Goal: Task Accomplishment & Management: Manage account settings

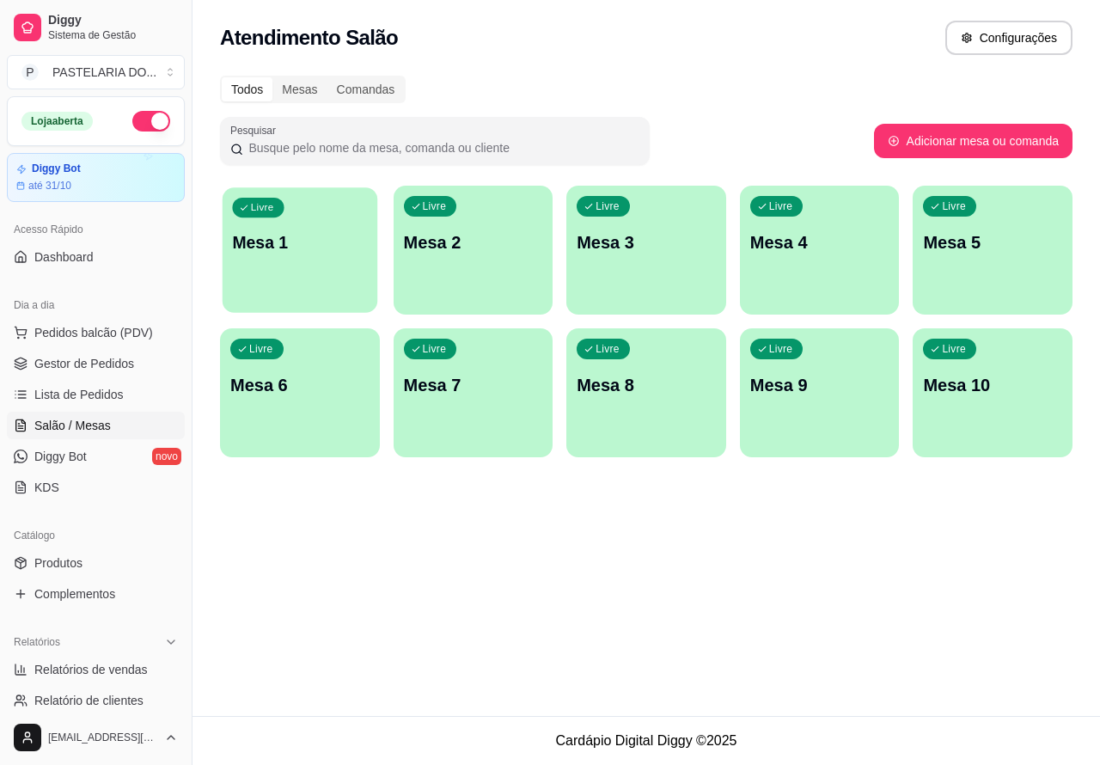
click at [307, 259] on div "Livre Mesa 1" at bounding box center [300, 239] width 155 height 105
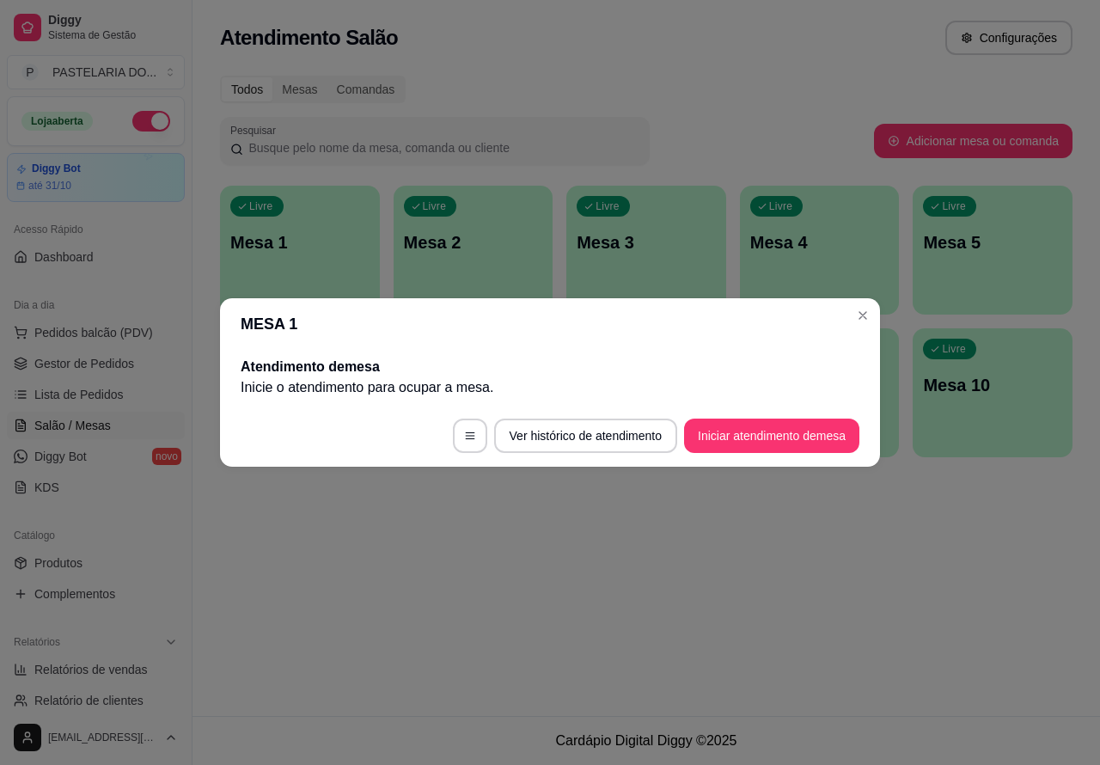
click at [862, 314] on div "Livre Mesa 1 Livre Mesa 2 Livre Mesa 3 Livre Mesa 4 Livre Mesa 5 Livre Mesa 6 L…" at bounding box center [646, 321] width 852 height 271
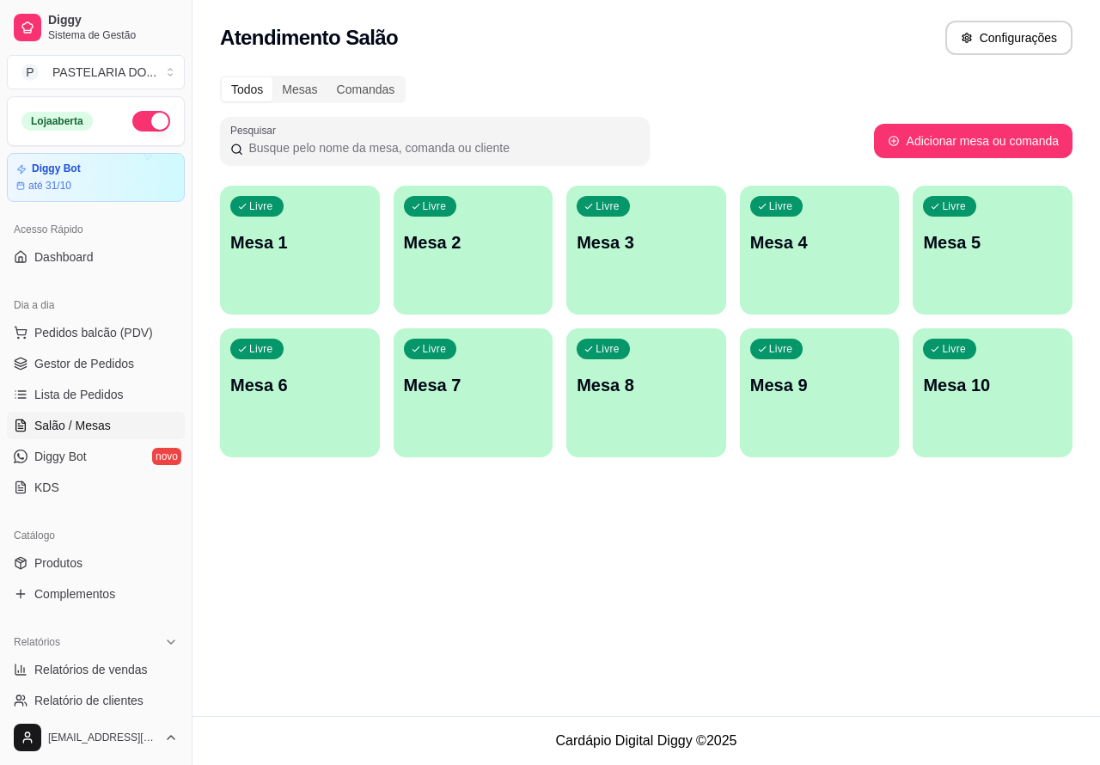
click at [95, 428] on span "Salão / Mesas" at bounding box center [72, 425] width 76 height 17
click at [125, 338] on span "Pedidos balcão (PDV)" at bounding box center [93, 332] width 119 height 17
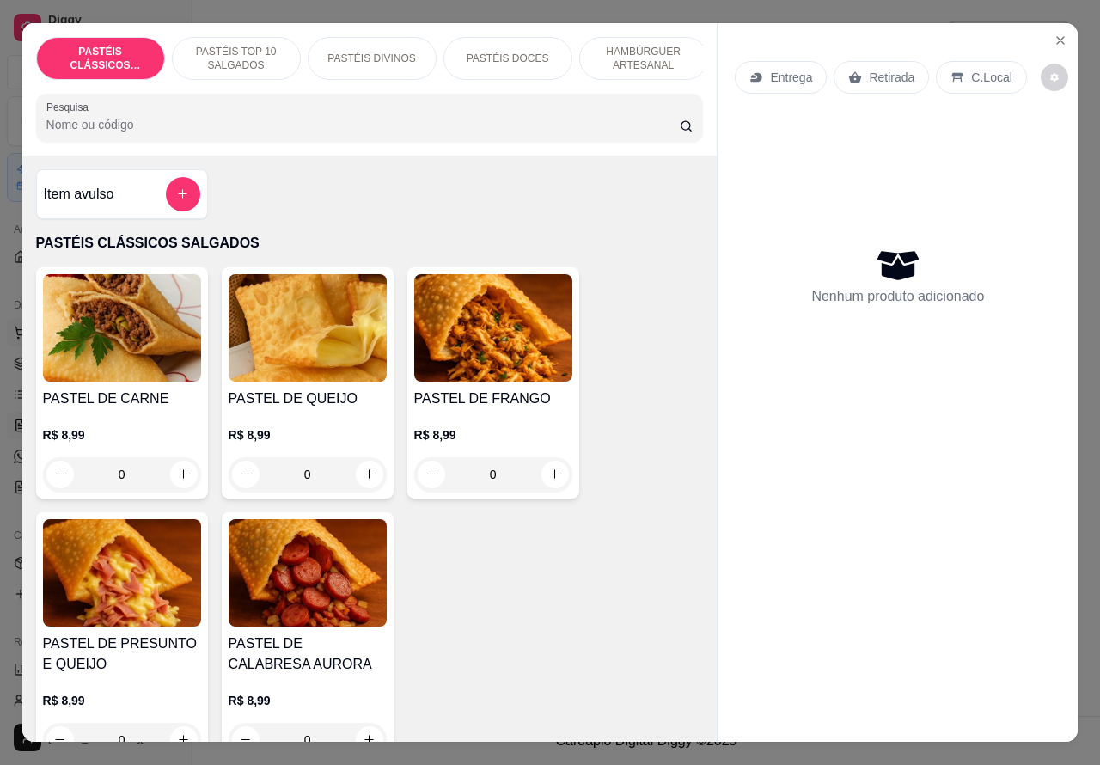
click at [181, 487] on button "increase-product-quantity" at bounding box center [183, 473] width 27 height 27
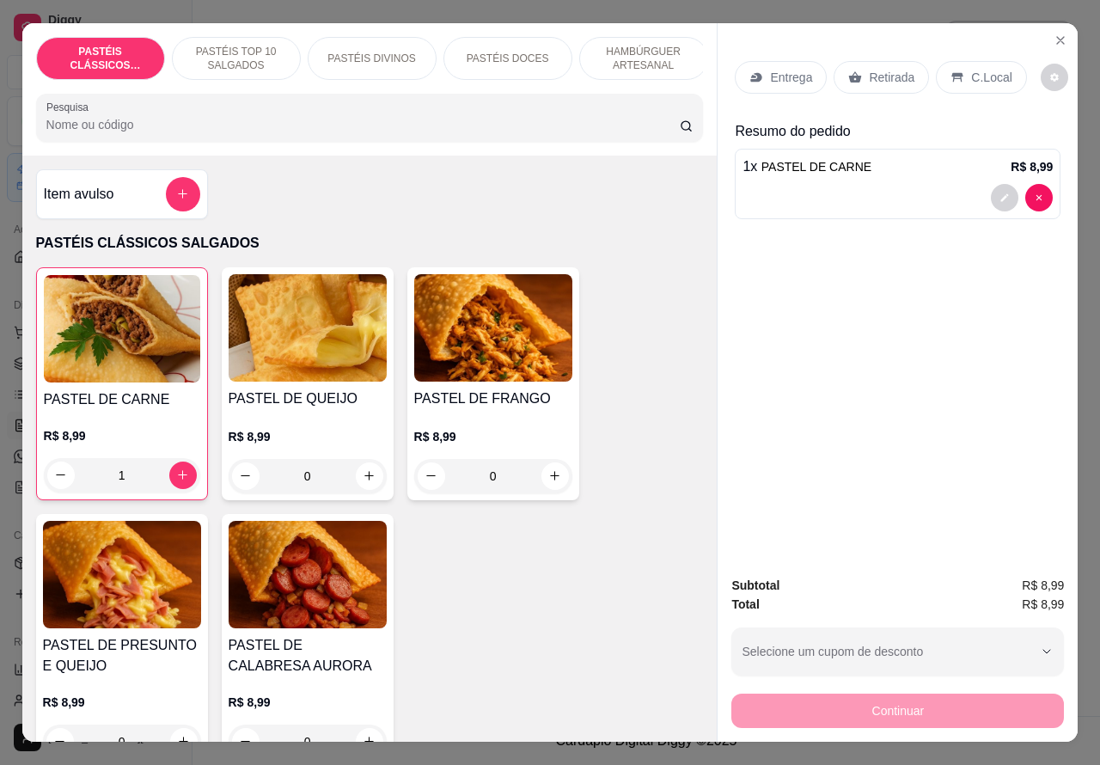
click at [909, 172] on div "1 x PASTEL DE CARNE R$ 8,99" at bounding box center [898, 184] width 326 height 70
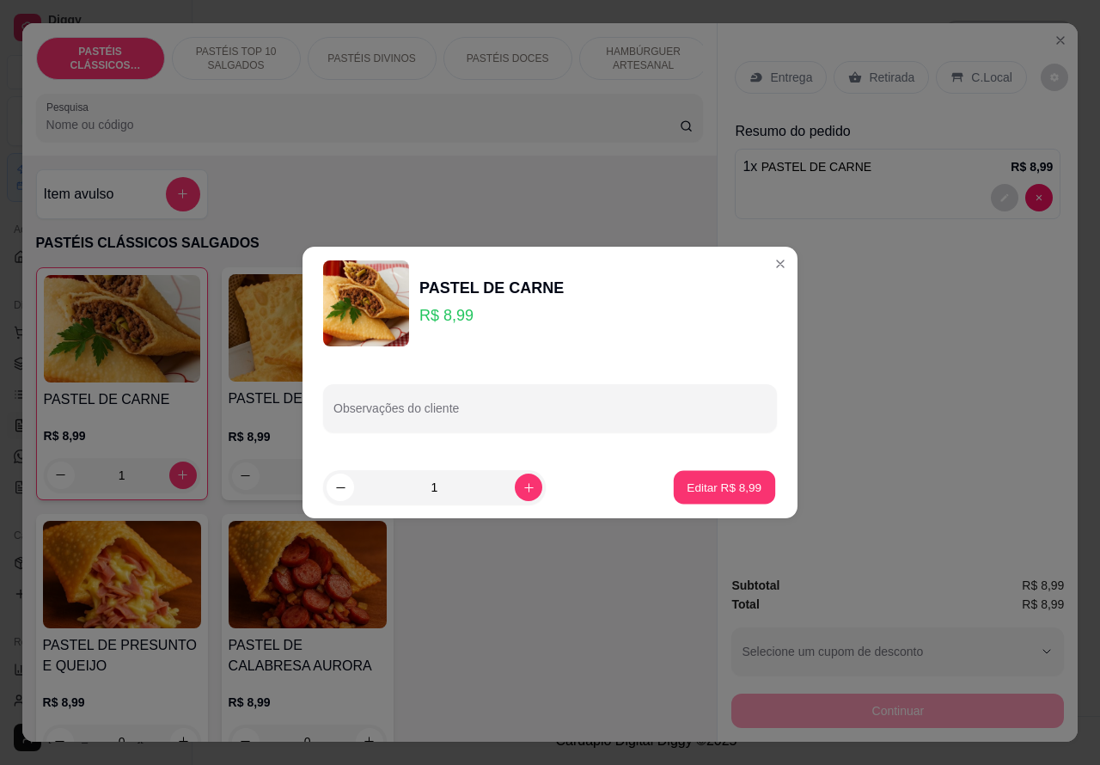
click at [688, 486] on p "Editar R$ 8,99" at bounding box center [724, 487] width 75 height 16
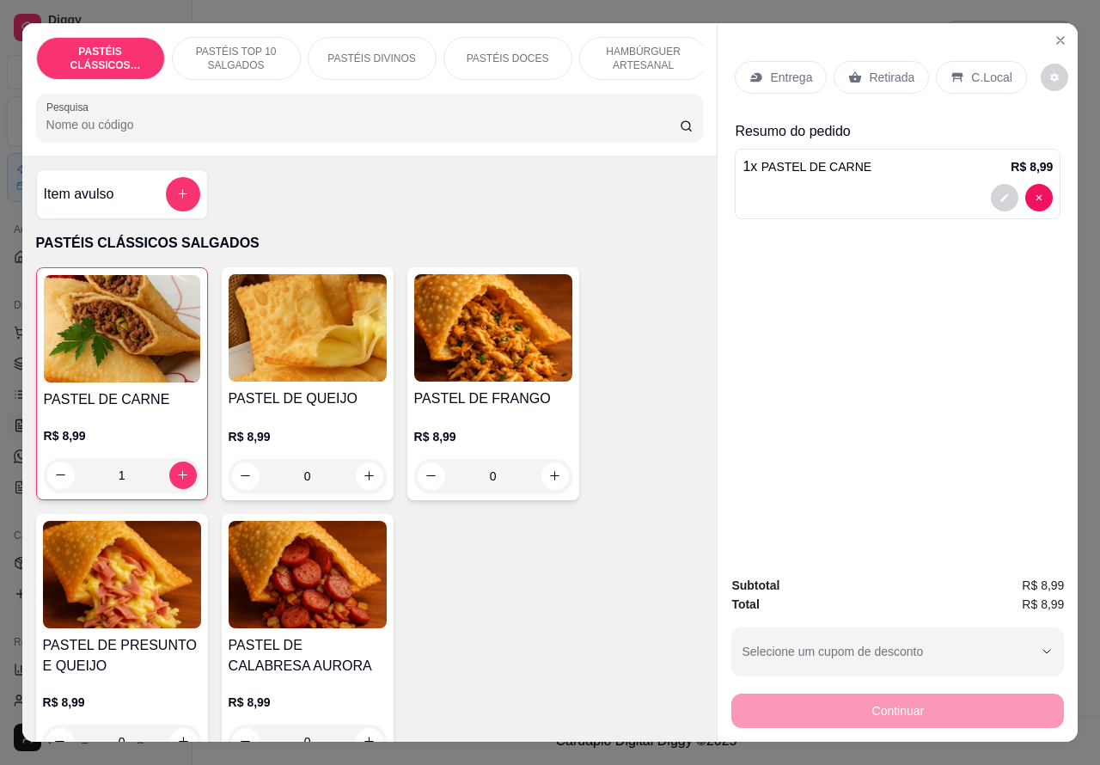
click at [875, 70] on p "Retirada" at bounding box center [892, 77] width 46 height 17
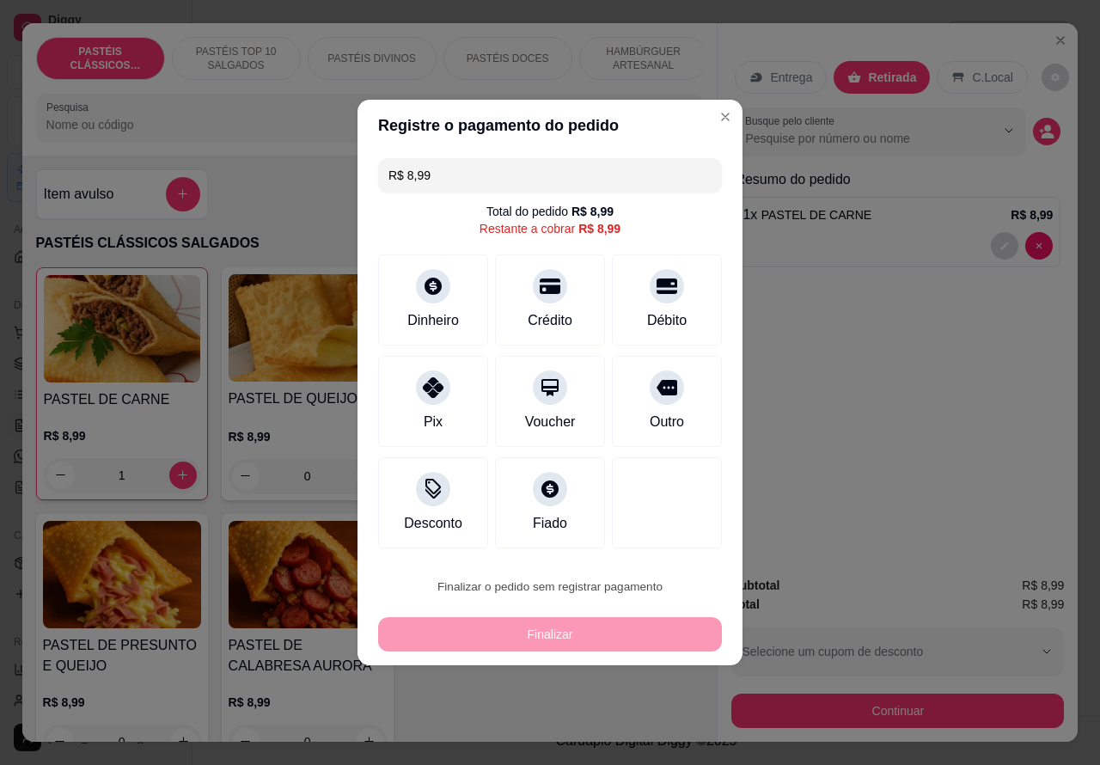
click at [668, 534] on button "Confirmar" at bounding box center [651, 538] width 61 height 26
type input "0"
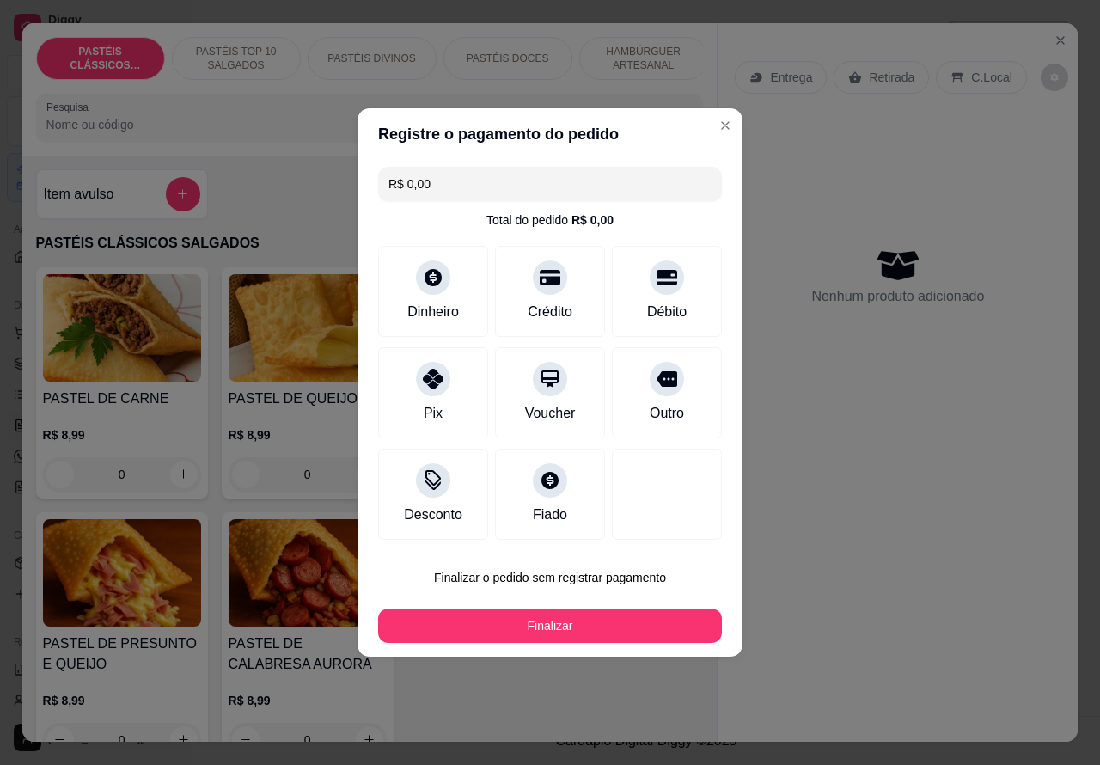
type input "R$ 0,00"
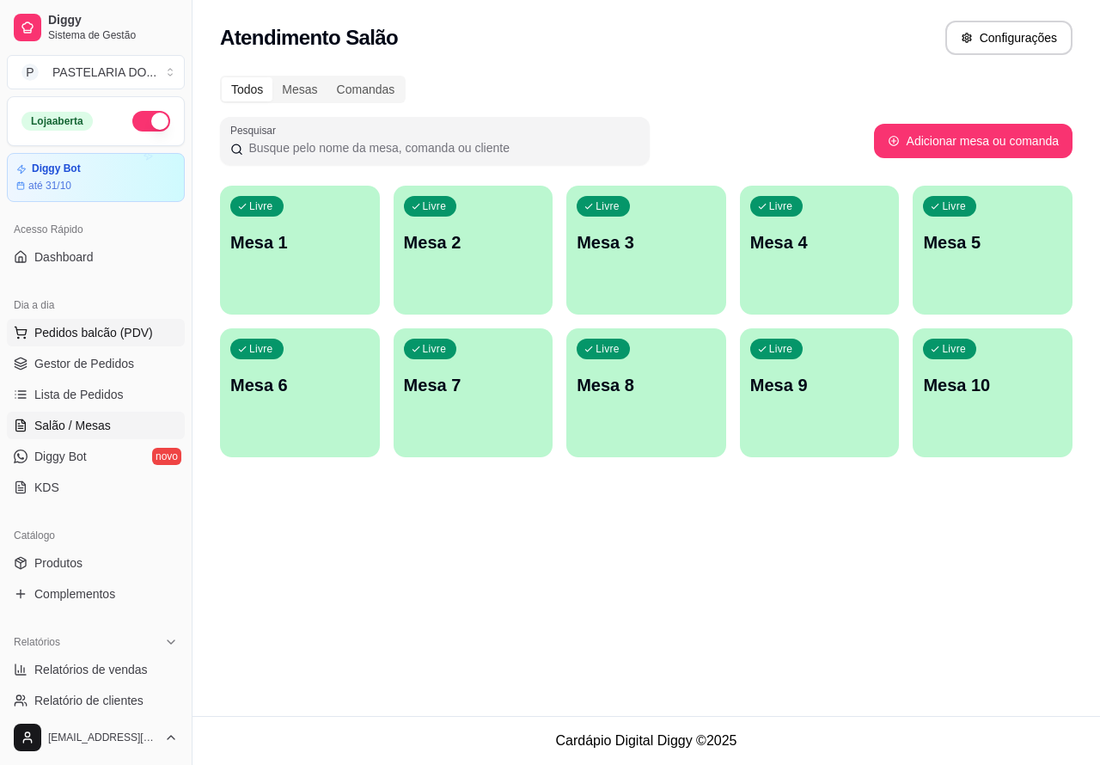
click at [135, 333] on span "Pedidos balcão (PDV)" at bounding box center [93, 332] width 119 height 17
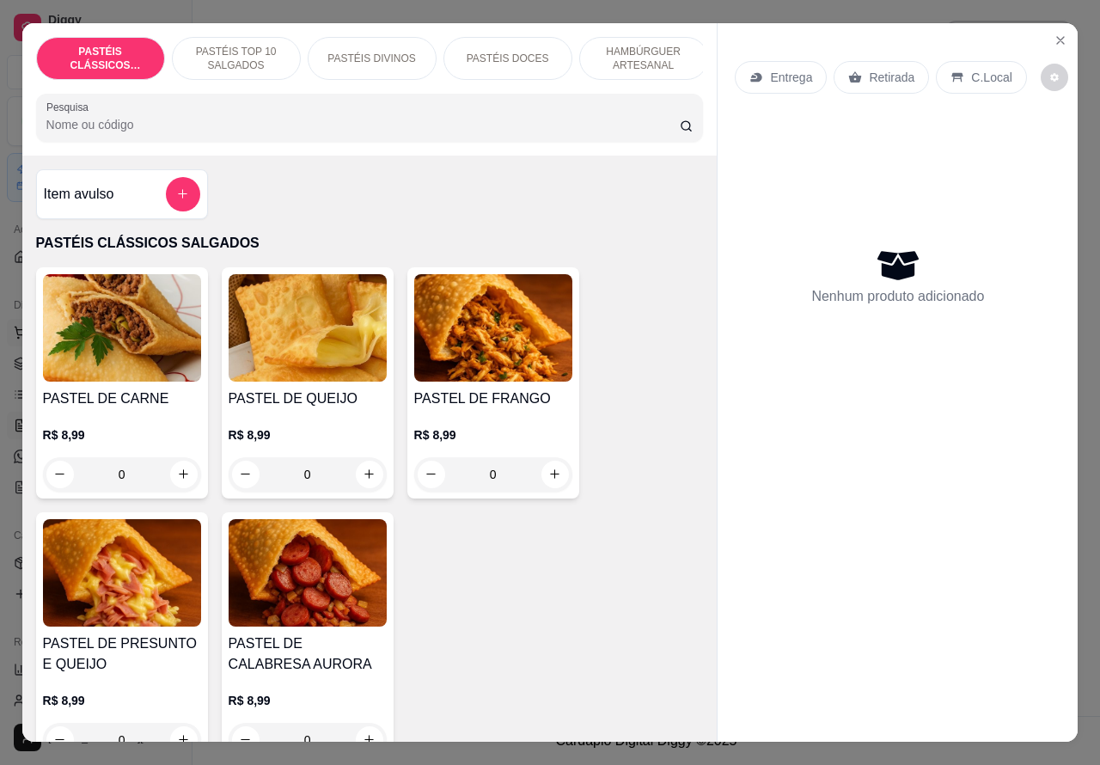
click at [548, 480] on icon "increase-product-quantity" at bounding box center [554, 473] width 13 height 13
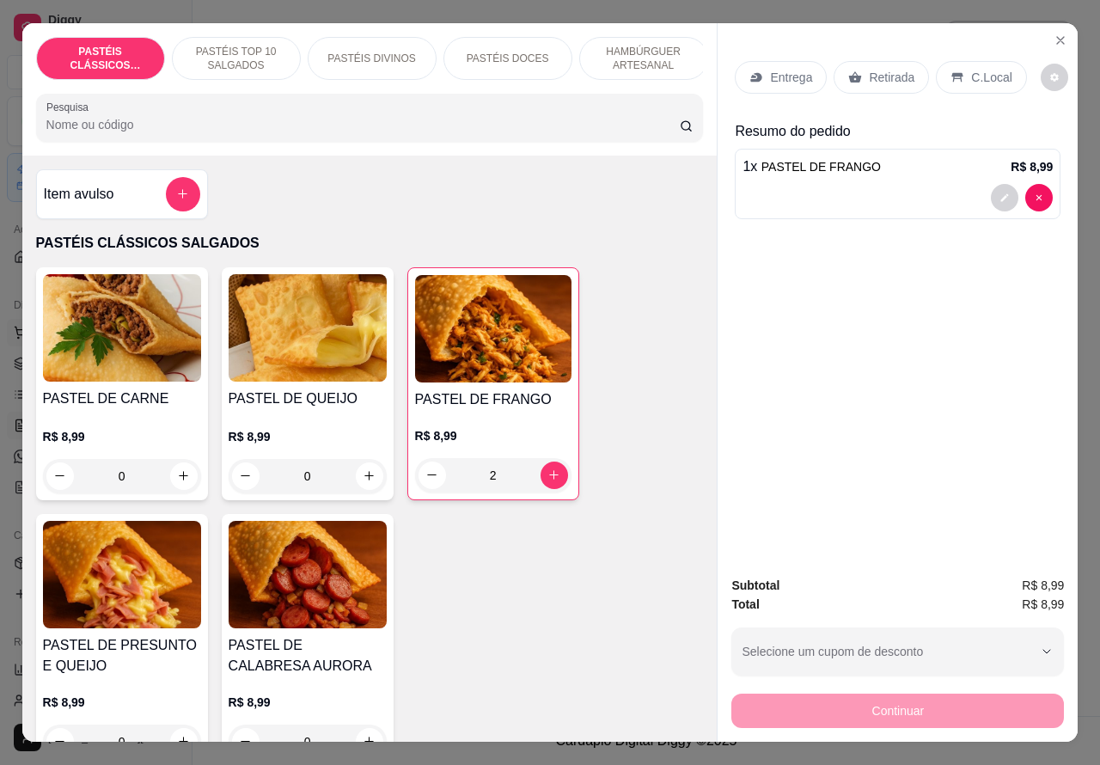
click at [549, 479] on icon "increase-product-quantity" at bounding box center [553, 474] width 9 height 9
click at [425, 481] on icon "decrease-product-quantity" at bounding box center [431, 474] width 13 height 13
type input "1"
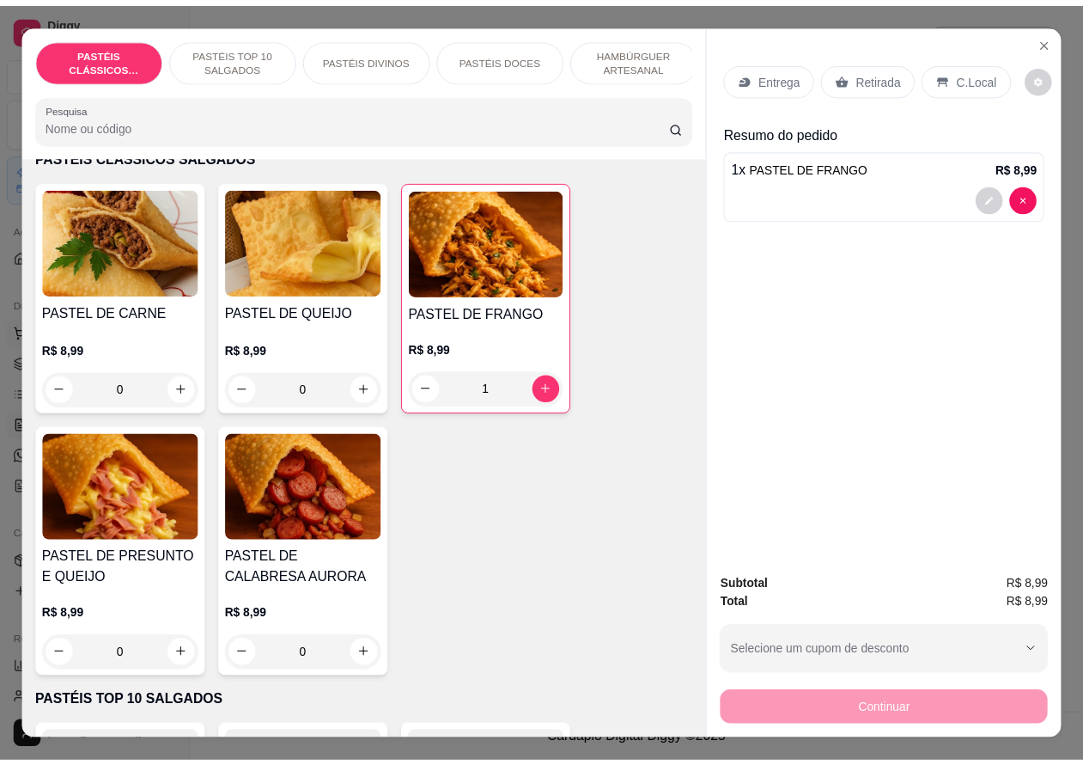
scroll to position [202, 0]
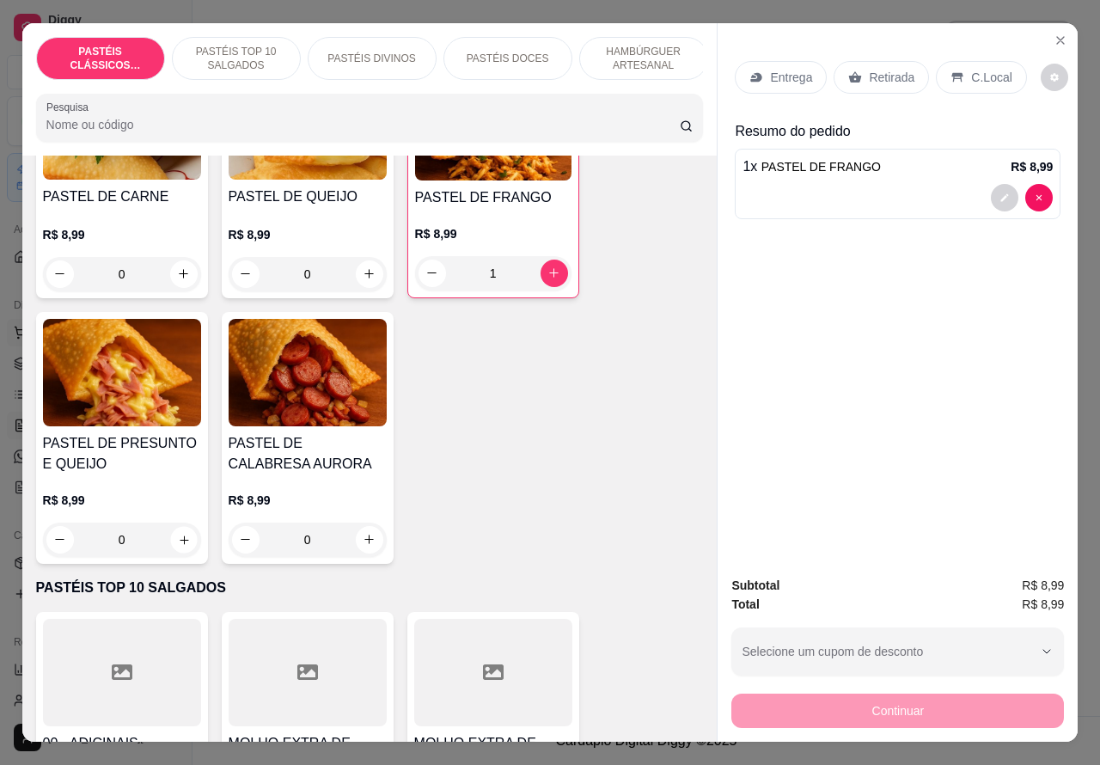
click at [177, 543] on icon "increase-product-quantity" at bounding box center [183, 539] width 13 height 13
type input "1"
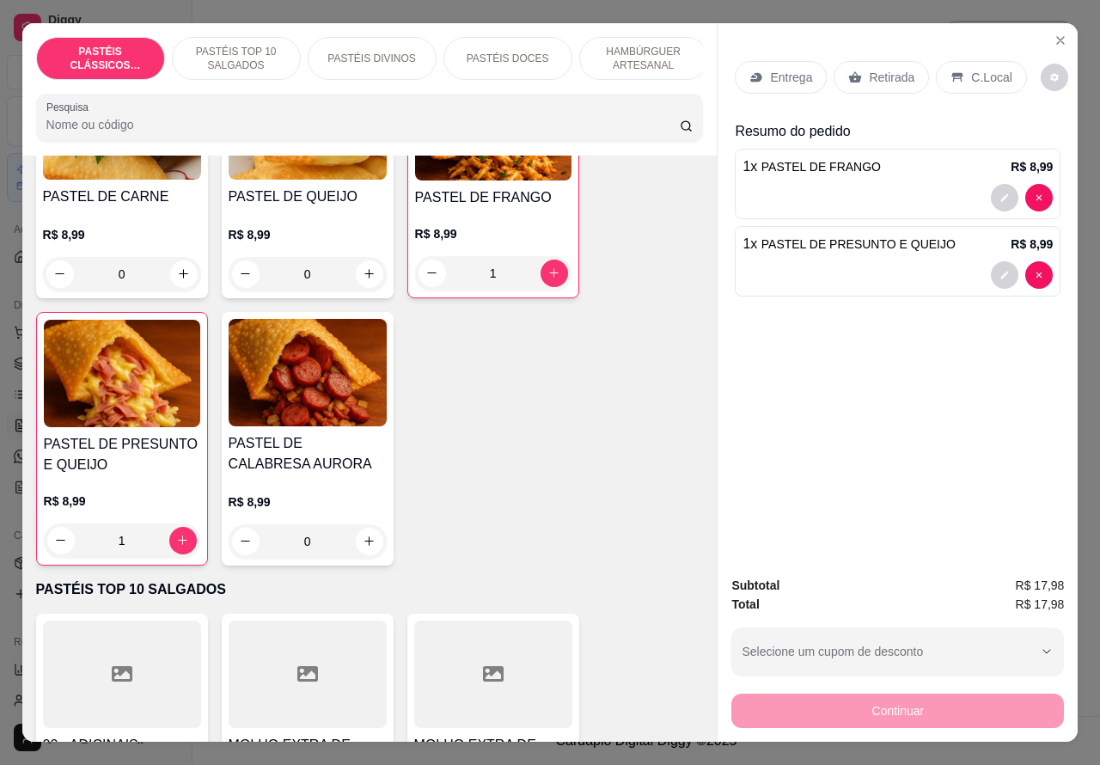
click at [973, 70] on p "C.Local" at bounding box center [991, 77] width 40 height 17
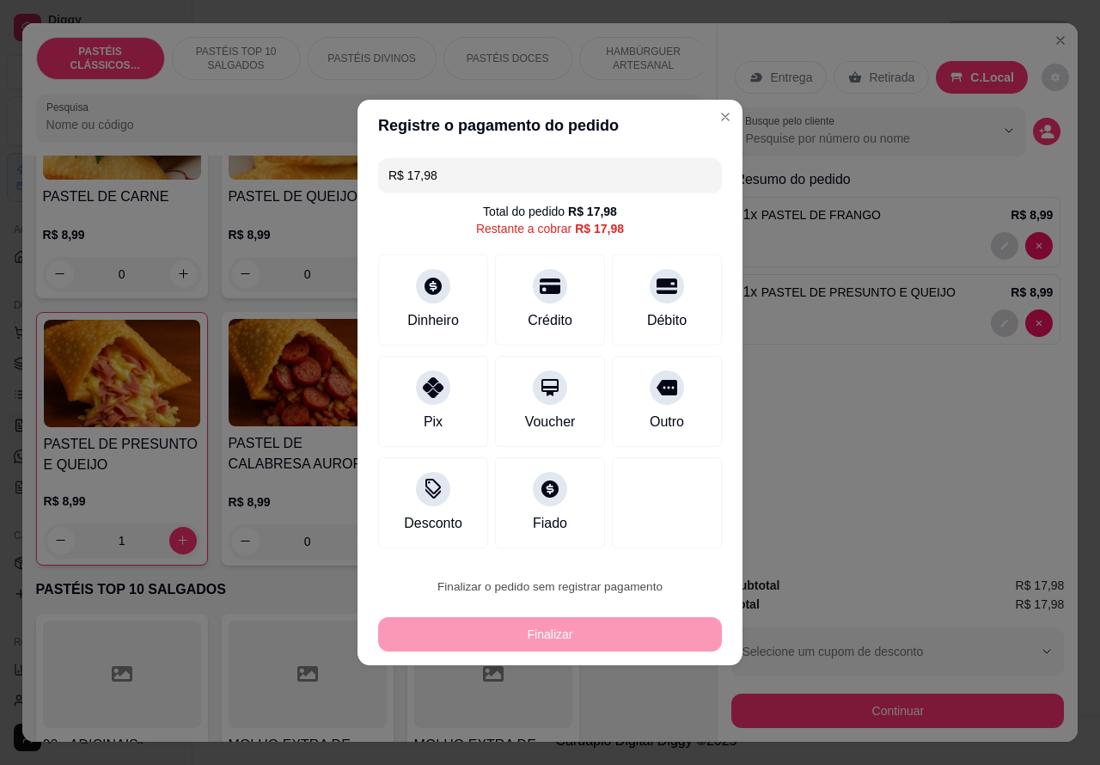
click at [653, 541] on button "Confirmar" at bounding box center [651, 538] width 64 height 27
type input "0"
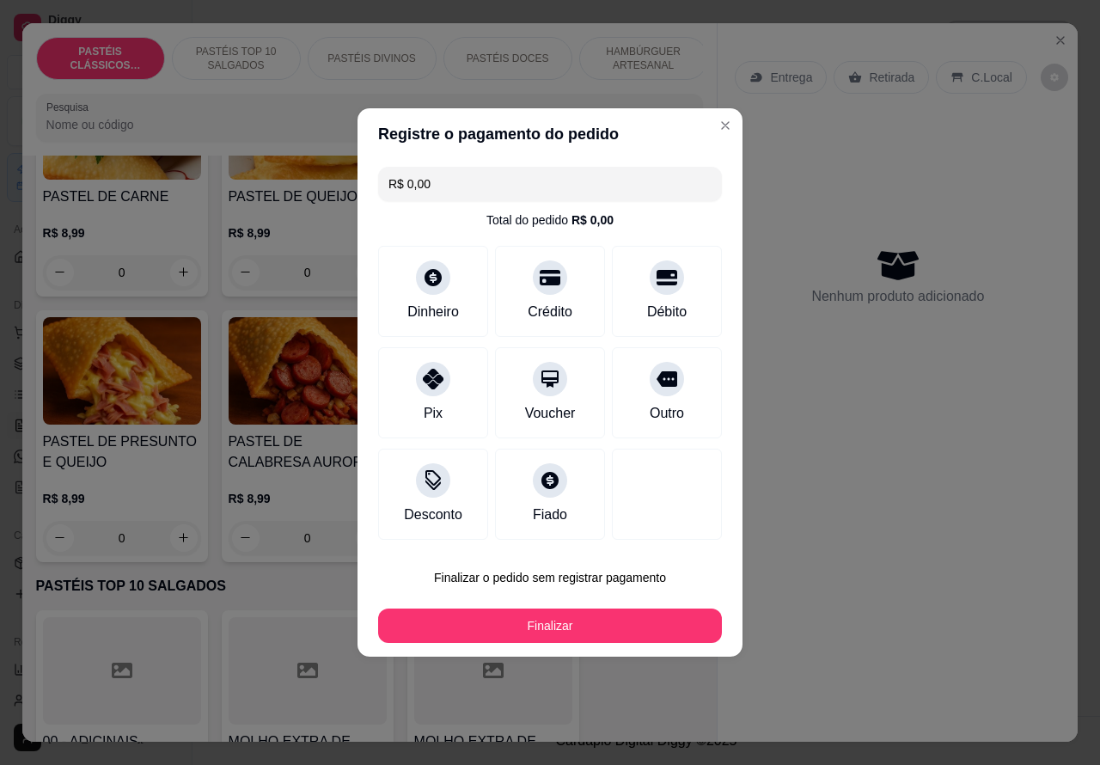
type input "R$ 0,00"
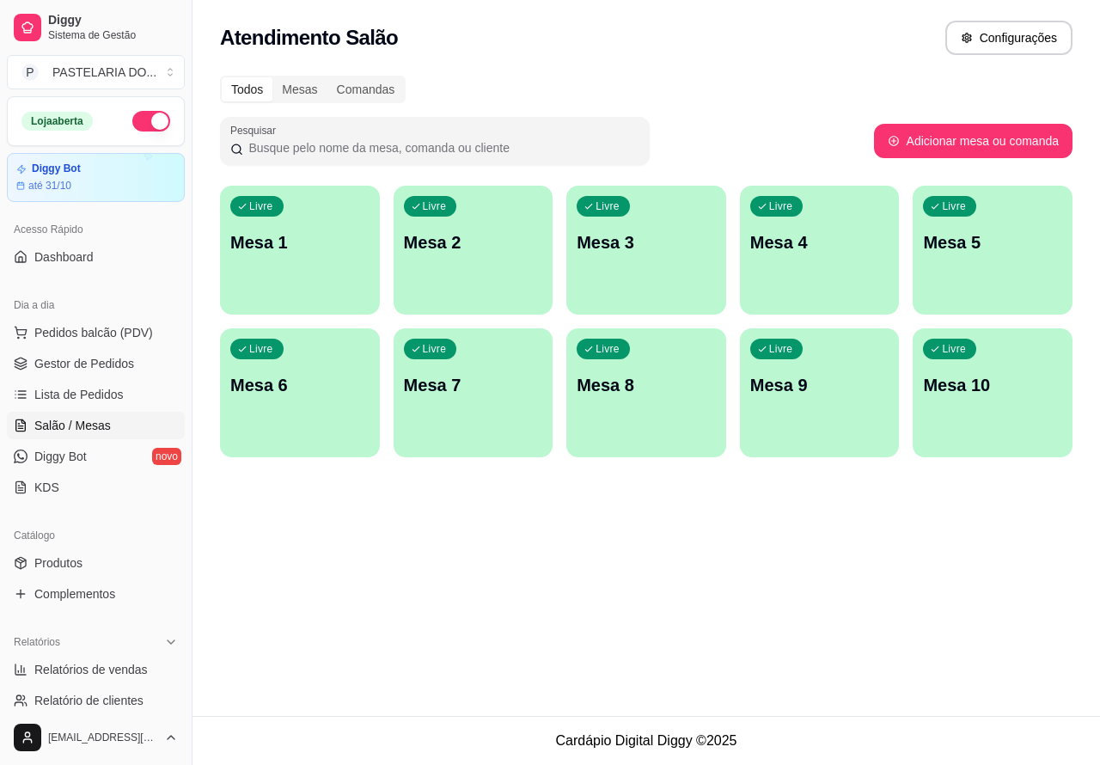
click at [796, 262] on div "Livre Mesa 4" at bounding box center [820, 240] width 160 height 108
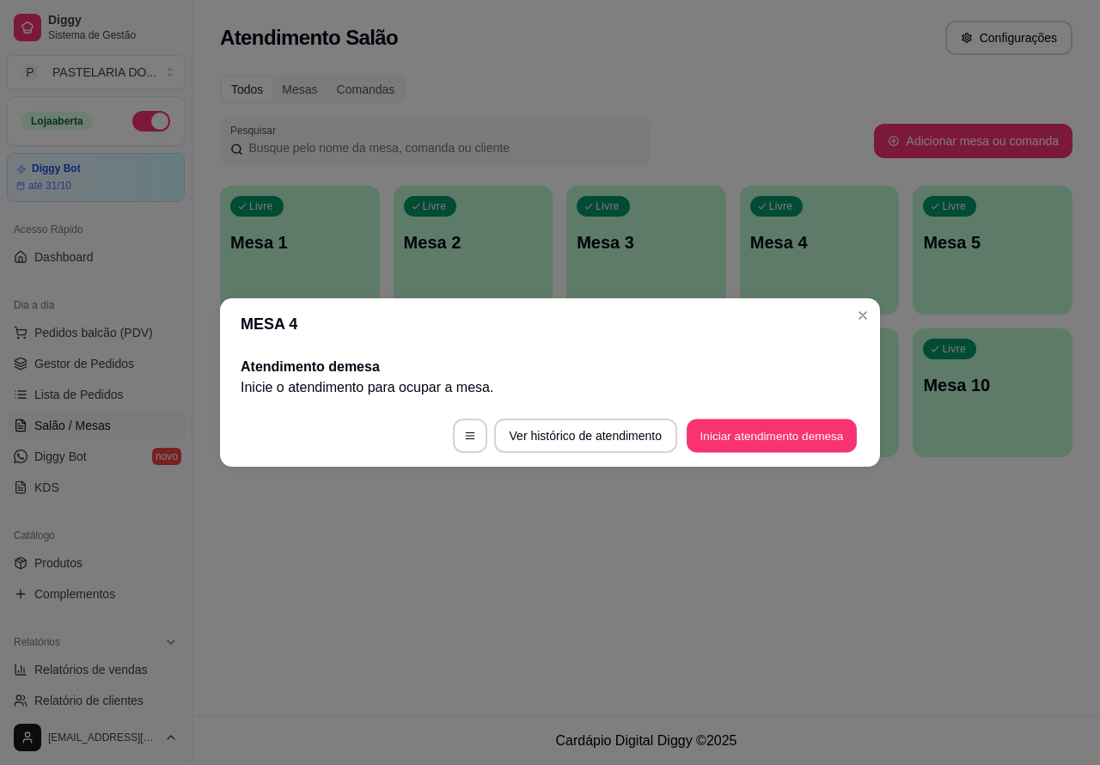
click at [744, 436] on button "Iniciar atendimento de mesa" at bounding box center [771, 436] width 170 height 34
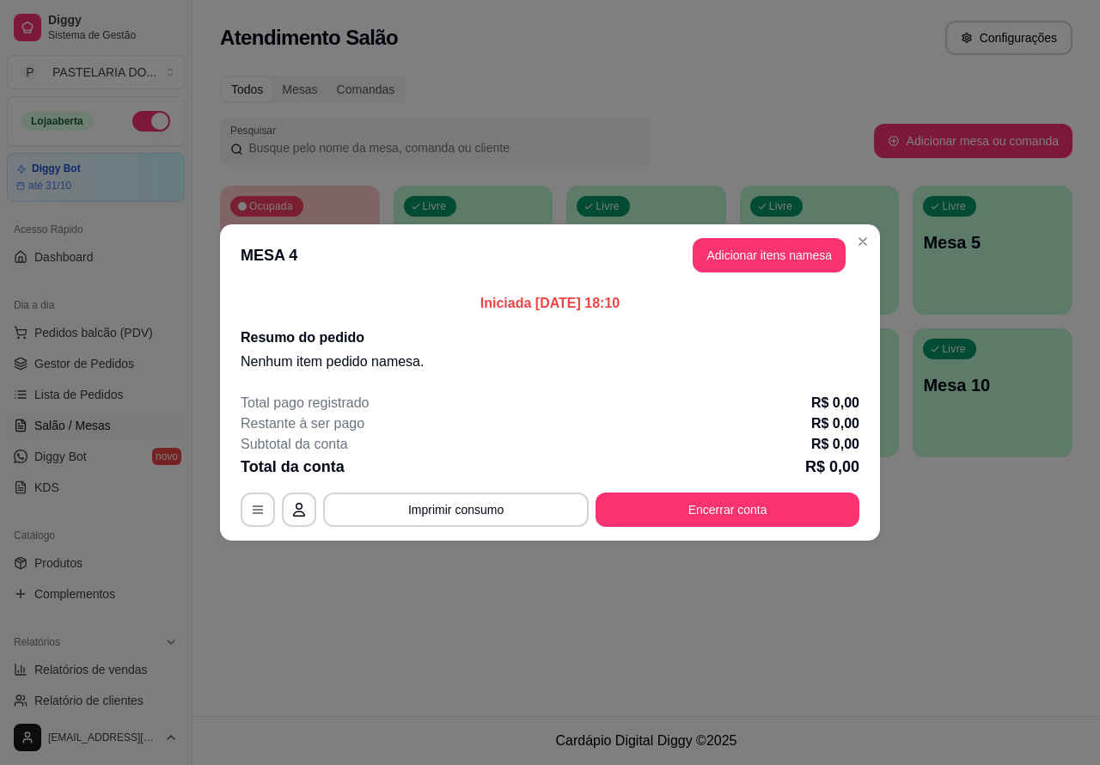
click at [139, 320] on button "Pedidos balcão (PDV)" at bounding box center [96, 332] width 178 height 27
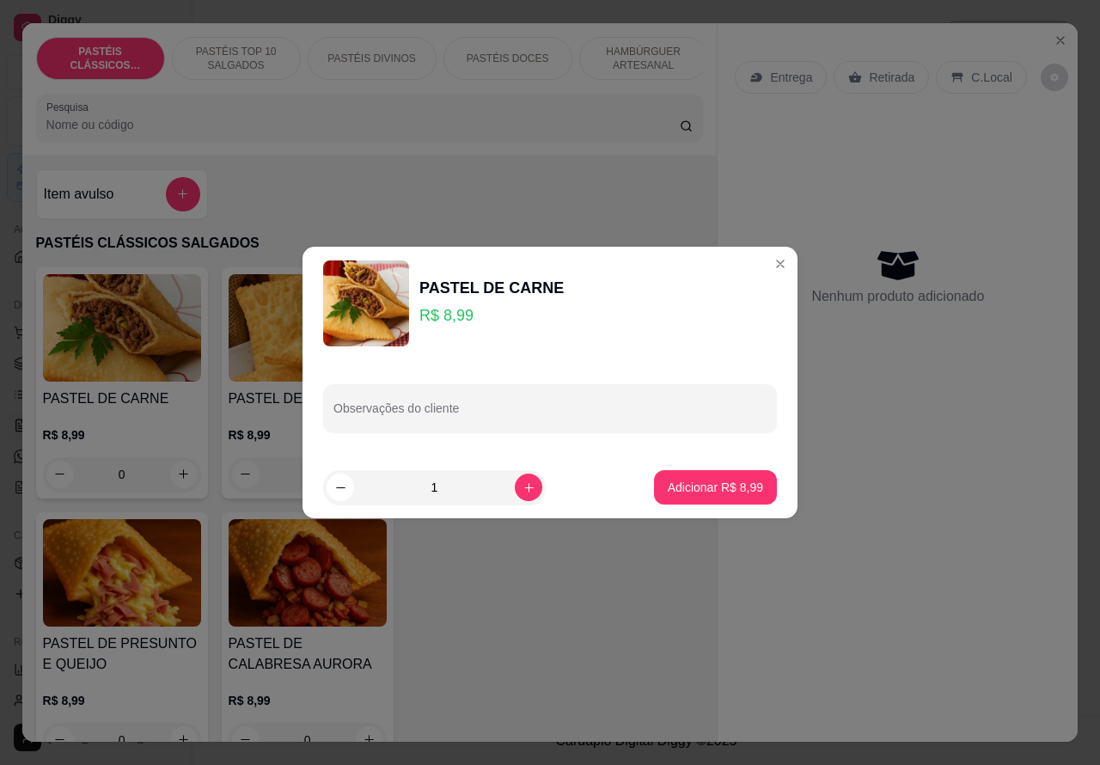
click at [640, 593] on div "PASTEL DE CARNE R$ 8,99 0 PASTEL DE QUEIJO R$ 8,99 0 PASTEL DE FRANGO R$ 8,99 0…" at bounding box center [370, 515] width 668 height 497
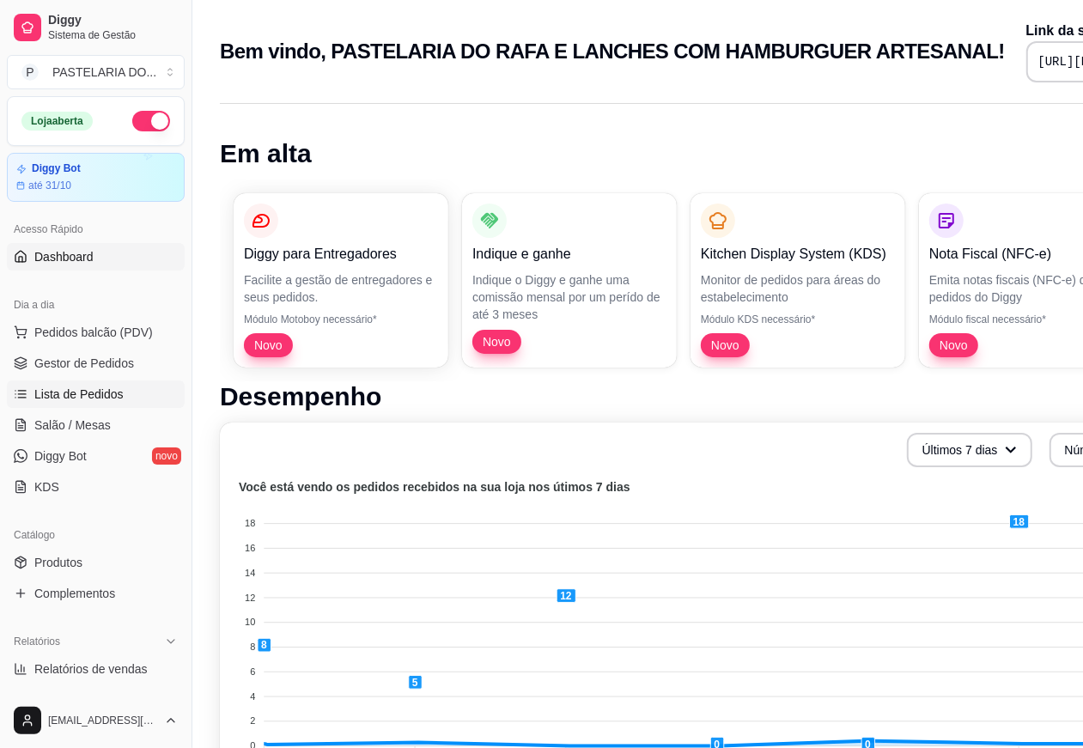
click at [101, 393] on span "Lista de Pedidos" at bounding box center [78, 394] width 89 height 17
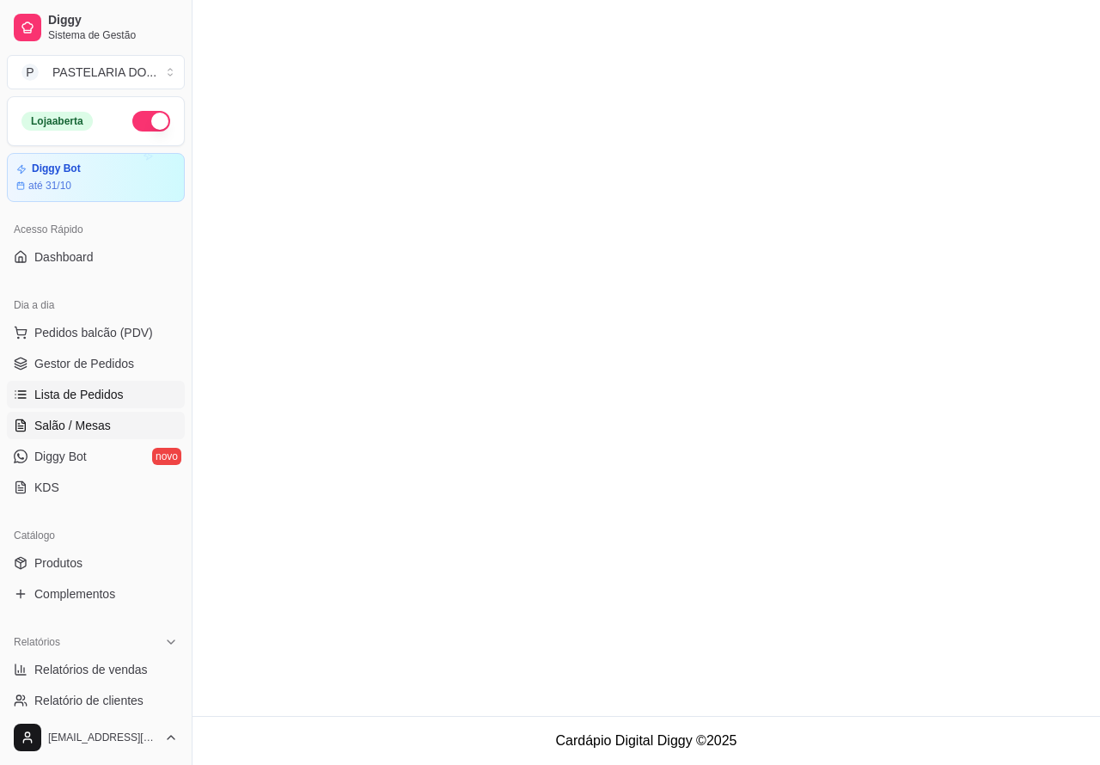
click at [122, 432] on link "Salão / Mesas" at bounding box center [96, 425] width 178 height 27
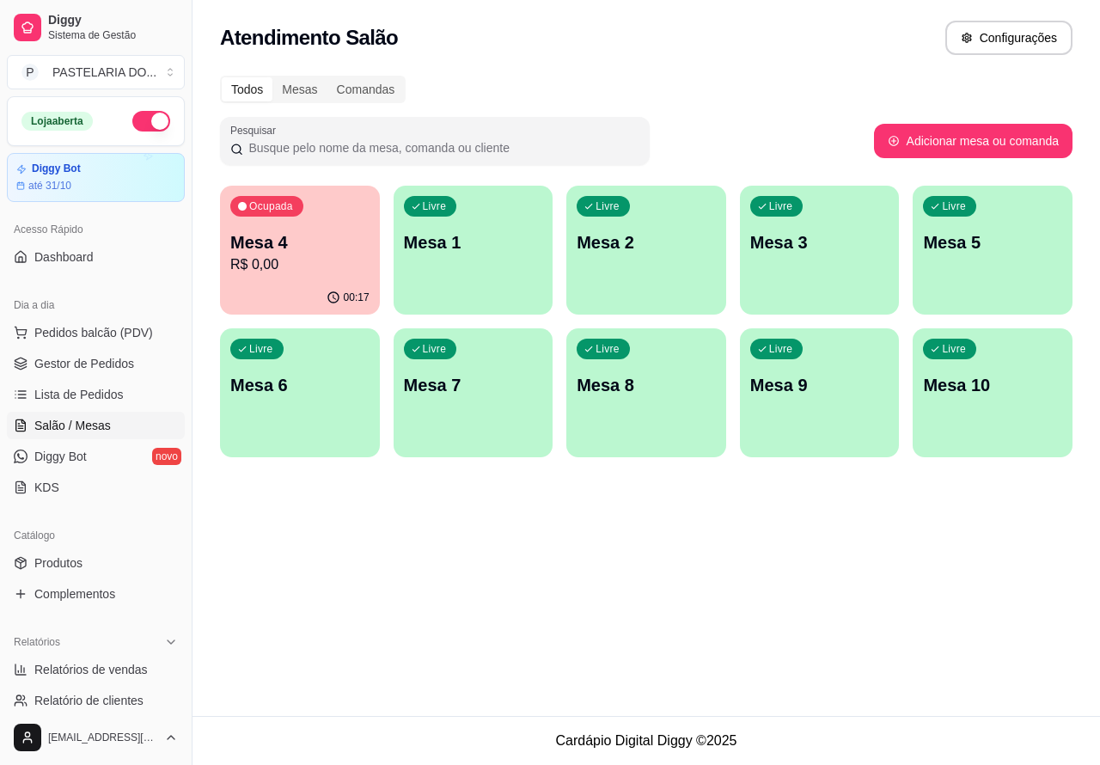
click at [345, 269] on p "R$ 0,00" at bounding box center [299, 264] width 139 height 21
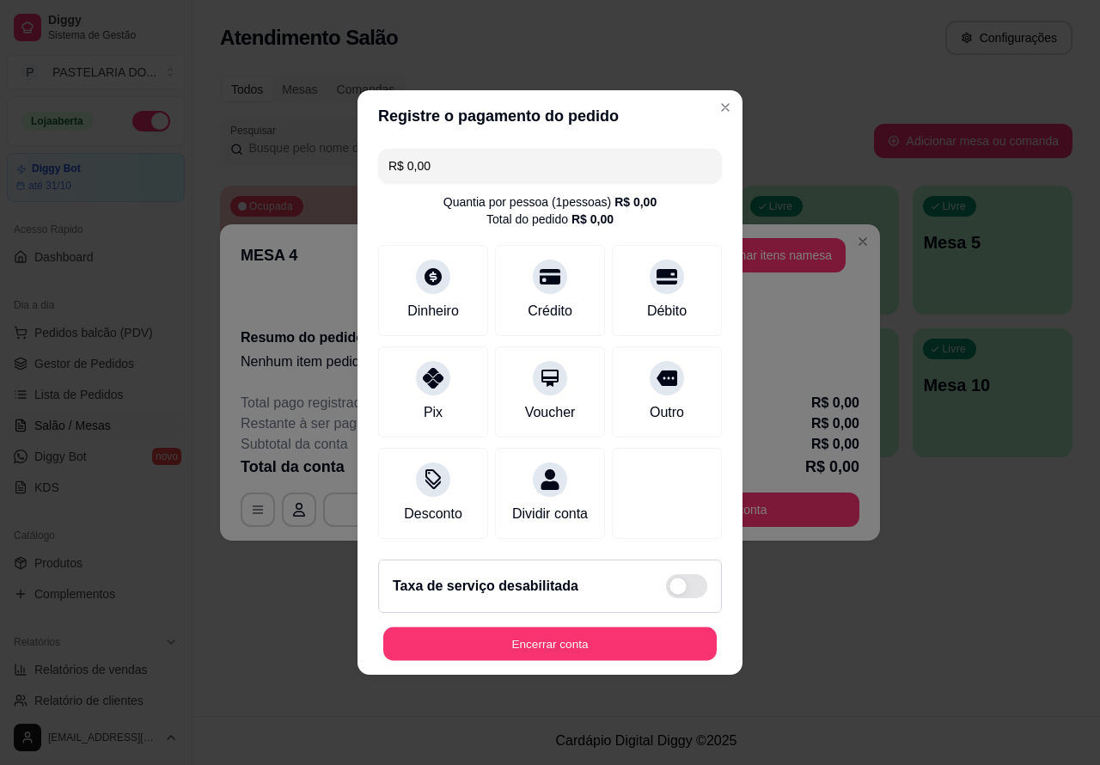
click at [581, 661] on button "Encerrar conta" at bounding box center [549, 644] width 333 height 34
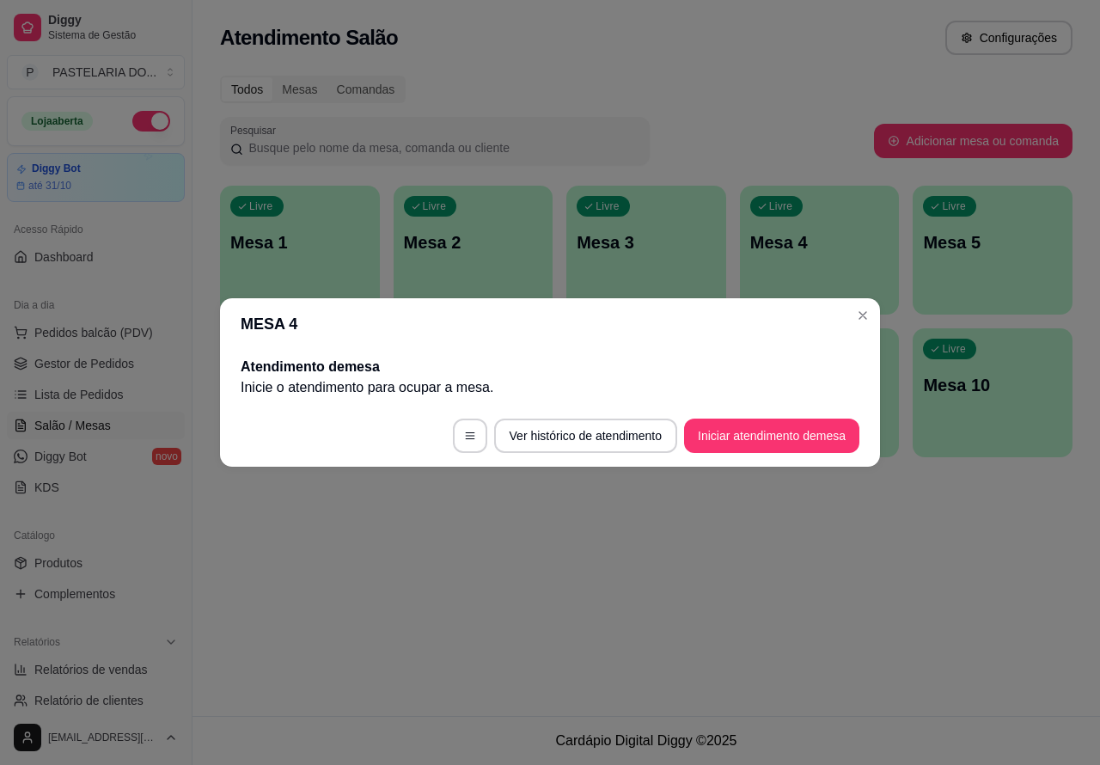
click at [406, 577] on div "Atendimento Salão Configurações Todos Mesas Comandas Pesquisar Adicionar mesa o…" at bounding box center [645, 358] width 907 height 716
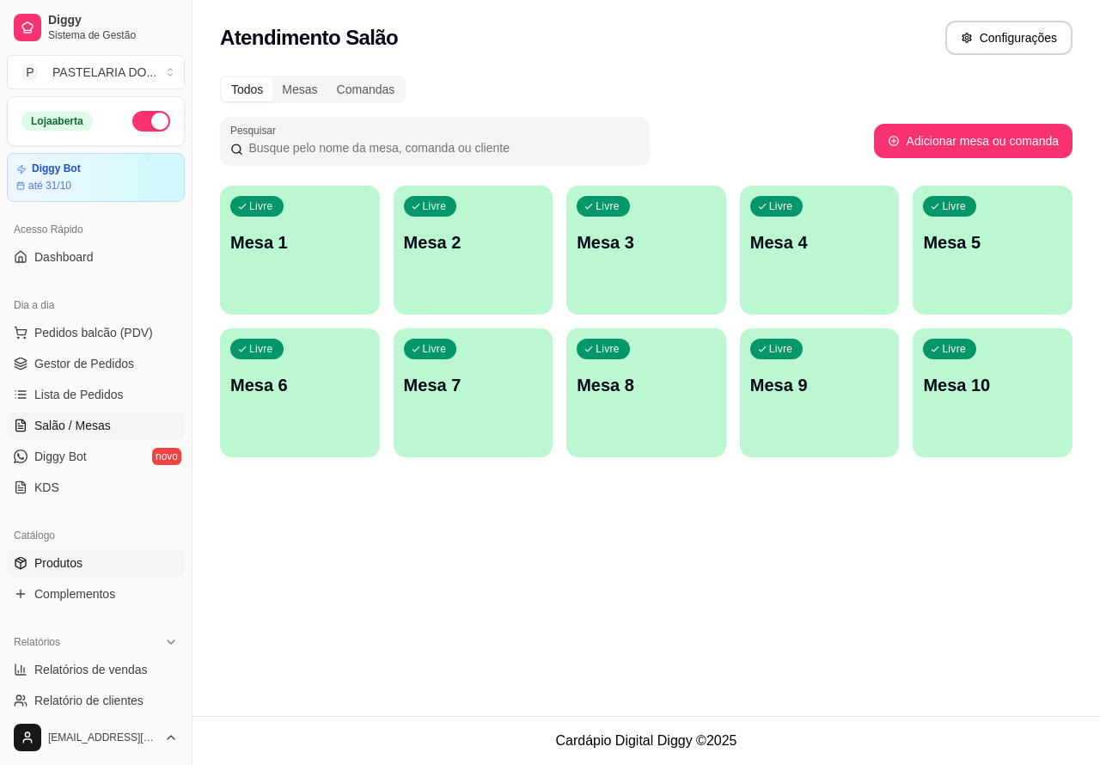
click at [82, 570] on link "Produtos" at bounding box center [96, 562] width 178 height 27
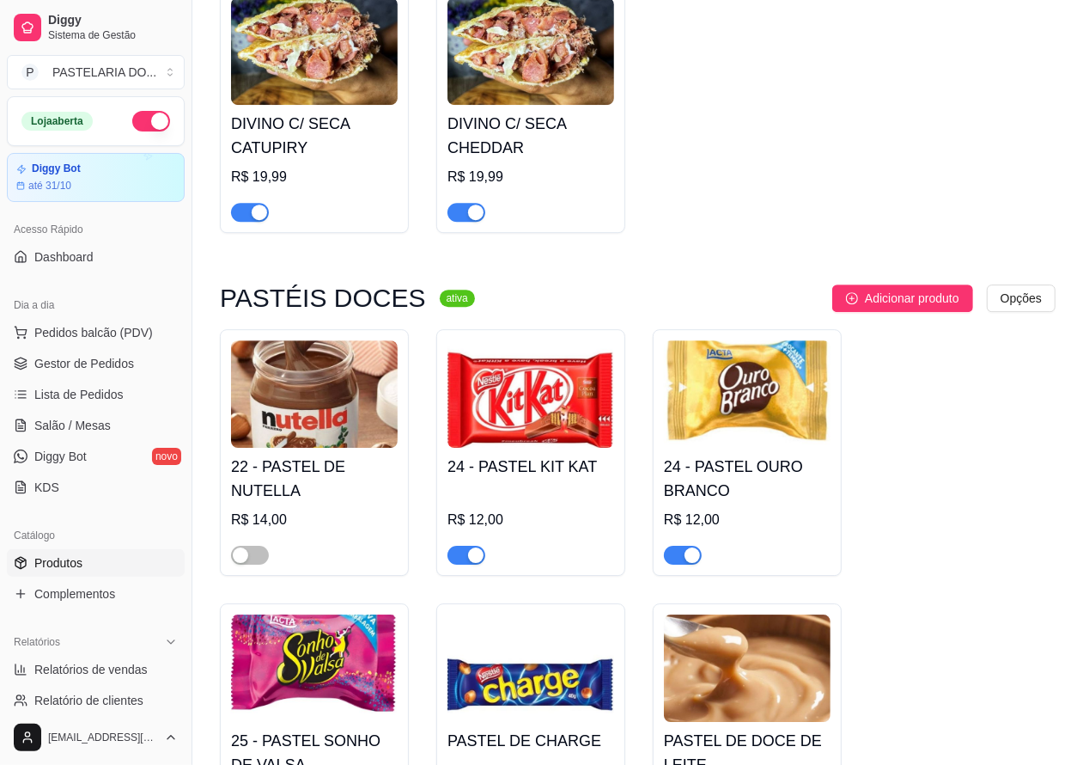
scroll to position [3381, 0]
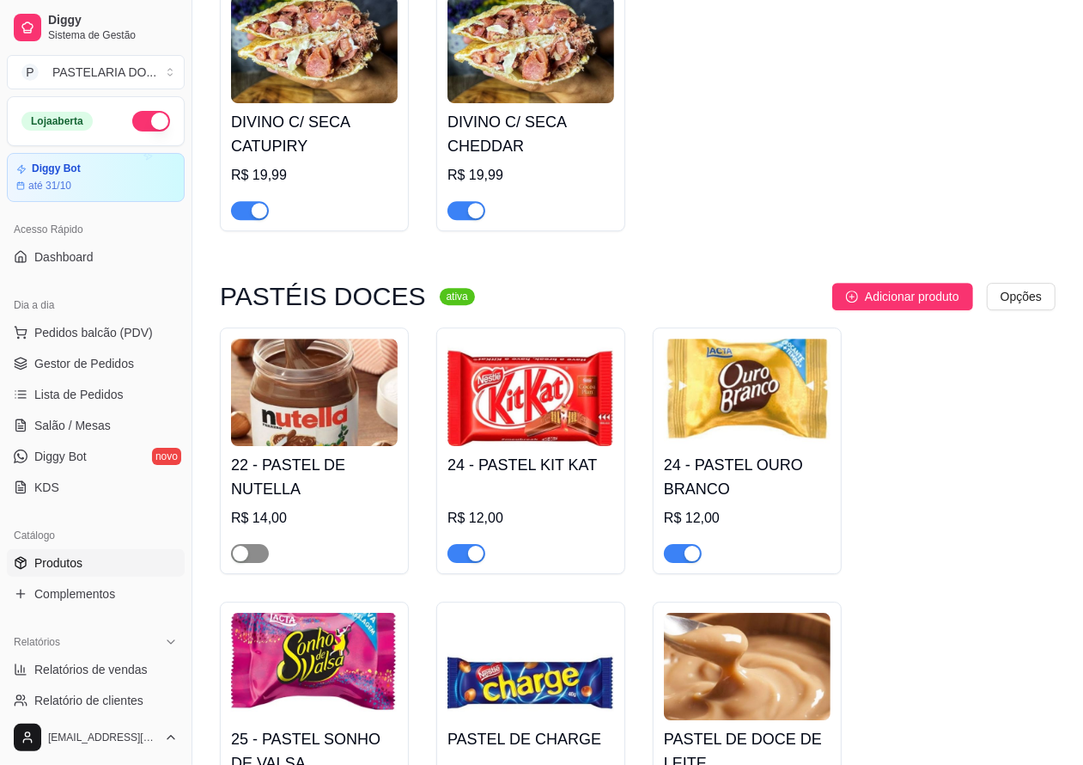
click at [237, 561] on div "button" at bounding box center [240, 553] width 15 height 15
click at [264, 561] on div "button" at bounding box center [259, 553] width 15 height 15
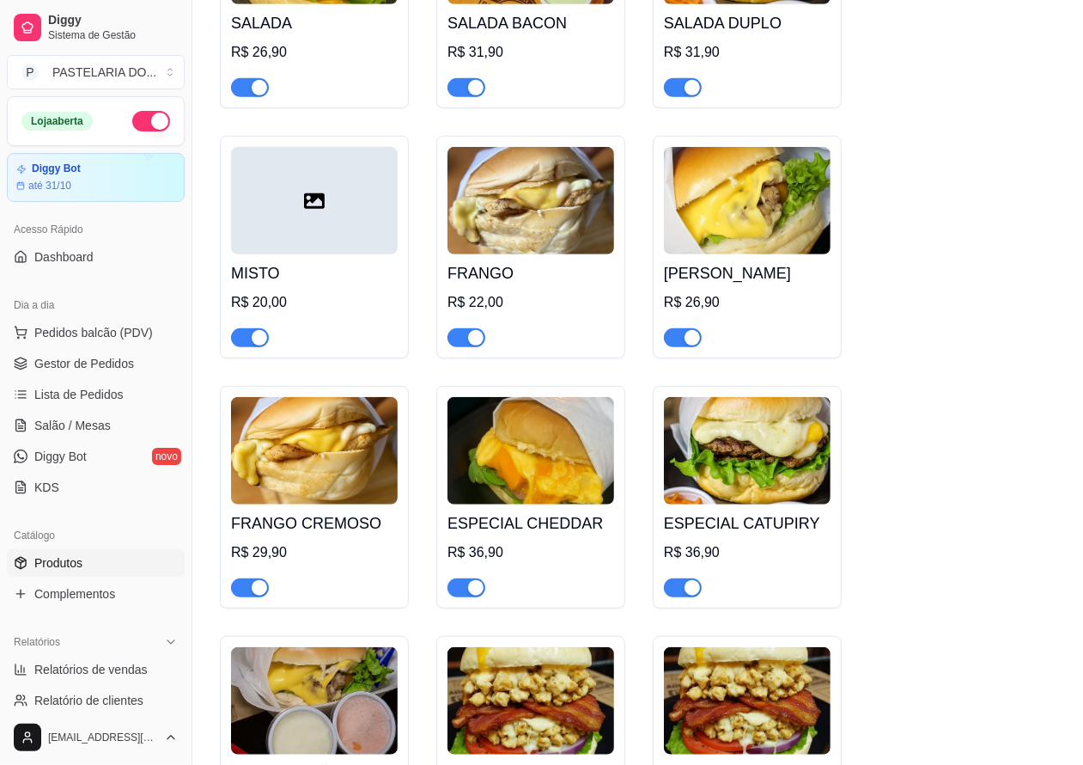
scroll to position [4998, 0]
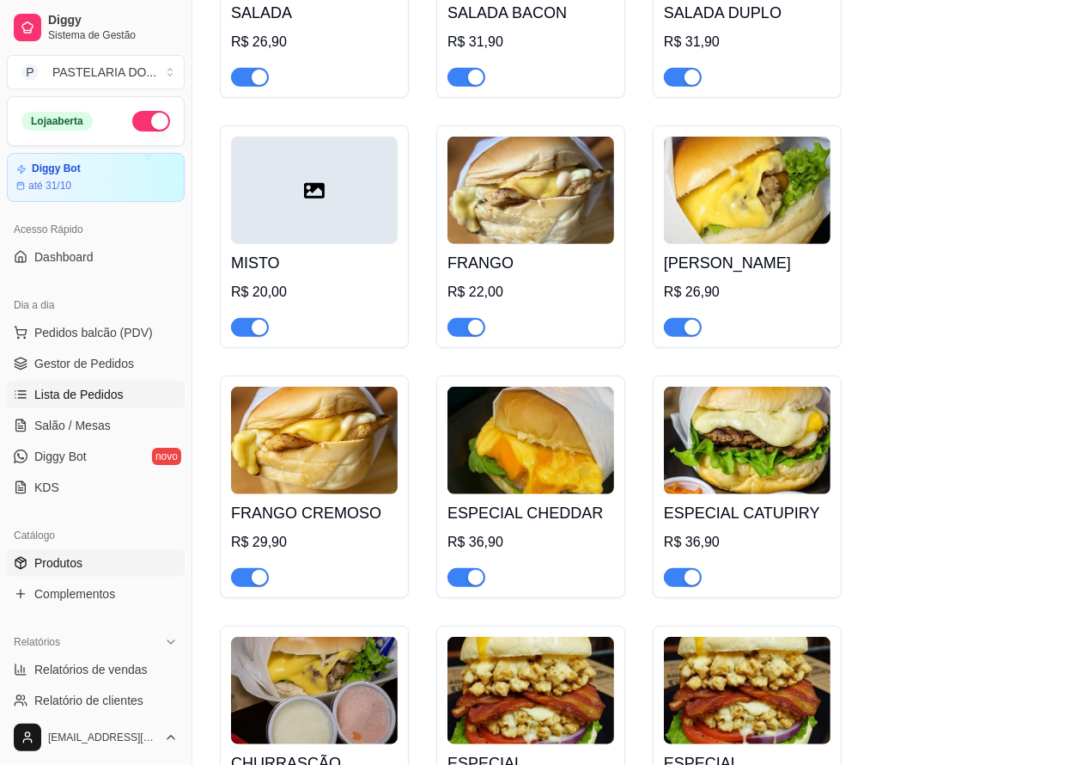
click at [99, 396] on span "Lista de Pedidos" at bounding box center [78, 394] width 89 height 17
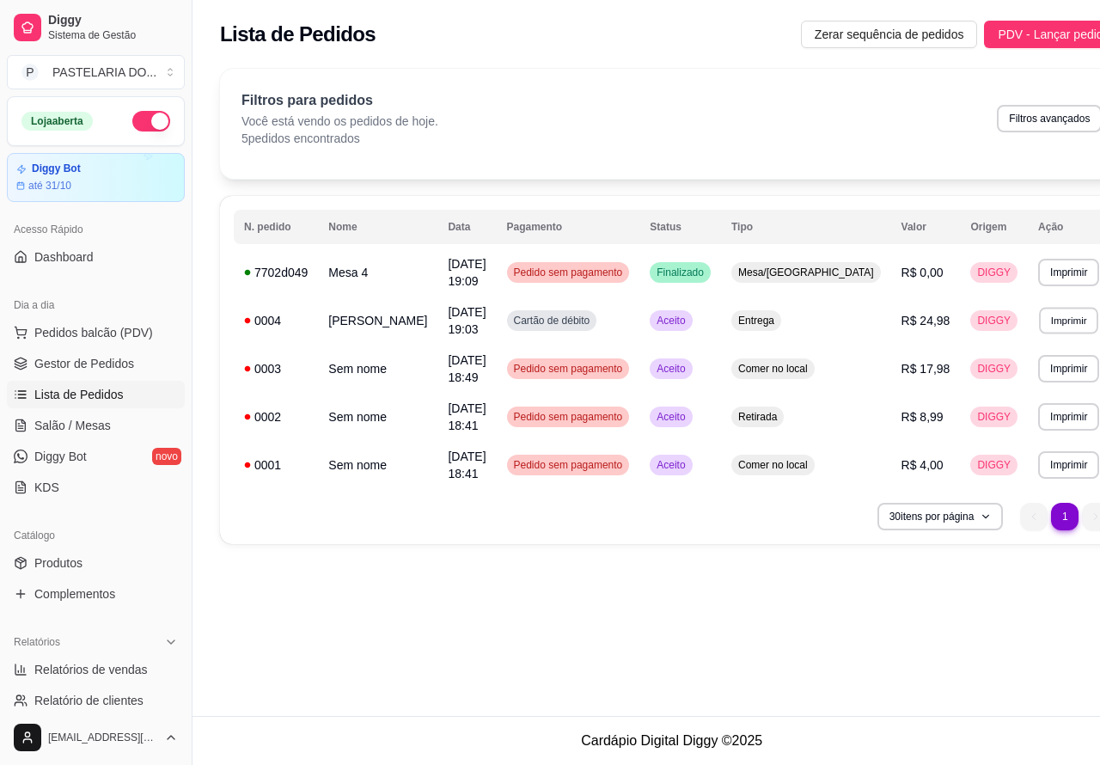
click at [1039, 311] on button "Imprimir" at bounding box center [1068, 320] width 59 height 27
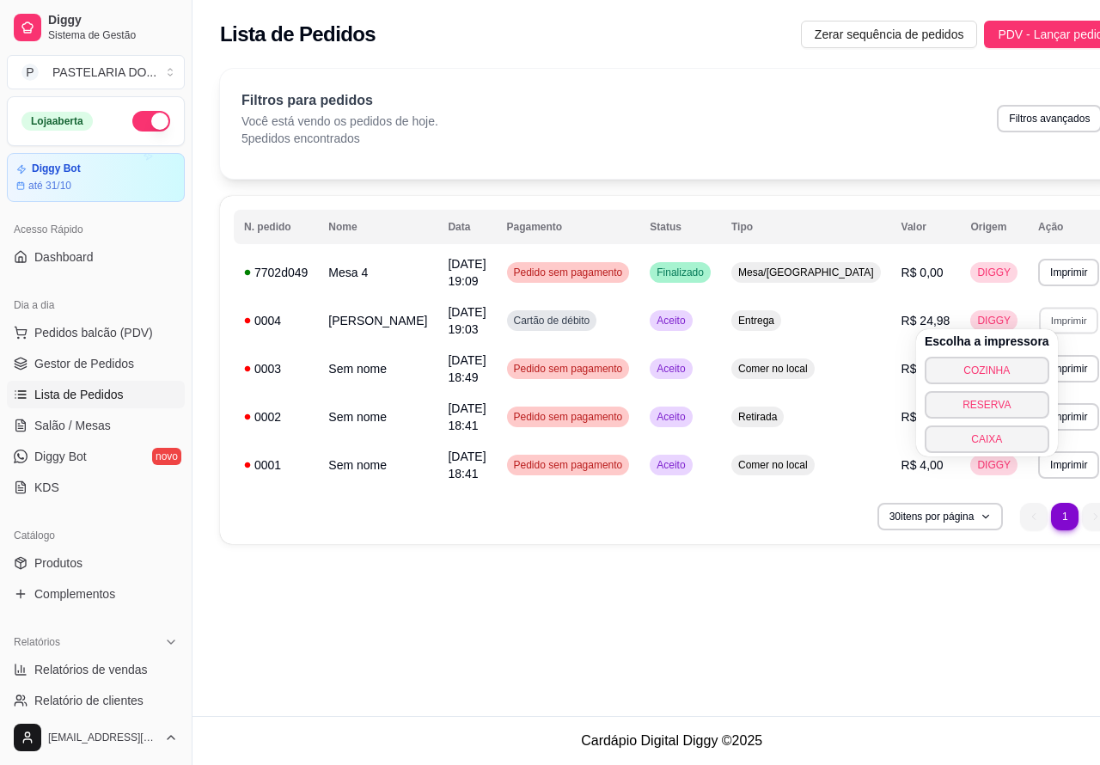
click at [1016, 380] on button "COZINHA" at bounding box center [986, 370] width 125 height 27
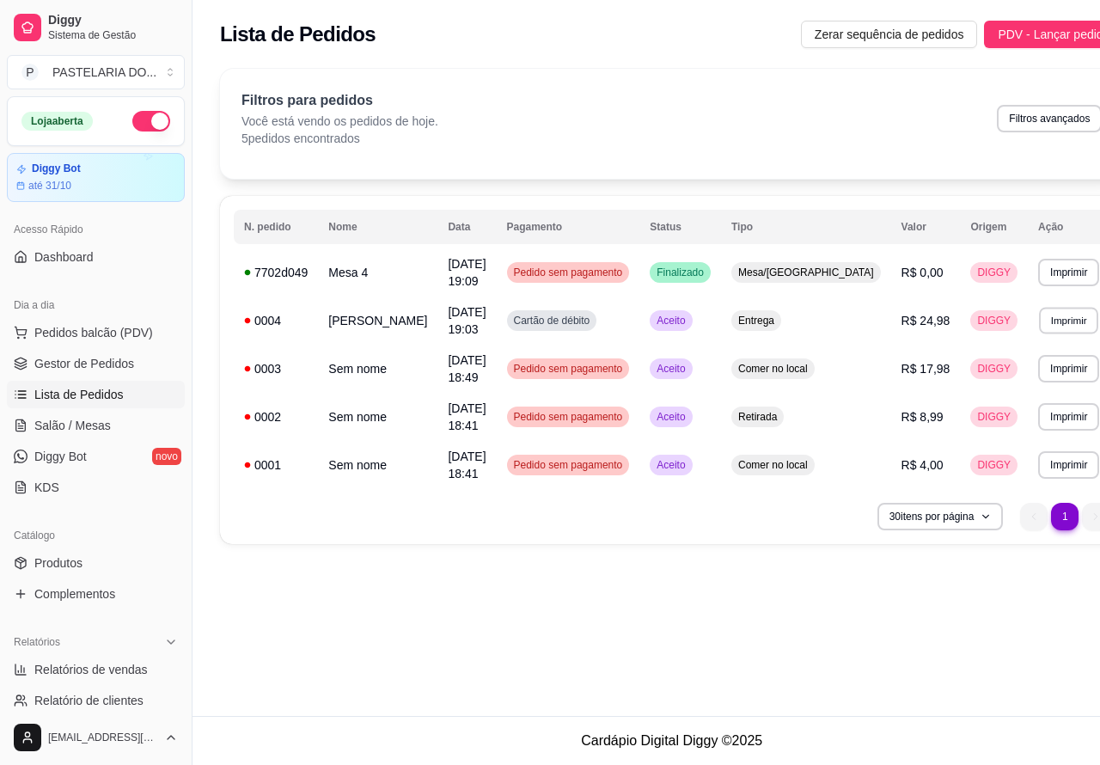
click at [1039, 311] on button "Imprimir" at bounding box center [1068, 320] width 59 height 27
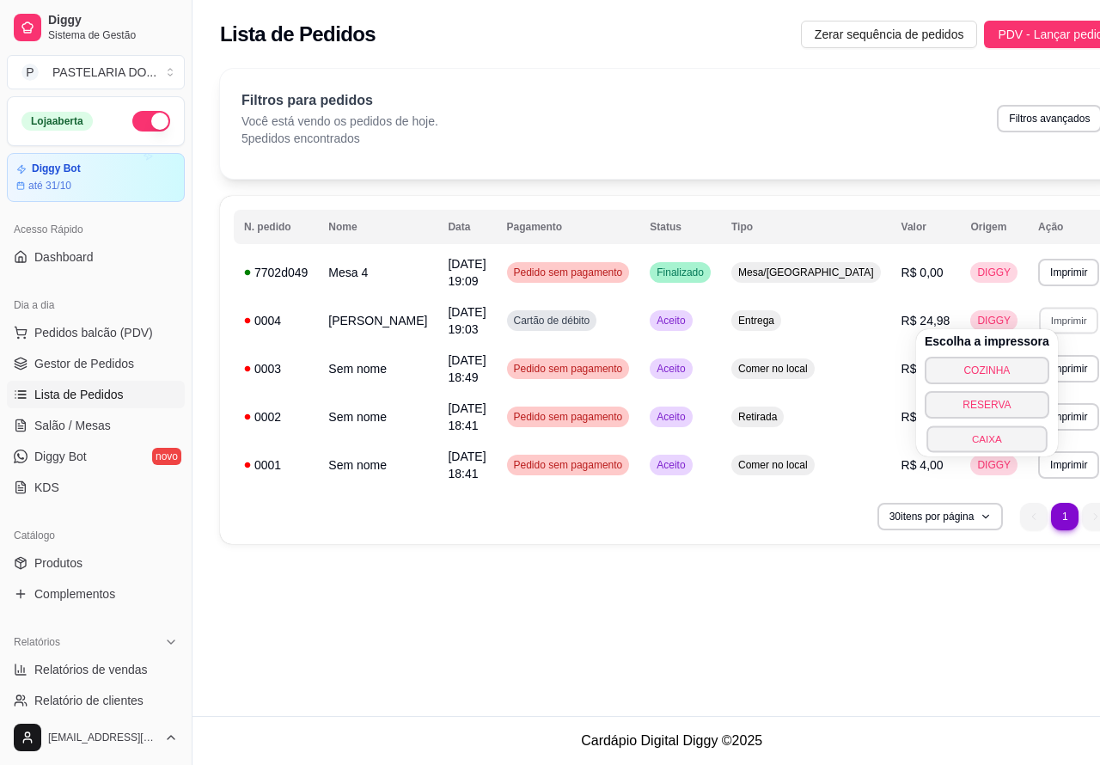
click at [980, 440] on button "CAIXA" at bounding box center [986, 438] width 120 height 27
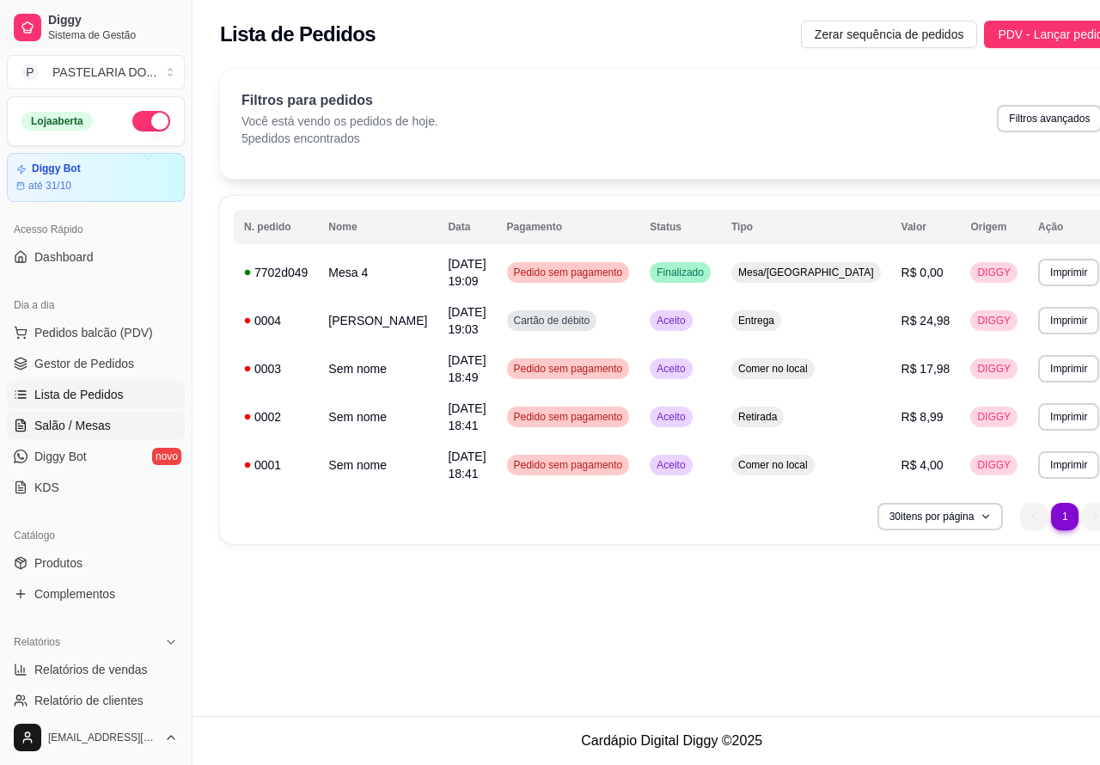
click at [91, 418] on span "Salão / Mesas" at bounding box center [72, 425] width 76 height 17
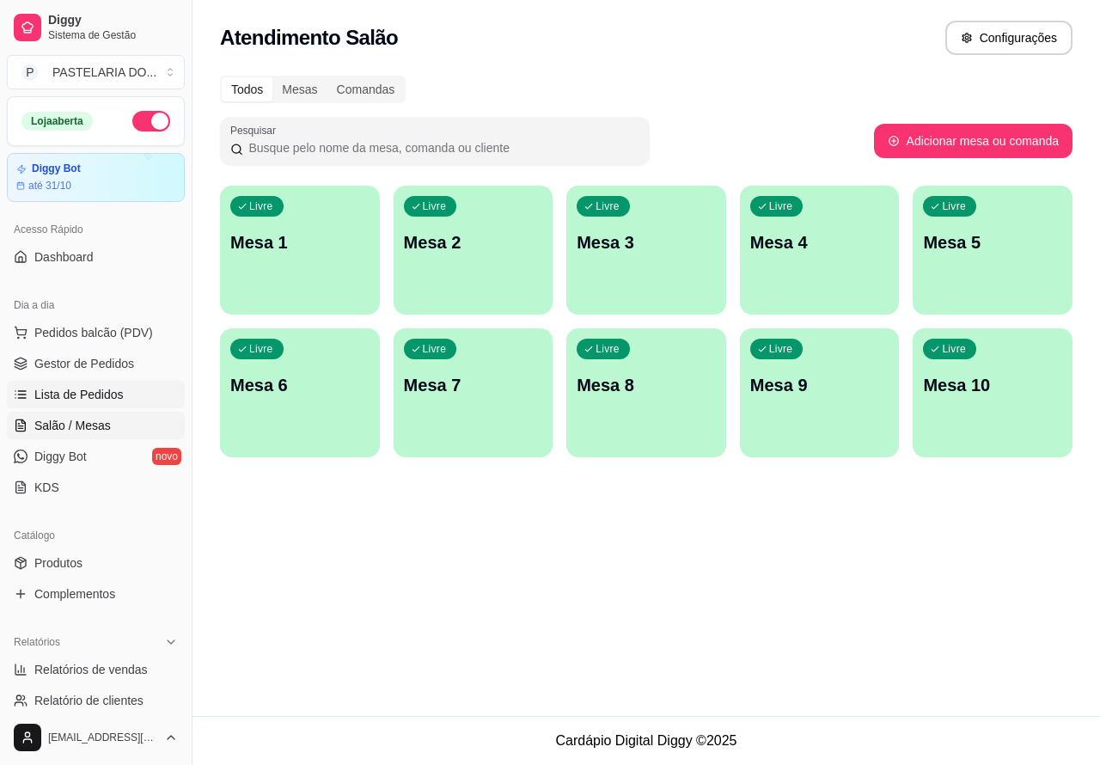
click at [95, 393] on span "Lista de Pedidos" at bounding box center [78, 394] width 89 height 17
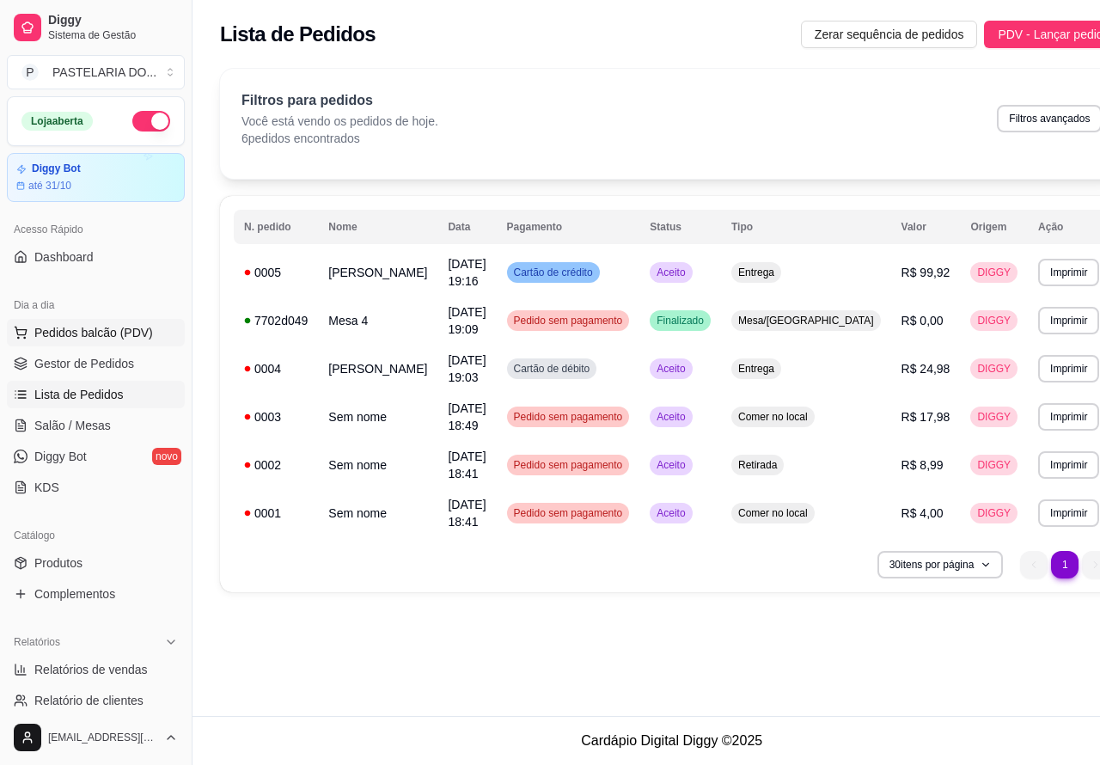
click at [140, 336] on span "Pedidos balcão (PDV)" at bounding box center [93, 332] width 119 height 17
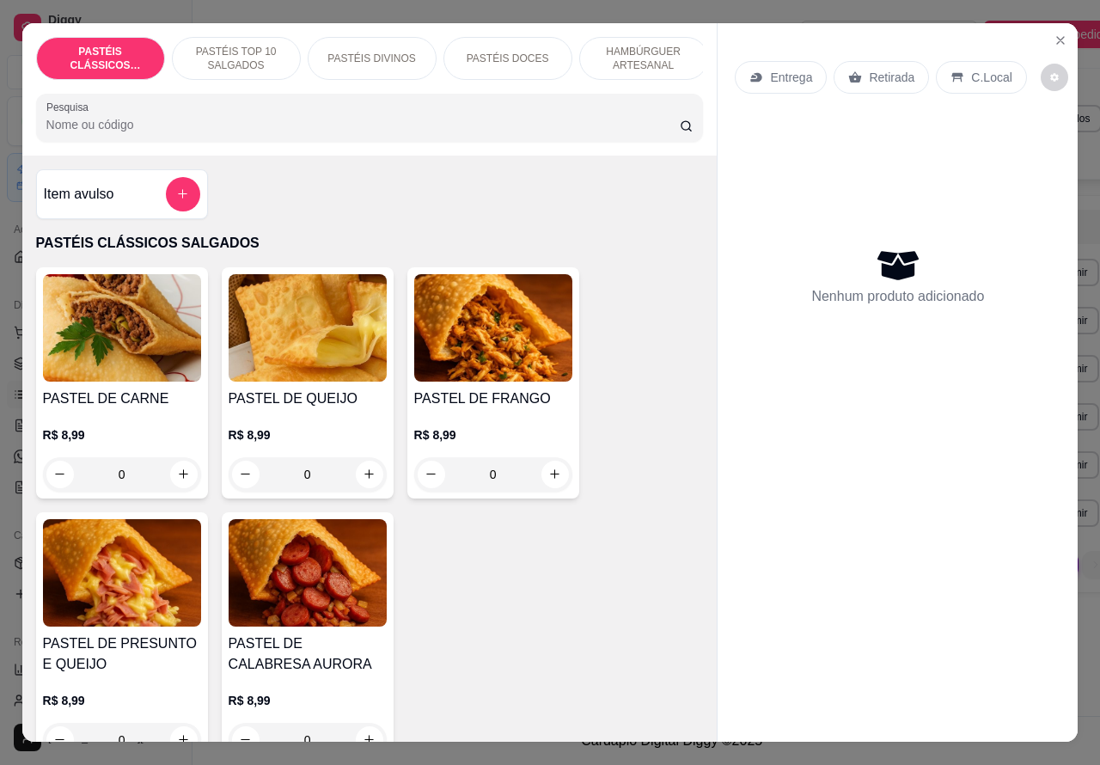
click at [881, 69] on p "Retirada" at bounding box center [892, 77] width 46 height 17
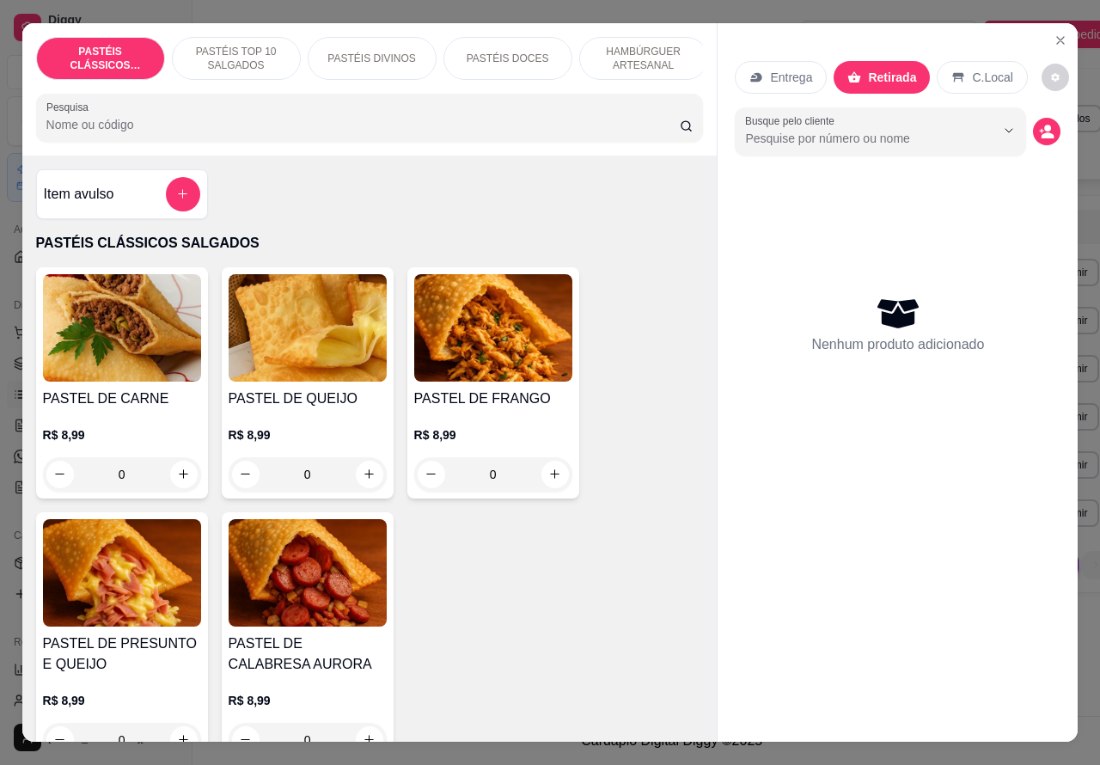
click at [363, 480] on icon "increase-product-quantity" at bounding box center [369, 473] width 13 height 13
type input "1"
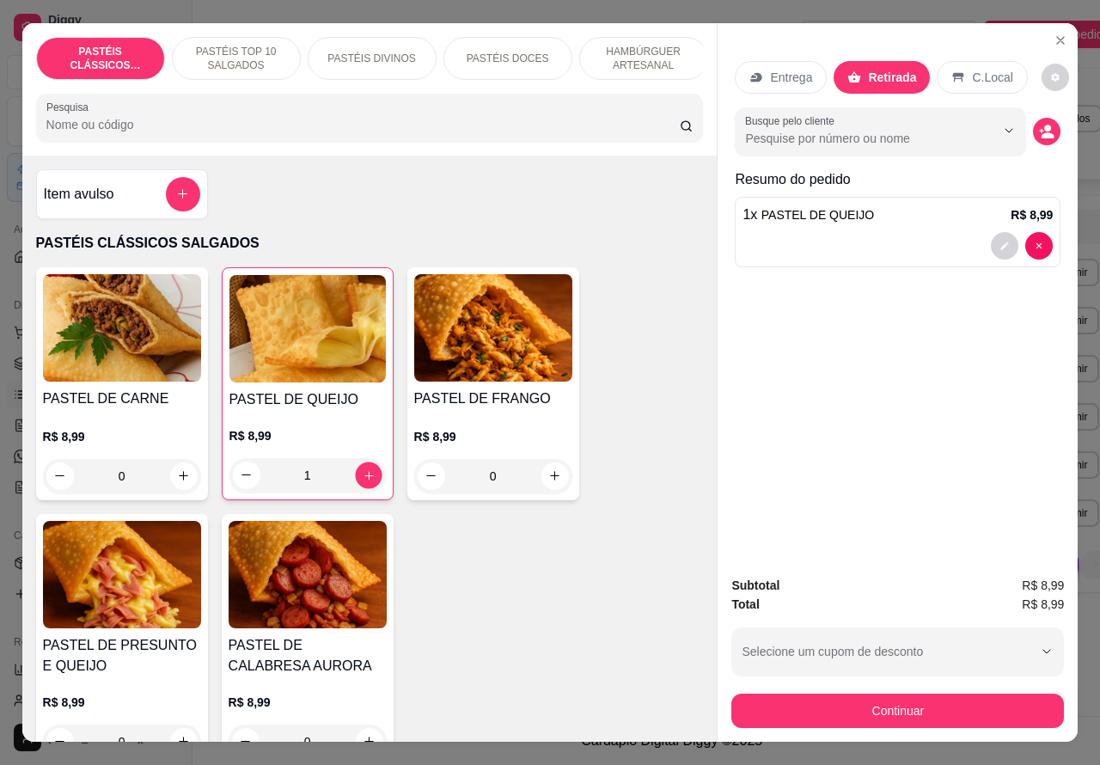
click at [366, 484] on button "increase-product-quantity" at bounding box center [368, 474] width 27 height 27
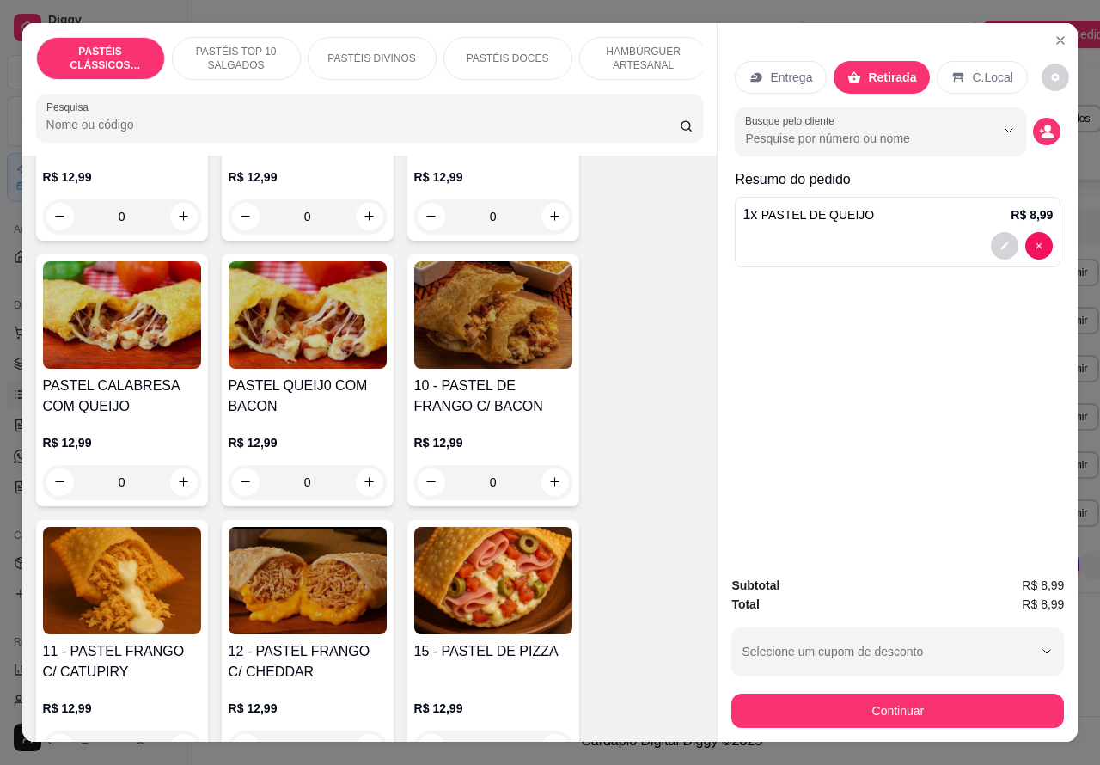
scroll to position [1495, 0]
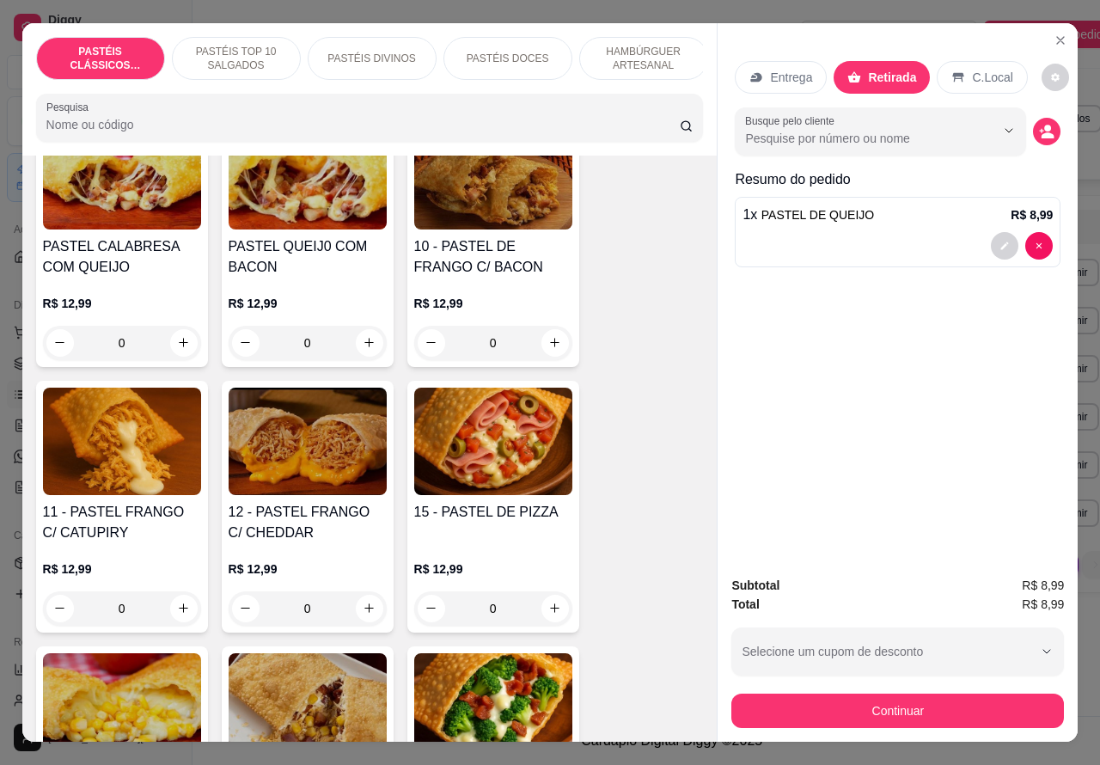
click at [190, 621] on div "0" at bounding box center [122, 608] width 158 height 34
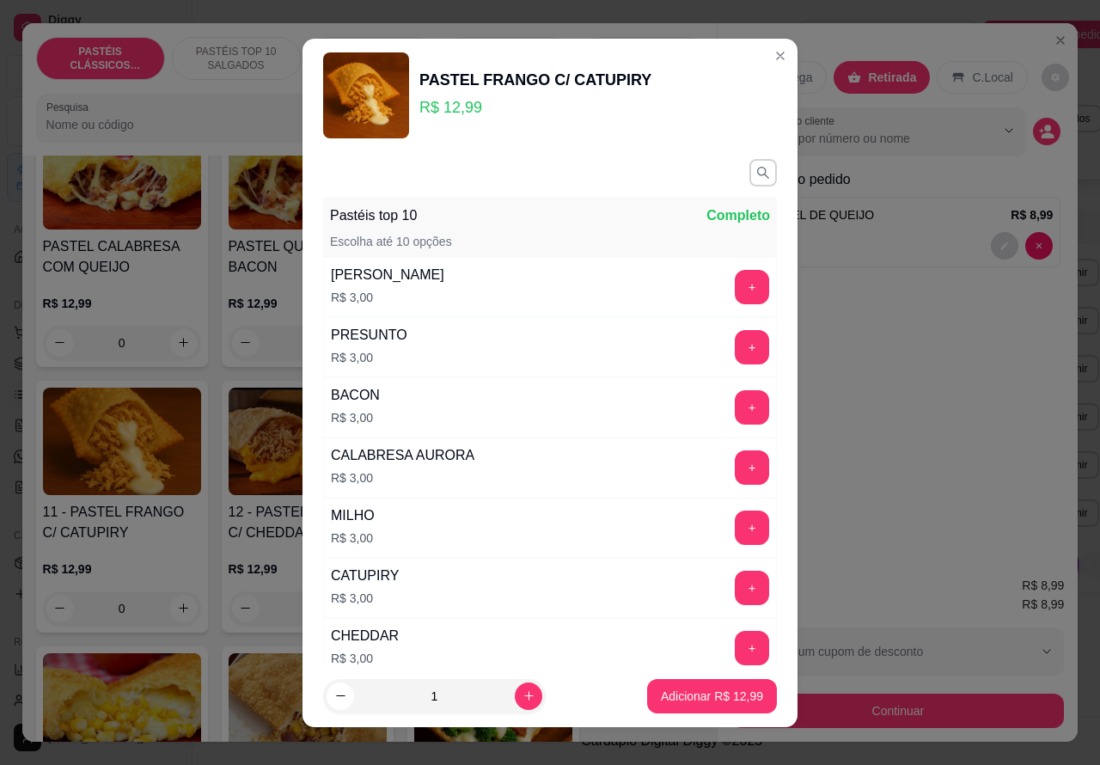
click at [522, 694] on icon "increase-product-quantity" at bounding box center [528, 695] width 13 height 13
type input "2"
click at [676, 696] on p "Adicionar R$ 25,98" at bounding box center [712, 695] width 100 height 16
type input "2"
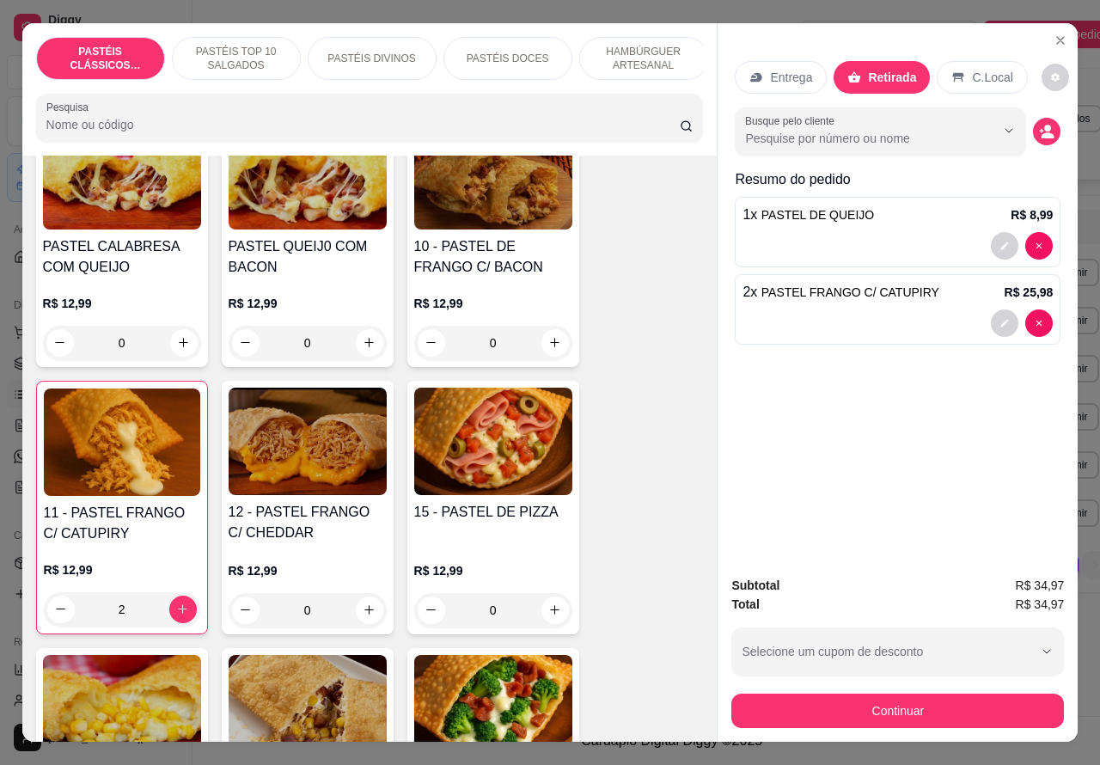
click at [852, 311] on div at bounding box center [897, 322] width 310 height 27
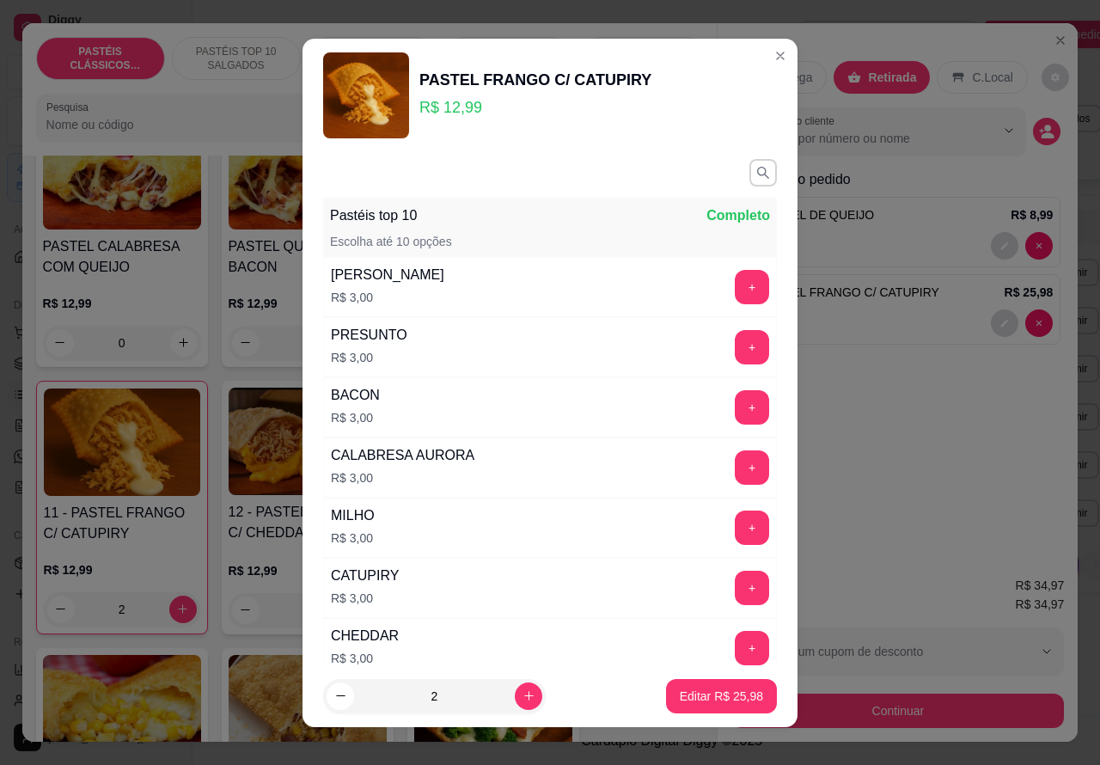
click at [1045, 131] on button "decrease-product-quantity" at bounding box center [1046, 131] width 27 height 27
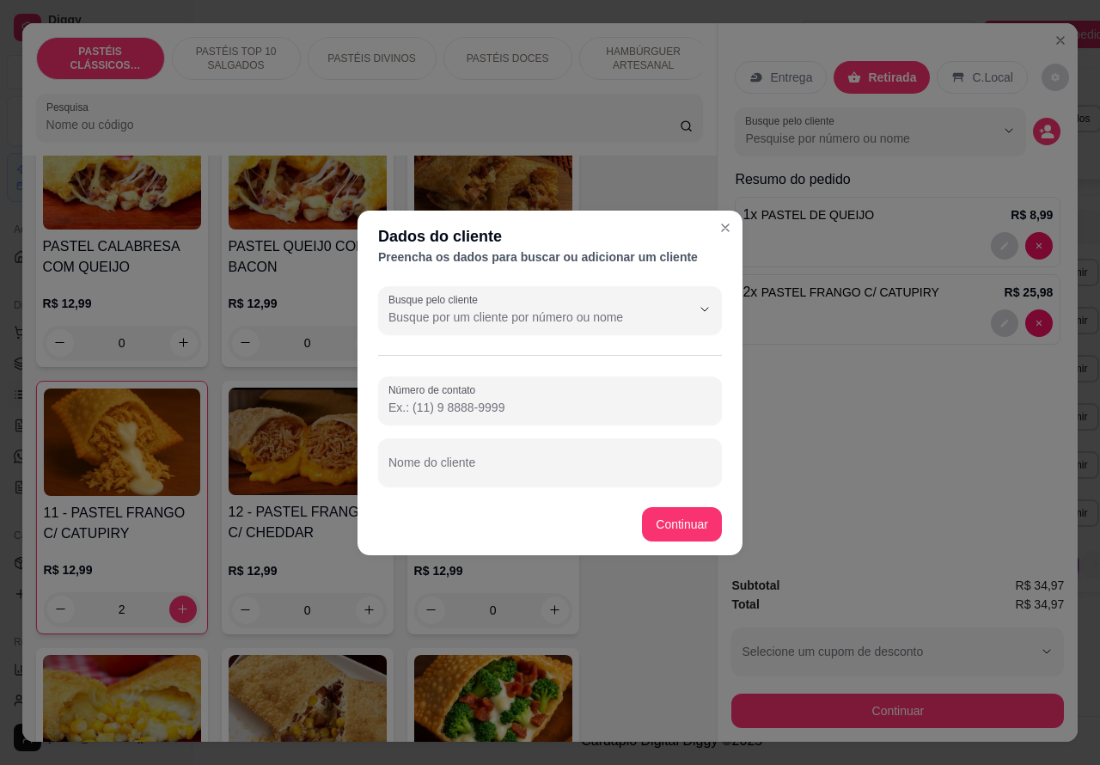
click at [496, 409] on input "Número de contato" at bounding box center [549, 407] width 323 height 17
click at [469, 466] on div "Nome do cliente" at bounding box center [550, 462] width 344 height 48
type input "CLIENTEE ESTA AGUARDANDO"
click at [677, 521] on div "00 - ADICINAIS R$ 3,00 0 MOLHO EXTRA DE CENOURA R$ 0,50 0 MOLHO EXTRA DE ALHO R…" at bounding box center [370, 242] width 668 height 1846
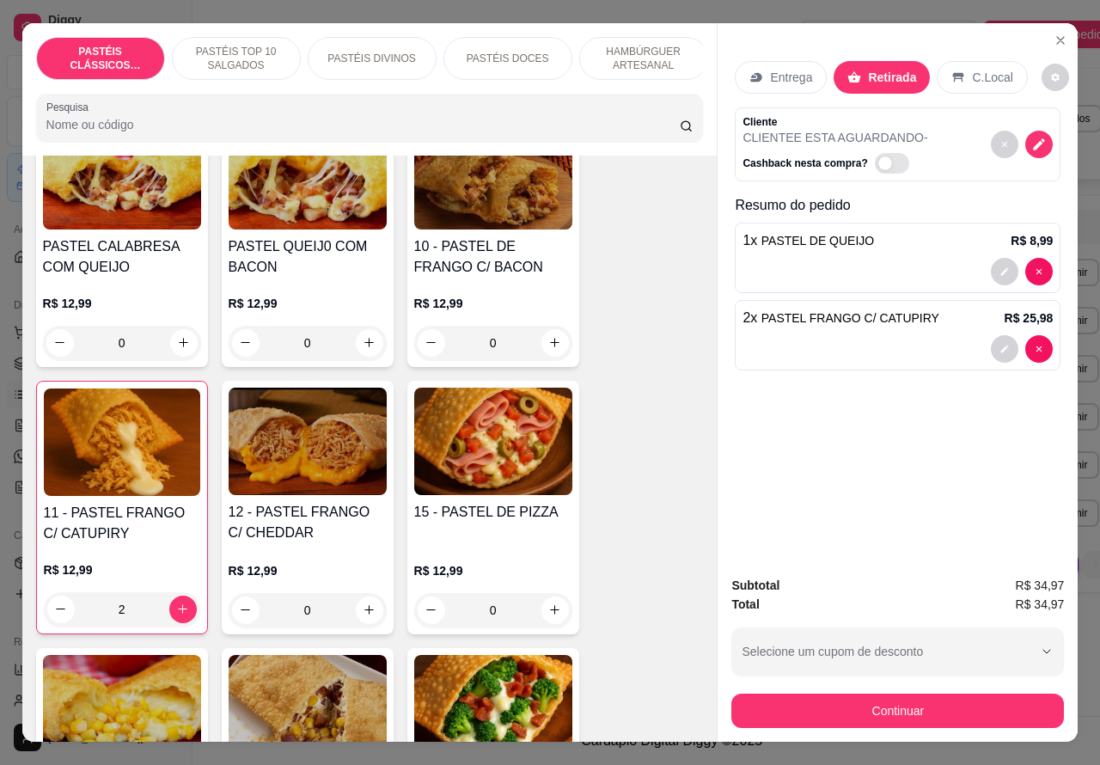
click at [878, 703] on div "Registre o pagamento do pedido R$ 34,97 Total do pedido R$ 34,97 Restante a cob…" at bounding box center [549, 382] width 1129 height 785
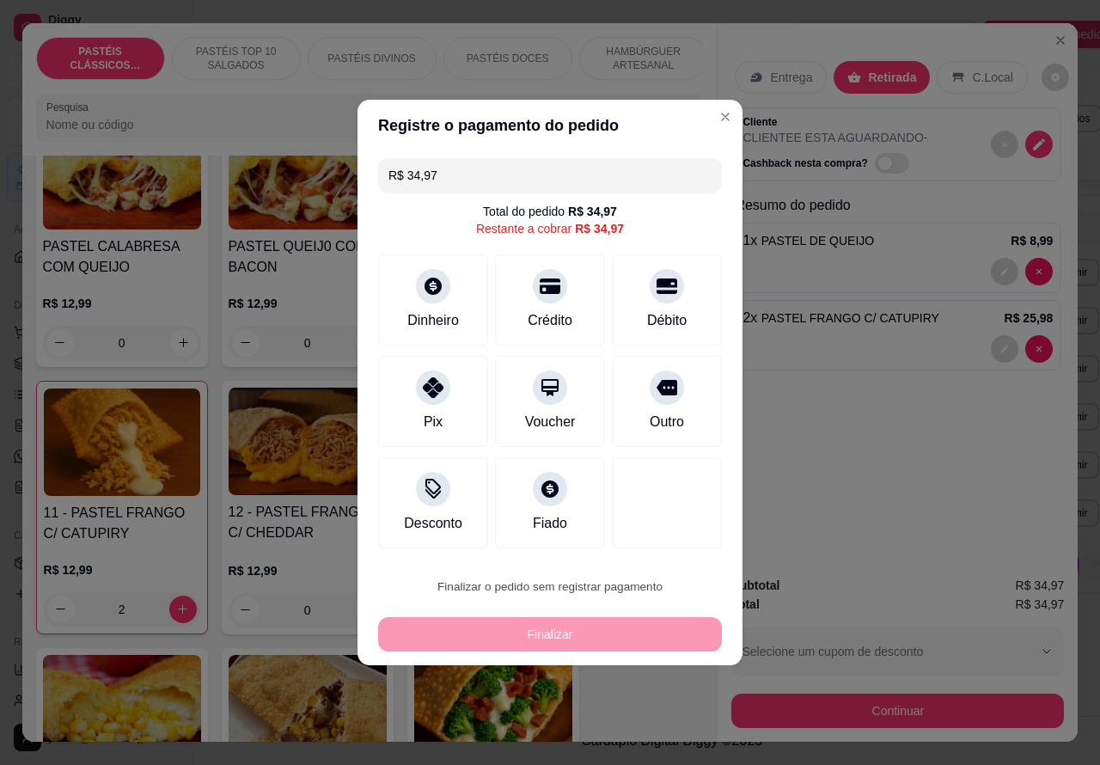
click at [672, 548] on button "Confirmar" at bounding box center [652, 538] width 64 height 27
type input "0"
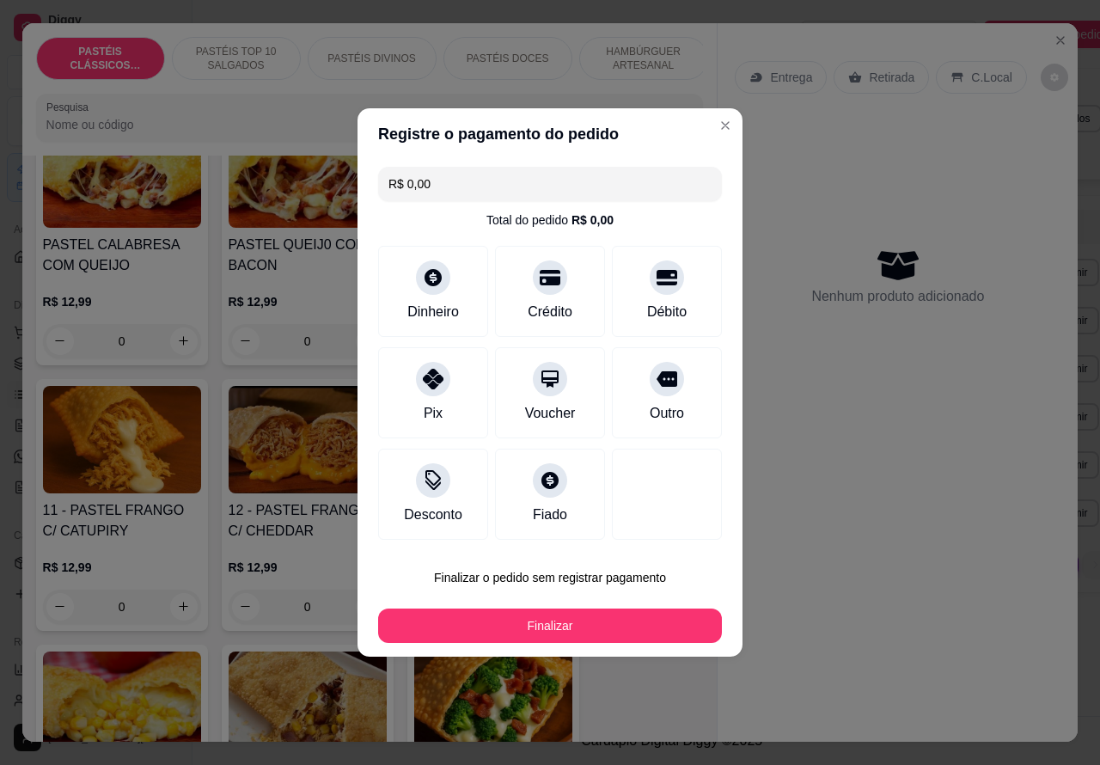
type input "R$ 0,00"
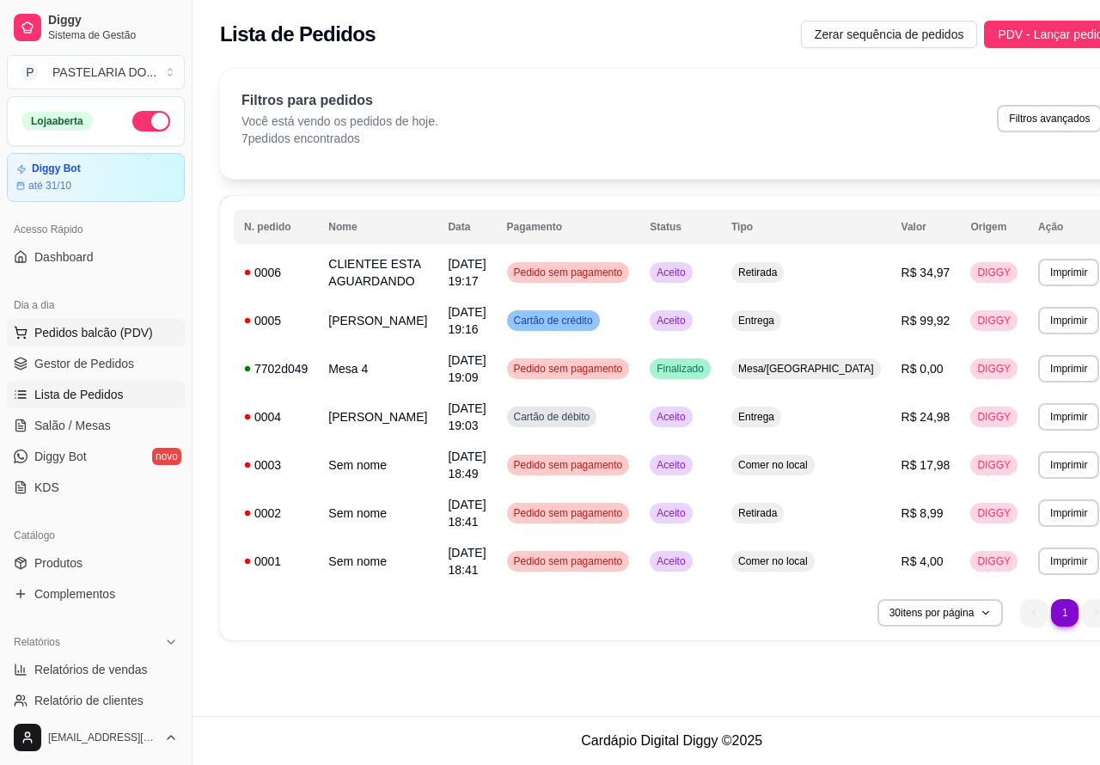
click at [151, 333] on button "Pedidos balcão (PDV)" at bounding box center [96, 332] width 178 height 27
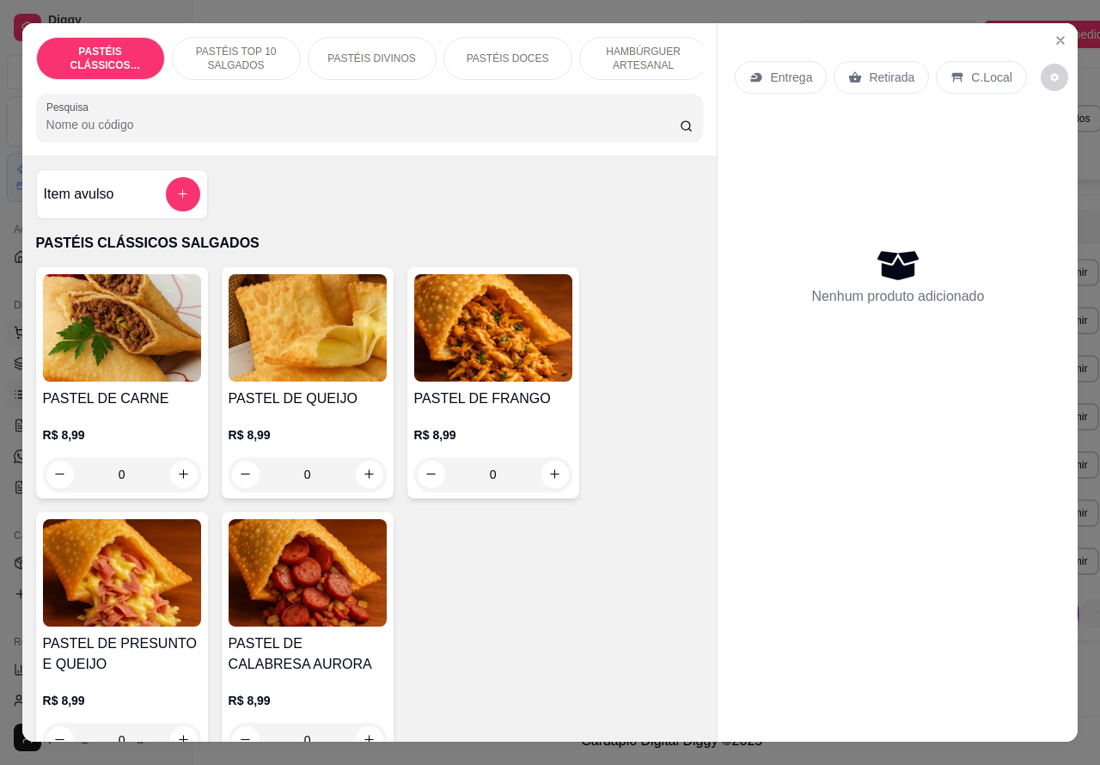
click at [787, 71] on p "Entrega" at bounding box center [791, 77] width 42 height 17
click at [784, 69] on p "Entrega" at bounding box center [791, 77] width 45 height 17
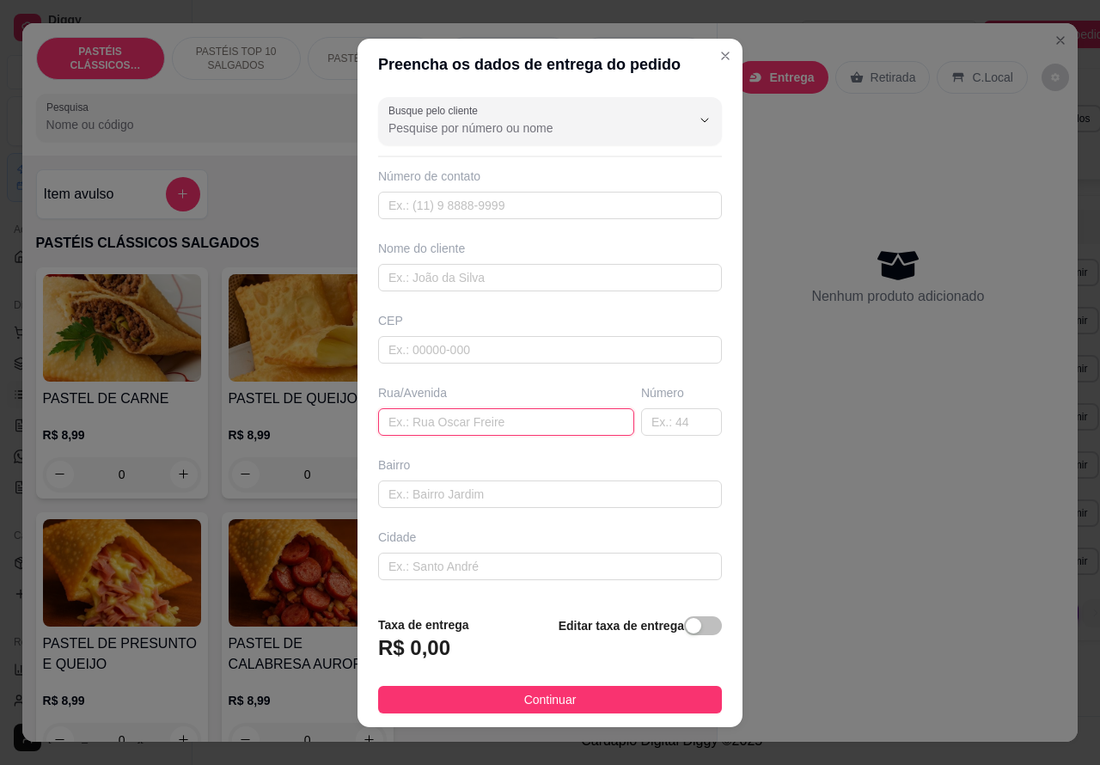
paste input "12 98120-5326"
type input "1"
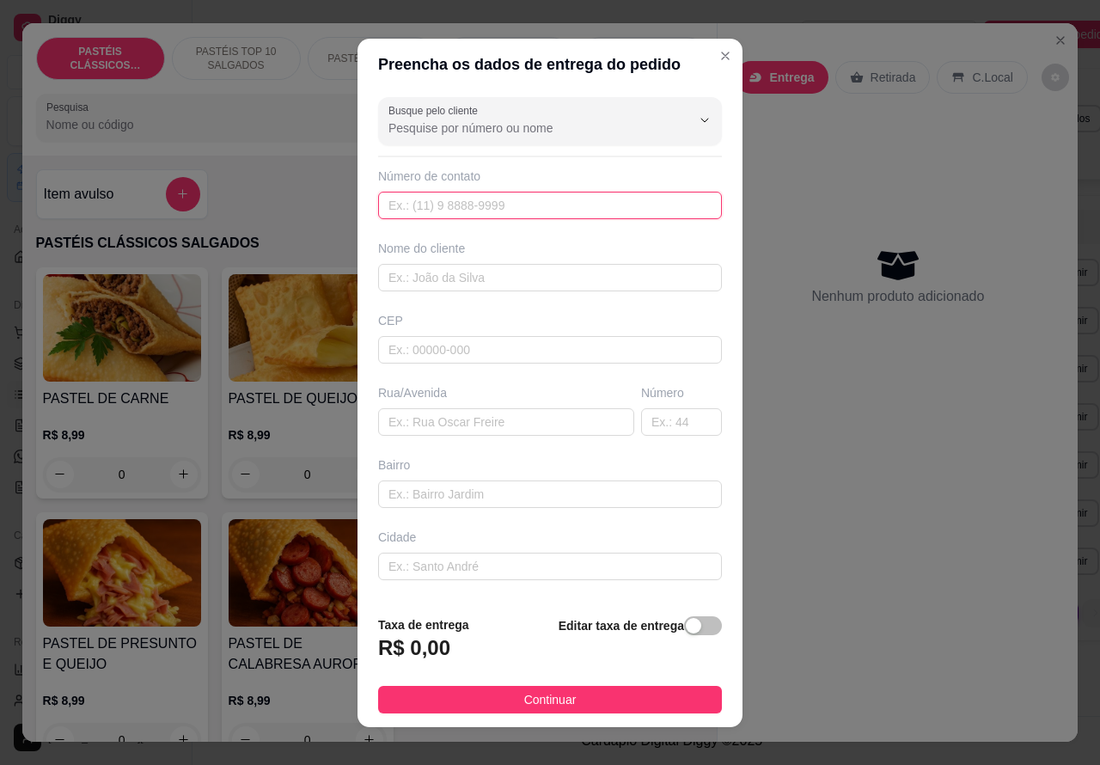
paste input "[PHONE_NUMBER]"
type input "[PHONE_NUMBER]"
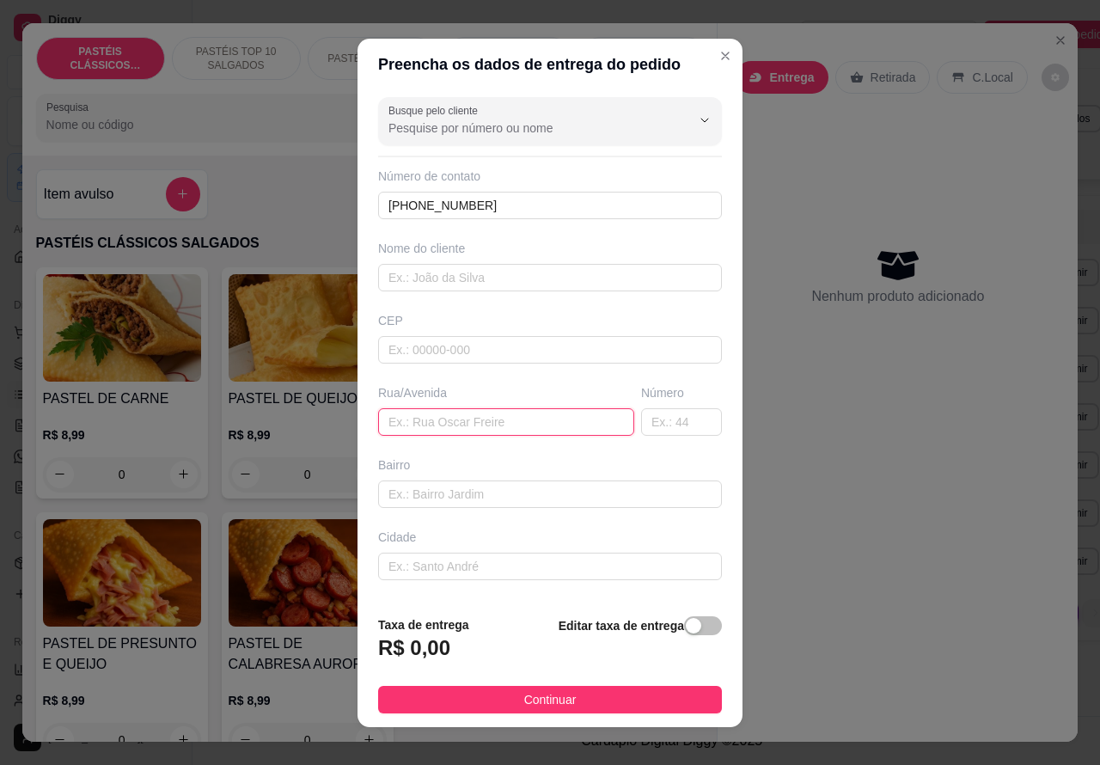
paste input "[PERSON_NAME] 40"
type input "[PERSON_NAME] 40"
click at [686, 621] on div "button" at bounding box center [693, 625] width 15 height 15
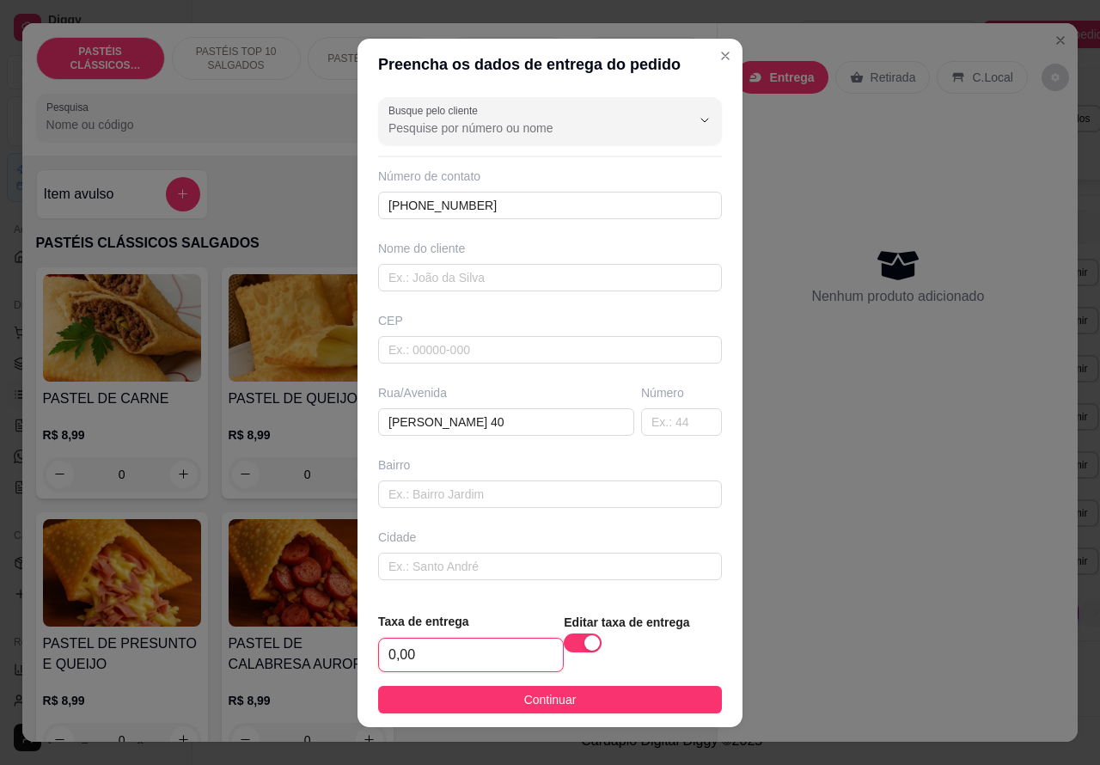
click at [384, 657] on input "0,00" at bounding box center [471, 654] width 184 height 33
type input "1,00"
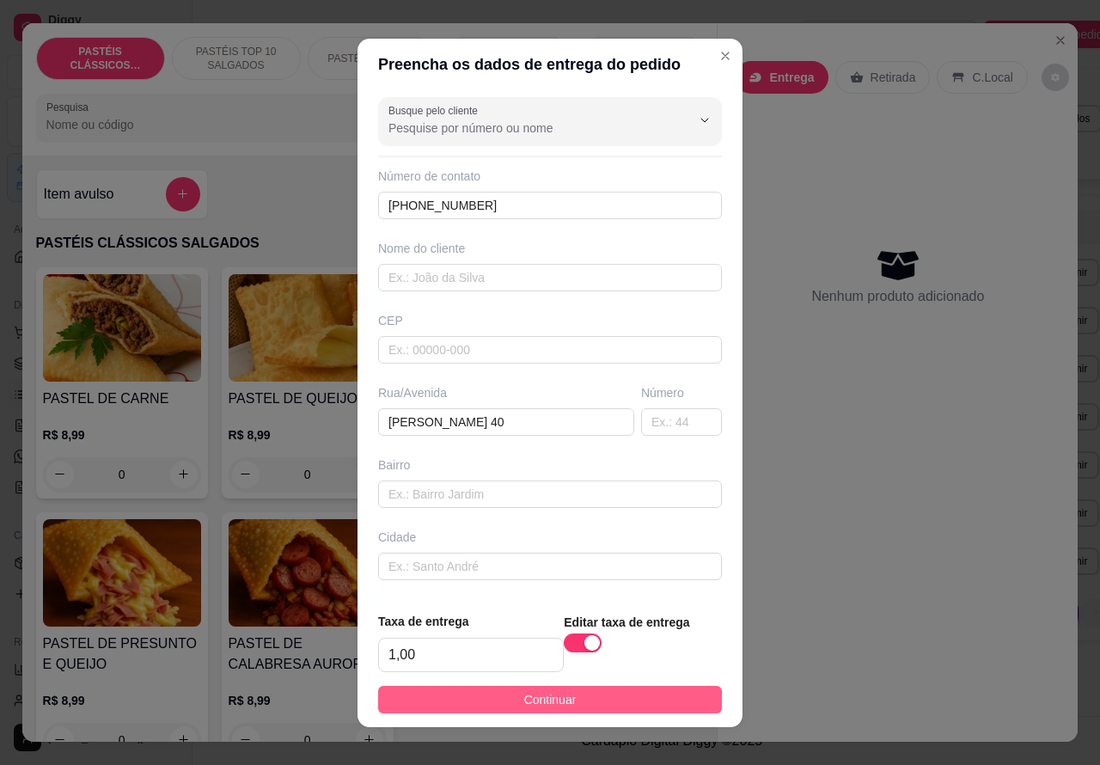
click at [633, 701] on button "Continuar" at bounding box center [550, 699] width 344 height 27
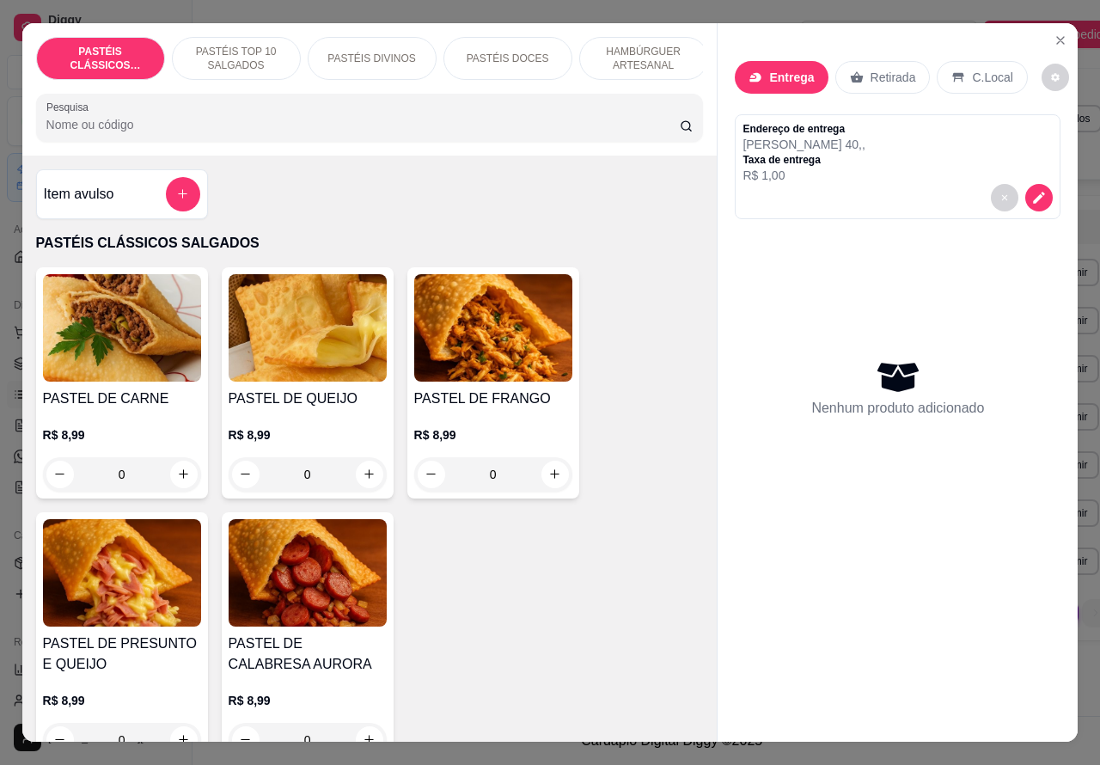
click at [625, 61] on p "HAMBÚRGUER ARTESANAL" at bounding box center [644, 58] width 100 height 27
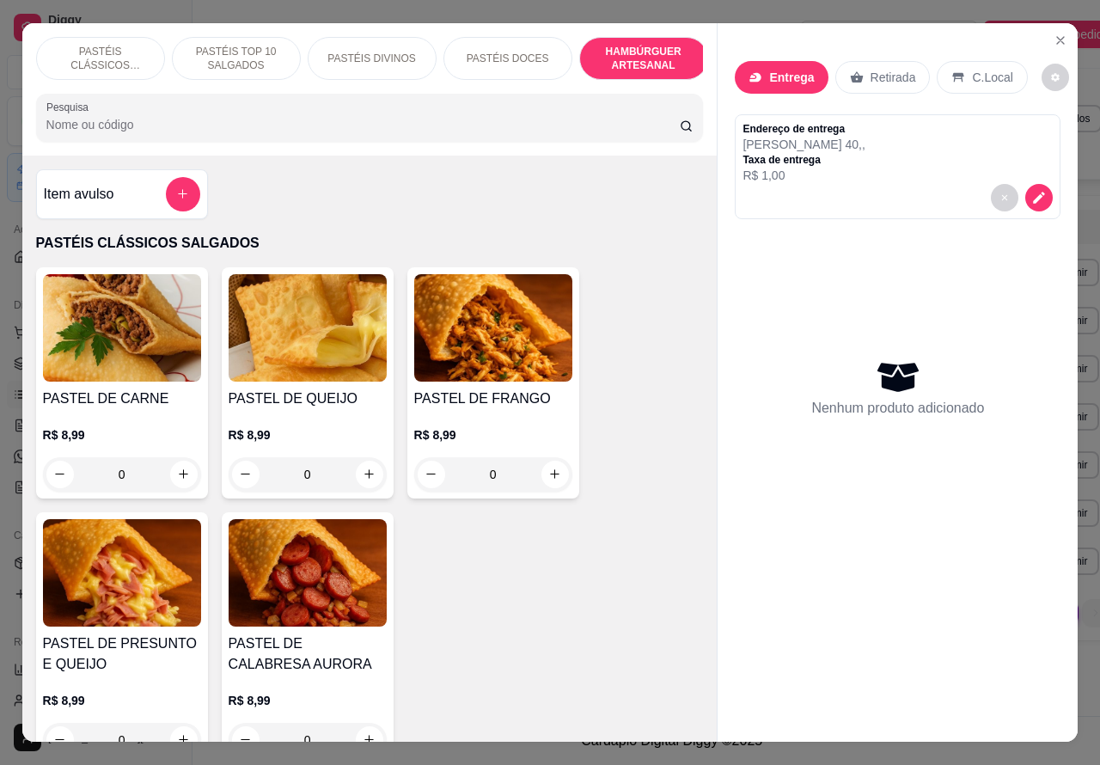
scroll to position [40, 0]
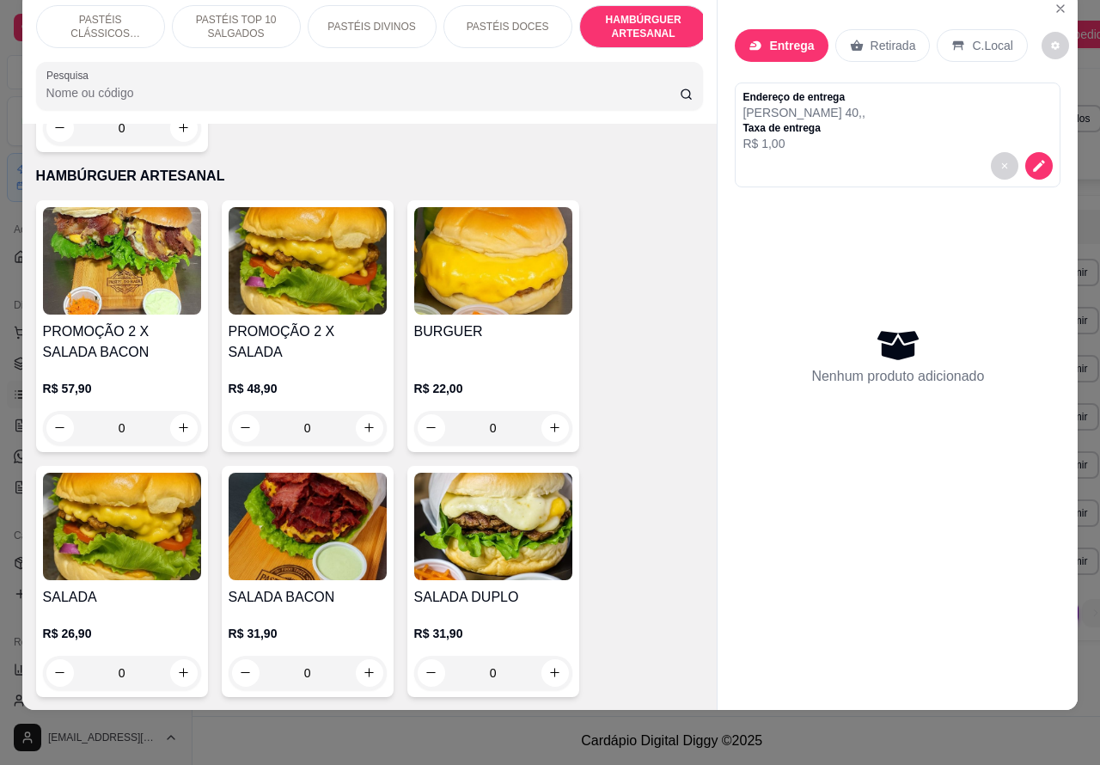
click at [535, 411] on div "0" at bounding box center [493, 428] width 158 height 34
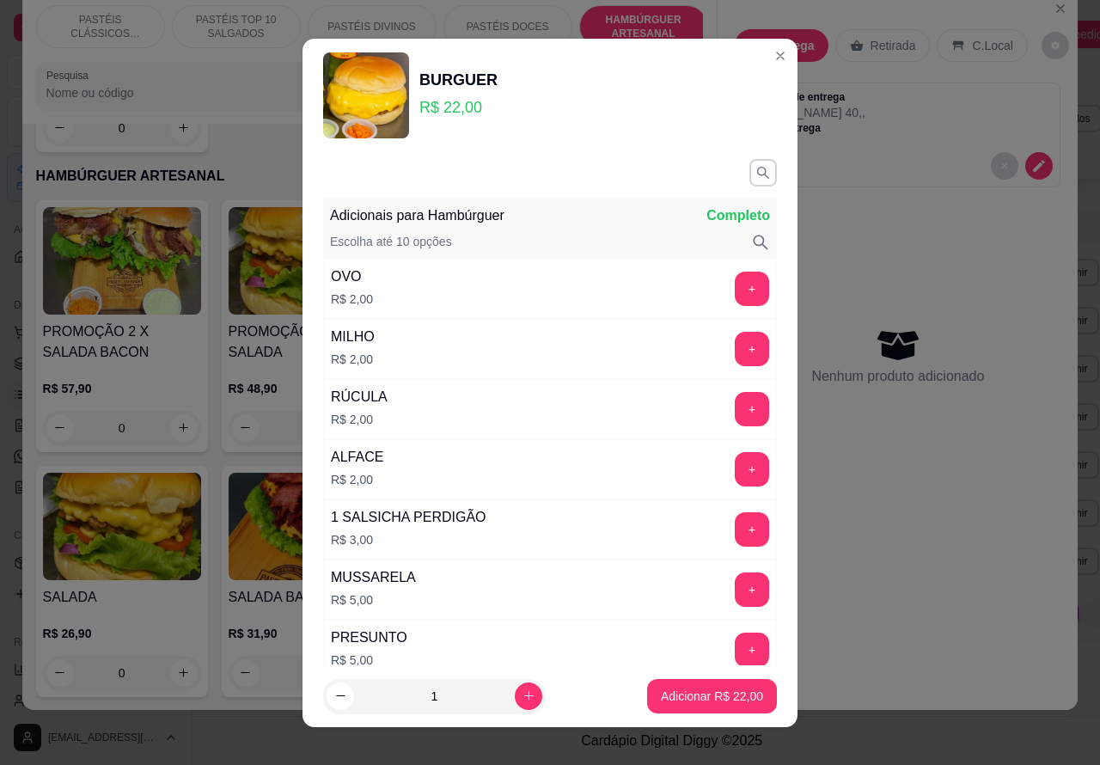
click at [675, 700] on p "Adicionar R$ 22,00" at bounding box center [712, 695] width 102 height 17
type input "1"
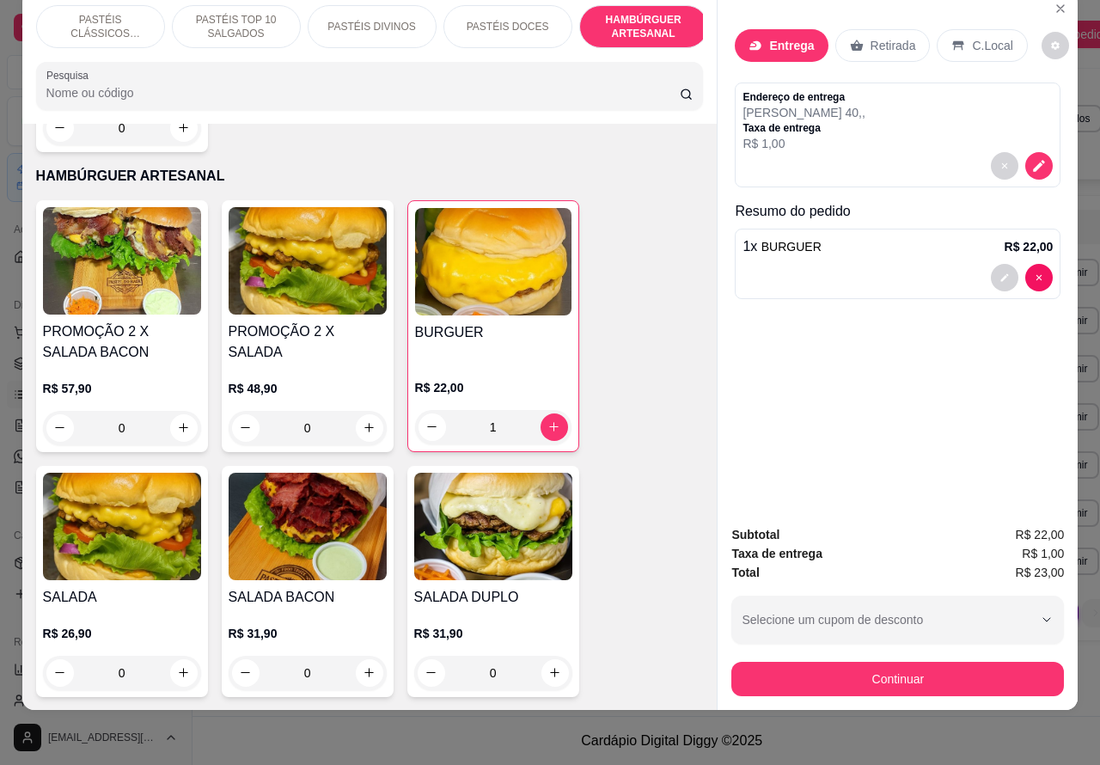
scroll to position [4236, 0]
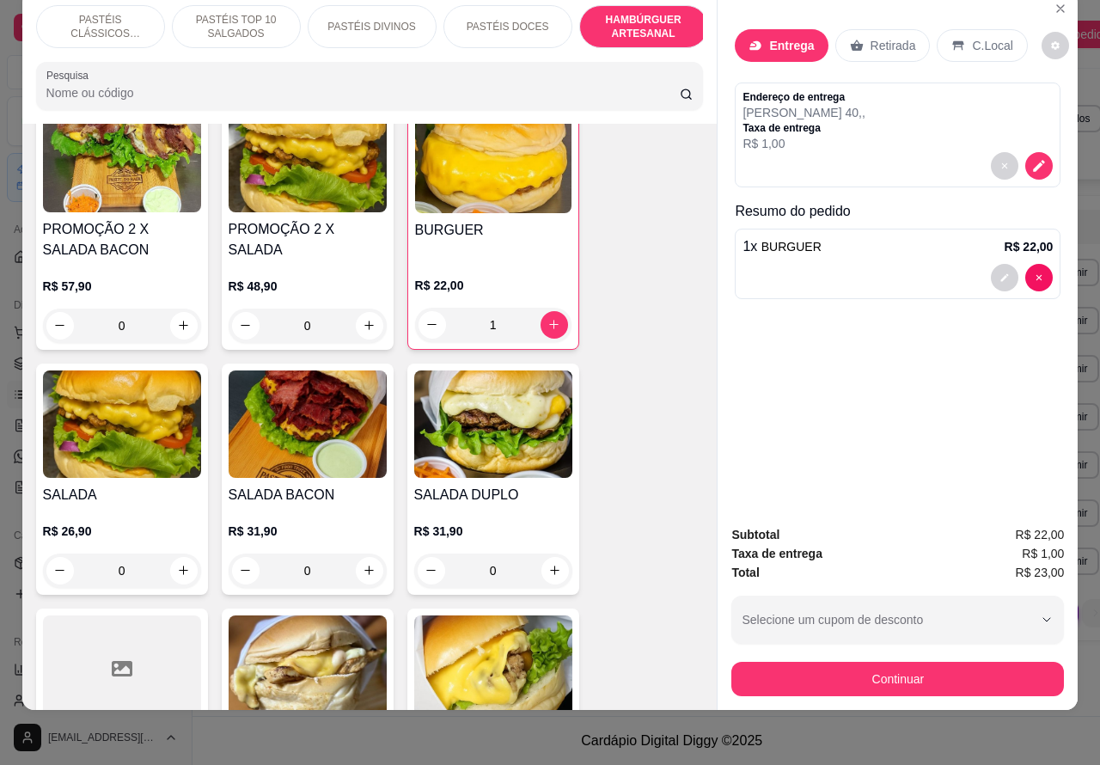
click at [544, 553] on div "0" at bounding box center [493, 570] width 158 height 34
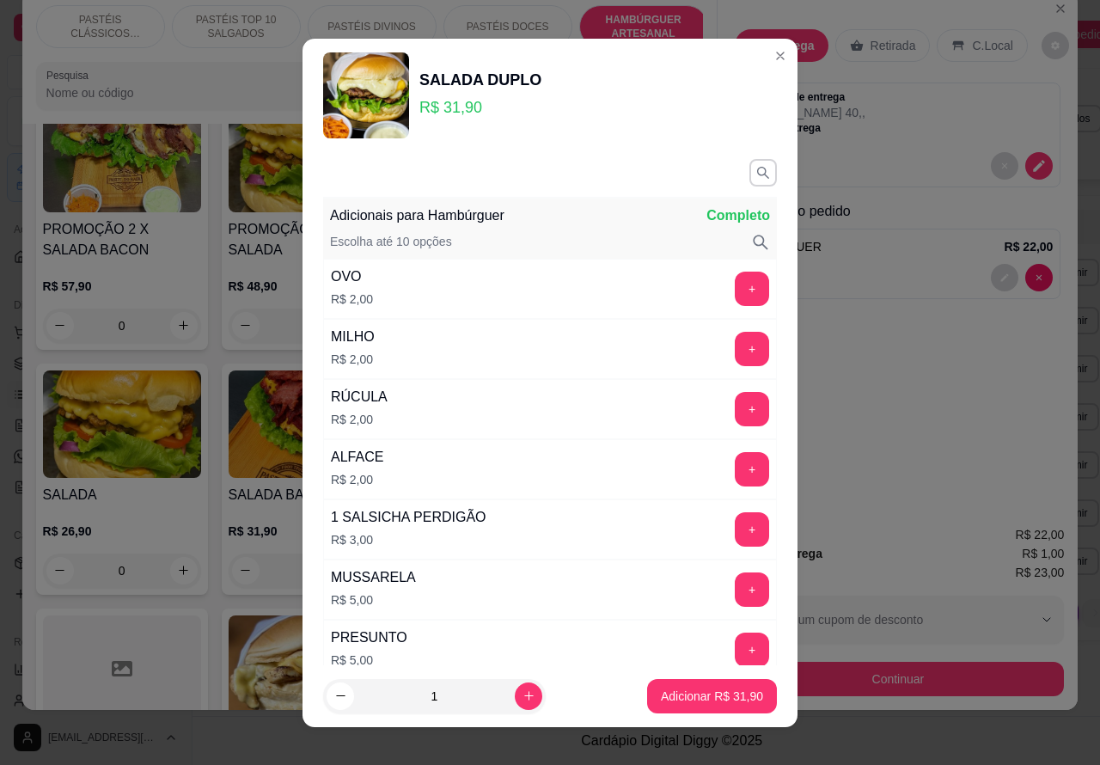
click at [679, 697] on p "Adicionar R$ 31,90" at bounding box center [712, 695] width 102 height 17
type input "1"
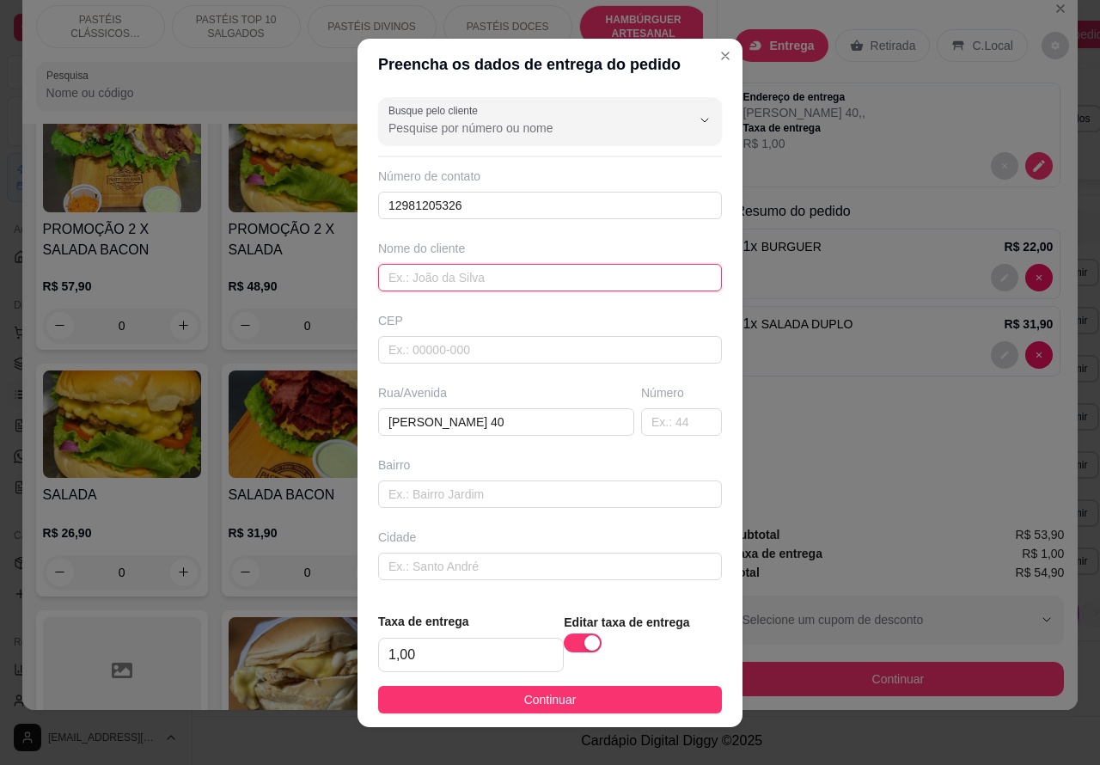
click at [451, 281] on input "text" at bounding box center [550, 277] width 344 height 27
type input ".."
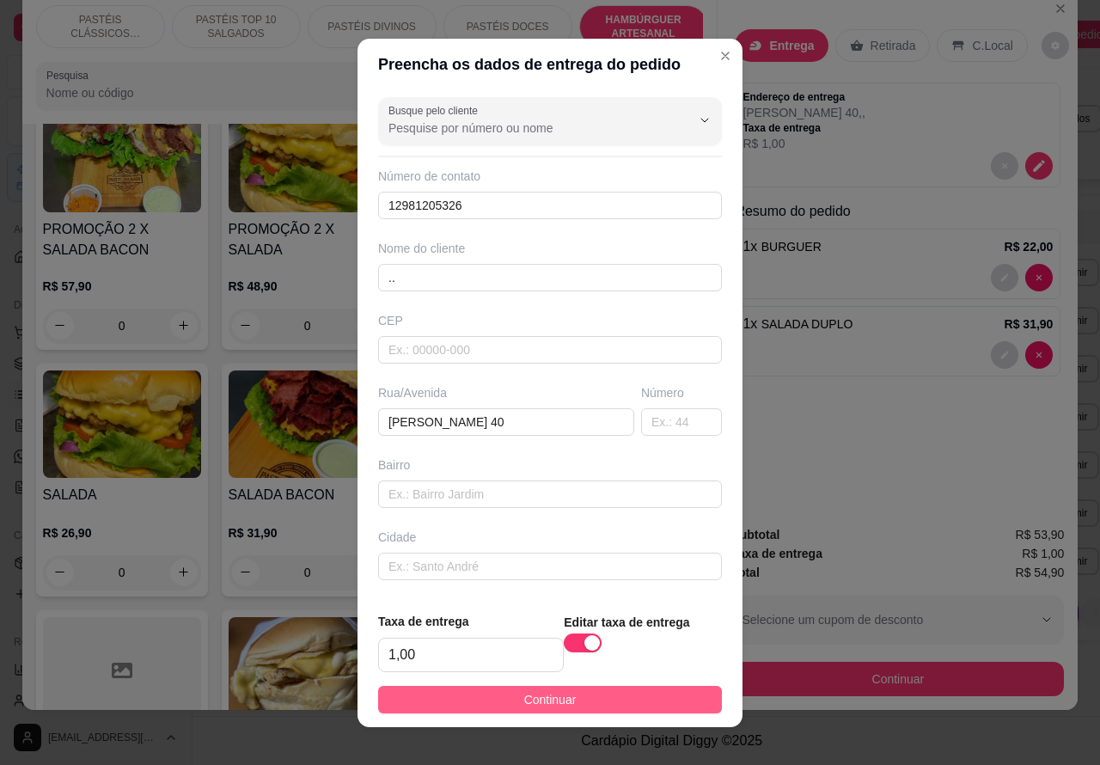
click at [644, 709] on button "Continuar" at bounding box center [550, 699] width 344 height 27
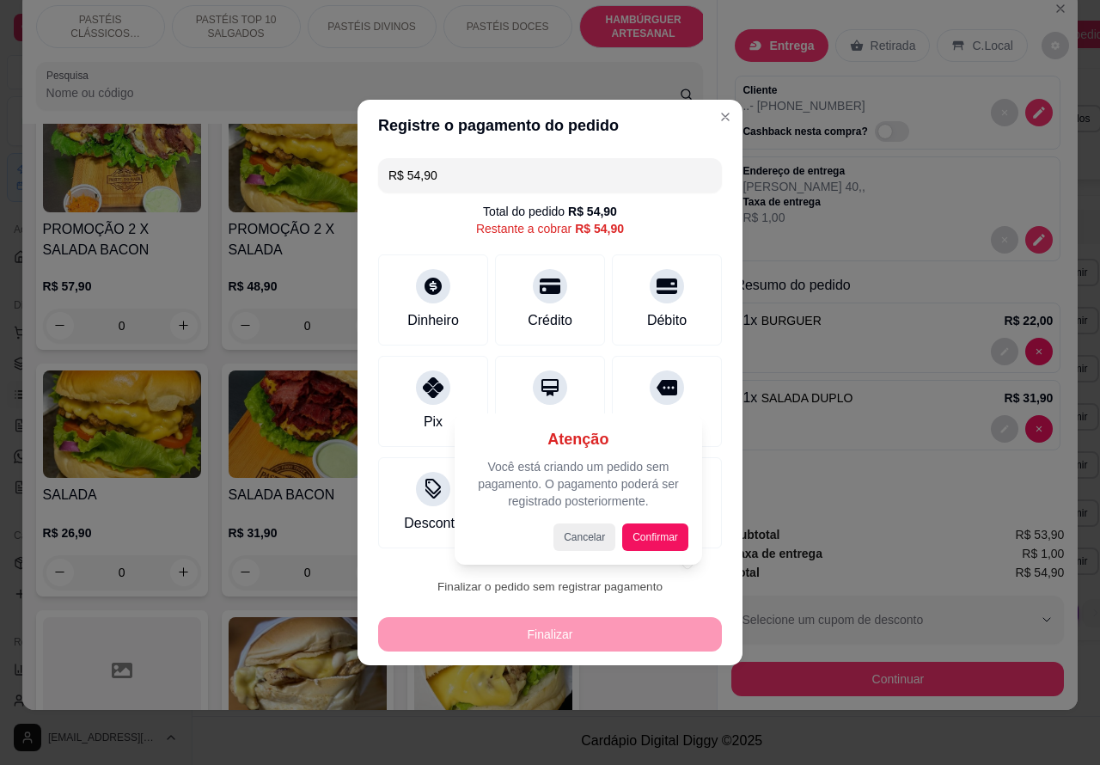
click at [657, 552] on div "Atenção Você está criando um pedido sem pagamento. O pagamento poderá ser regis…" at bounding box center [577, 488] width 247 height 151
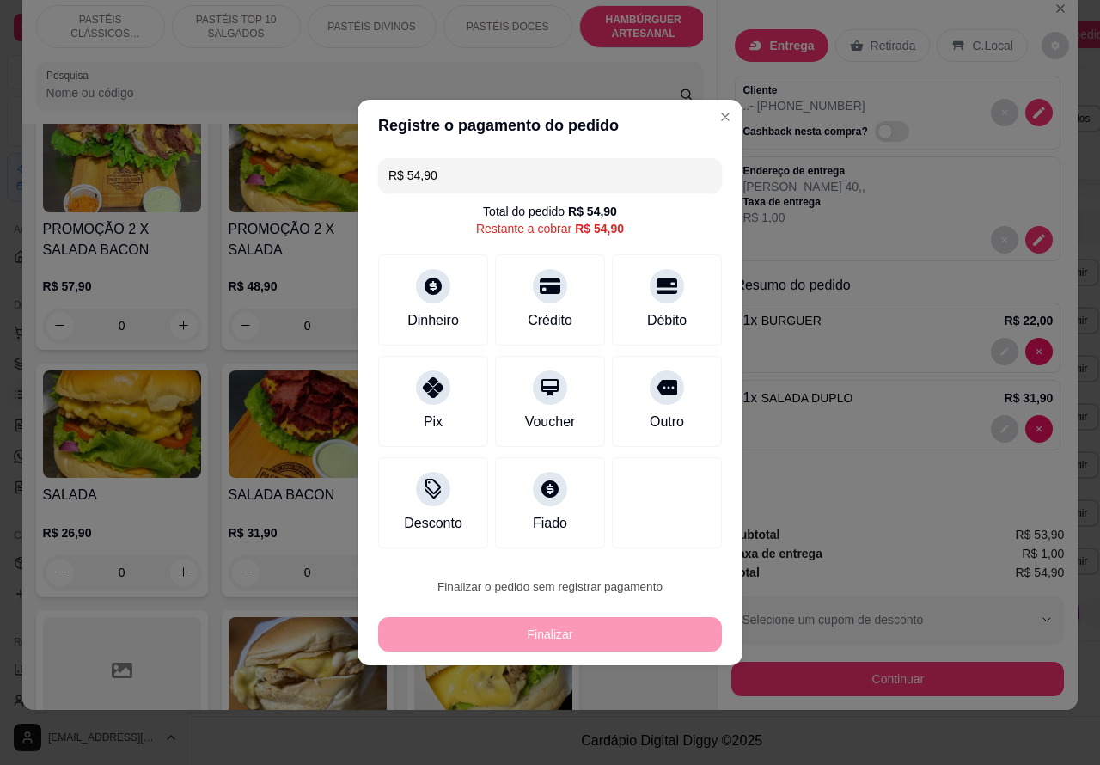
click at [638, 539] on button "Confirmar" at bounding box center [651, 538] width 61 height 26
type input "0"
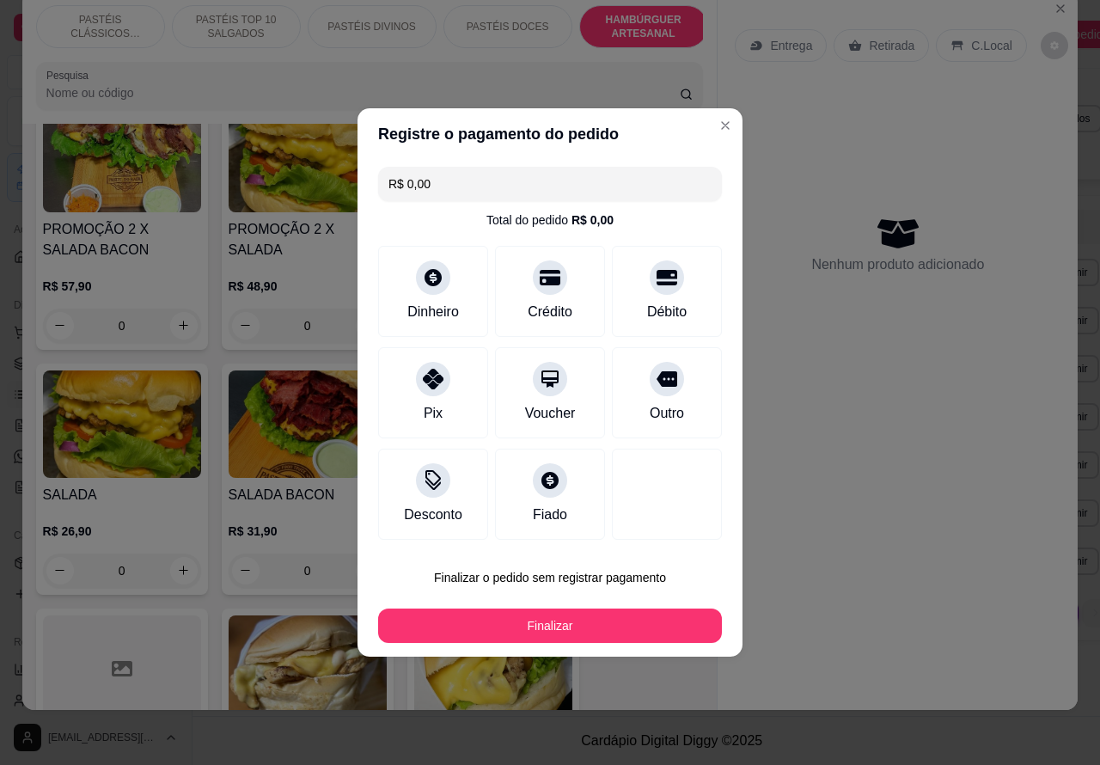
type input "R$ 0,00"
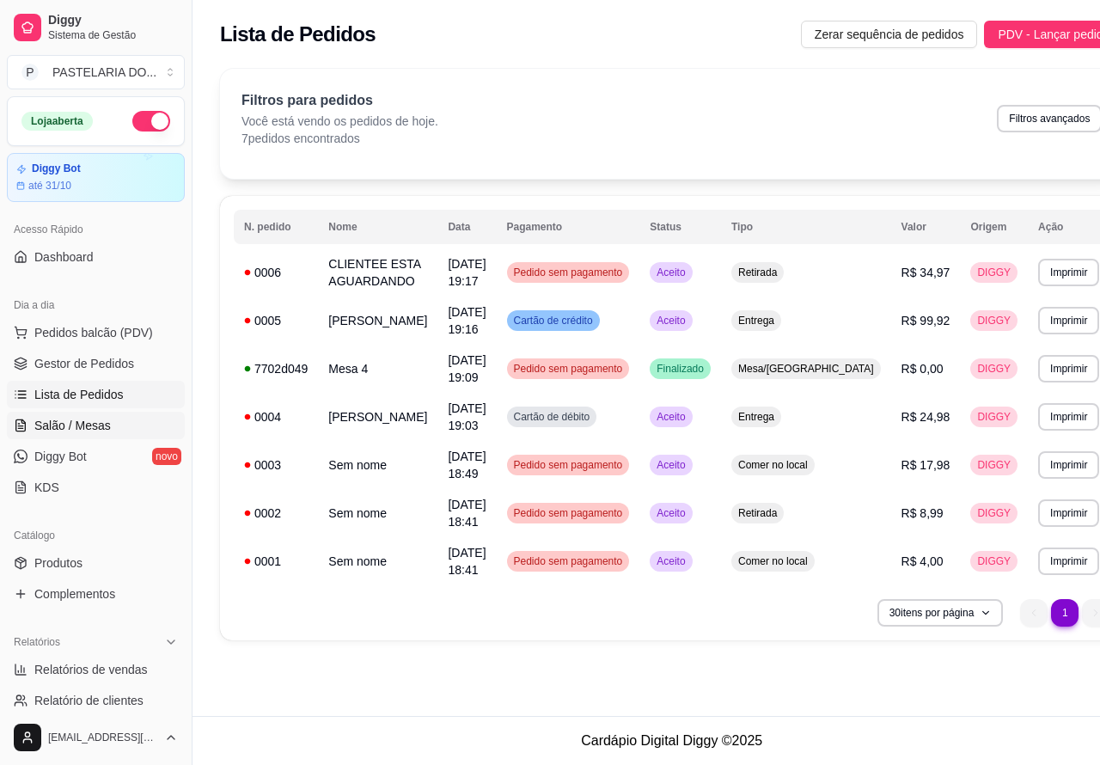
click at [103, 431] on span "Salão / Mesas" at bounding box center [72, 425] width 76 height 17
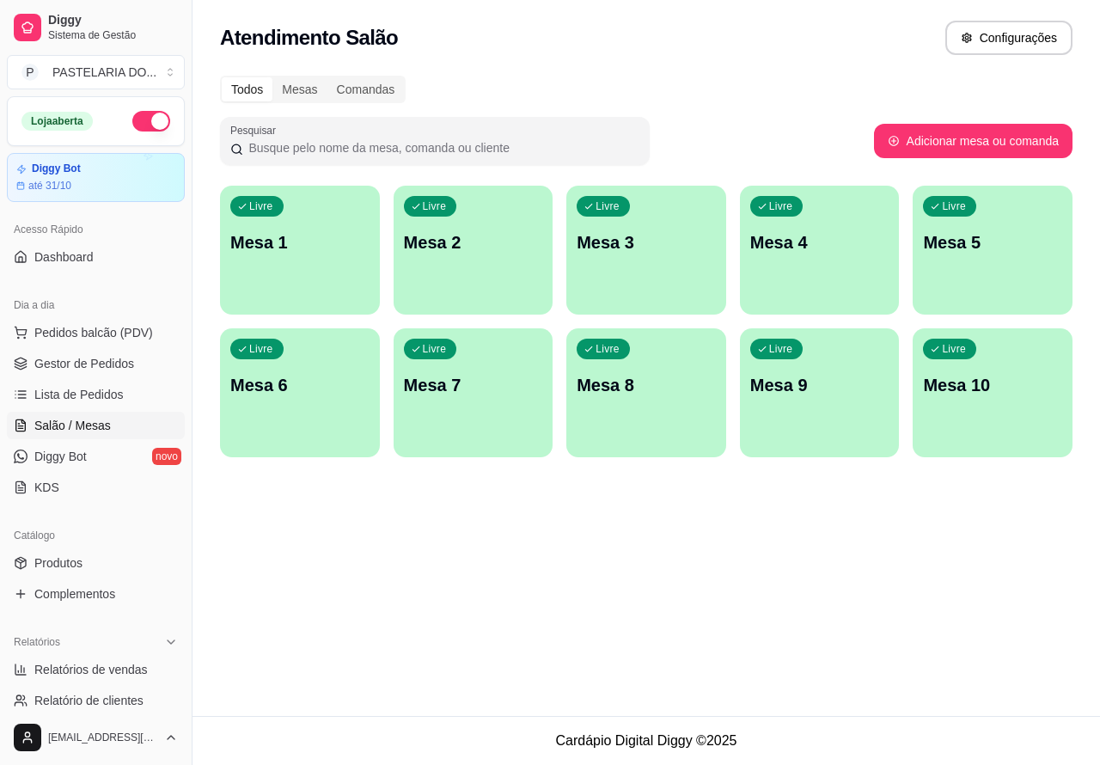
click at [101, 424] on span "Salão / Mesas" at bounding box center [72, 425] width 76 height 17
click at [127, 337] on span "Pedidos balcão (PDV)" at bounding box center [93, 332] width 119 height 17
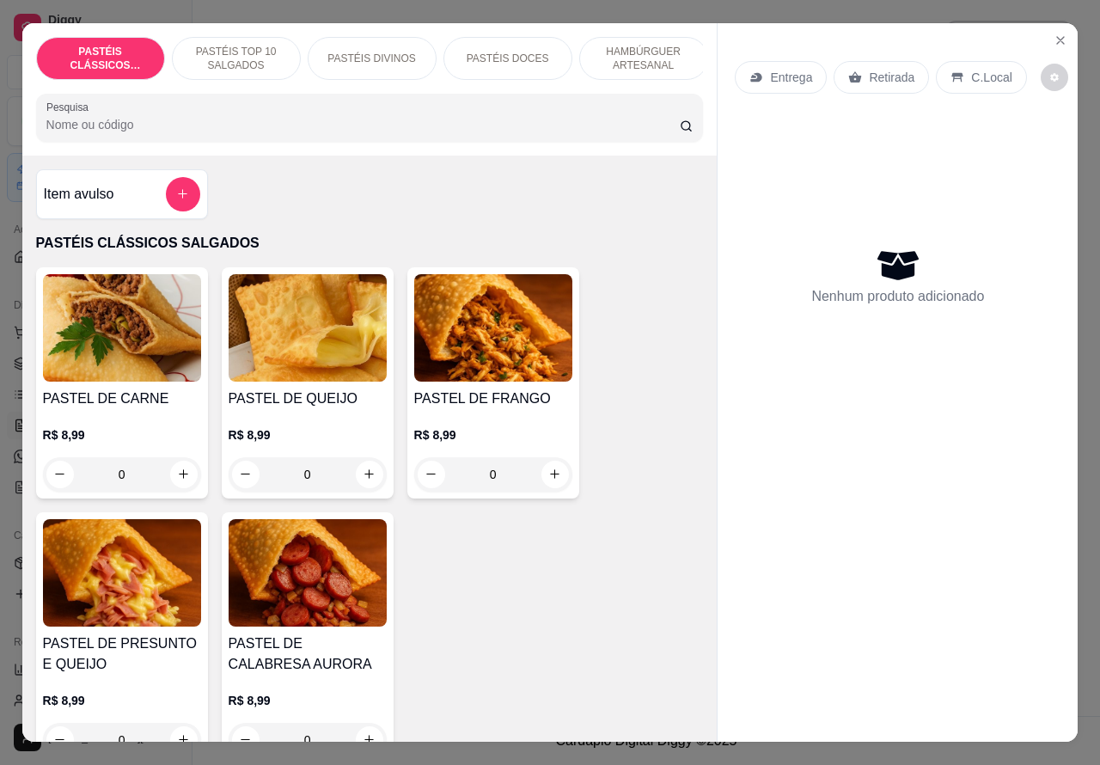
click at [252, 61] on p "PASTÉIS TOP 10 SALGADOS" at bounding box center [236, 58] width 100 height 27
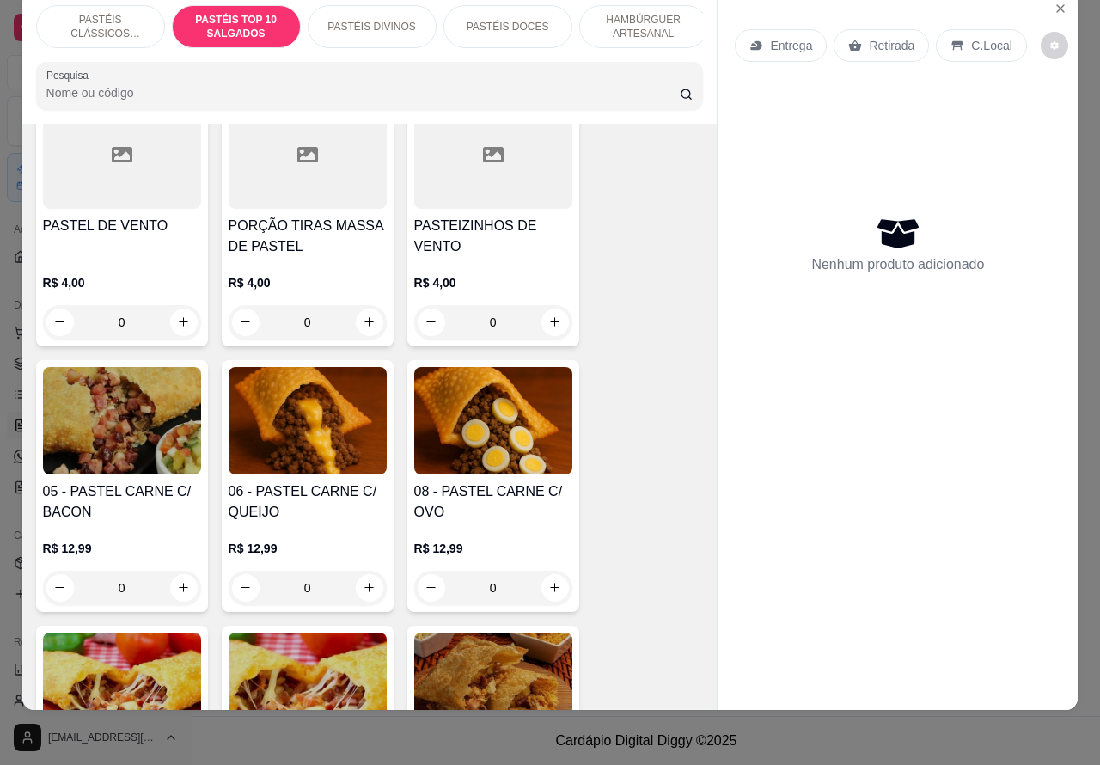
scroll to position [885, 0]
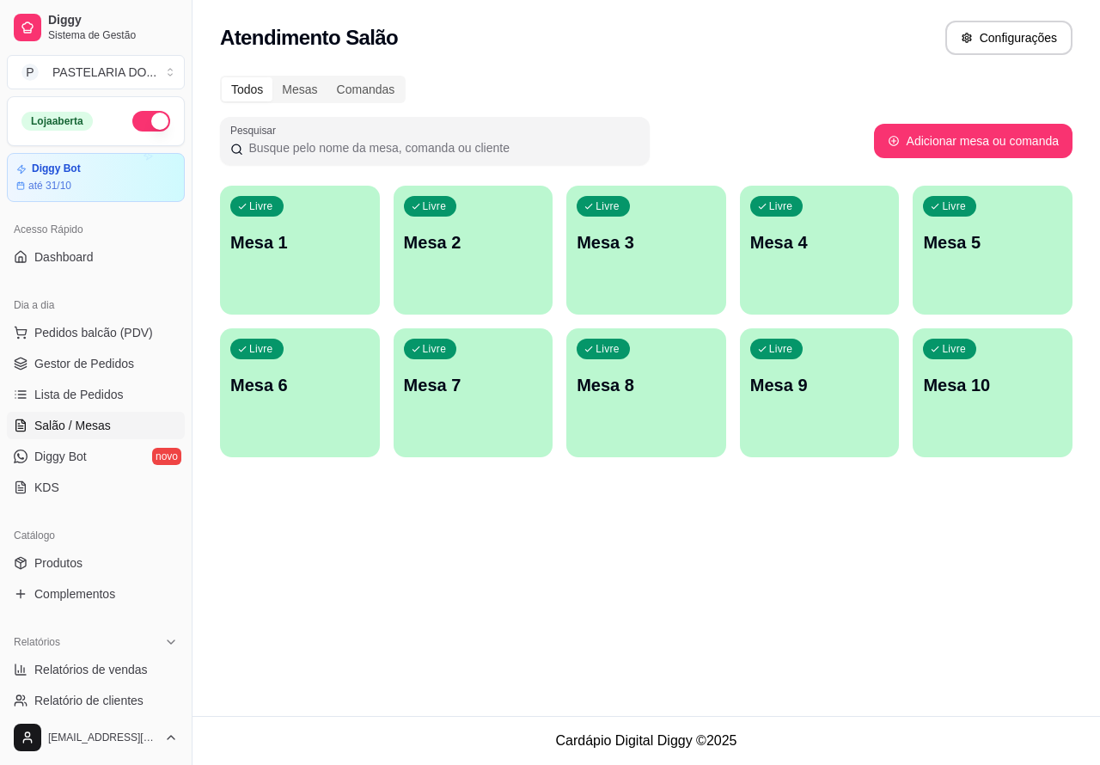
click at [84, 419] on span "Salão / Mesas" at bounding box center [72, 425] width 76 height 17
click at [136, 339] on span "Pedidos balcão (PDV)" at bounding box center [93, 332] width 119 height 17
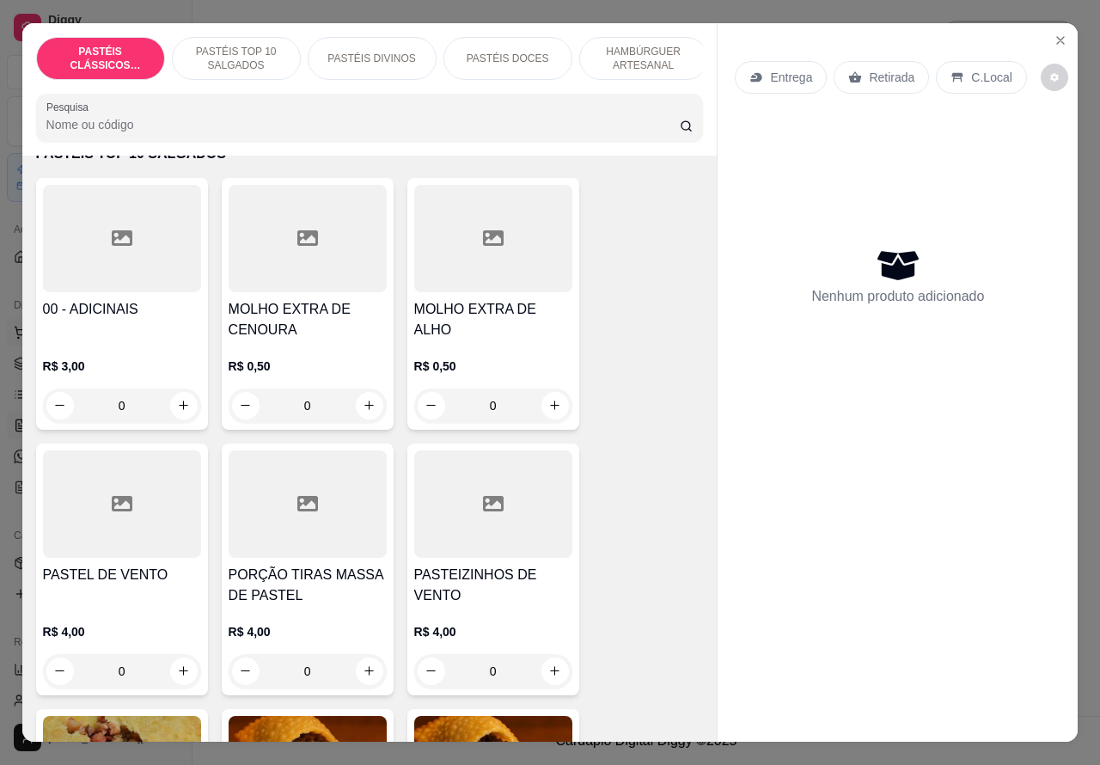
scroll to position [771, 0]
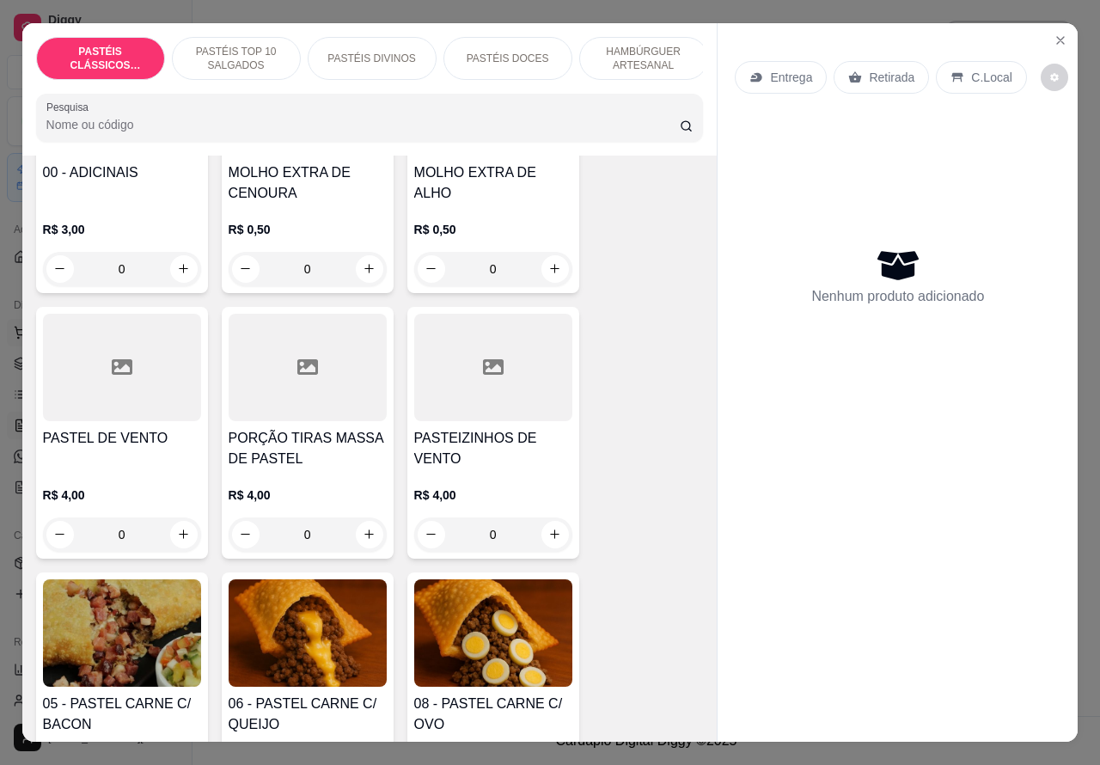
click at [363, 540] on icon "increase-product-quantity" at bounding box center [369, 534] width 13 height 13
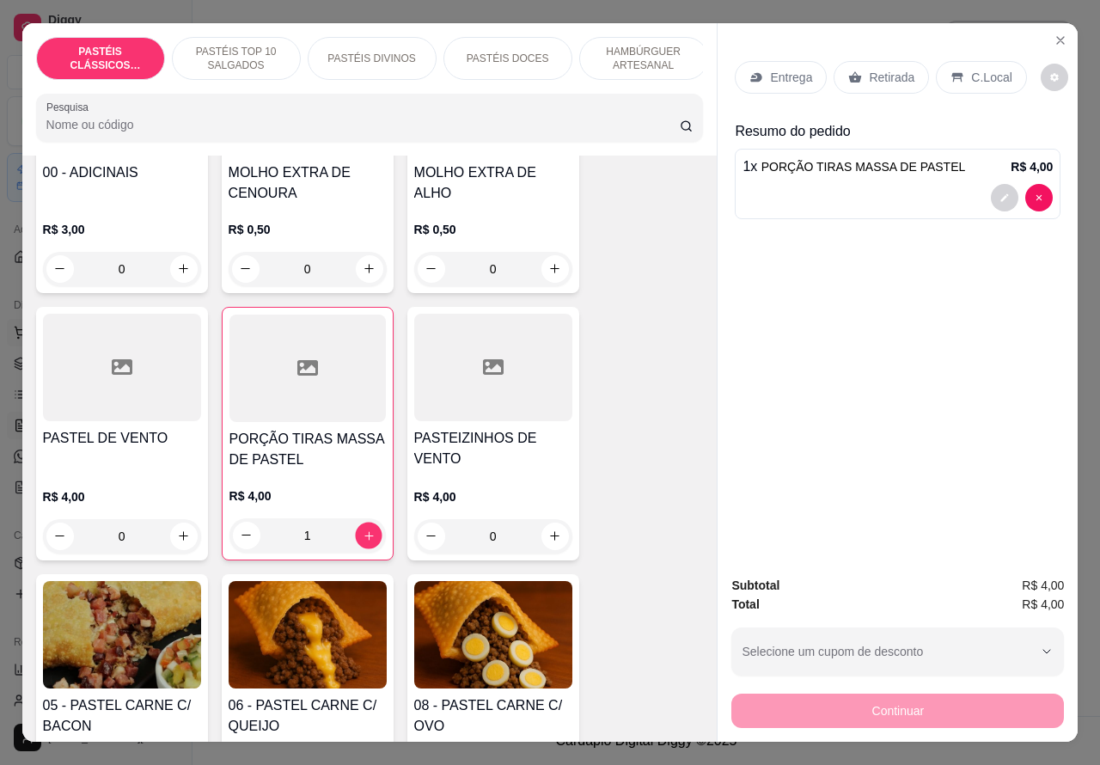
click at [364, 540] on icon "increase-product-quantity" at bounding box center [368, 535] width 9 height 9
type input "0"
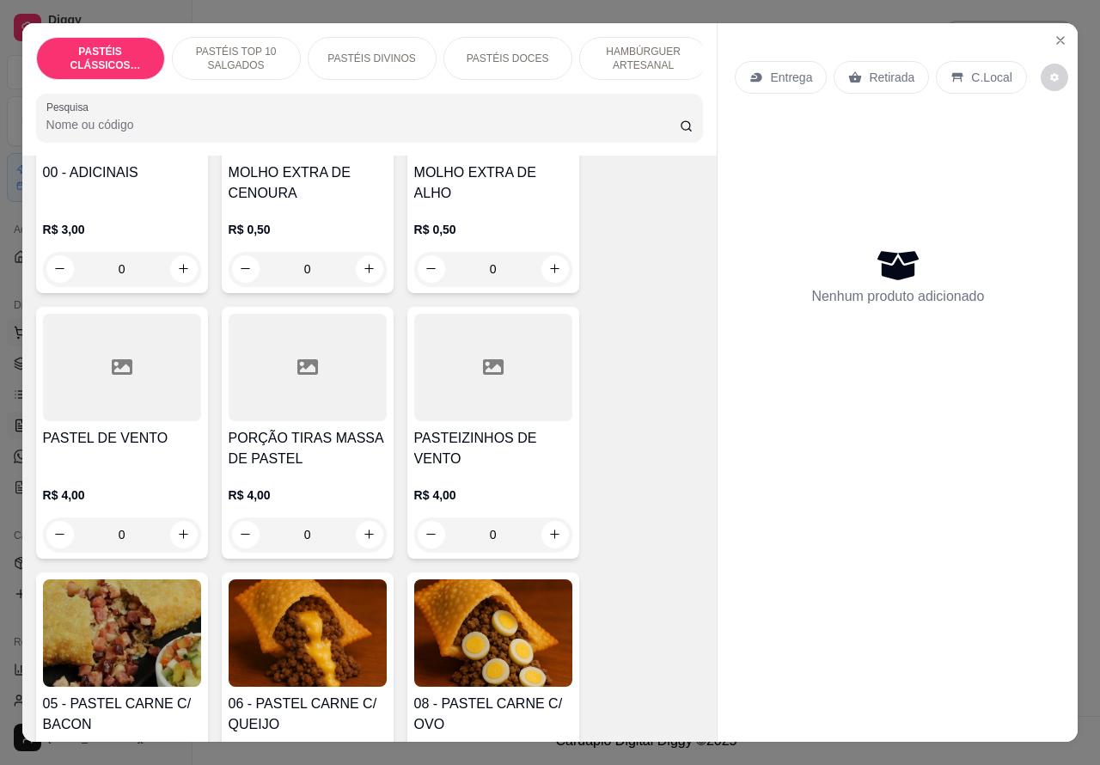
click at [177, 537] on icon "increase-product-quantity" at bounding box center [183, 534] width 13 height 13
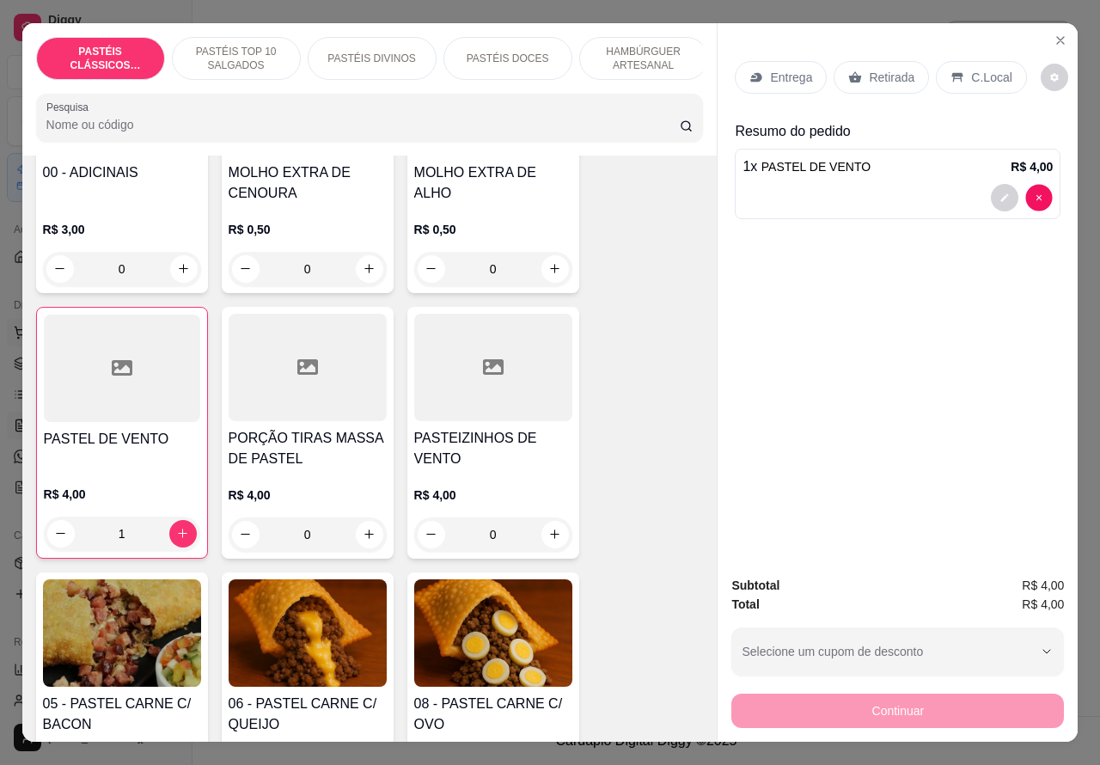
type input "0"
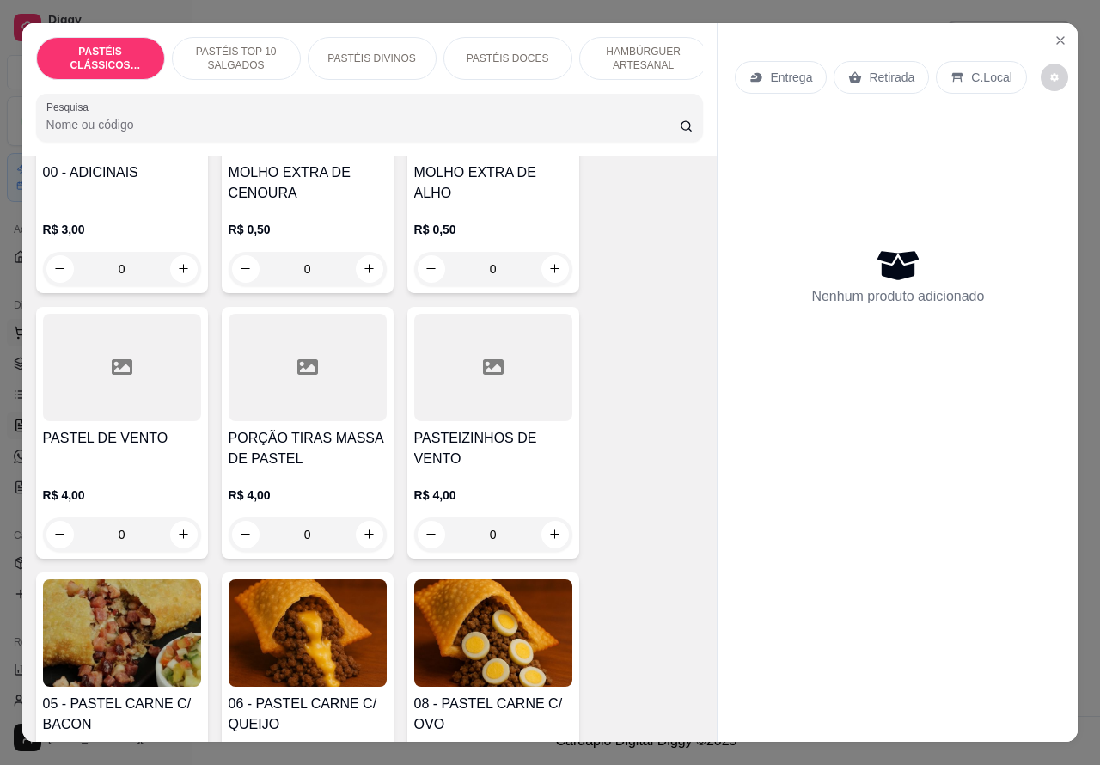
click at [548, 538] on icon "increase-product-quantity" at bounding box center [554, 534] width 13 height 13
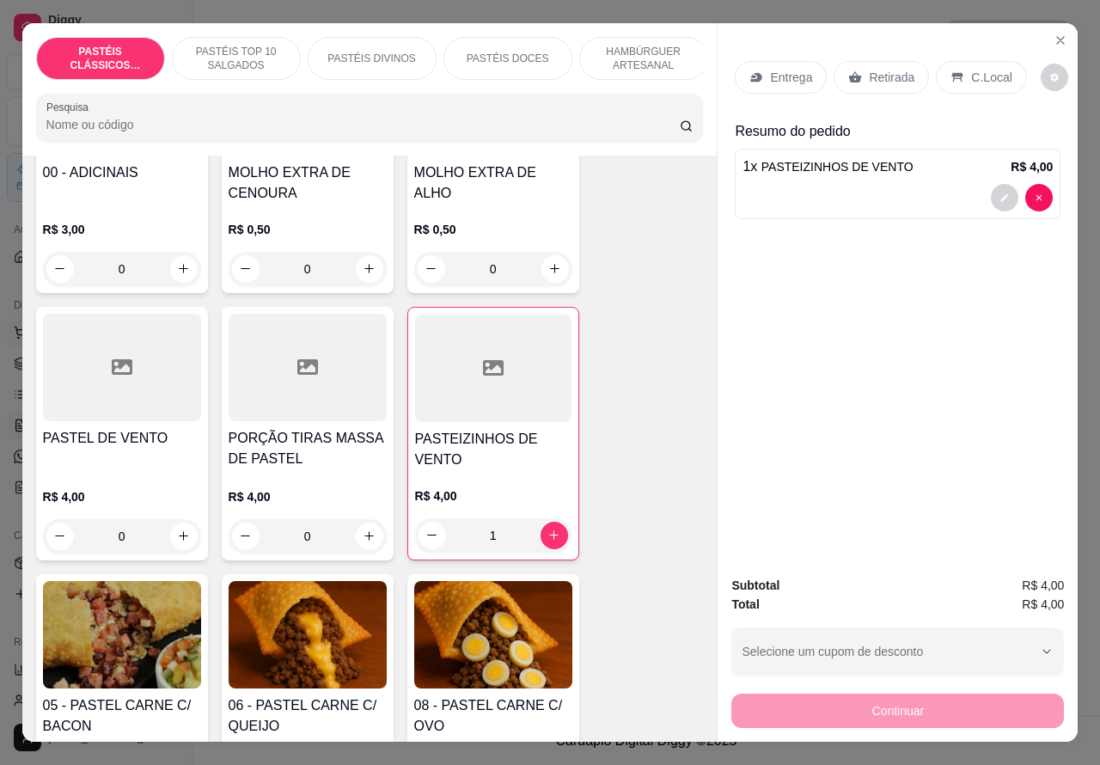
click at [547, 541] on icon "increase-product-quantity" at bounding box center [553, 534] width 13 height 13
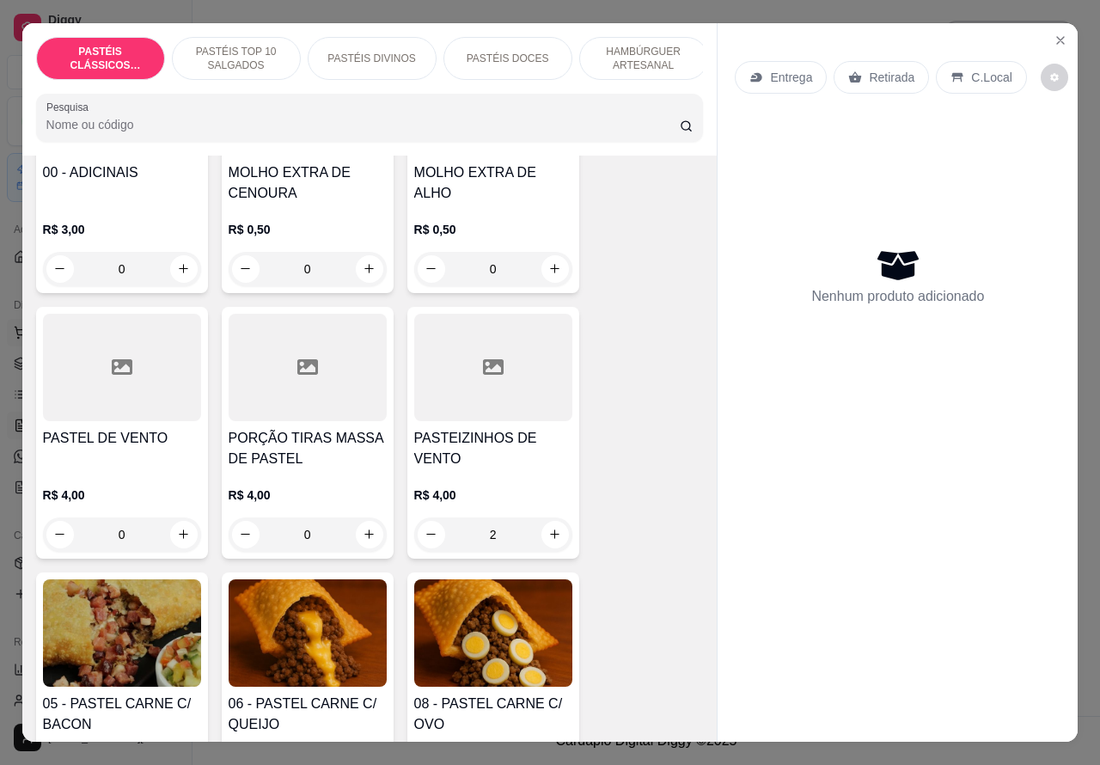
type input "0"
click at [363, 540] on icon "increase-product-quantity" at bounding box center [369, 534] width 13 height 13
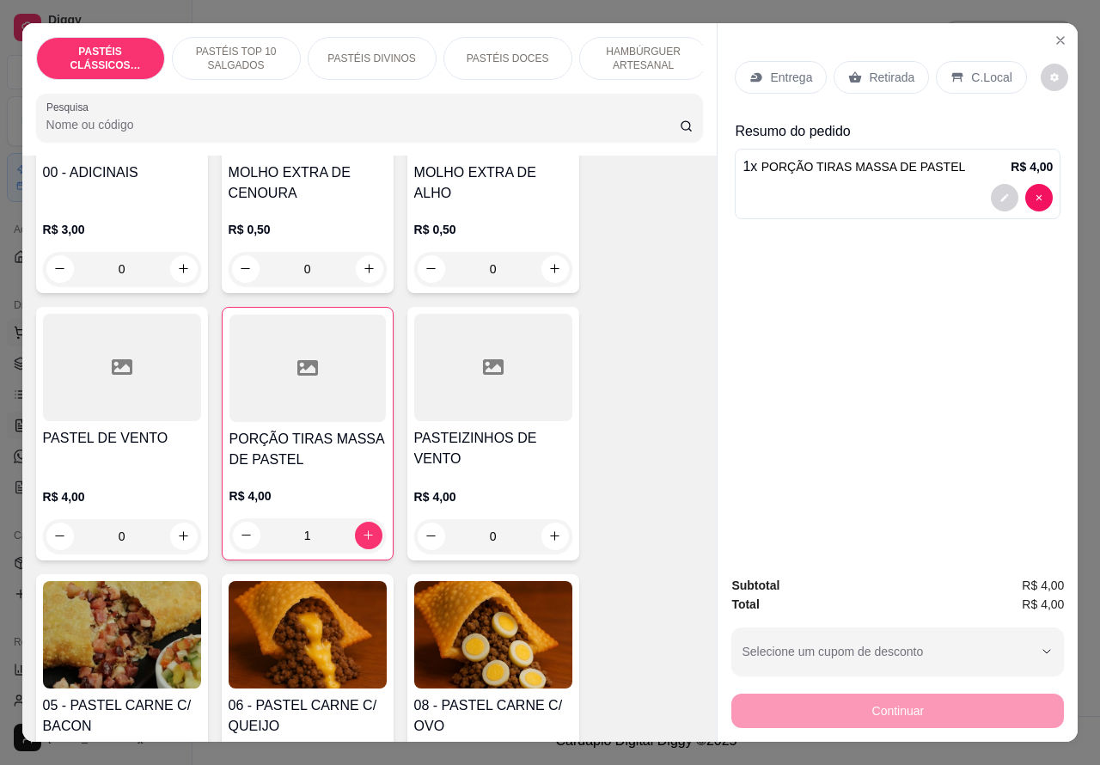
click at [363, 540] on icon "increase-product-quantity" at bounding box center [367, 534] width 9 height 9
click at [895, 69] on p "Retirada" at bounding box center [892, 77] width 46 height 17
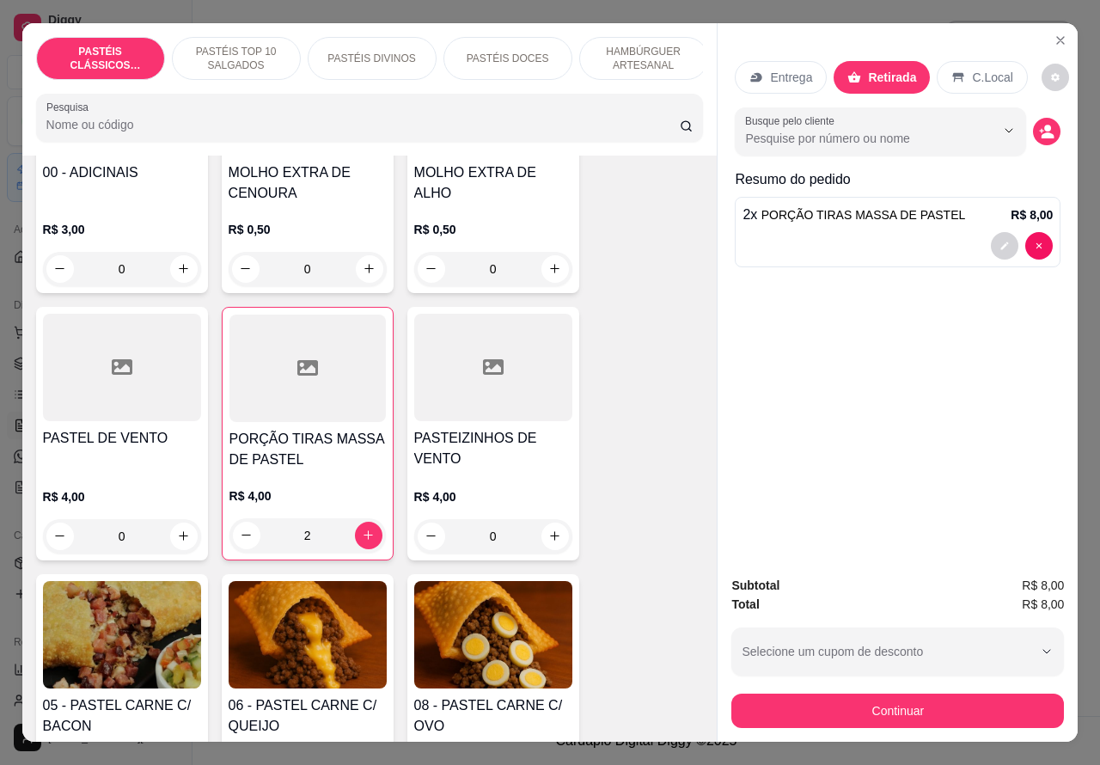
click at [980, 76] on p "C.Local" at bounding box center [992, 77] width 40 height 17
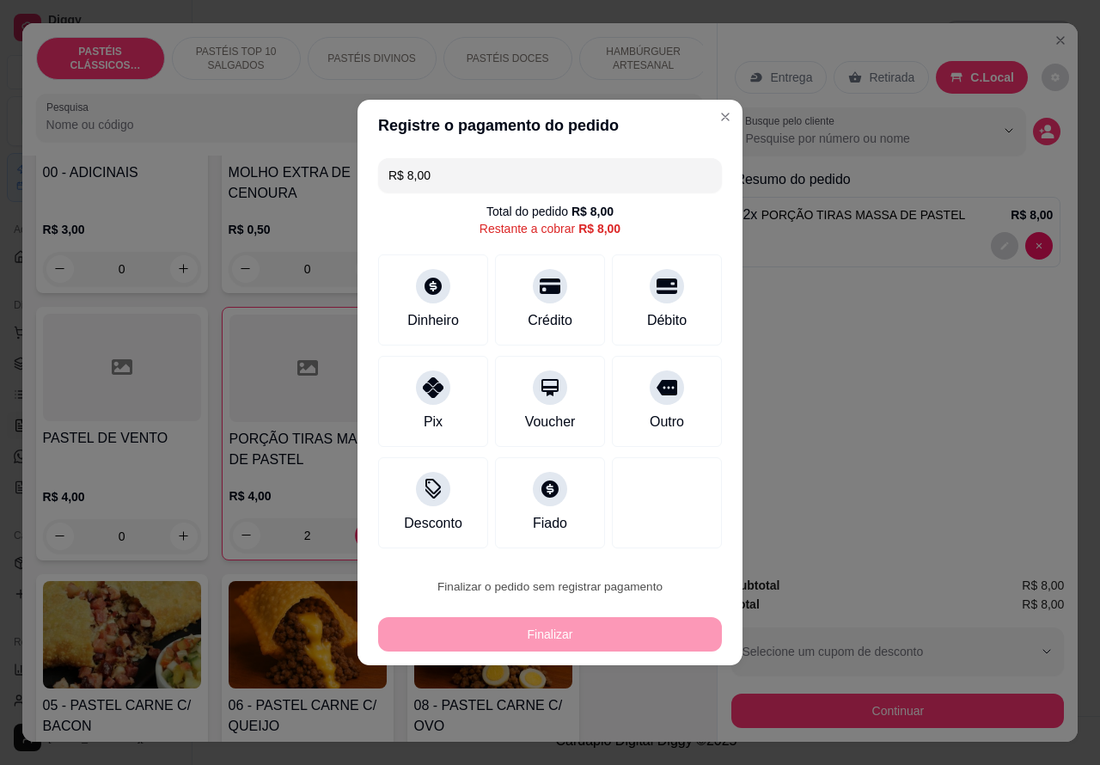
click at [668, 535] on button "Confirmar" at bounding box center [651, 538] width 61 height 26
type input "0"
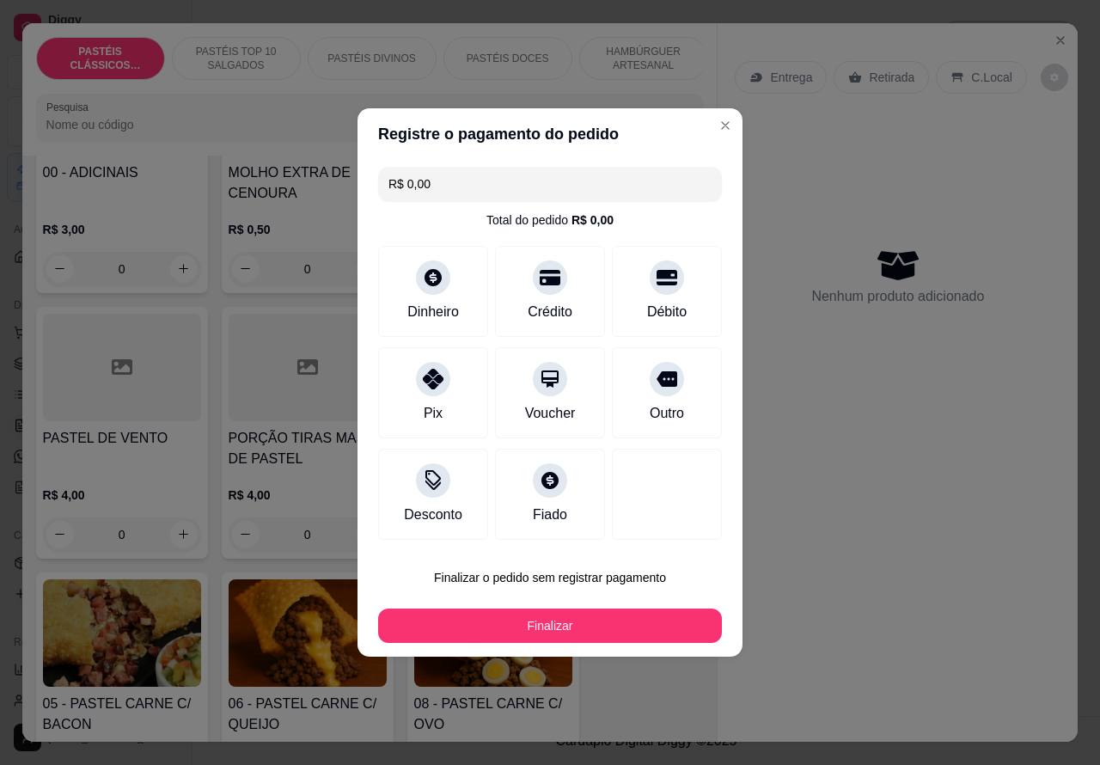
type input "R$ 0,00"
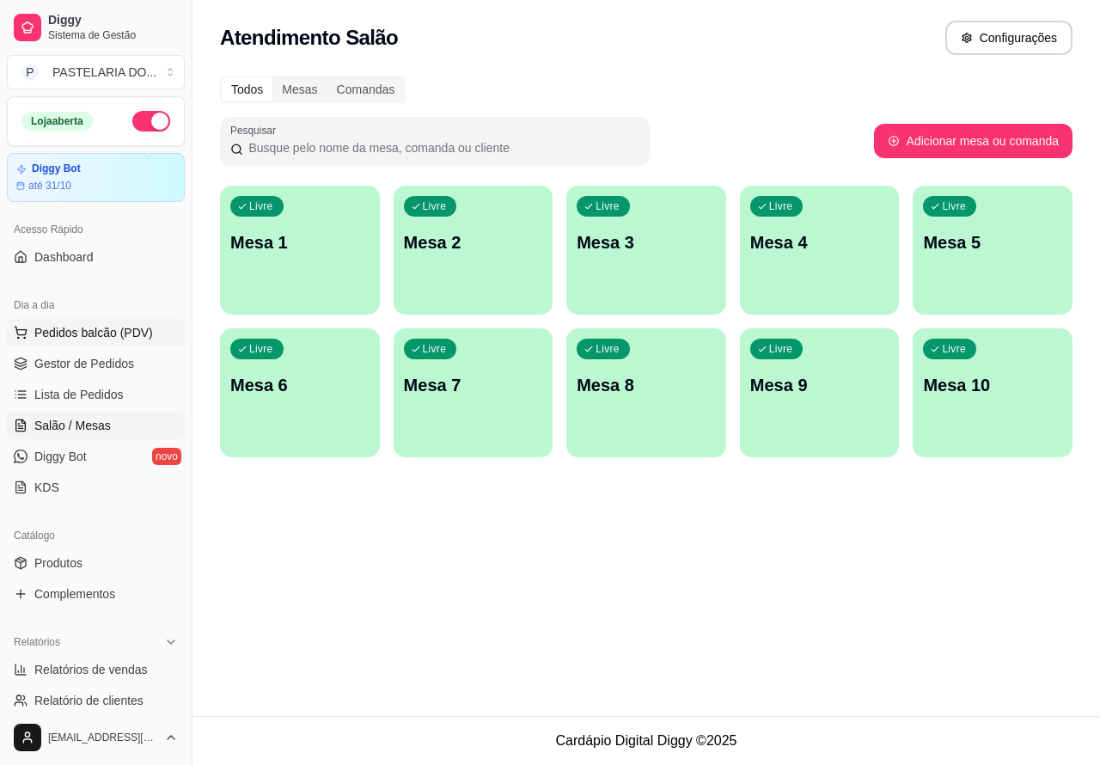
click at [127, 332] on span "Pedidos balcão (PDV)" at bounding box center [93, 332] width 119 height 17
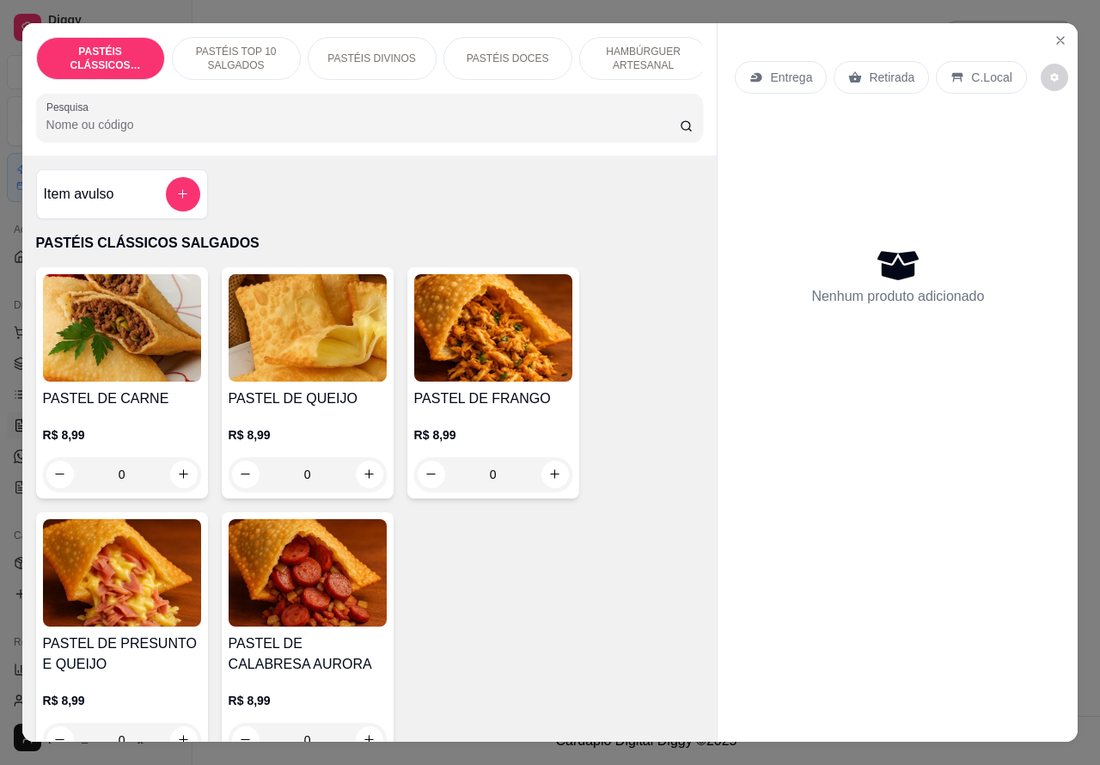
click at [788, 70] on p "Entrega" at bounding box center [791, 77] width 42 height 17
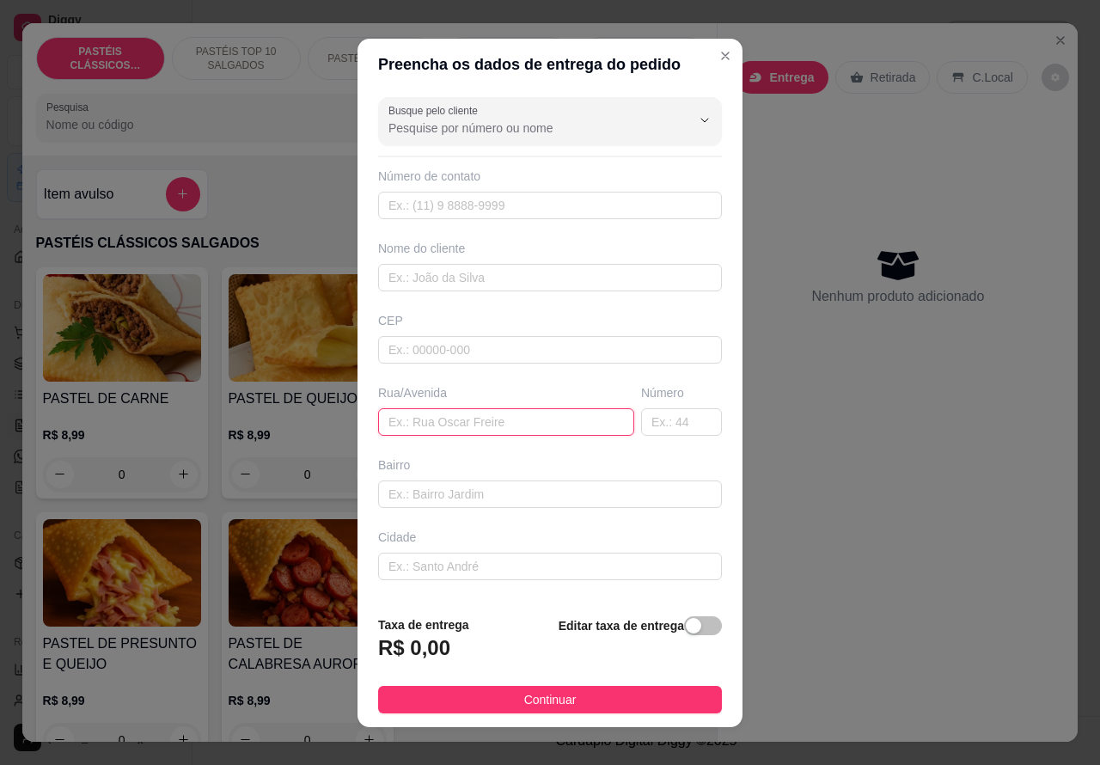
click at [458, 414] on input "text" at bounding box center [506, 421] width 256 height 27
type input "[PERSON_NAME]"
click at [643, 424] on input "text" at bounding box center [681, 421] width 81 height 27
type input "100"
click at [686, 633] on div "button" at bounding box center [693, 625] width 15 height 15
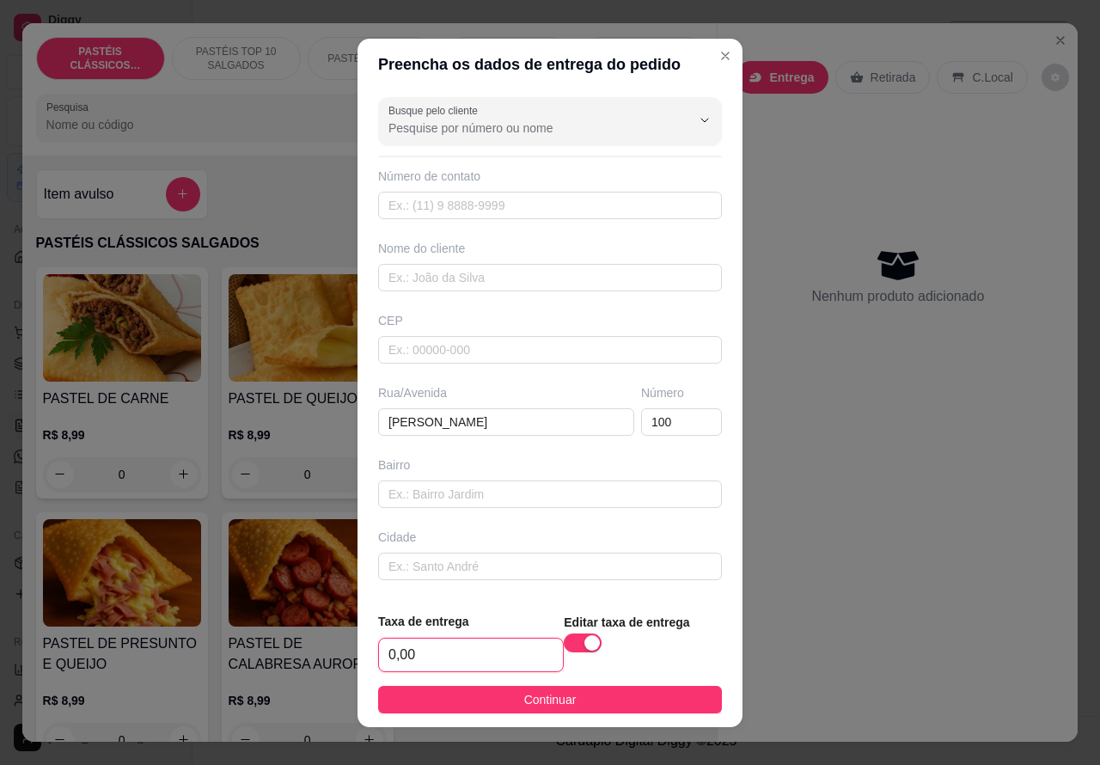
click at [387, 658] on input "0,00" at bounding box center [471, 654] width 184 height 33
type input ",00"
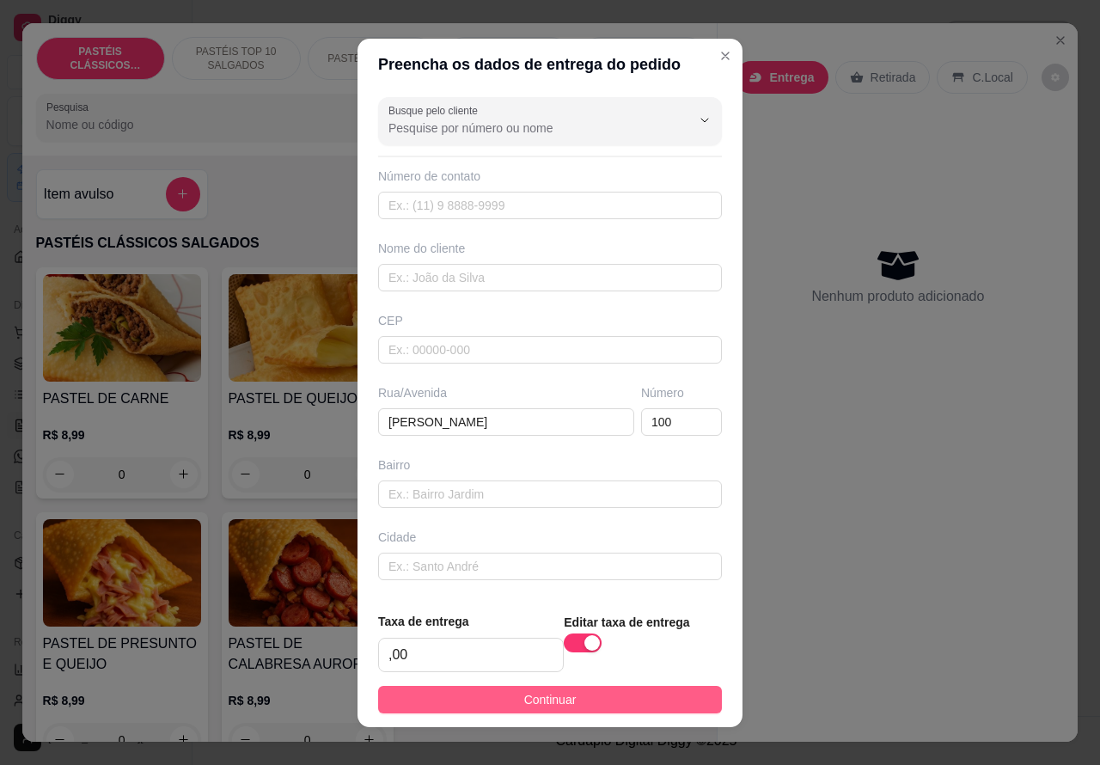
click at [672, 700] on button "Continuar" at bounding box center [550, 699] width 344 height 27
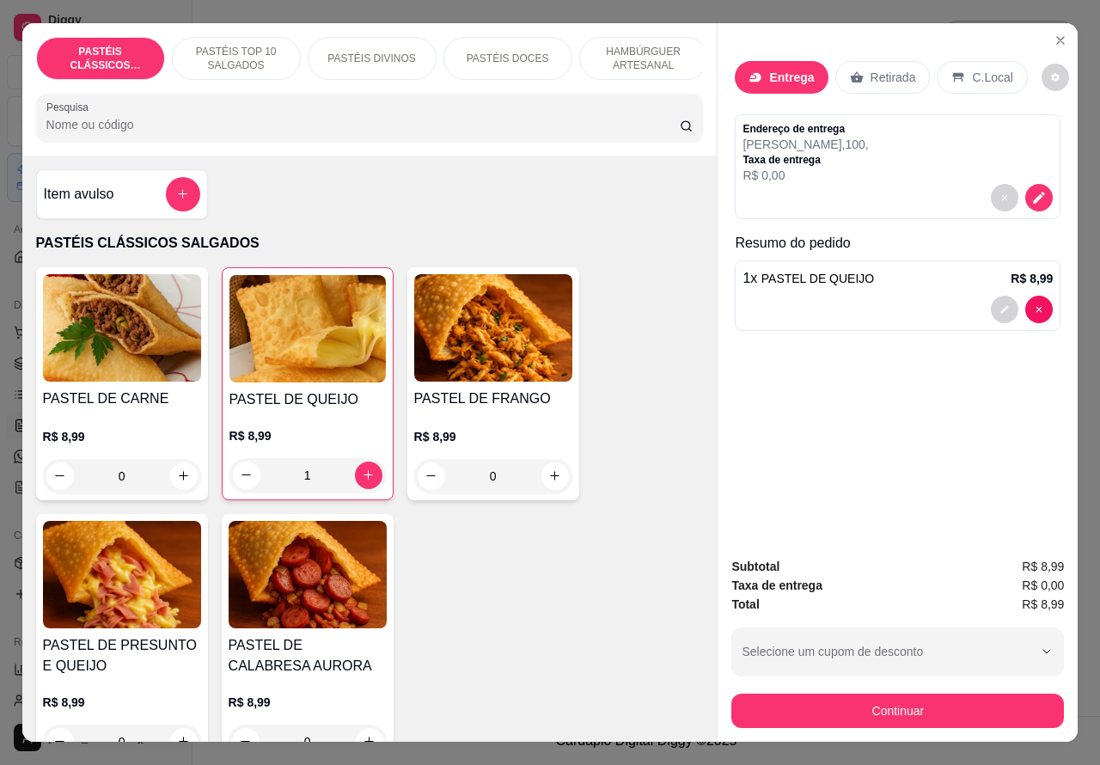
click at [362, 481] on icon "increase-product-quantity" at bounding box center [368, 474] width 13 height 13
type input "1"
click at [362, 481] on icon "increase-product-quantity" at bounding box center [368, 474] width 13 height 13
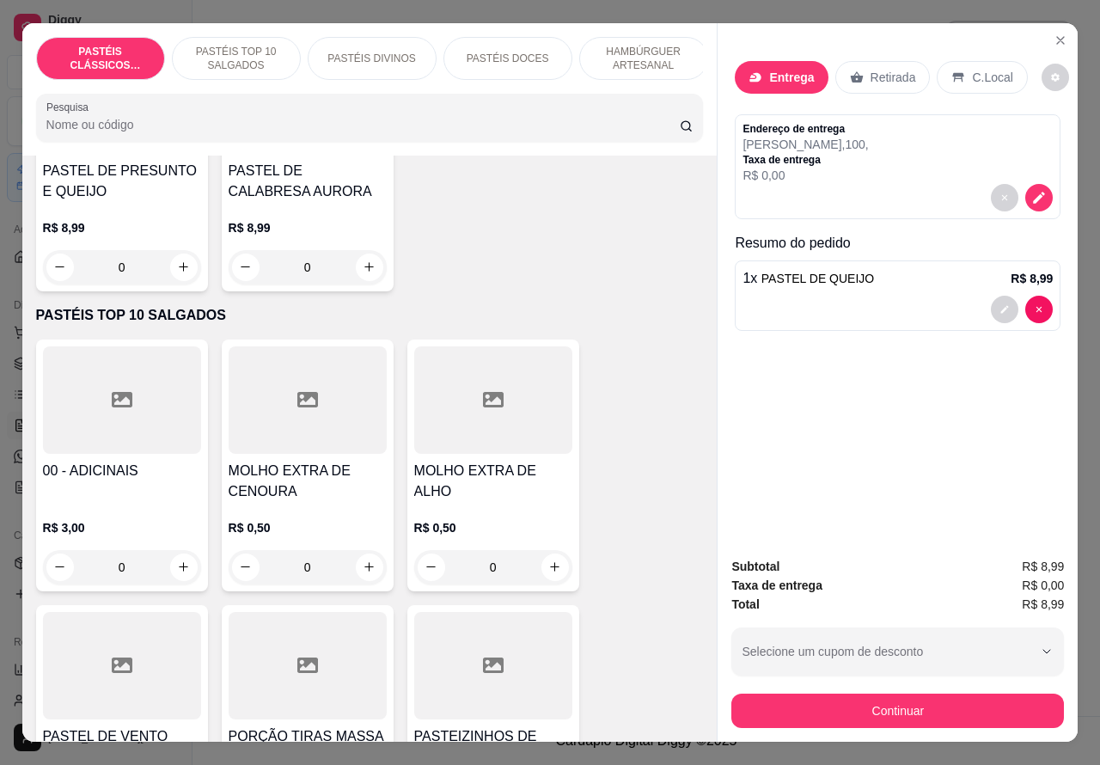
click at [249, 58] on p "PASTÉIS TOP 10 SALGADOS" at bounding box center [236, 58] width 100 height 27
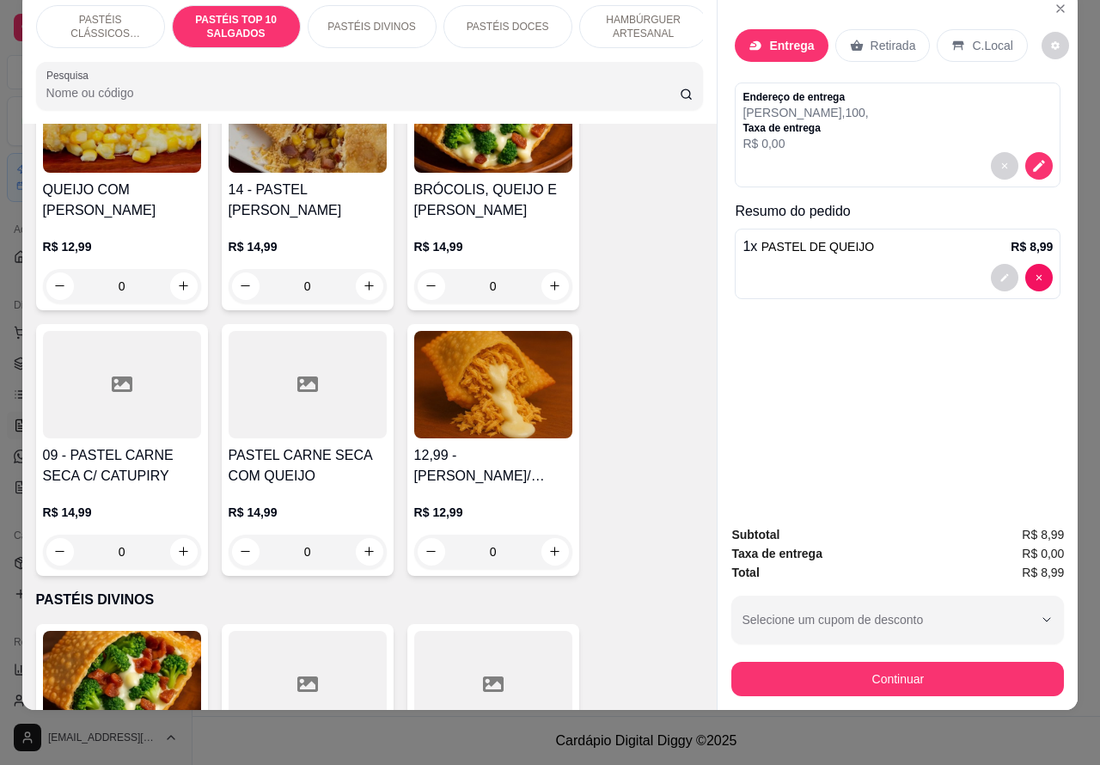
scroll to position [2076, 0]
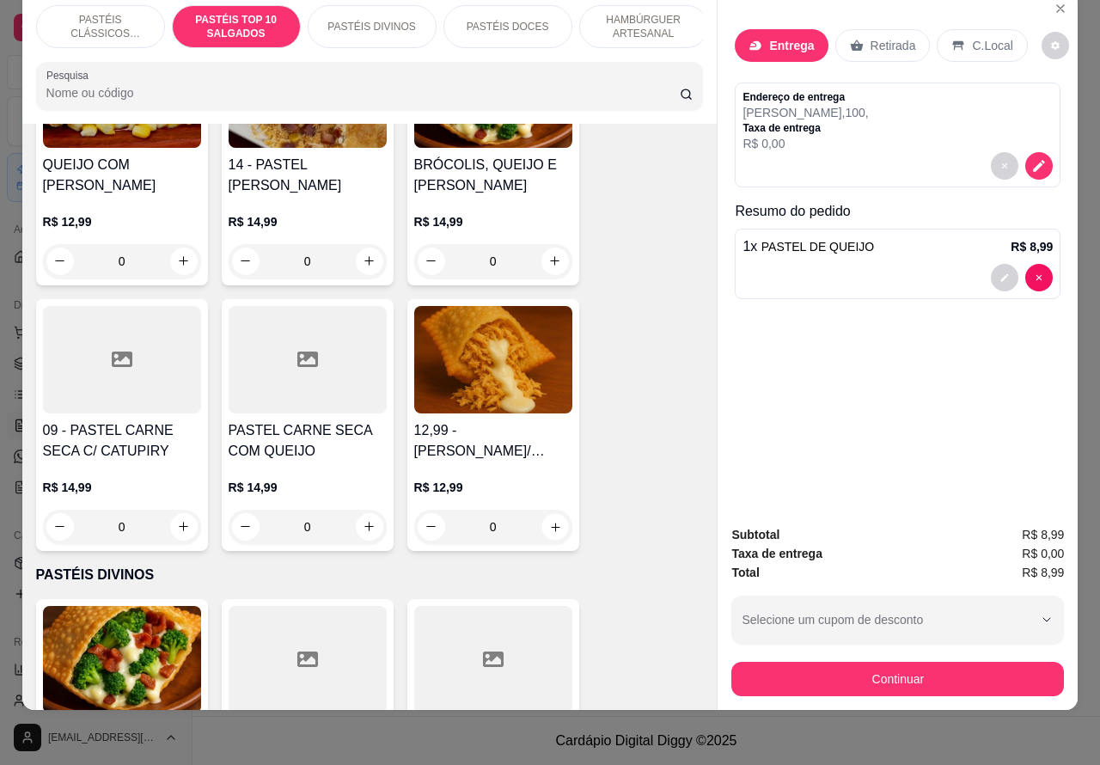
click at [548, 521] on icon "increase-product-quantity" at bounding box center [554, 526] width 13 height 13
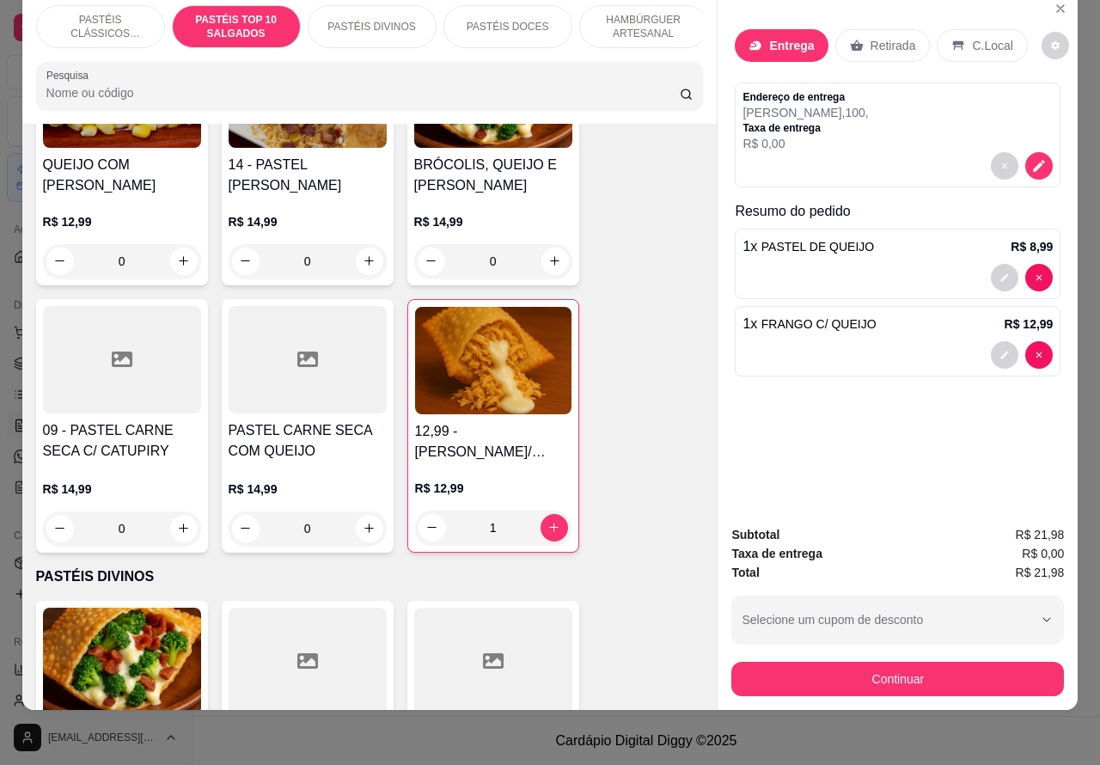
click at [549, 527] on icon "increase-product-quantity" at bounding box center [553, 526] width 9 height 9
click at [1031, 339] on div "Entrega Retirada C.Local Endereço de entrega [PERSON_NAME] , 100 , Taxa de entr…" at bounding box center [897, 251] width 360 height 521
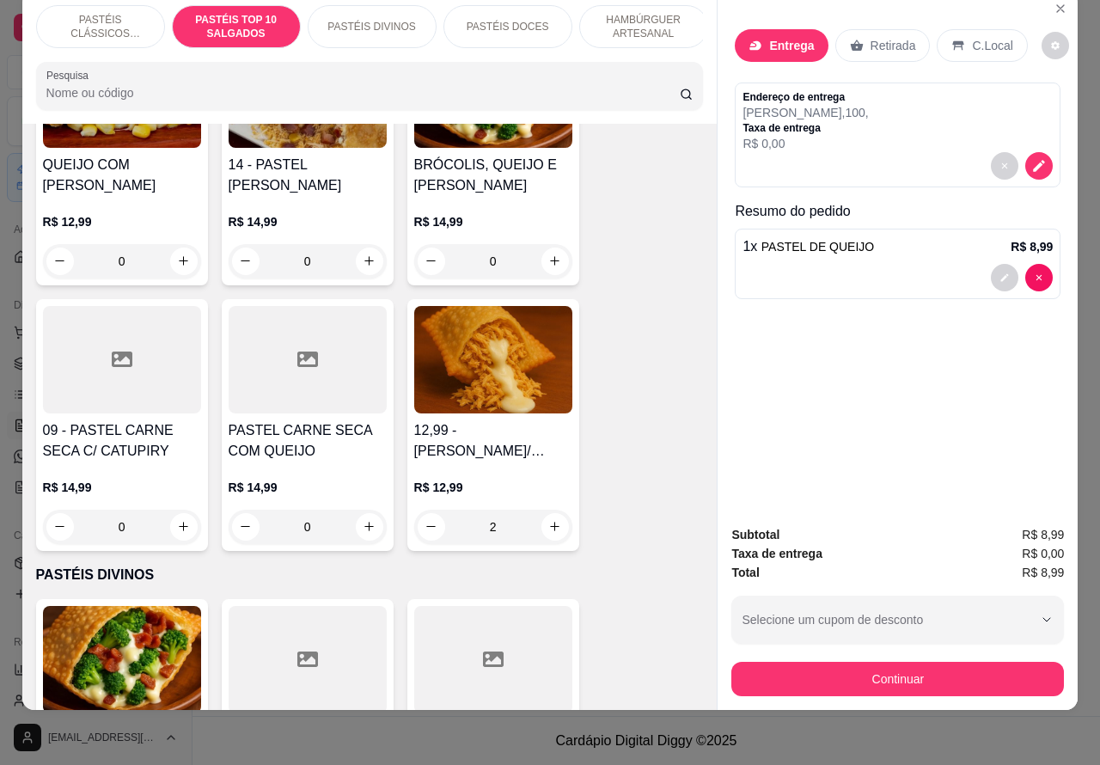
type input "0"
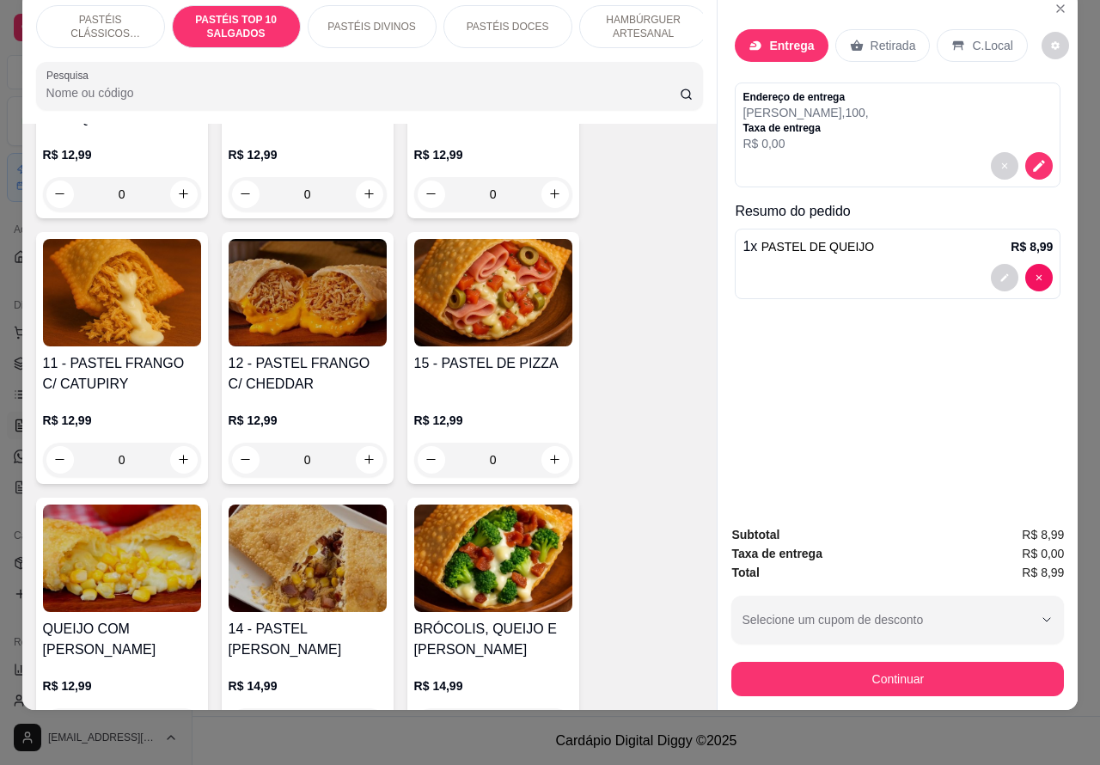
scroll to position [1601, 0]
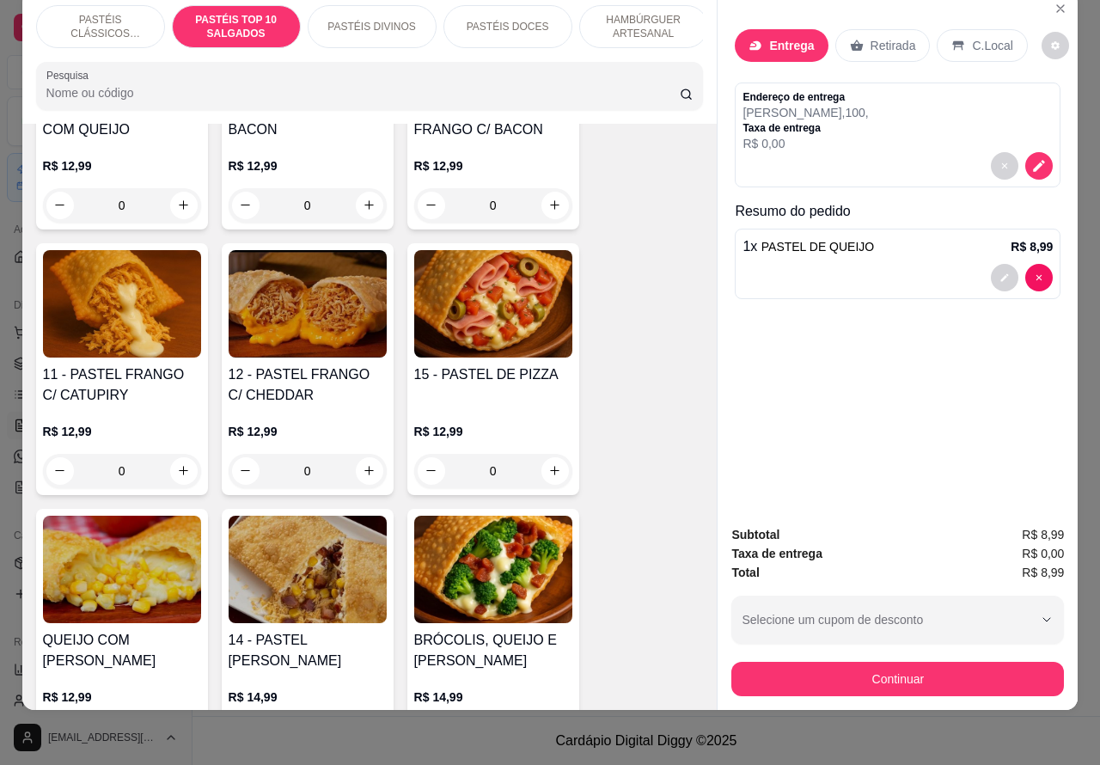
click at [174, 465] on div "0" at bounding box center [122, 471] width 158 height 34
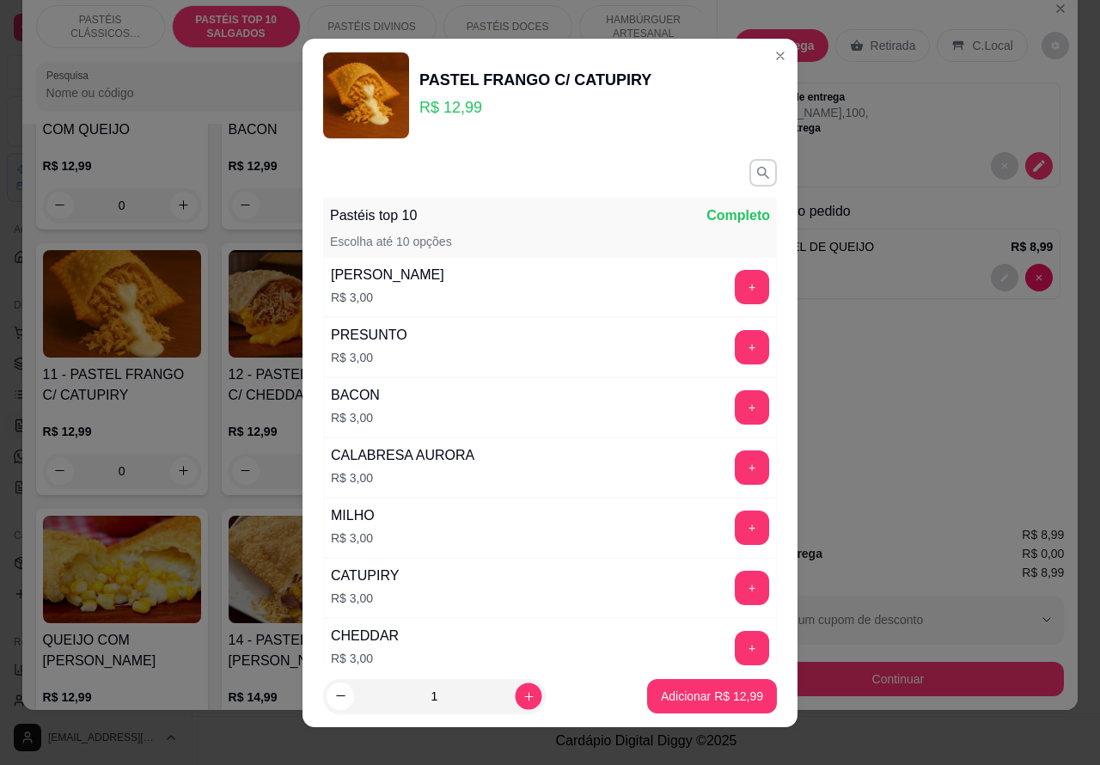
click at [522, 694] on icon "increase-product-quantity" at bounding box center [528, 695] width 13 height 13
type input "2"
click at [661, 687] on p "Adicionar R$ 25,98" at bounding box center [712, 695] width 102 height 17
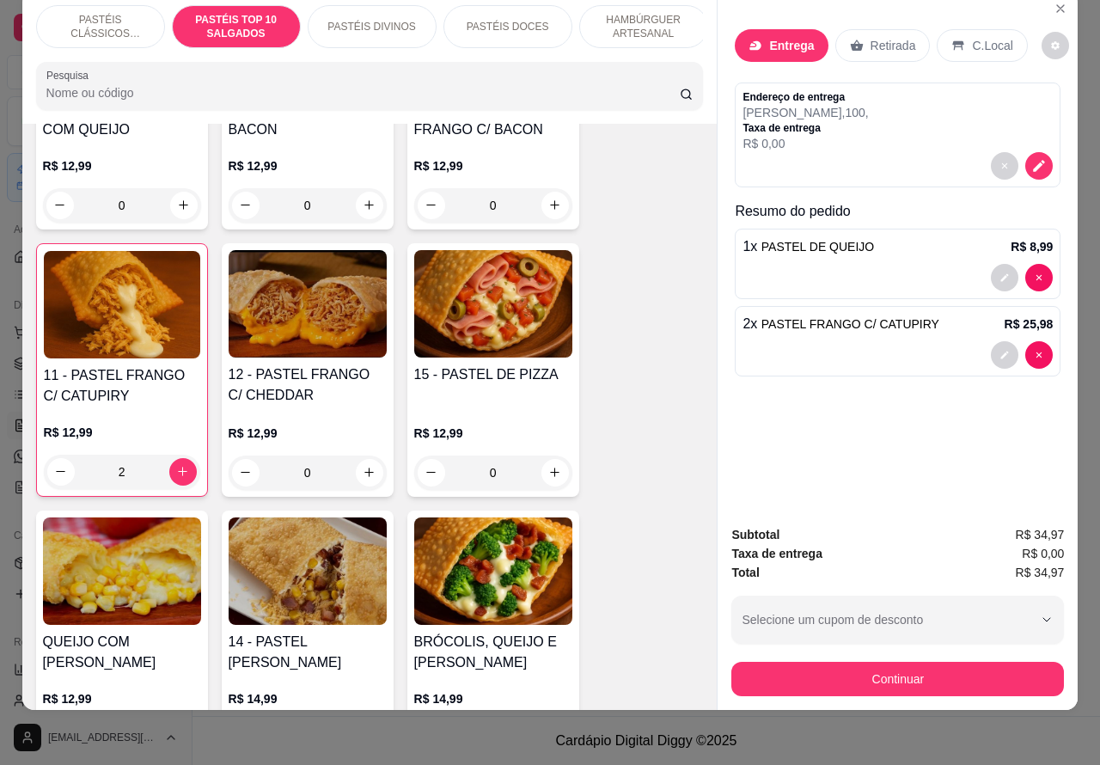
type input "2"
click at [1036, 158] on icon "decrease-product-quantity" at bounding box center [1039, 165] width 15 height 15
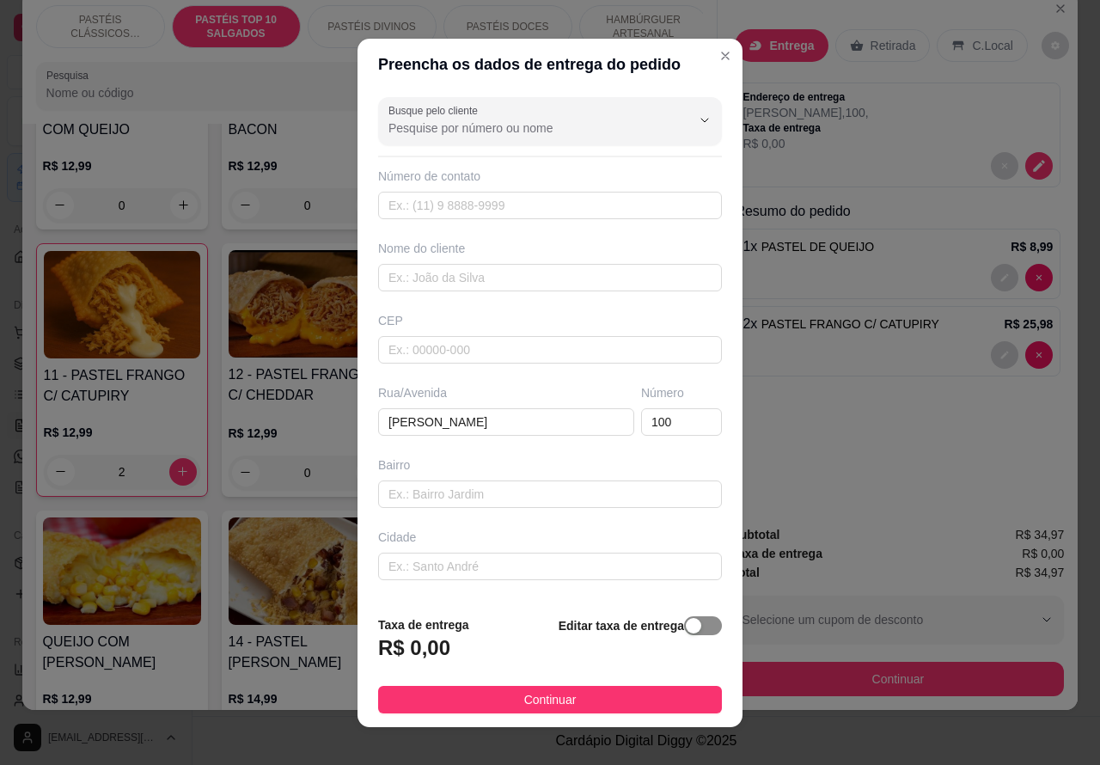
click at [686, 625] on div "button" at bounding box center [693, 625] width 15 height 15
click at [387, 659] on input "0,00" at bounding box center [471, 654] width 184 height 33
type input "1,00"
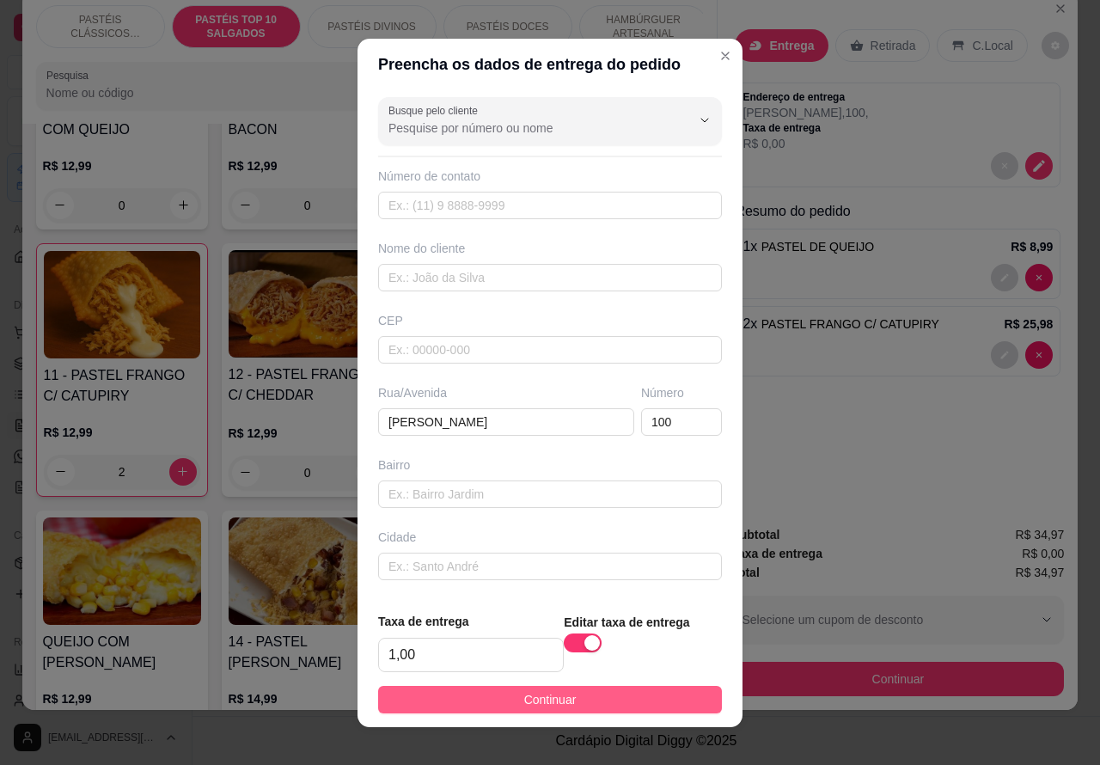
click at [646, 700] on button "Continuar" at bounding box center [550, 699] width 344 height 27
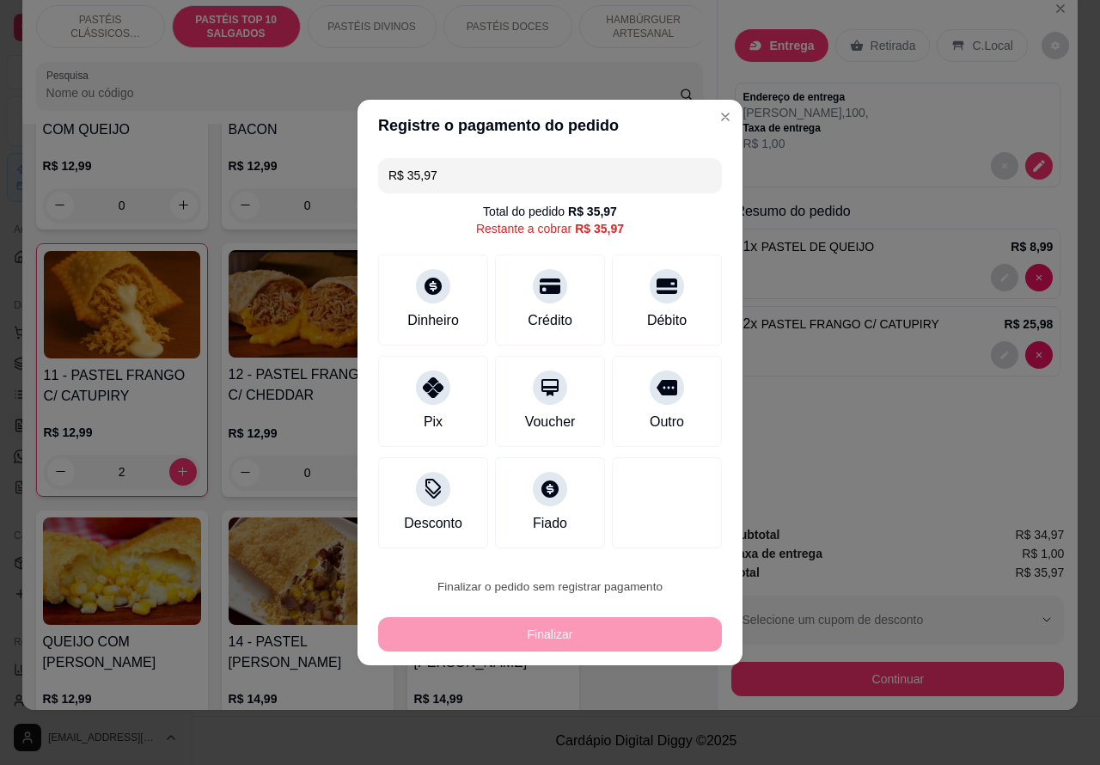
click at [673, 529] on button "Confirmar" at bounding box center [651, 538] width 61 height 26
type input "0"
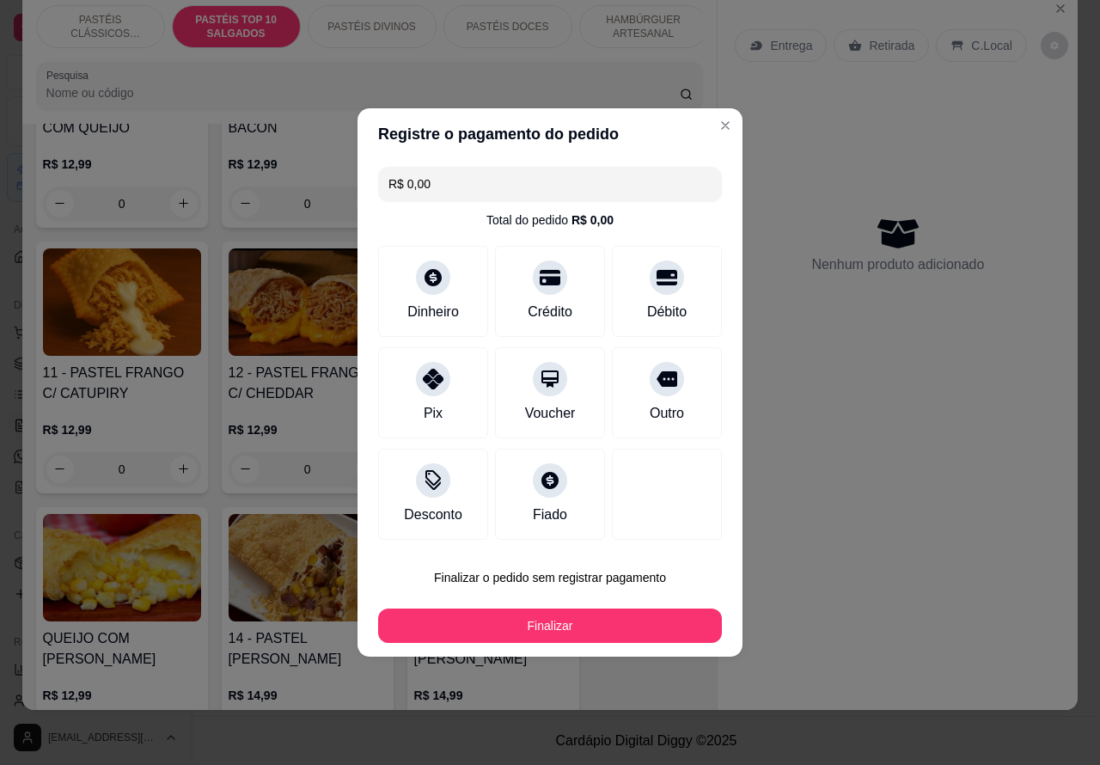
type input "R$ 0,00"
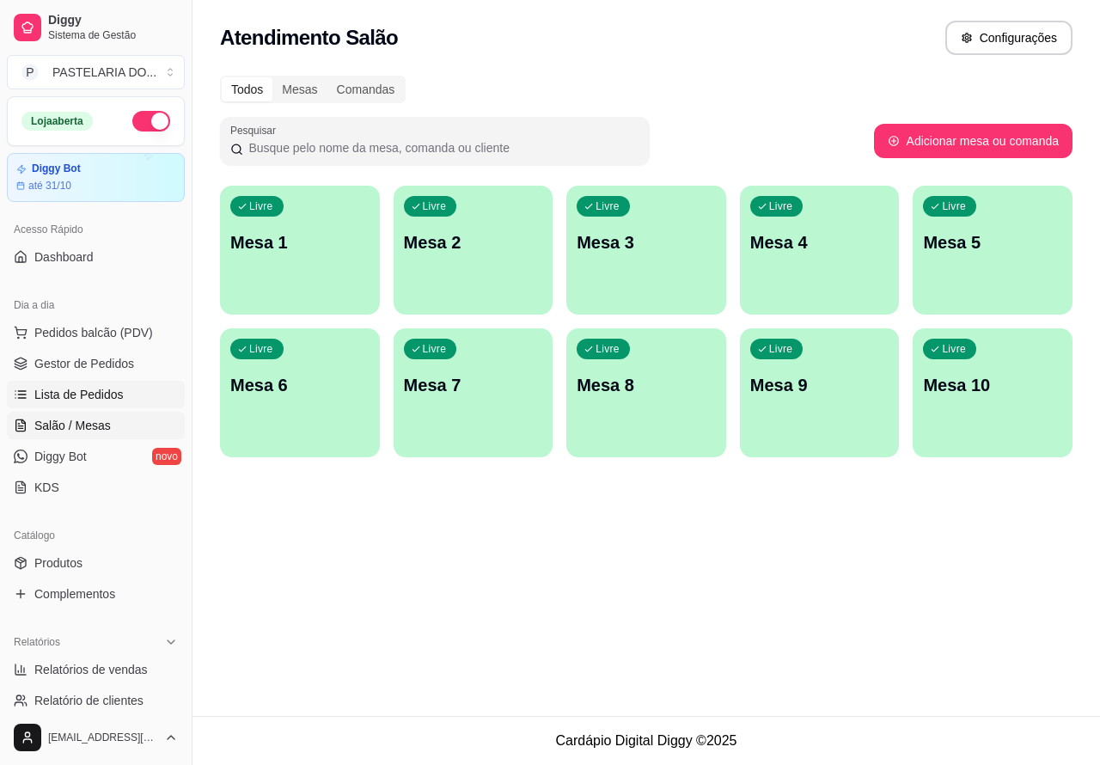
click at [114, 393] on span "Lista de Pedidos" at bounding box center [78, 394] width 89 height 17
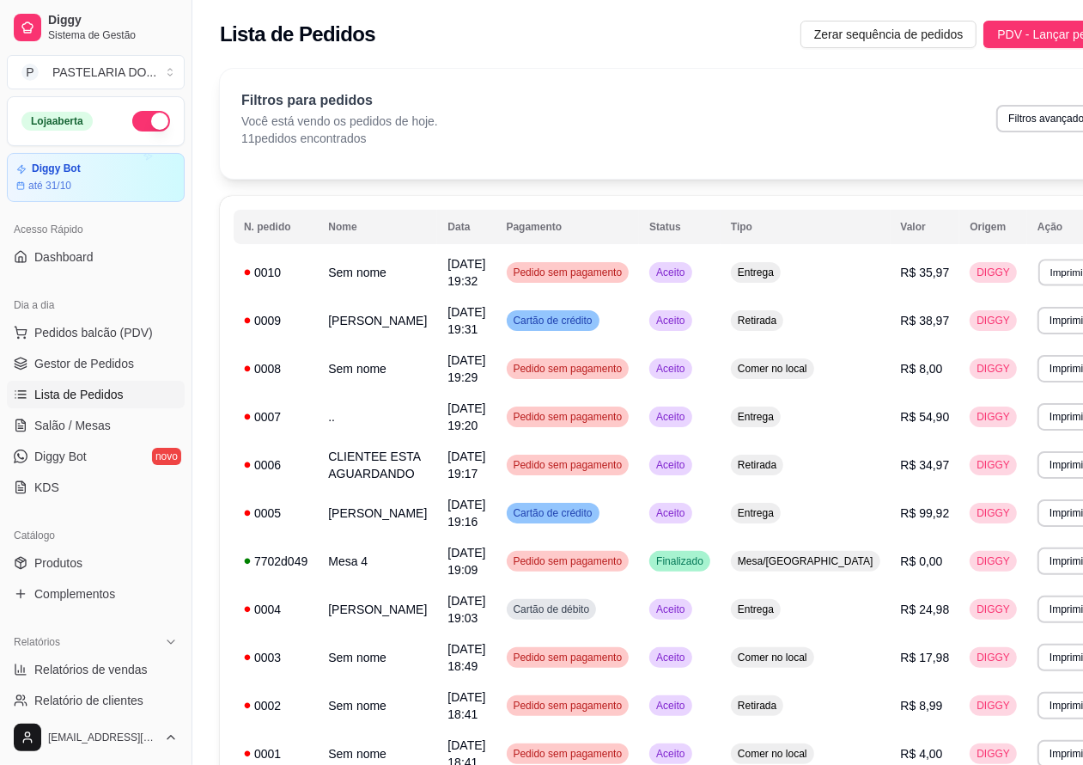
click at [1039, 278] on button "Imprimir" at bounding box center [1068, 272] width 59 height 27
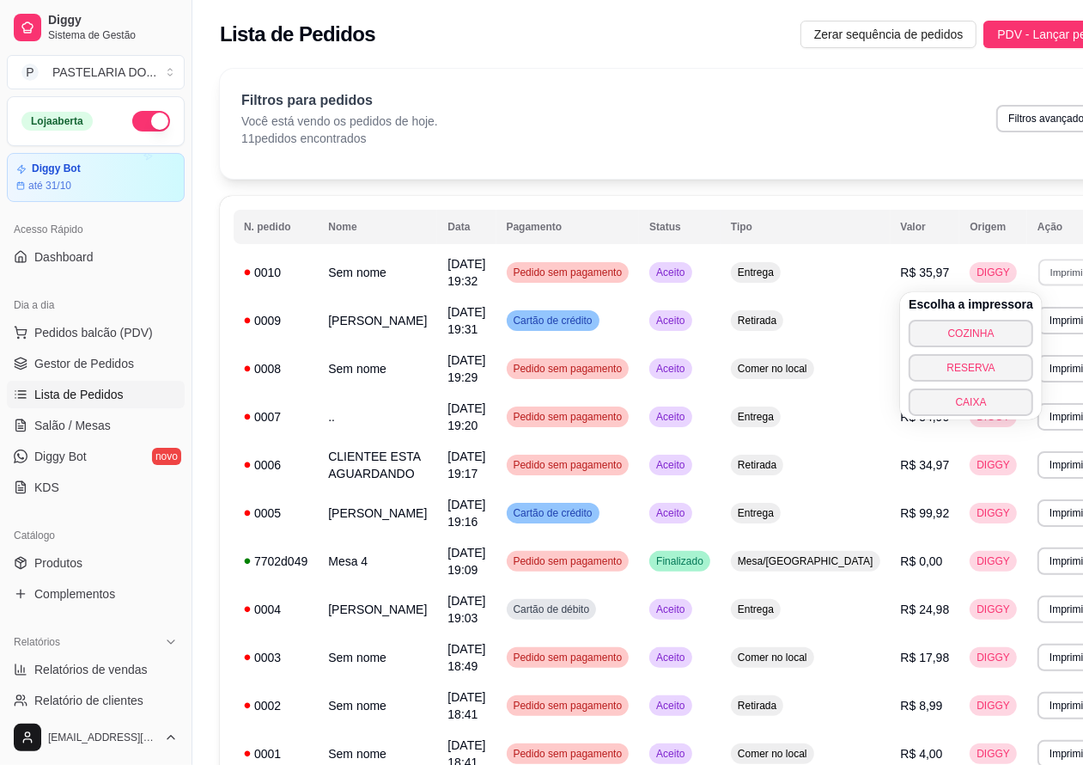
click at [980, 412] on button "CAIXA" at bounding box center [971, 401] width 125 height 27
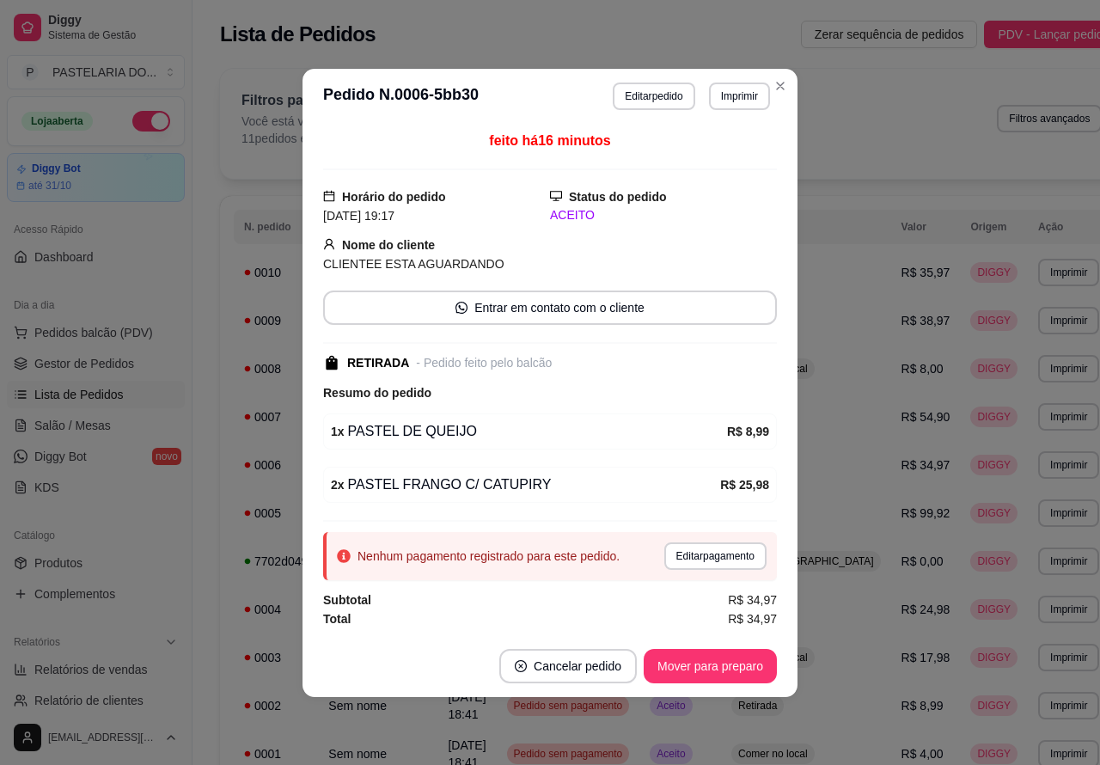
click at [576, 671] on button "Cancelar pedido" at bounding box center [567, 666] width 137 height 34
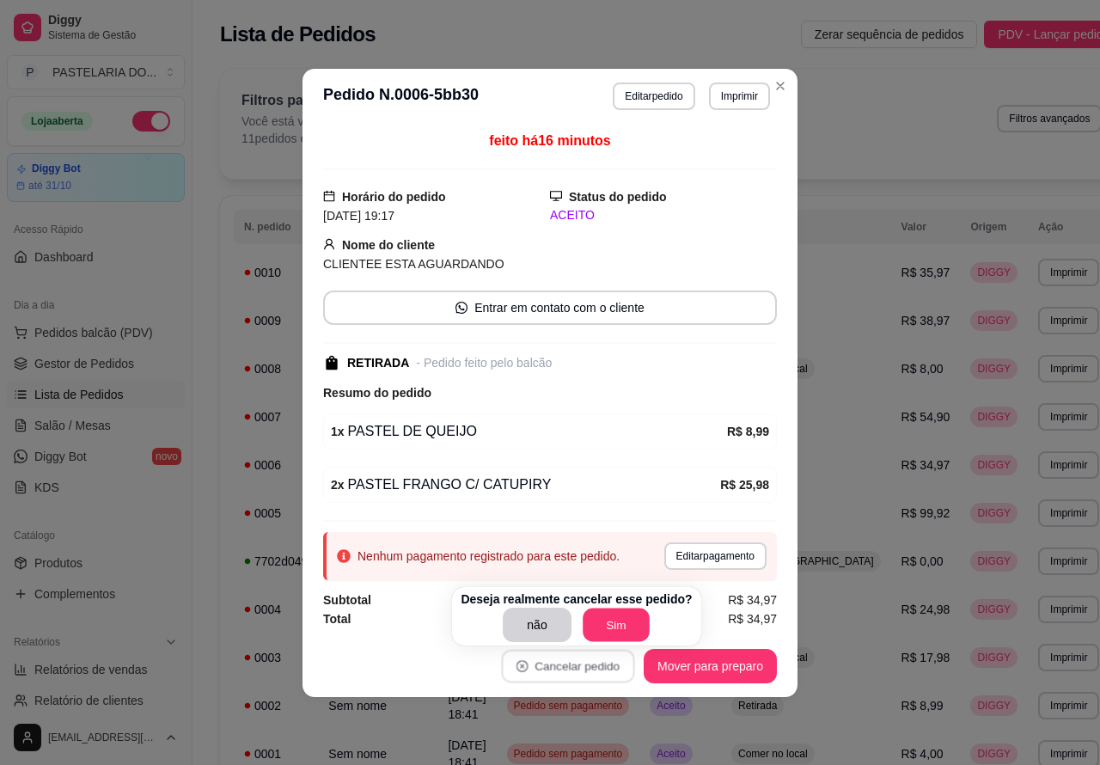
click at [611, 621] on button "Sim" at bounding box center [615, 625] width 67 height 34
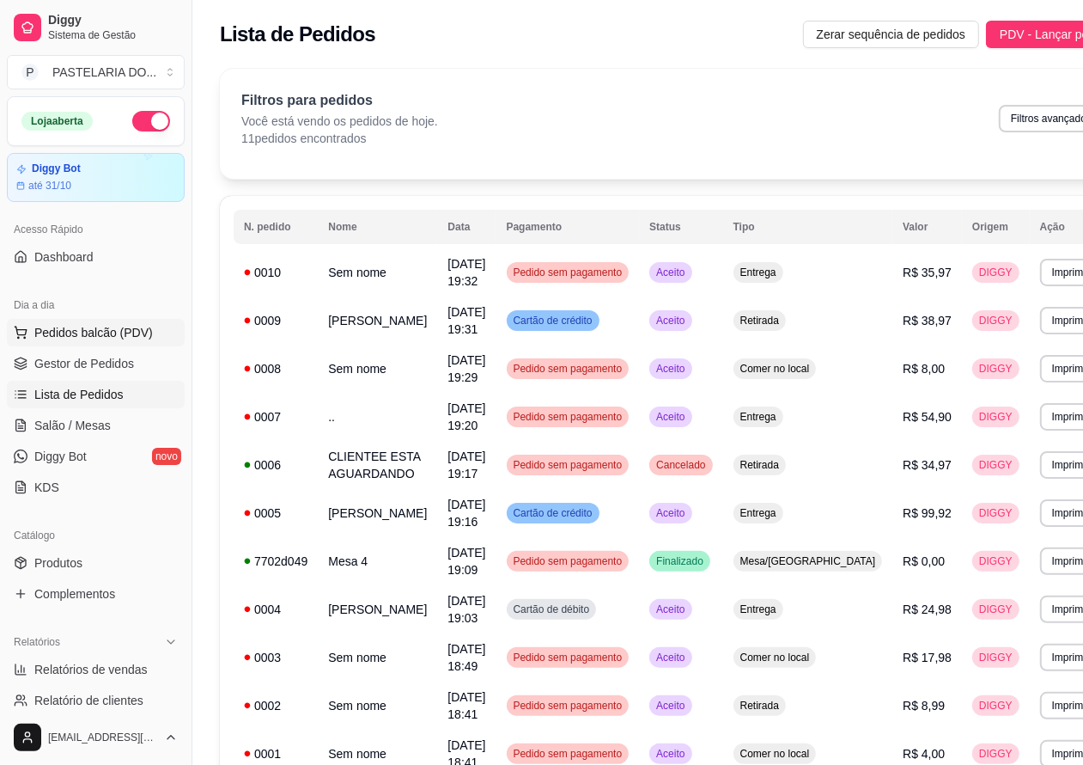
click at [150, 332] on button "Pedidos balcão (PDV)" at bounding box center [96, 332] width 178 height 27
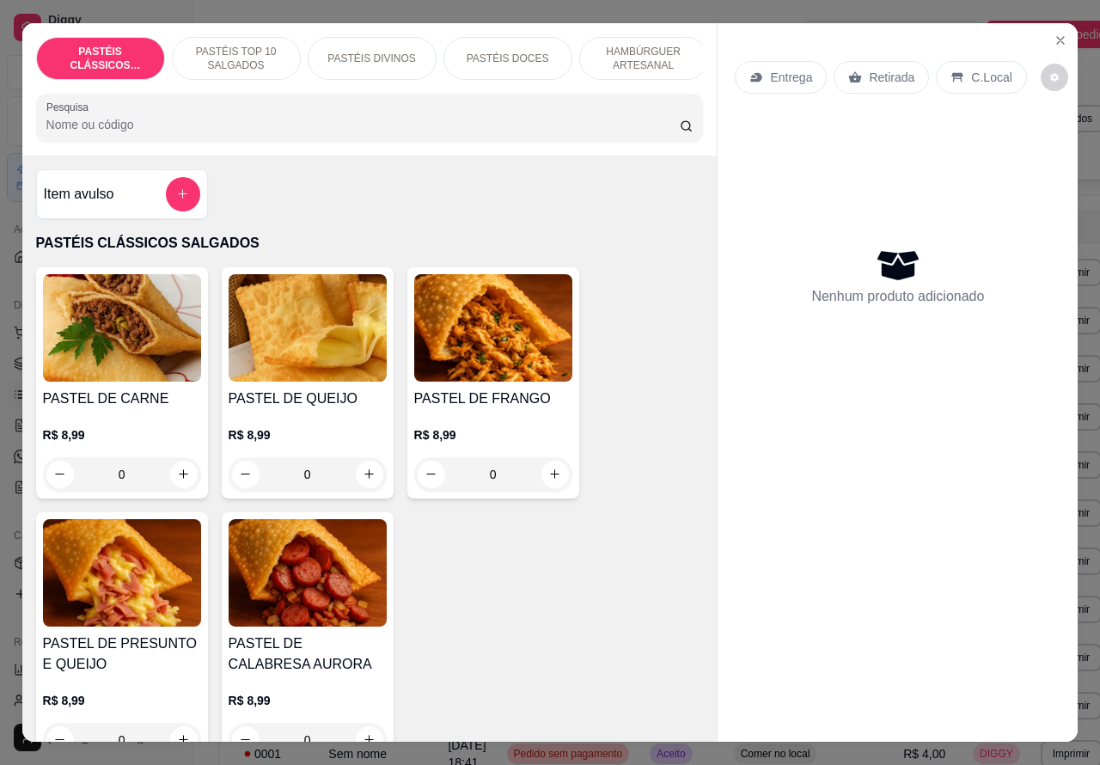
click at [793, 69] on p "Entrega" at bounding box center [791, 77] width 42 height 17
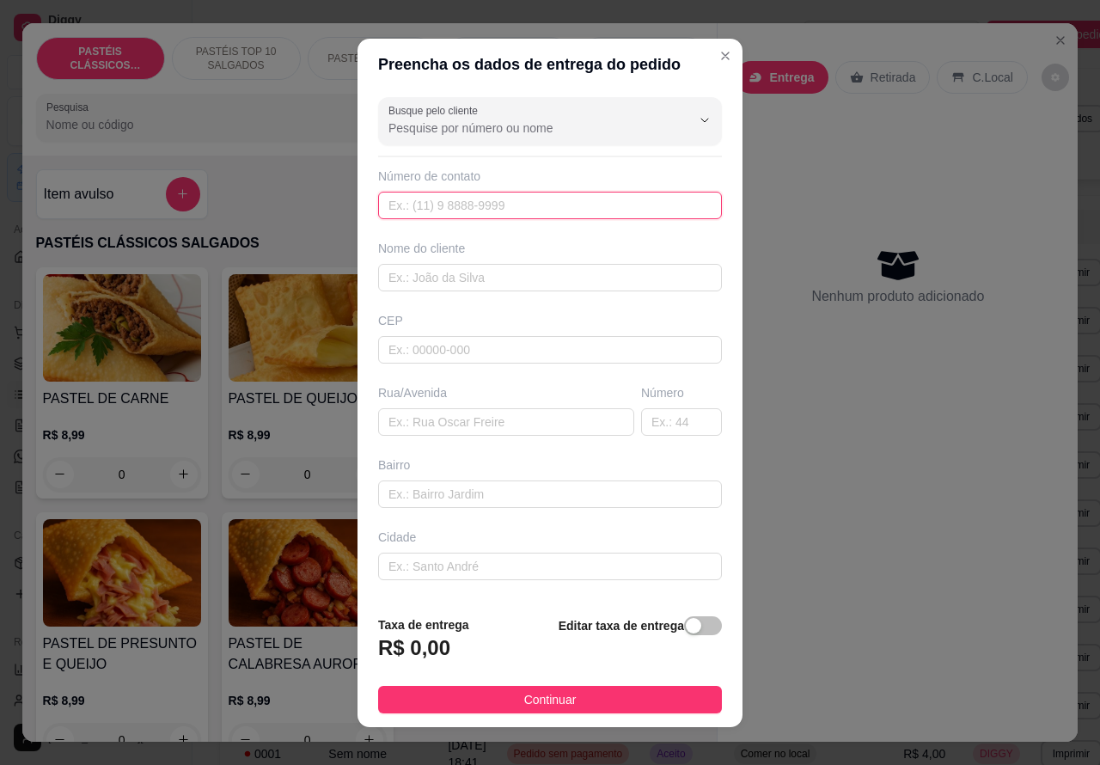
paste input "[PHONE_NUMBER]"
type input "[PHONE_NUMBER]"
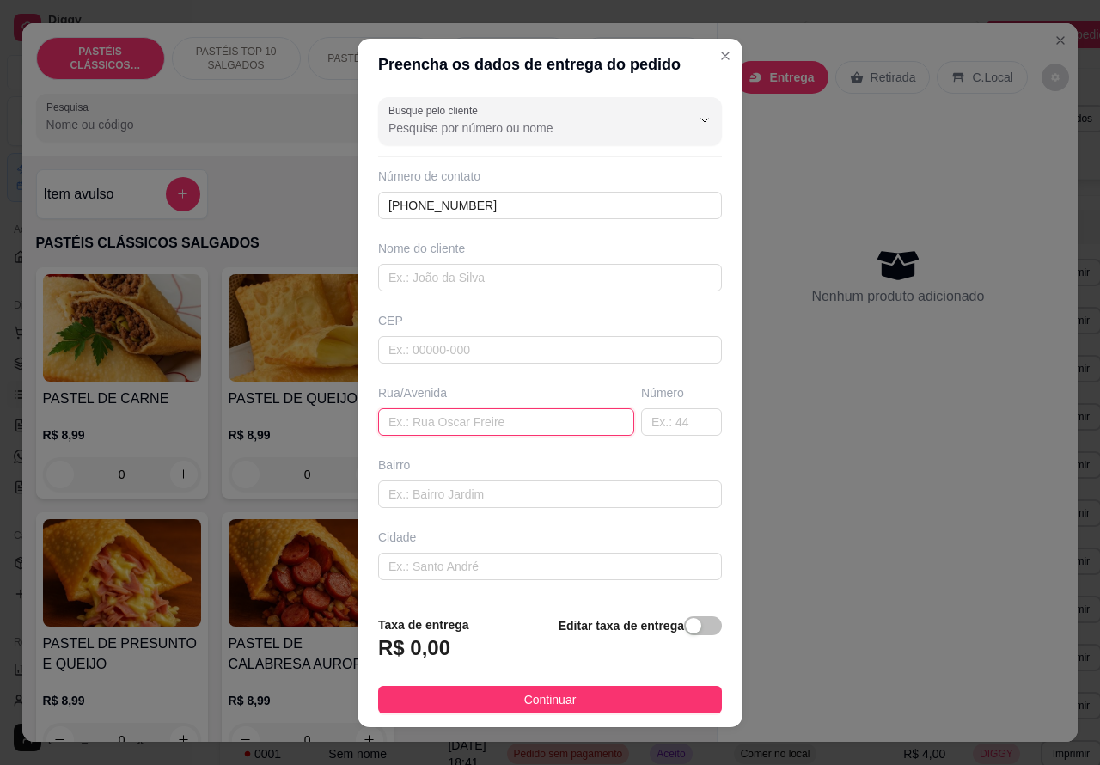
paste input "[PERSON_NAME] 245"
type input "[PERSON_NAME] 245"
click at [686, 623] on div "button" at bounding box center [693, 625] width 15 height 15
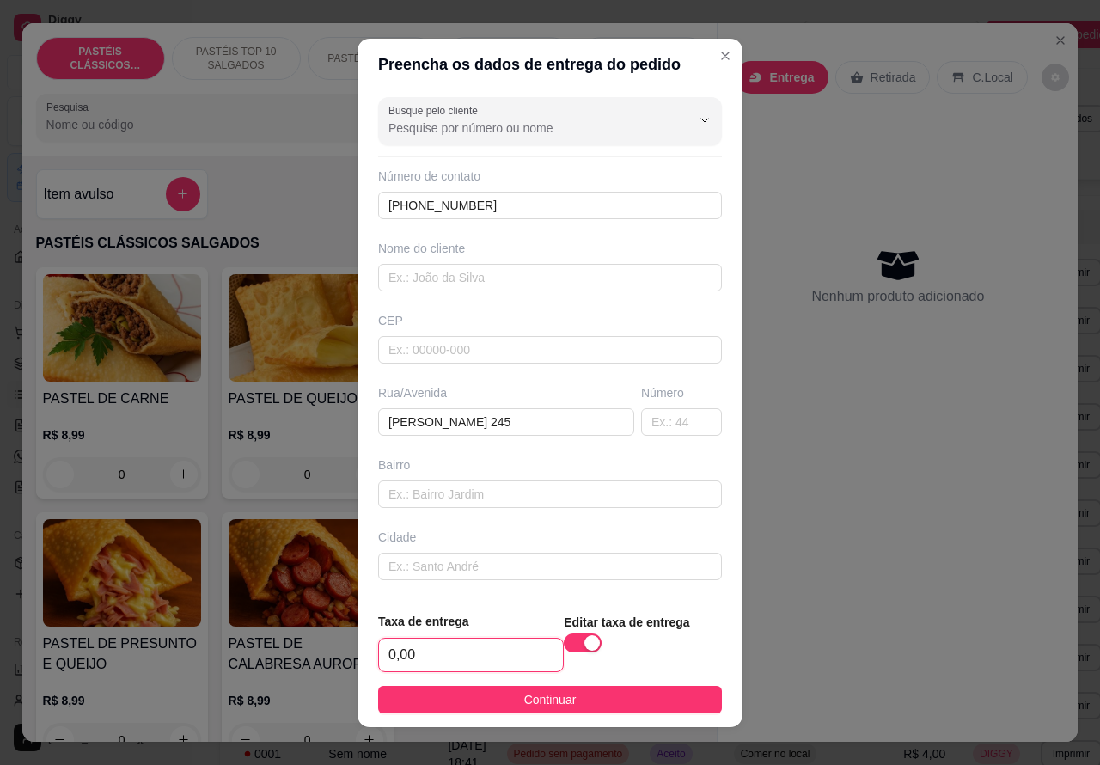
click at [393, 656] on input "0,00" at bounding box center [471, 654] width 184 height 33
type input "4,00"
click at [498, 276] on input "text" at bounding box center [550, 277] width 344 height 27
type input ".."
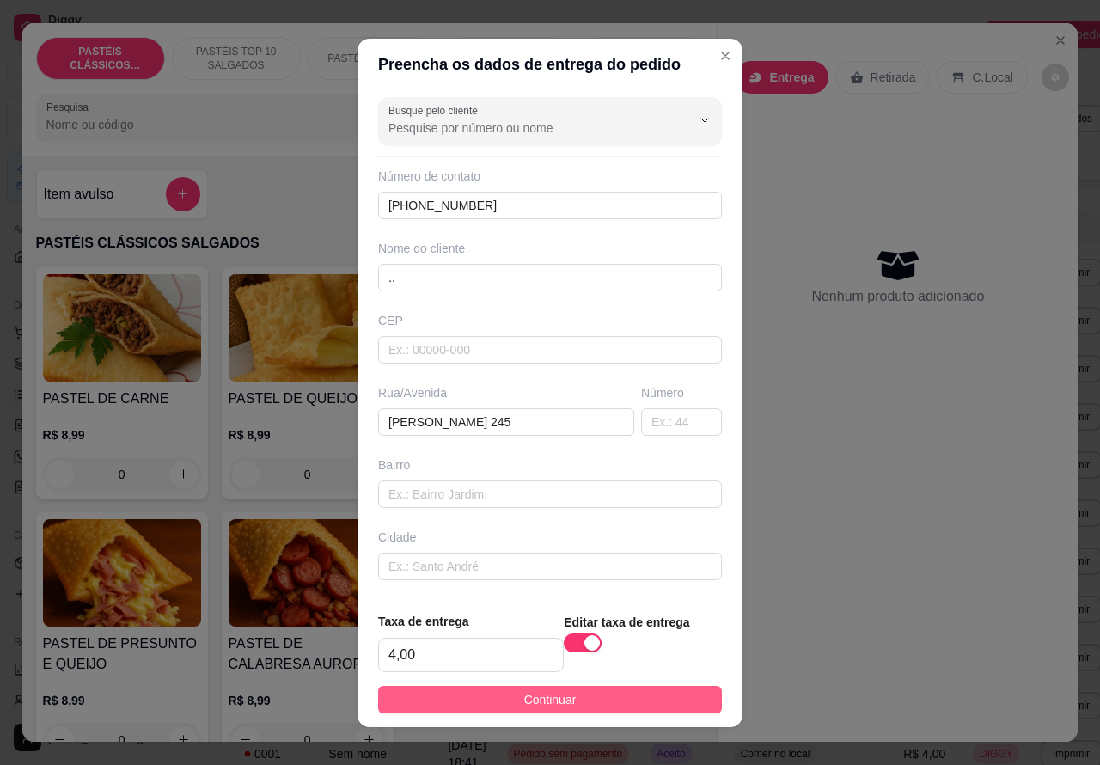
click at [650, 696] on button "Continuar" at bounding box center [550, 699] width 344 height 27
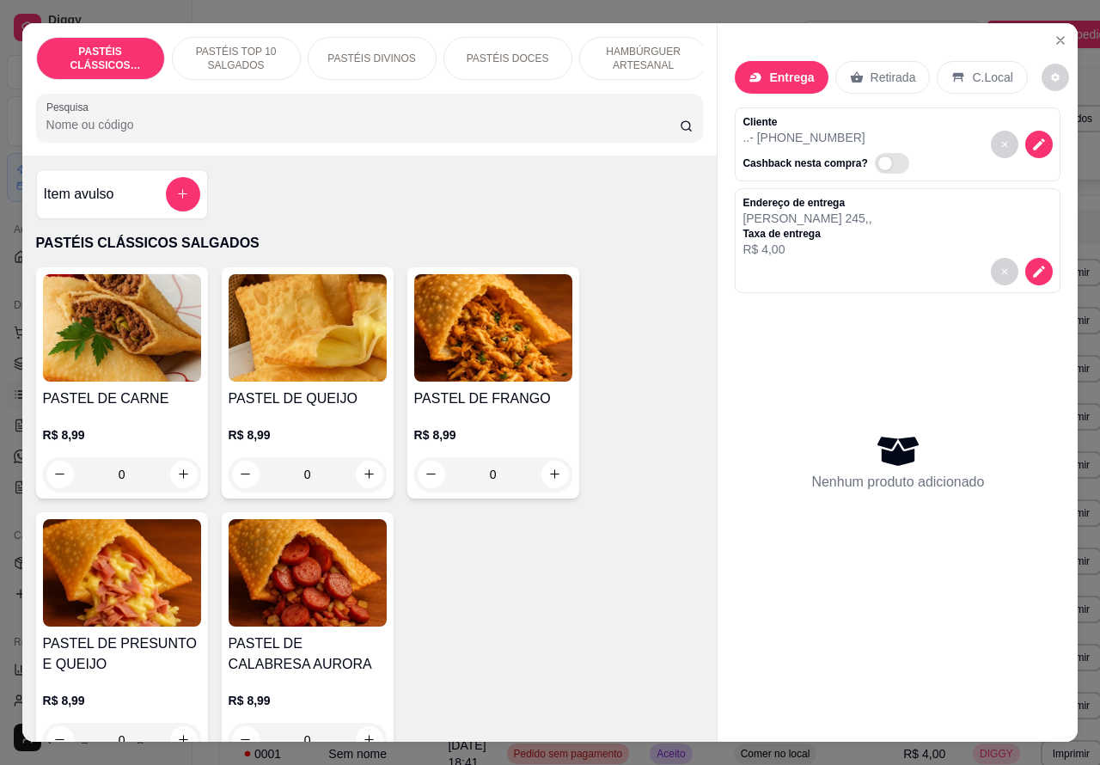
click at [1034, 137] on icon "decrease-product-quantity" at bounding box center [1038, 144] width 15 height 15
click at [1040, 136] on button "decrease-product-quantity" at bounding box center [1039, 144] width 27 height 27
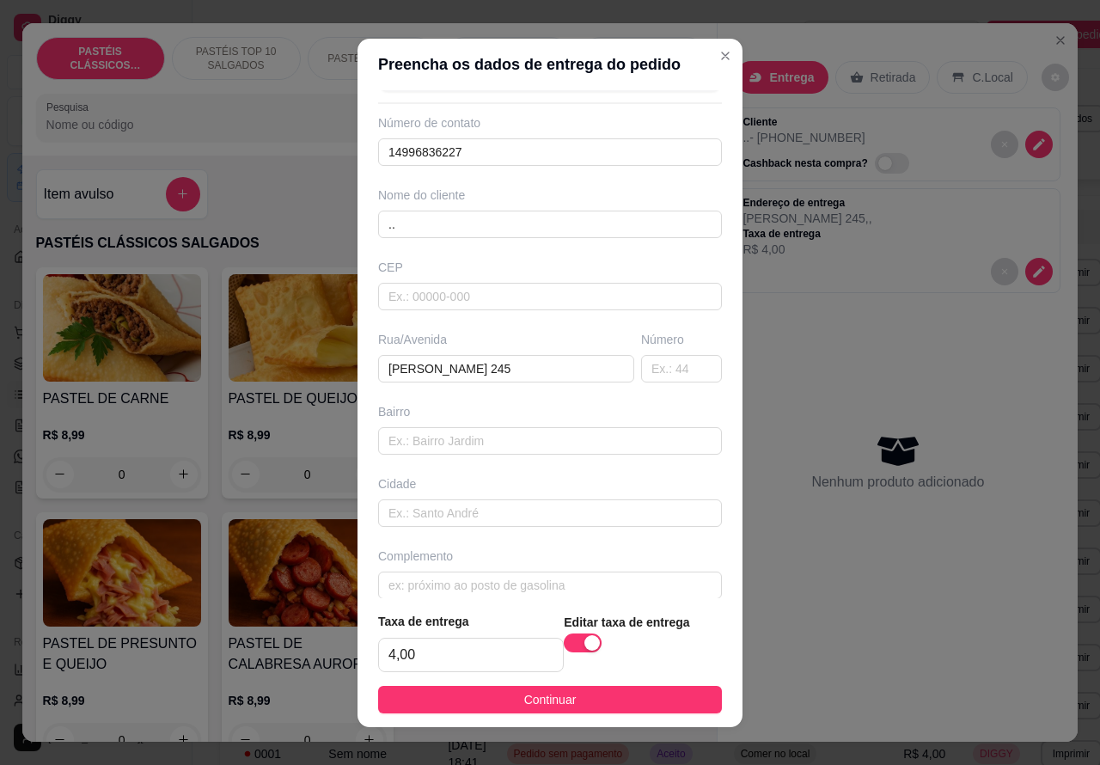
scroll to position [75, 0]
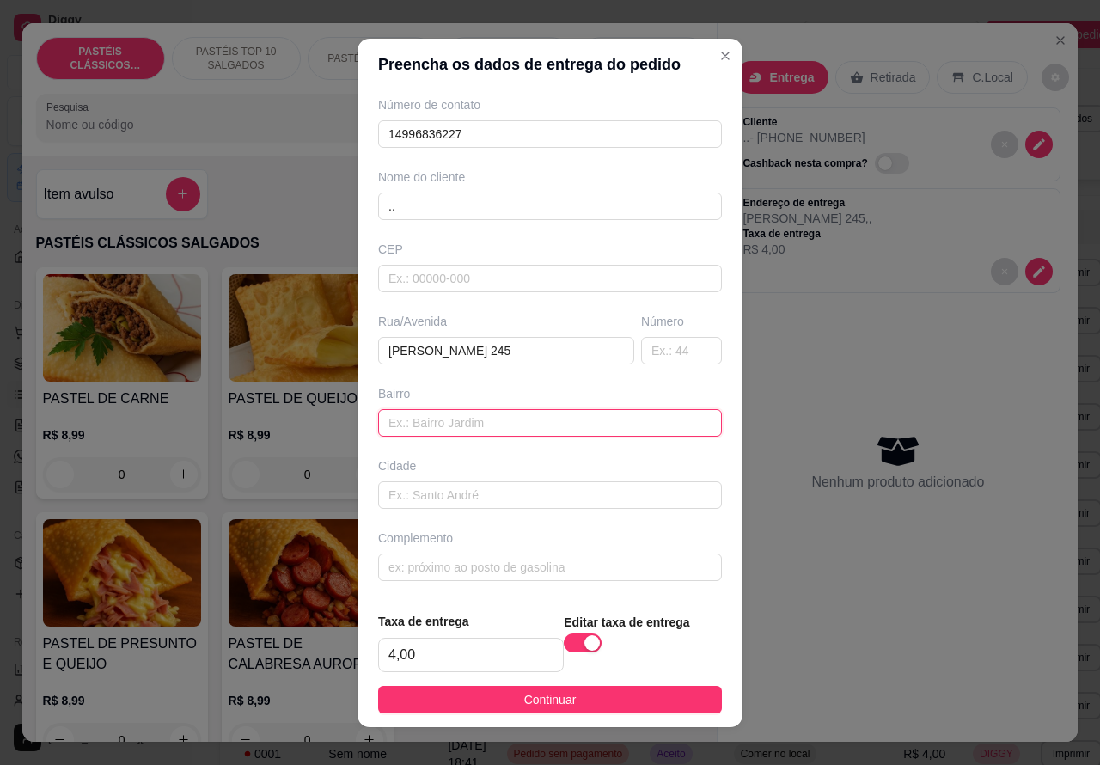
click at [461, 413] on input "text" at bounding box center [550, 422] width 344 height 27
type input "PRIMAVERA"
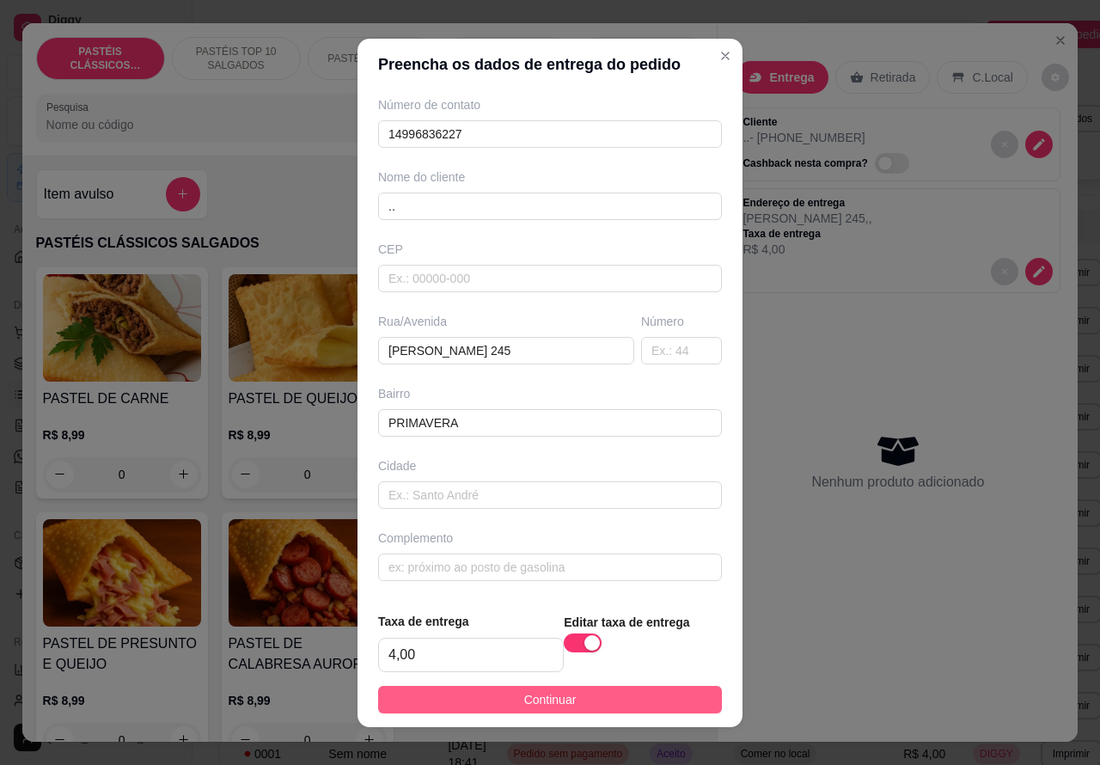
click at [677, 697] on button "Continuar" at bounding box center [550, 699] width 344 height 27
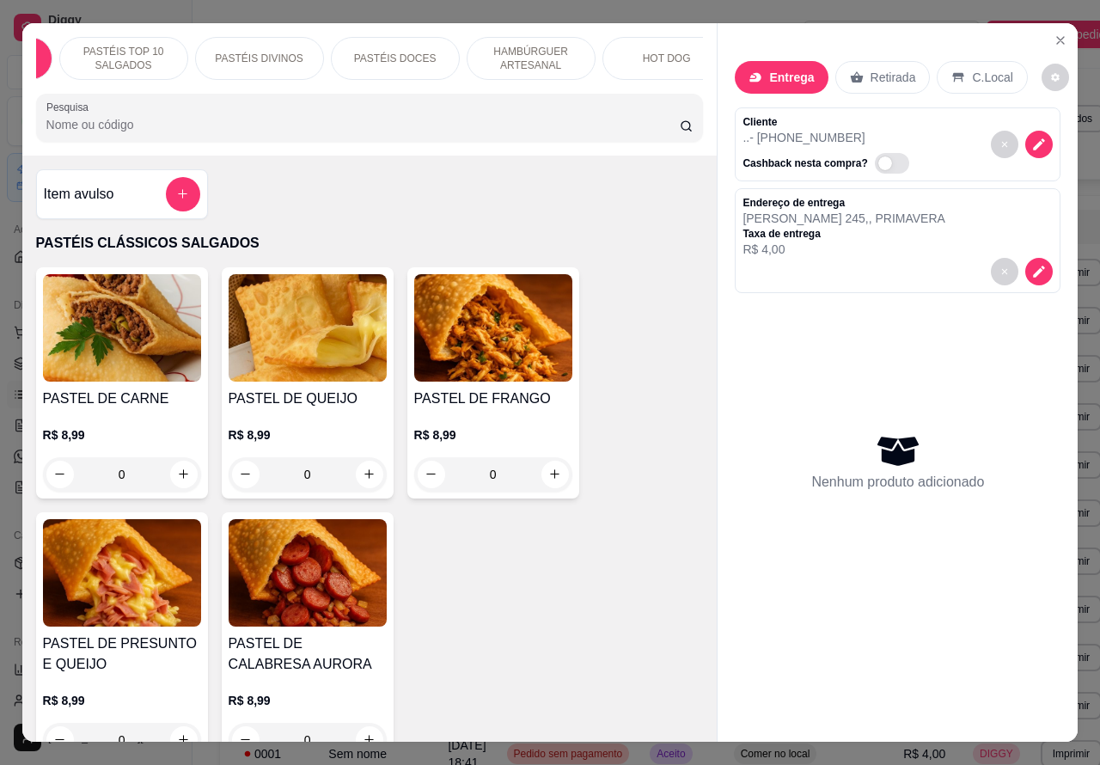
scroll to position [0, 208]
click at [580, 57] on p "HOT DOG" at bounding box center [571, 59] width 48 height 14
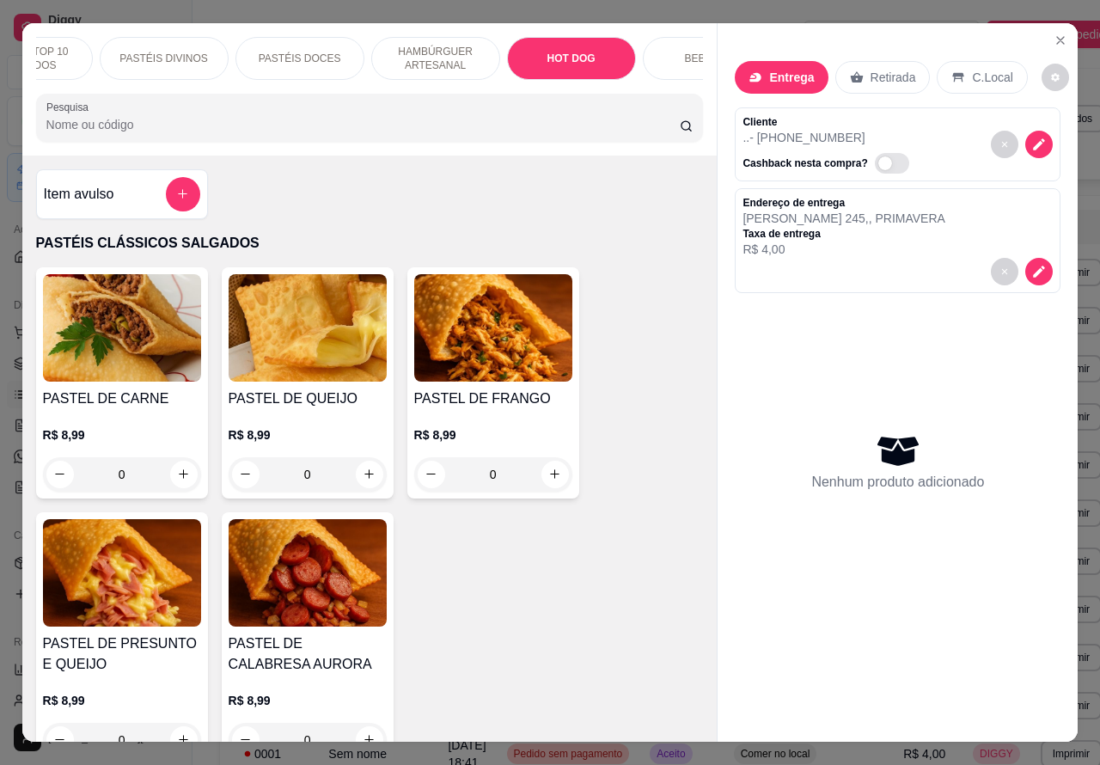
scroll to position [40, 0]
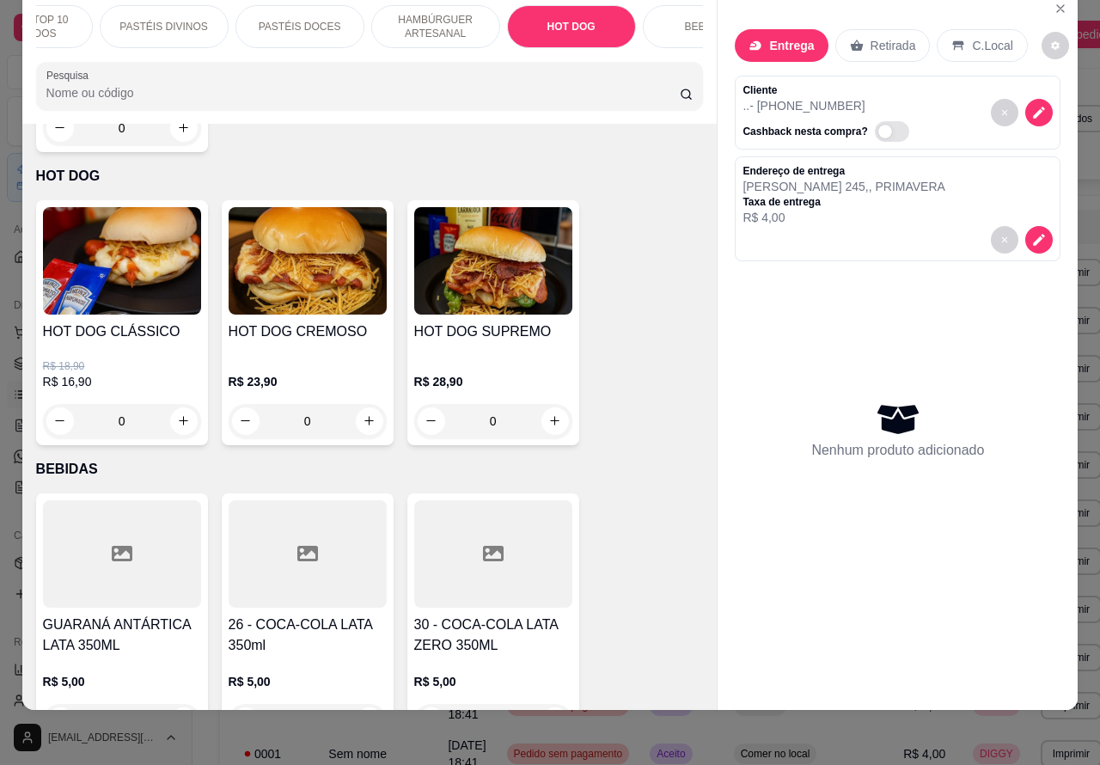
click at [176, 404] on div "0" at bounding box center [122, 421] width 158 height 34
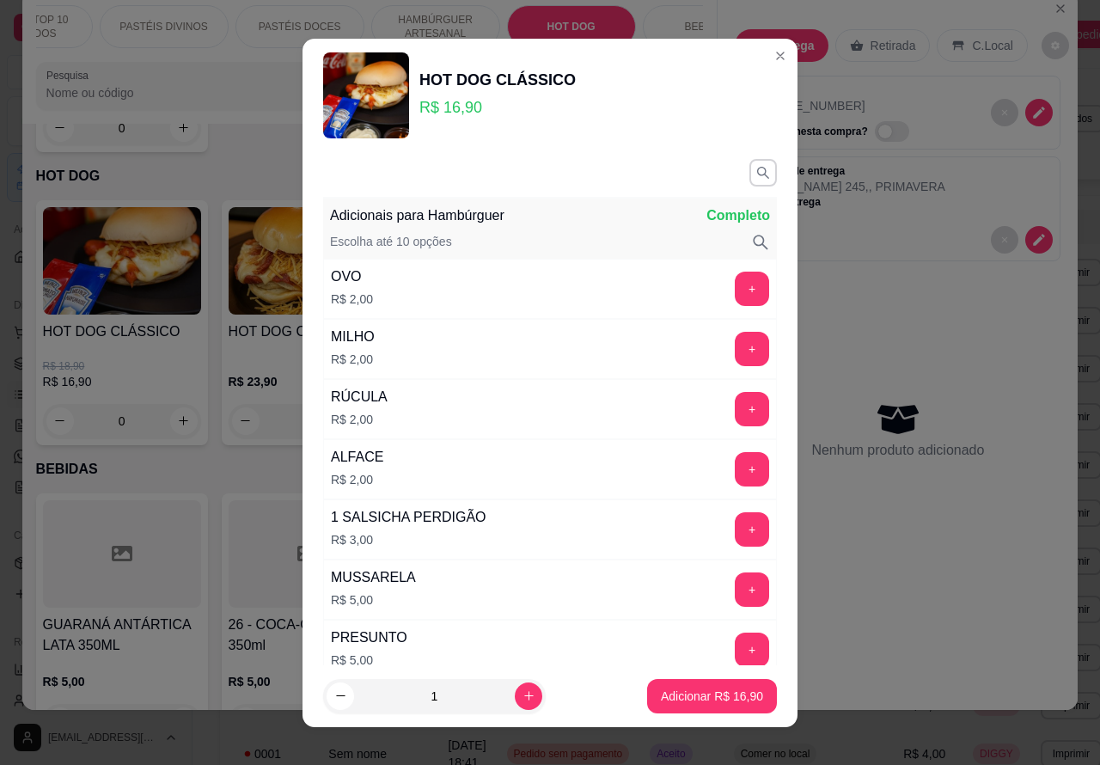
click at [679, 707] on button "Adicionar R$ 16,90" at bounding box center [712, 696] width 130 height 34
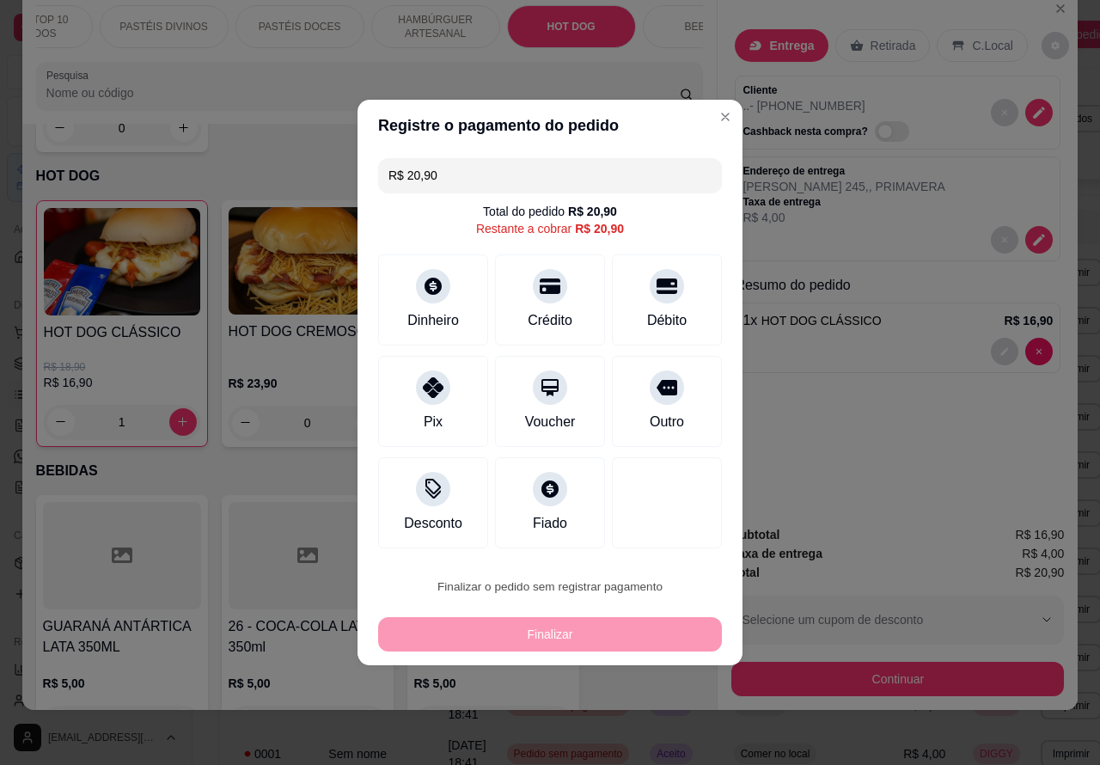
click at [649, 537] on button "Confirmar" at bounding box center [651, 538] width 61 height 26
type input "0"
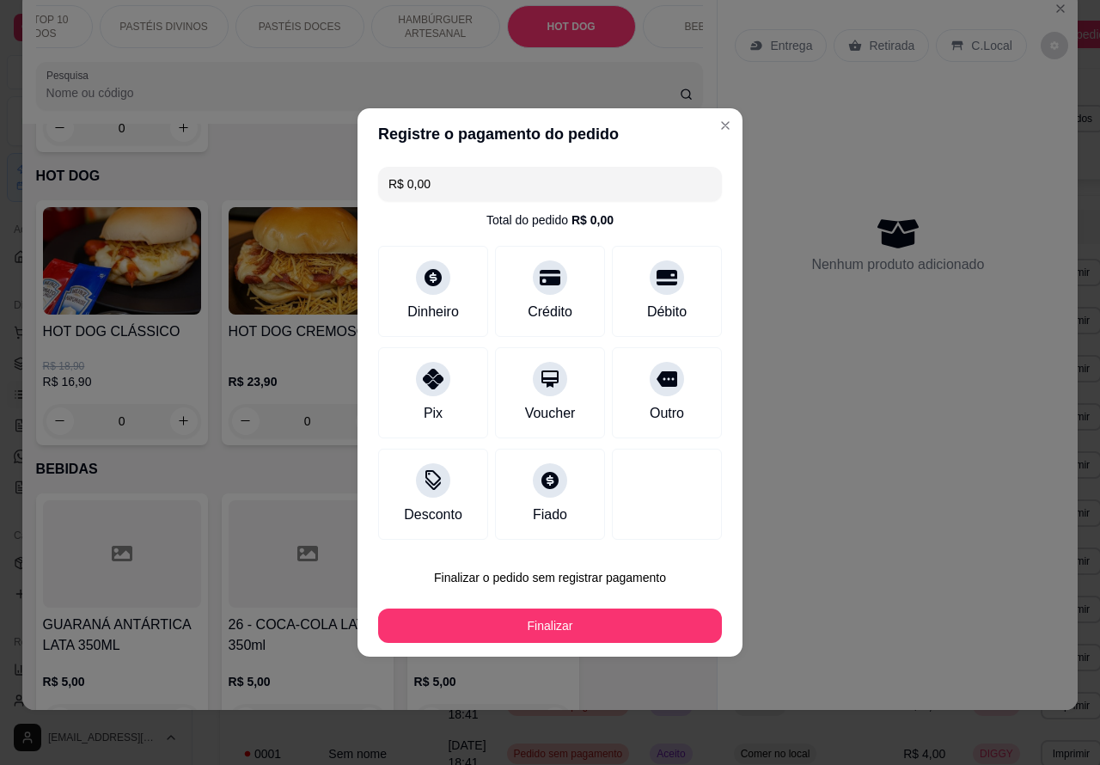
type input "R$ 0,00"
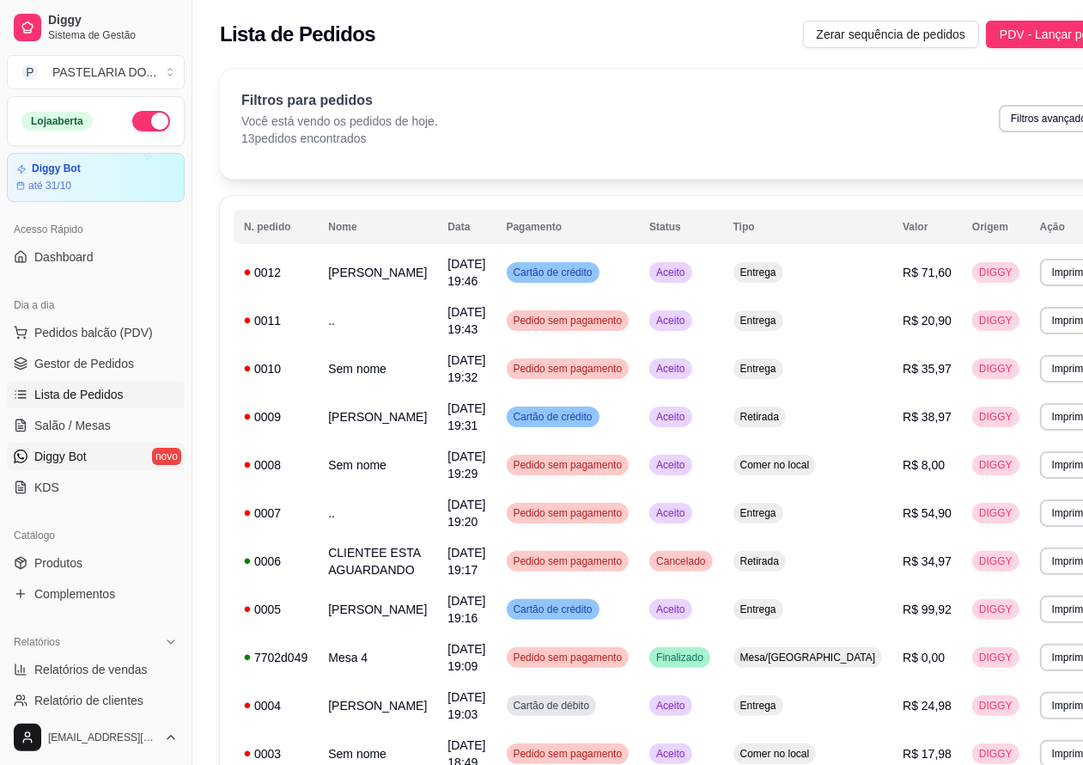
click at [113, 449] on link "Diggy Bot novo" at bounding box center [96, 455] width 178 height 27
click at [122, 421] on link "Salão / Mesas" at bounding box center [96, 425] width 178 height 27
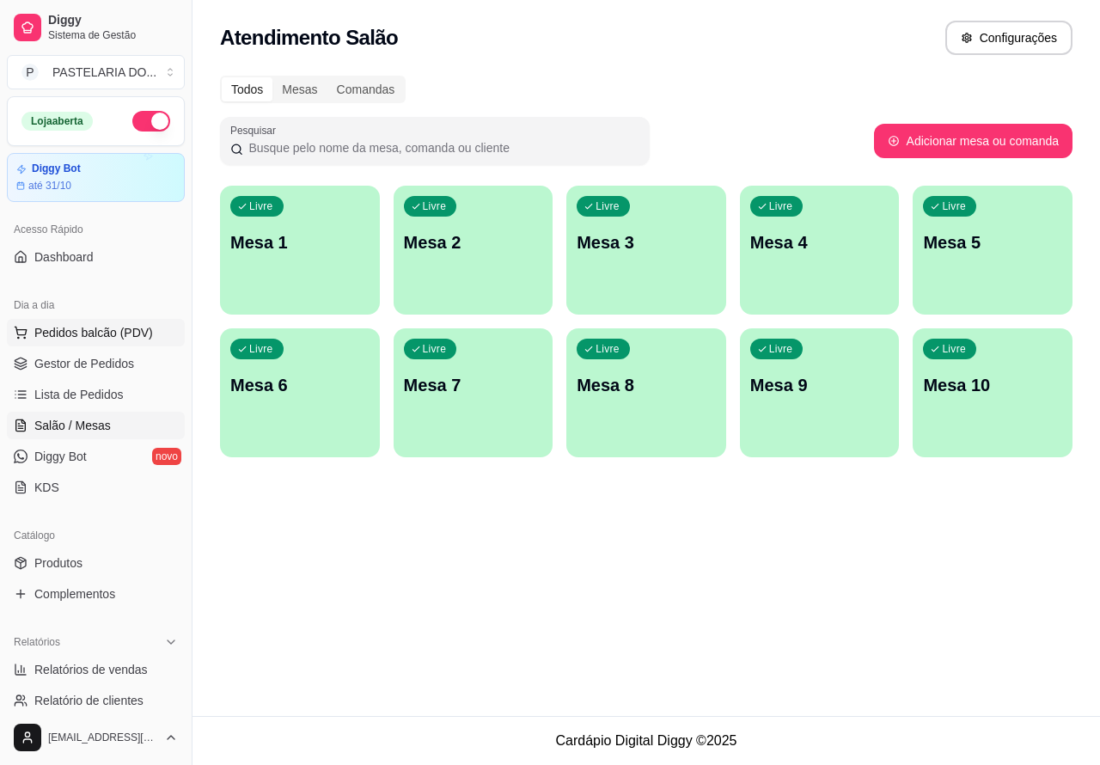
click at [131, 336] on span "Pedidos balcão (PDV)" at bounding box center [93, 332] width 119 height 17
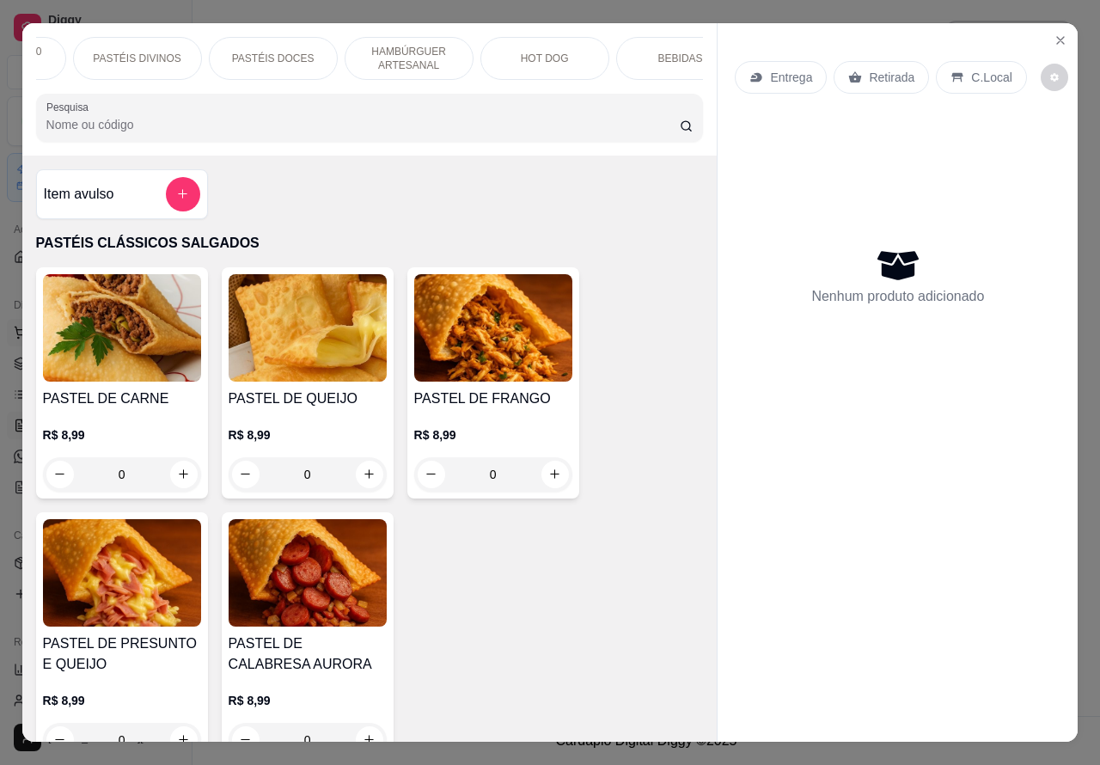
scroll to position [0, 259]
click at [529, 62] on div "HOT DOG" at bounding box center [519, 58] width 129 height 43
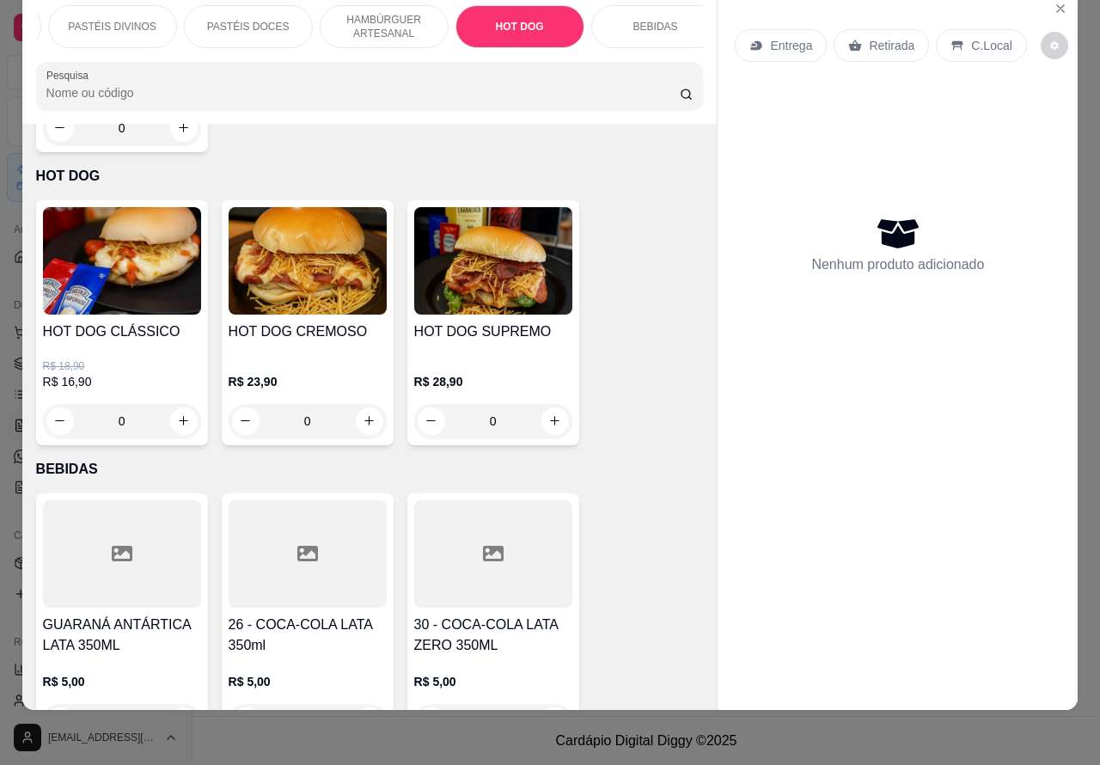
click at [147, 271] on img at bounding box center [122, 260] width 158 height 107
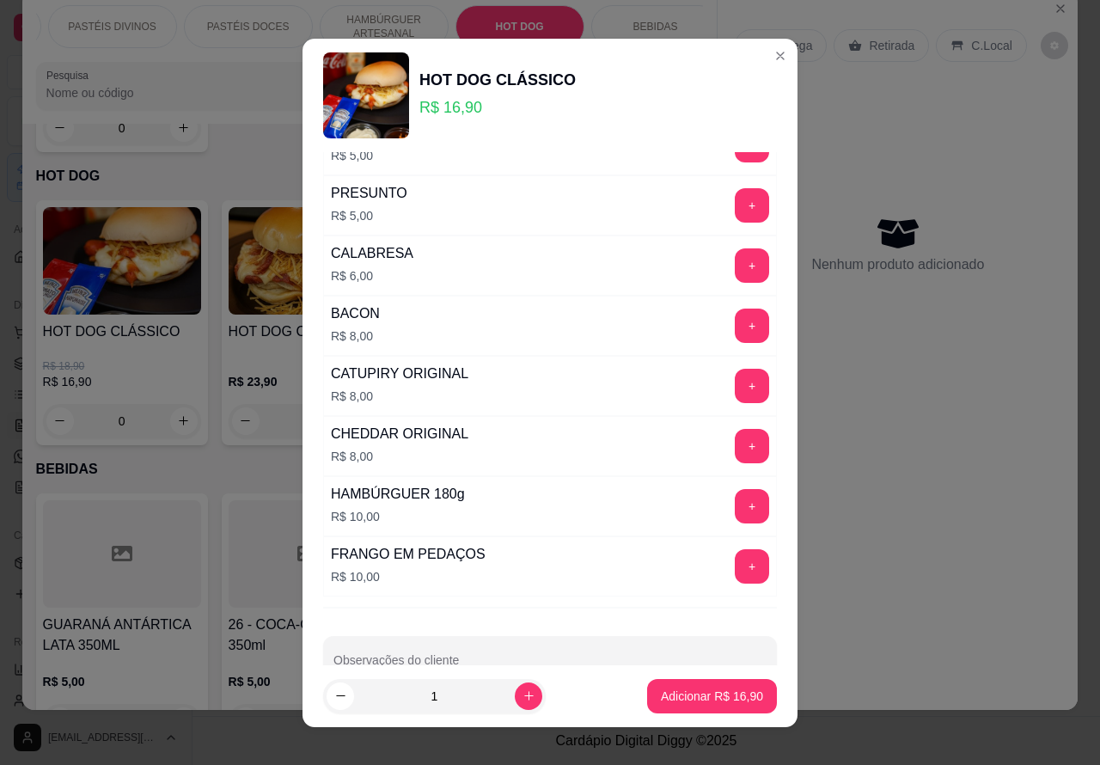
scroll to position [491, 0]
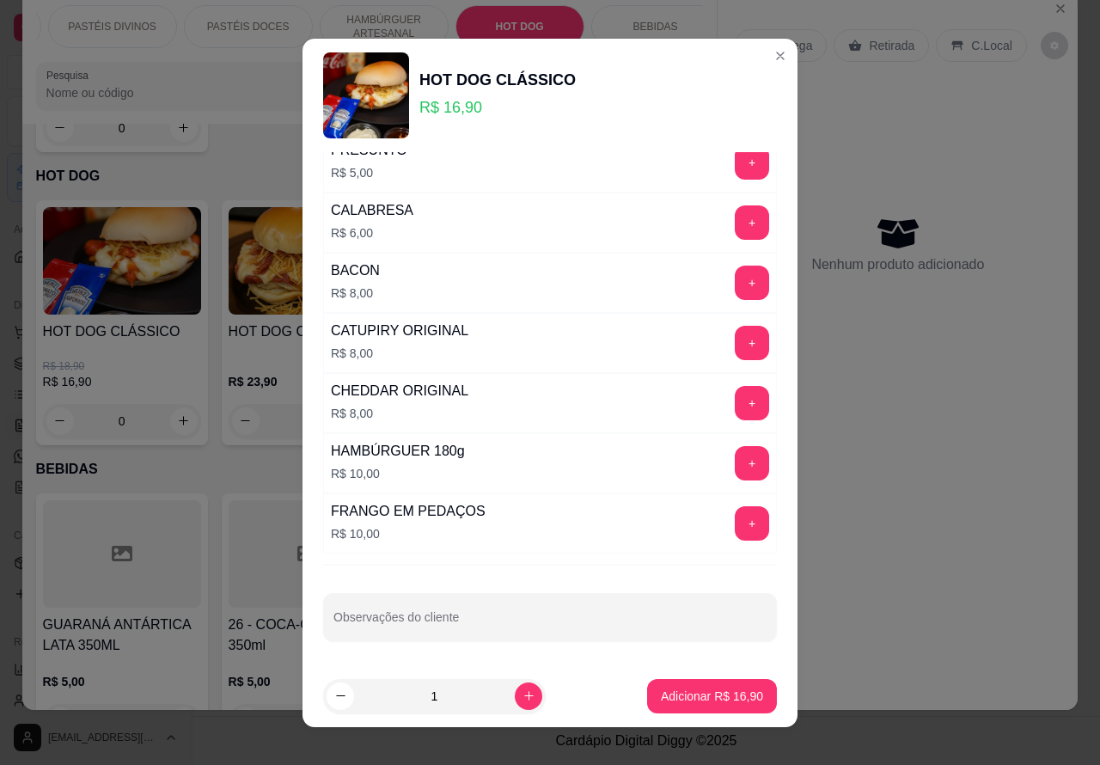
click at [661, 697] on p "Adicionar R$ 16,90" at bounding box center [712, 695] width 102 height 17
type input "1"
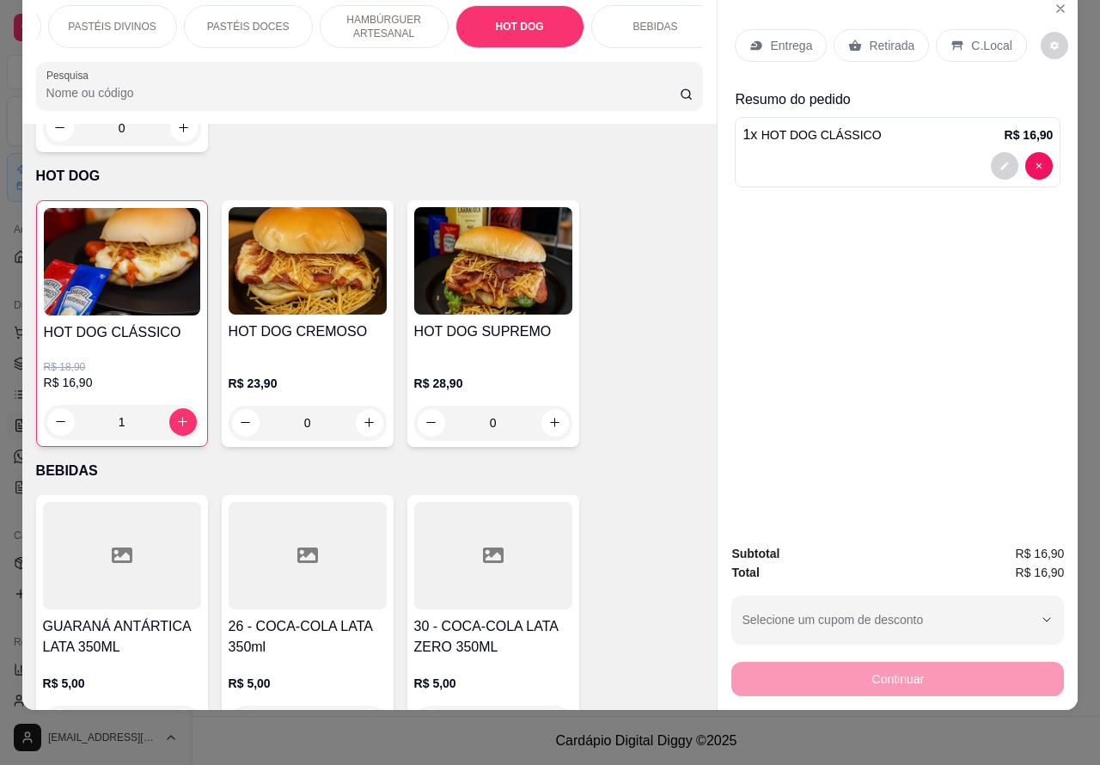
click at [878, 152] on div at bounding box center [897, 165] width 310 height 27
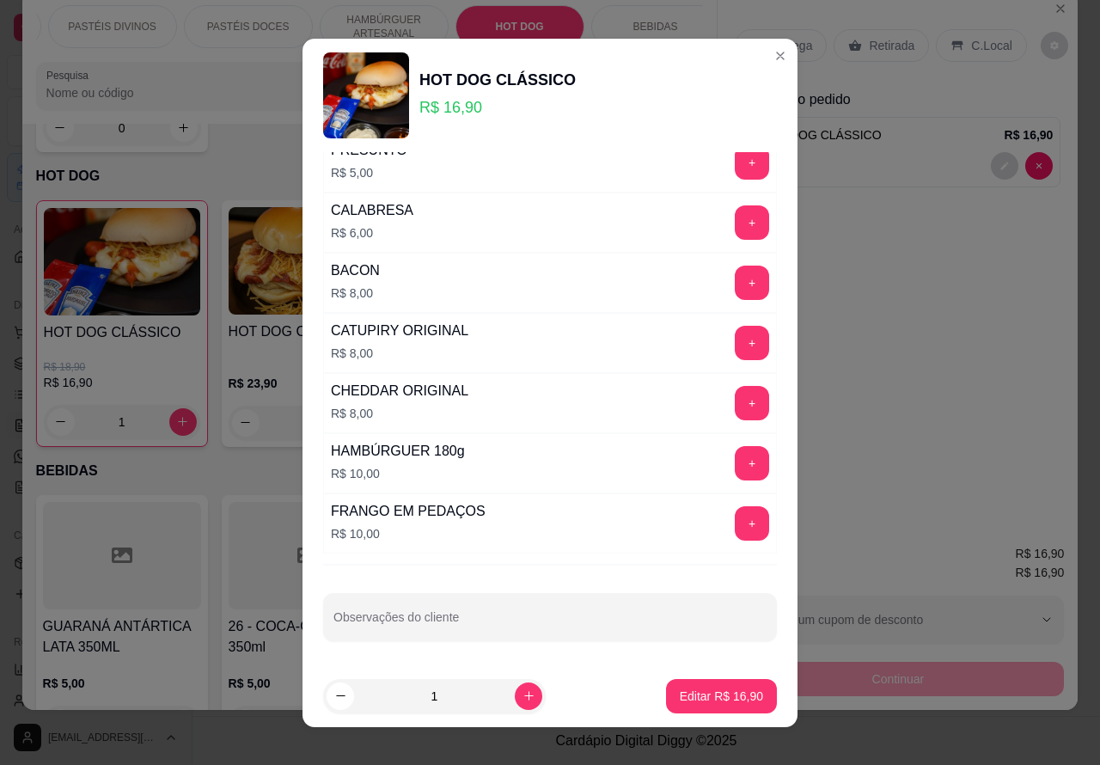
click at [461, 631] on input "Observações do cliente" at bounding box center [549, 623] width 433 height 17
type input "VINICIUS ..ENTREGADOR"
click at [689, 702] on p "Editar R$ 16,90" at bounding box center [720, 695] width 81 height 16
type input "0"
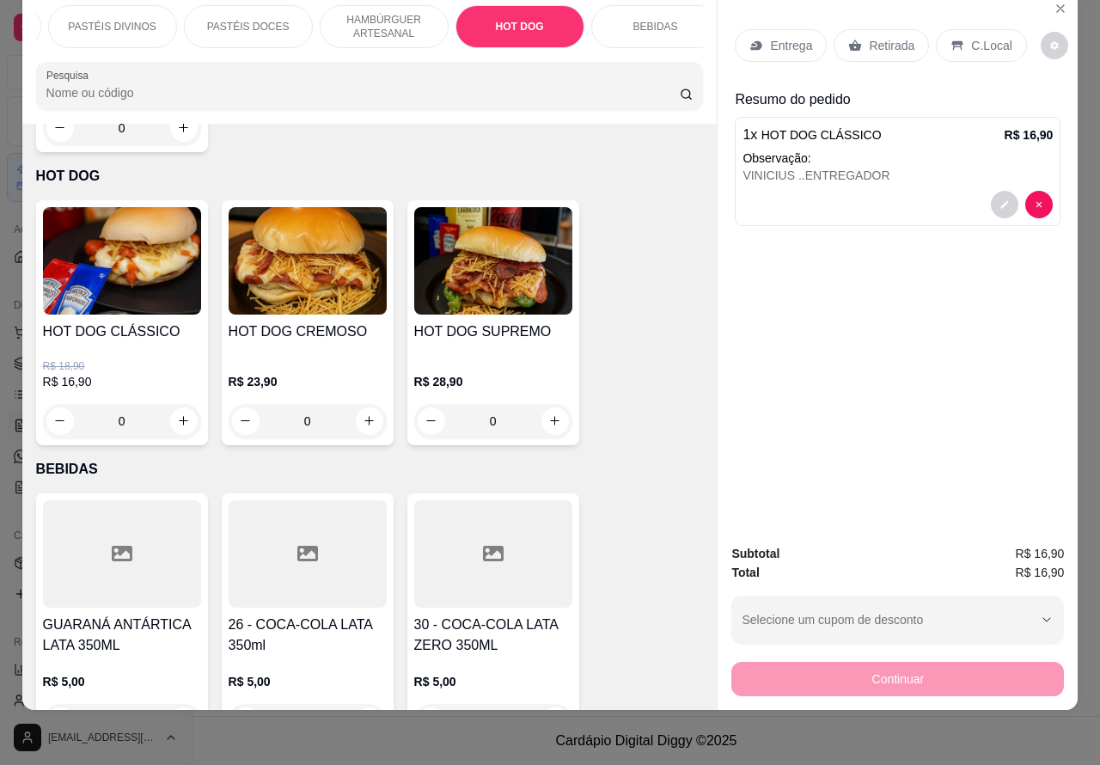
click at [900, 660] on div "Continuar" at bounding box center [897, 676] width 332 height 39
click at [899, 37] on p "Retirada" at bounding box center [892, 45] width 46 height 17
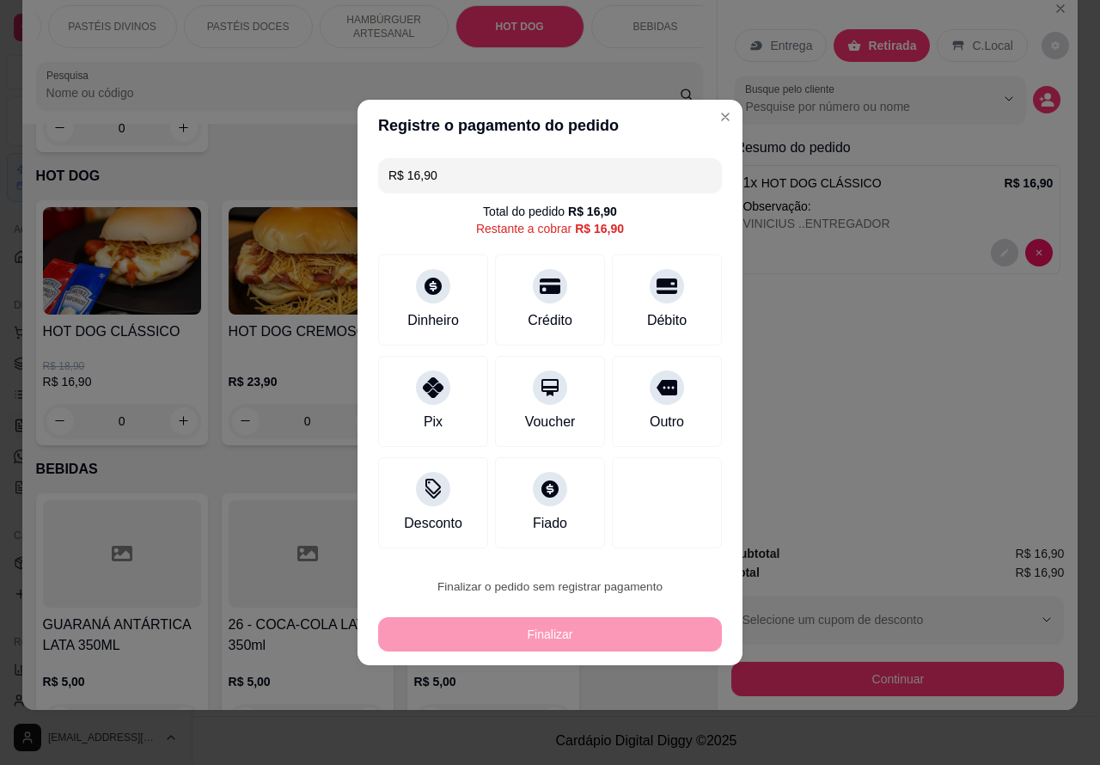
click at [668, 539] on button "Confirmar" at bounding box center [652, 538] width 64 height 27
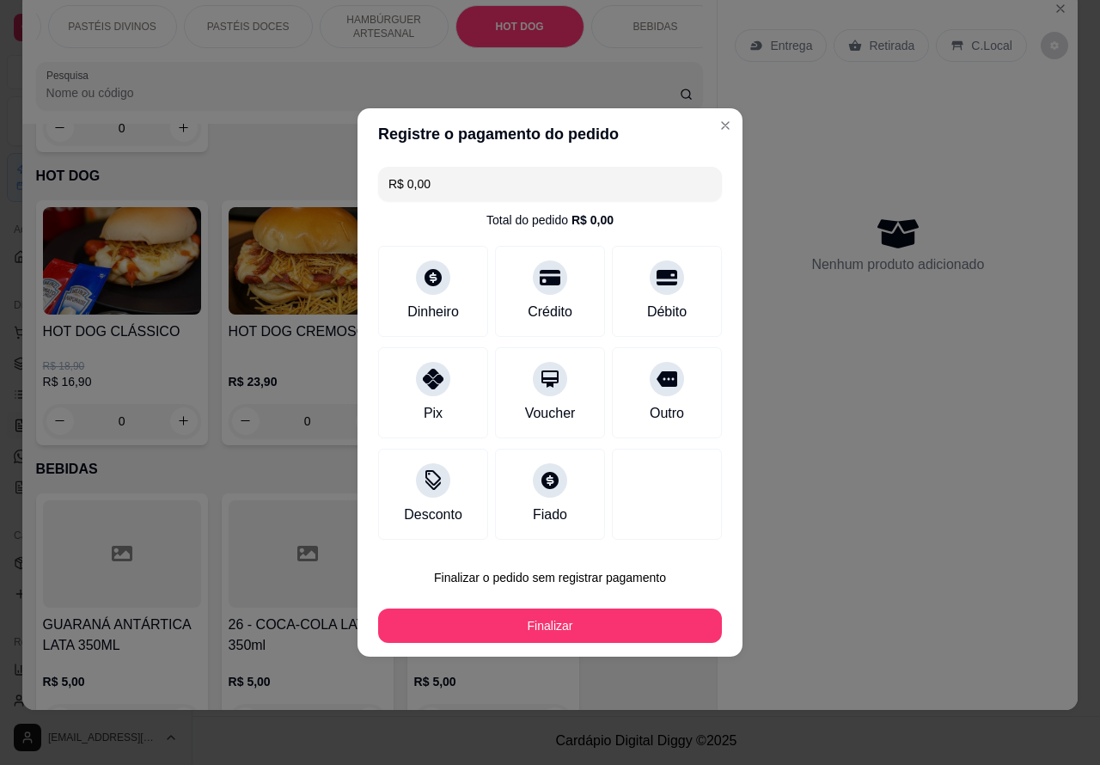
type input "R$ 0,00"
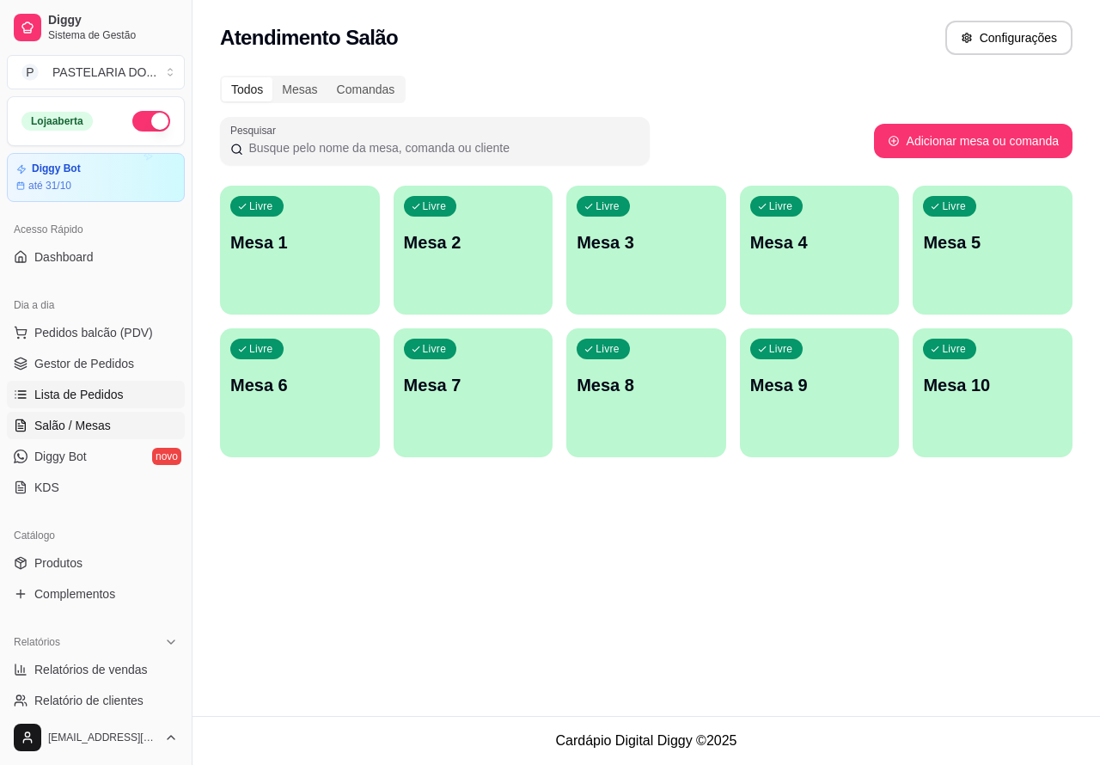
click at [93, 401] on span "Lista de Pedidos" at bounding box center [78, 394] width 89 height 17
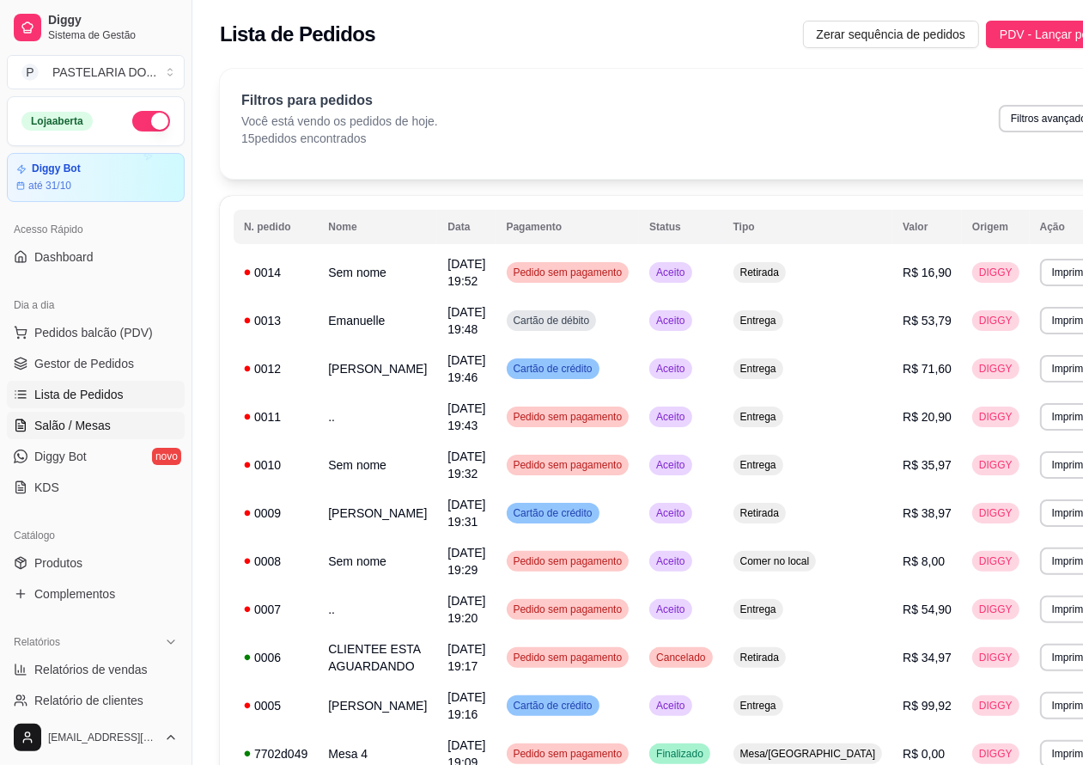
click at [103, 417] on span "Salão / Mesas" at bounding box center [72, 425] width 76 height 17
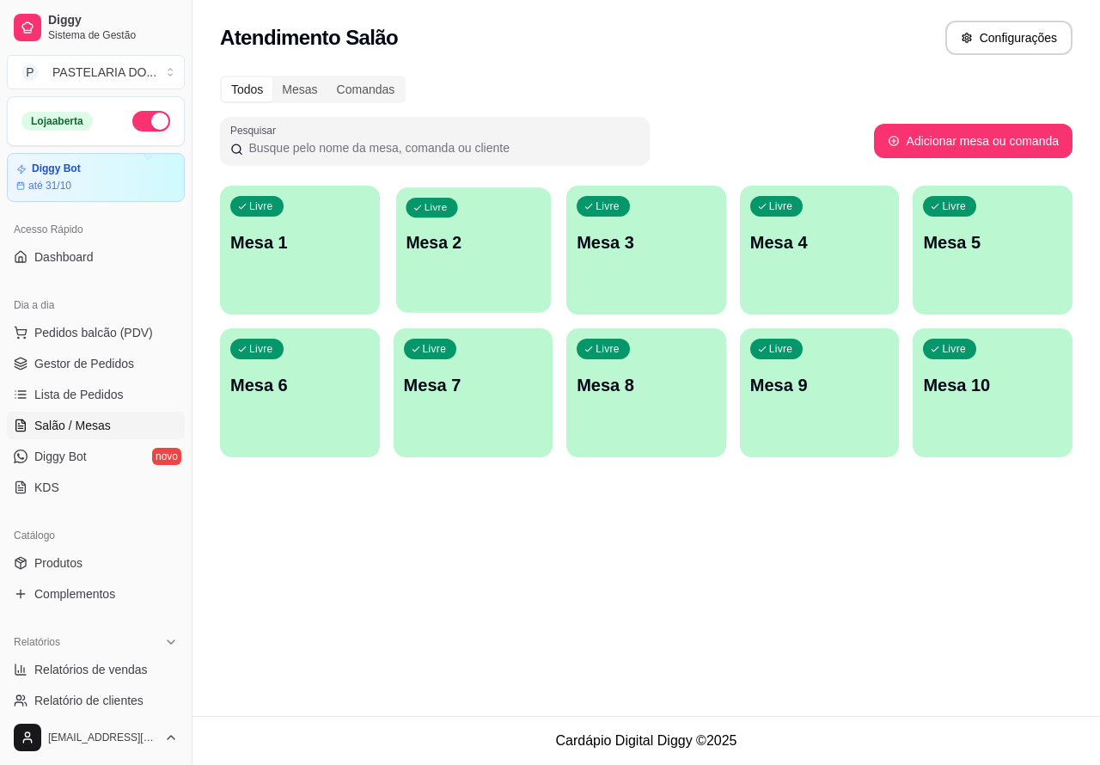
click at [492, 259] on div "Livre Mesa 2" at bounding box center [472, 239] width 155 height 105
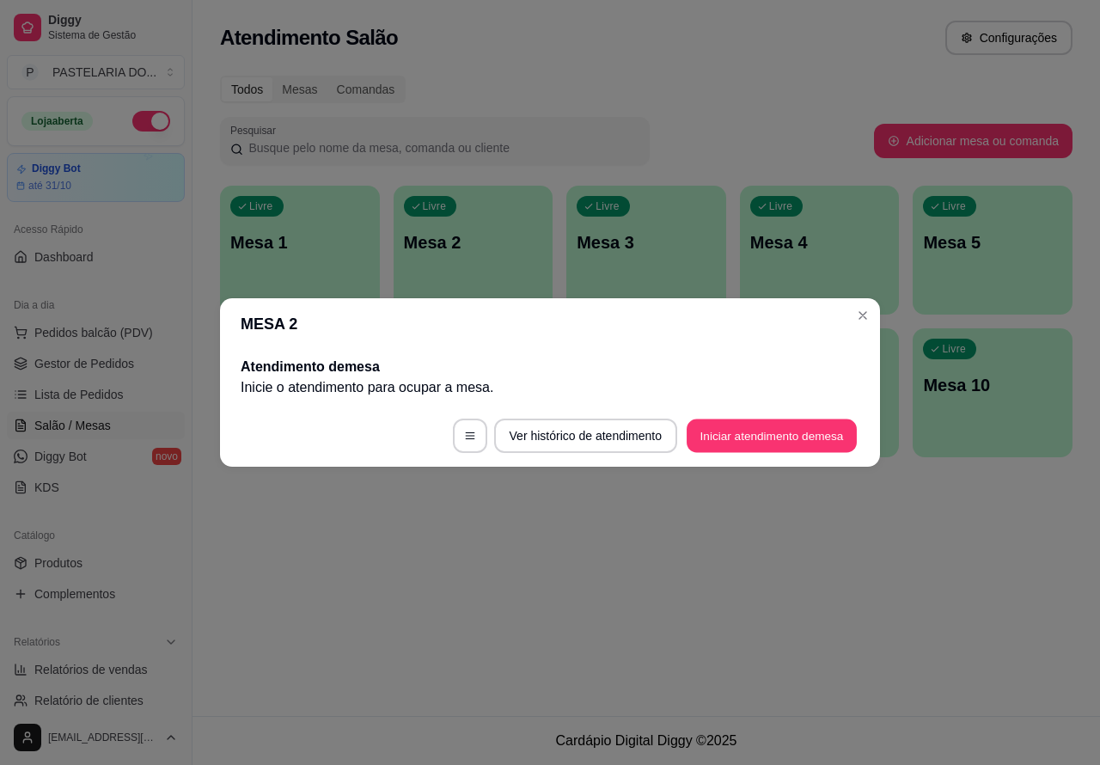
click at [765, 441] on button "Iniciar atendimento de mesa" at bounding box center [771, 436] width 170 height 34
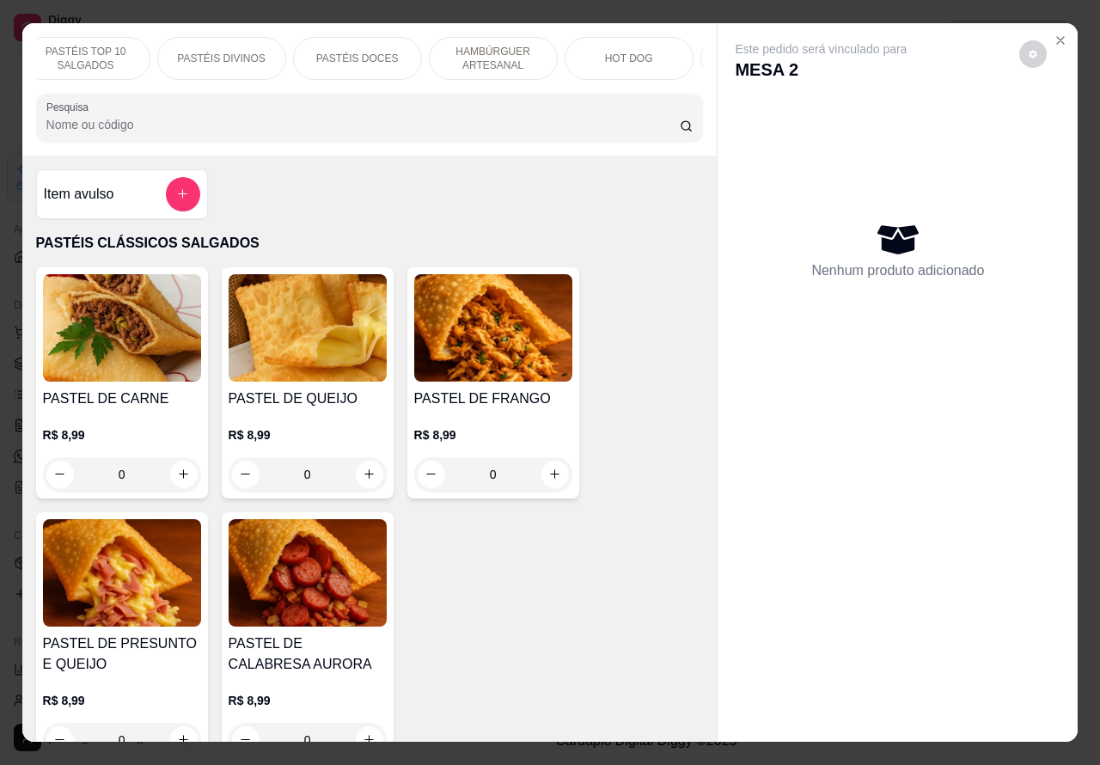
scroll to position [0, 202]
click at [581, 53] on p "HOT DOG" at bounding box center [577, 59] width 48 height 14
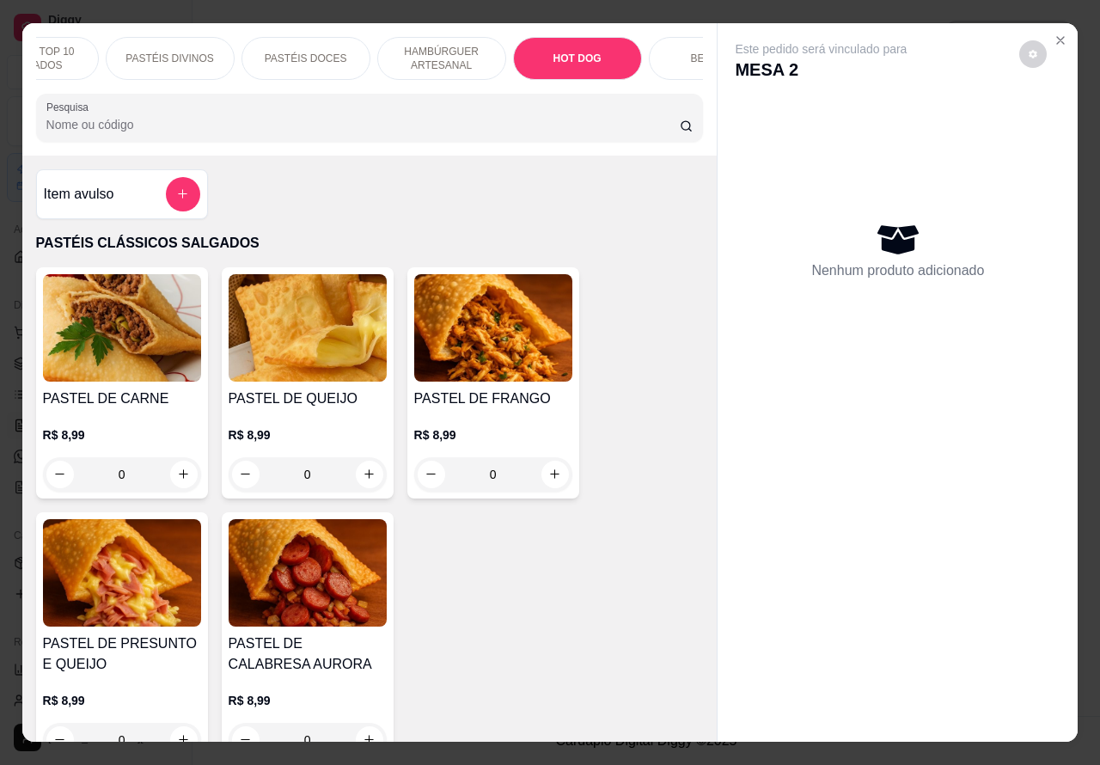
scroll to position [40, 0]
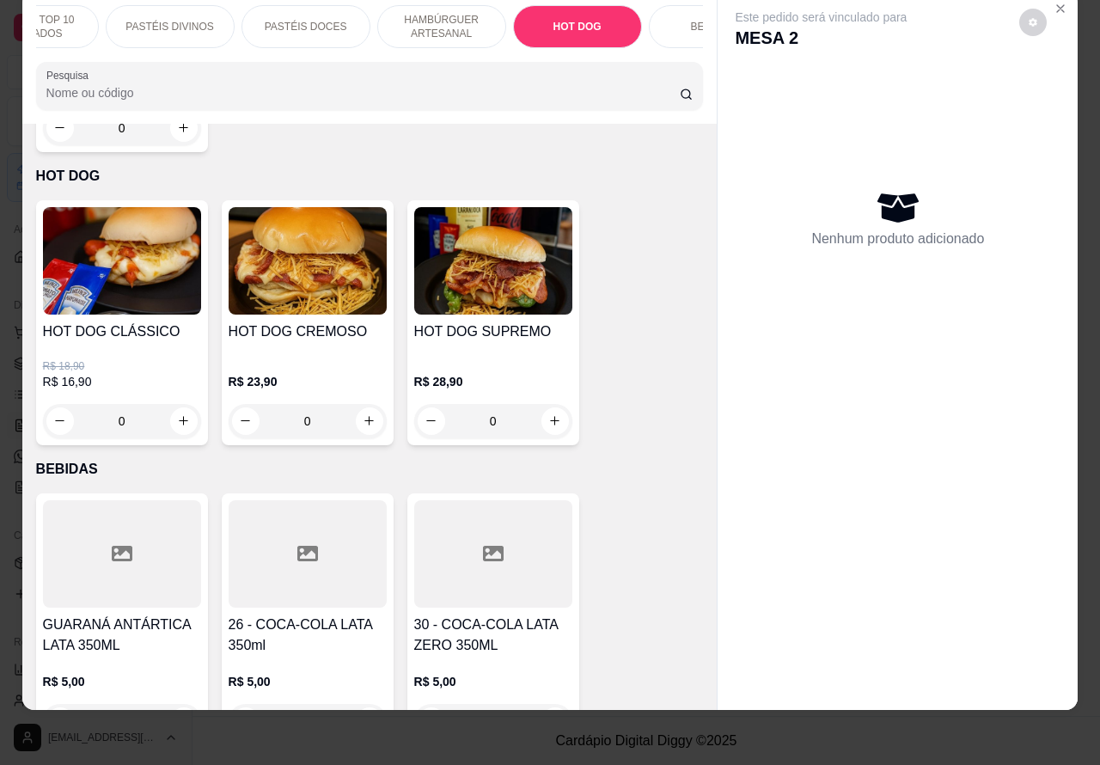
click at [174, 404] on div "0" at bounding box center [122, 421] width 158 height 34
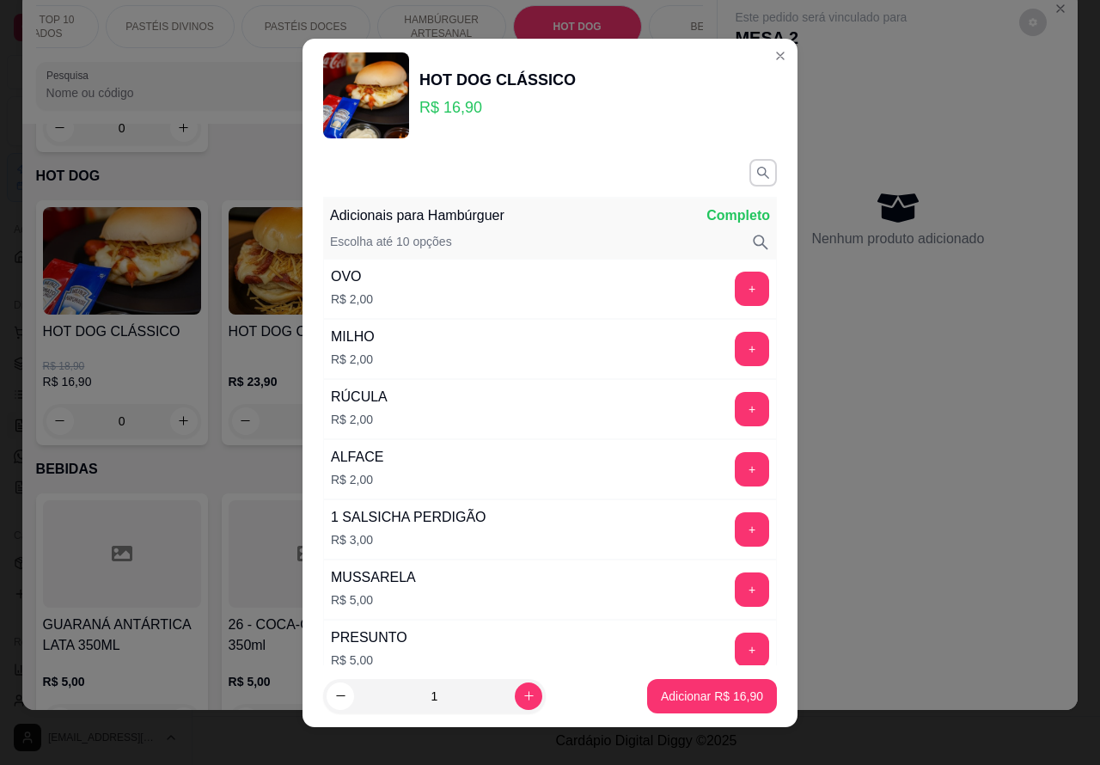
click at [522, 694] on icon "increase-product-quantity" at bounding box center [528, 695] width 13 height 13
type input "2"
click at [668, 704] on button "Adicionar R$ 33,80" at bounding box center [712, 696] width 126 height 34
type input "2"
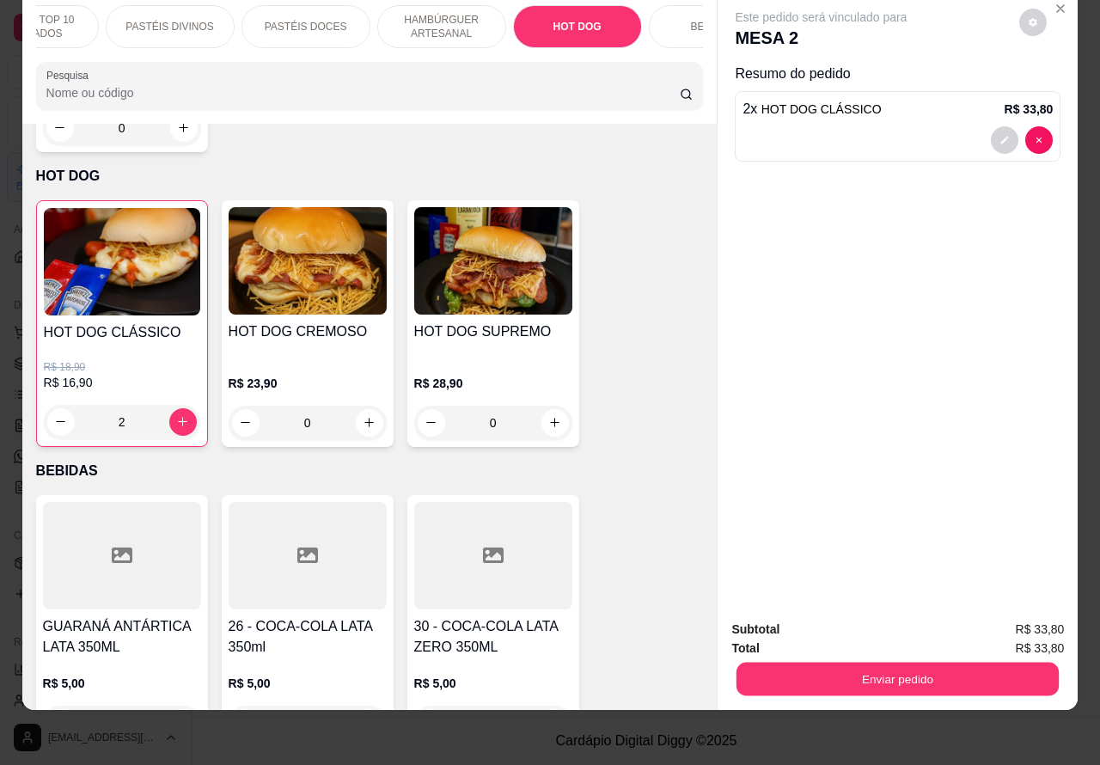
click at [869, 664] on button "Enviar pedido" at bounding box center [897, 679] width 322 height 34
click at [899, 627] on button "Registrar cliente" at bounding box center [902, 621] width 113 height 33
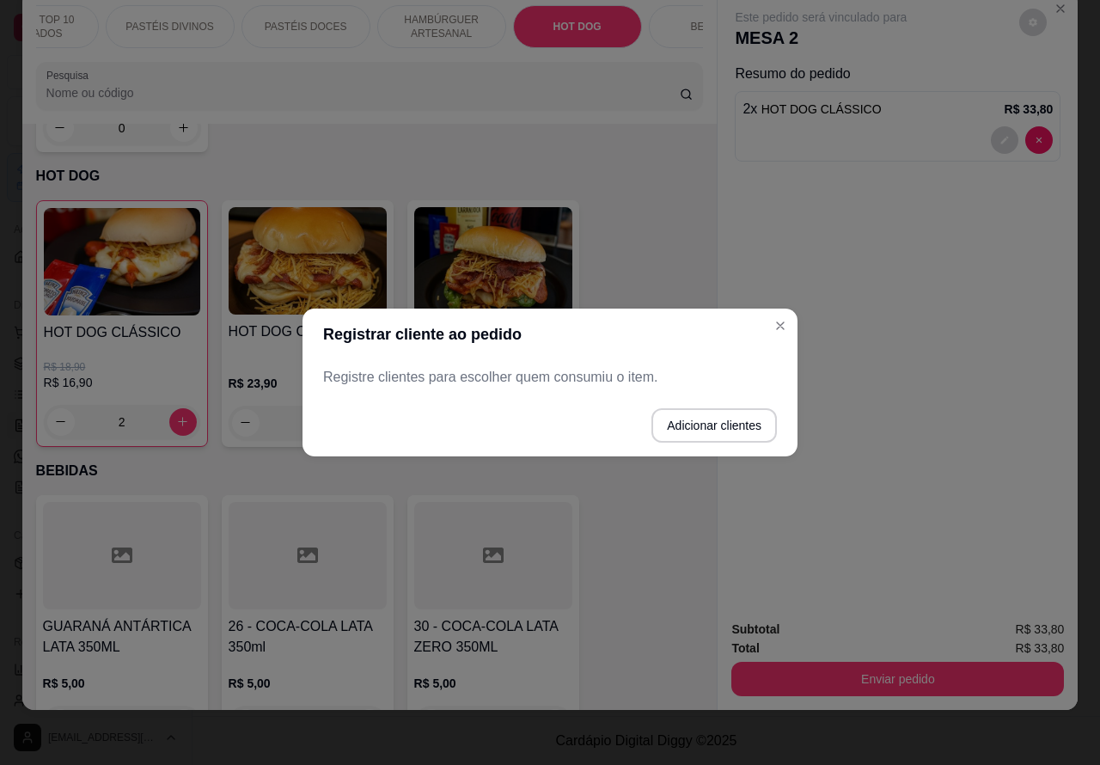
click at [779, 337] on button "Close" at bounding box center [779, 325] width 27 height 27
click at [779, 324] on icon "Close" at bounding box center [780, 326] width 14 height 14
click at [908, 675] on button "Enviar pedido" at bounding box center [897, 679] width 332 height 34
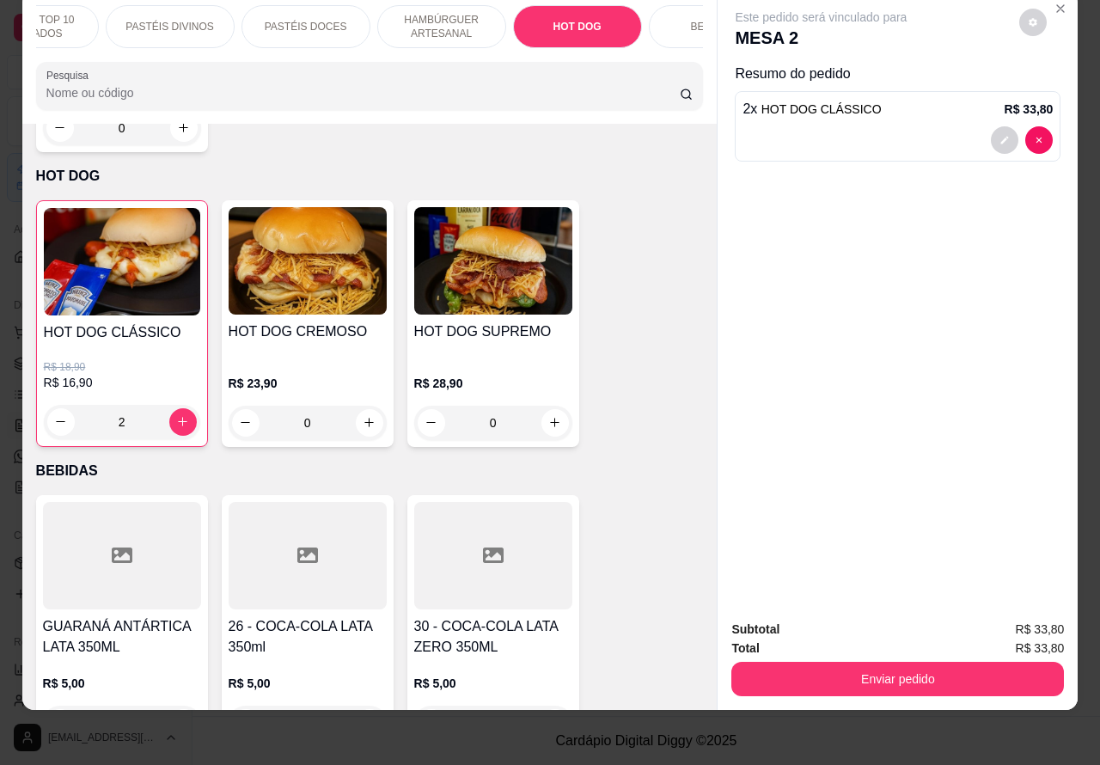
click at [916, 662] on button "Enviar pedido" at bounding box center [897, 679] width 332 height 34
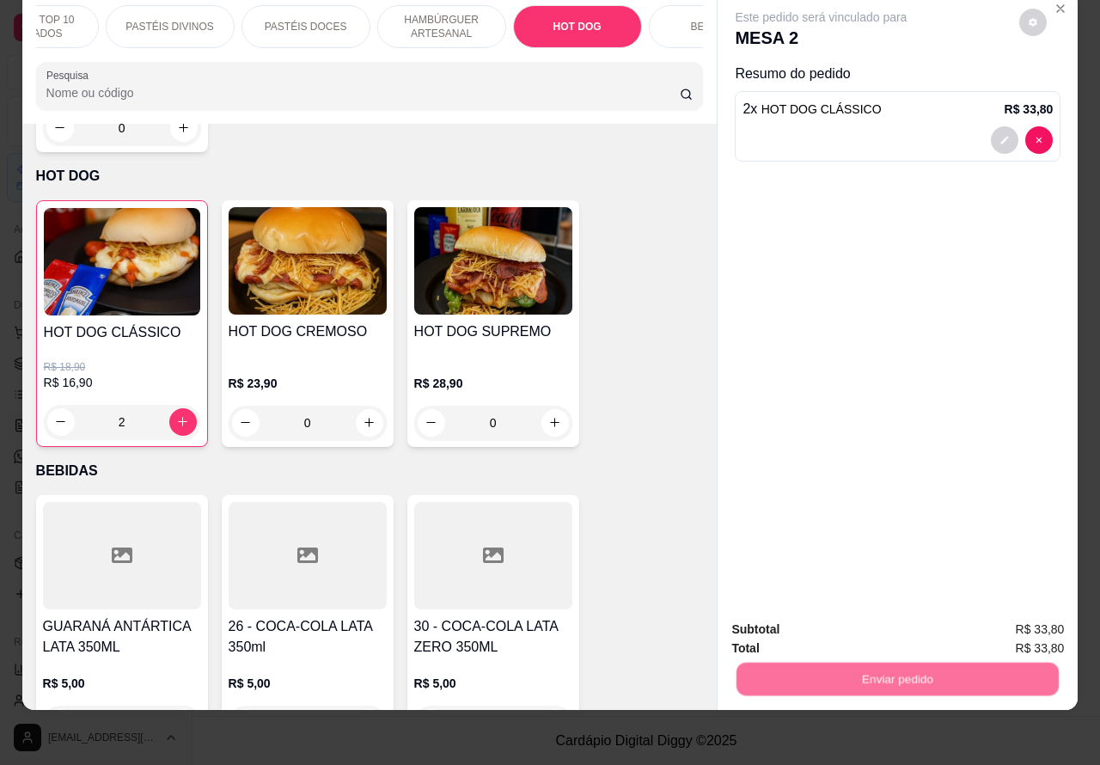
click at [1003, 619] on button "Enviar pedido" at bounding box center [1017, 621] width 97 height 33
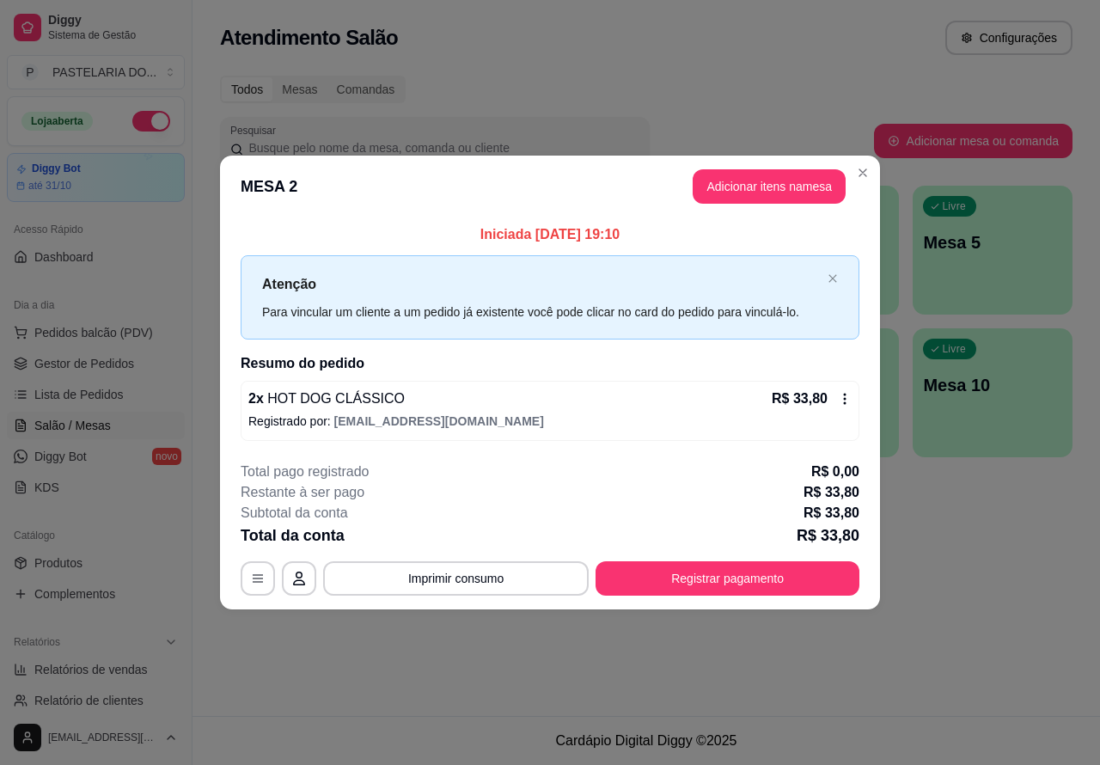
click at [477, 670] on div "Atendimento Salão Configurações Todos Mesas Comandas Pesquisar Adicionar mesa o…" at bounding box center [645, 358] width 907 height 716
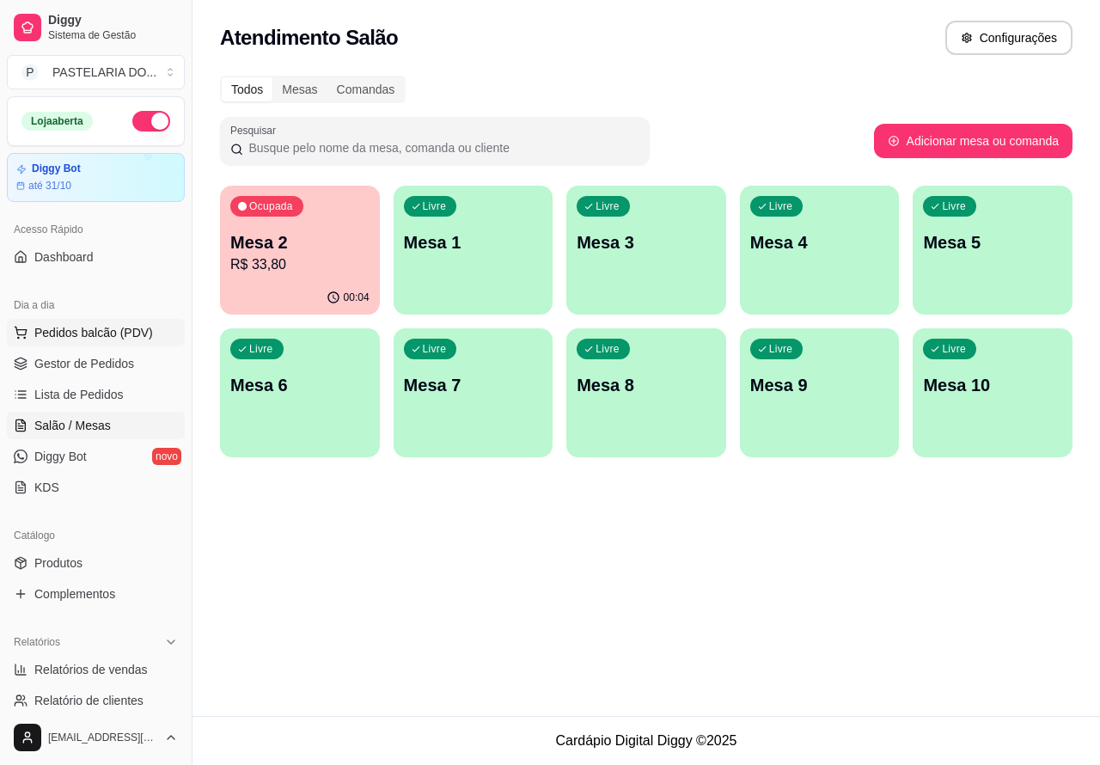
click at [123, 331] on span "Pedidos balcão (PDV)" at bounding box center [93, 332] width 119 height 17
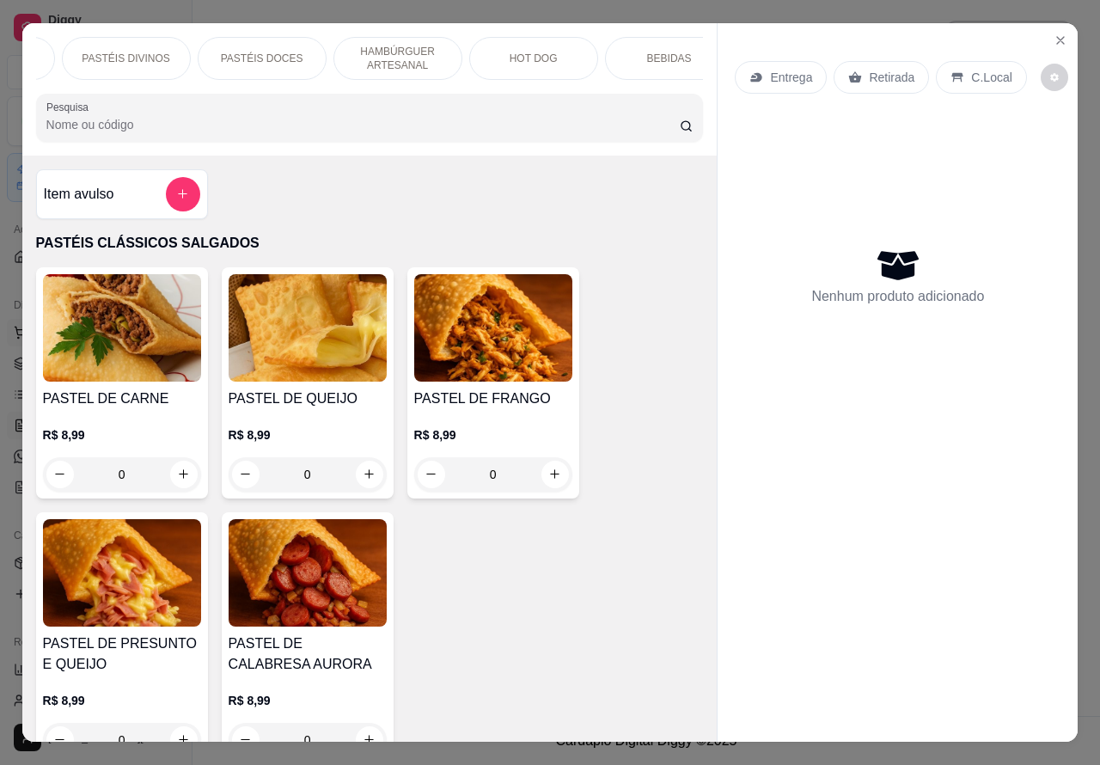
scroll to position [0, 243]
click at [787, 70] on p "Entrega" at bounding box center [791, 77] width 42 height 17
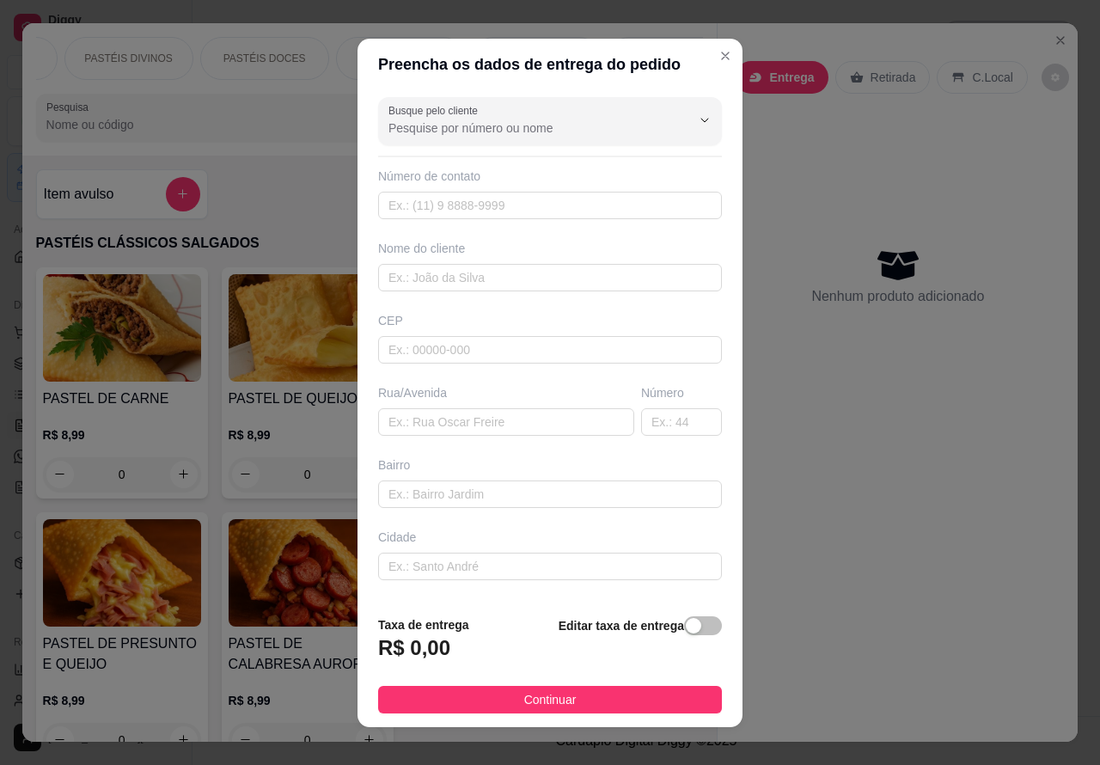
click at [718, 58] on icon "Close" at bounding box center [725, 56] width 14 height 14
click at [707, 54] on div "PASTÉIS CLÁSSICOS SALGADOS PASTÉIS TOP 10 SALGADOS PASTÉIS DIVINOS PASTÉIS DOCE…" at bounding box center [369, 89] width 695 height 132
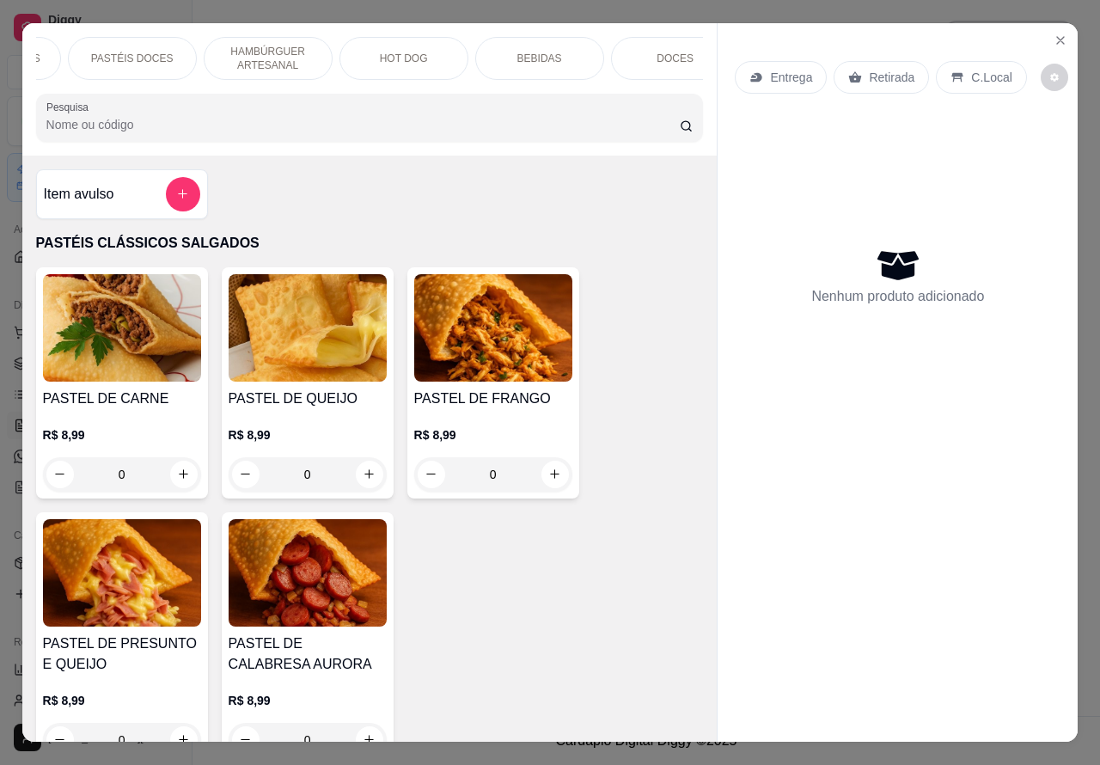
scroll to position [0, 412]
click at [385, 44] on div "HOT DOG" at bounding box center [367, 58] width 129 height 43
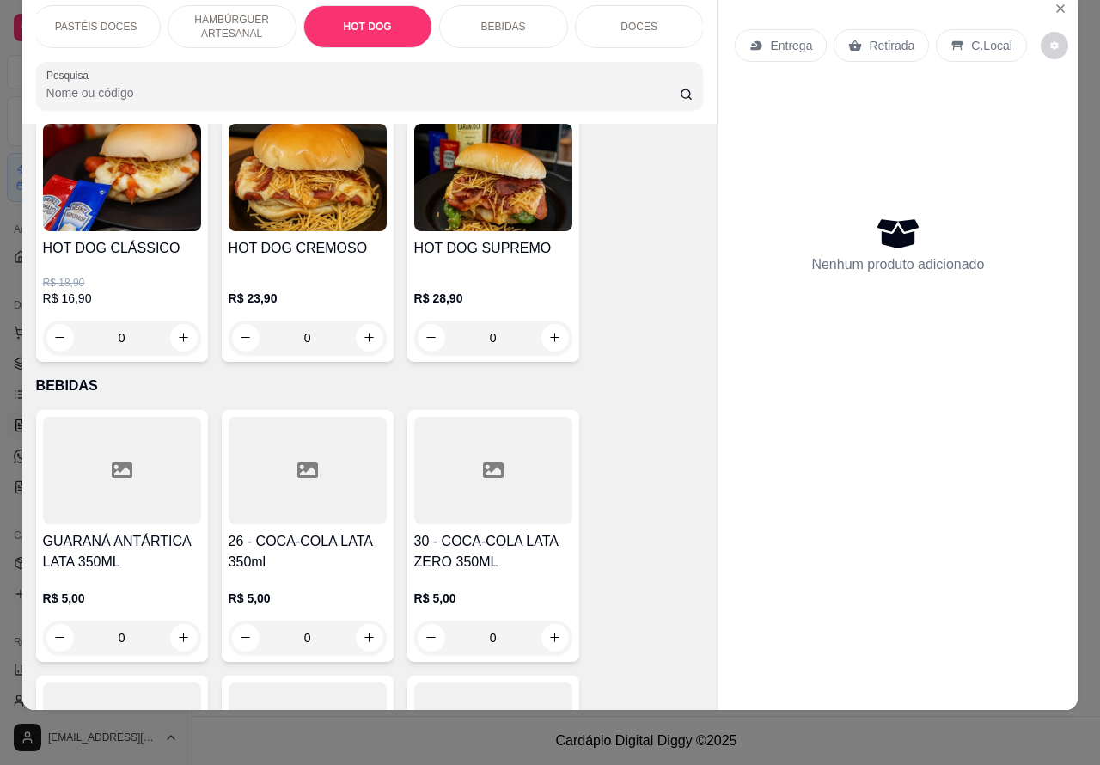
scroll to position [5771, 0]
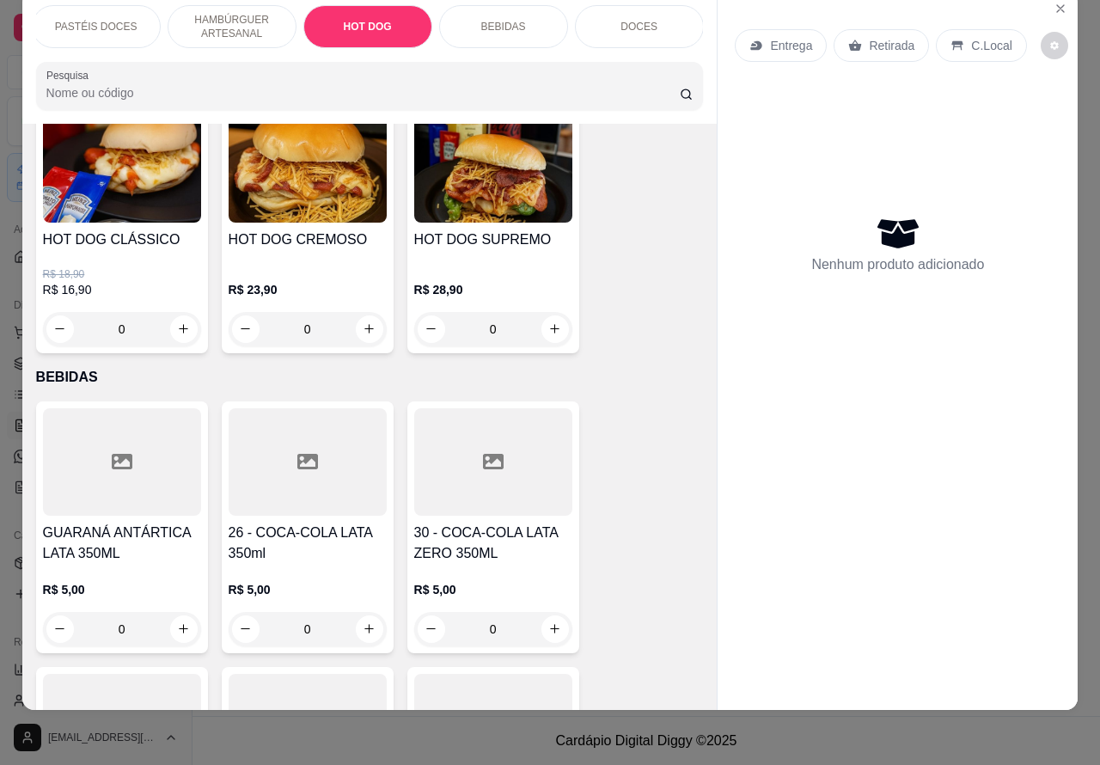
click at [172, 312] on div "0" at bounding box center [122, 329] width 158 height 34
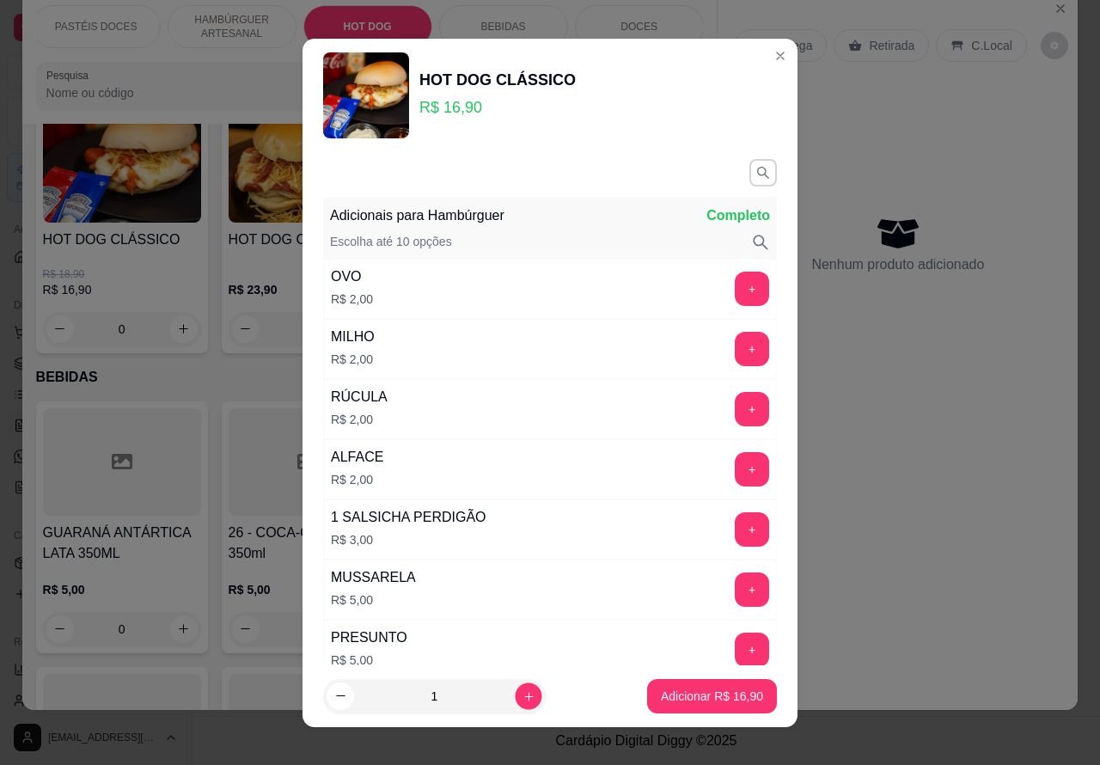
click at [522, 694] on icon "increase-product-quantity" at bounding box center [528, 695] width 13 height 13
click at [522, 698] on icon "increase-product-quantity" at bounding box center [528, 695] width 13 height 13
type input "4"
click at [661, 700] on p "Adicionar R$ 67,60" at bounding box center [712, 695] width 102 height 17
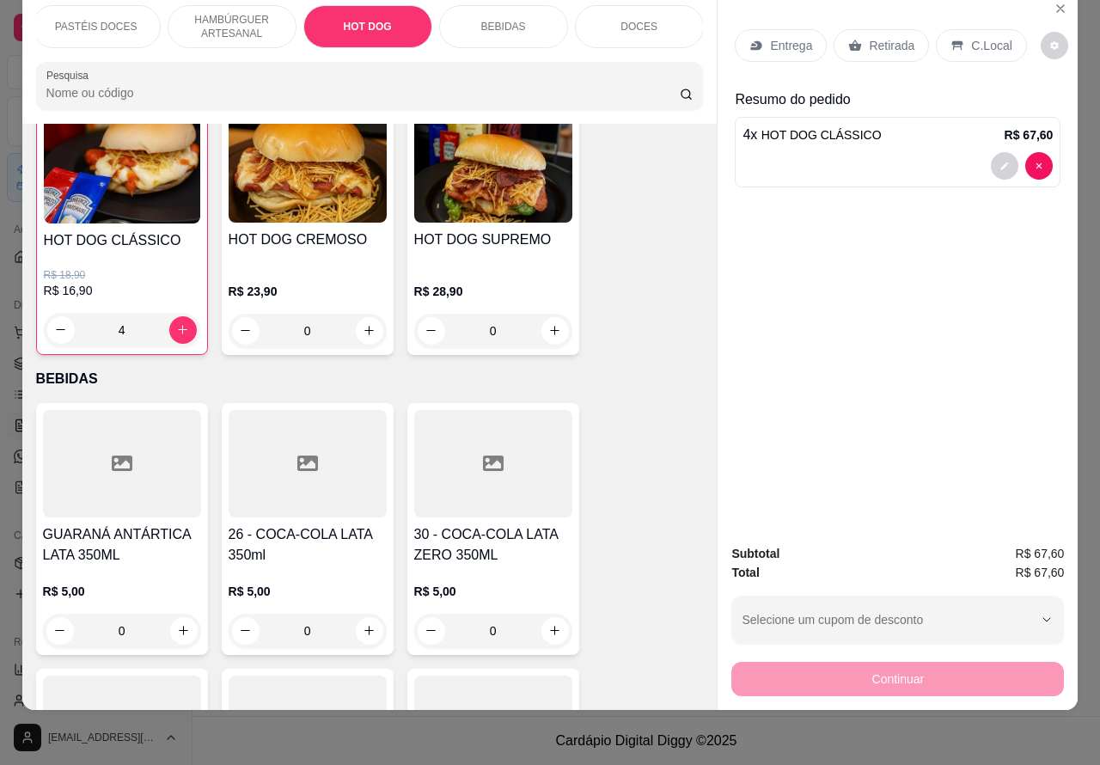
scroll to position [5772, 0]
type input "0"
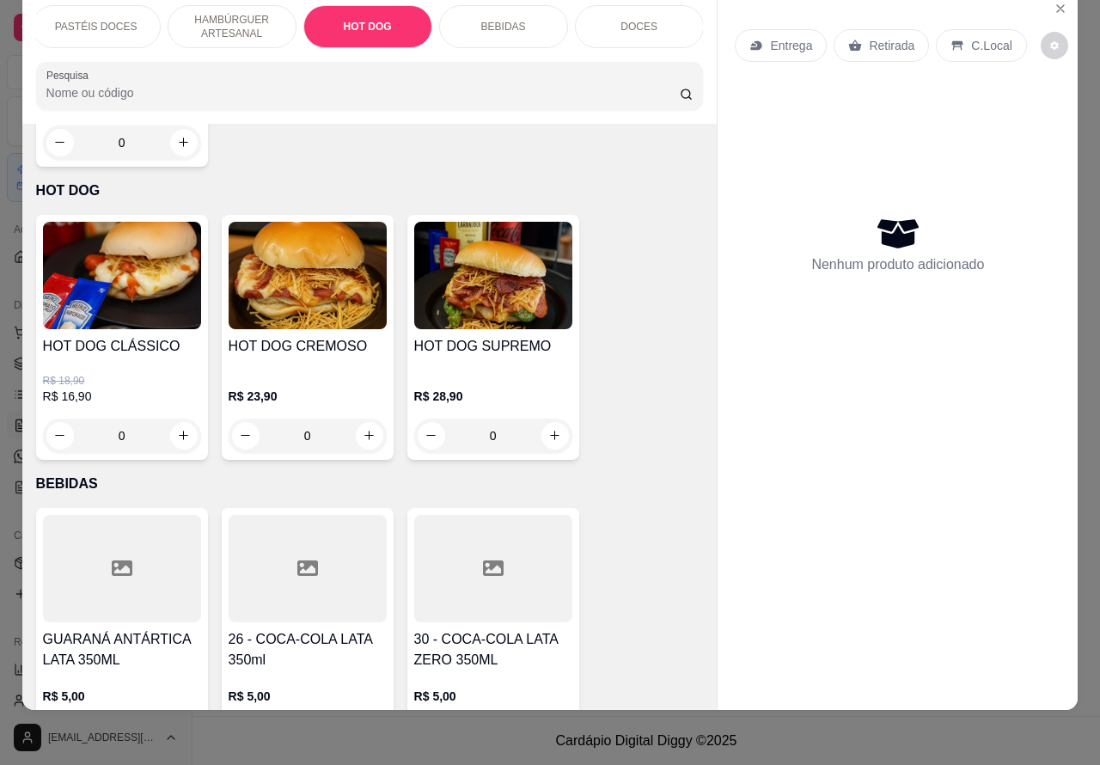
scroll to position [5663, 0]
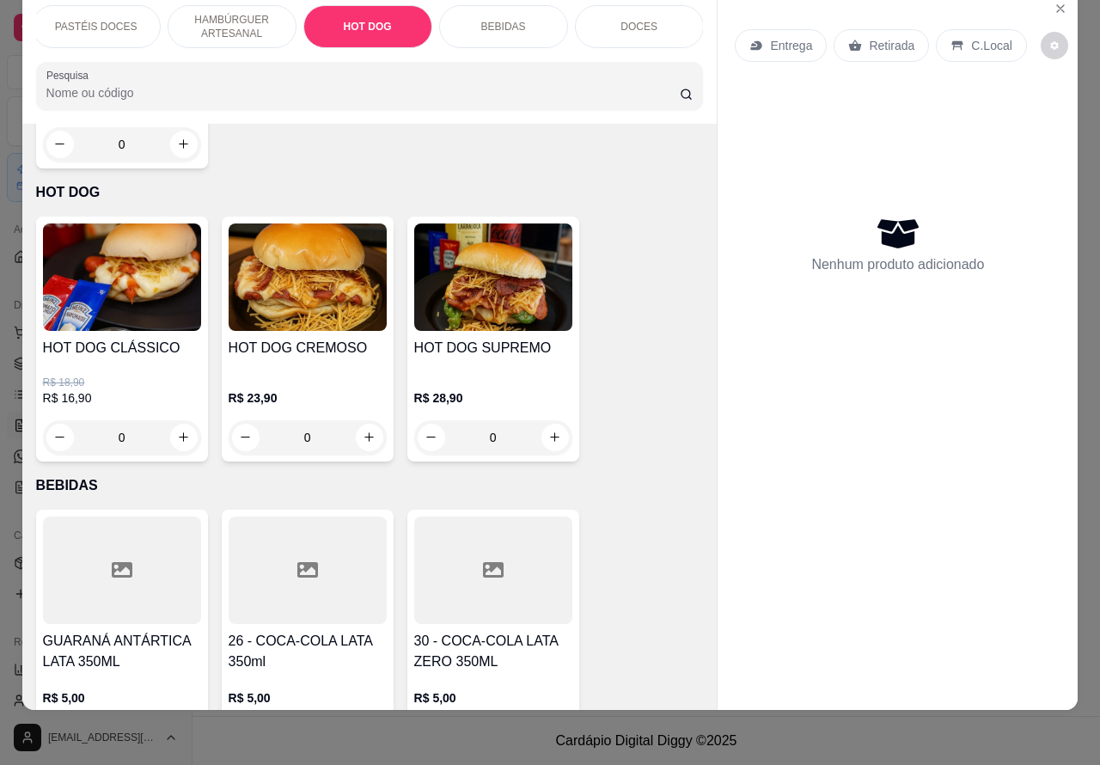
click at [174, 420] on div "0" at bounding box center [122, 437] width 158 height 34
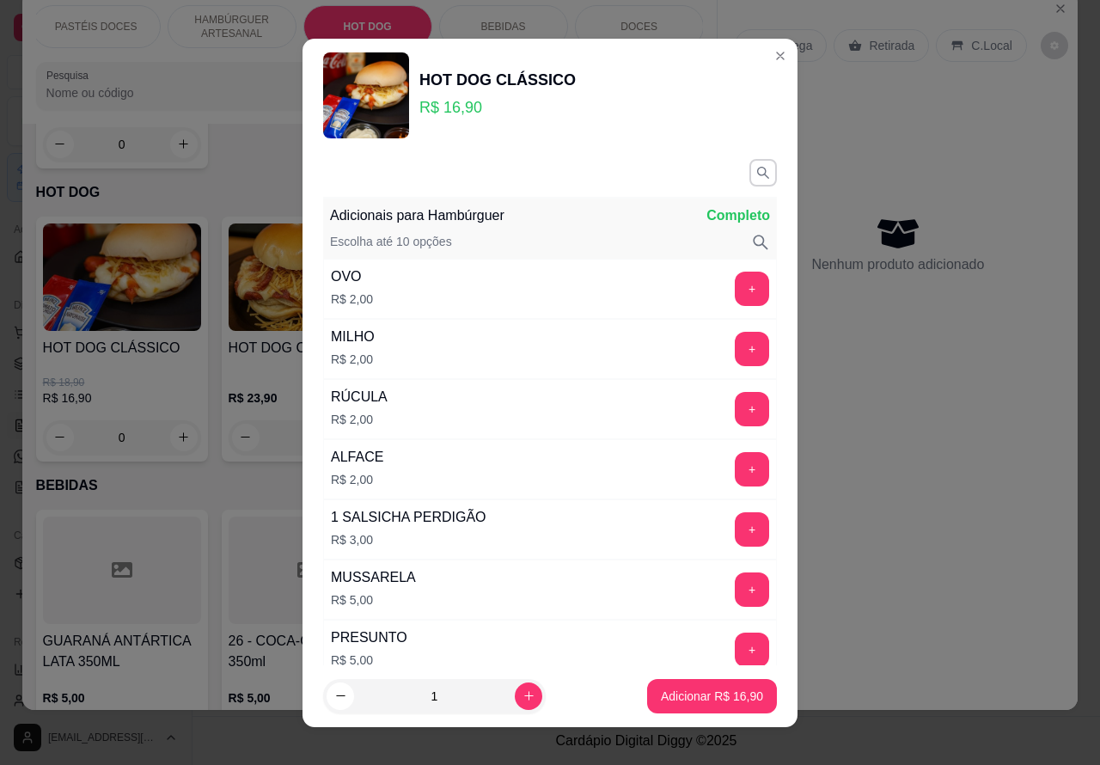
click at [522, 694] on icon "increase-product-quantity" at bounding box center [528, 695] width 13 height 13
type input "4"
click at [670, 697] on p "Adicionar R$ 67,60" at bounding box center [712, 695] width 102 height 17
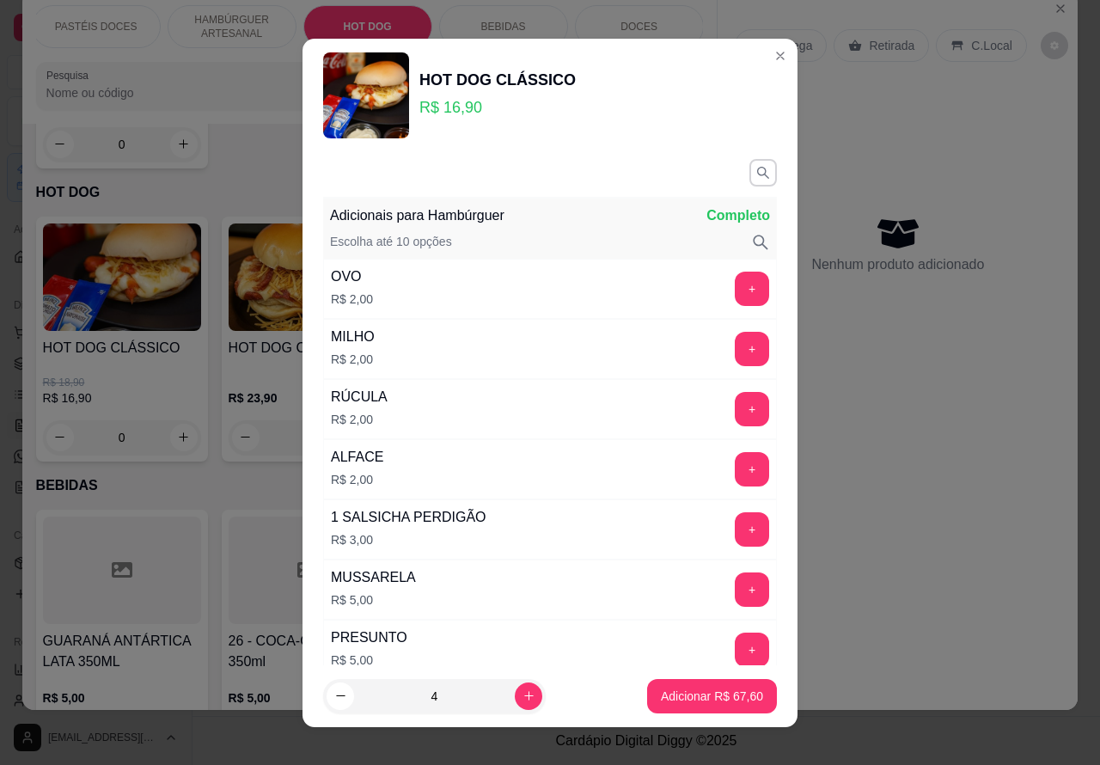
type input "4"
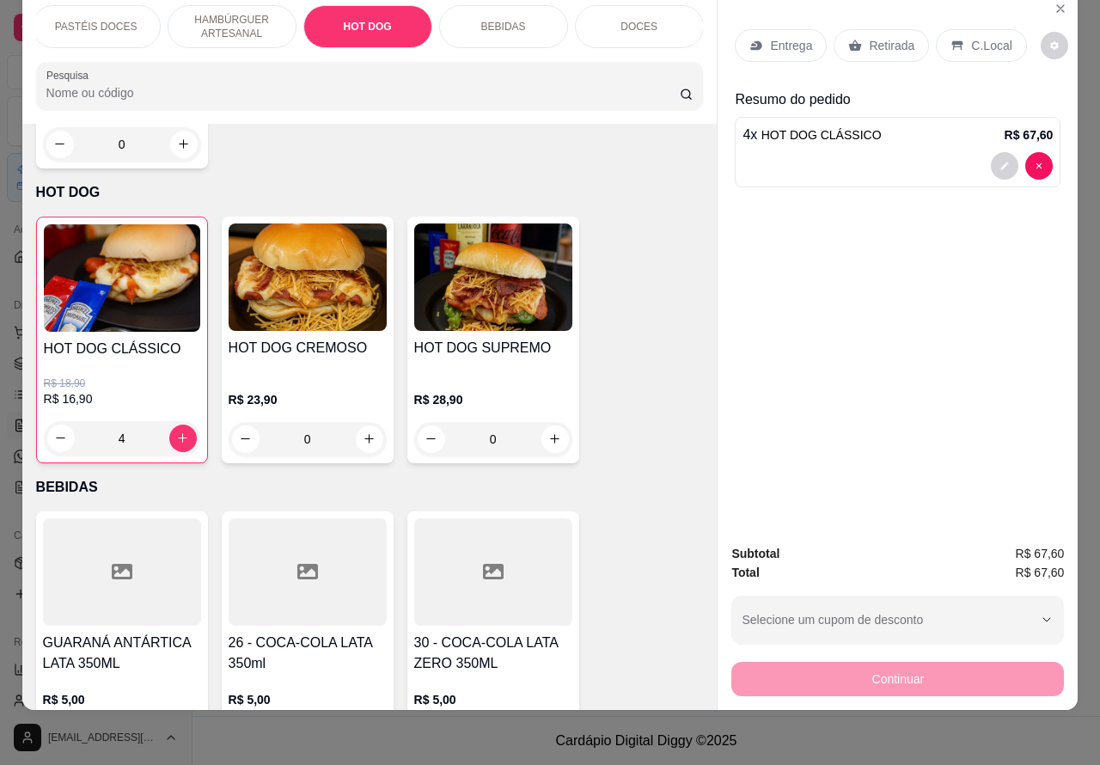
click at [792, 37] on p "Entrega" at bounding box center [791, 45] width 42 height 17
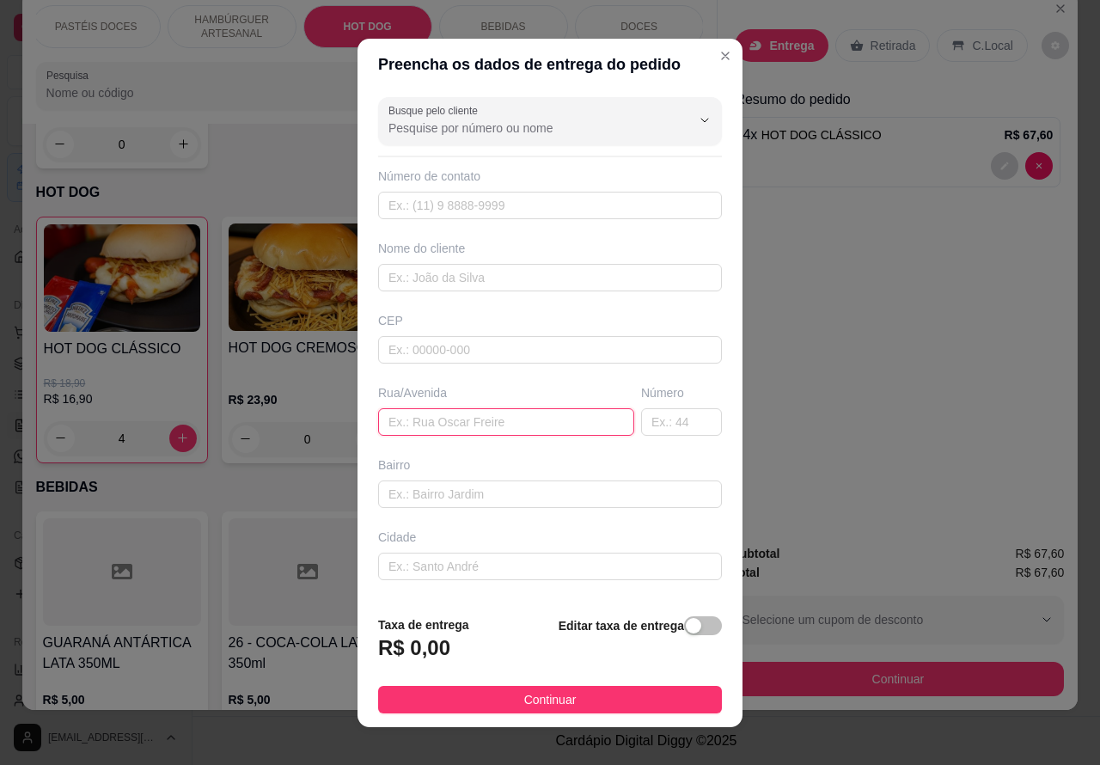
click at [498, 417] on input "text" at bounding box center [506, 421] width 256 height 27
type input "p"
type input "PROXIMO AO UPA"
click at [686, 623] on div "button" at bounding box center [693, 625] width 15 height 15
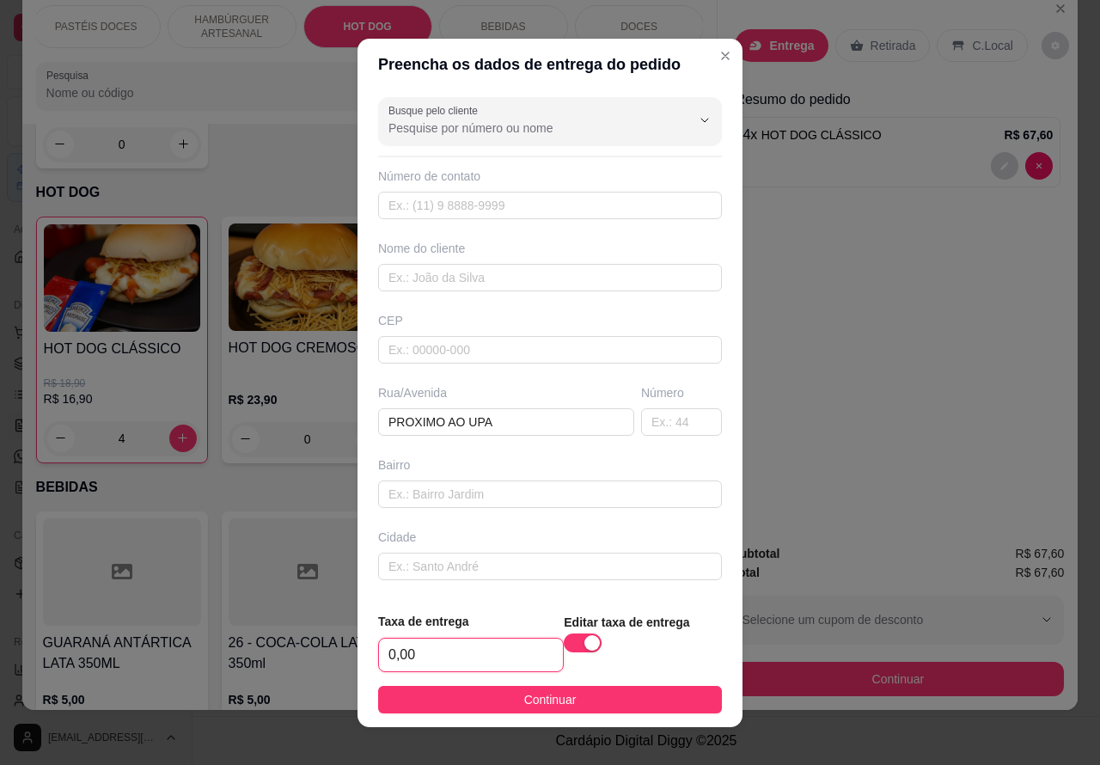
click at [383, 657] on input "0,00" at bounding box center [471, 654] width 184 height 33
click at [393, 653] on input "0,00" at bounding box center [471, 654] width 184 height 33
type input "10,00"
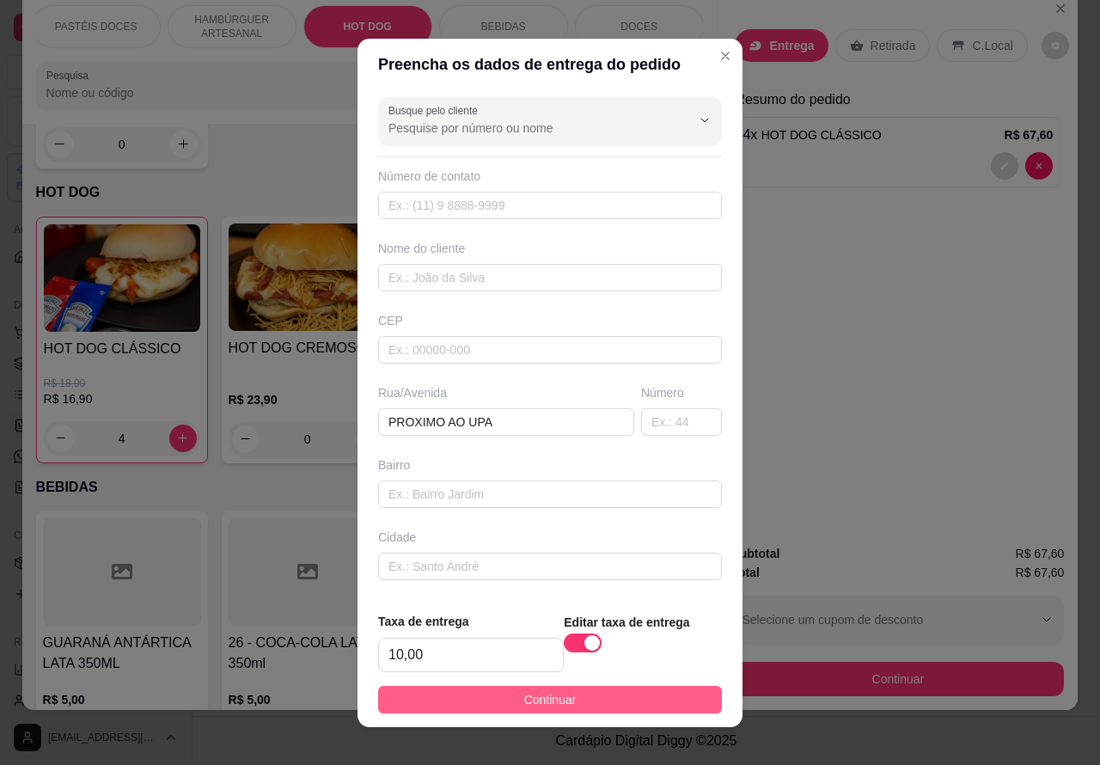
click at [640, 698] on button "Continuar" at bounding box center [550, 699] width 344 height 27
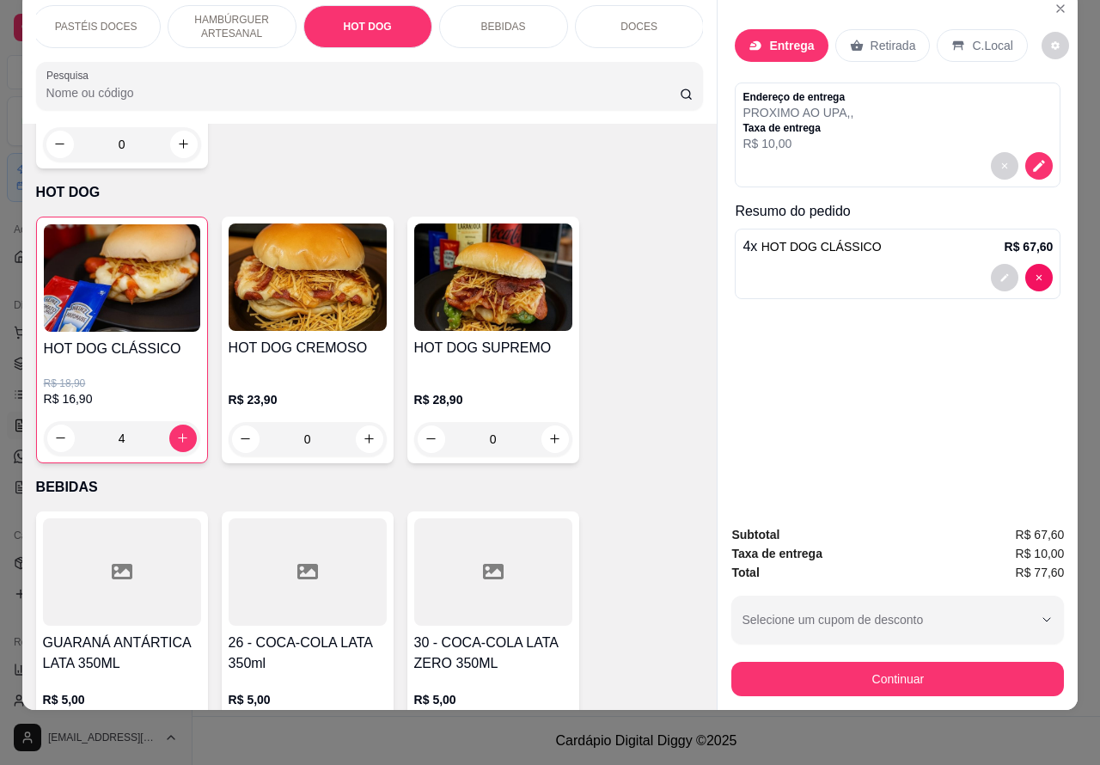
scroll to position [0, 0]
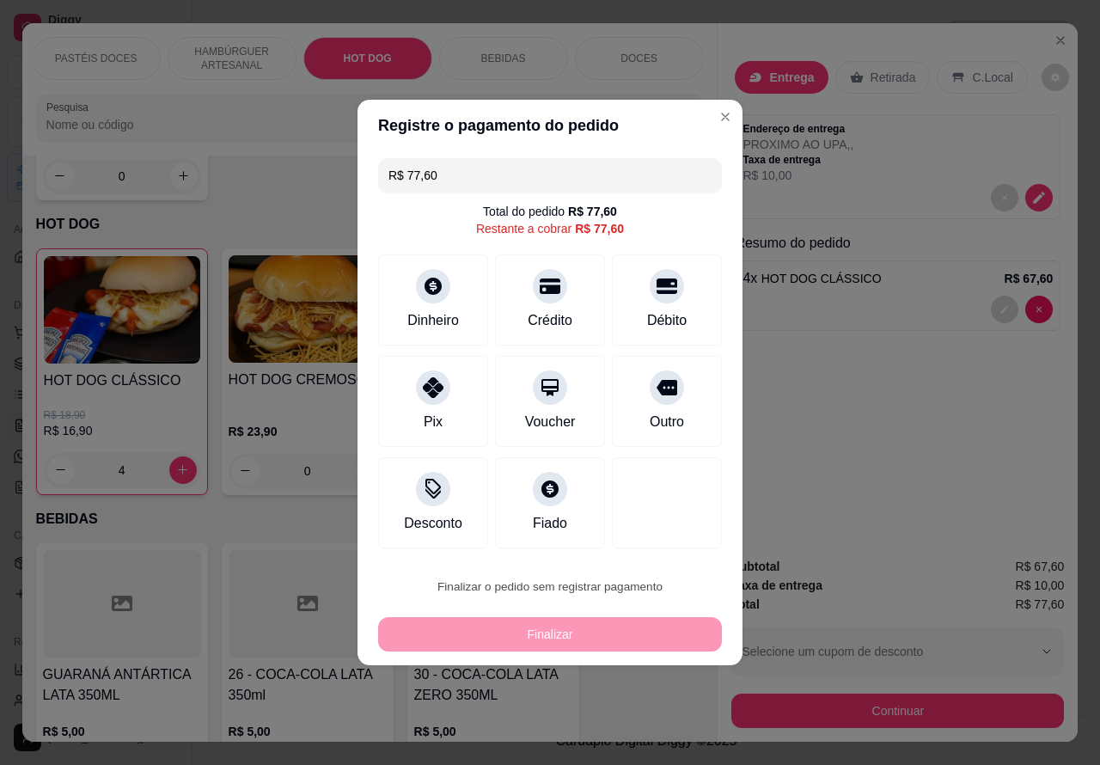
click at [680, 533] on button "Confirmar" at bounding box center [651, 538] width 61 height 26
type input "0"
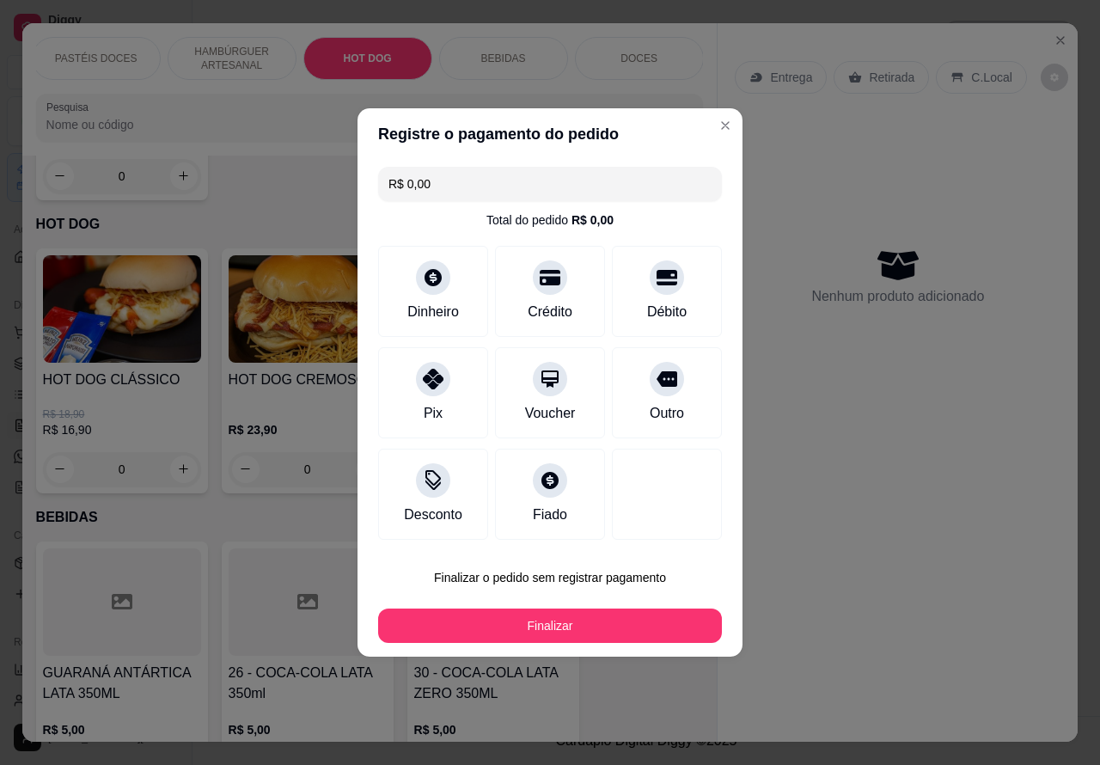
type input "R$ 0,00"
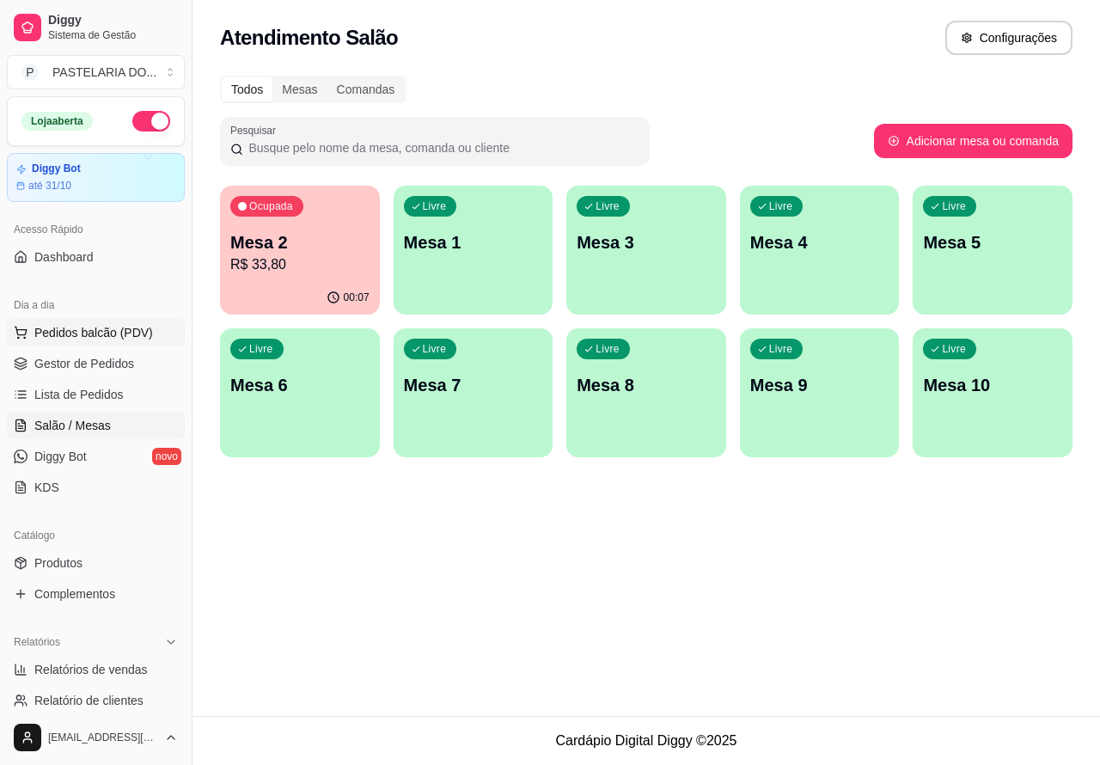
click at [125, 324] on span "Pedidos balcão (PDV)" at bounding box center [93, 332] width 119 height 17
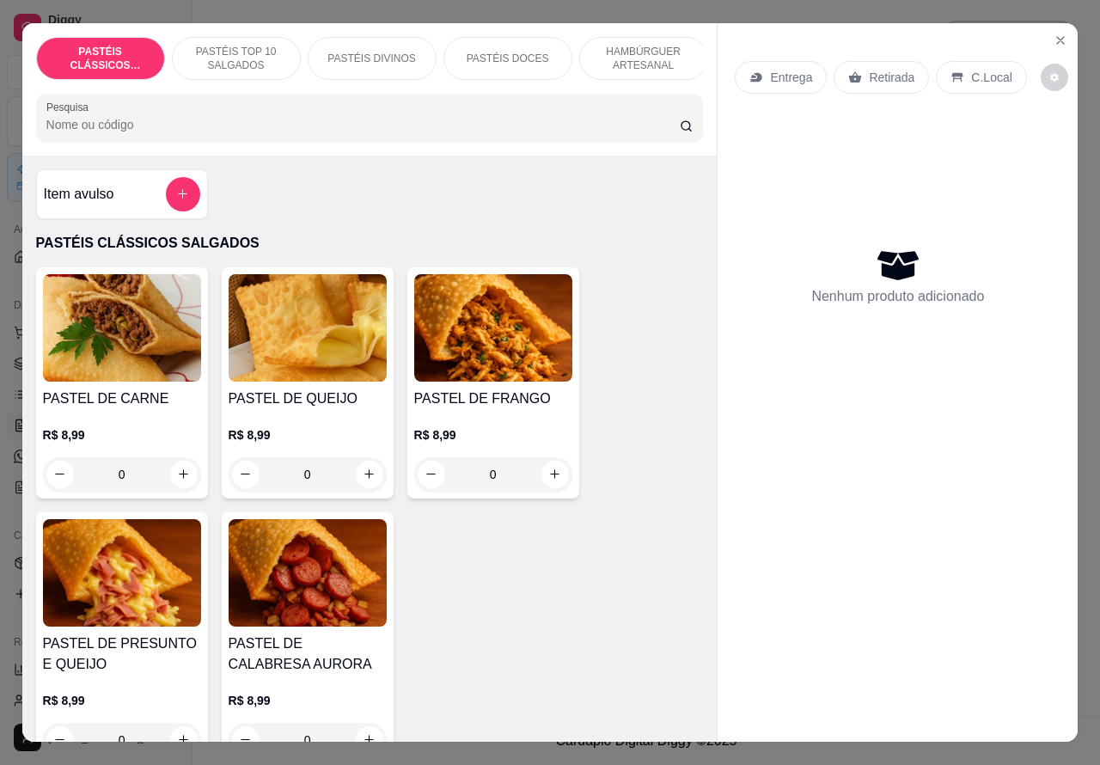
click at [788, 69] on p "Entrega" at bounding box center [791, 77] width 42 height 17
click at [892, 70] on p "Retirada" at bounding box center [893, 77] width 46 height 17
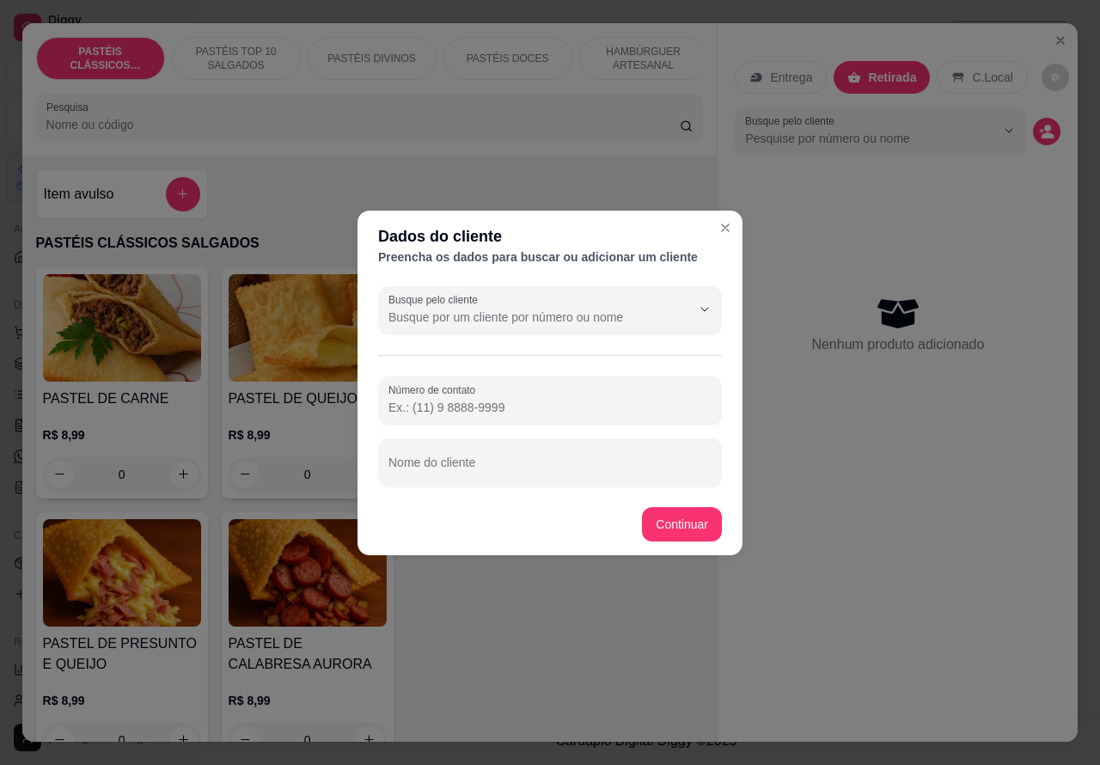
paste input "[PHONE_NUMBER]"
type input "[PHONE_NUMBER]"
click at [494, 468] on input "Nome do cliente" at bounding box center [549, 468] width 323 height 17
type input "j"
type input "JULIO"
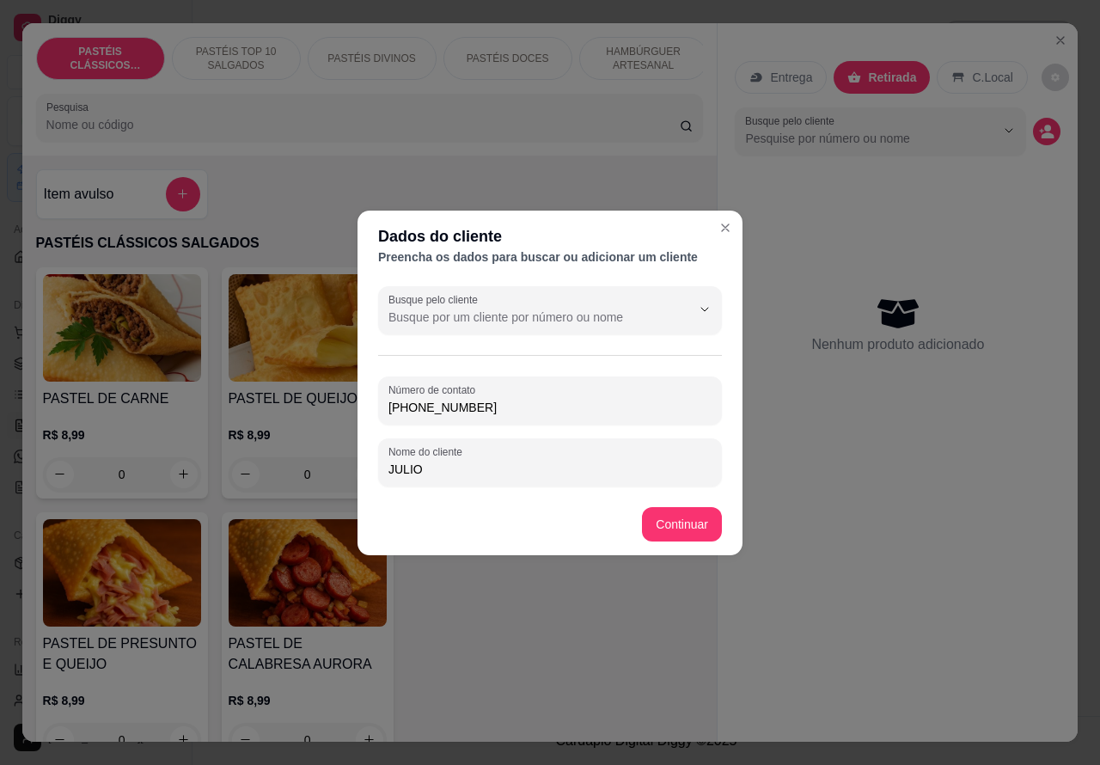
click at [685, 514] on div "Item avulso PASTÉIS CLÁSSICOS SALGADOS PASTEL DE CARNE R$ 8,99 0 PASTEL DE QUEI…" at bounding box center [369, 449] width 695 height 587
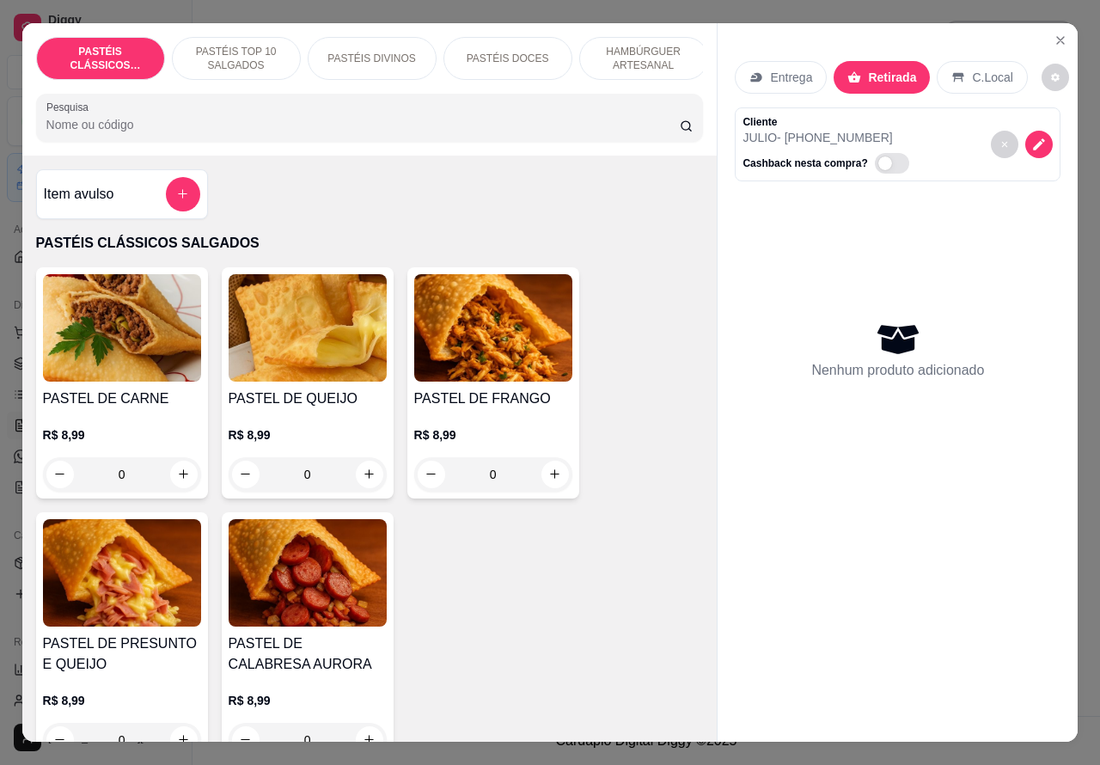
click at [391, 52] on p "PASTÉIS DIVINOS" at bounding box center [371, 59] width 88 height 14
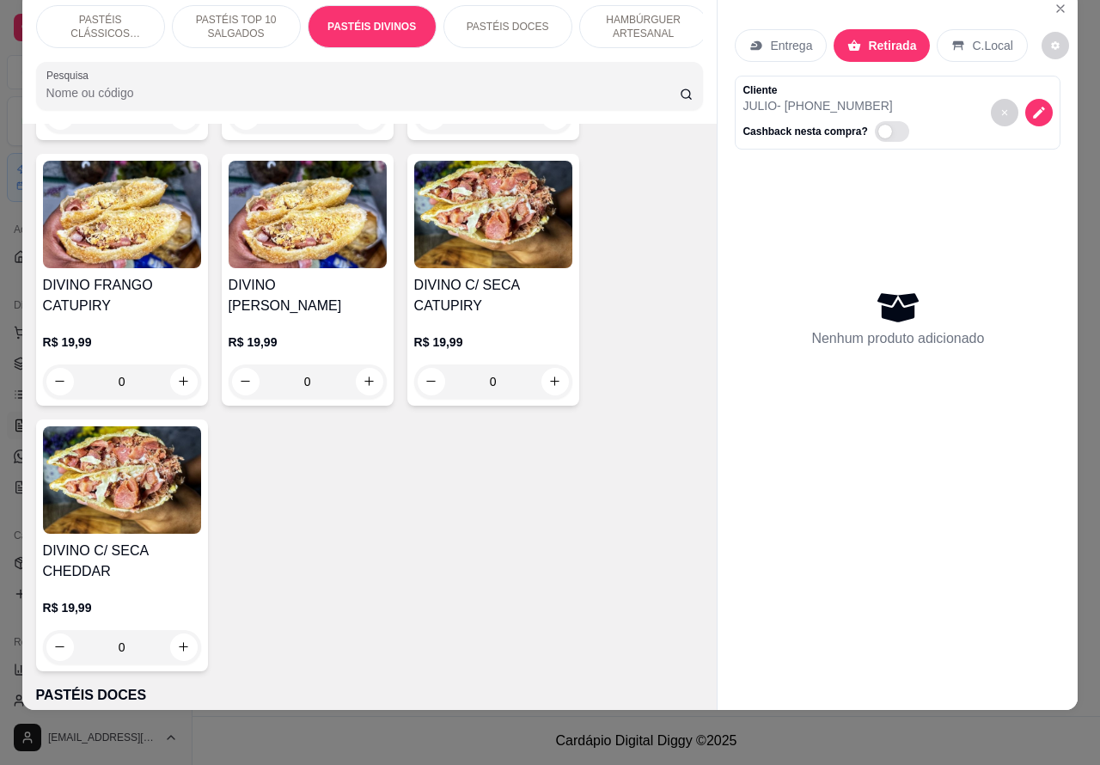
scroll to position [2790, 0]
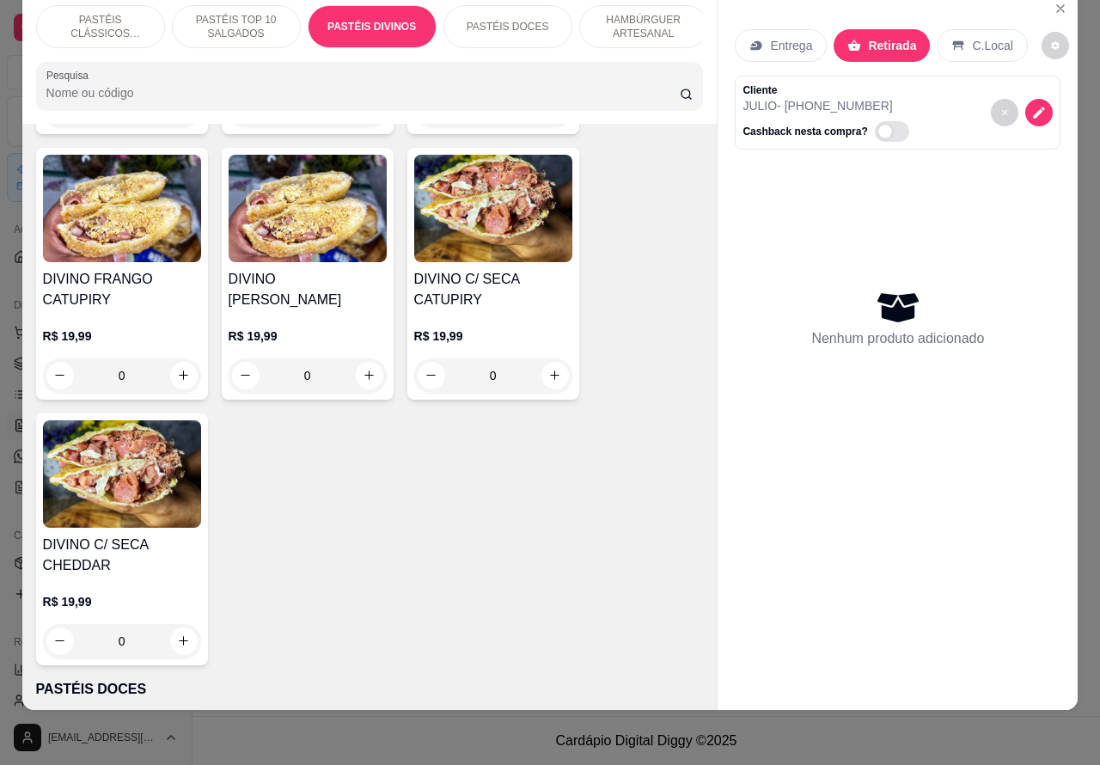
click at [174, 358] on div "0" at bounding box center [122, 375] width 158 height 34
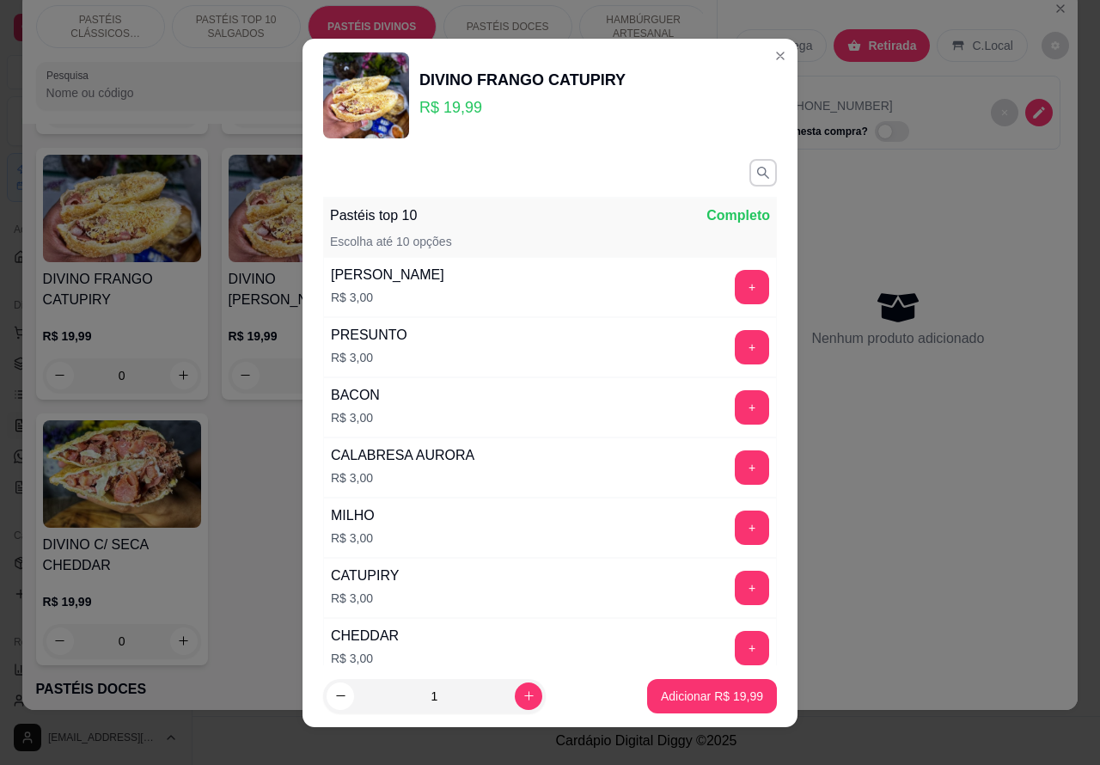
click at [522, 694] on icon "increase-product-quantity" at bounding box center [528, 695] width 13 height 13
type input "2"
click at [676, 703] on p "Adicionar R$ 39,98" at bounding box center [712, 695] width 100 height 16
type input "2"
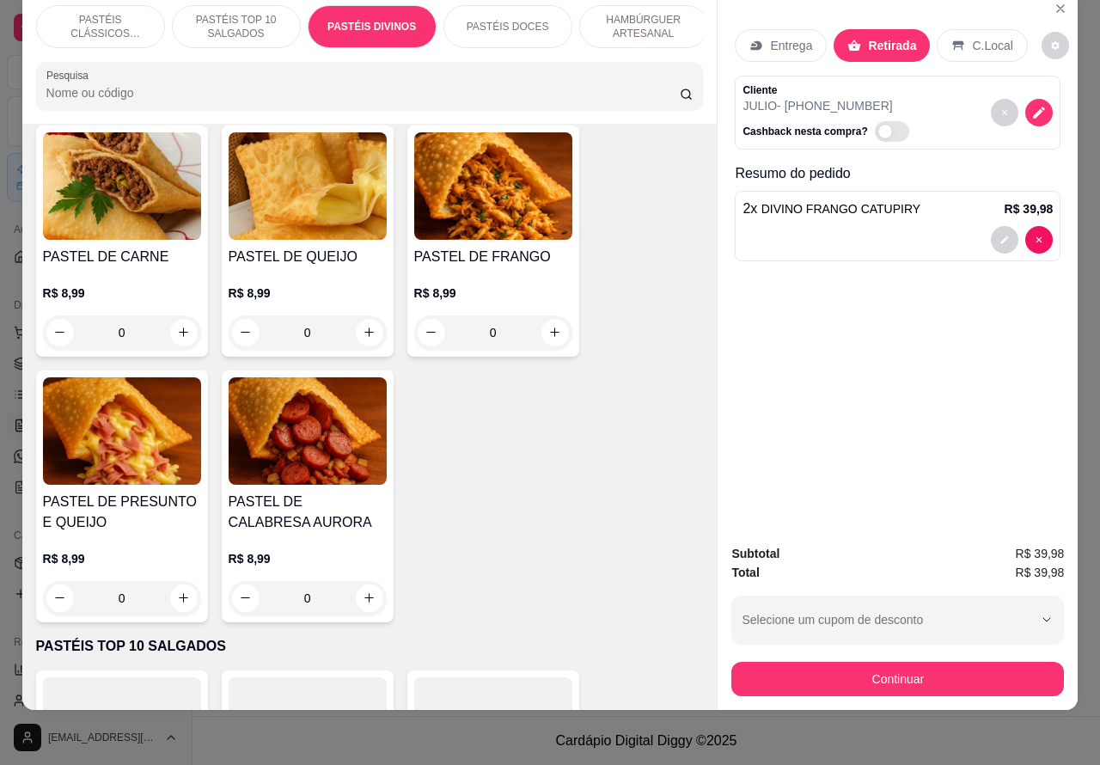
scroll to position [107, 0]
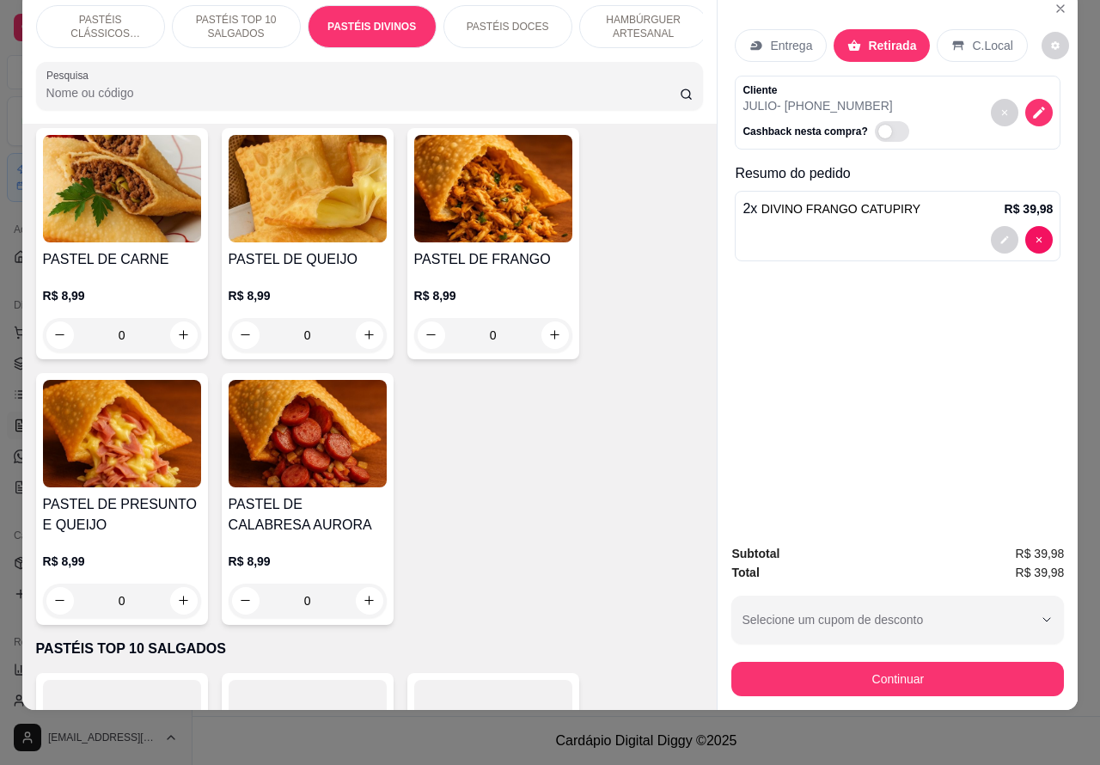
click at [363, 335] on icon "increase-product-quantity" at bounding box center [369, 334] width 13 height 13
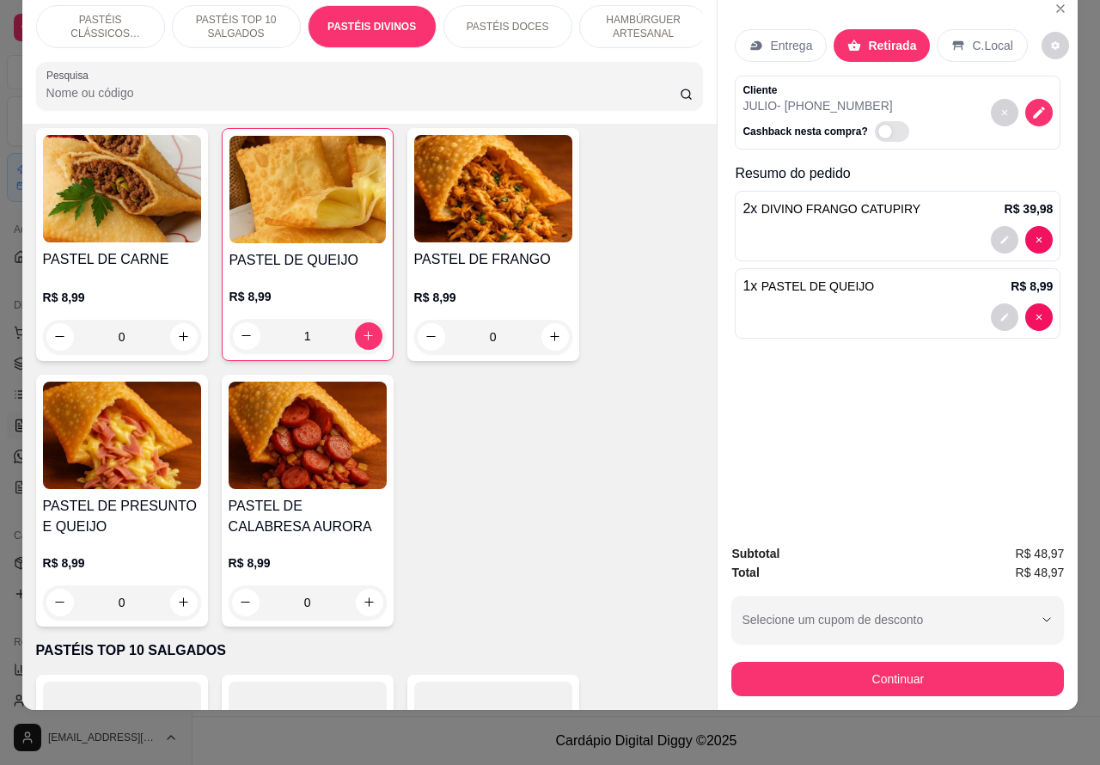
type input "1"
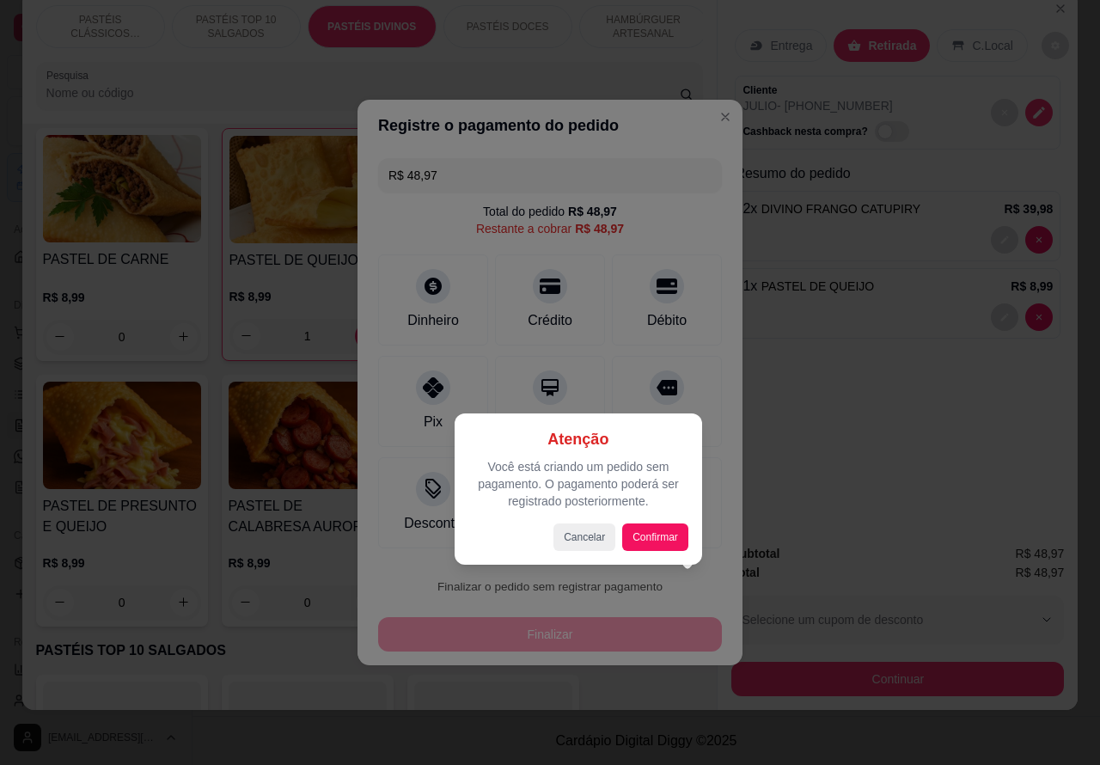
click at [642, 597] on div at bounding box center [550, 382] width 1100 height 765
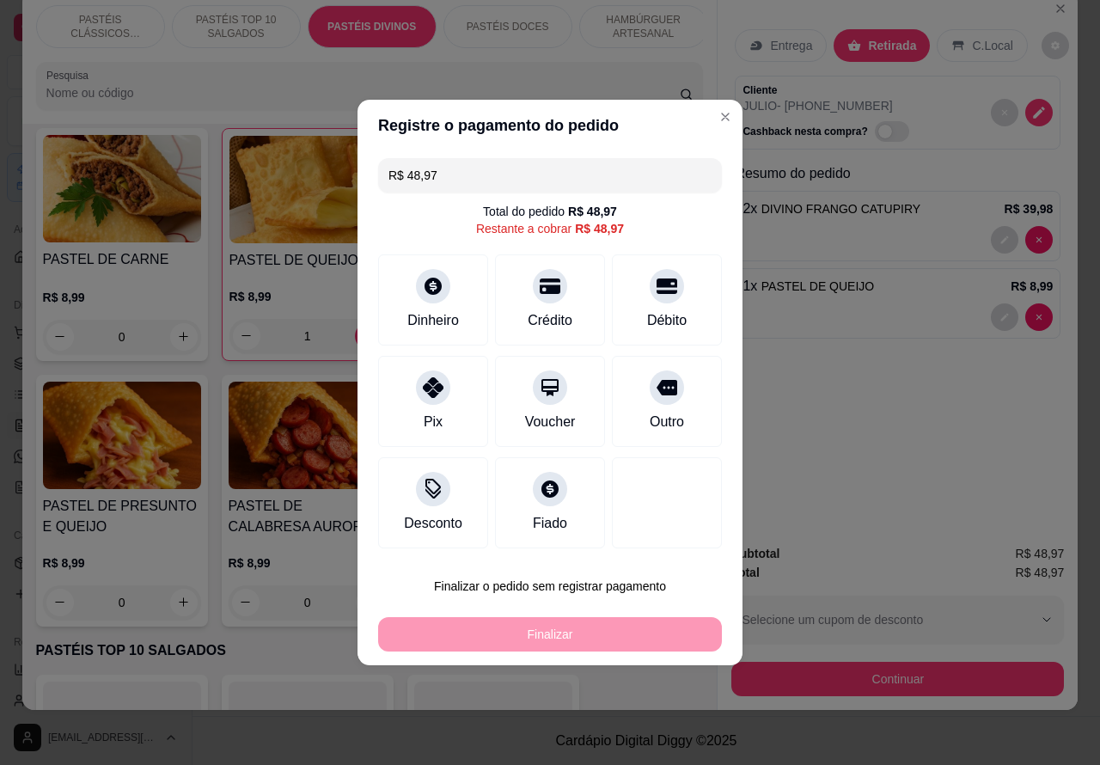
click at [975, 90] on div "Cliente JULIO - [PHONE_NUMBER] Cashback nesta compra?" at bounding box center [898, 113] width 326 height 74
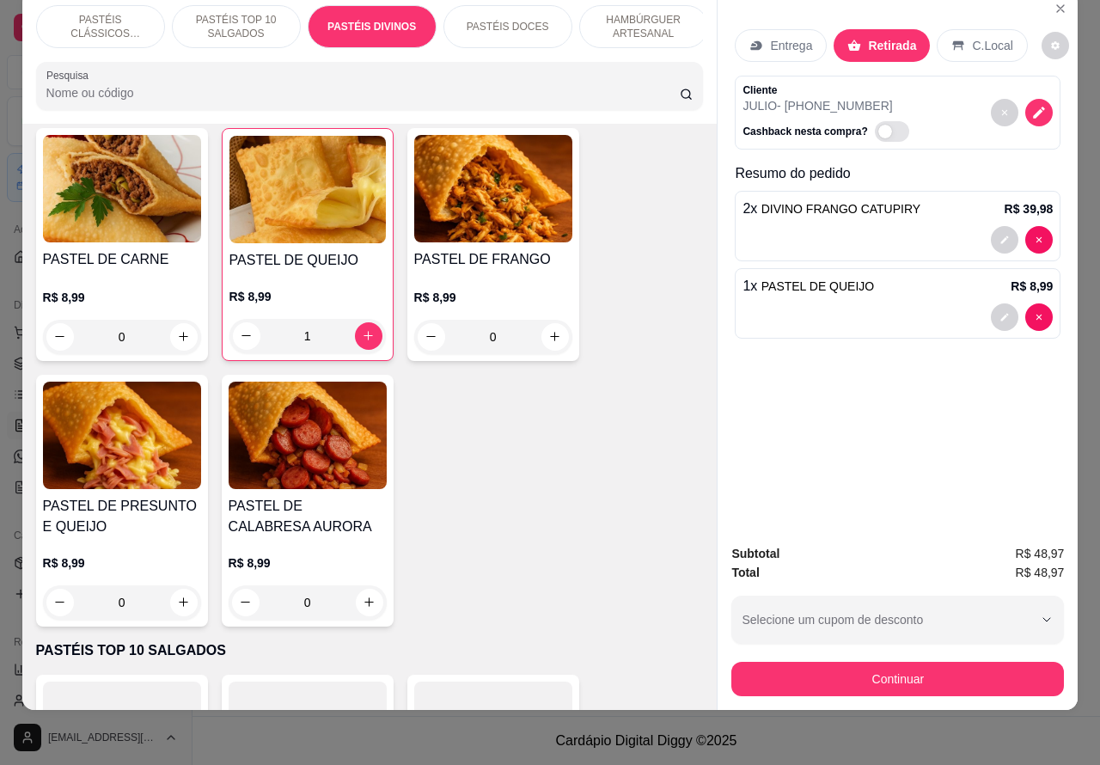
click at [1037, 105] on icon "decrease-product-quantity" at bounding box center [1038, 112] width 15 height 15
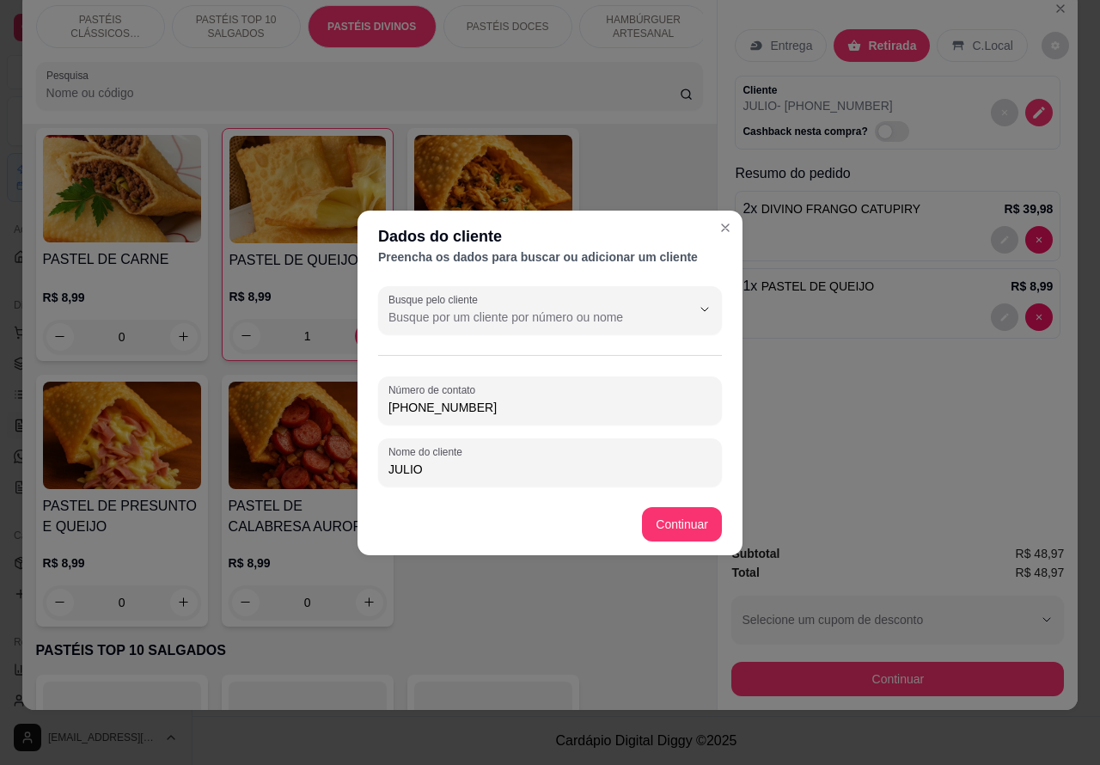
click at [534, 466] on input "JULIO" at bounding box center [549, 468] width 323 height 17
type input "JULIO PEDIU PELO WATTS"
click at [673, 521] on div "PASTEL DE CARNE R$ 8,99 0 PASTEL DE QUEIJO R$ 8,99 1 PASTEL DE FRANGO R$ 8,99 0…" at bounding box center [370, 377] width 668 height 498
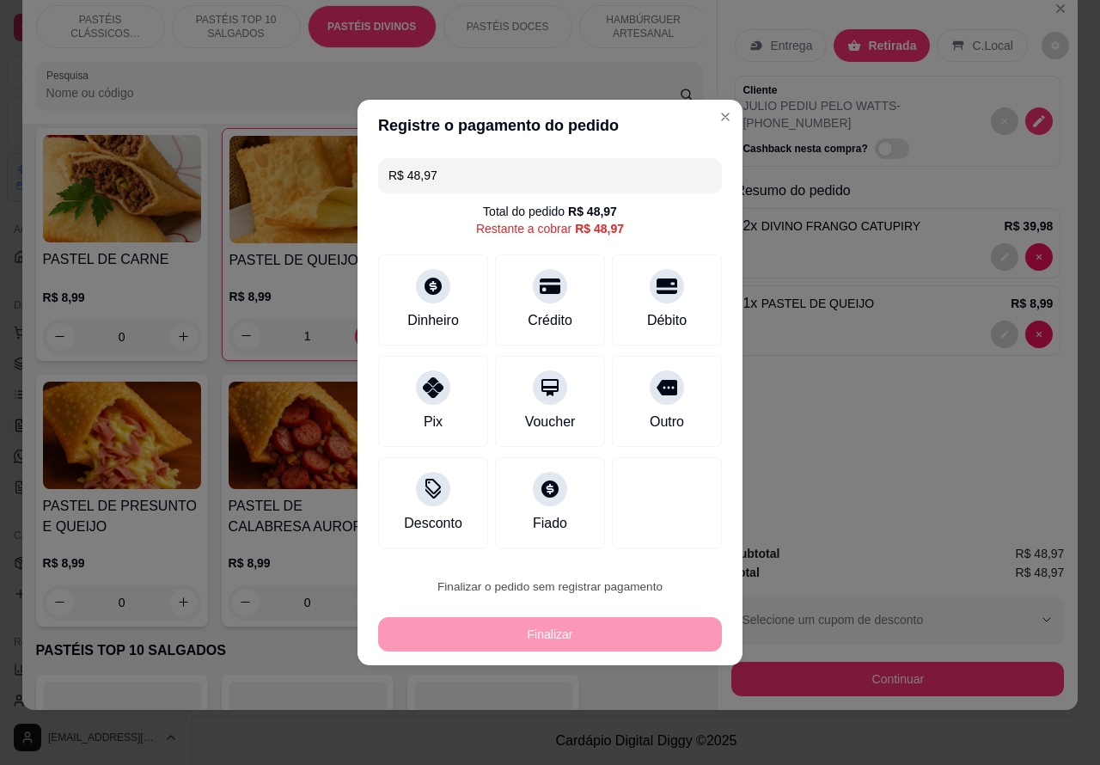
click at [670, 528] on button "Confirmar" at bounding box center [653, 538] width 64 height 27
type input "0"
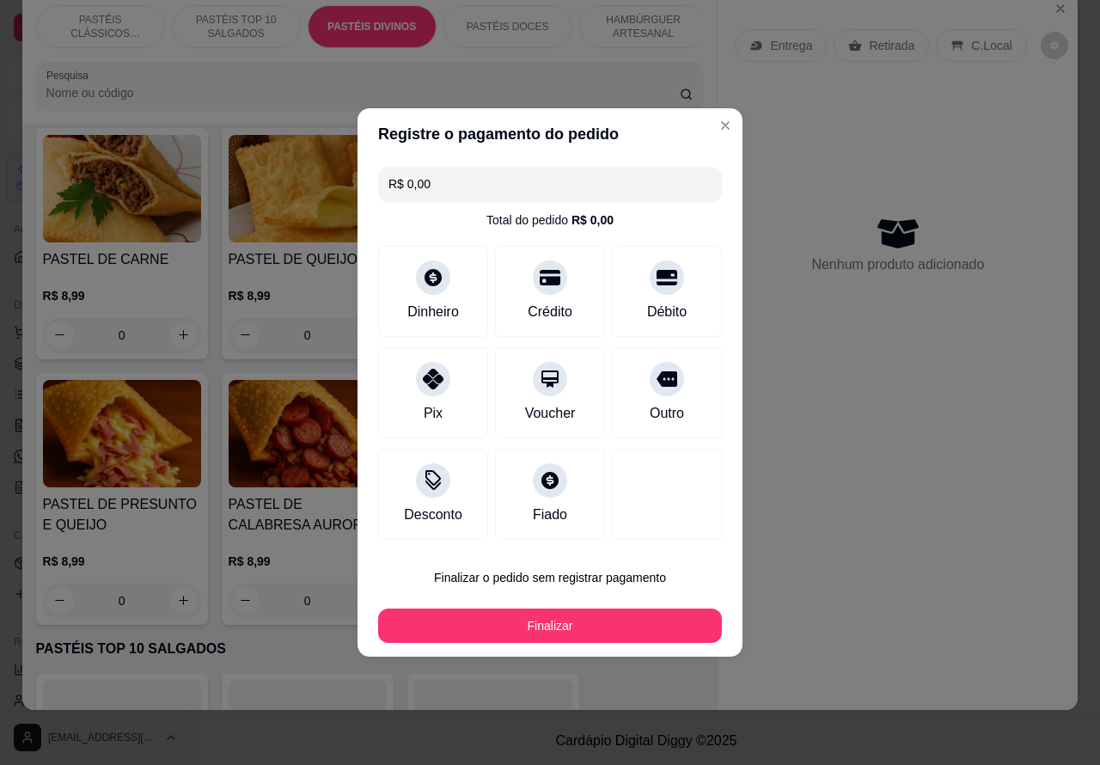
type input "R$ 0,00"
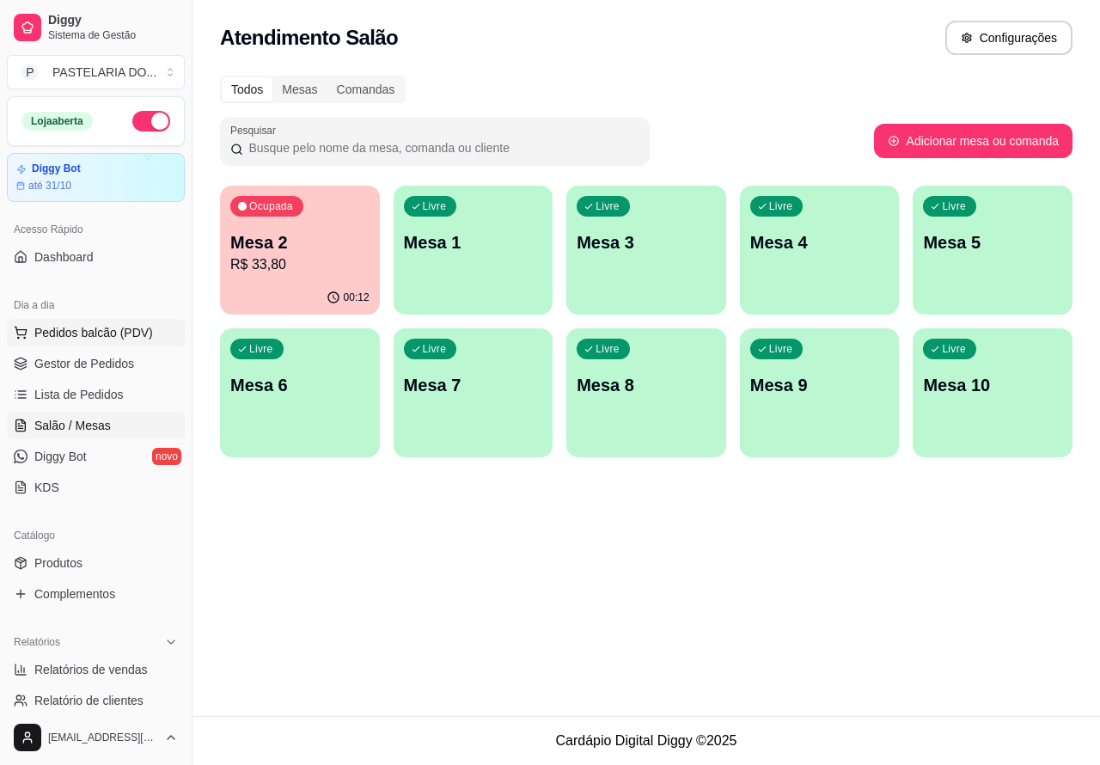
click at [148, 328] on button "Pedidos balcão (PDV)" at bounding box center [96, 332] width 178 height 27
click at [121, 329] on img at bounding box center [115, 326] width 161 height 109
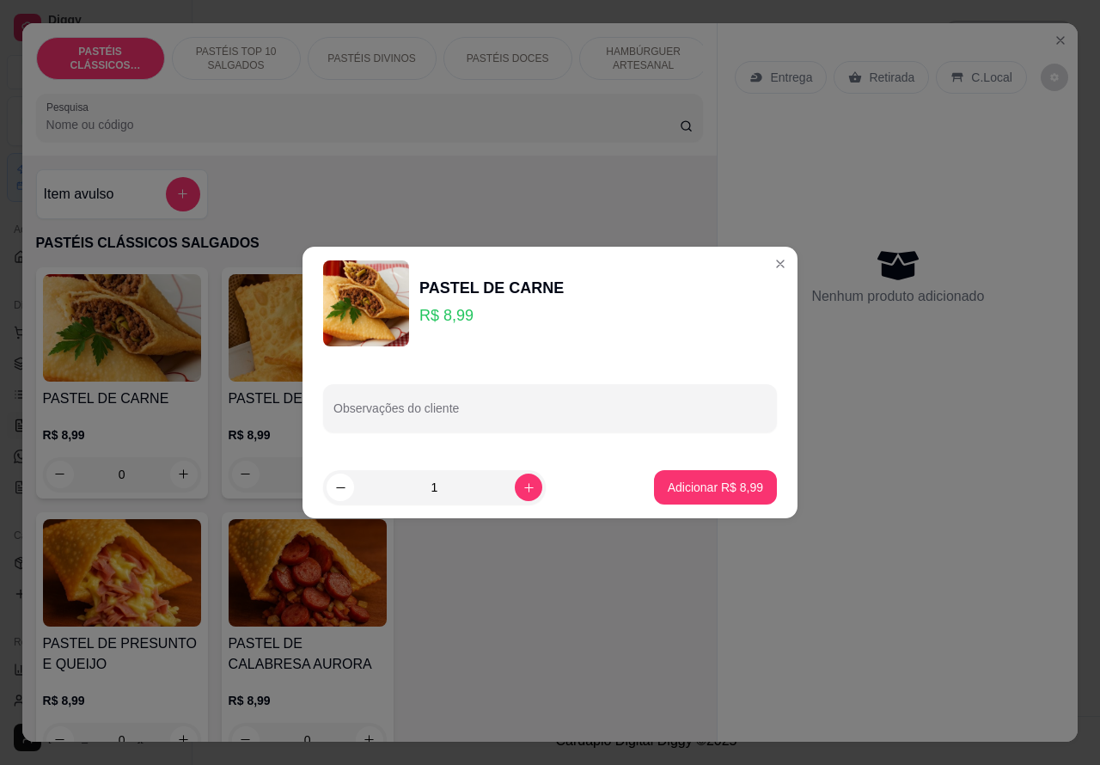
click at [763, 263] on div "Nenhum produto adicionado" at bounding box center [898, 275] width 326 height 337
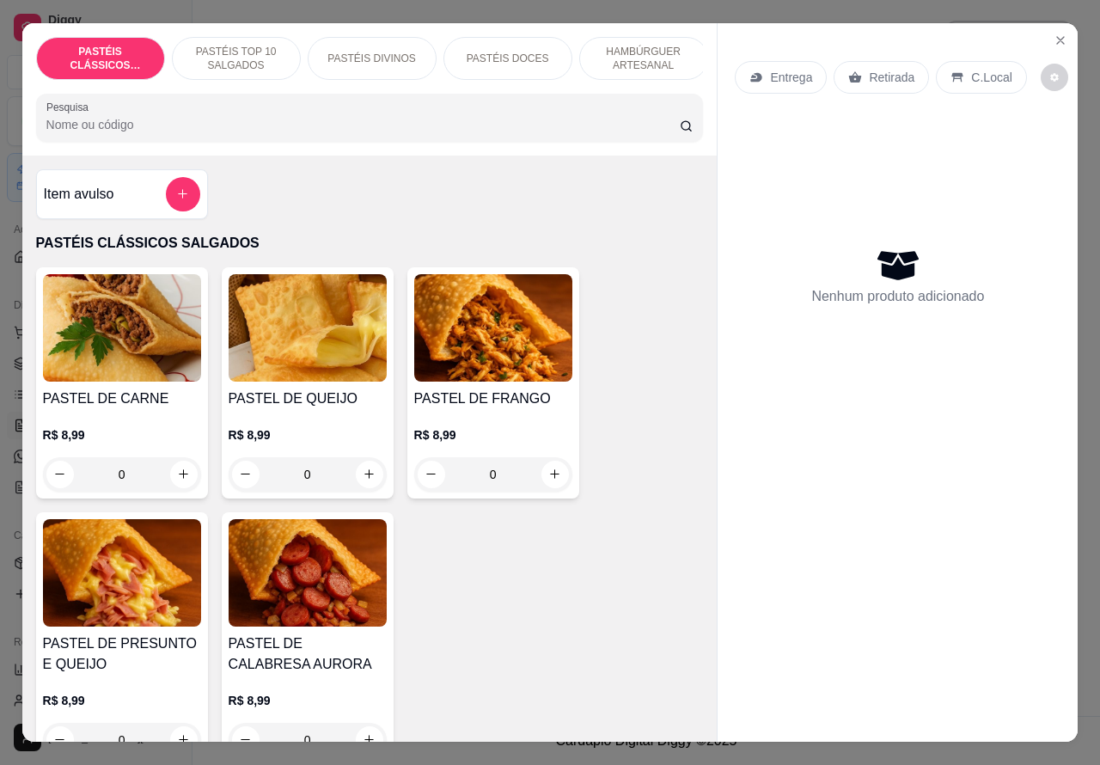
click at [899, 79] on div "Retirada" at bounding box center [880, 77] width 95 height 33
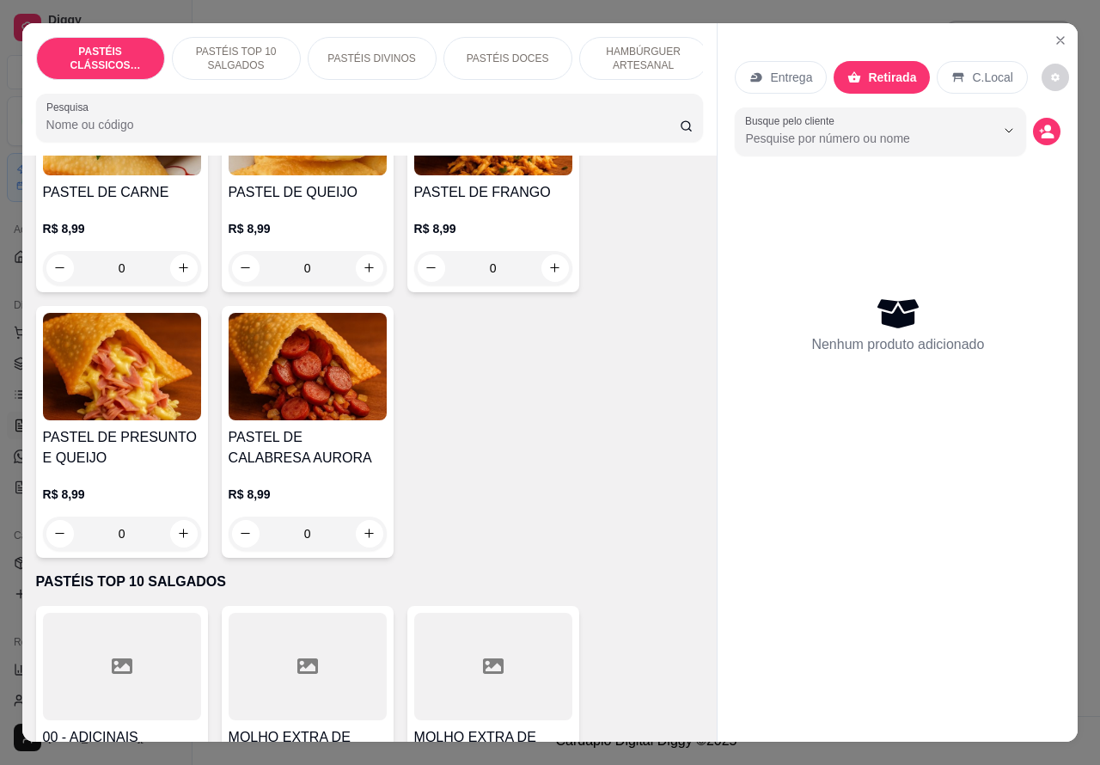
scroll to position [225, 0]
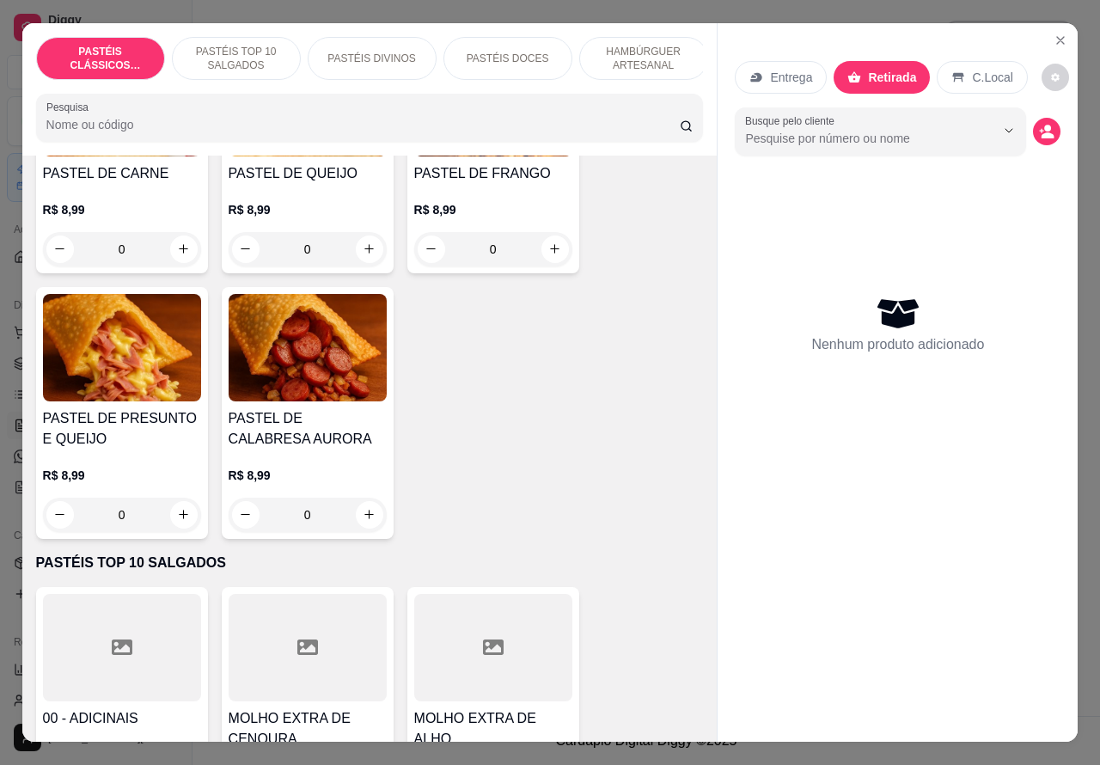
click at [179, 519] on icon "increase-product-quantity" at bounding box center [183, 513] width 9 height 9
type input "1"
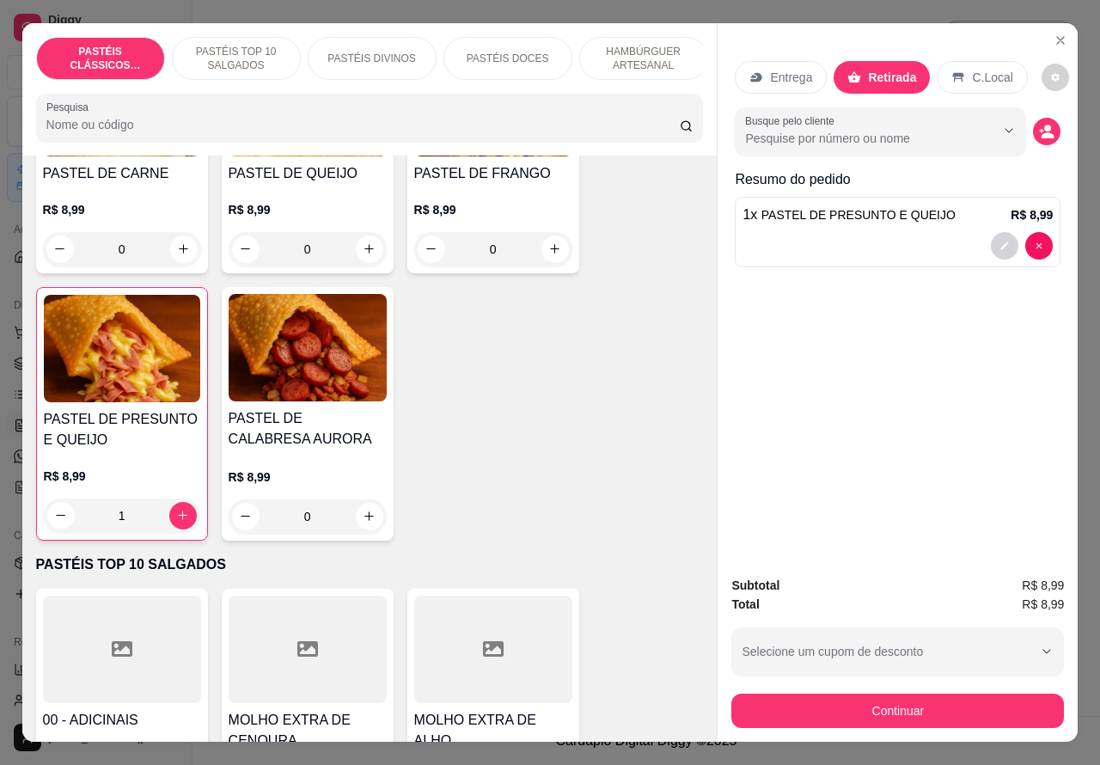
click at [869, 232] on div at bounding box center [897, 245] width 310 height 27
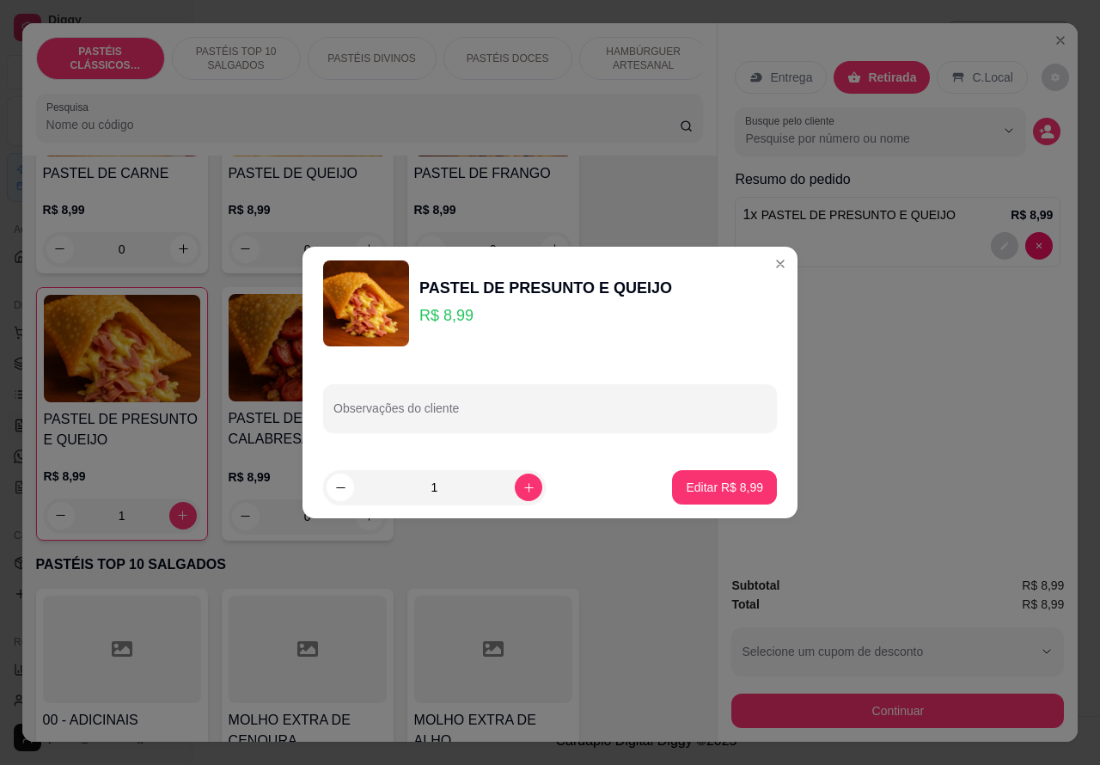
click at [567, 406] on input "Observações do cliente" at bounding box center [549, 414] width 433 height 17
type input "m"
type input "a"
type input "m"
type input "MENINO ESTA AGUARDANDO"
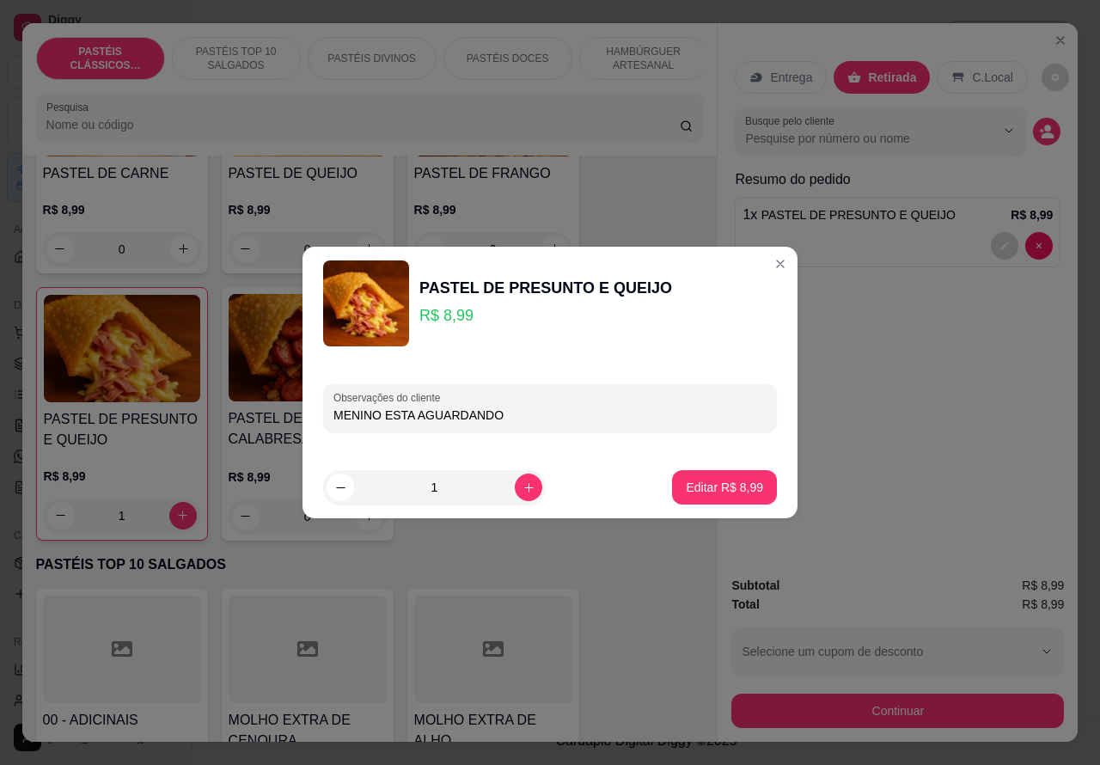
click at [715, 494] on p "Editar R$ 8,99" at bounding box center [724, 487] width 77 height 17
type input "0"
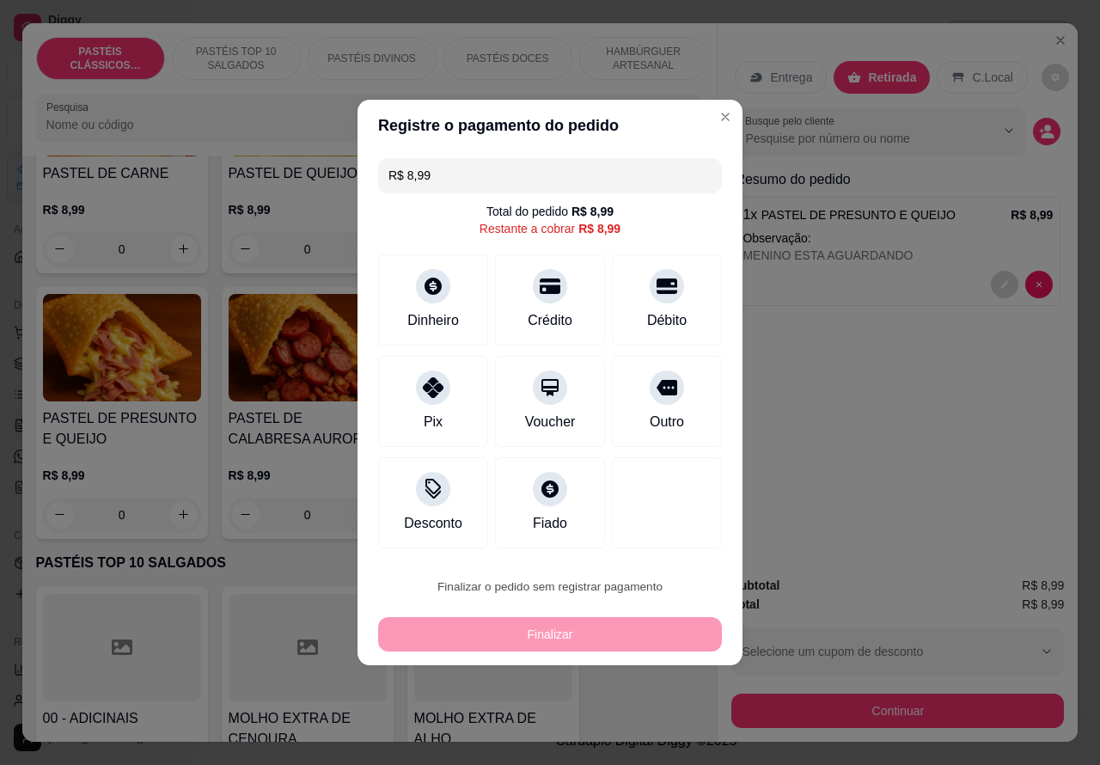
click at [675, 526] on button "Confirmar" at bounding box center [651, 538] width 64 height 27
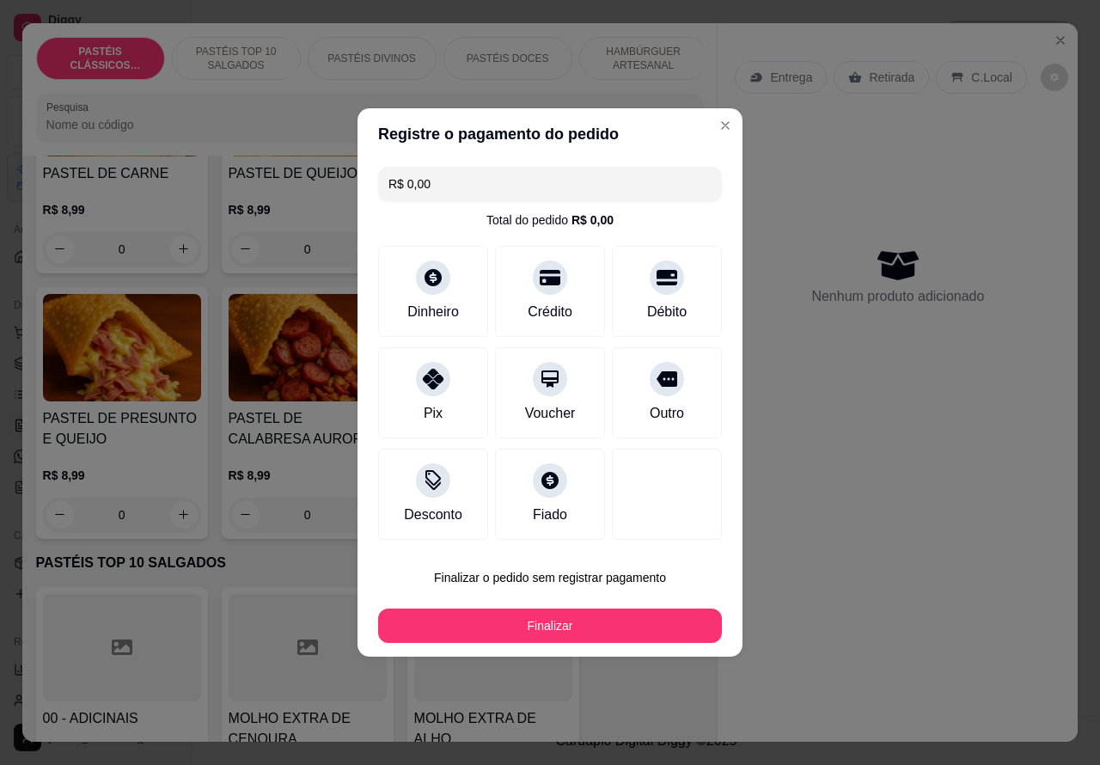
type input "R$ 0,00"
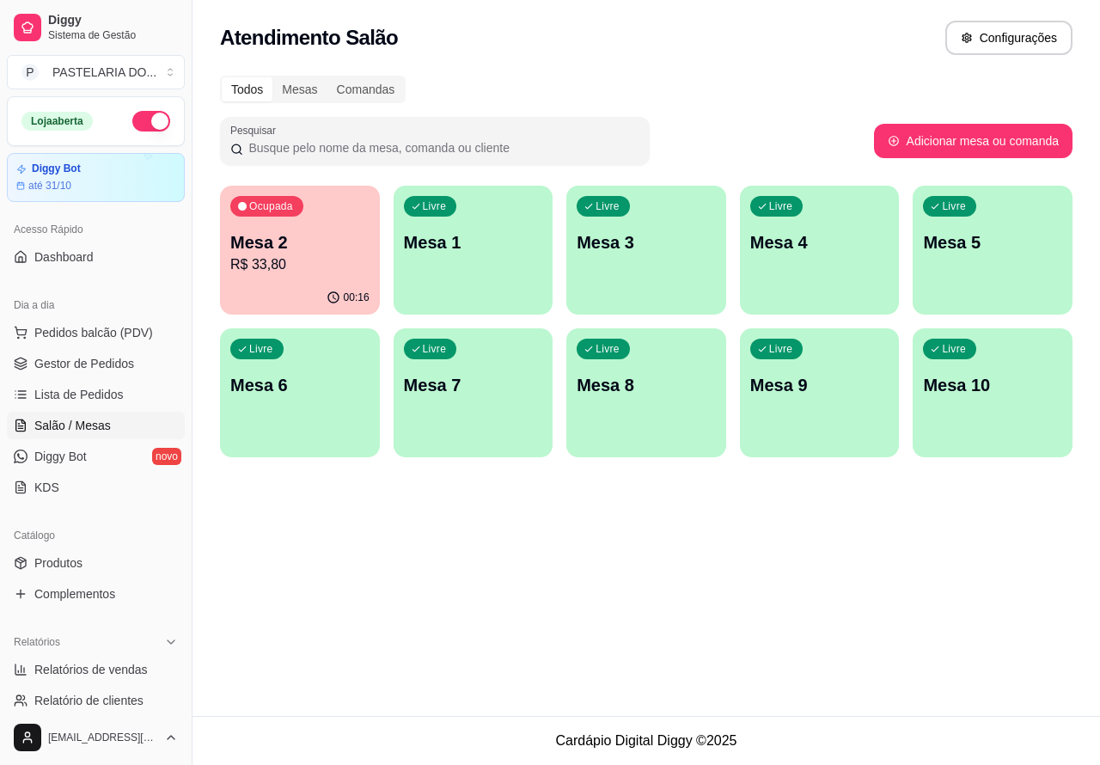
click at [144, 749] on html "Diggy Sistema de Gestão P PASTELARIA DO ... Loja aberta Diggy Bot até 31/10 Ace…" at bounding box center [550, 382] width 1100 height 765
click at [503, 265] on html "Diggy Sistema de Gestão P PASTELARIA DO ... Loja aberta Diggy Bot até 31/10 Ace…" at bounding box center [550, 382] width 1100 height 765
click at [465, 267] on div "Livre Mesa 1" at bounding box center [473, 240] width 160 height 108
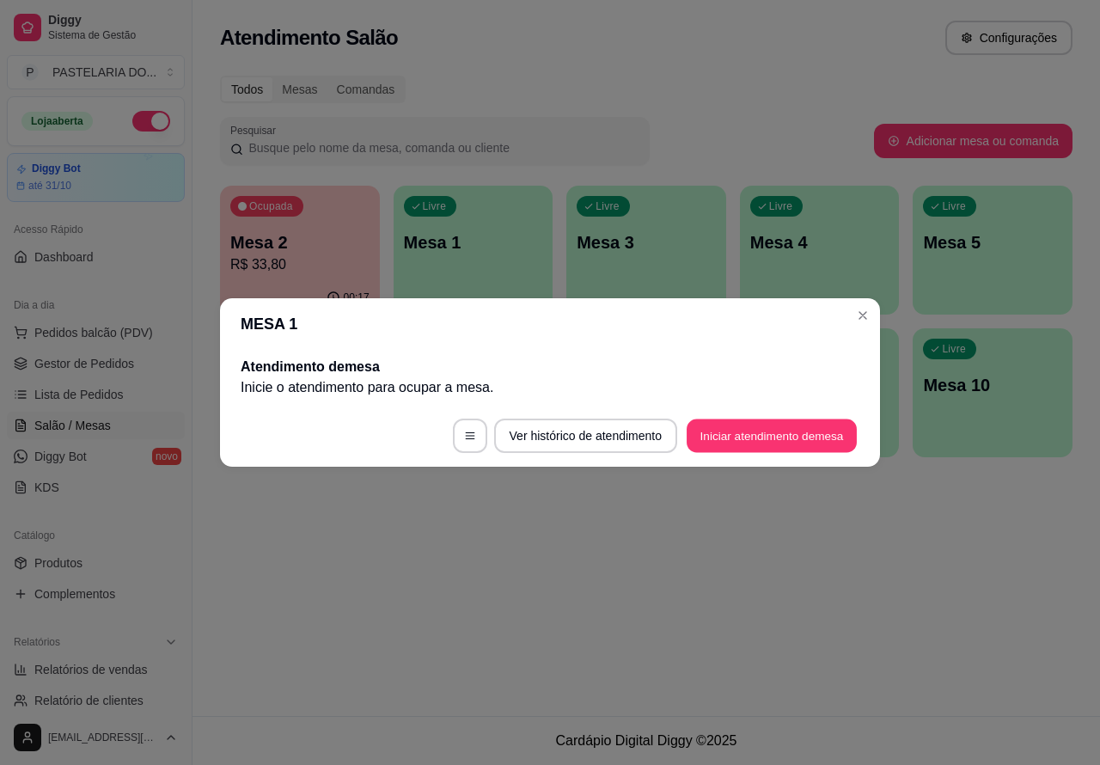
click at [771, 441] on button "Iniciar atendimento de mesa" at bounding box center [771, 436] width 170 height 34
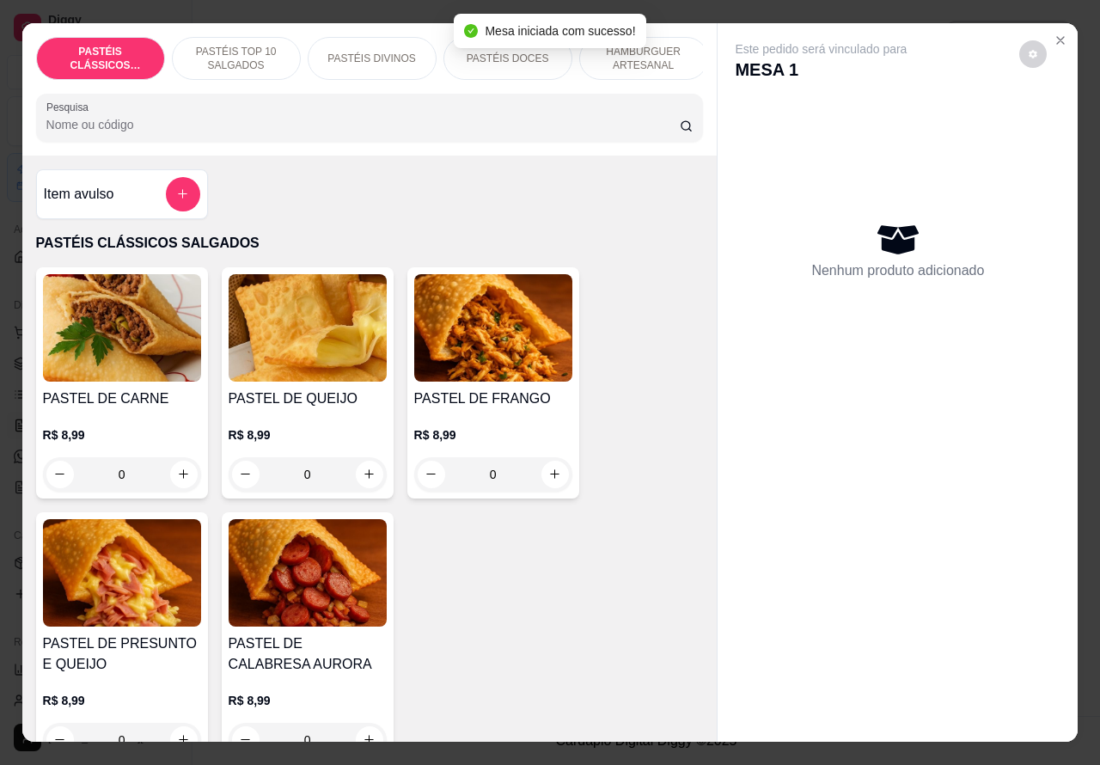
click at [363, 480] on icon "increase-product-quantity" at bounding box center [369, 473] width 13 height 13
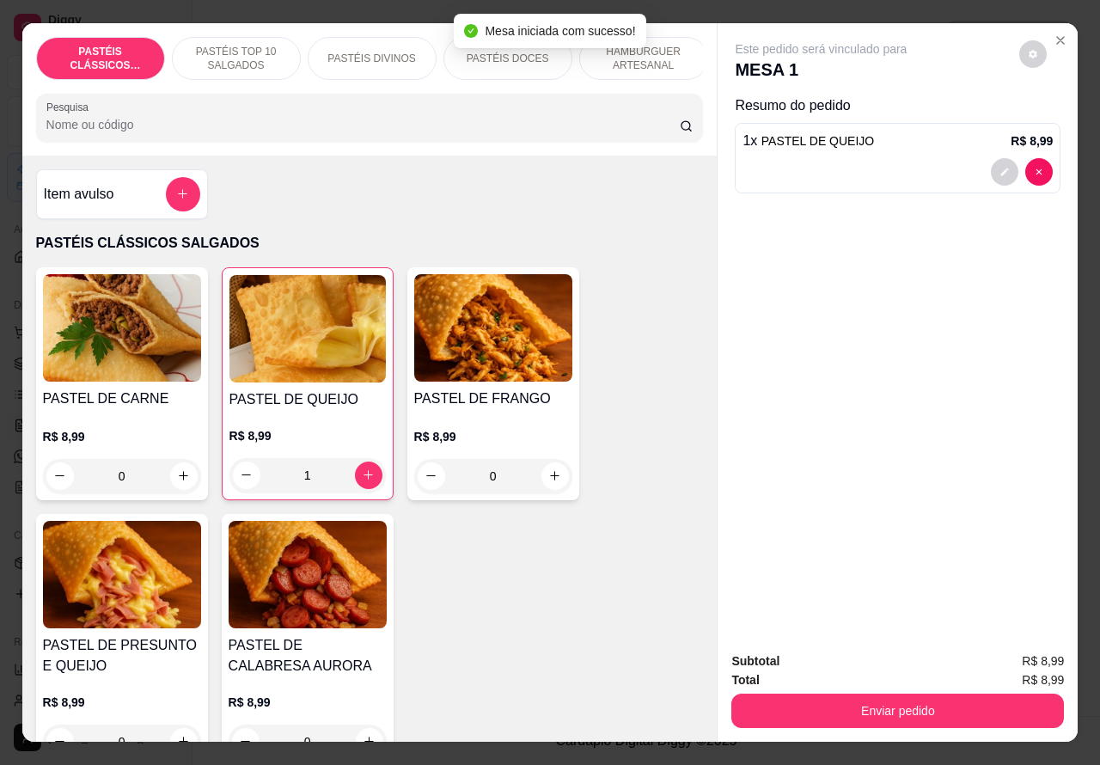
type input "1"
click at [548, 482] on icon "increase-product-quantity" at bounding box center [554, 475] width 13 height 13
type input "1"
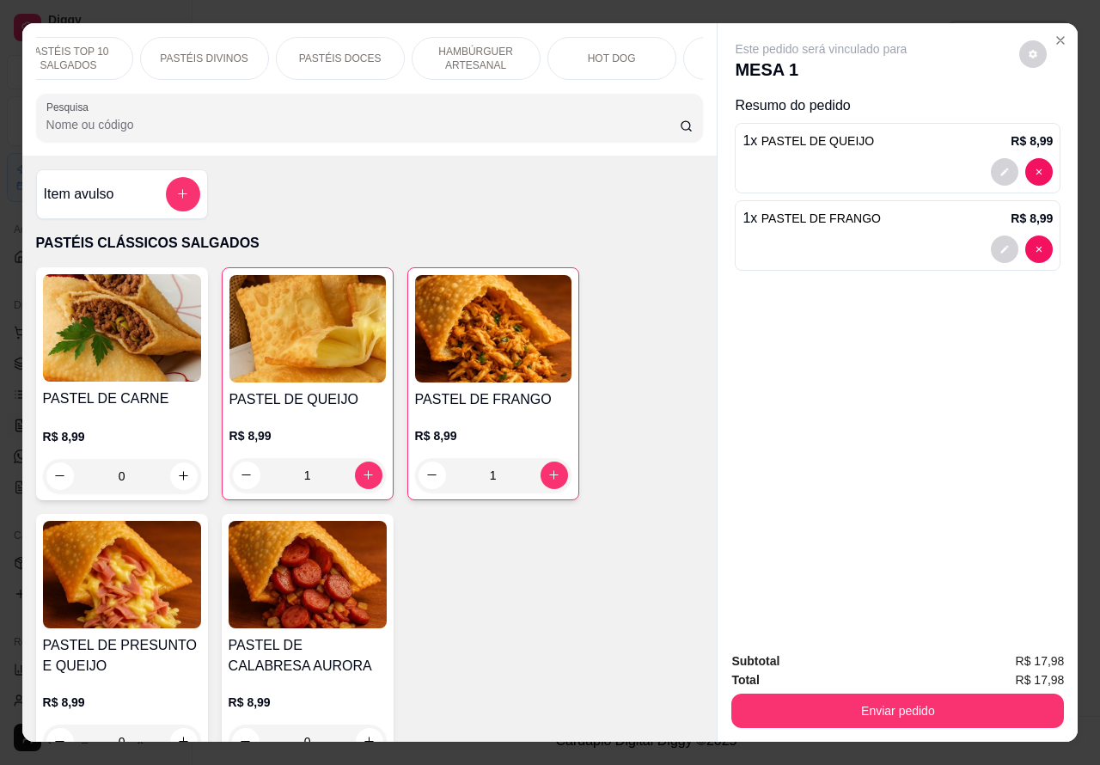
scroll to position [0, 207]
click at [435, 48] on p "HAMBÚRGUER ARTESANAL" at bounding box center [437, 58] width 100 height 27
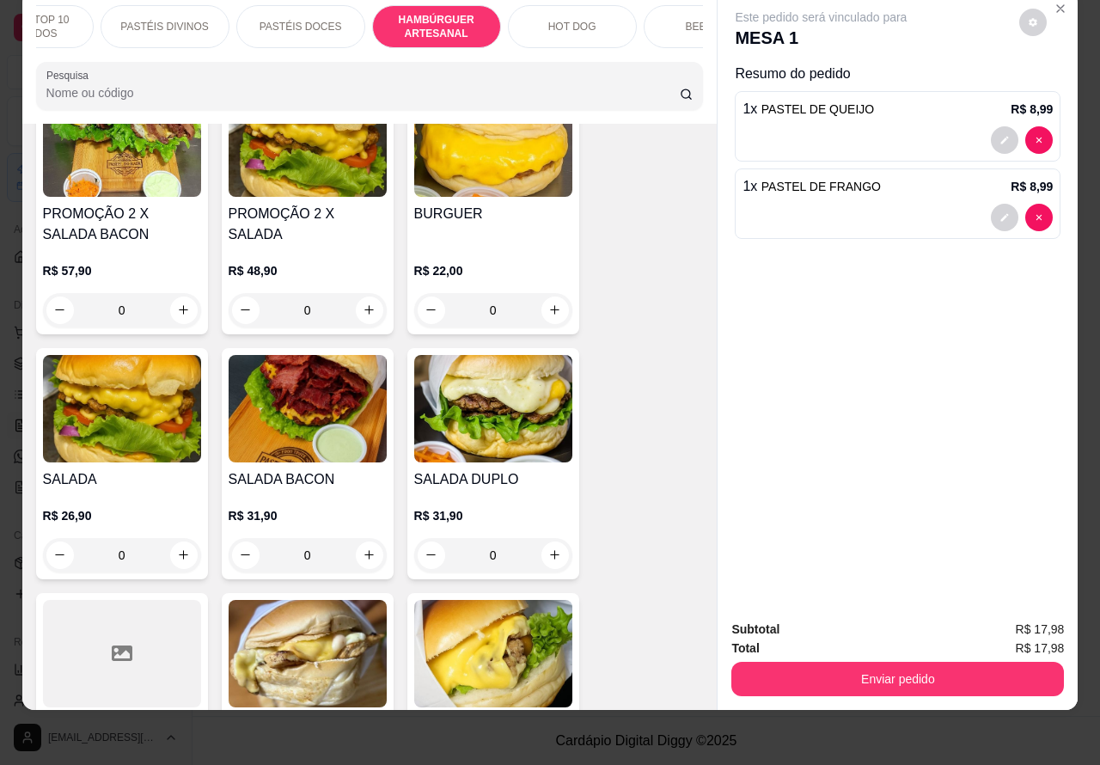
scroll to position [4327, 0]
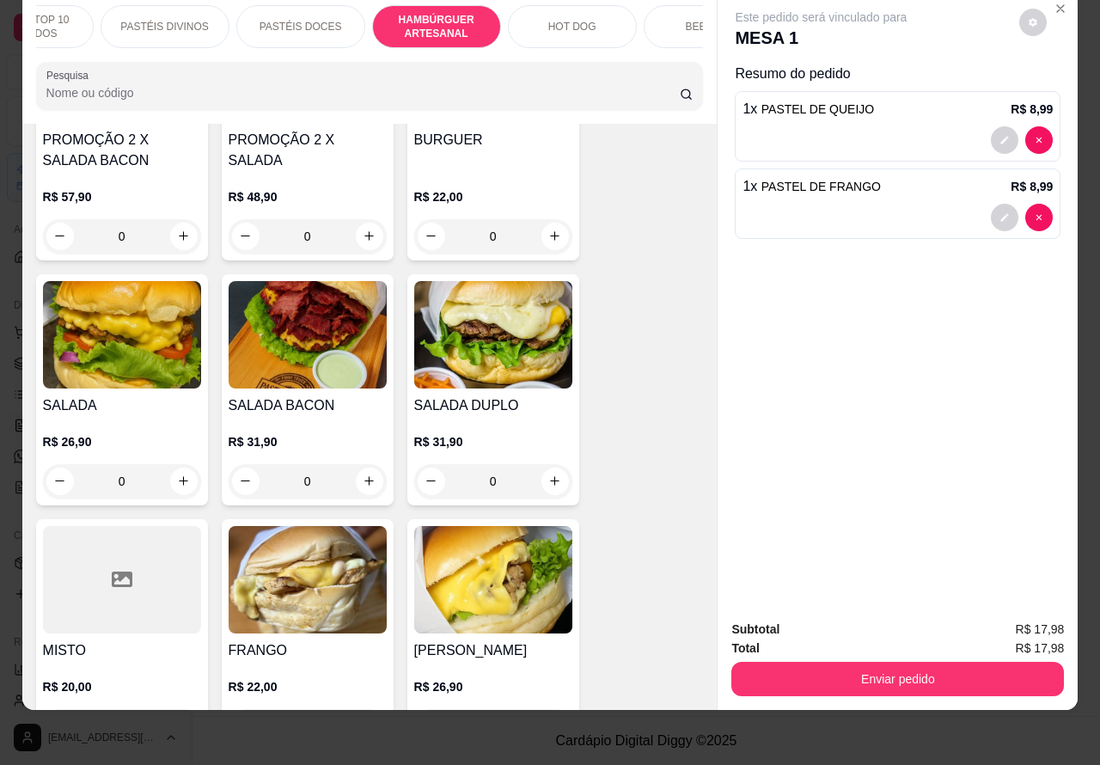
click at [185, 464] on div "0" at bounding box center [122, 481] width 158 height 34
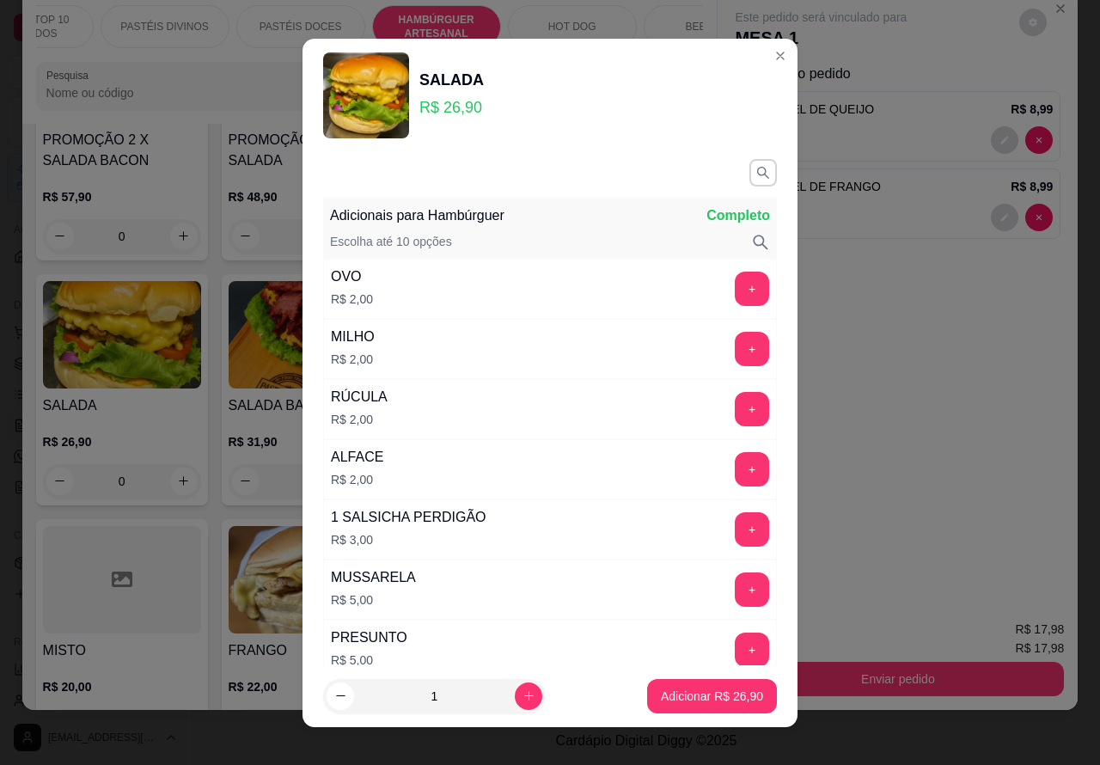
click at [687, 698] on p "Adicionar R$ 26,90" at bounding box center [712, 695] width 102 height 17
type input "1"
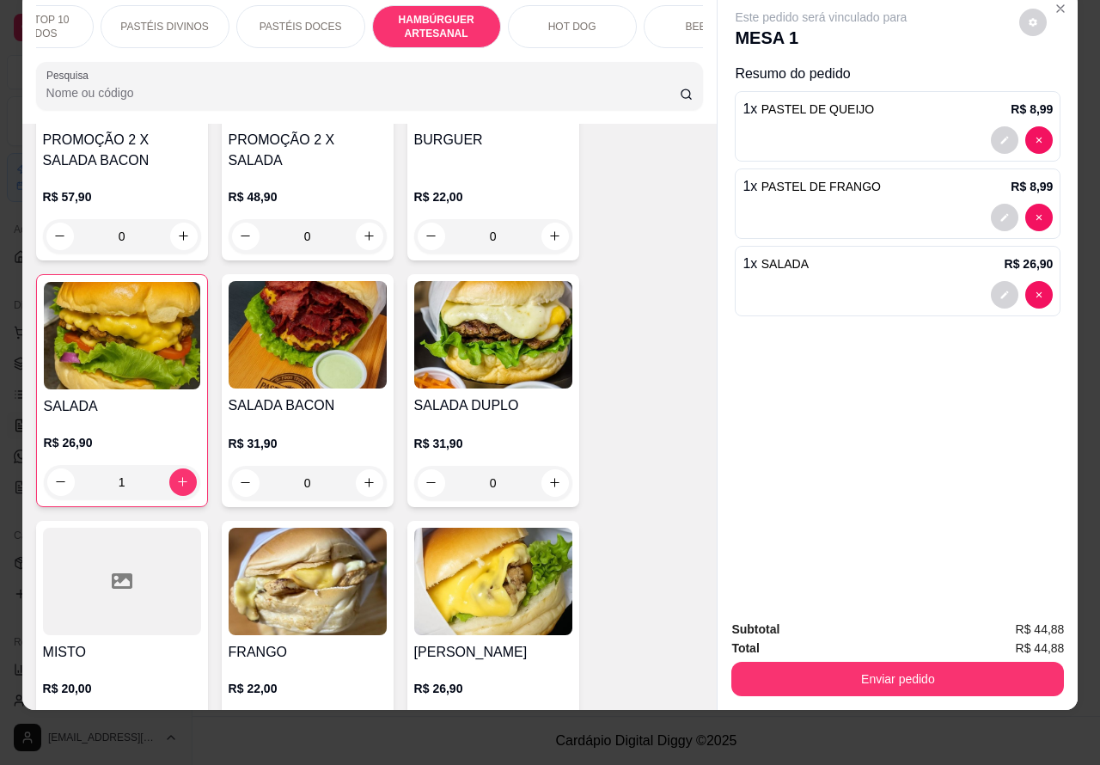
click at [898, 662] on button "Enviar pedido" at bounding box center [897, 679] width 332 height 34
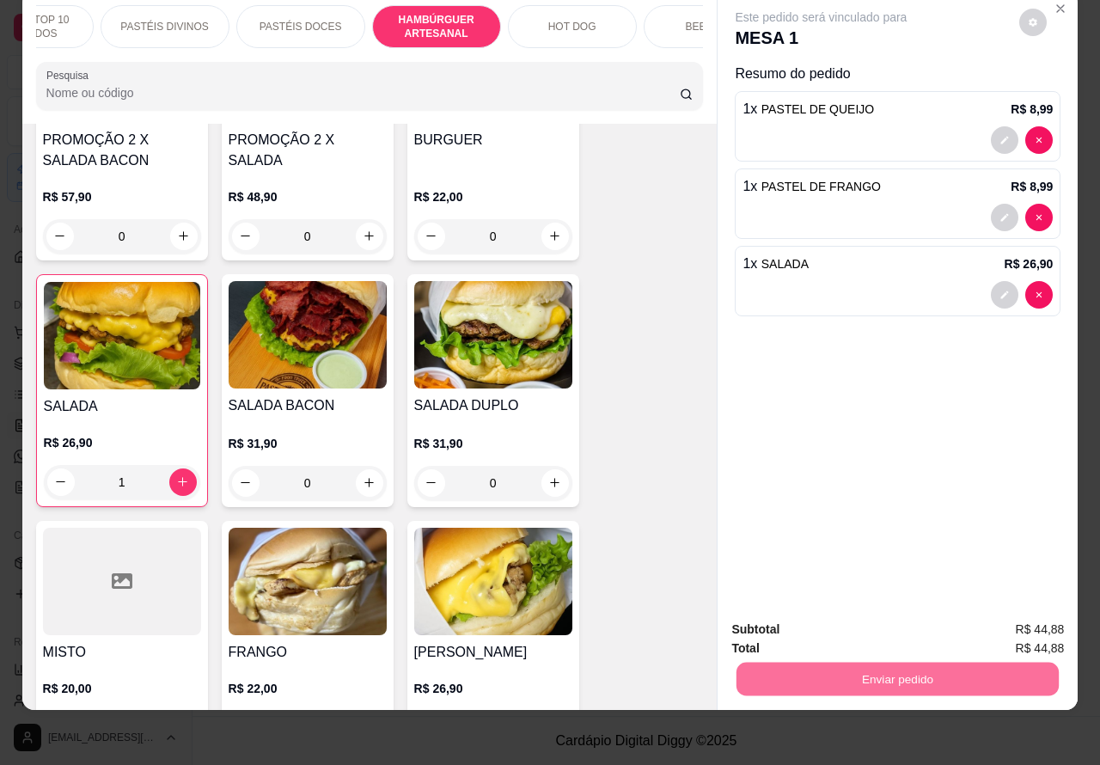
click at [1009, 621] on button "Enviar pedido" at bounding box center [1017, 621] width 97 height 33
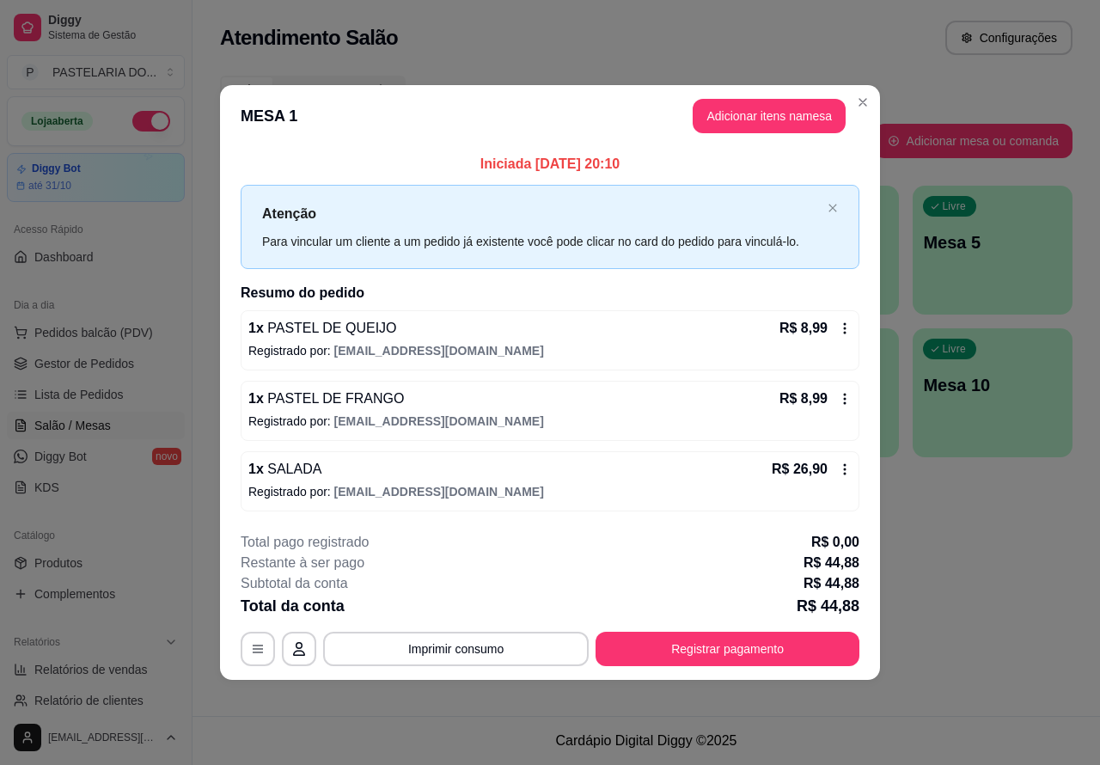
click at [522, 649] on button "Imprimir consumo" at bounding box center [455, 648] width 265 height 34
click at [979, 585] on div "**********" at bounding box center [550, 382] width 1100 height 765
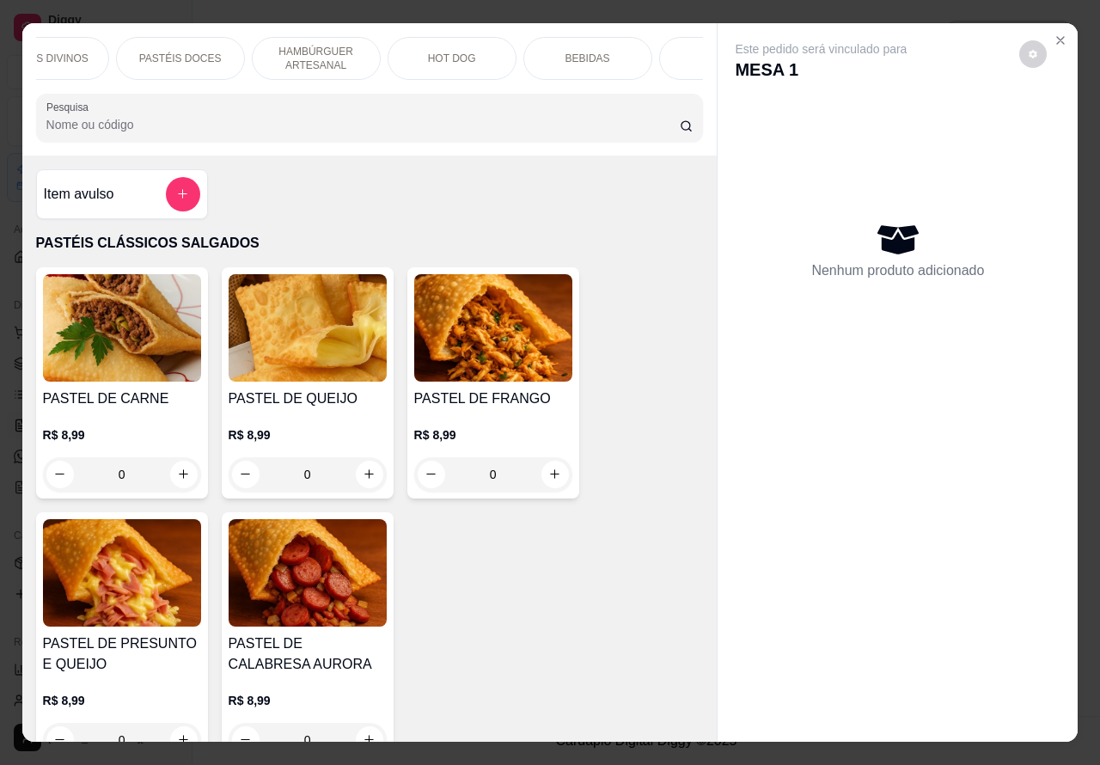
scroll to position [0, 329]
click at [577, 52] on p "BEBIDAS" at bounding box center [586, 59] width 45 height 14
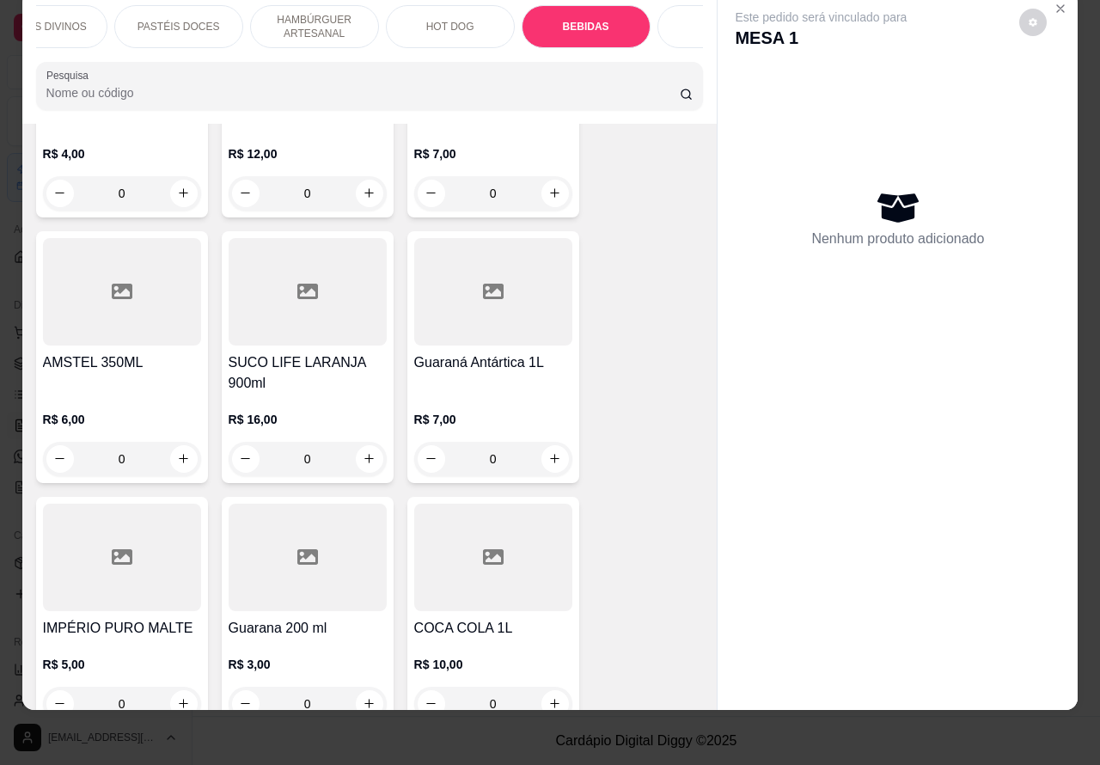
scroll to position [6987, 0]
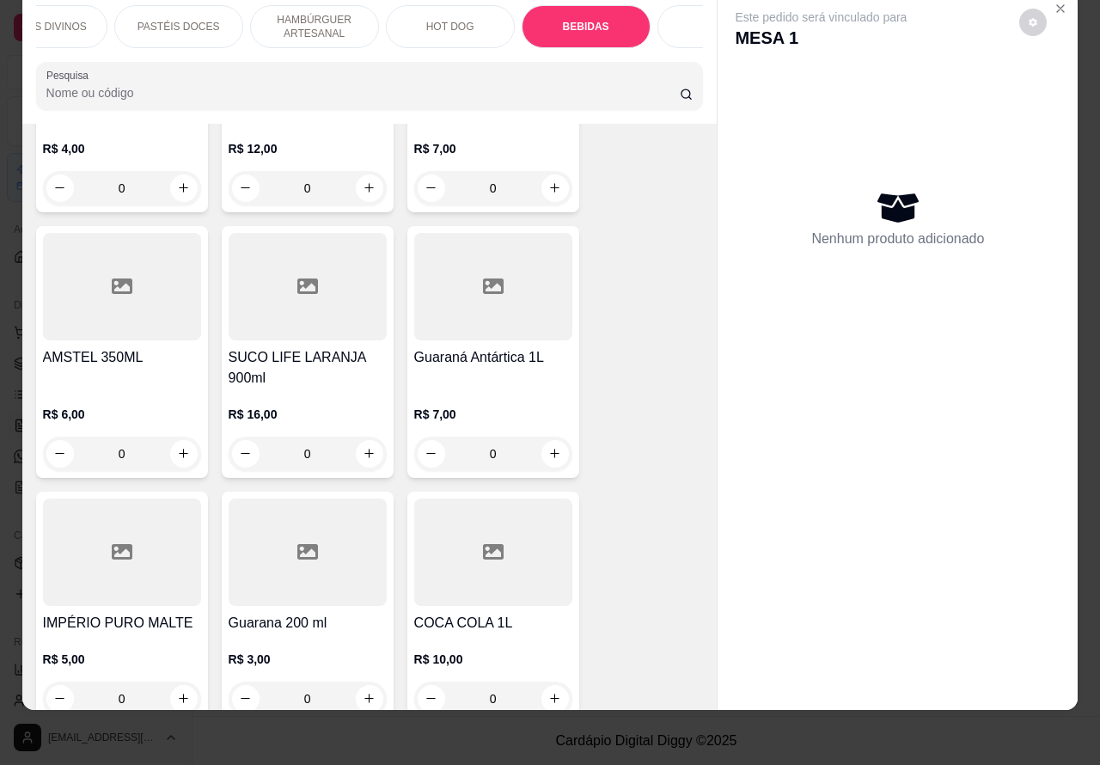
click at [550, 448] on icon "increase-product-quantity" at bounding box center [554, 452] width 9 height 9
type input "1"
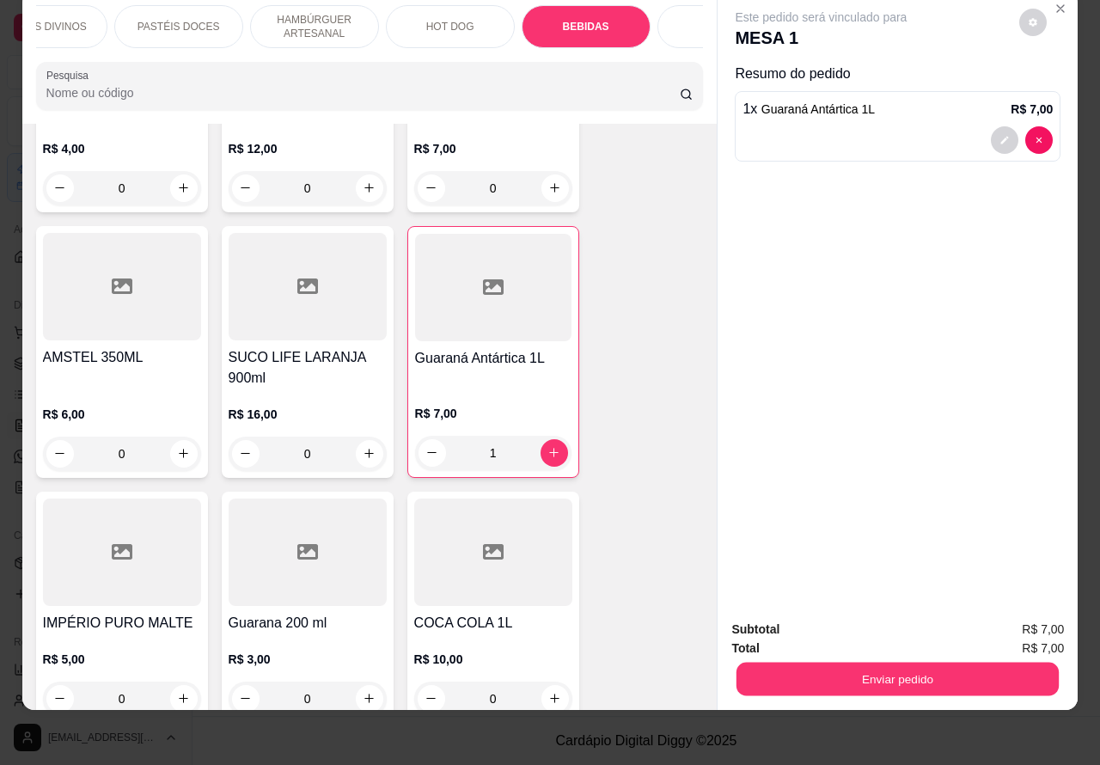
click at [869, 662] on button "Enviar pedido" at bounding box center [897, 679] width 322 height 34
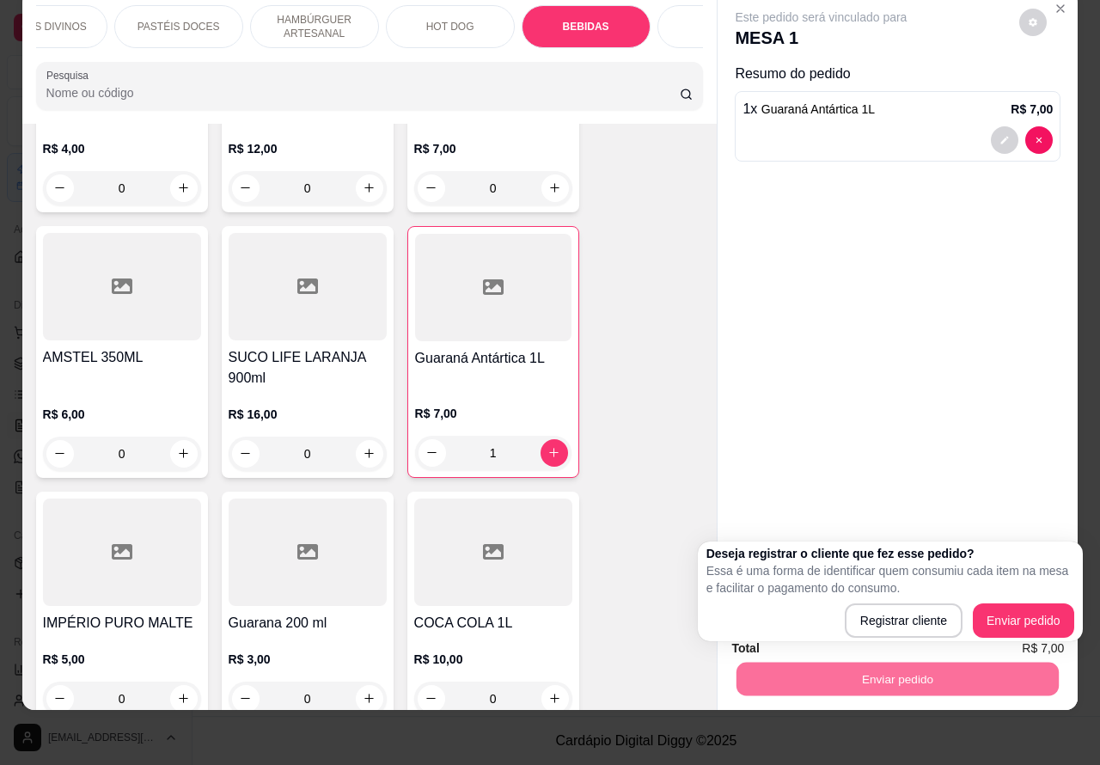
scroll to position [0, 0]
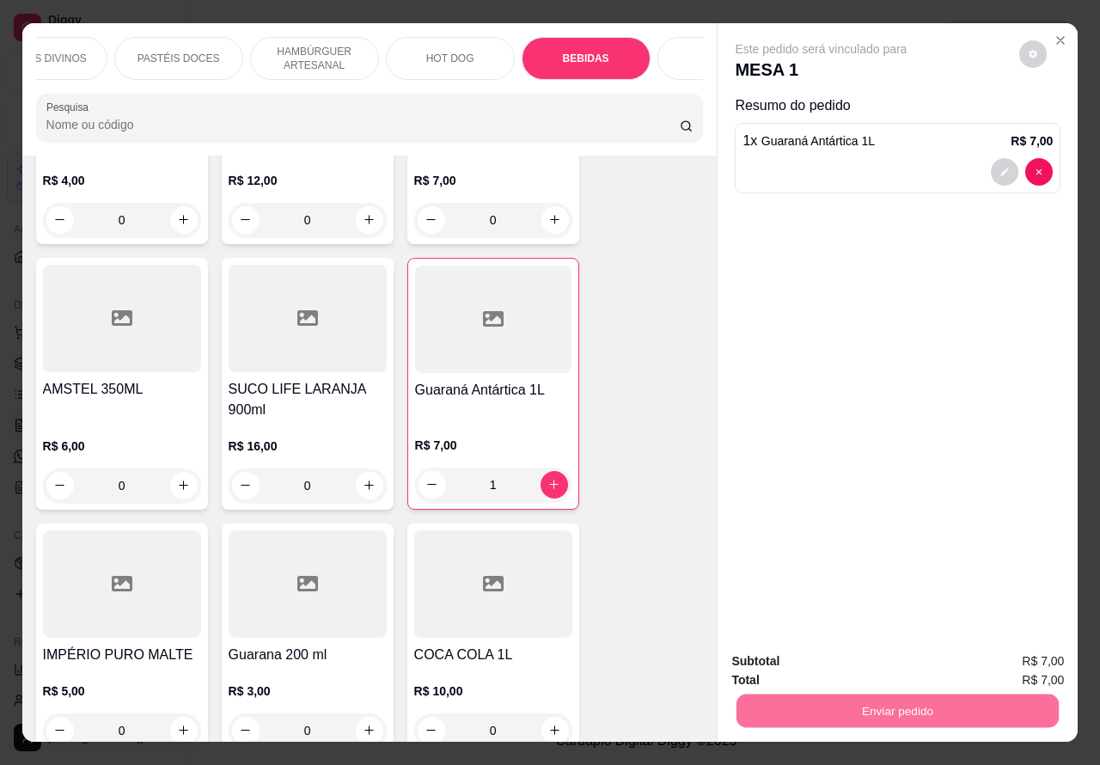
click at [1019, 615] on button "Enviar pedido" at bounding box center [1018, 621] width 95 height 32
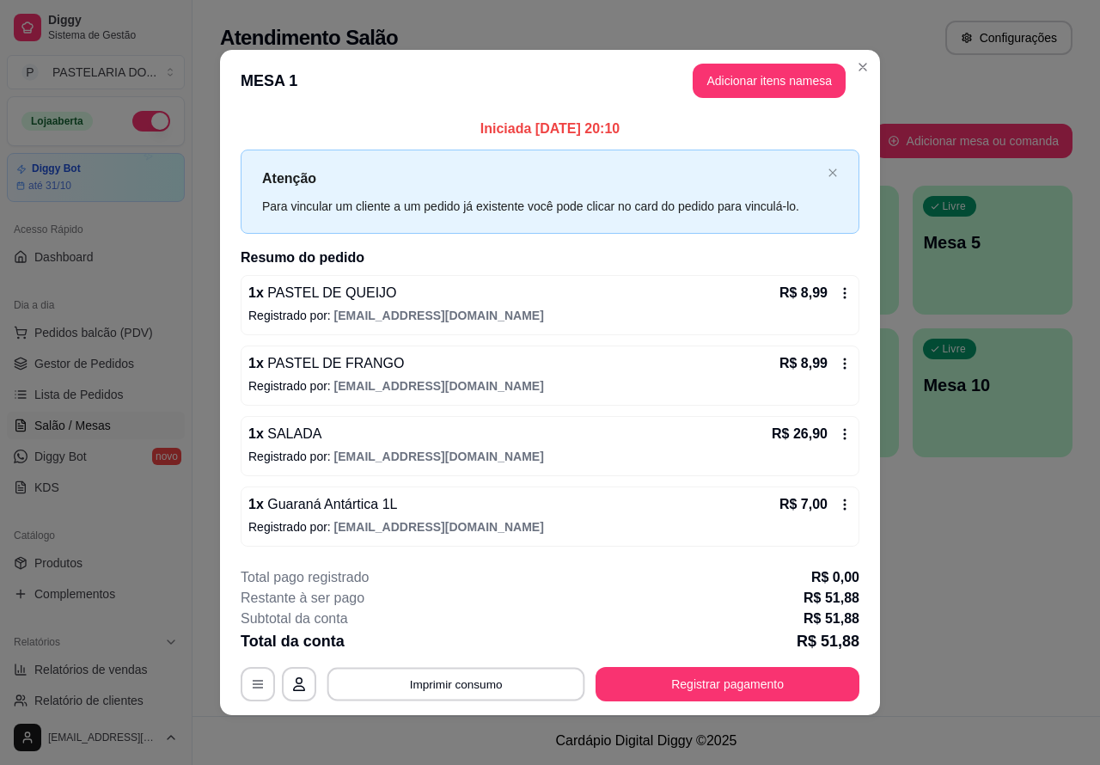
click at [528, 681] on button "Imprimir consumo" at bounding box center [456, 684] width 258 height 34
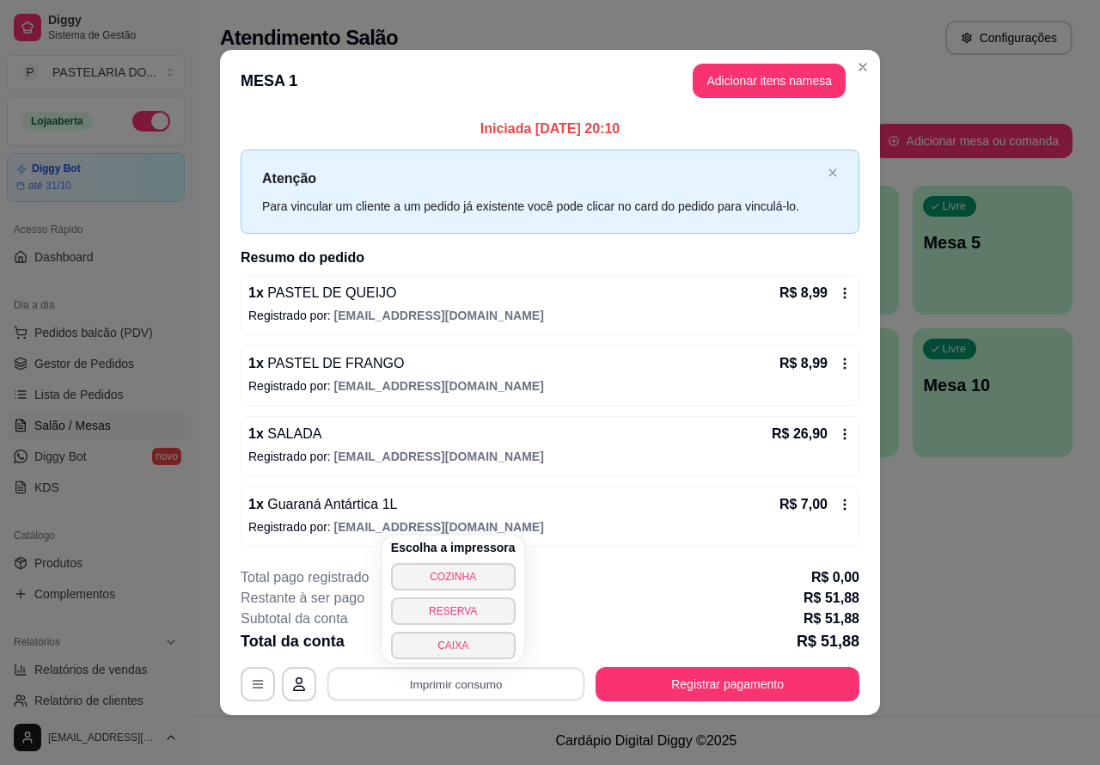
click at [490, 565] on button "COZINHA" at bounding box center [453, 576] width 125 height 27
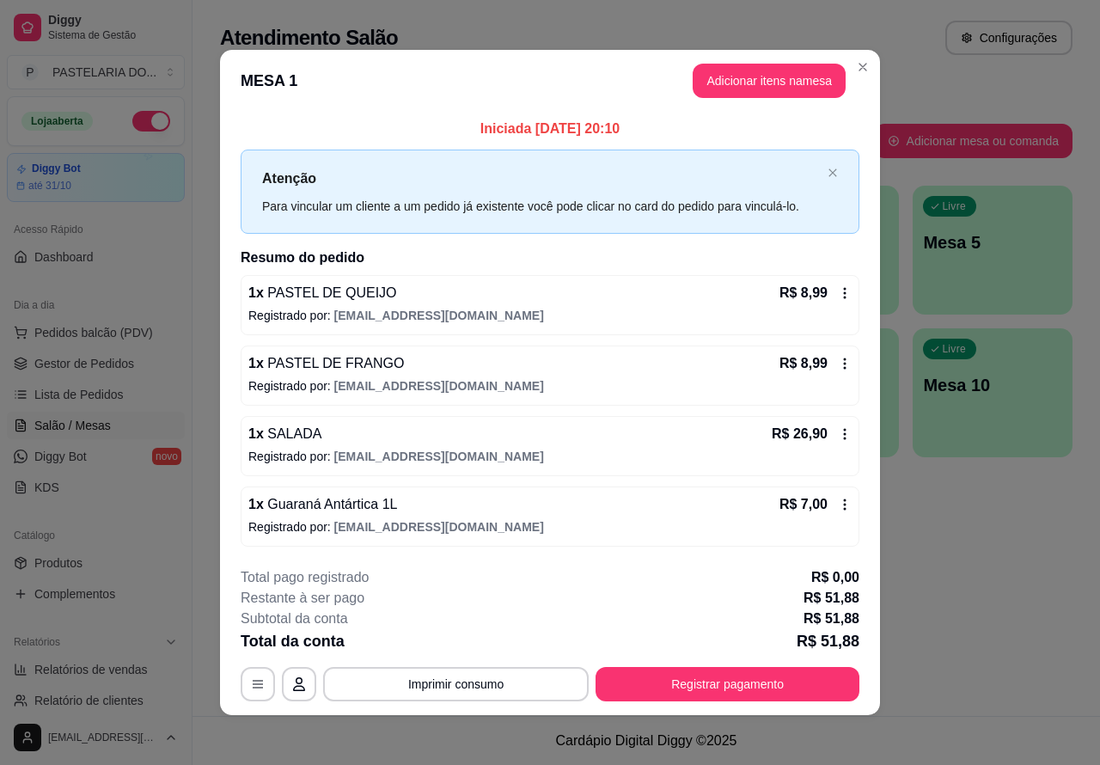
click at [946, 614] on div "Atendimento Salão Configurações Todos Mesas Comandas Pesquisar Adicionar mesa o…" at bounding box center [645, 358] width 907 height 716
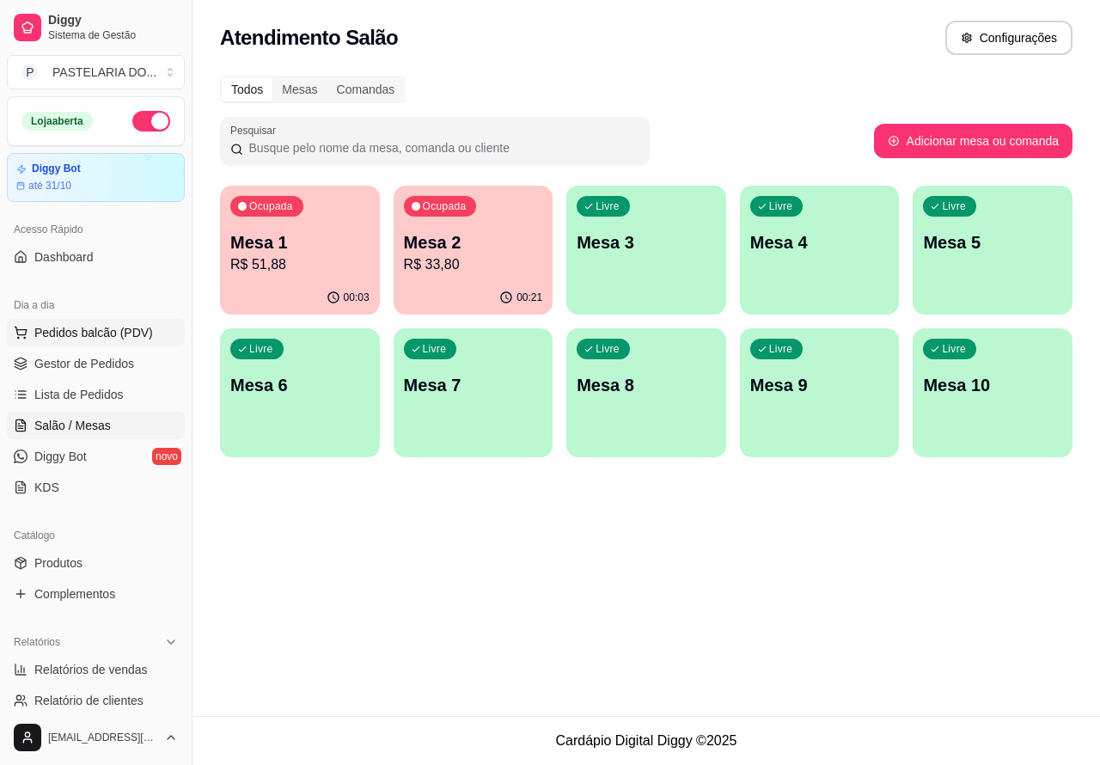
click at [127, 327] on span "Pedidos balcão (PDV)" at bounding box center [93, 332] width 119 height 17
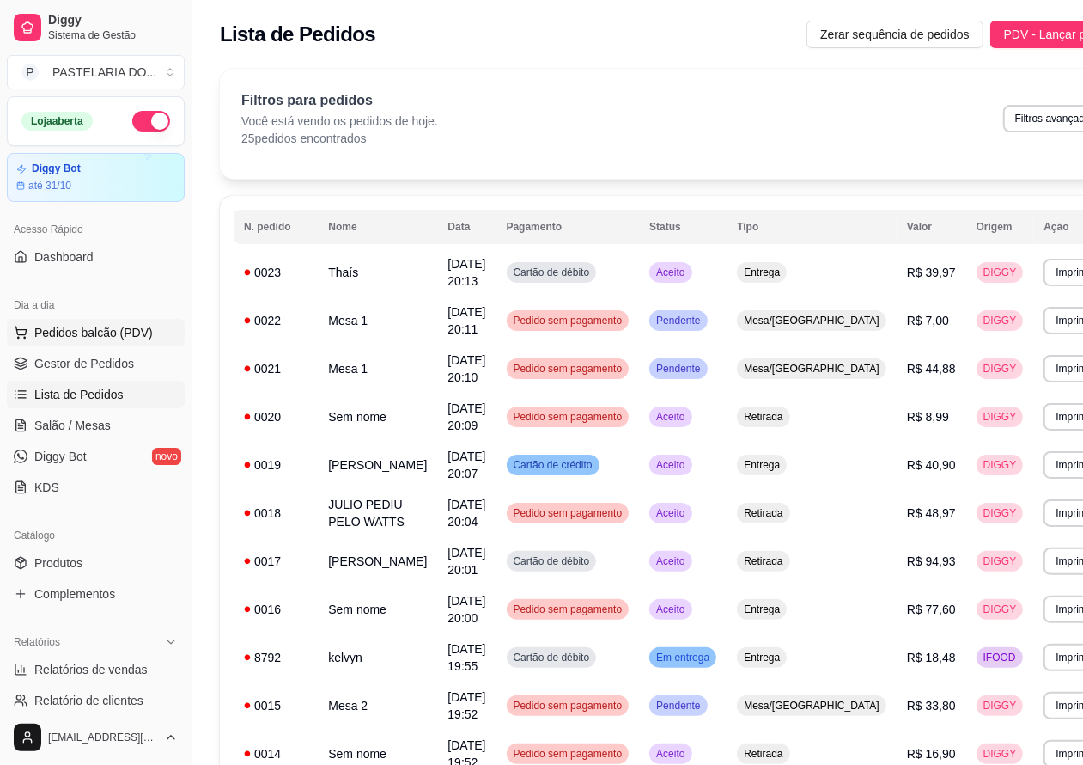
click at [125, 327] on span "Pedidos balcão (PDV)" at bounding box center [93, 332] width 119 height 17
click at [113, 399] on h4 "PASTEL DE CARNE" at bounding box center [119, 398] width 159 height 21
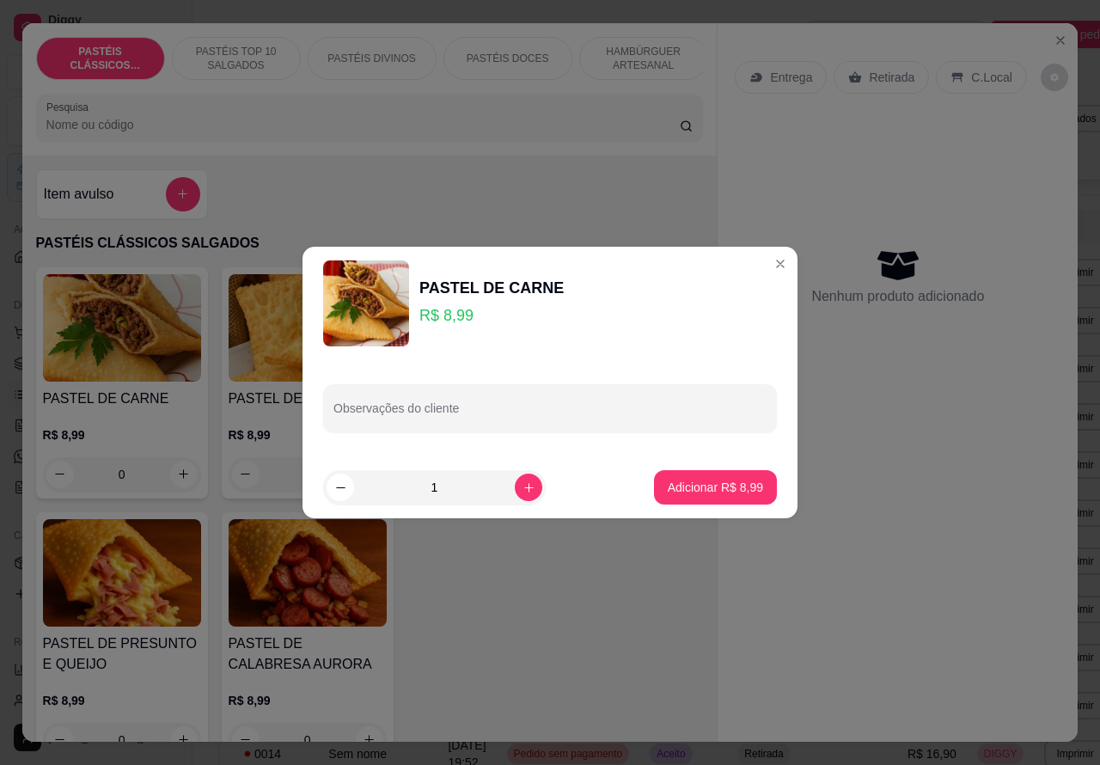
click at [763, 263] on div "Nenhum produto adicionado" at bounding box center [898, 275] width 326 height 337
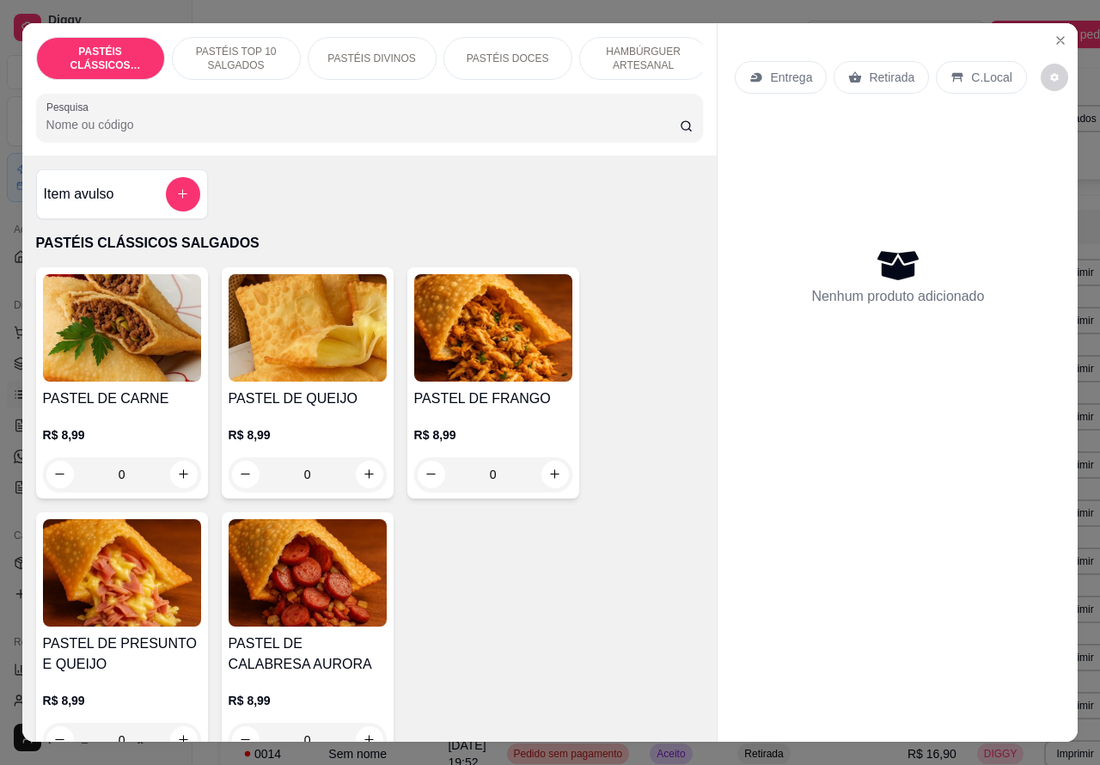
click at [238, 45] on p "PASTÉIS TOP 10 SALGADOS" at bounding box center [236, 58] width 100 height 27
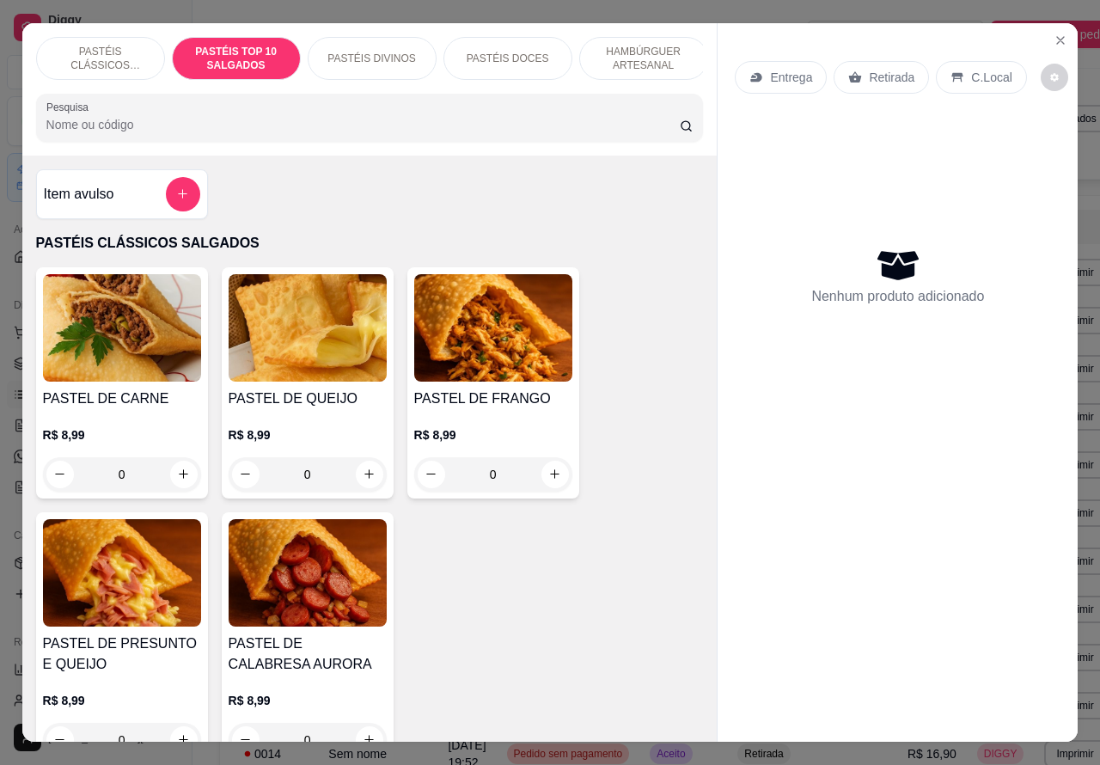
scroll to position [40, 0]
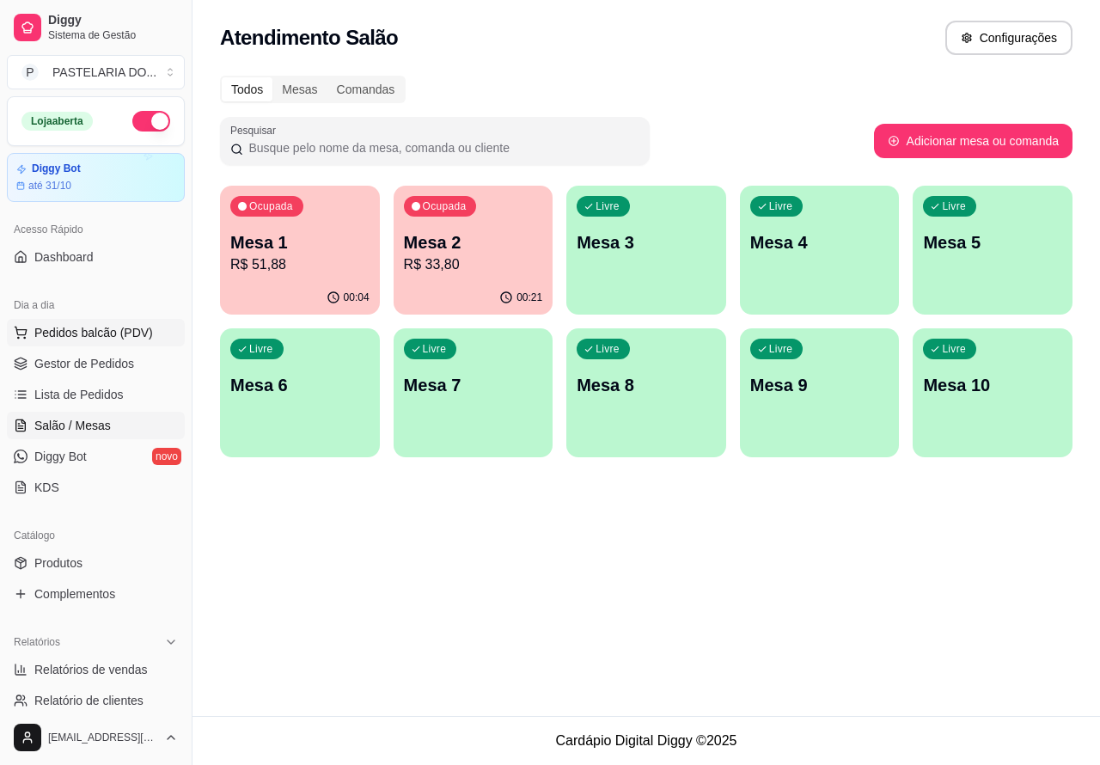
click at [138, 337] on span "Pedidos balcão (PDV)" at bounding box center [93, 332] width 119 height 17
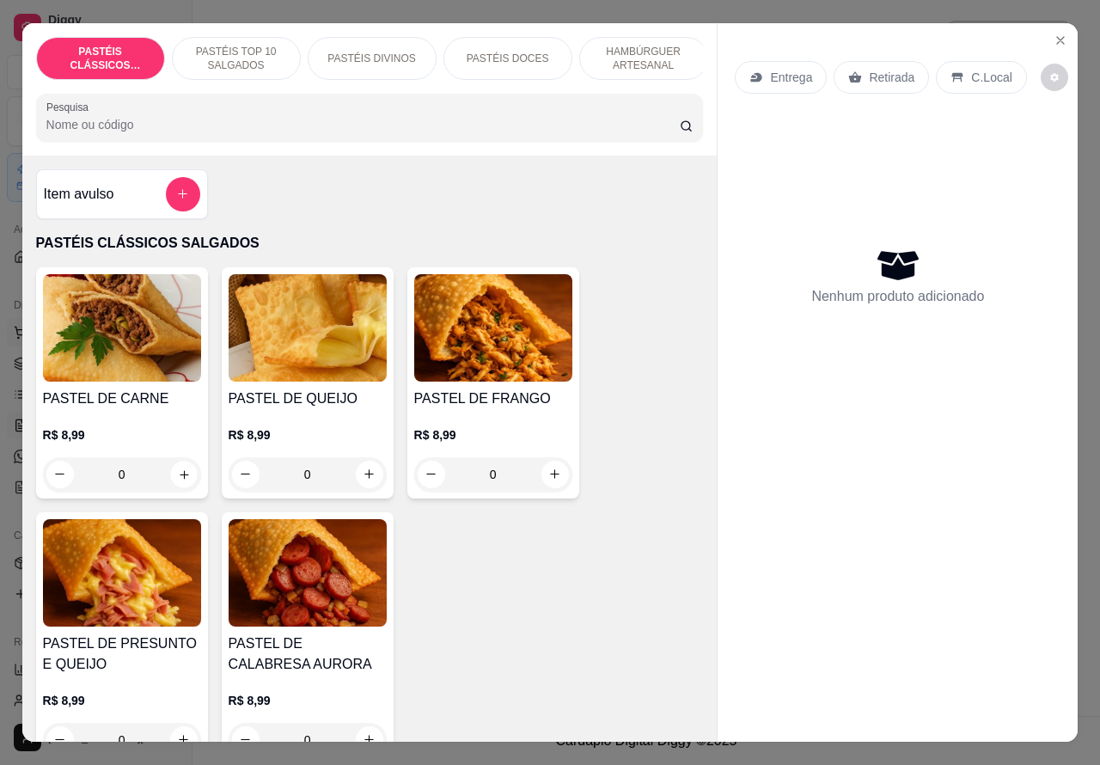
click at [180, 479] on icon "increase-product-quantity" at bounding box center [184, 474] width 9 height 9
type input "1"
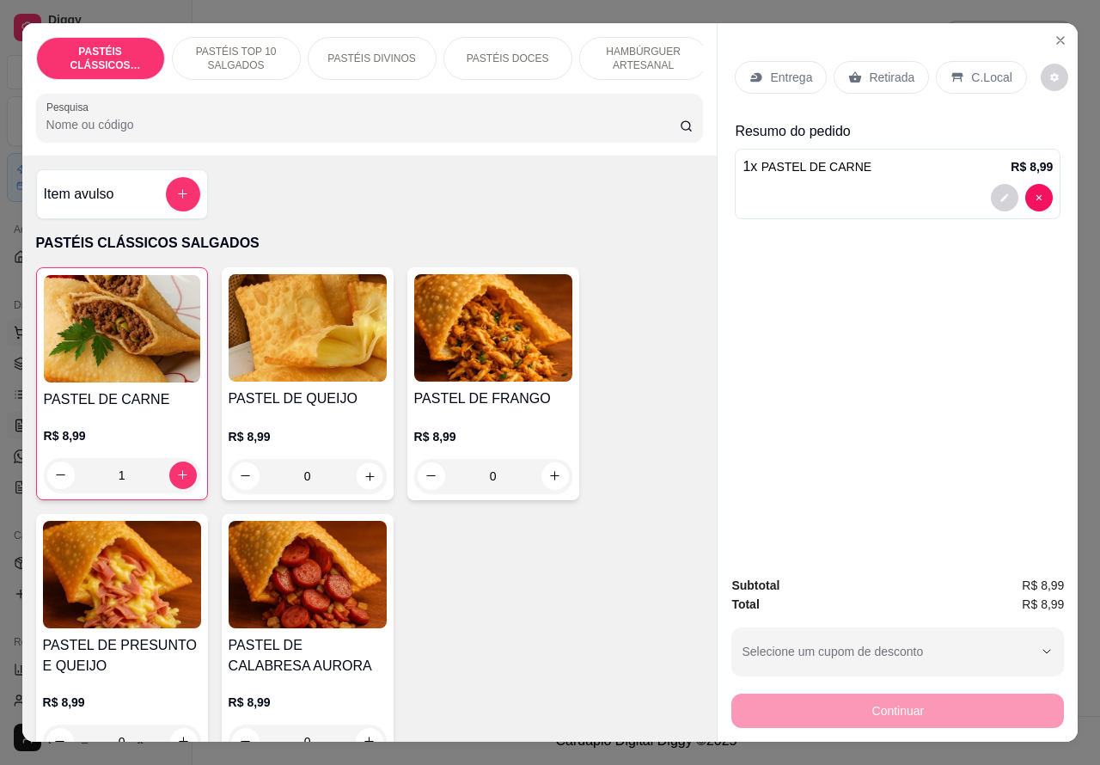
click at [363, 482] on icon "increase-product-quantity" at bounding box center [369, 475] width 13 height 13
type input "1"
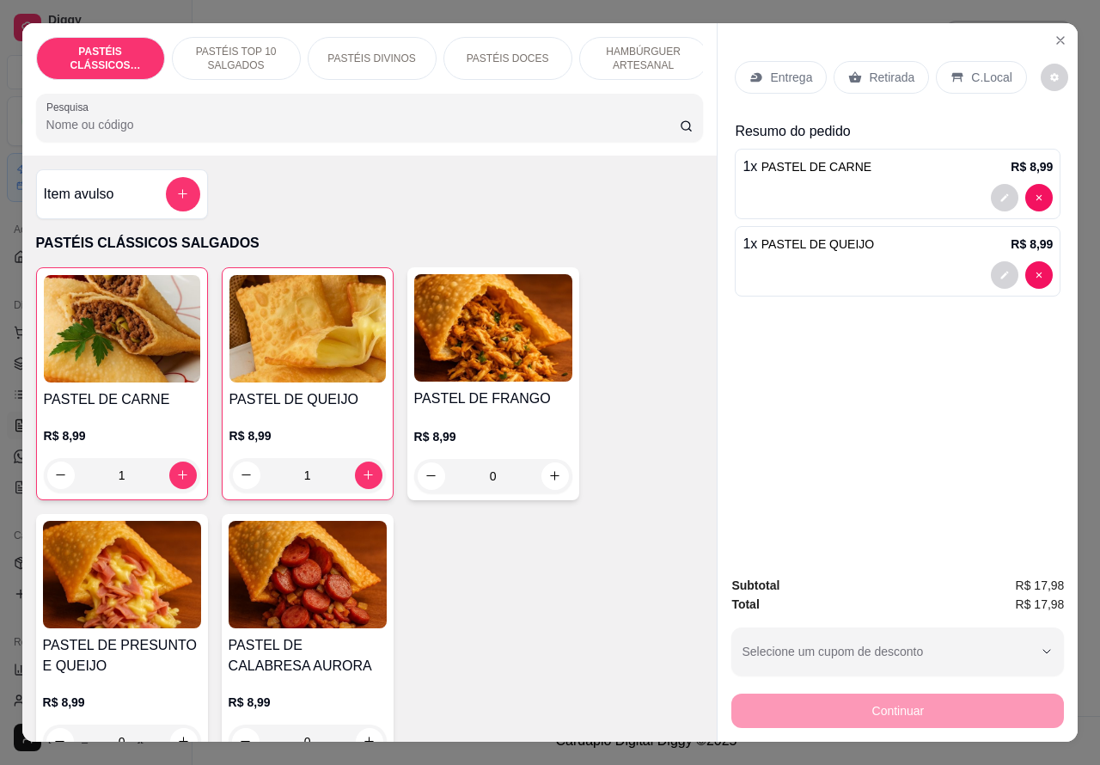
click at [903, 267] on div at bounding box center [897, 274] width 310 height 27
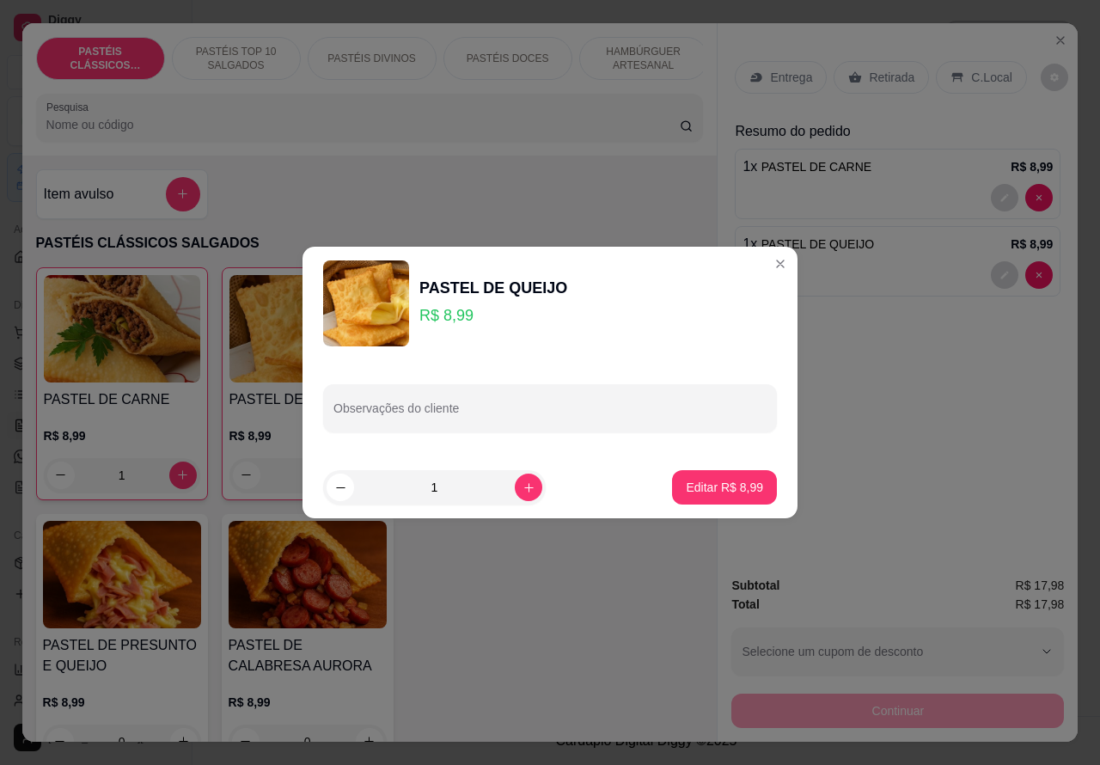
click at [485, 412] on input "Observações do cliente" at bounding box center [549, 414] width 433 height 17
type input "SENHOR [PERSON_NAME] ESTA AGUARDANDO"
click at [714, 490] on p "Editar R$ 8,99" at bounding box center [724, 487] width 77 height 17
type input "0"
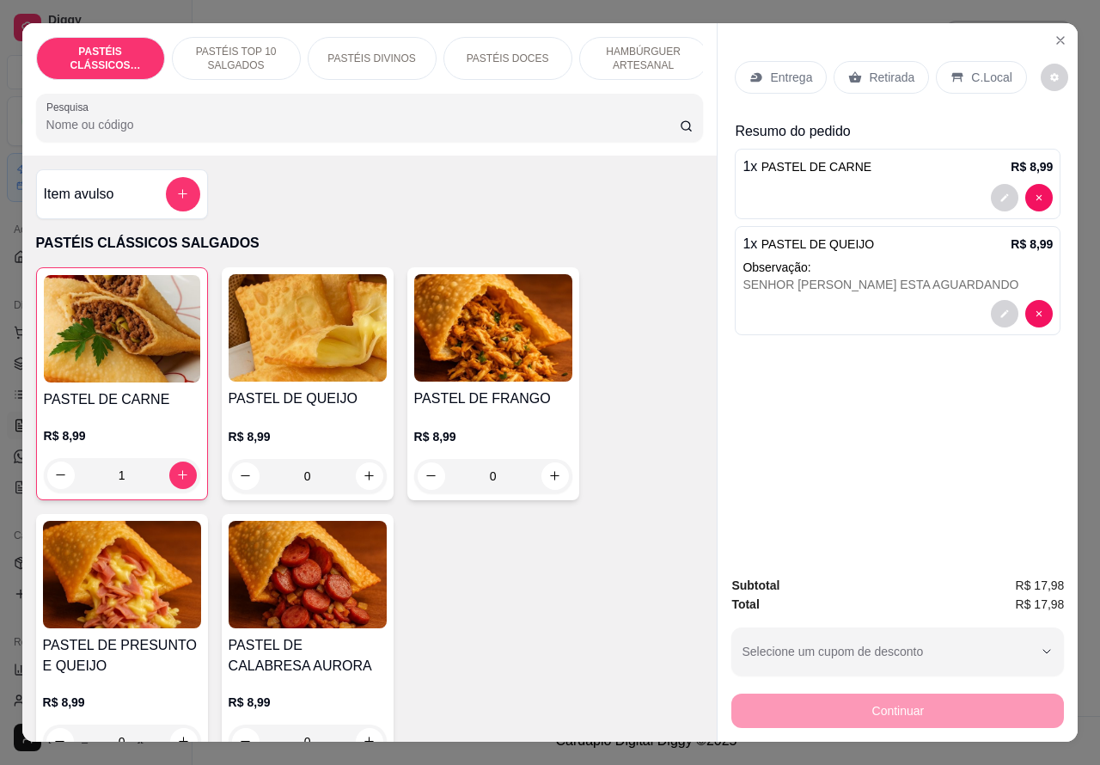
click at [875, 70] on p "Retirada" at bounding box center [892, 77] width 46 height 17
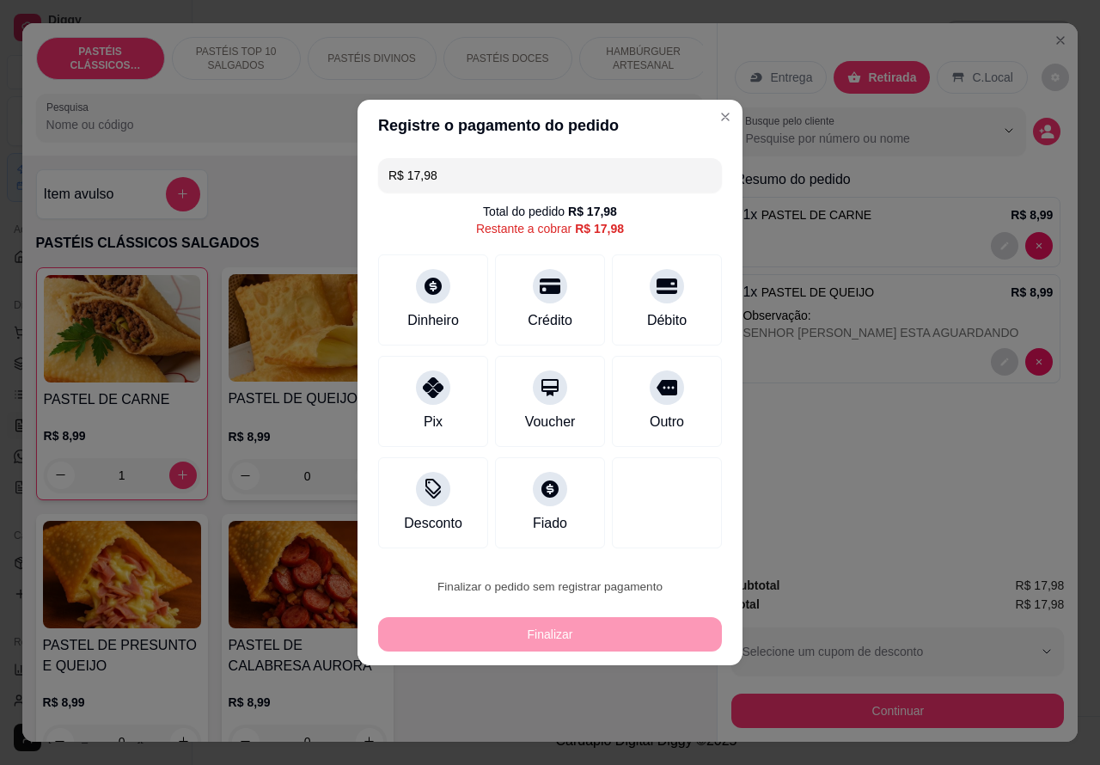
click at [657, 535] on button "Confirmar" at bounding box center [651, 538] width 61 height 26
type input "0"
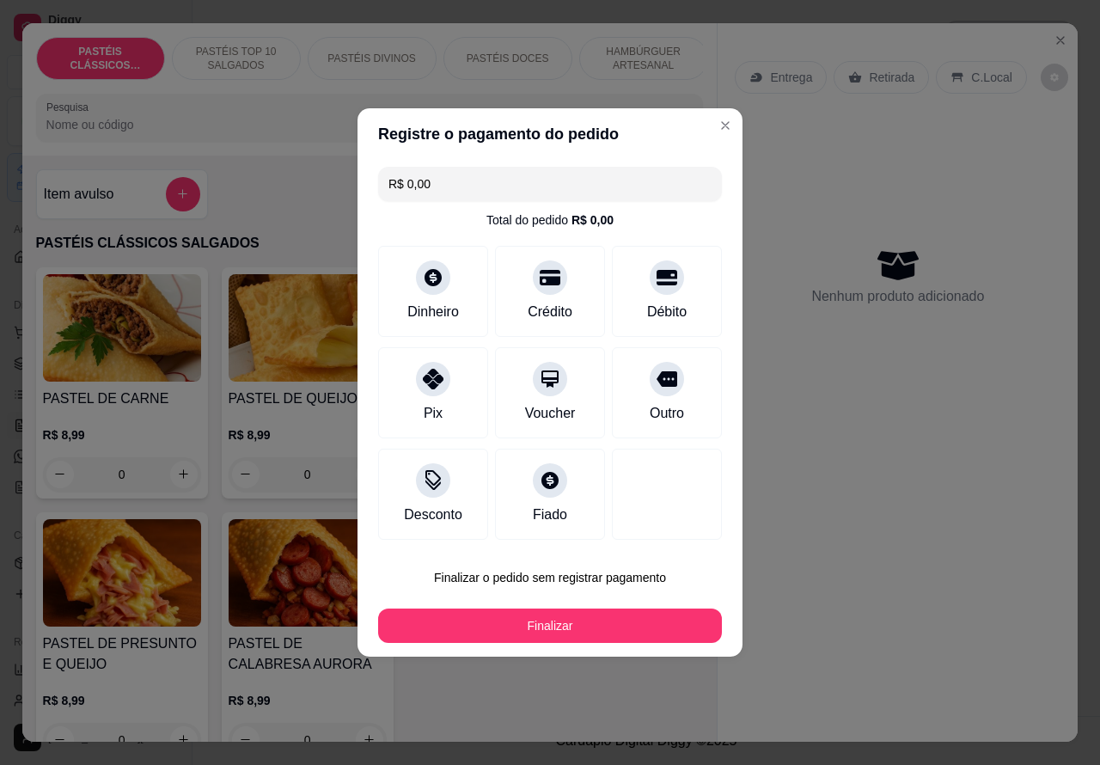
type input "R$ 0,00"
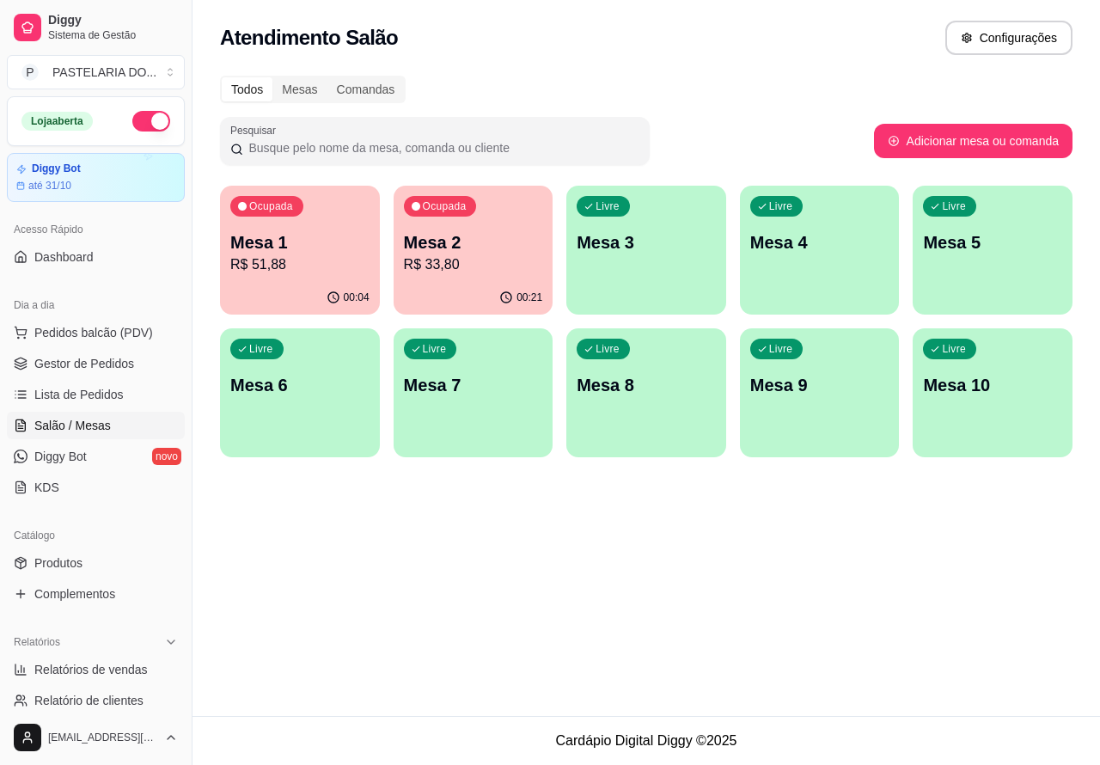
click at [460, 249] on p "Mesa 2" at bounding box center [473, 242] width 139 height 24
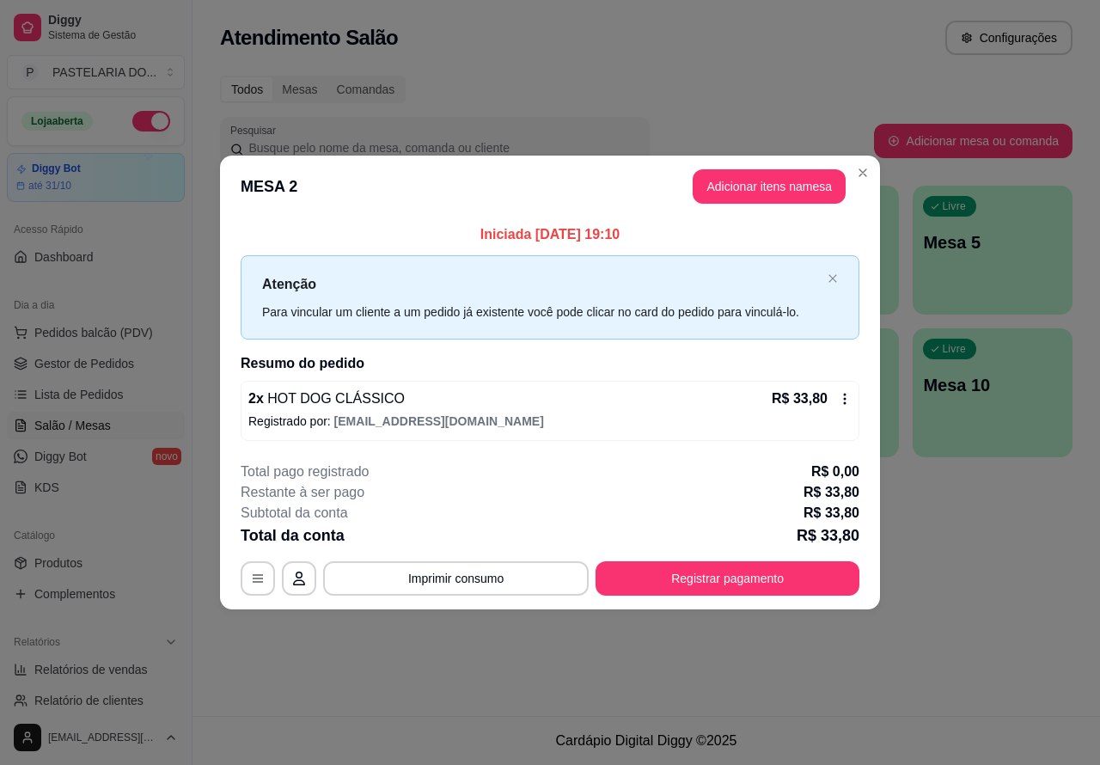
click at [564, 668] on div "Atendimento Salão Configurações Todos Mesas Comandas Pesquisar Adicionar mesa o…" at bounding box center [645, 358] width 907 height 716
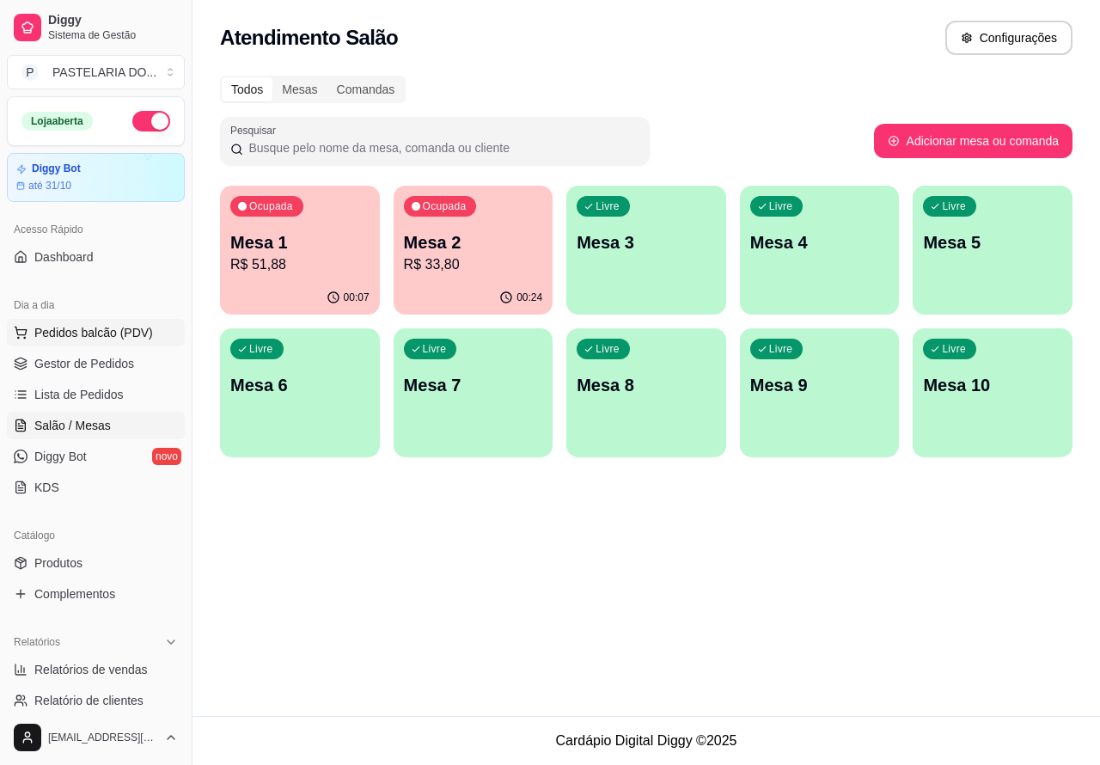
click at [131, 331] on span "Pedidos balcão (PDV)" at bounding box center [93, 332] width 119 height 17
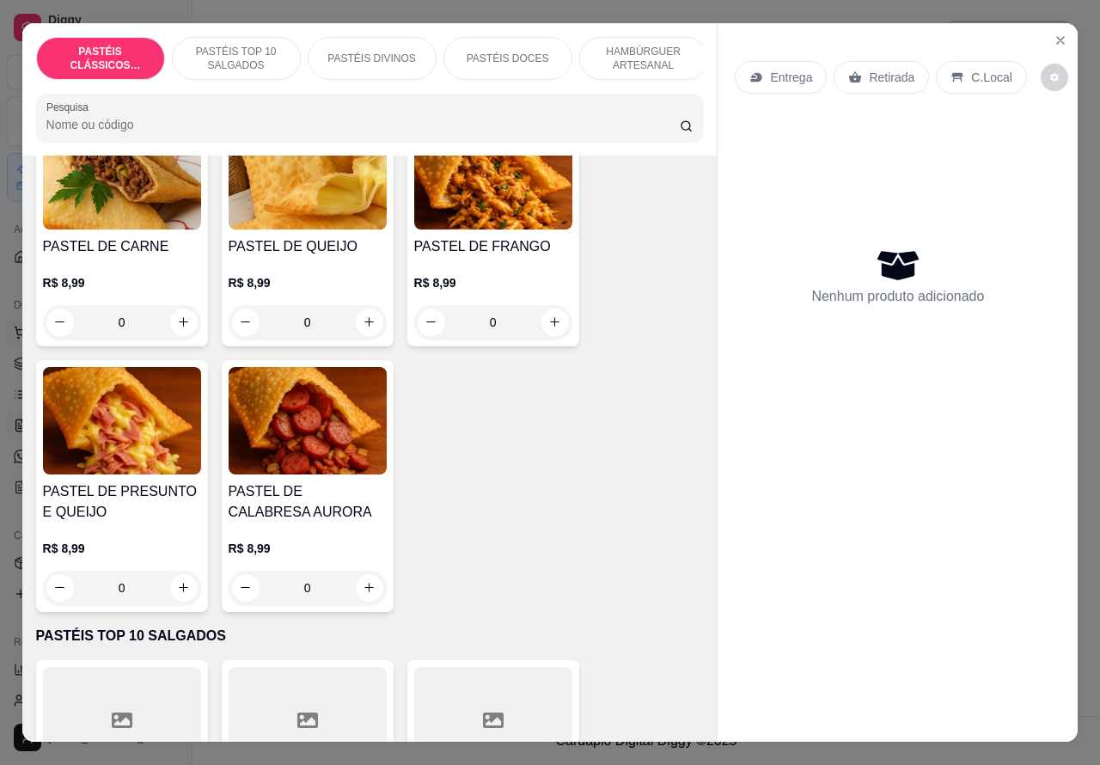
scroll to position [213, 0]
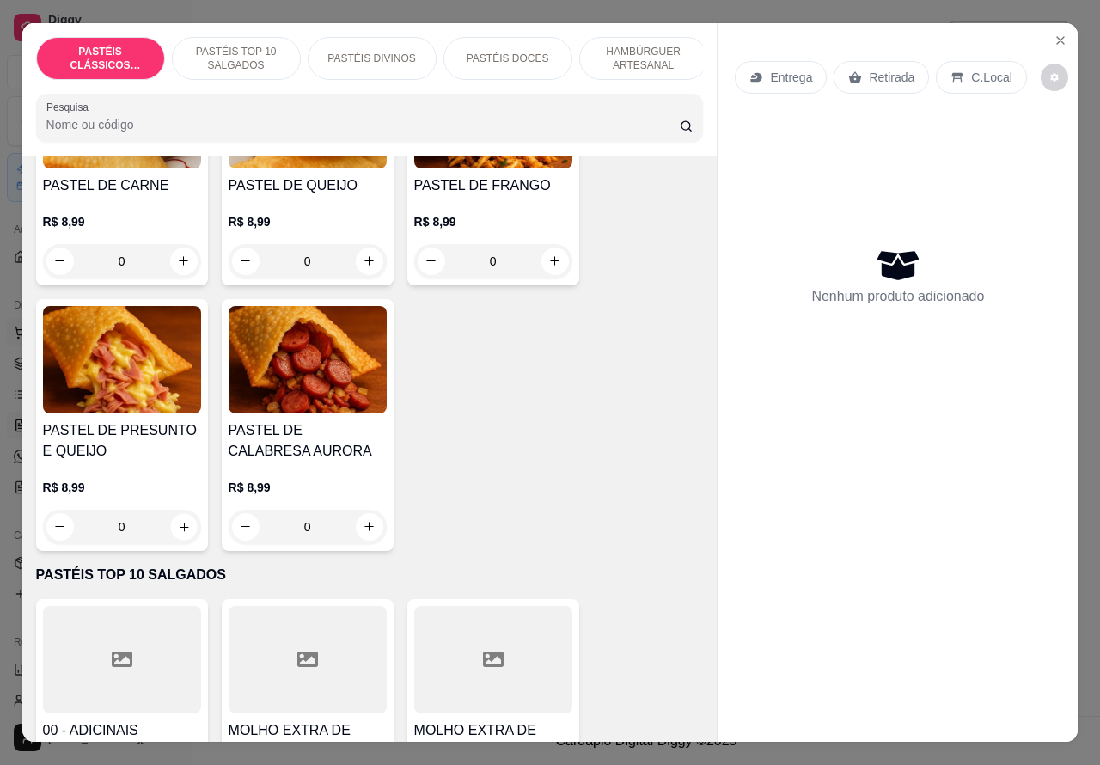
click at [177, 533] on icon "increase-product-quantity" at bounding box center [183, 526] width 13 height 13
type input "1"
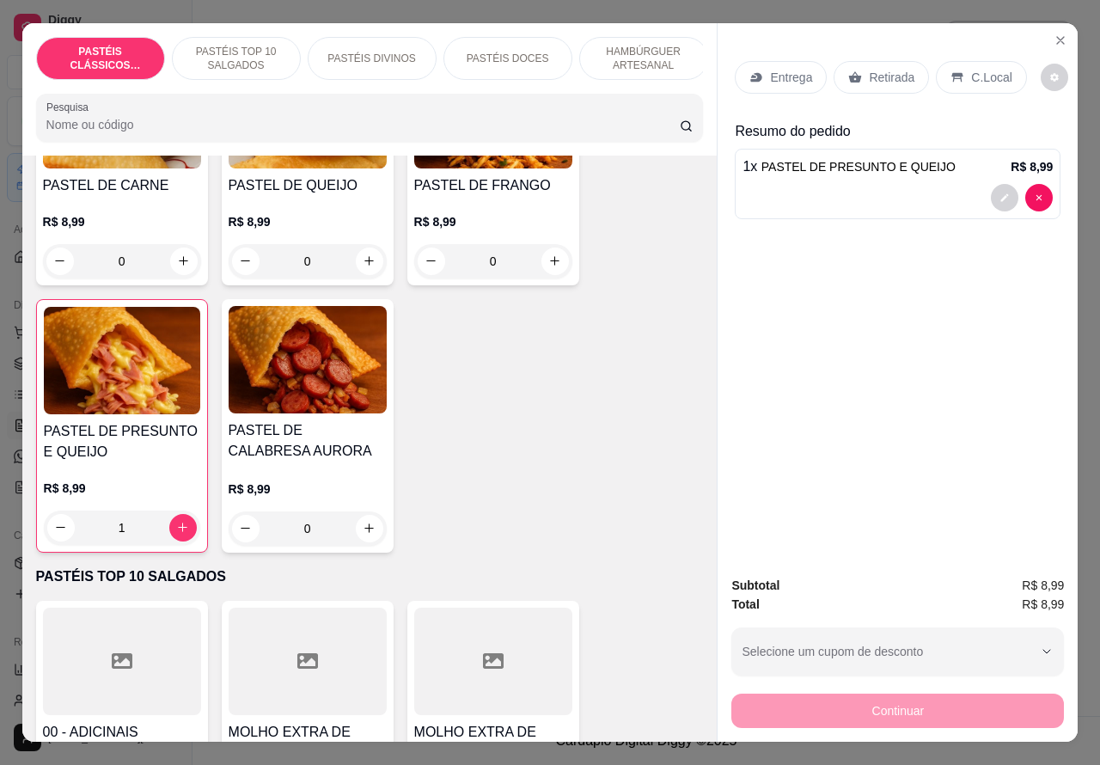
click at [958, 69] on div "C.Local" at bounding box center [981, 77] width 90 height 33
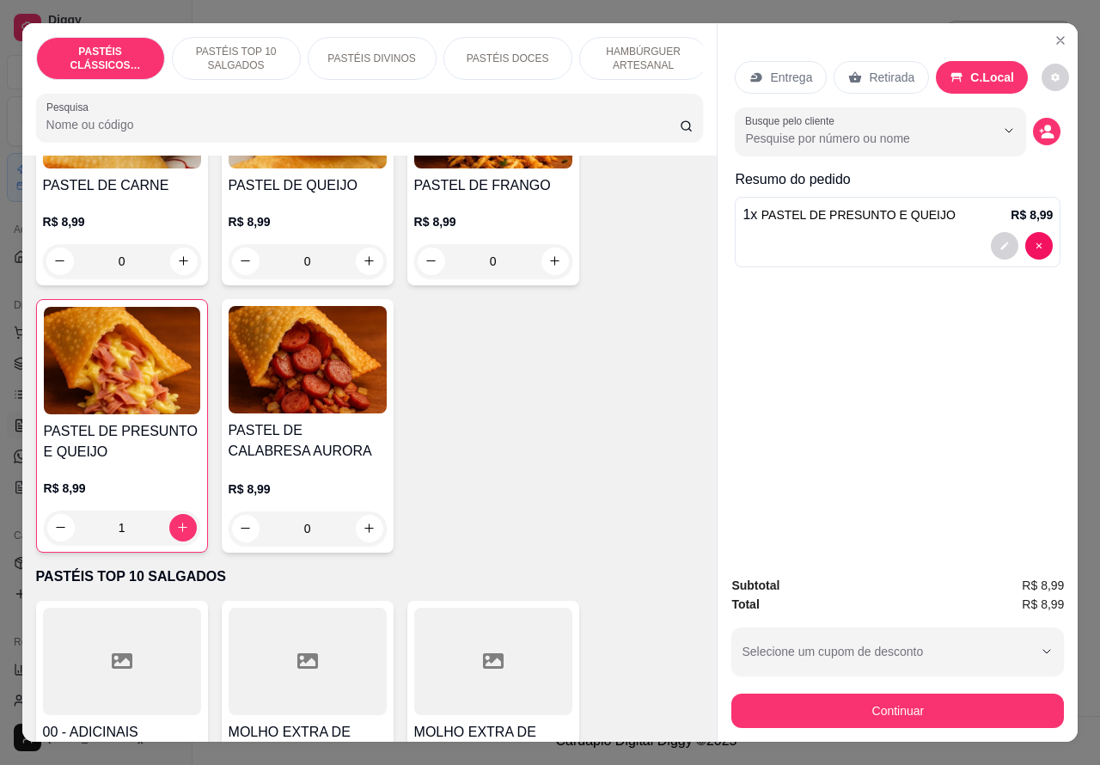
click at [894, 241] on div at bounding box center [897, 245] width 310 height 27
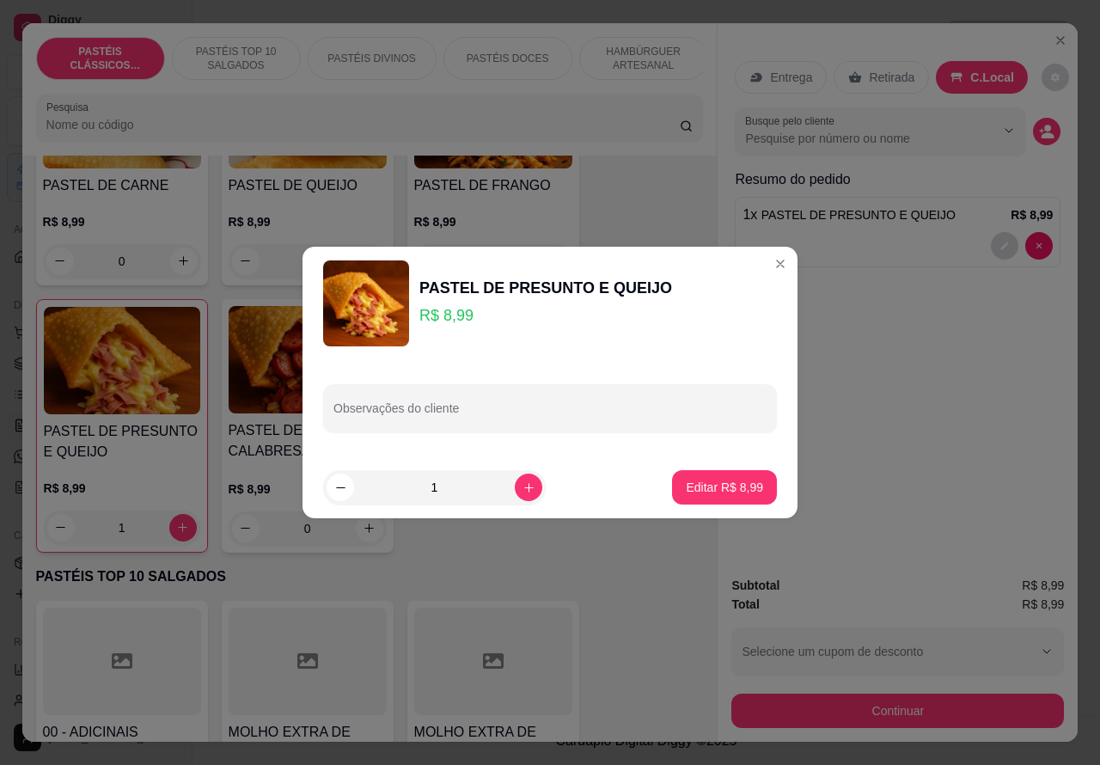
click at [404, 409] on div "Observações do cliente" at bounding box center [550, 408] width 454 height 48
type input "S"
type input "SENHORA COM A CRIANÇA"
click at [694, 488] on p "Editar R$ 8,99" at bounding box center [724, 487] width 75 height 16
type input "0"
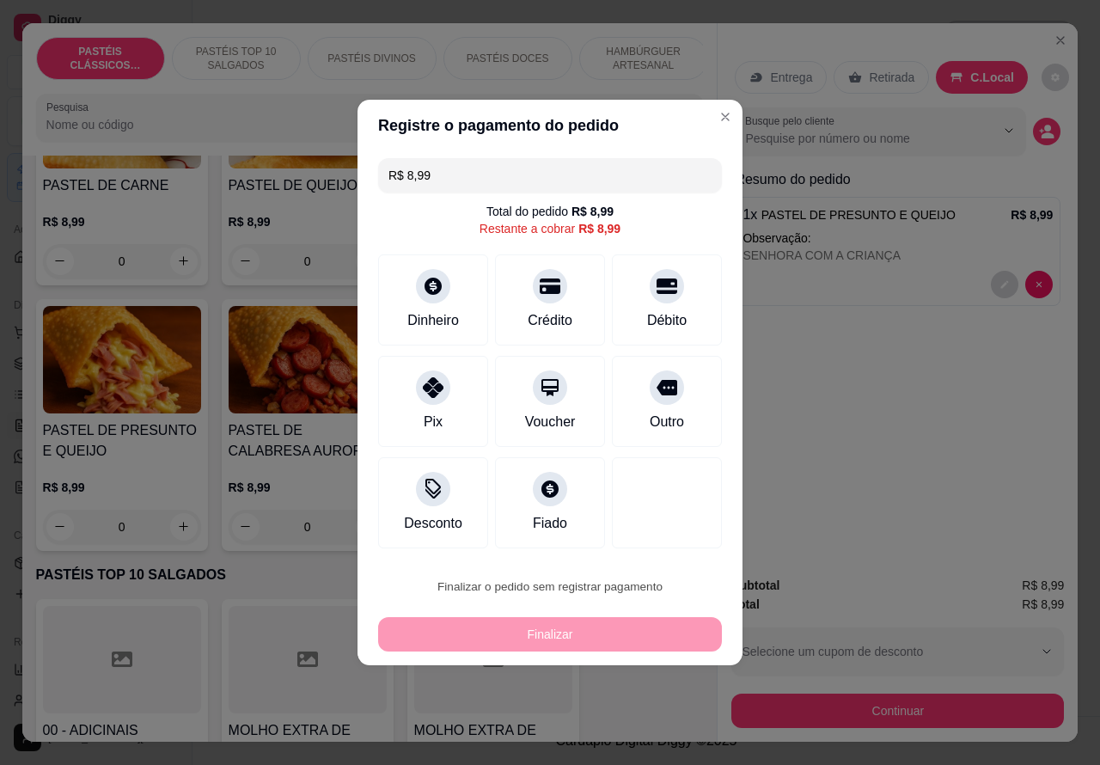
click at [680, 533] on button "Confirmar" at bounding box center [652, 538] width 64 height 27
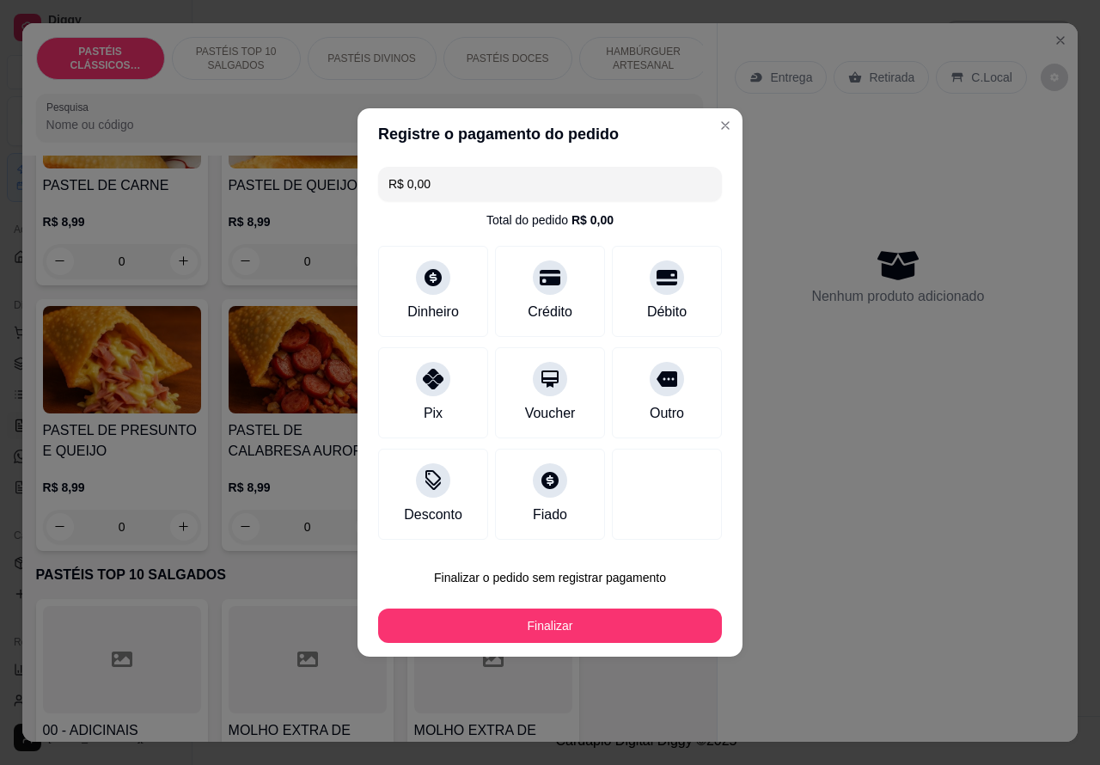
type input "R$ 0,00"
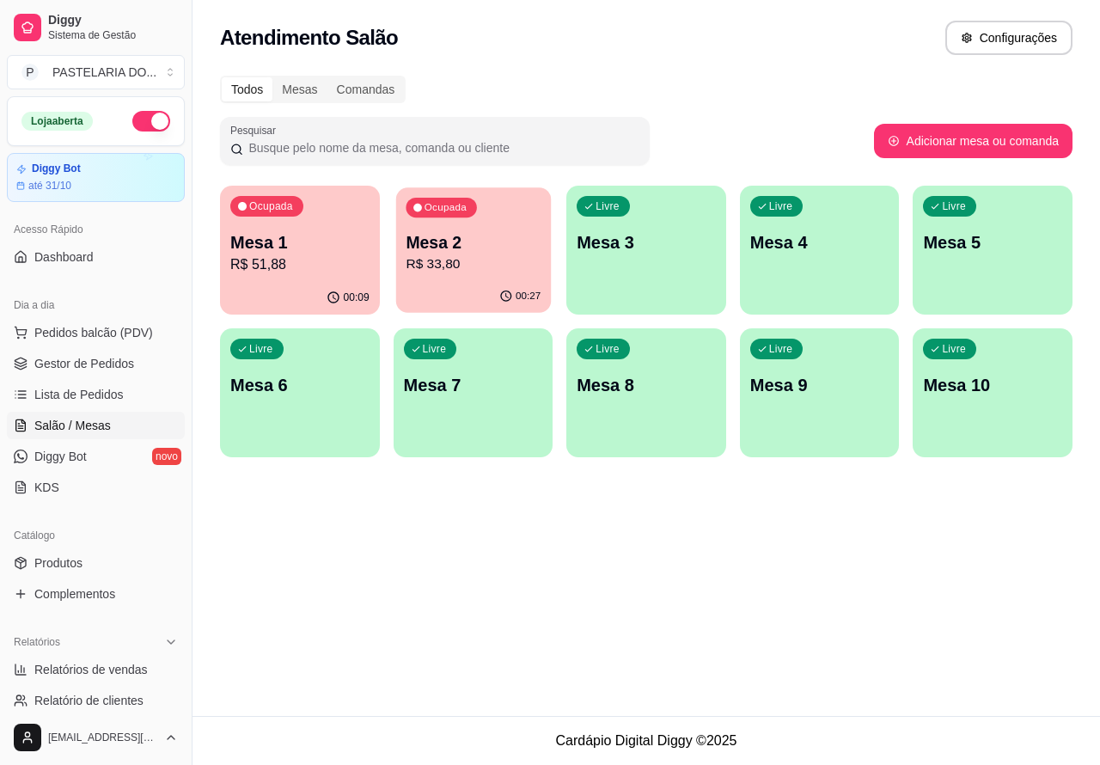
click at [492, 266] on p "R$ 33,80" at bounding box center [473, 264] width 135 height 20
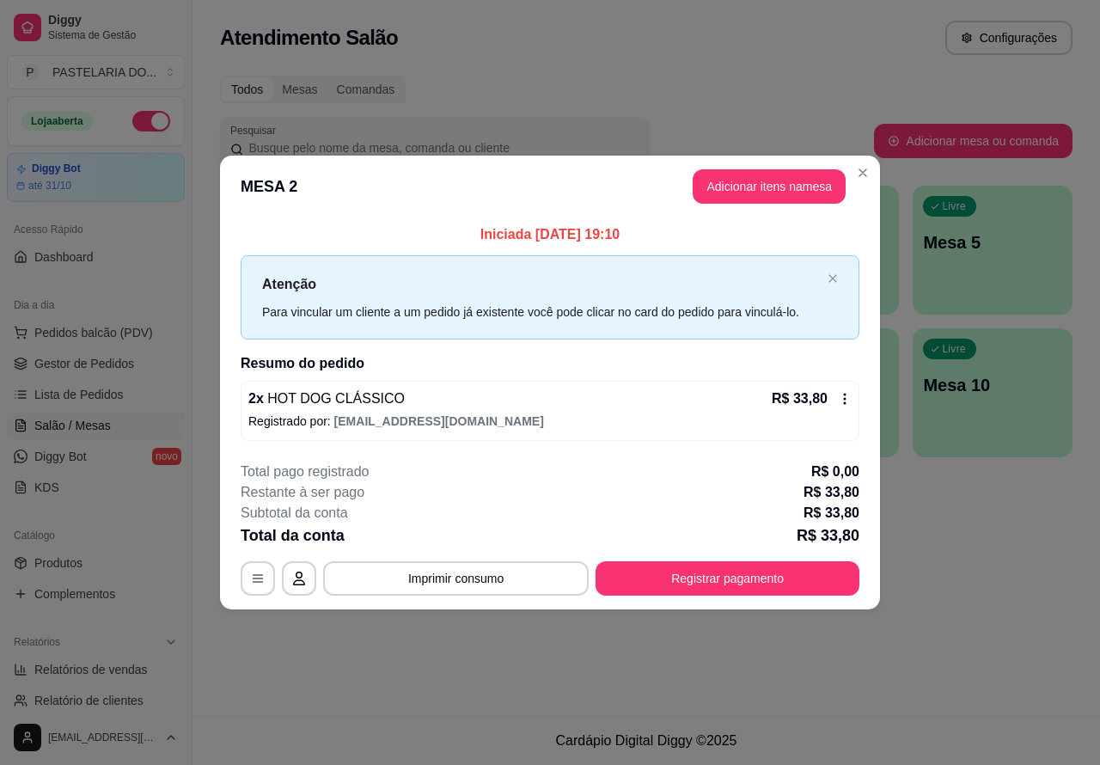
click at [546, 569] on button "Imprimir consumo" at bounding box center [455, 578] width 265 height 34
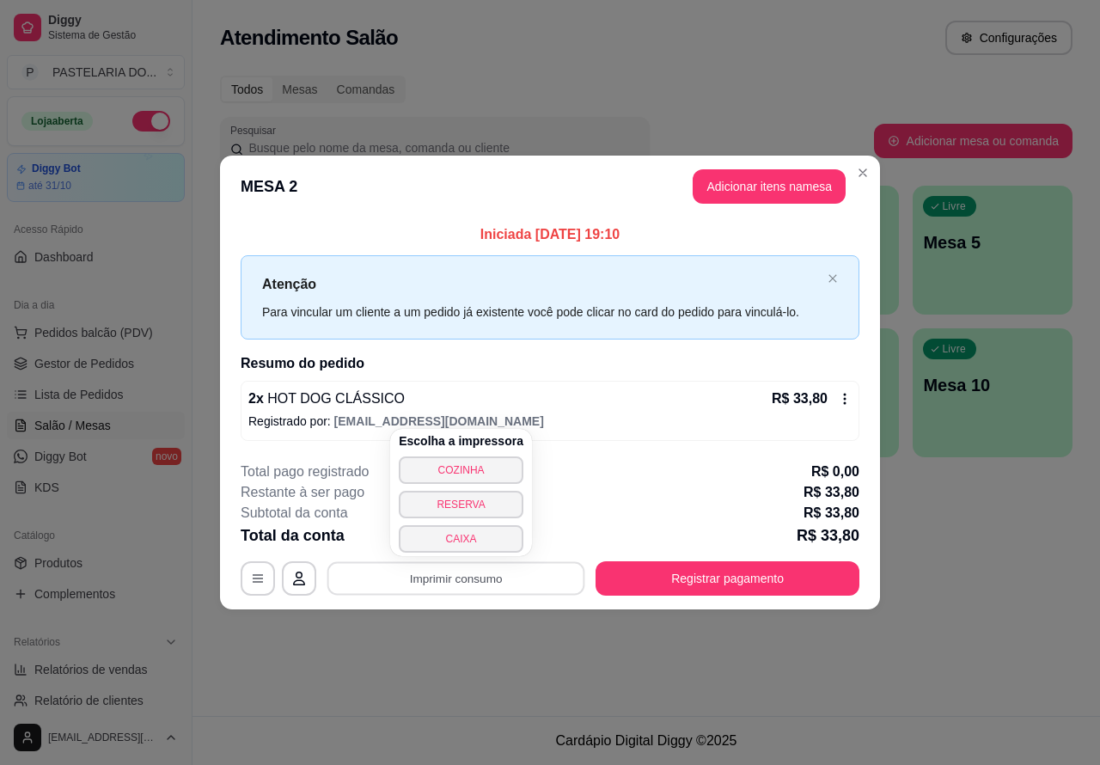
click at [486, 537] on button "CAIXA" at bounding box center [461, 538] width 125 height 27
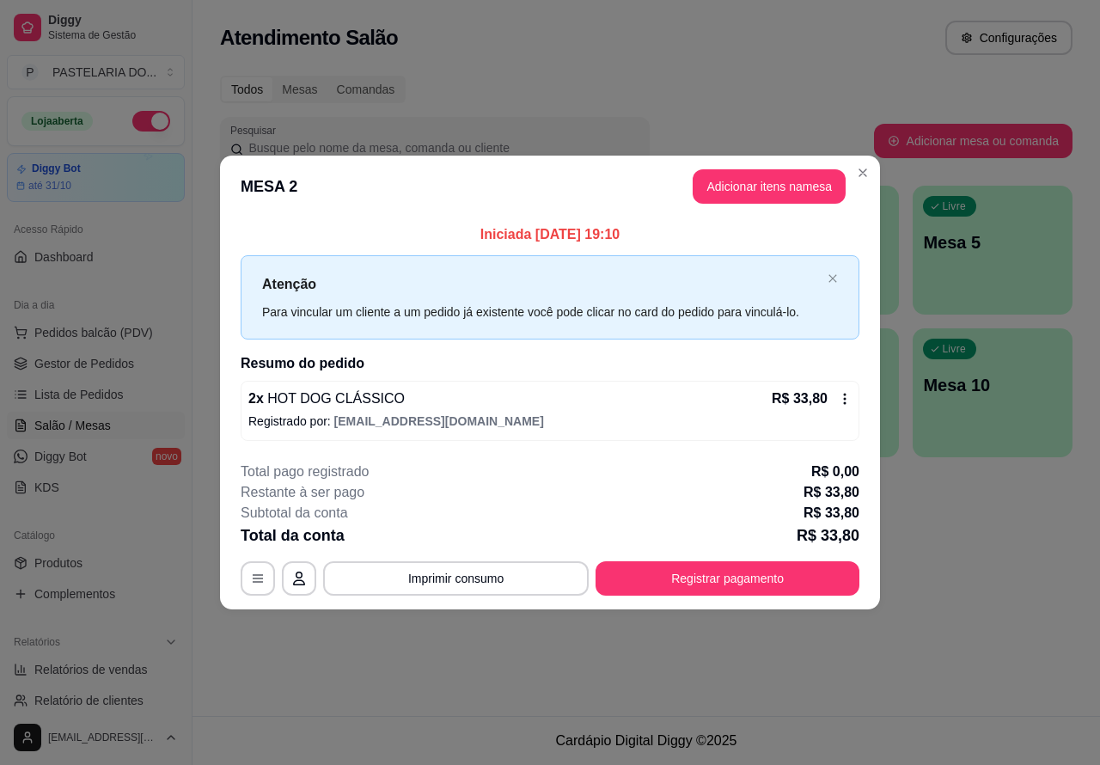
click at [122, 396] on link "Lista de Pedidos" at bounding box center [96, 394] width 178 height 27
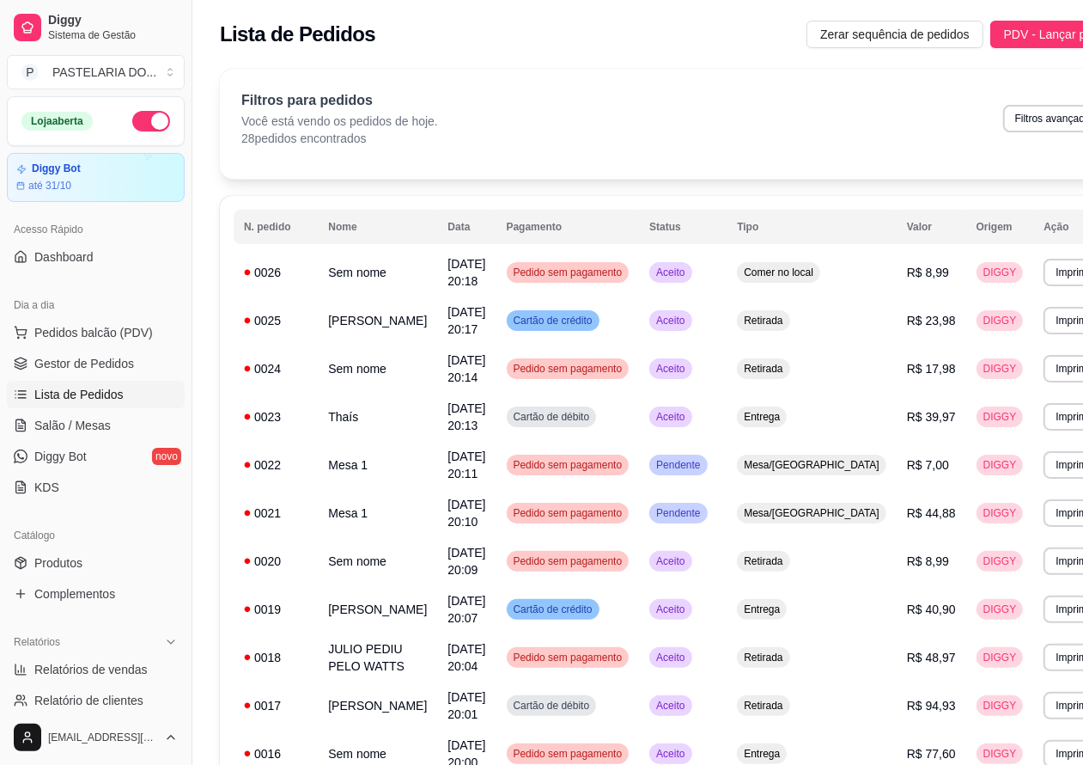
click at [113, 400] on span "Lista de Pedidos" at bounding box center [78, 394] width 89 height 17
click at [118, 391] on span "Lista de Pedidos" at bounding box center [78, 394] width 89 height 17
click at [110, 424] on link "Salão / Mesas" at bounding box center [96, 425] width 178 height 27
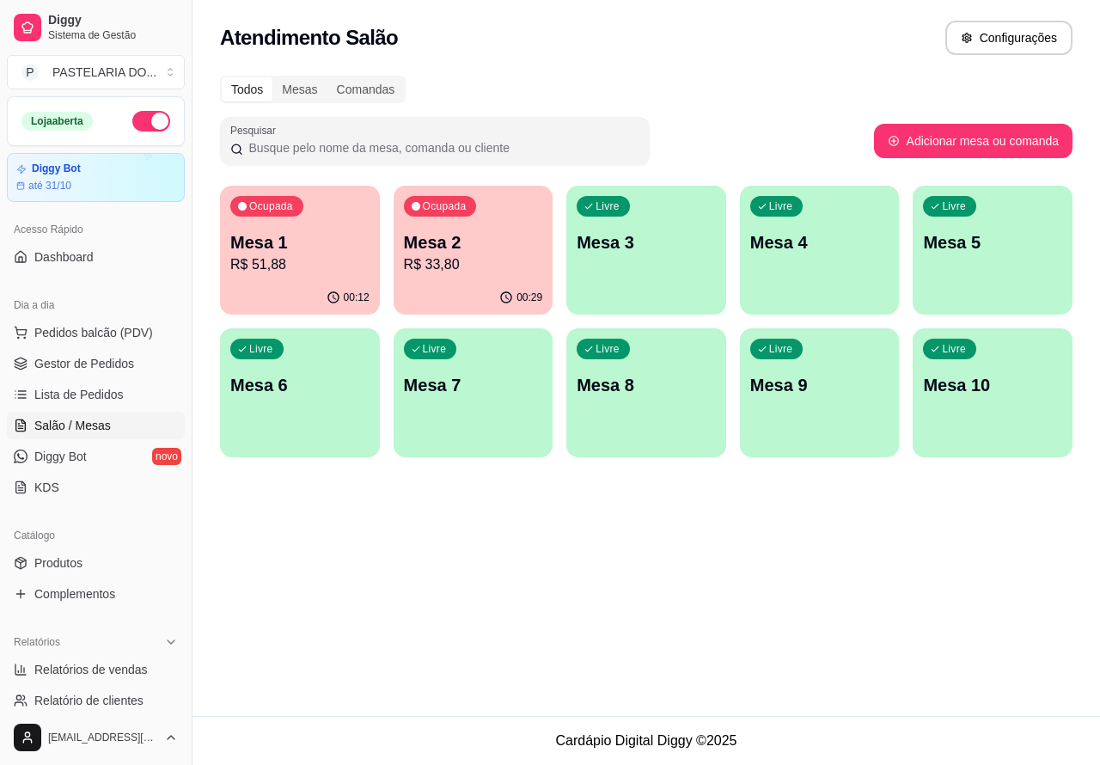
click at [666, 266] on div "Livre Mesa 3" at bounding box center [646, 240] width 160 height 108
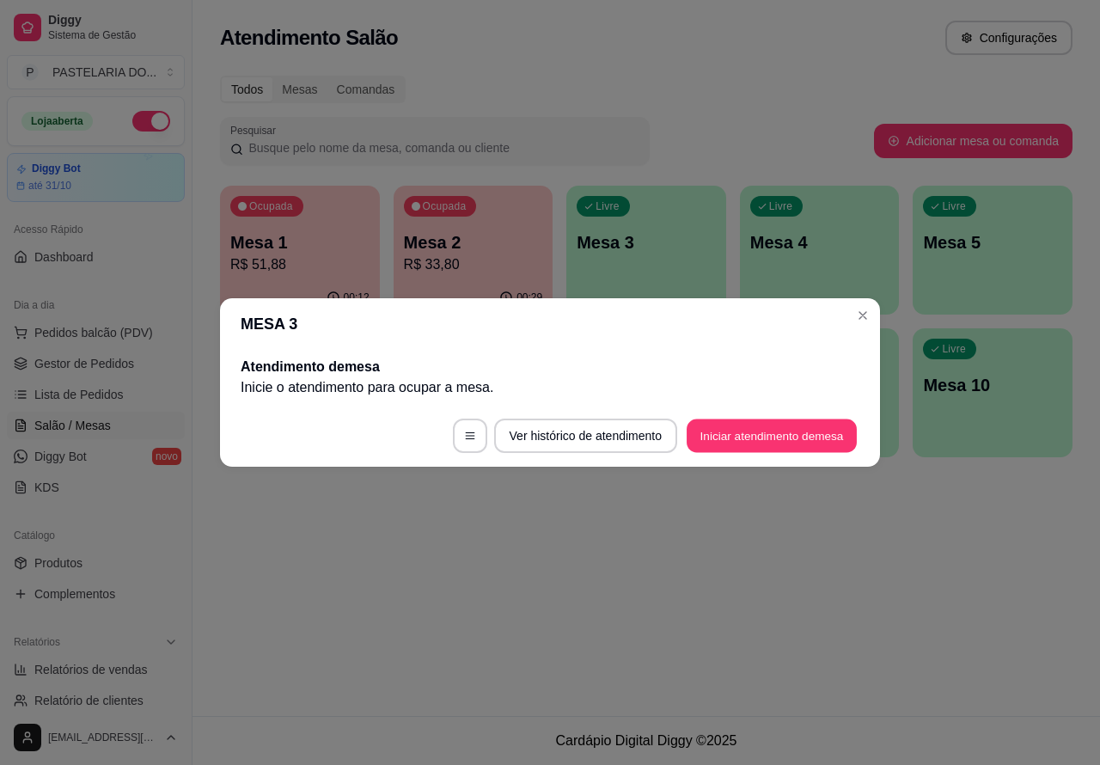
click at [743, 435] on button "Iniciar atendimento de mesa" at bounding box center [771, 436] width 170 height 34
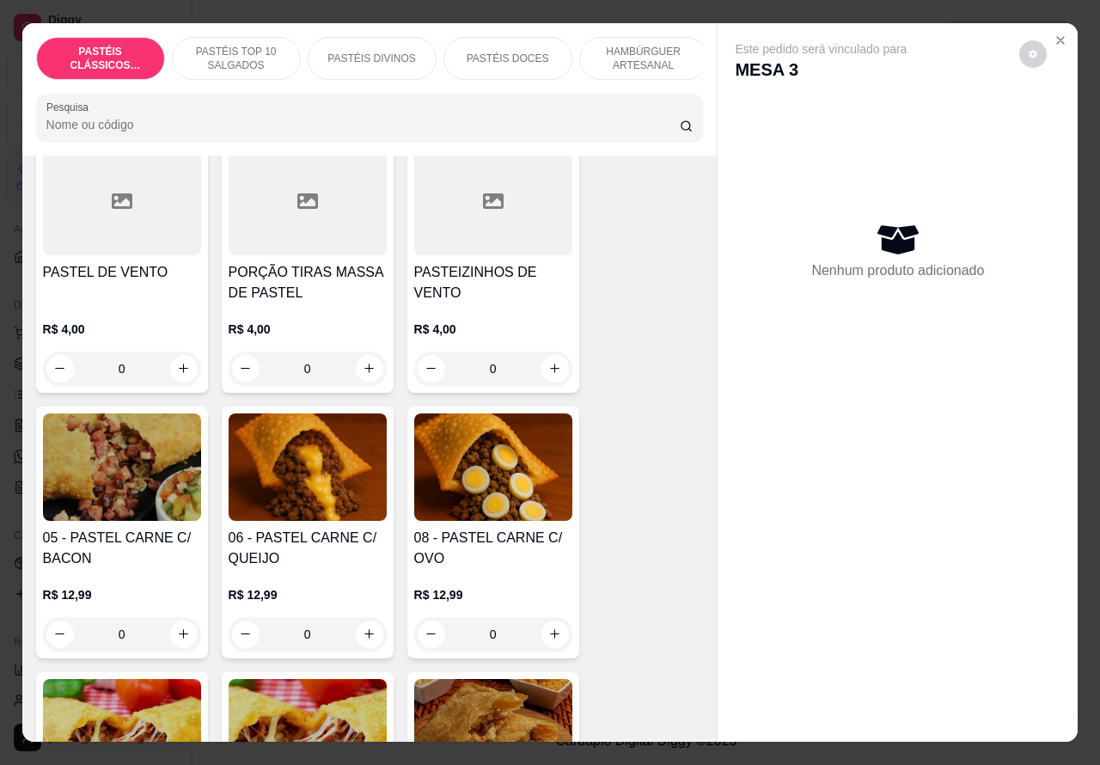
scroll to position [1062, 0]
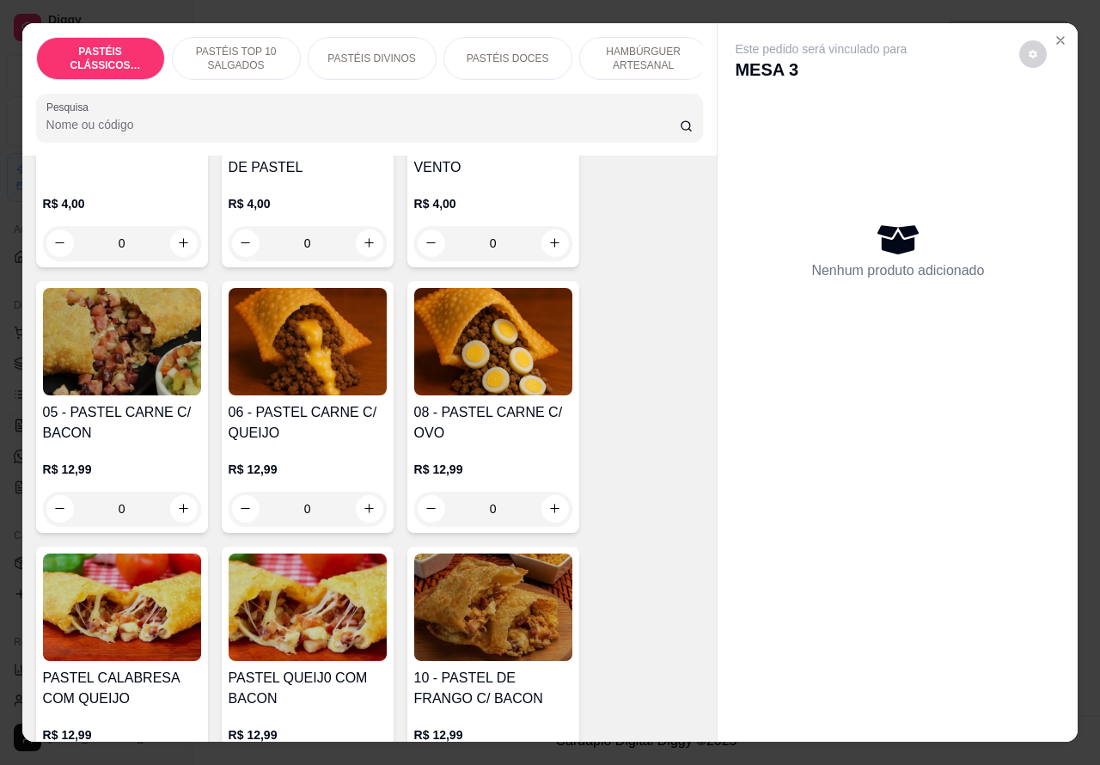
click at [168, 507] on div "0" at bounding box center [122, 508] width 158 height 34
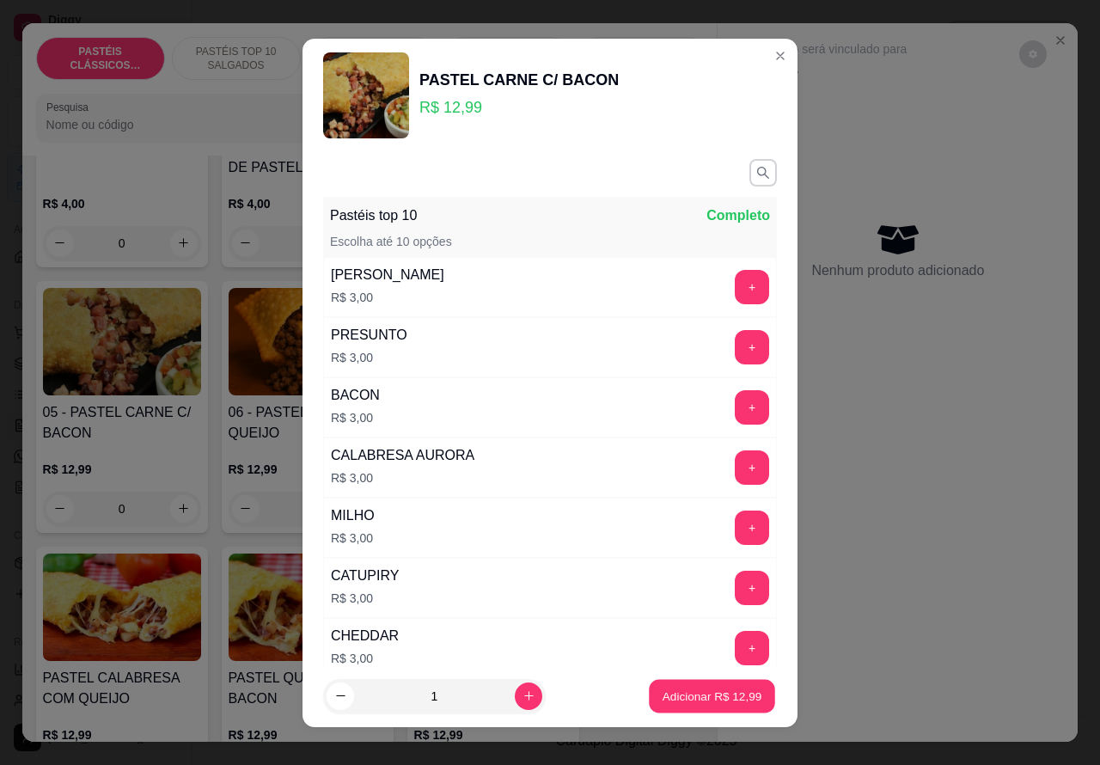
click at [662, 697] on p "Adicionar R$ 12,99" at bounding box center [712, 695] width 100 height 16
type input "1"
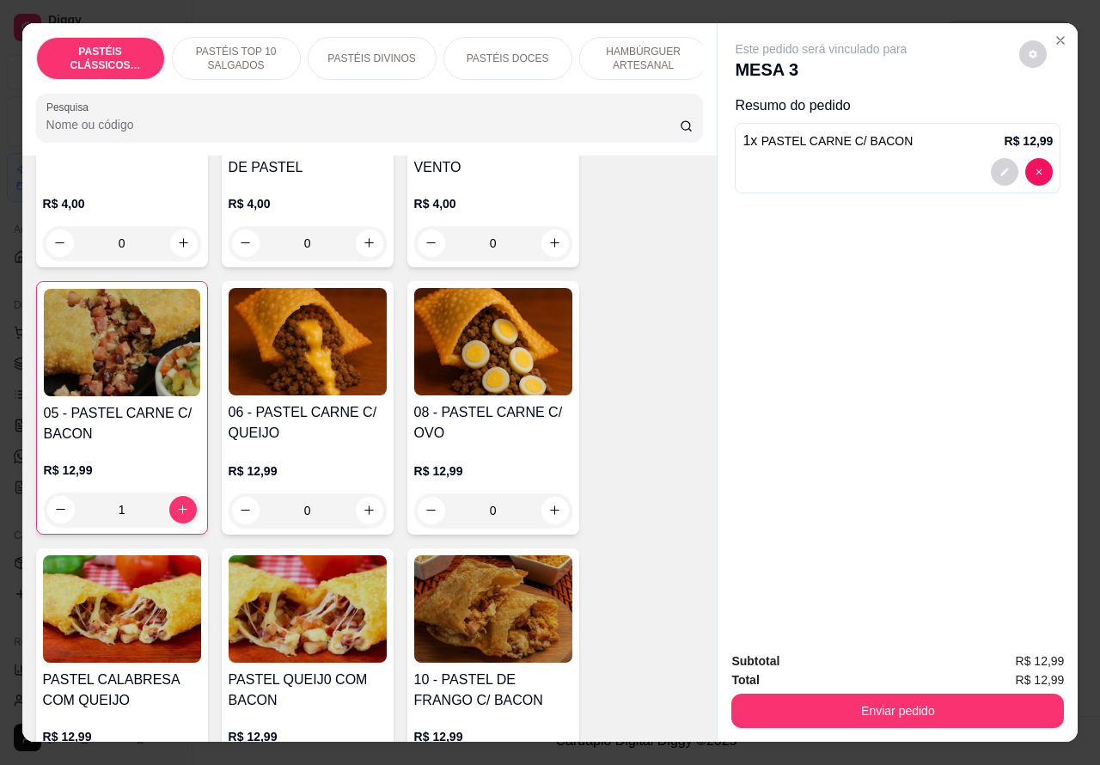
click at [524, 52] on p "PASTÉIS DOCES" at bounding box center [508, 59] width 82 height 14
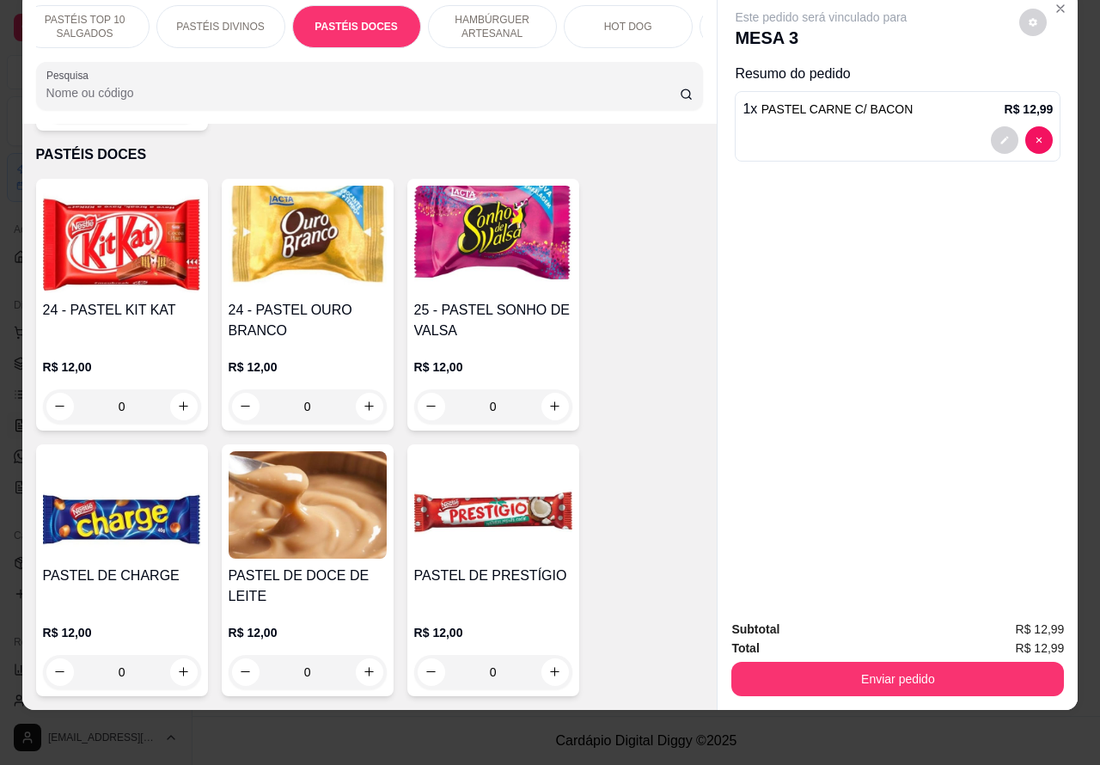
scroll to position [0, 265]
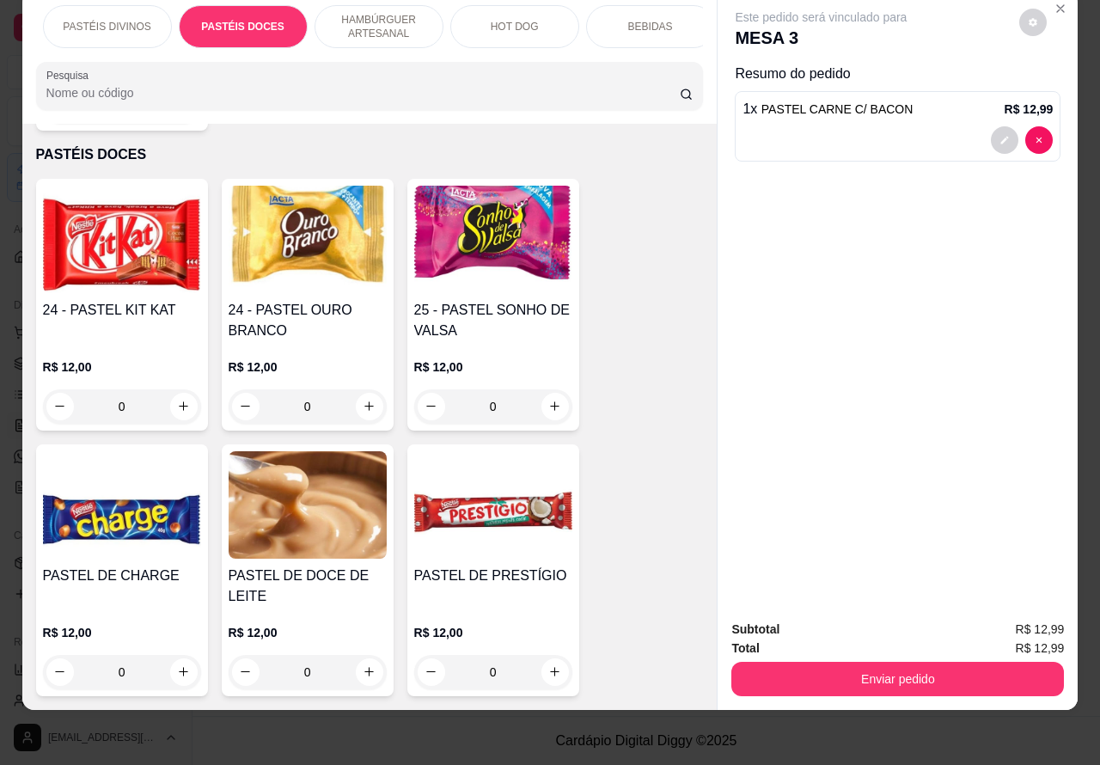
click at [642, 20] on p "BEBIDAS" at bounding box center [650, 27] width 45 height 14
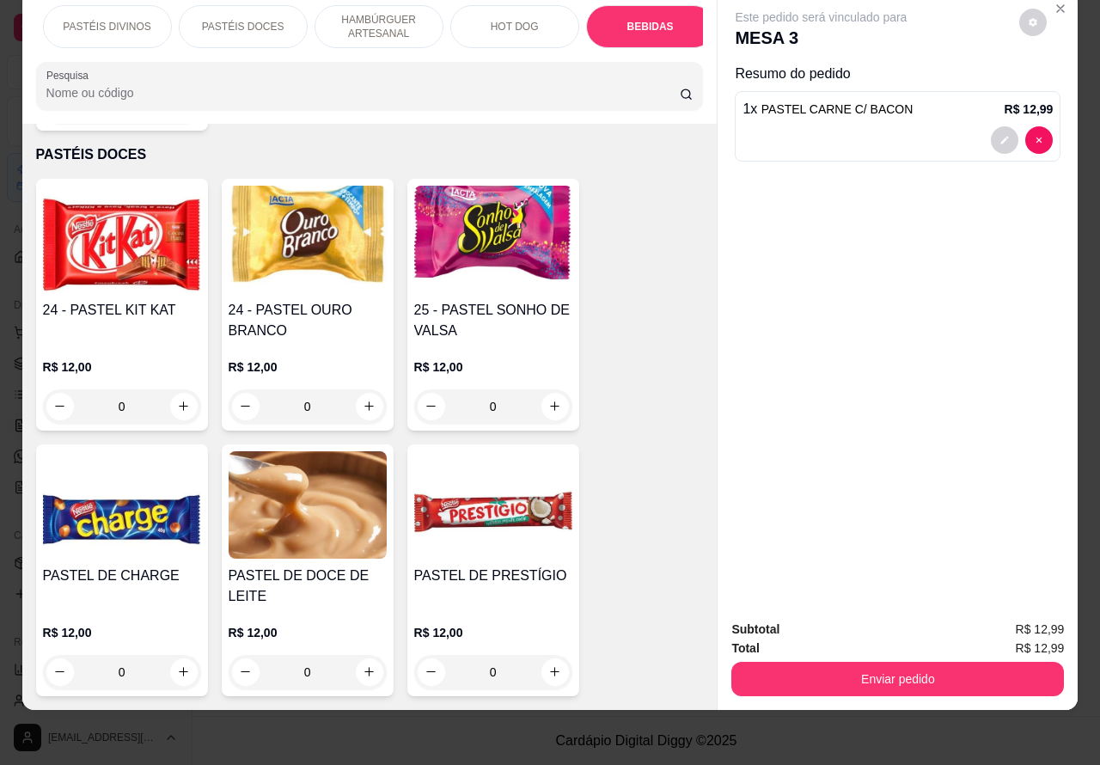
scroll to position [5974, 0]
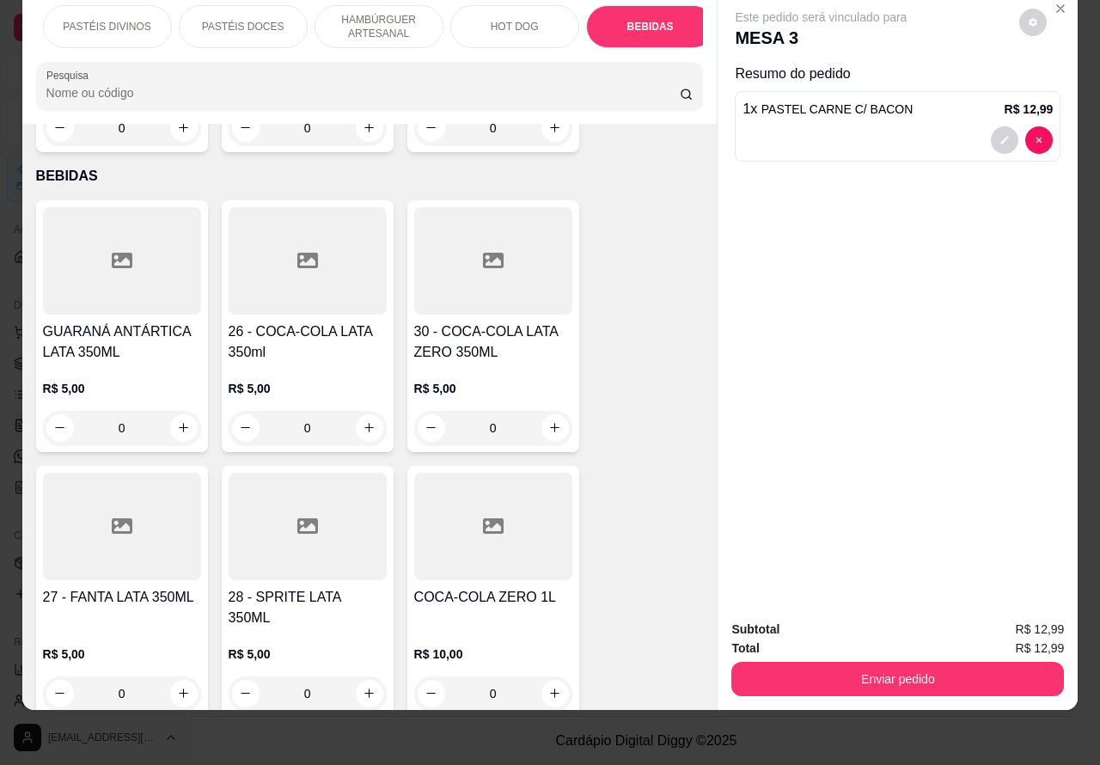
click at [246, 20] on p "PASTÉIS DOCES" at bounding box center [243, 27] width 82 height 14
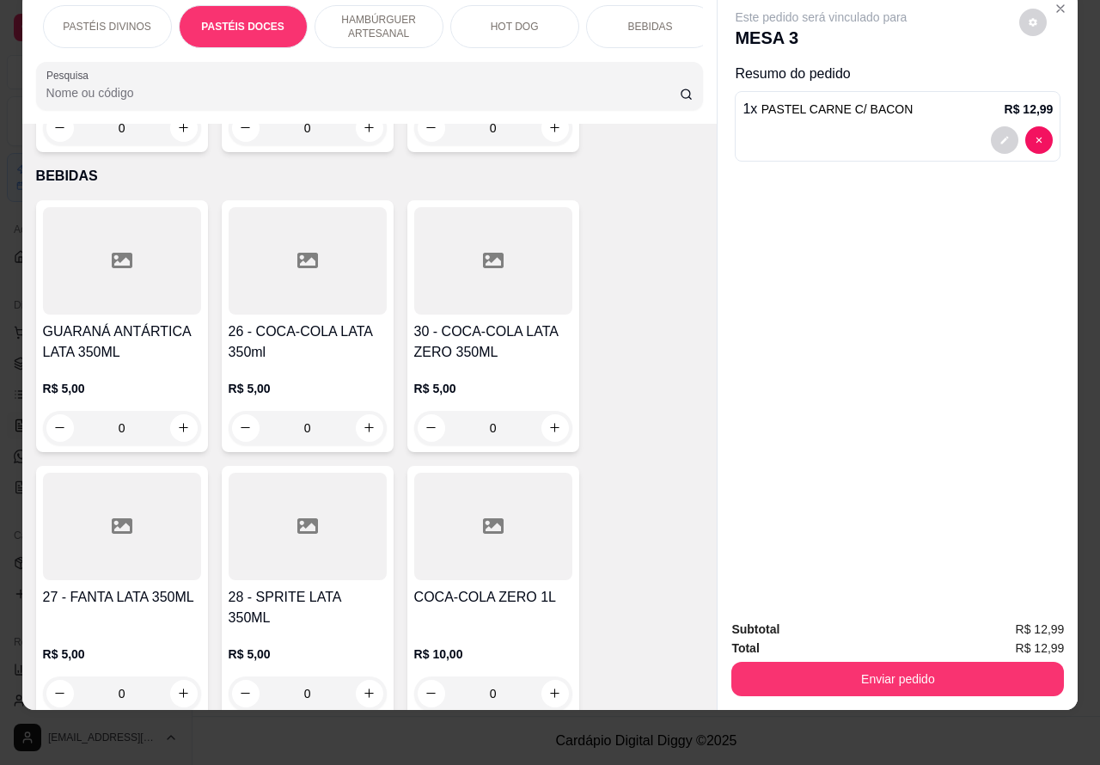
scroll to position [3327, 0]
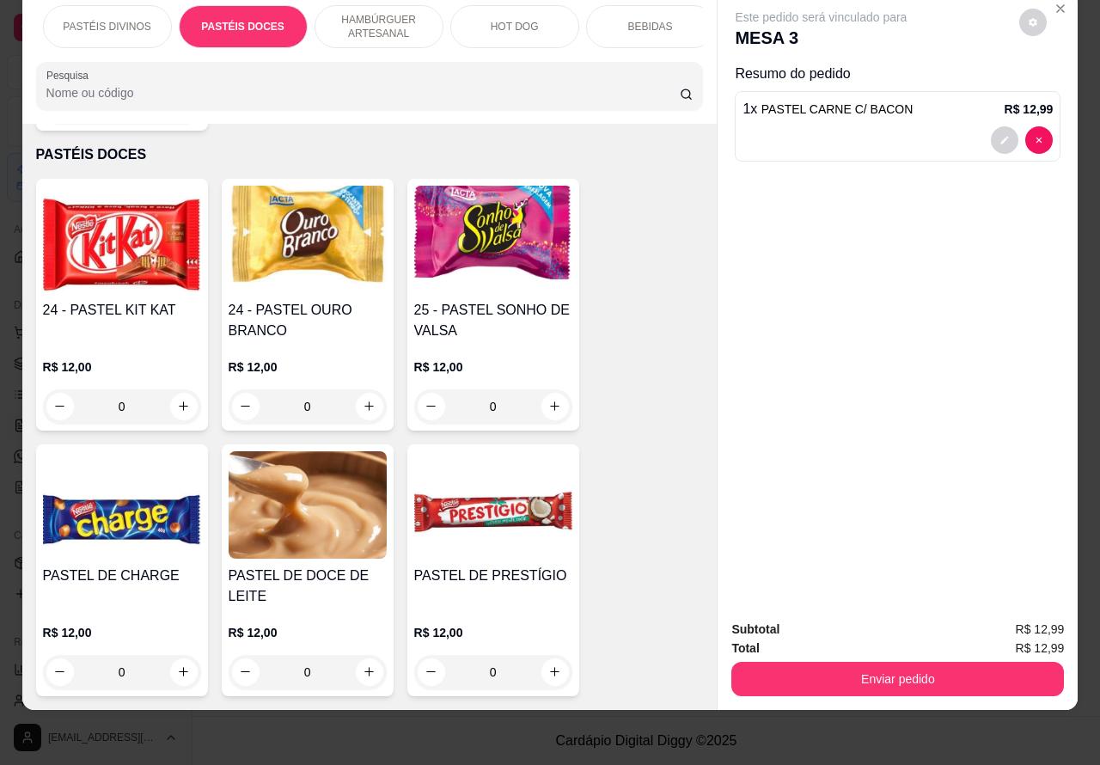
click at [177, 399] on icon "increase-product-quantity" at bounding box center [183, 405] width 13 height 13
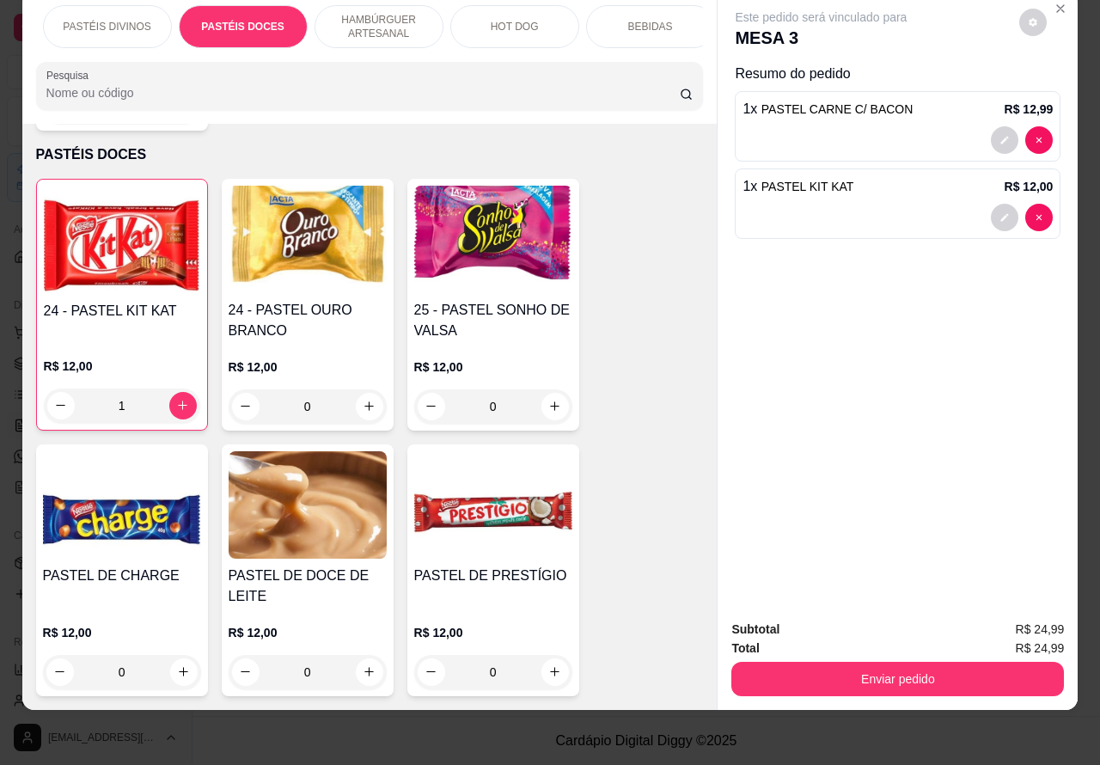
click at [1031, 200] on div "Este pedido será vinculado para MESA 3 Resumo do pedido 1 x PASTEL CARNE C/ BAC…" at bounding box center [897, 298] width 360 height 615
type input "0"
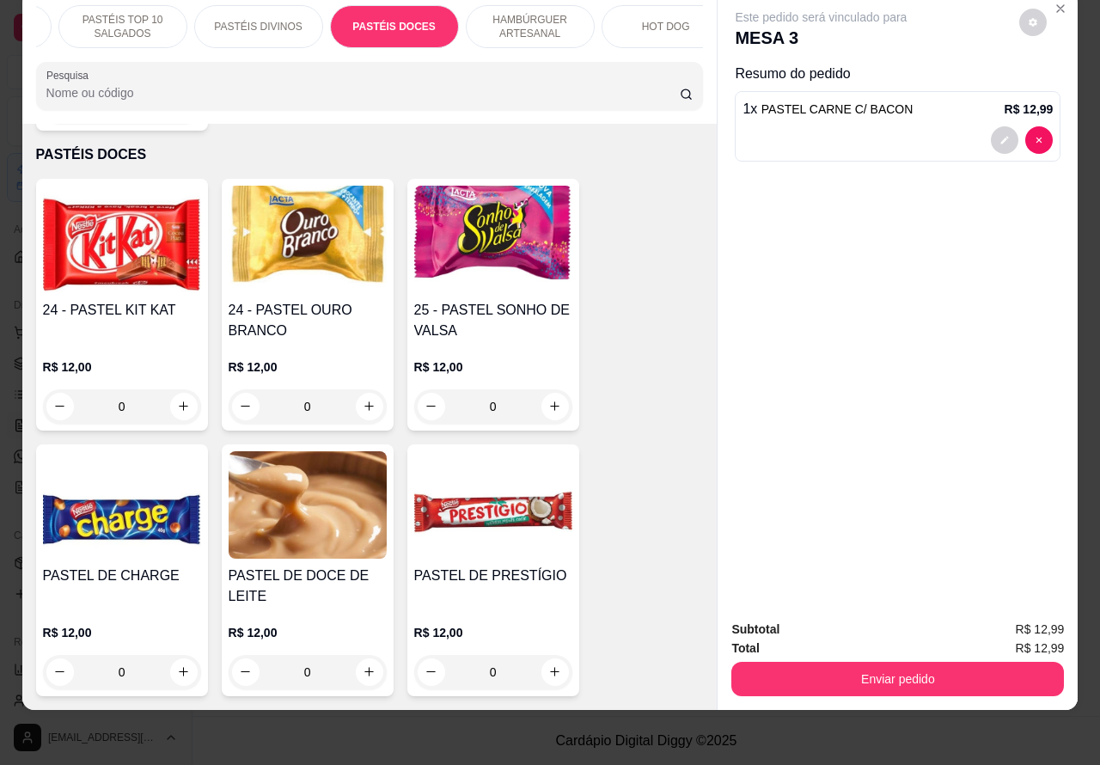
scroll to position [0, 0]
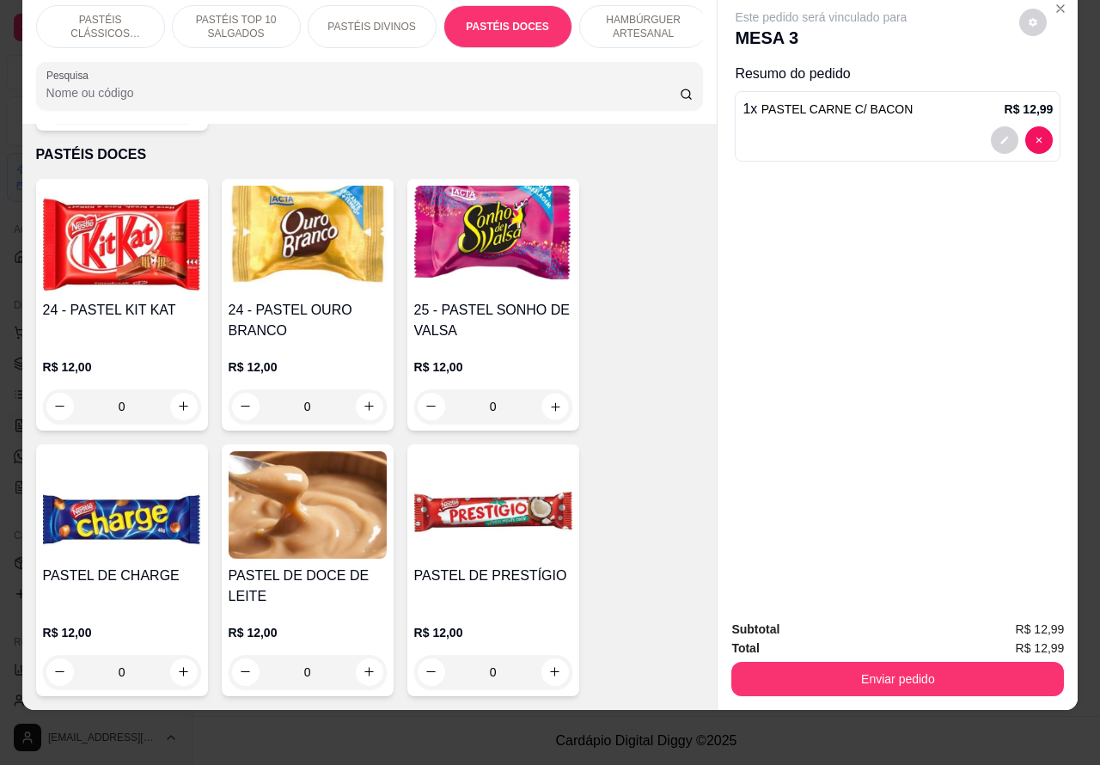
click at [548, 399] on icon "increase-product-quantity" at bounding box center [554, 405] width 13 height 13
type input "1"
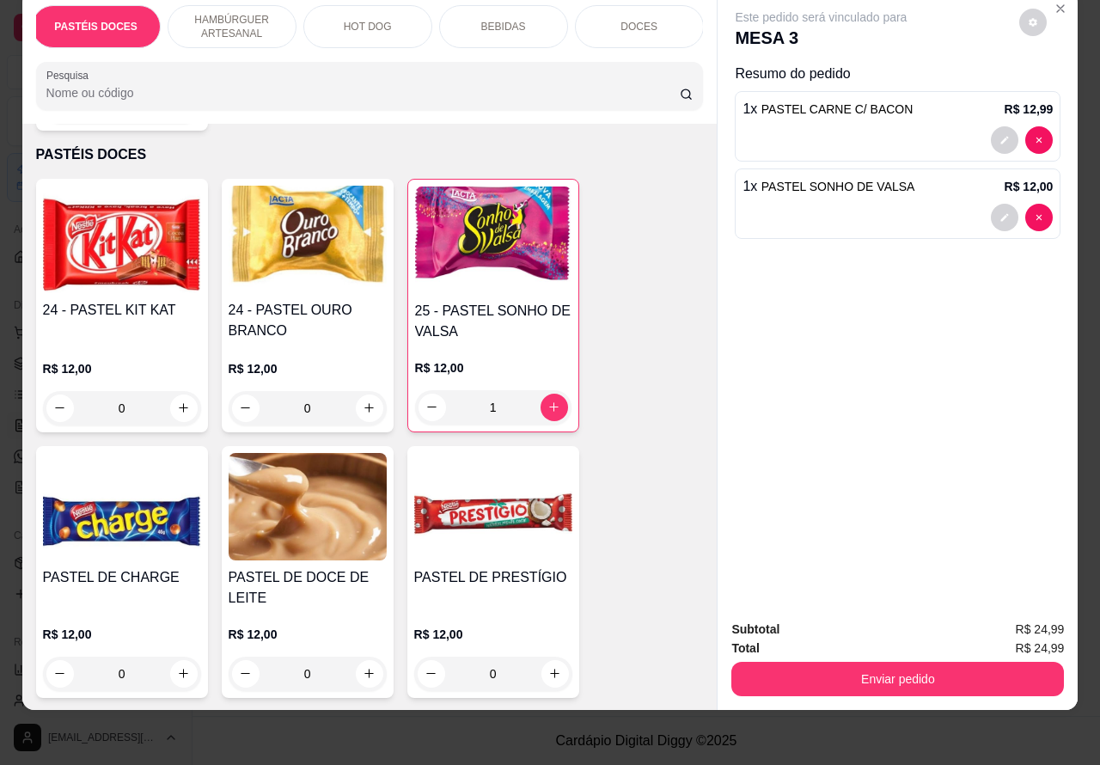
scroll to position [40, 6]
click at [625, 20] on p "DOCES" at bounding box center [638, 27] width 37 height 14
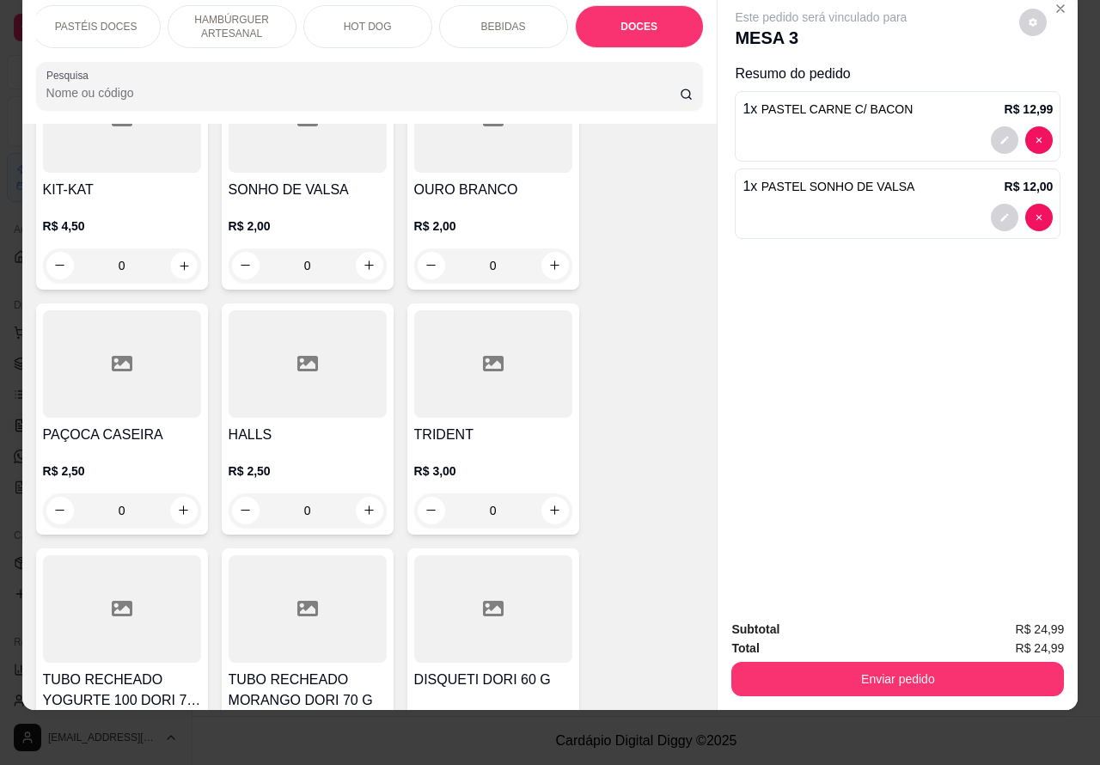
click at [180, 261] on icon "increase-product-quantity" at bounding box center [184, 265] width 9 height 9
type input "1"
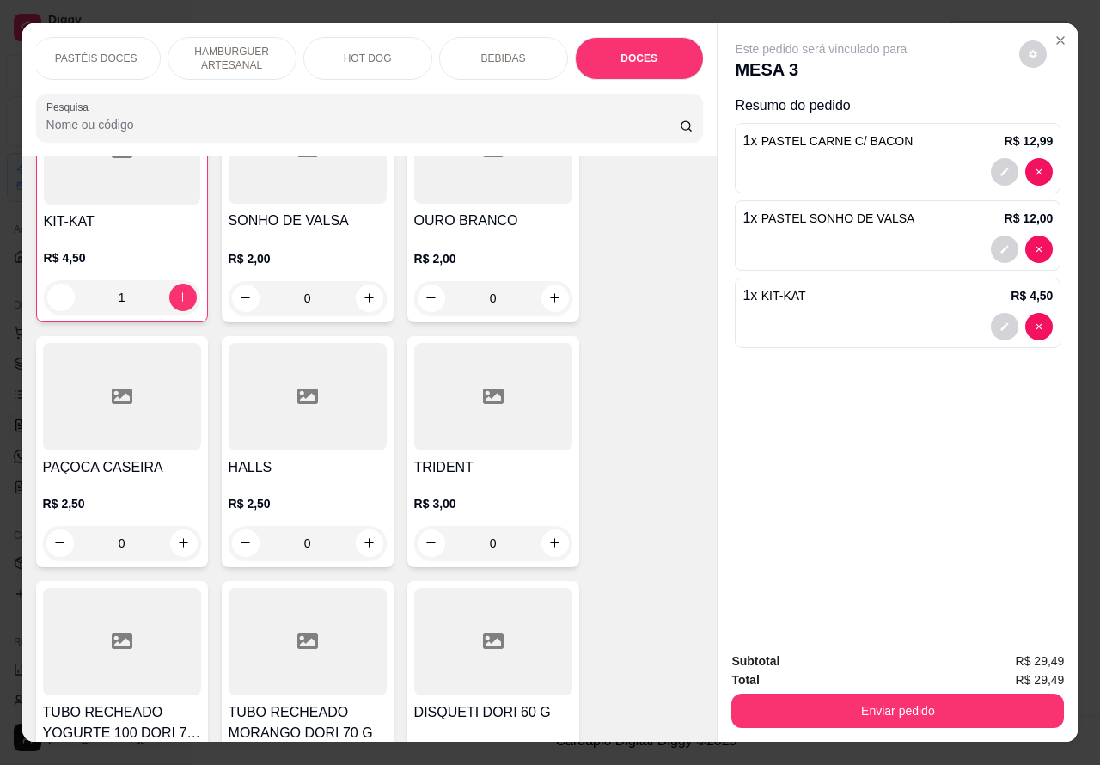
click at [870, 703] on button "Enviar pedido" at bounding box center [897, 710] width 332 height 34
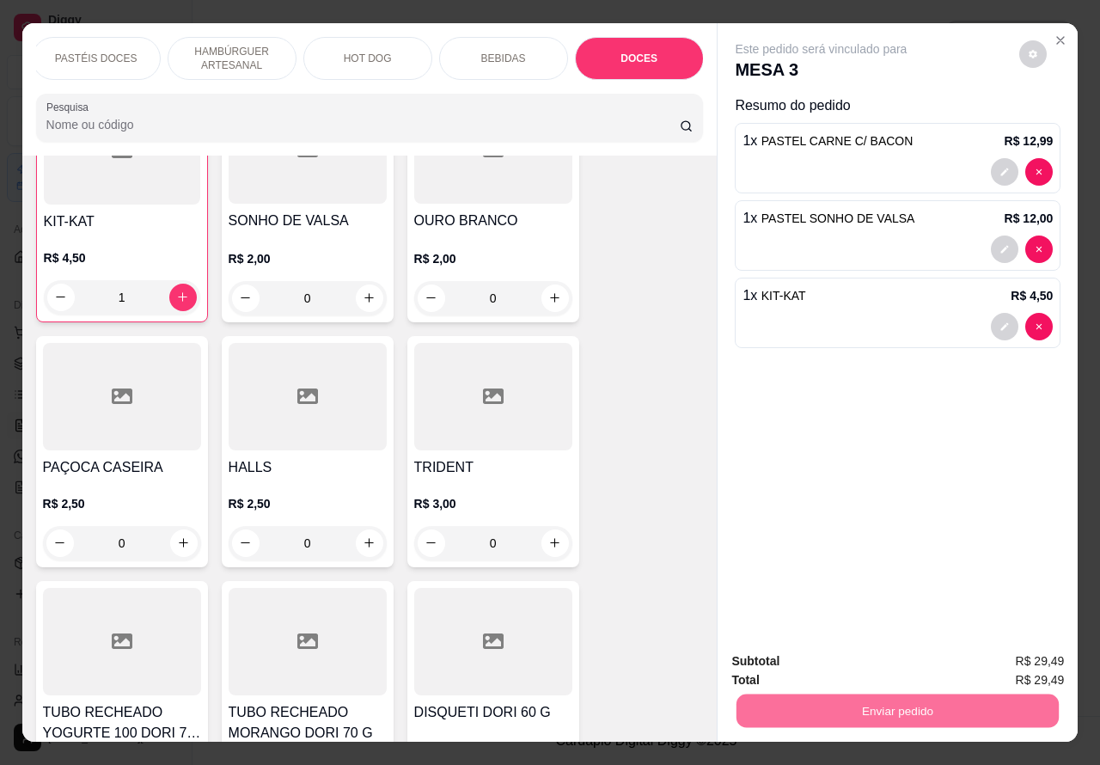
click at [1003, 663] on button "Enviar pedido" at bounding box center [1011, 660] width 97 height 33
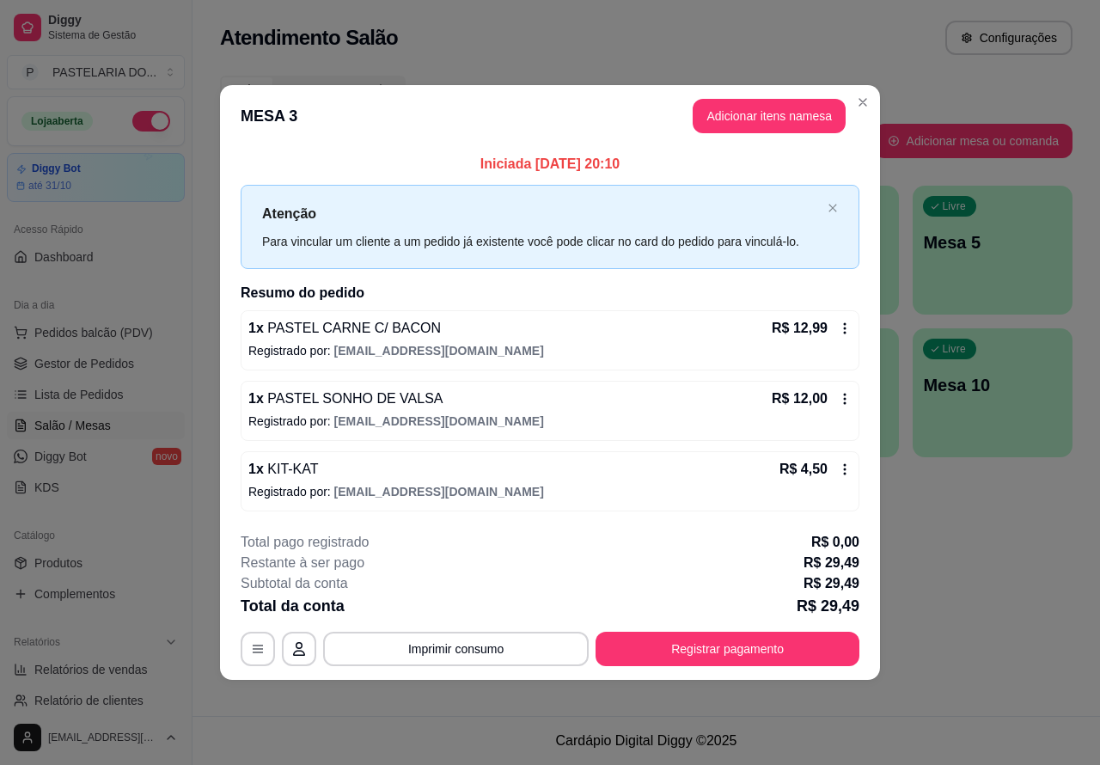
click at [152, 332] on button "Pedidos balcão (PDV)" at bounding box center [96, 332] width 178 height 27
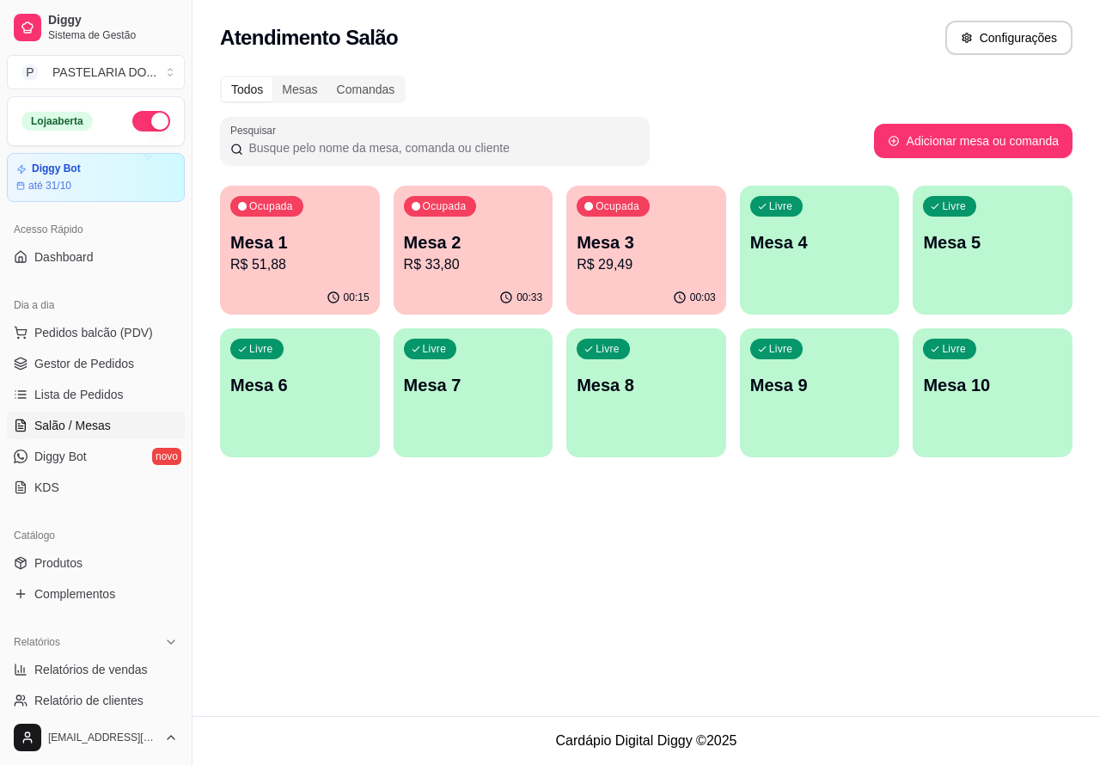
click at [148, 333] on img at bounding box center [117, 326] width 160 height 108
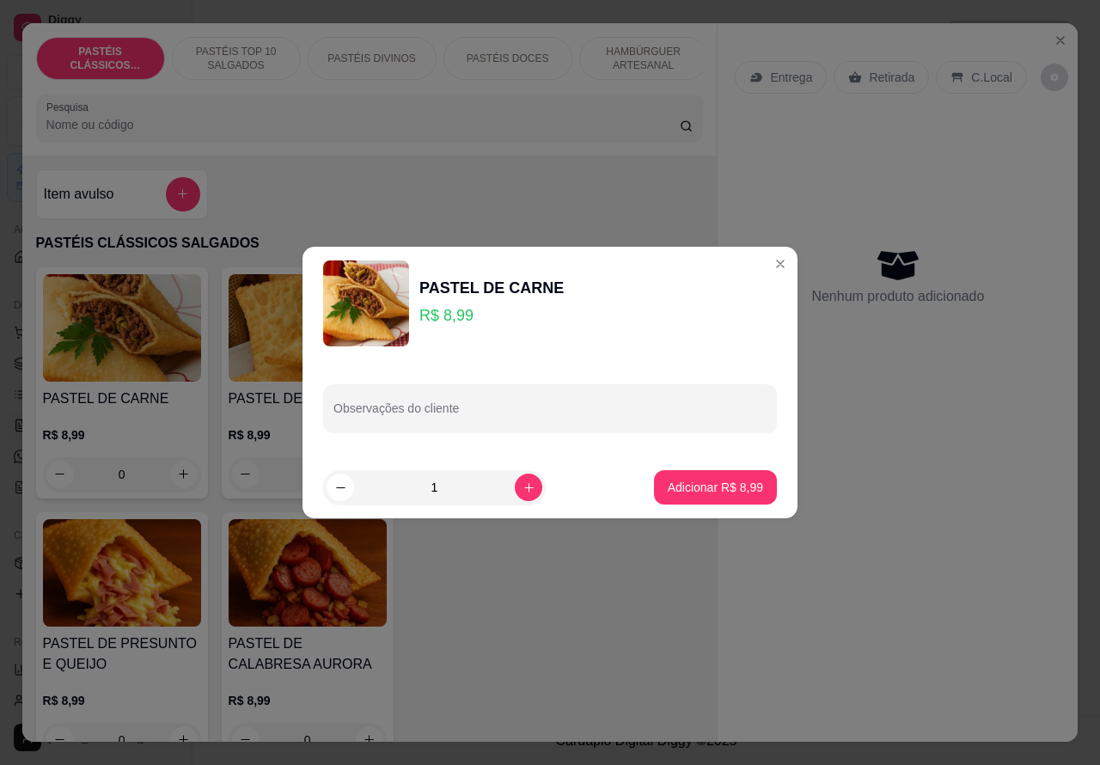
click at [789, 69] on p "Entrega" at bounding box center [791, 77] width 42 height 17
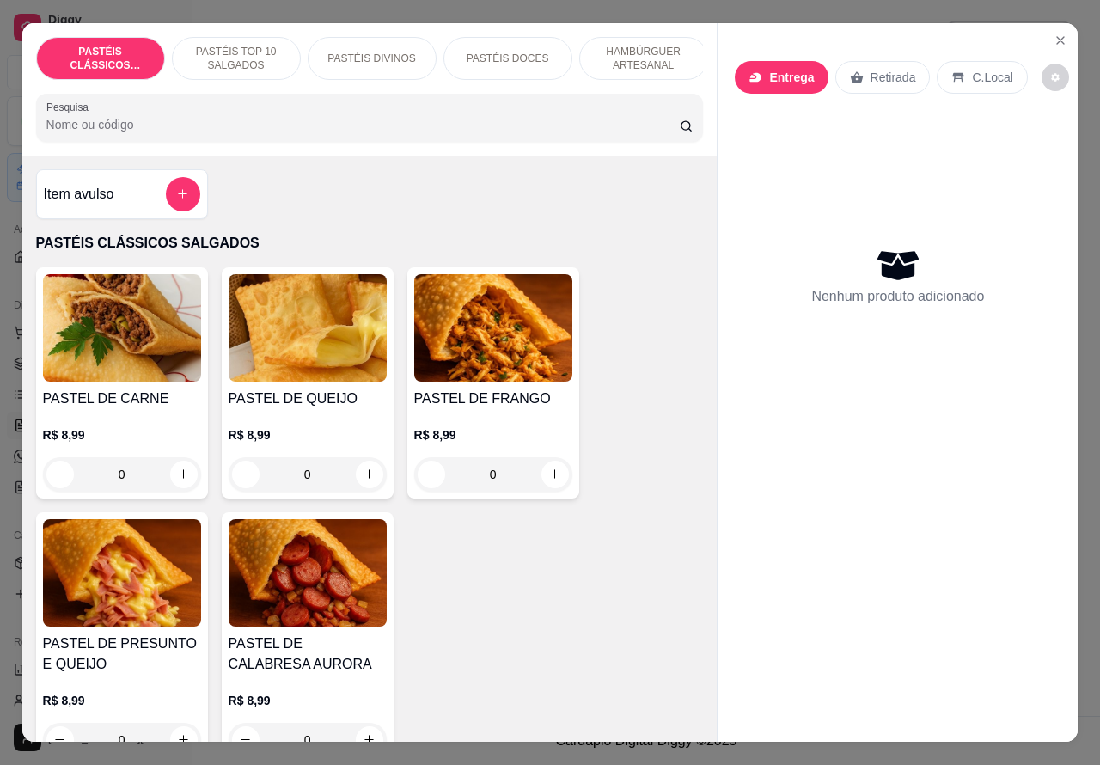
click at [779, 69] on p "Entrega" at bounding box center [791, 77] width 45 height 17
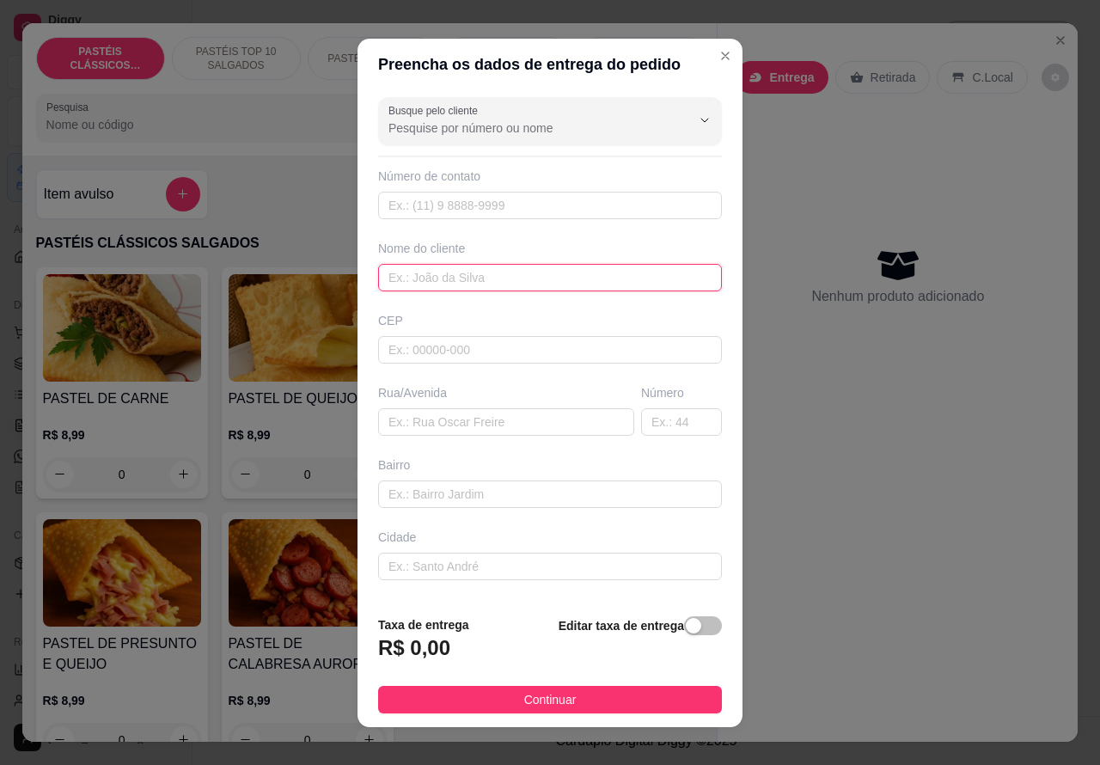
click at [486, 278] on input "text" at bounding box center [550, 277] width 344 height 27
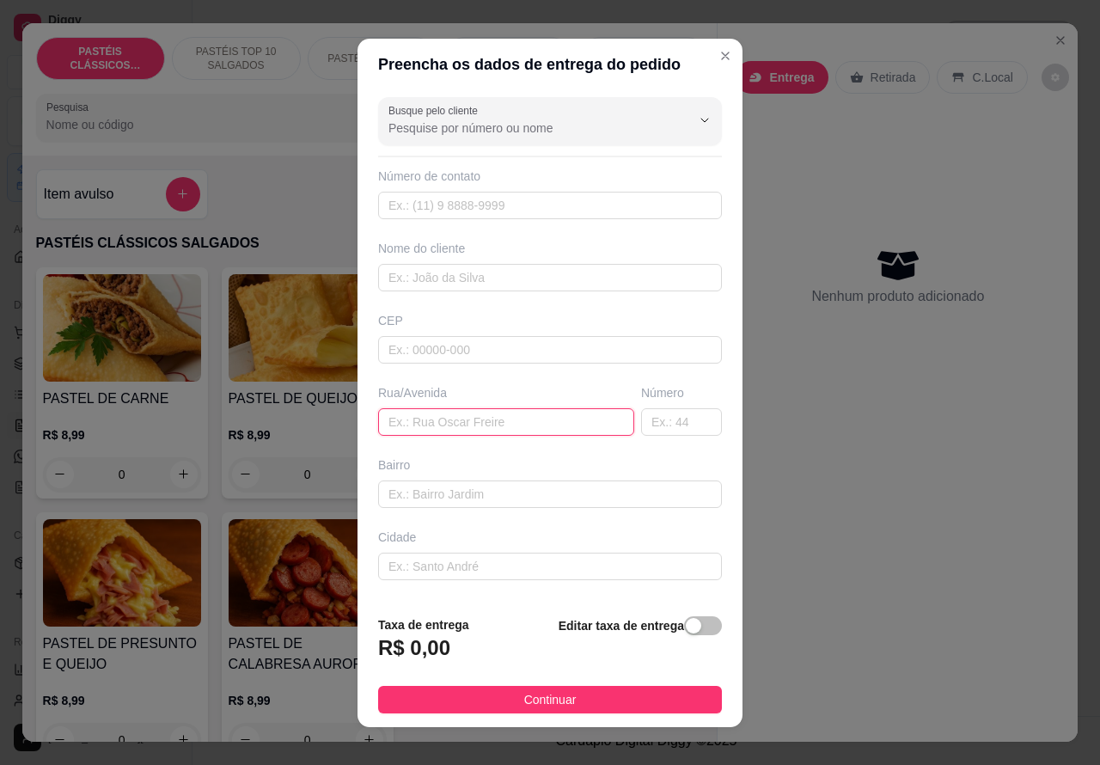
click at [457, 424] on input "text" at bounding box center [506, 421] width 256 height 27
click at [474, 421] on input "text" at bounding box center [506, 421] width 256 height 27
type input "[DEMOGRAPHIC_DATA] [PERSON_NAME]"
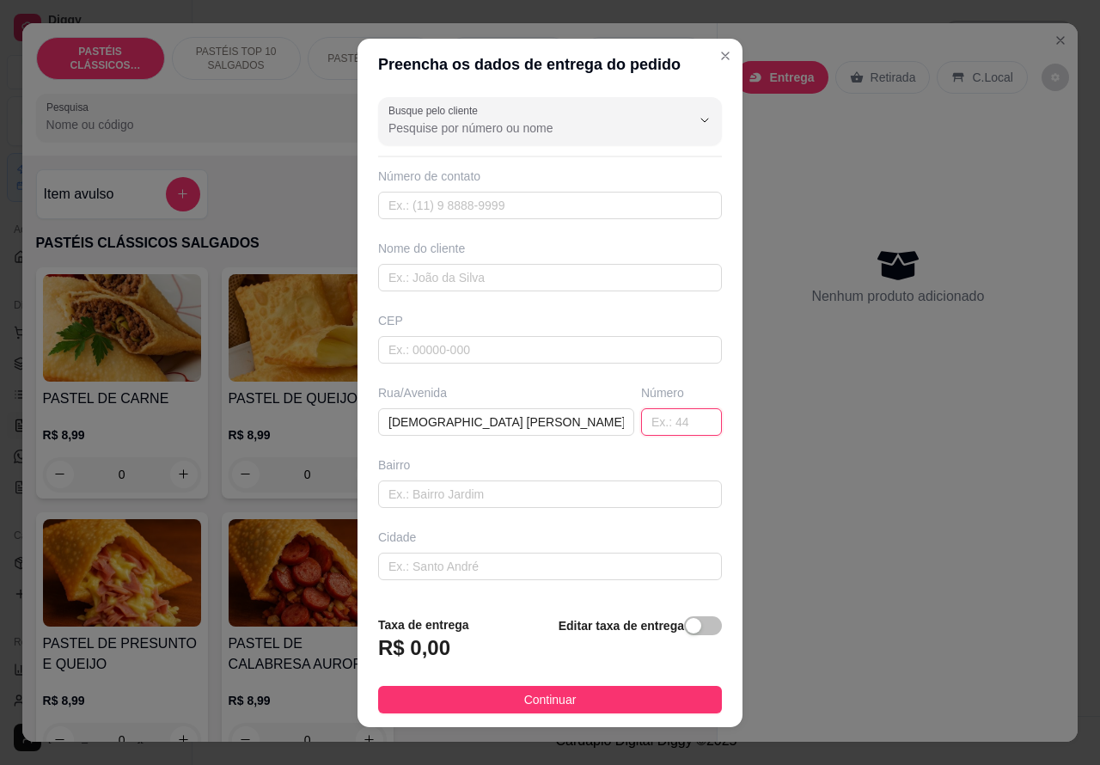
click at [647, 423] on input "text" at bounding box center [681, 421] width 81 height 27
type input "78"
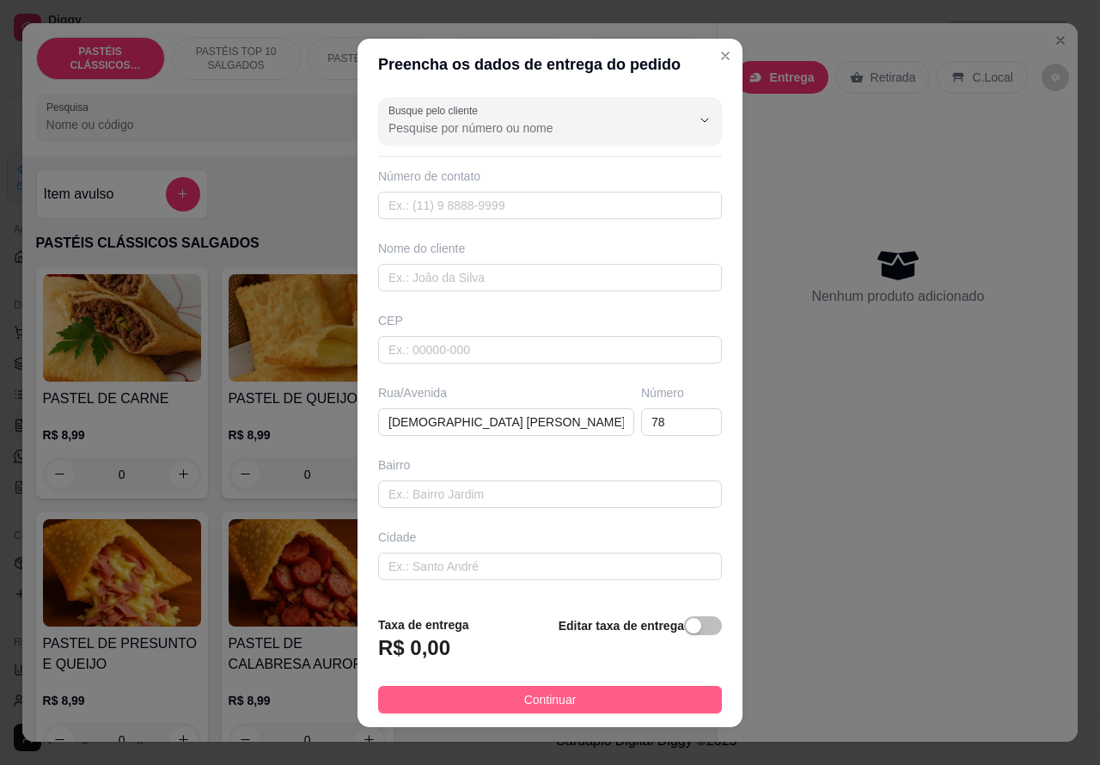
click at [600, 700] on button "Continuar" at bounding box center [550, 699] width 344 height 27
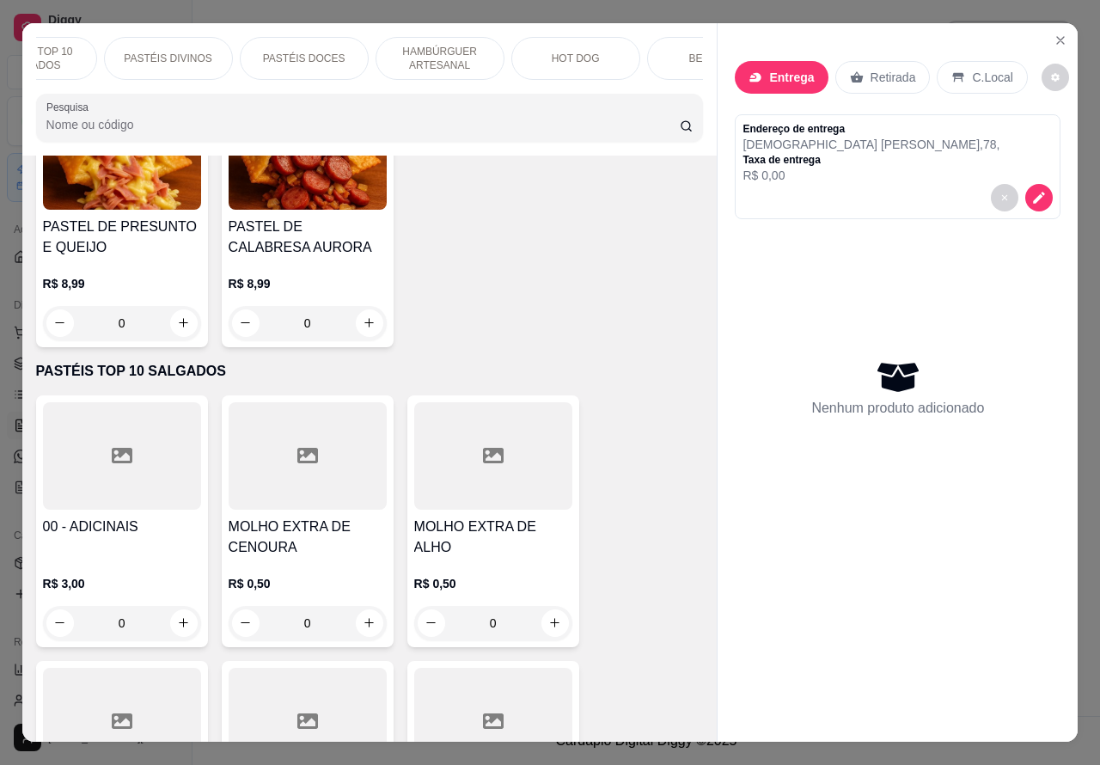
scroll to position [435, 0]
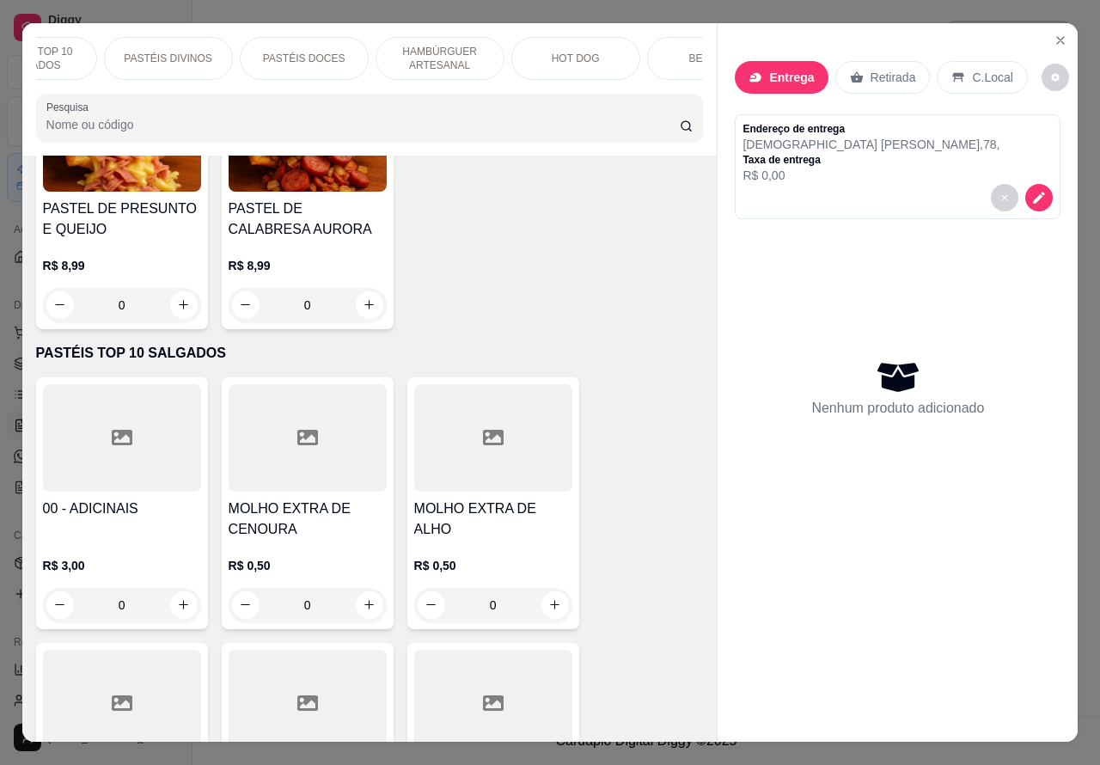
click at [177, 310] on icon "increase-product-quantity" at bounding box center [183, 304] width 13 height 13
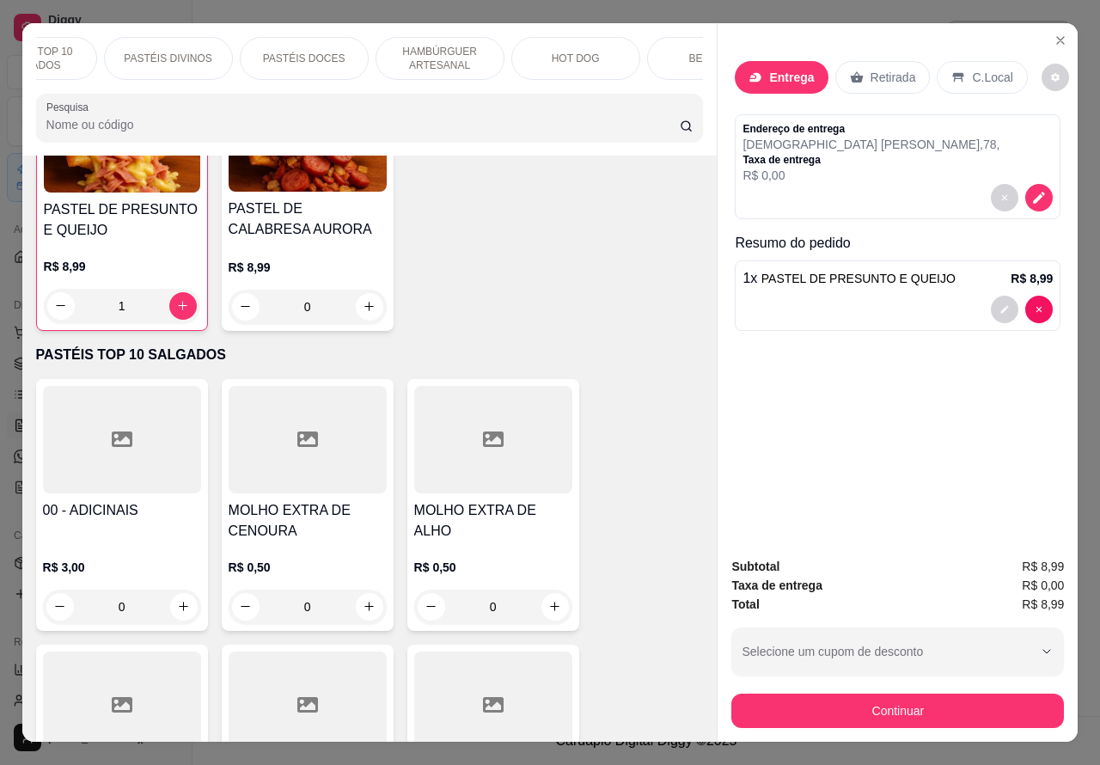
type input "1"
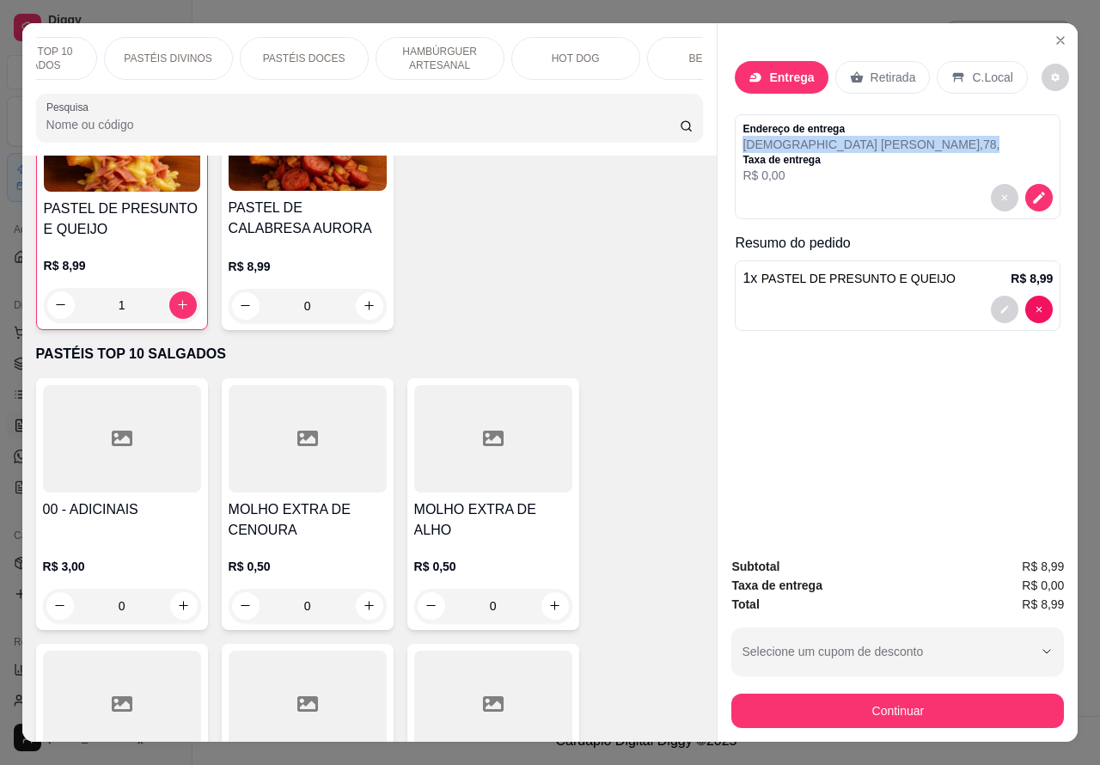
copy p "[DEMOGRAPHIC_DATA] [PERSON_NAME] , 78 ,"
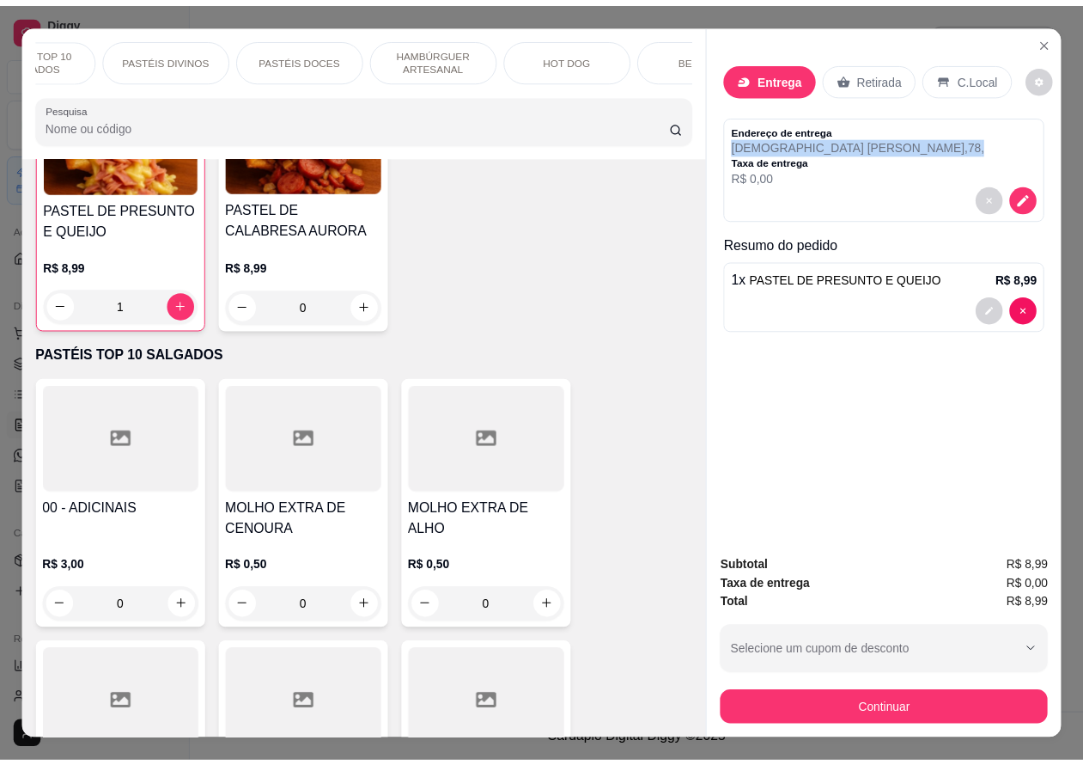
scroll to position [0, 0]
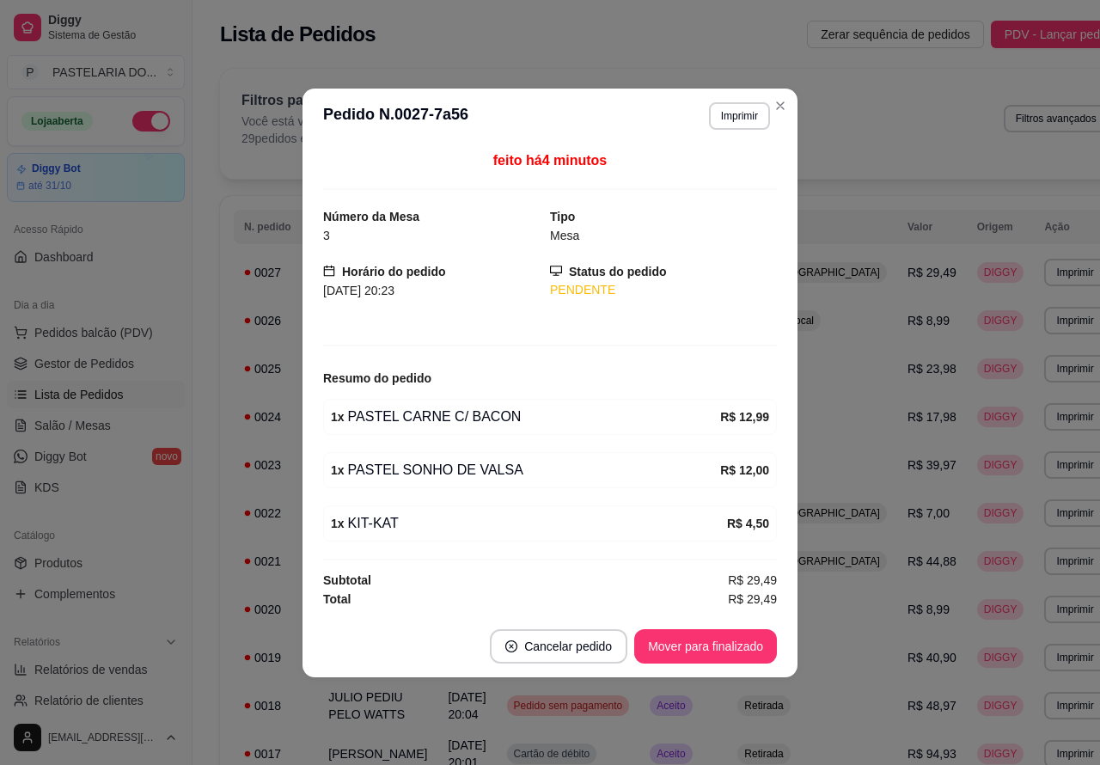
click at [636, 172] on div "feito há 4 minutos" at bounding box center [550, 170] width 454 height 40
click at [637, 131] on header "**********" at bounding box center [549, 115] width 495 height 55
click at [897, 350] on td "R$ 23,98" at bounding box center [932, 369] width 70 height 48
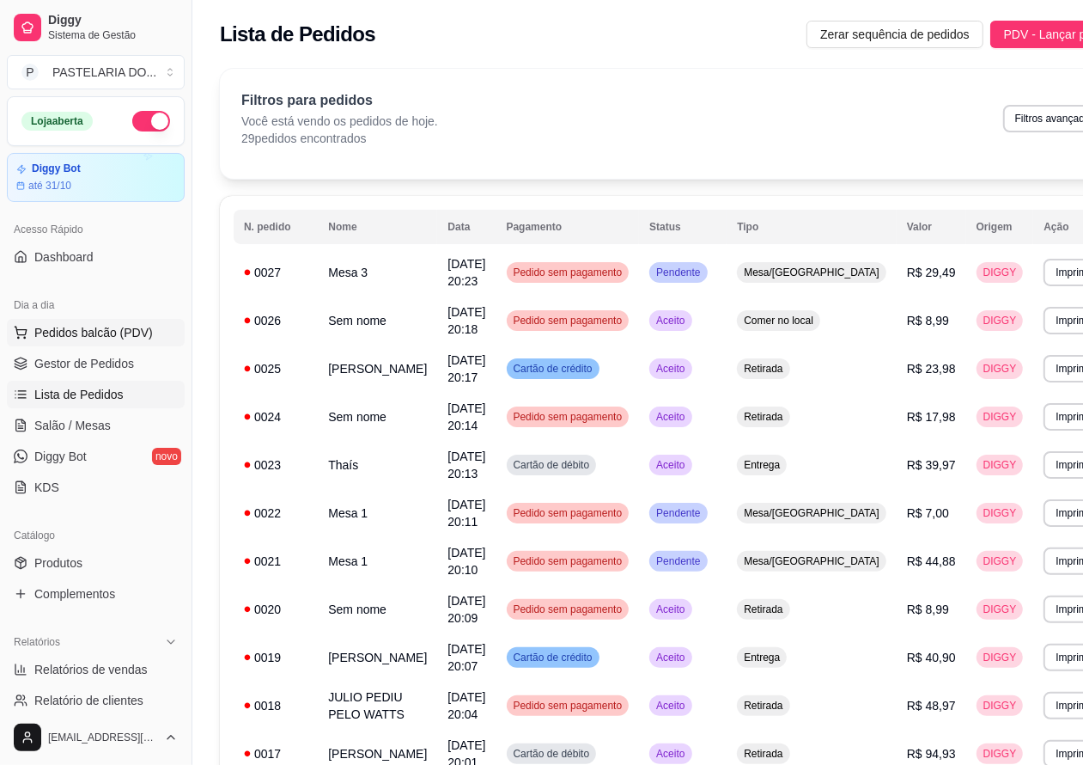
click at [125, 331] on span "Pedidos balcão (PDV)" at bounding box center [93, 332] width 119 height 17
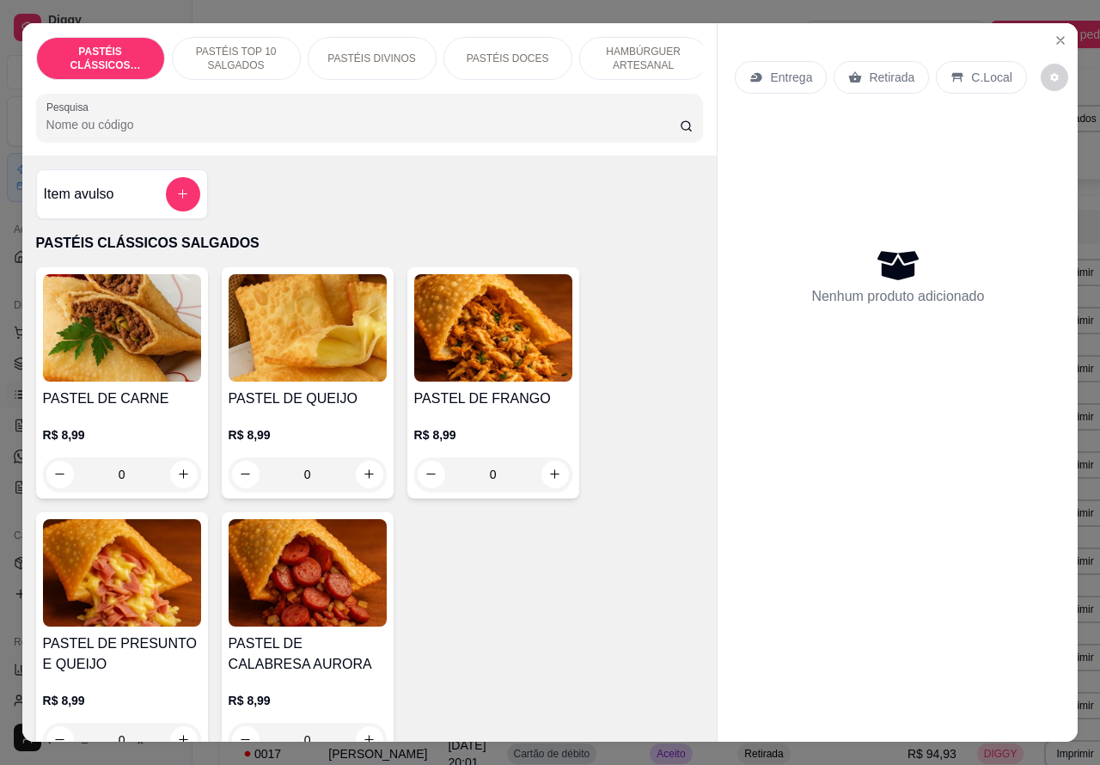
click at [791, 73] on p "Entrega" at bounding box center [791, 77] width 42 height 17
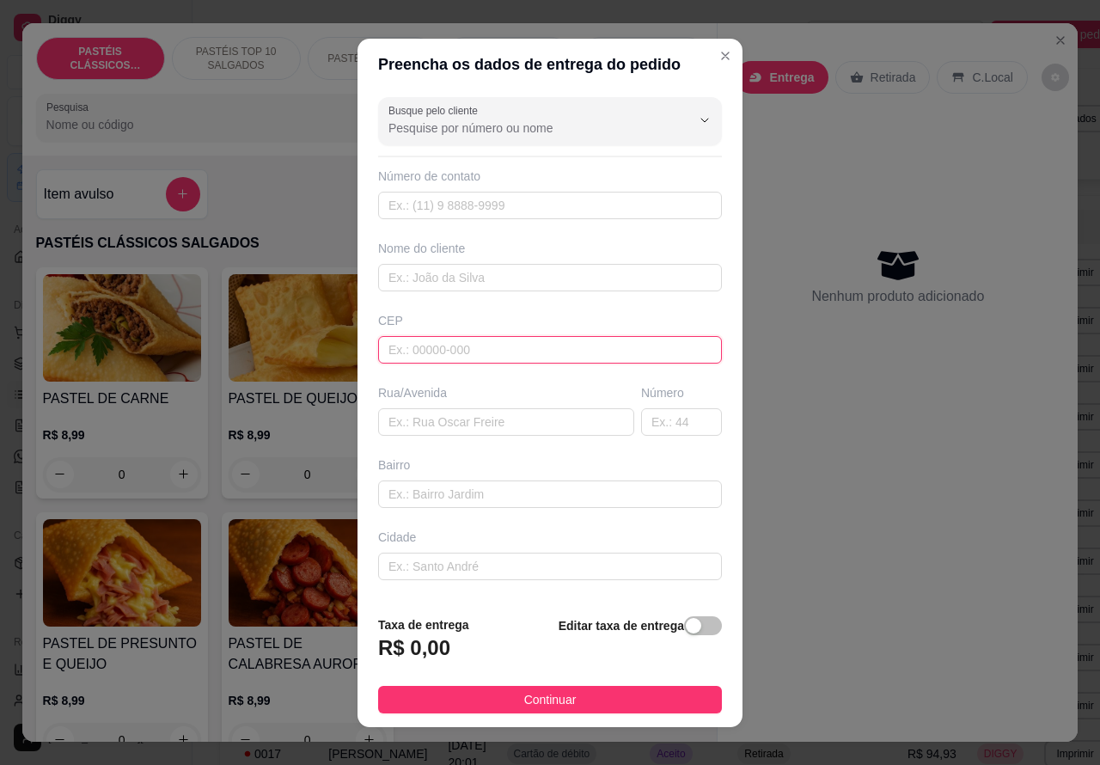
click at [503, 351] on input "text" at bounding box center [550, 349] width 344 height 27
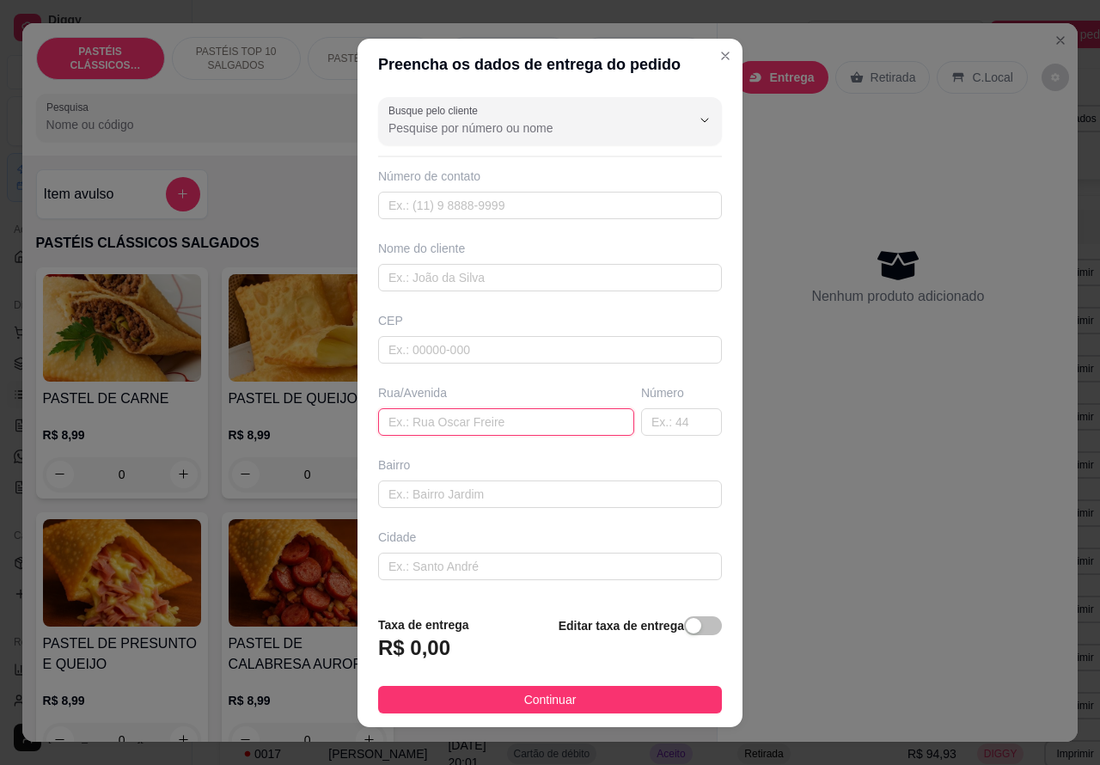
click at [491, 421] on input "text" at bounding box center [506, 421] width 256 height 27
paste input "[DEMOGRAPHIC_DATA] [PERSON_NAME], 78,"
type input "[DEMOGRAPHIC_DATA] [PERSON_NAME], 78"
click at [686, 628] on div "button" at bounding box center [693, 625] width 15 height 15
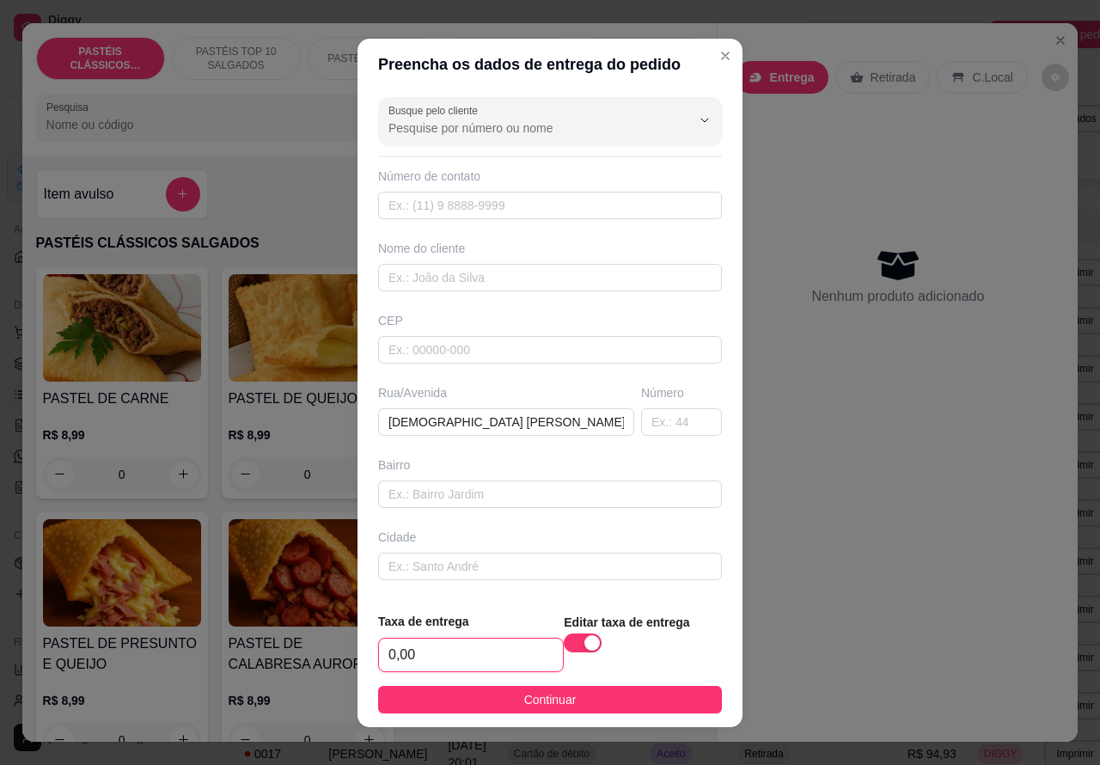
click at [391, 650] on input "0,00" at bounding box center [471, 654] width 184 height 33
type input "1,00"
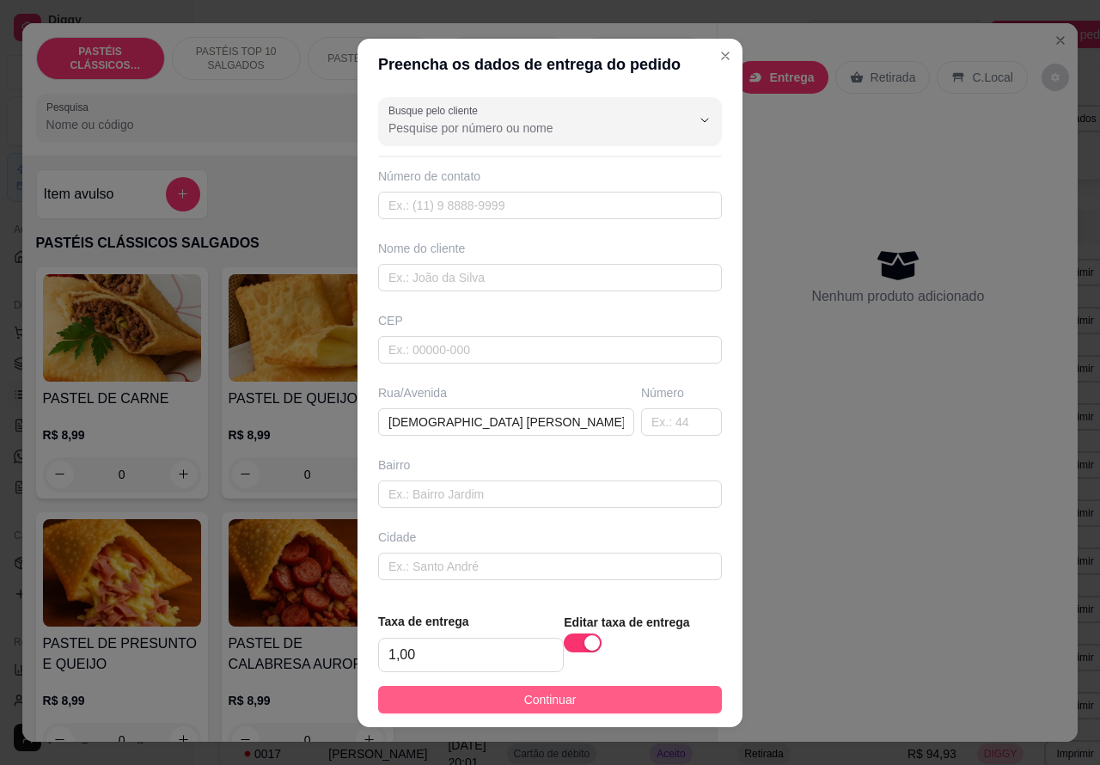
click at [668, 694] on button "Continuar" at bounding box center [550, 699] width 344 height 27
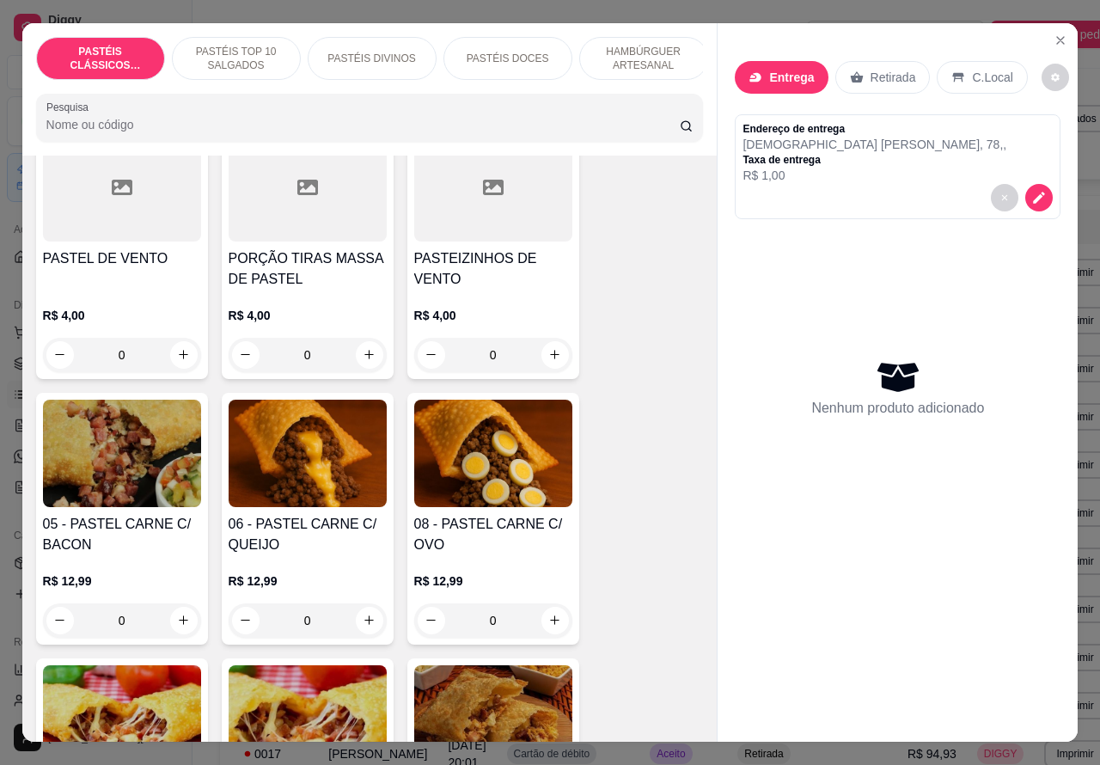
scroll to position [1076, 0]
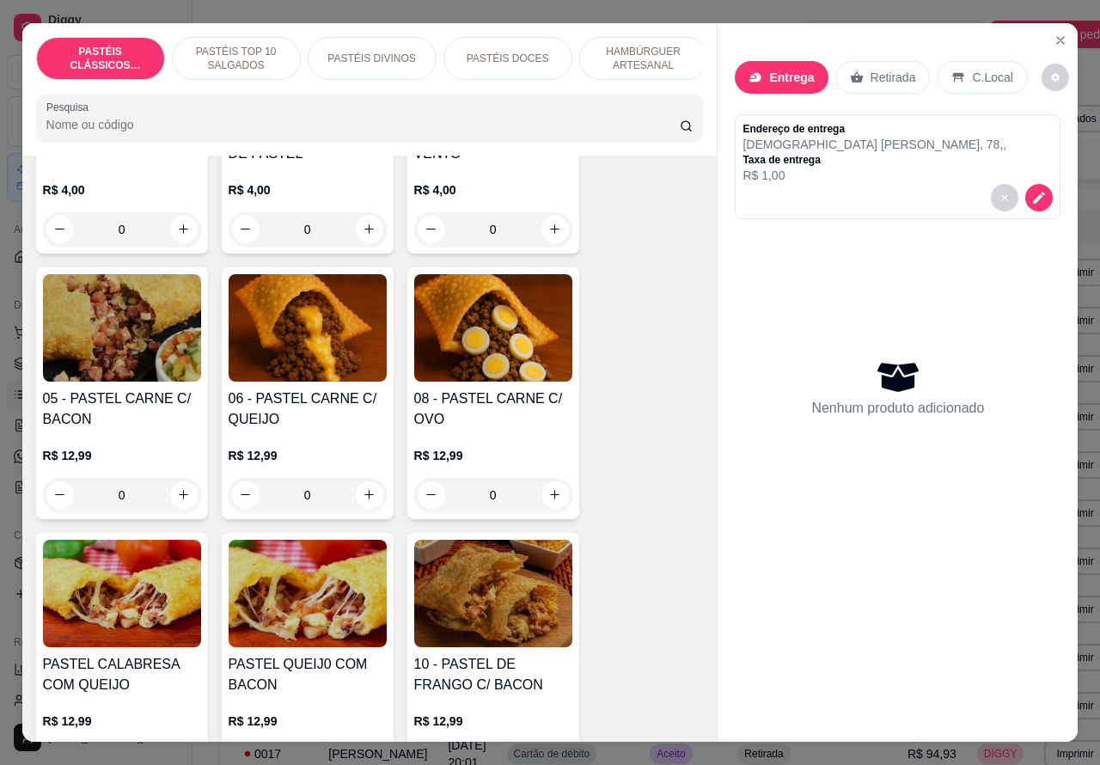
click at [177, 504] on div "0" at bounding box center [122, 495] width 158 height 34
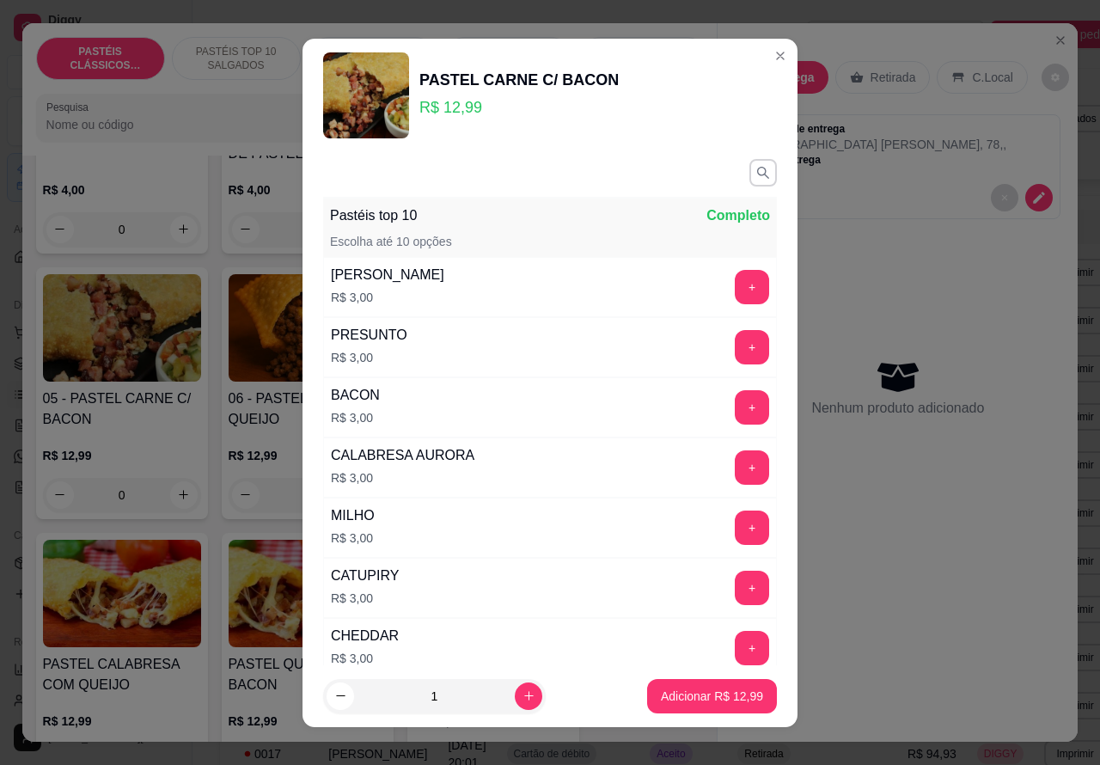
click at [679, 703] on p "Adicionar R$ 12,99" at bounding box center [712, 695] width 102 height 17
type input "1"
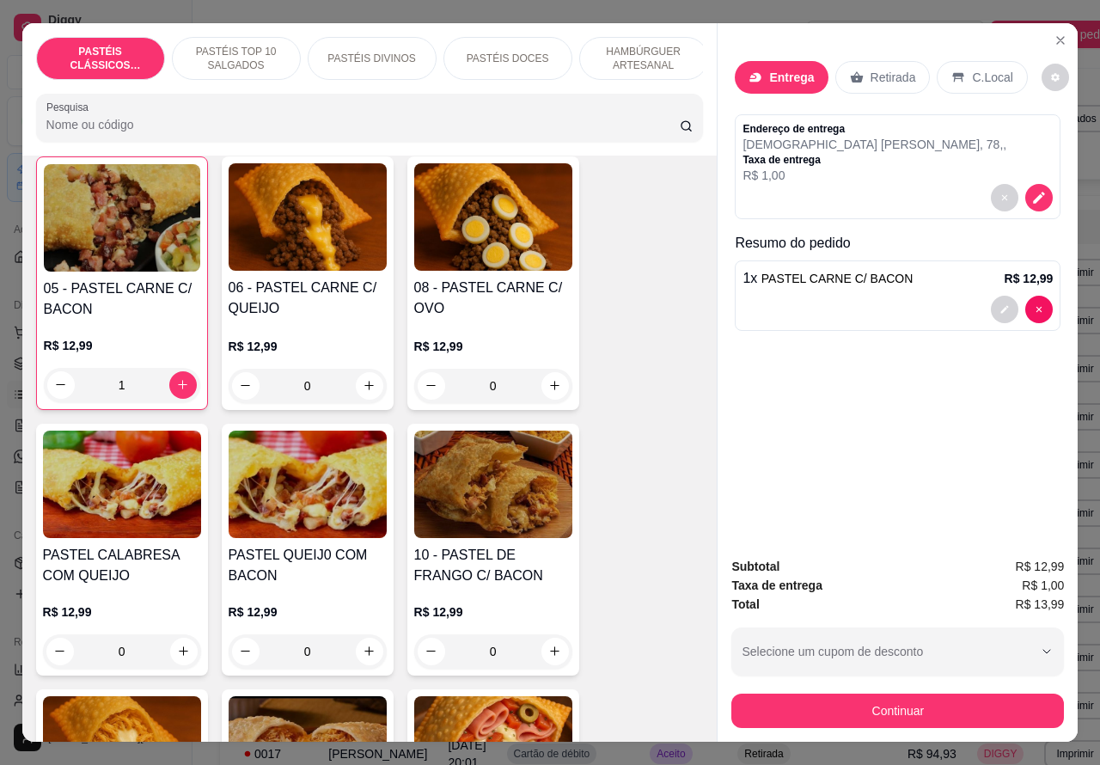
scroll to position [1218, 0]
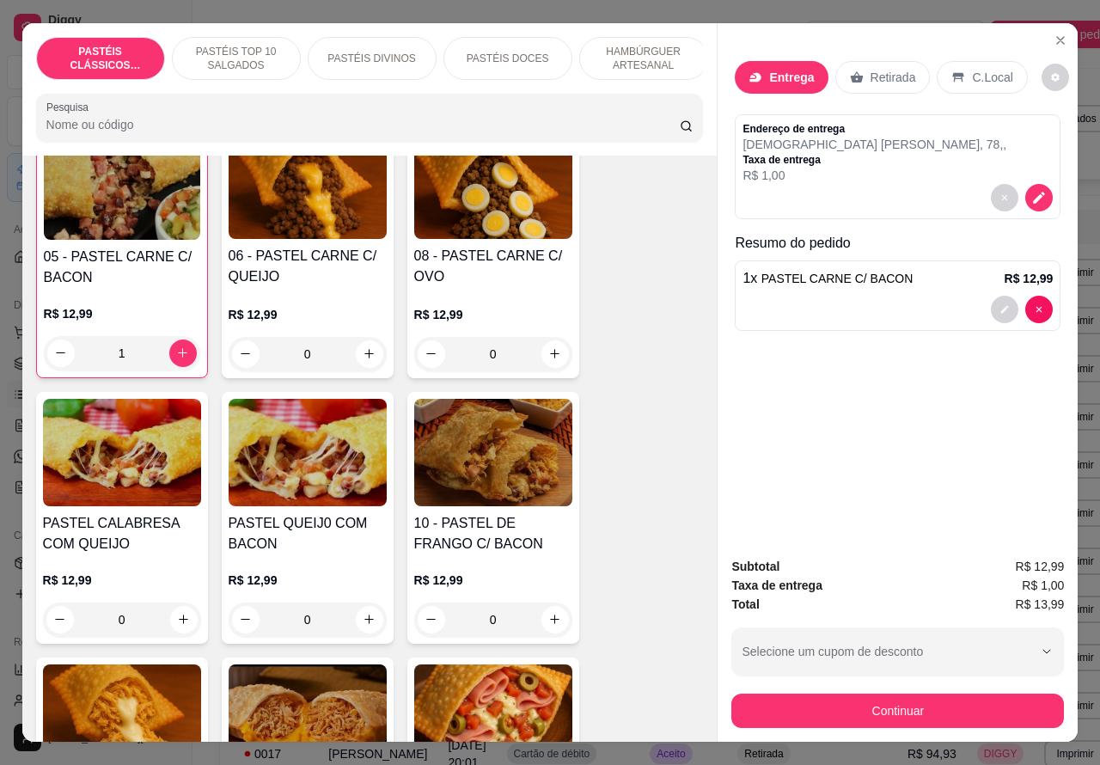
click at [509, 52] on p "PASTÉIS DOCES" at bounding box center [508, 59] width 82 height 14
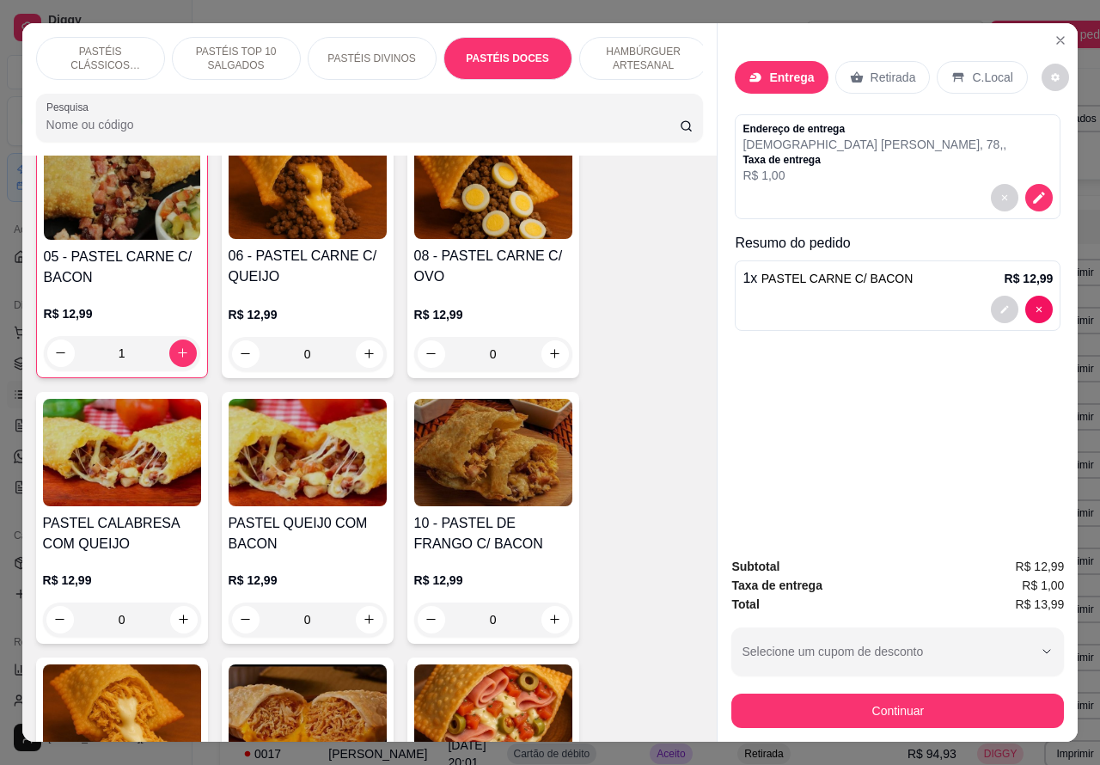
scroll to position [40, 0]
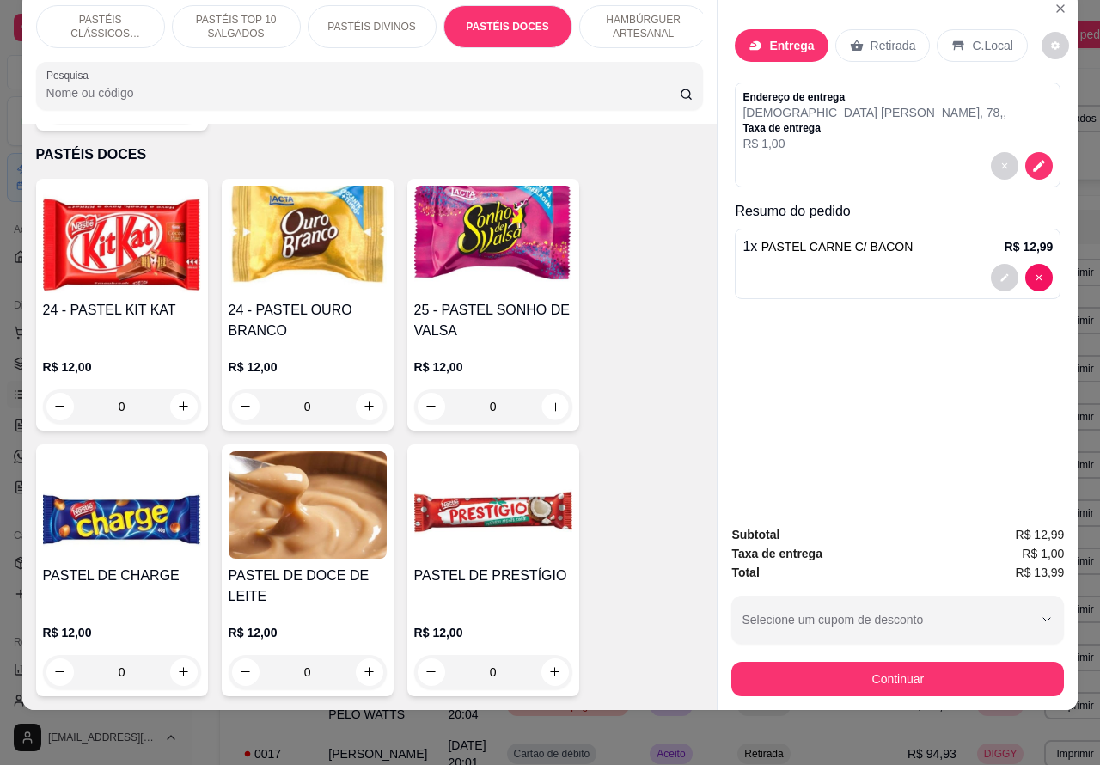
click at [548, 399] on icon "increase-product-quantity" at bounding box center [554, 405] width 13 height 13
type input "1"
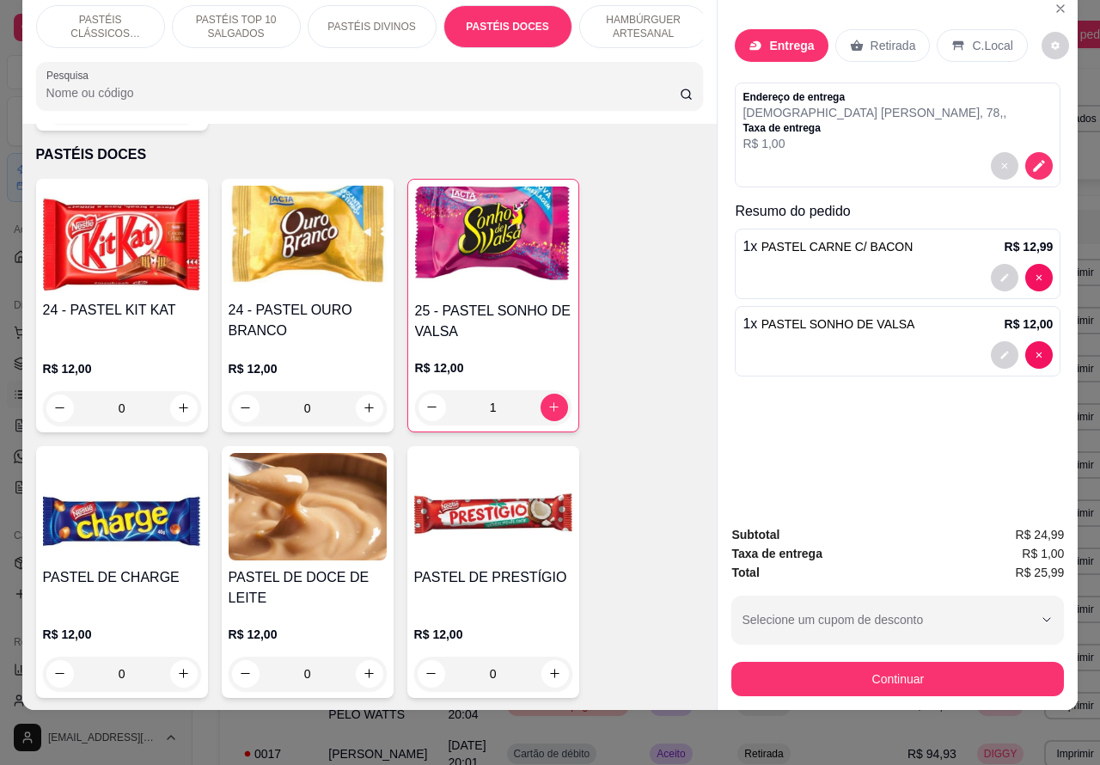
click at [119, 18] on p "PASTÉIS CLÁSSICOS SALGADOS" at bounding box center [101, 26] width 100 height 27
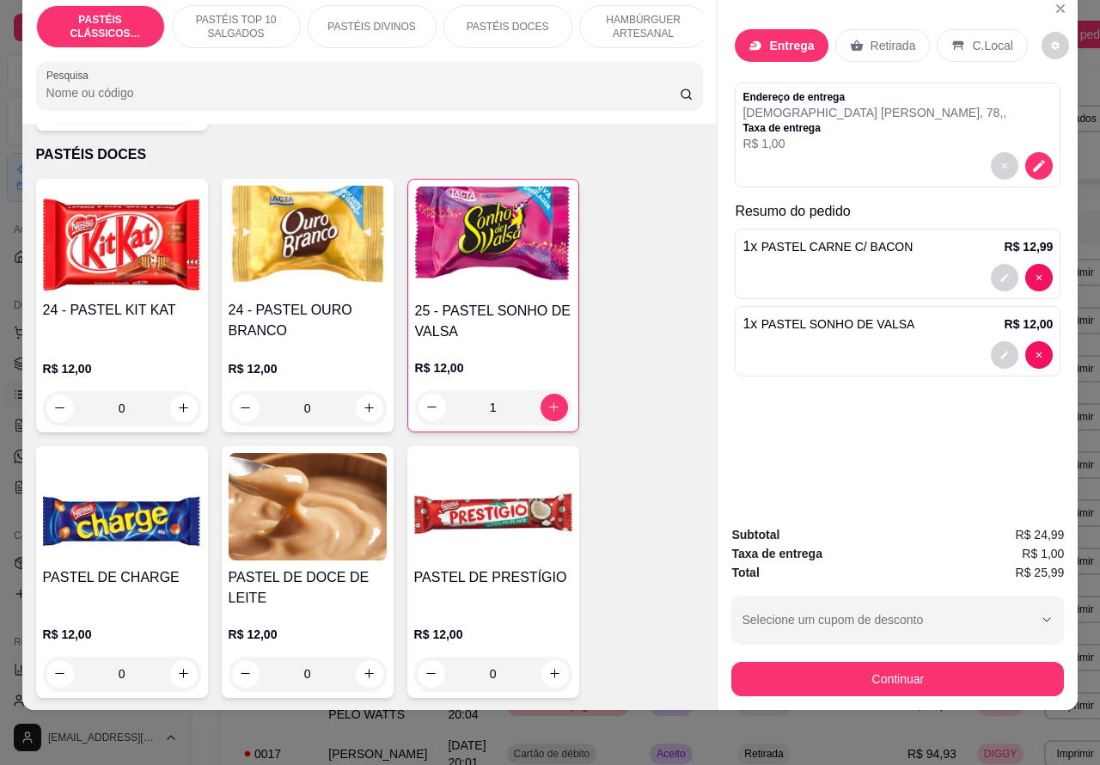
scroll to position [77, 0]
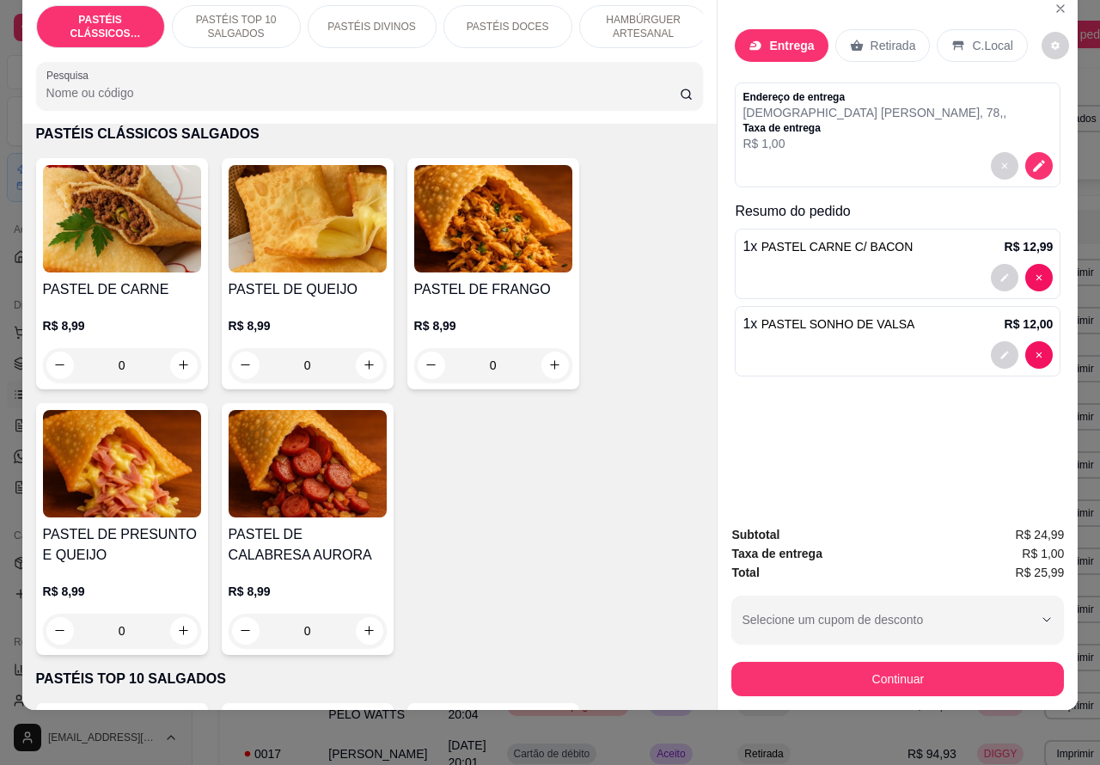
click at [179, 630] on icon "increase-product-quantity" at bounding box center [183, 629] width 9 height 9
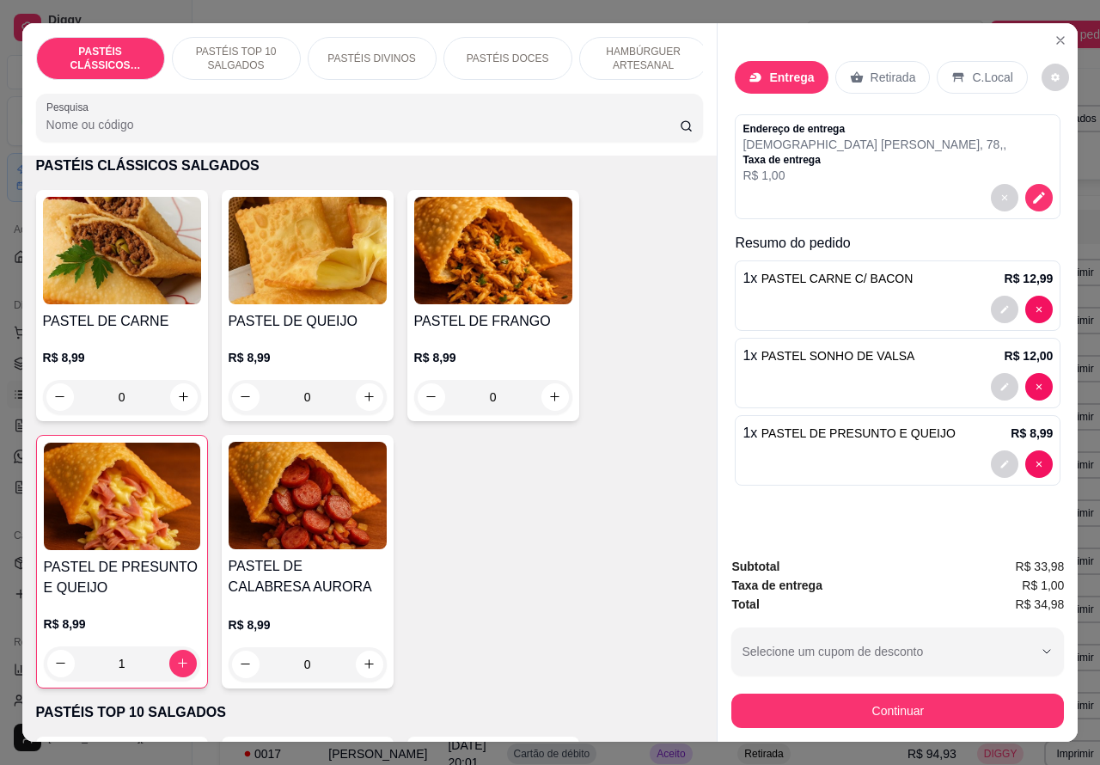
scroll to position [40, 0]
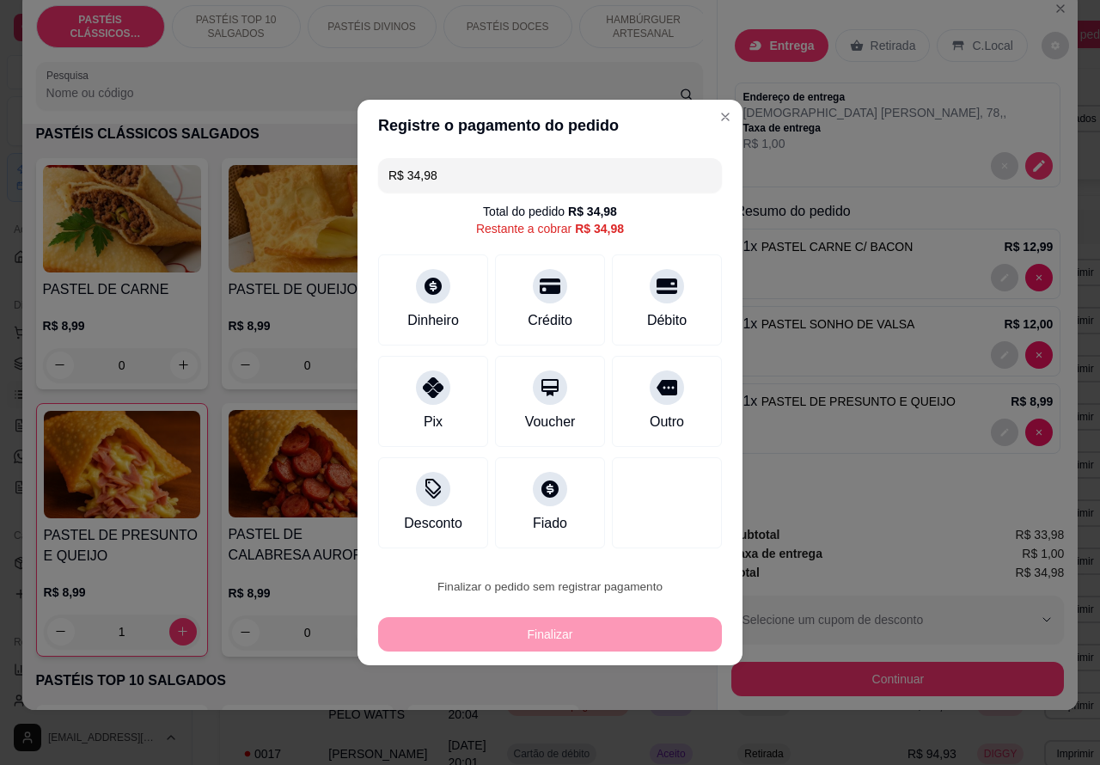
click at [672, 534] on button "Confirmar" at bounding box center [651, 538] width 61 height 26
type input "0"
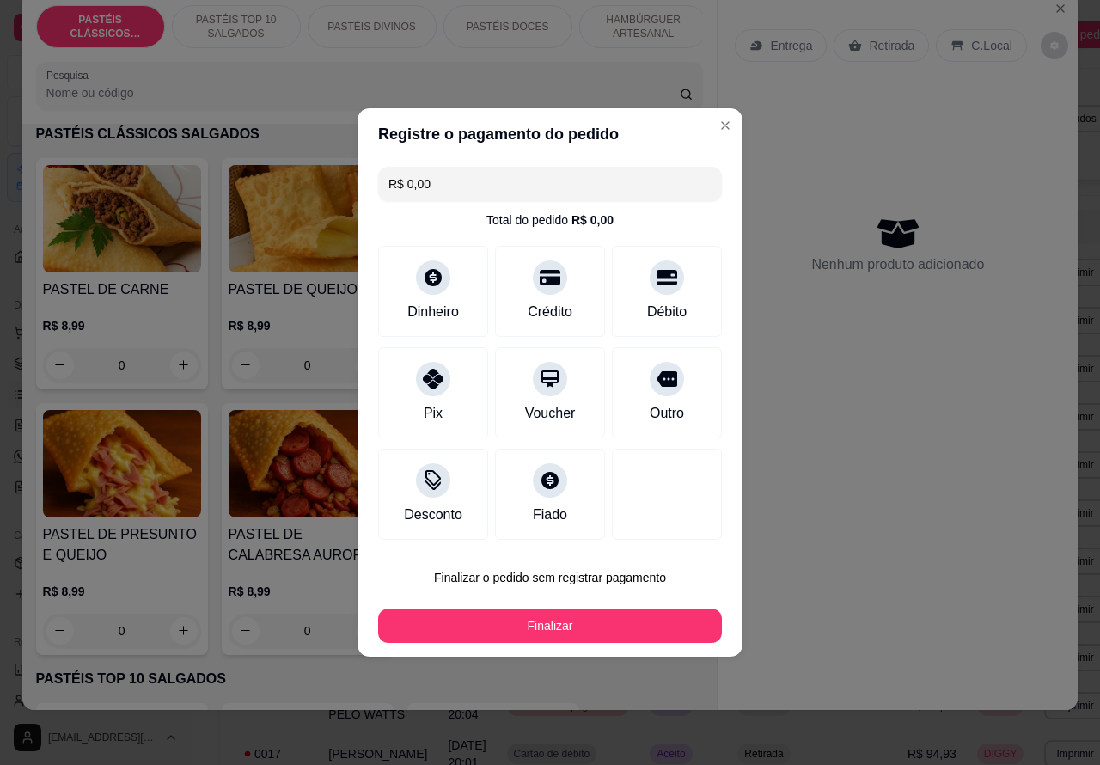
type input "R$ 0,00"
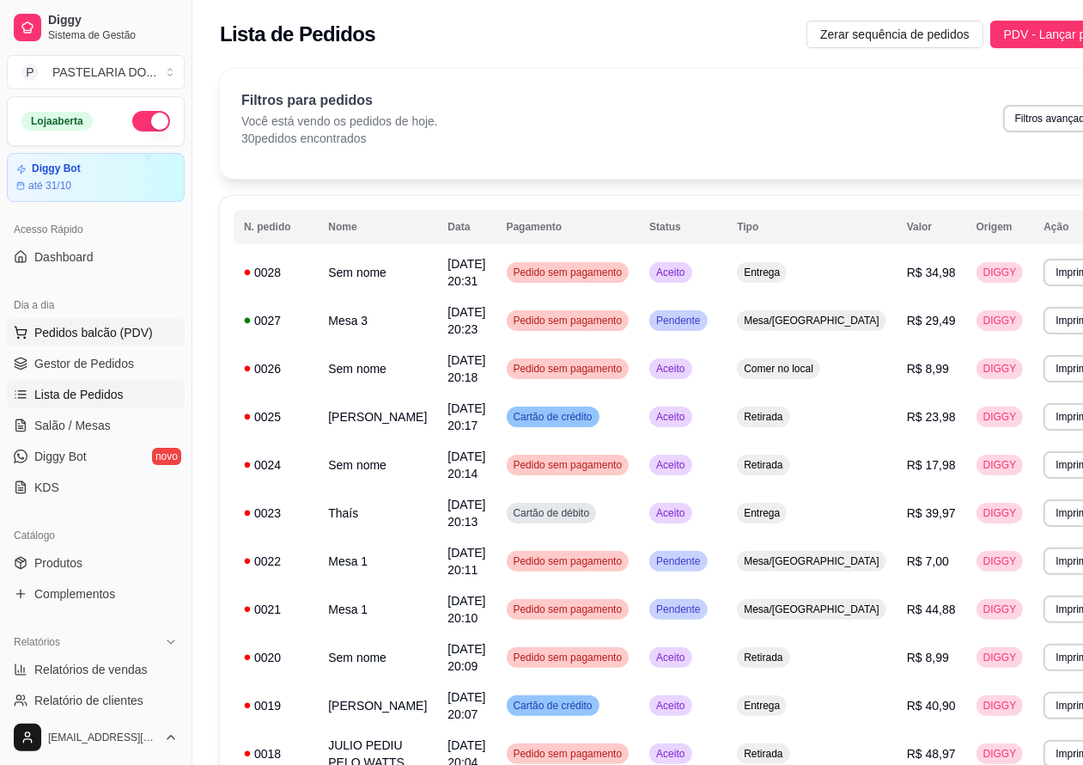
click at [151, 333] on button "Pedidos balcão (PDV)" at bounding box center [96, 332] width 178 height 27
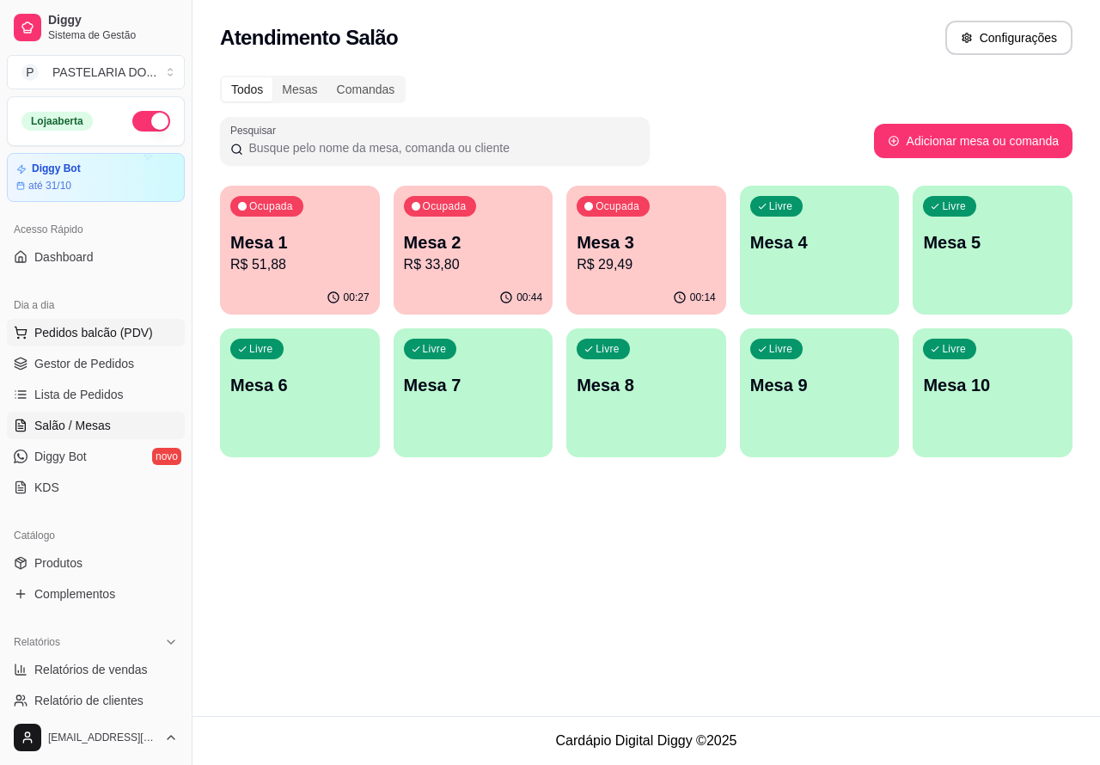
click at [819, 268] on div "Livre Mesa 4" at bounding box center [820, 240] width 160 height 108
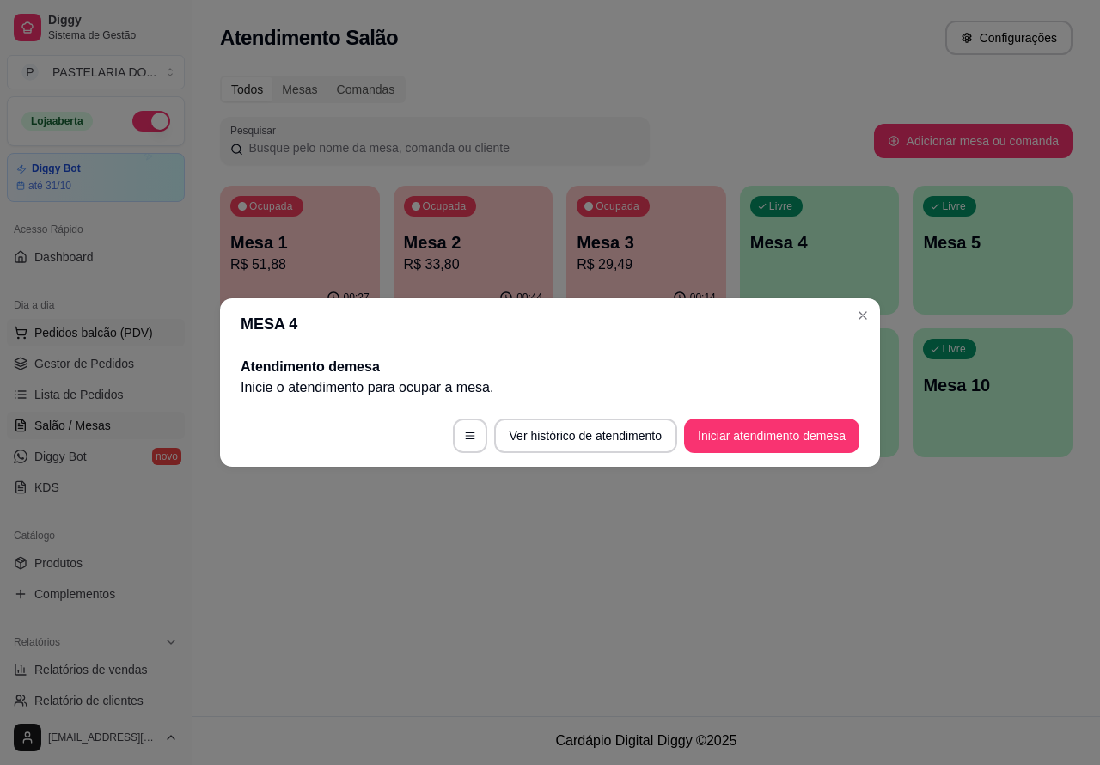
click at [730, 442] on button "Iniciar atendimento de mesa" at bounding box center [771, 435] width 175 height 34
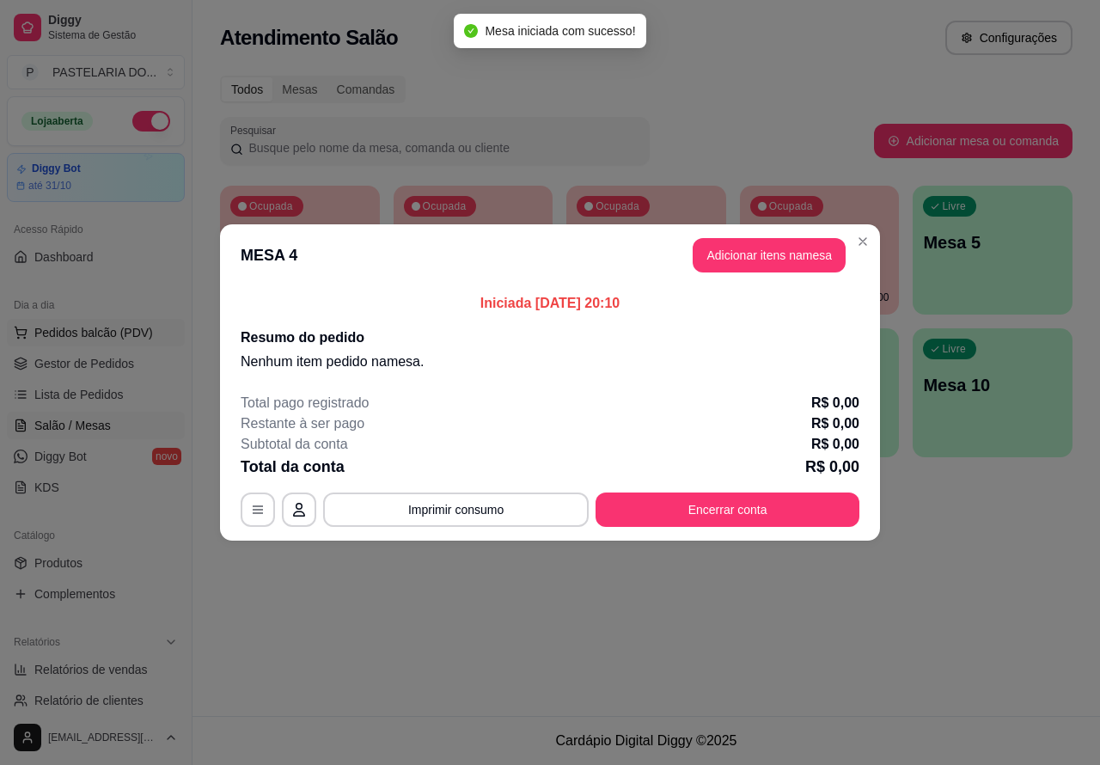
click at [765, 255] on div "Nenhum produto adicionado" at bounding box center [899, 249] width 327 height 339
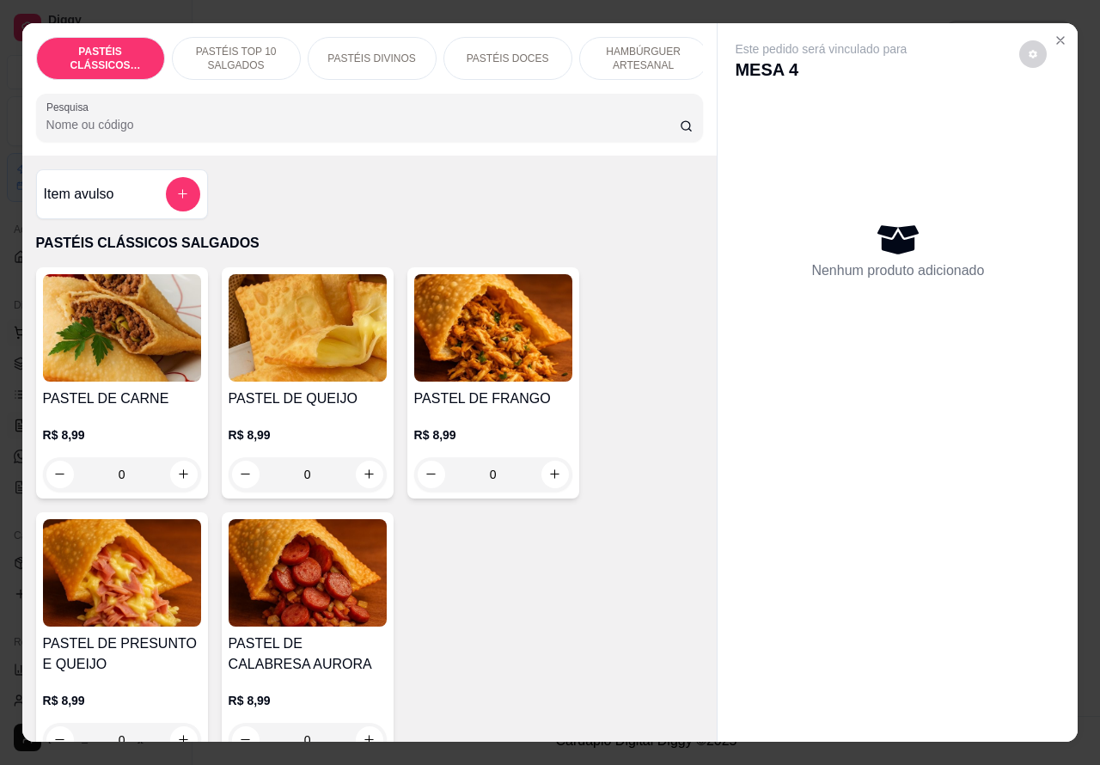
scroll to position [0, 90]
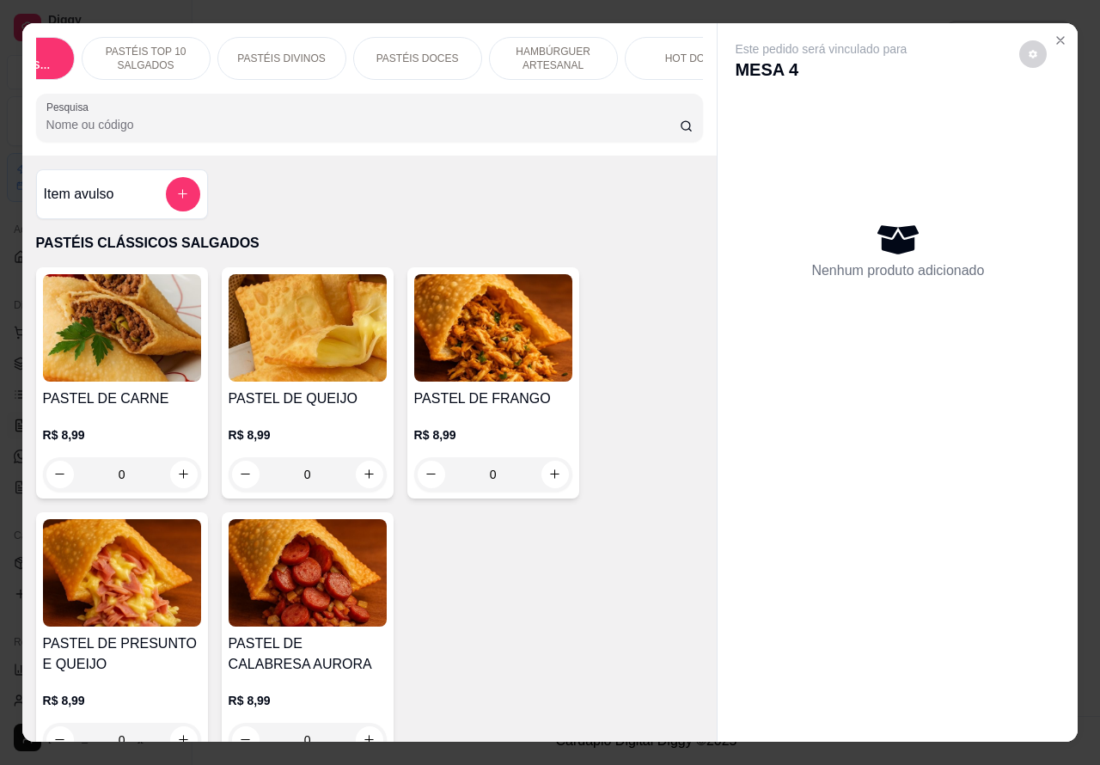
click at [686, 52] on p "HOT DOG" at bounding box center [689, 59] width 48 height 14
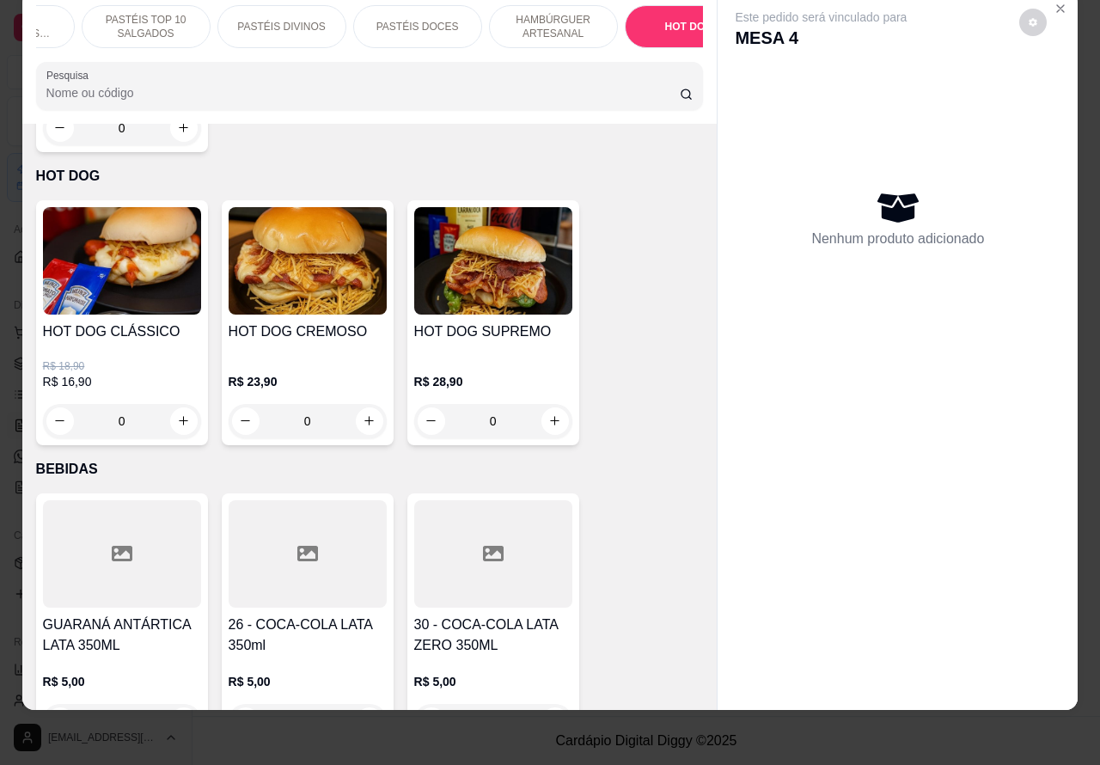
click at [131, 250] on img at bounding box center [122, 260] width 158 height 107
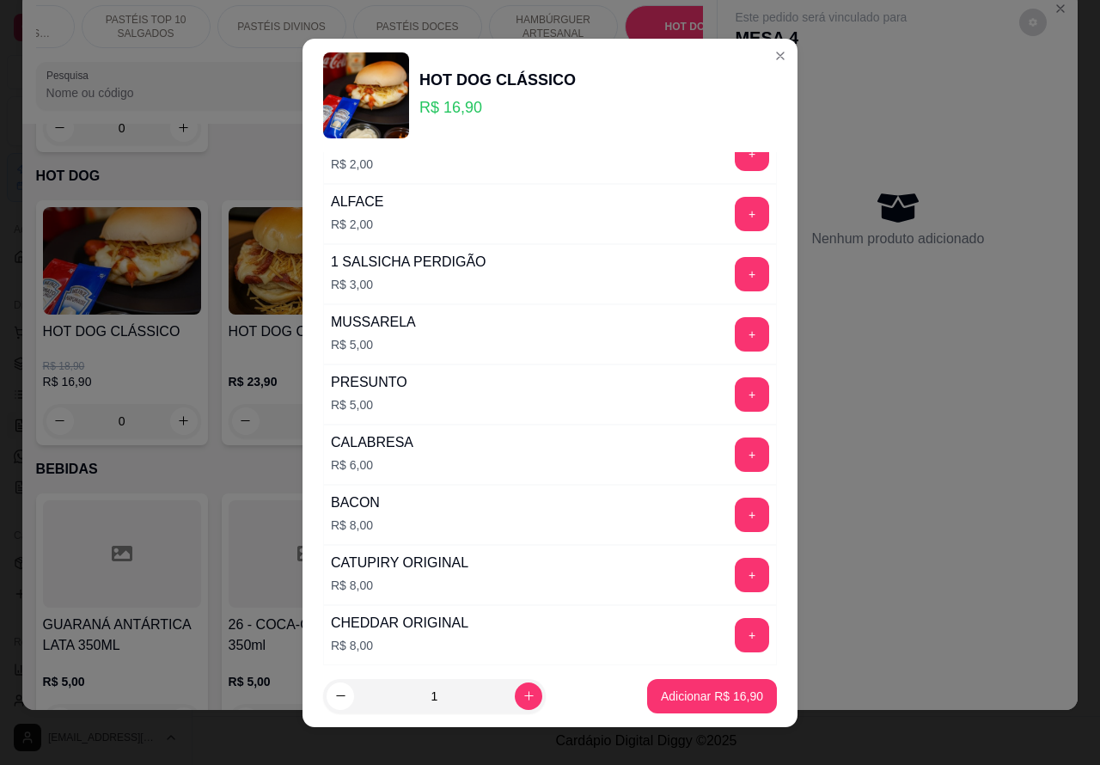
scroll to position [491, 0]
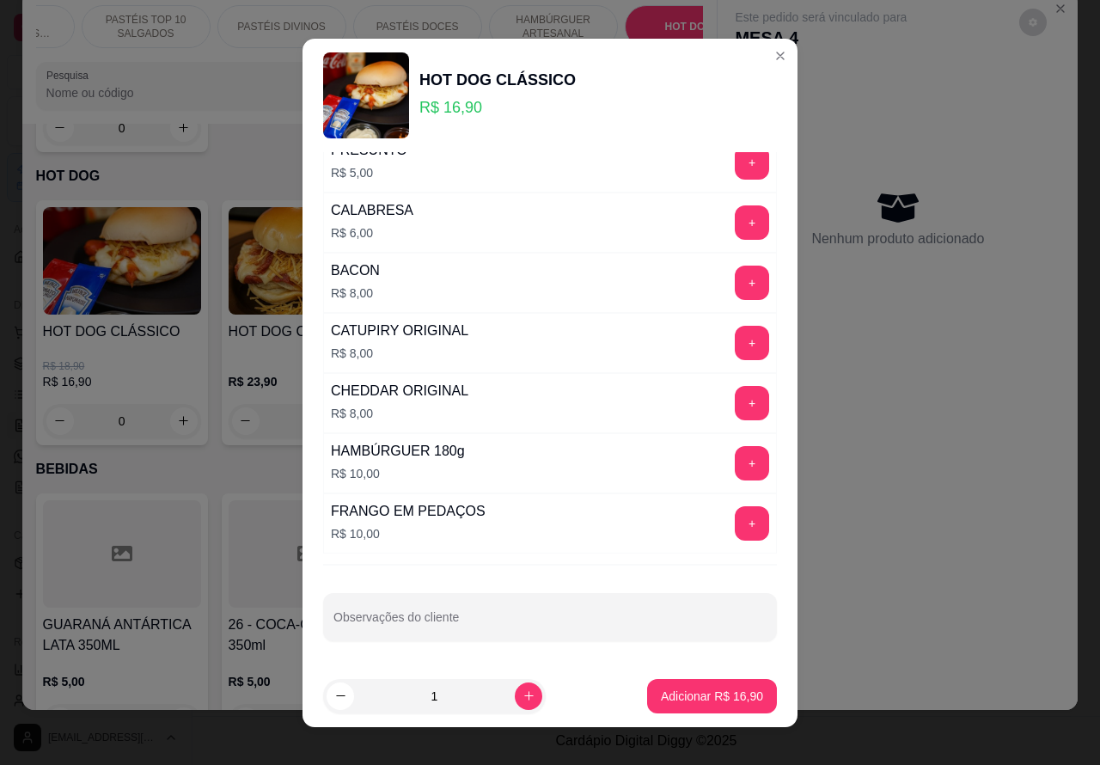
click at [486, 623] on input "Observações do cliente" at bounding box center [549, 623] width 433 height 17
type input """VIAJEM"""
click at [680, 698] on p "Adicionar R$ 16,90" at bounding box center [712, 695] width 102 height 17
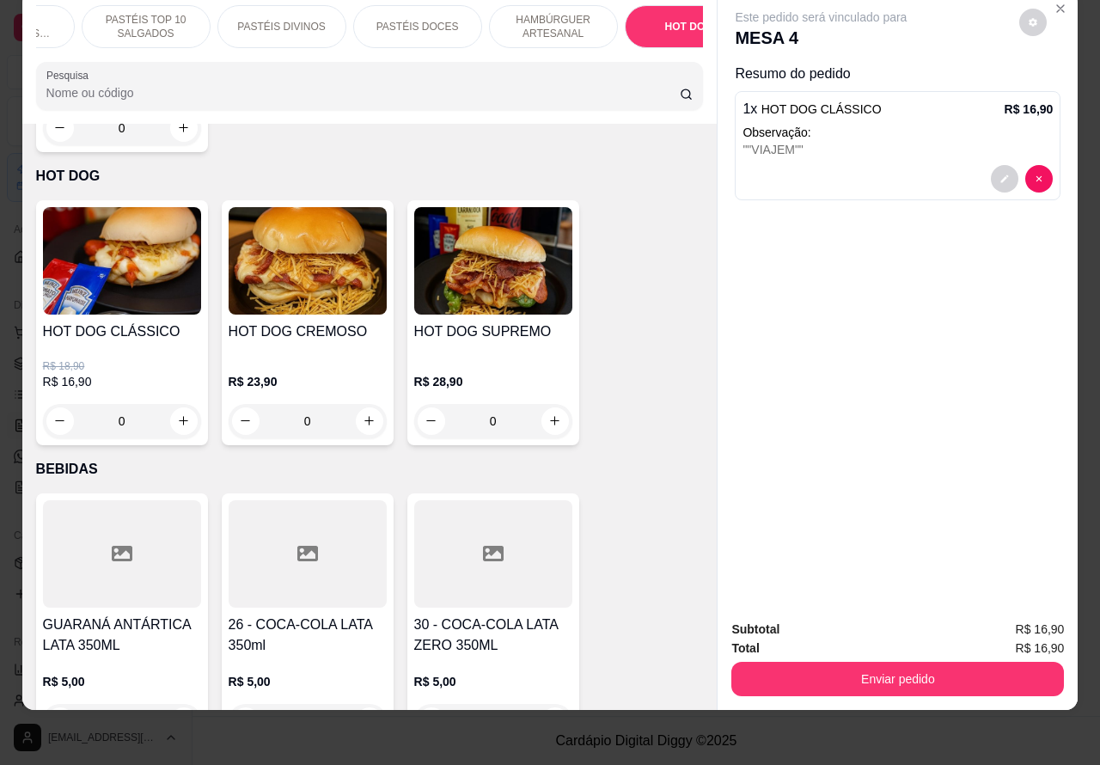
click at [187, 404] on div "0" at bounding box center [122, 421] width 158 height 34
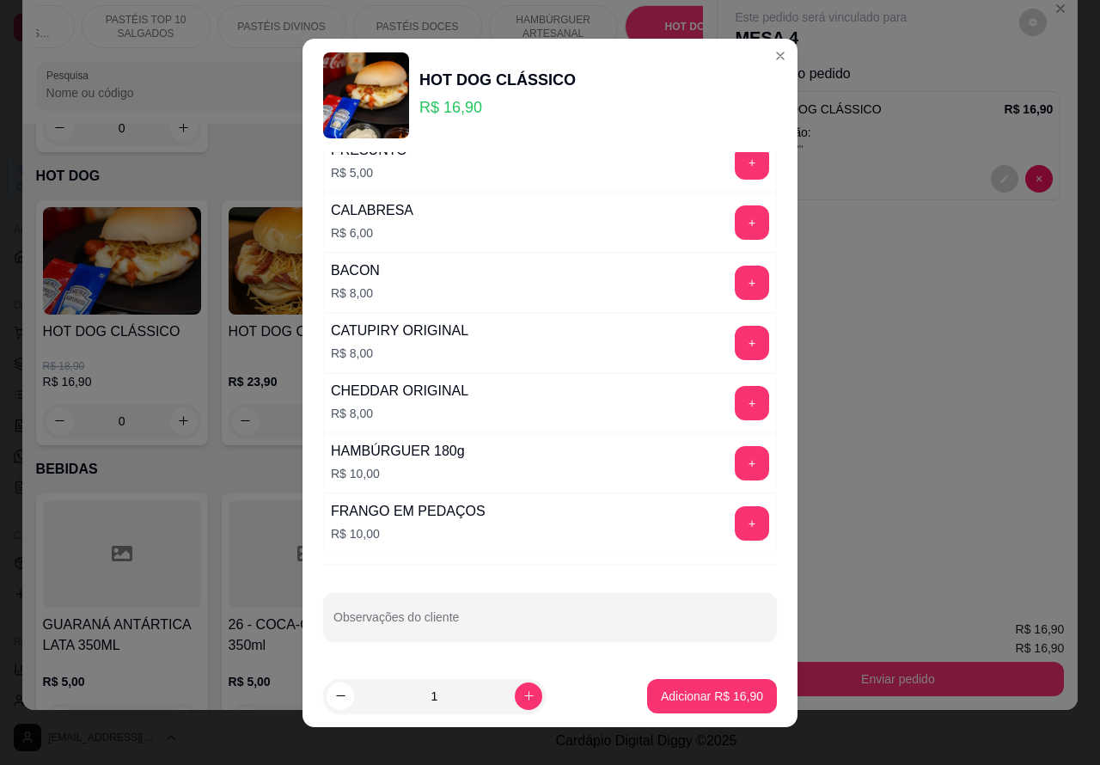
click at [483, 627] on input "Observações do cliente" at bounding box center [549, 623] width 433 height 17
type input """""VIAJEM""" SEM PATATA PALHAA"
click at [694, 687] on p "Adicionar R$ 16,90" at bounding box center [712, 695] width 102 height 17
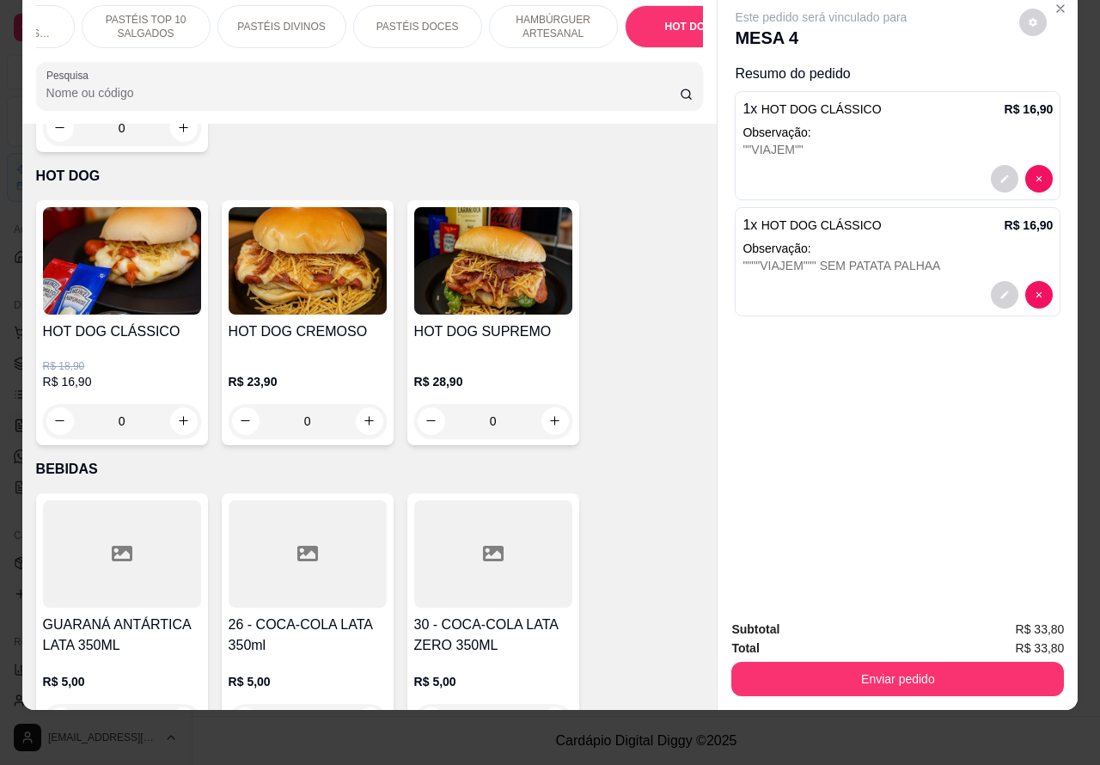
click at [547, 17] on p "HAMBÚRGUER ARTESANAL" at bounding box center [553, 26] width 100 height 27
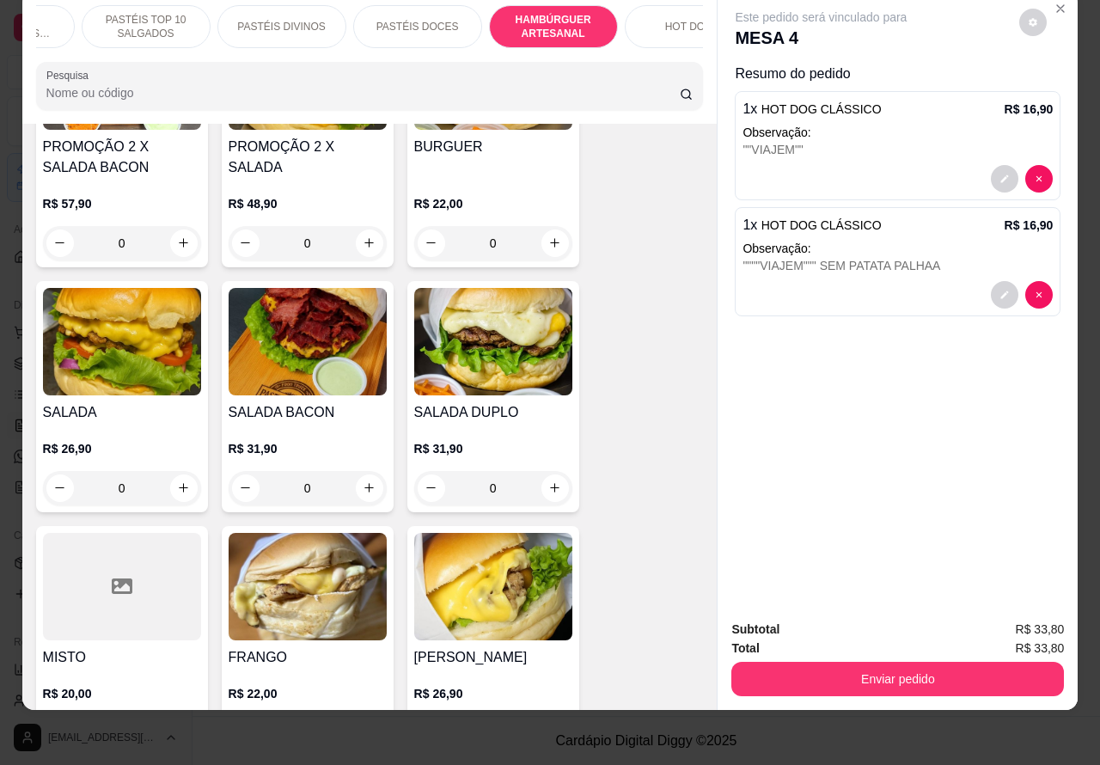
scroll to position [4330, 0]
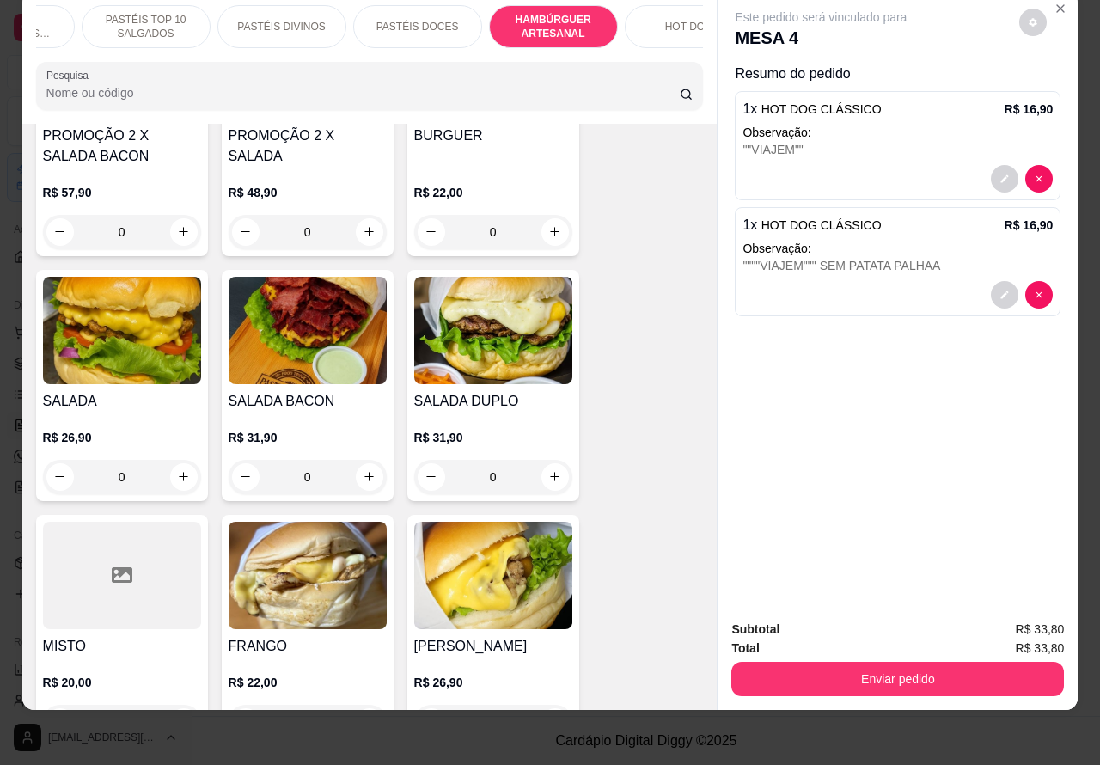
click at [142, 312] on img at bounding box center [122, 330] width 158 height 107
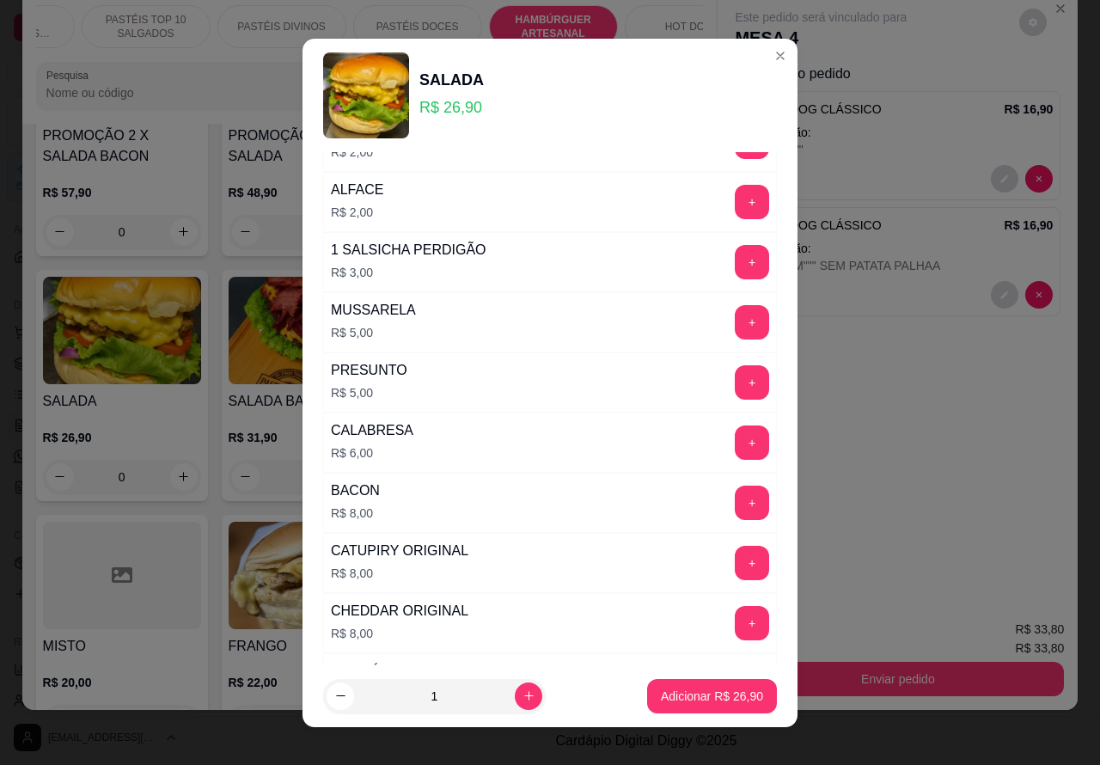
scroll to position [491, 0]
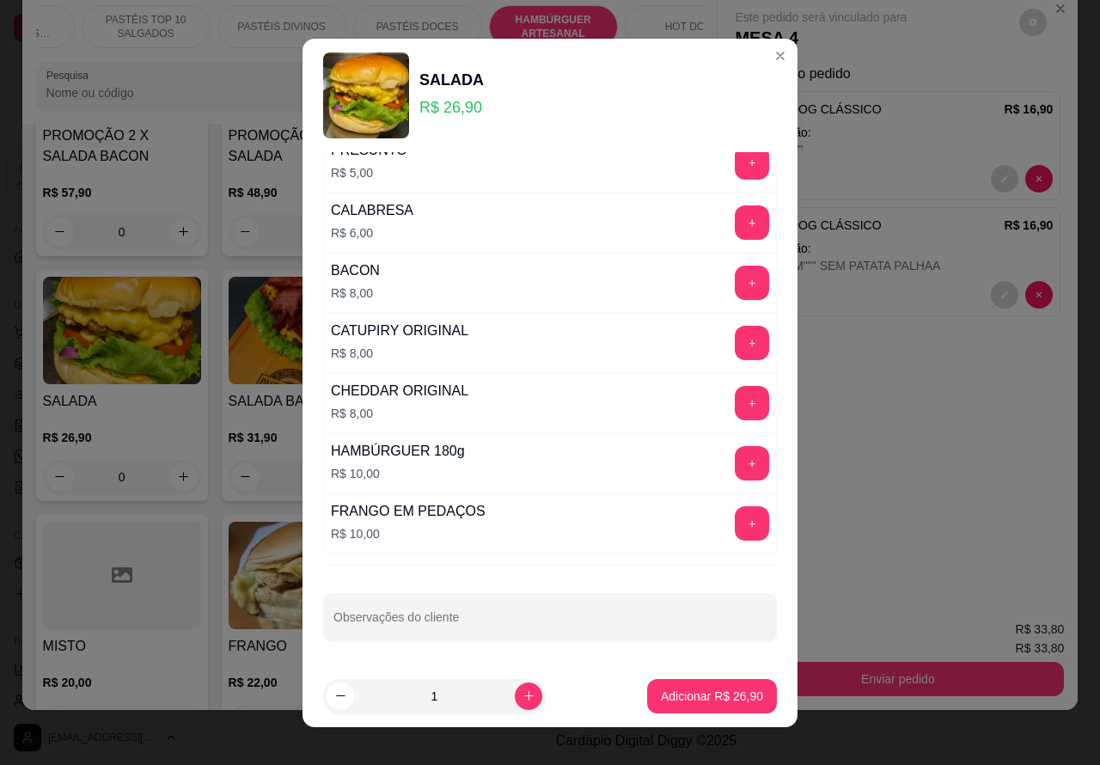
click at [500, 619] on input "Observações do cliente" at bounding box center [549, 623] width 433 height 17
click at [925, 458] on div "Este pedido será vinculado para MESA 4 Resumo do pedido 1 x HOT DOG CLÁSSICO R$…" at bounding box center [897, 298] width 360 height 615
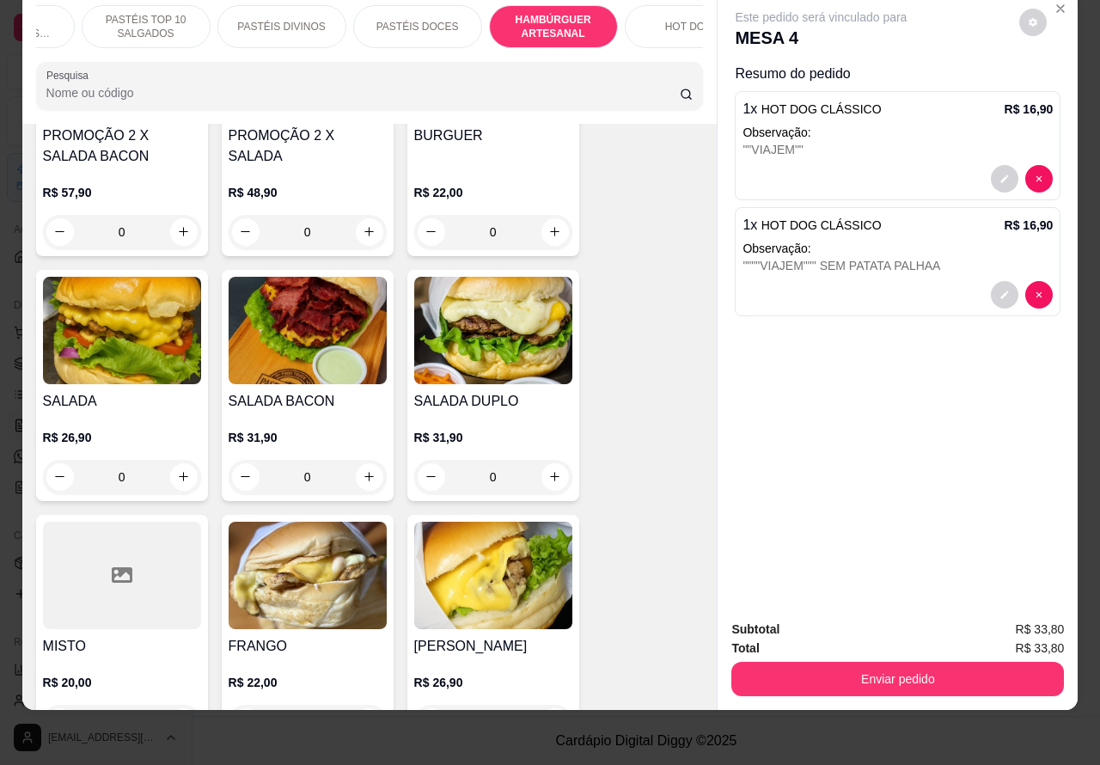
scroll to position [0, 0]
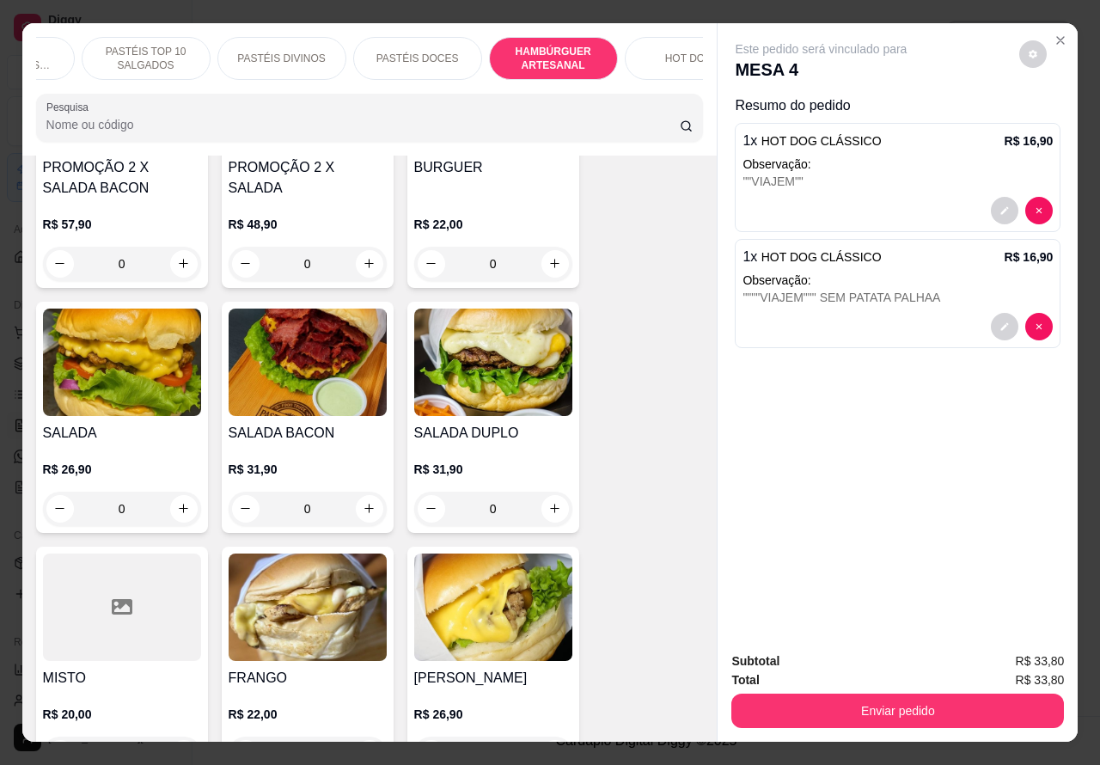
click at [1057, 37] on icon "Close" at bounding box center [1060, 40] width 7 height 7
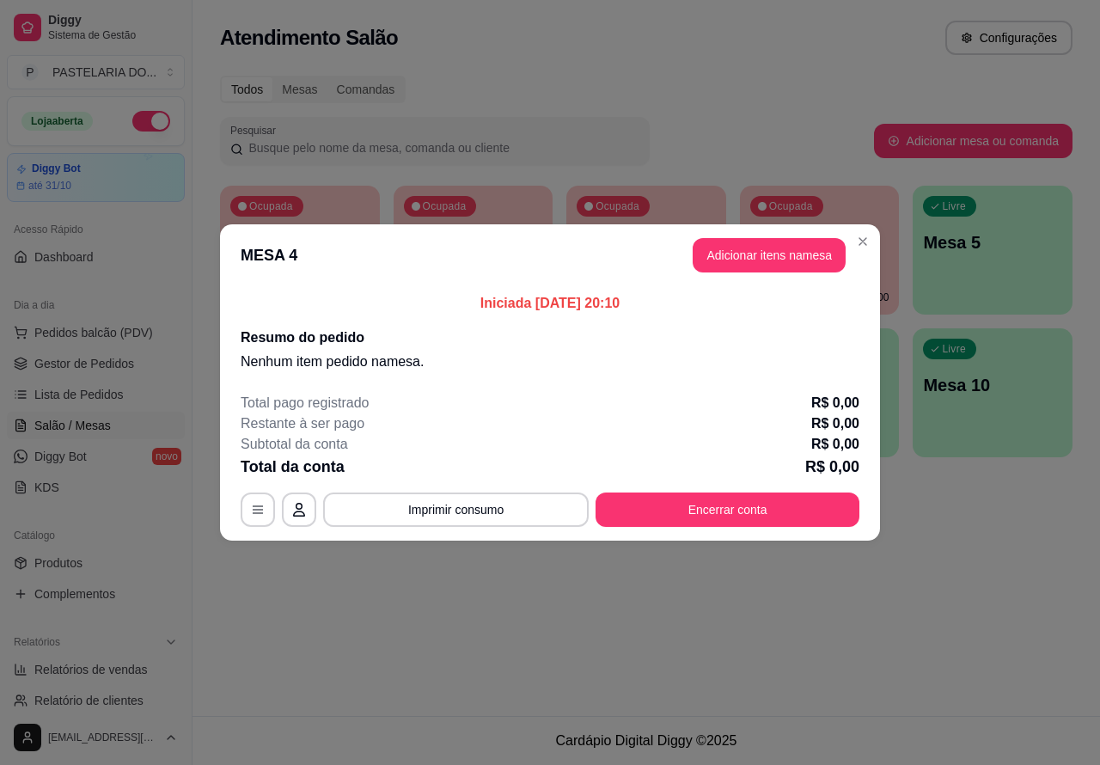
click at [44, 389] on span "Lista de Pedidos" at bounding box center [78, 394] width 89 height 17
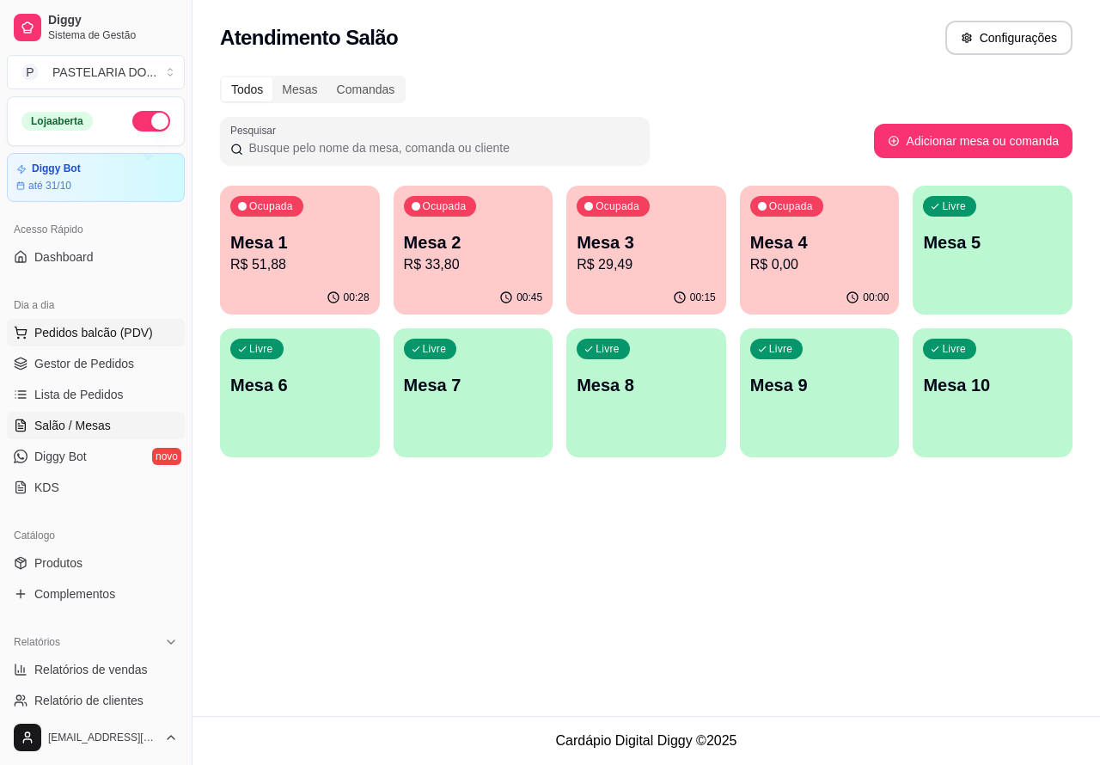
click at [131, 333] on span "Pedidos balcão (PDV)" at bounding box center [93, 332] width 119 height 17
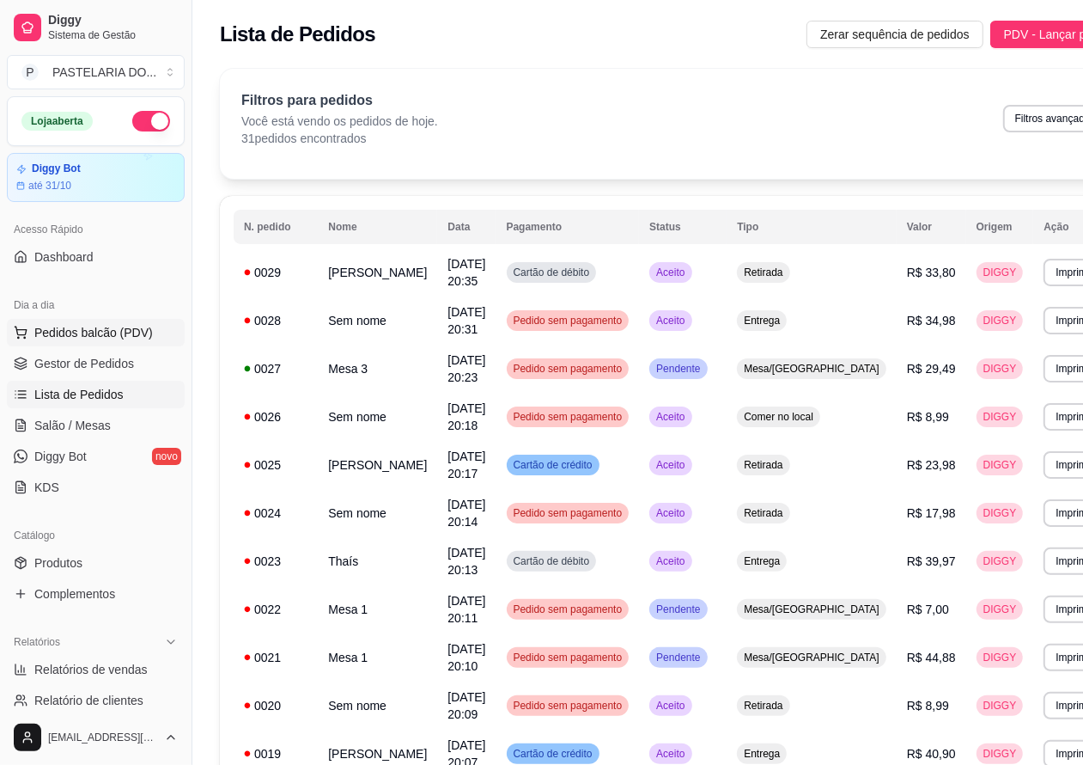
click at [138, 326] on span "Pedidos balcão (PDV)" at bounding box center [93, 332] width 119 height 17
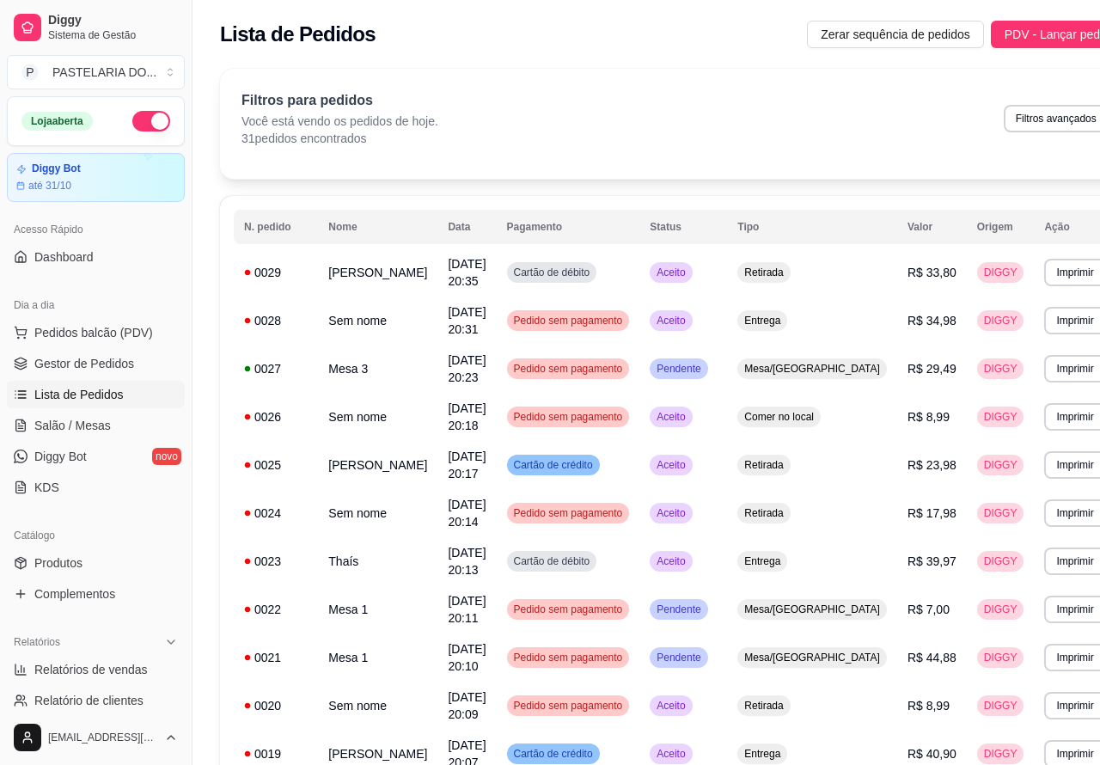
click at [905, 69] on div "Retirada" at bounding box center [880, 77] width 95 height 33
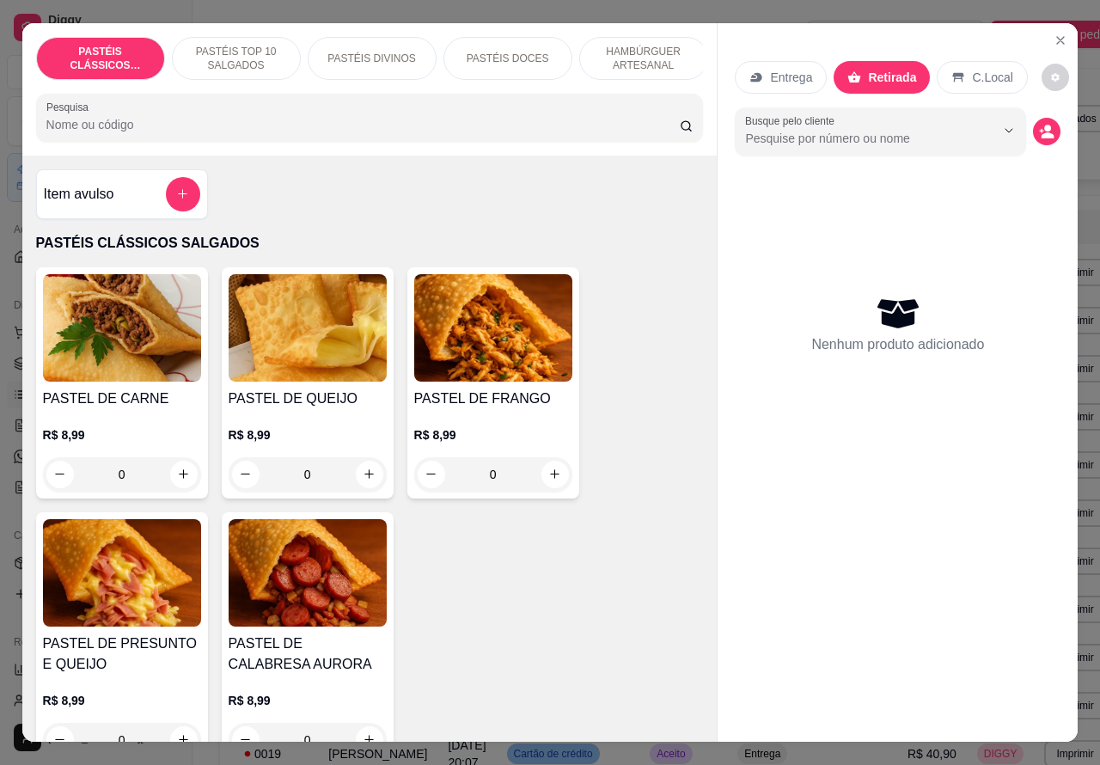
click at [649, 52] on p "HAMBÚRGUER ARTESANAL" at bounding box center [644, 58] width 100 height 27
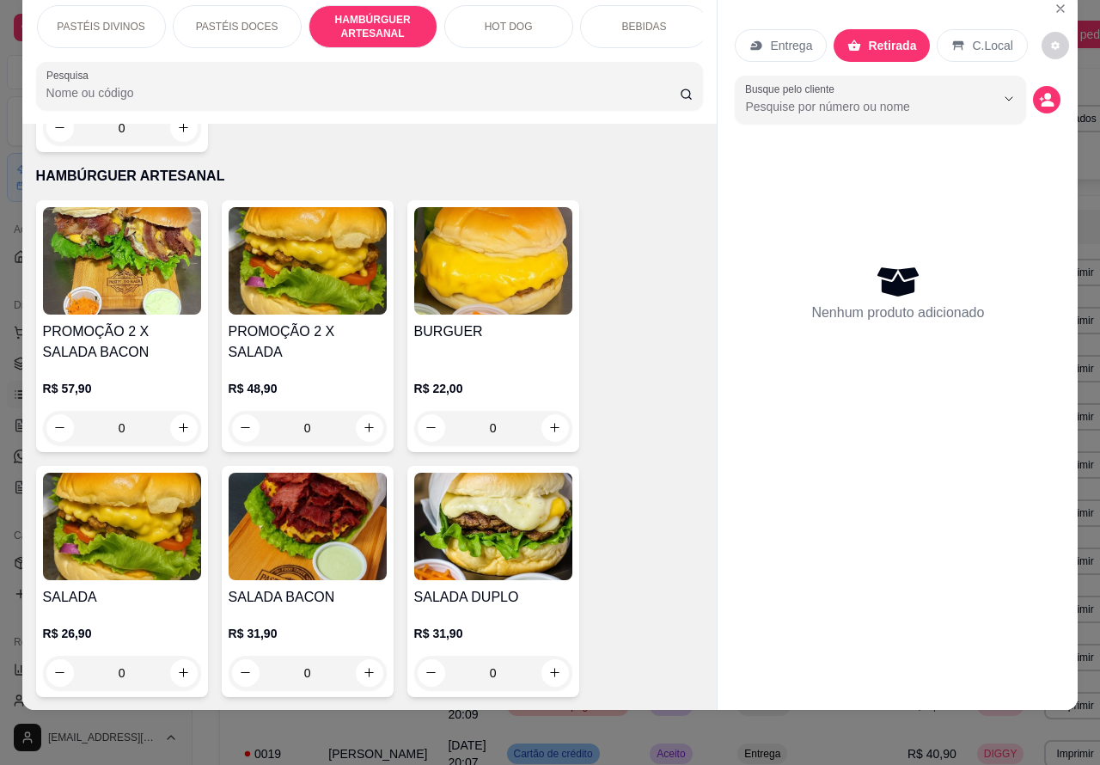
scroll to position [0, 299]
click at [484, 20] on p "HOT DOG" at bounding box center [480, 27] width 48 height 14
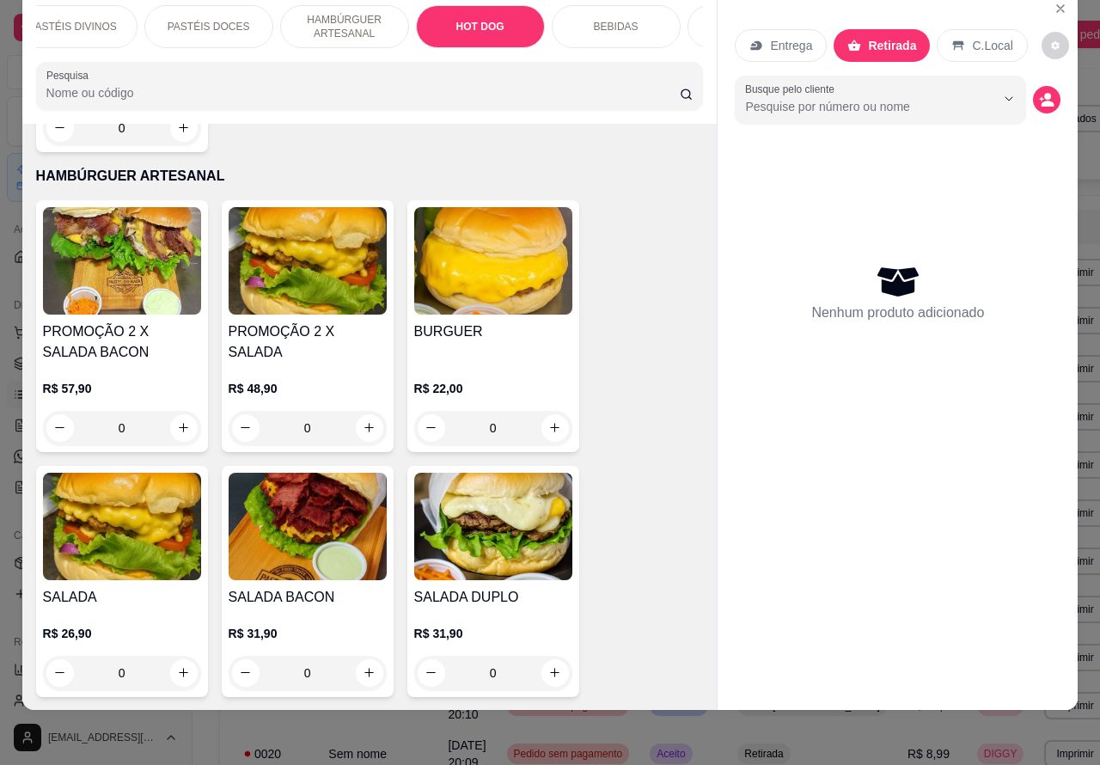
scroll to position [5679, 0]
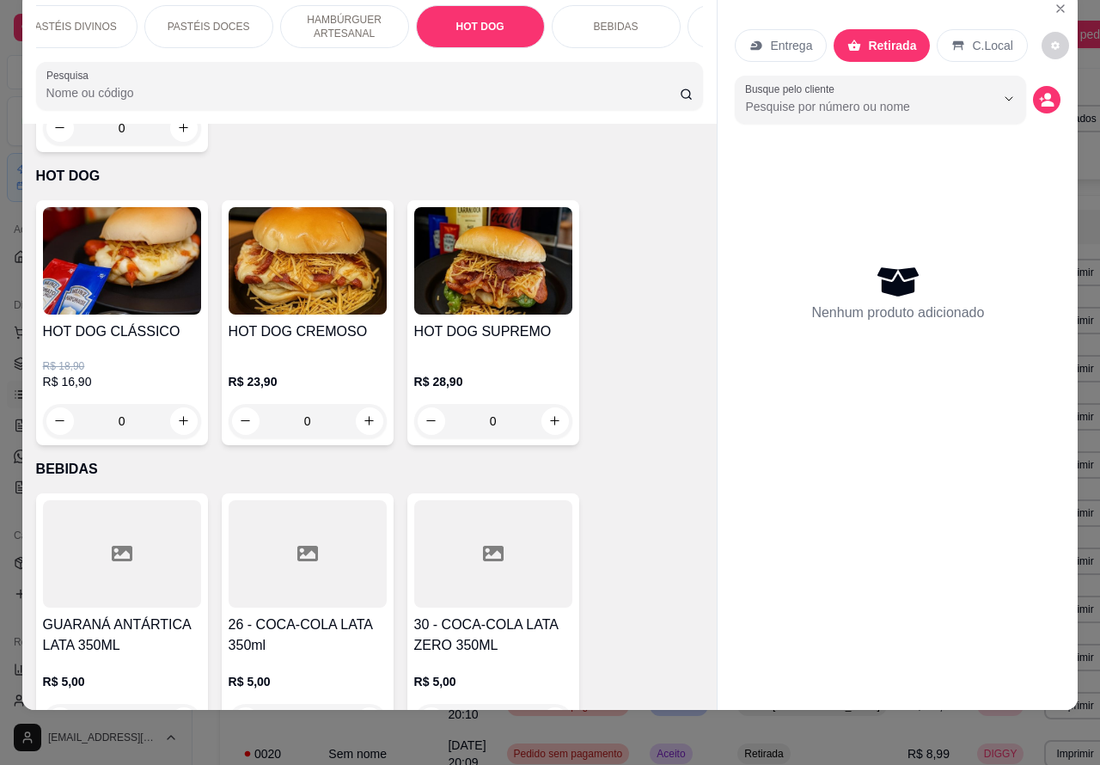
click at [156, 253] on img at bounding box center [122, 260] width 158 height 107
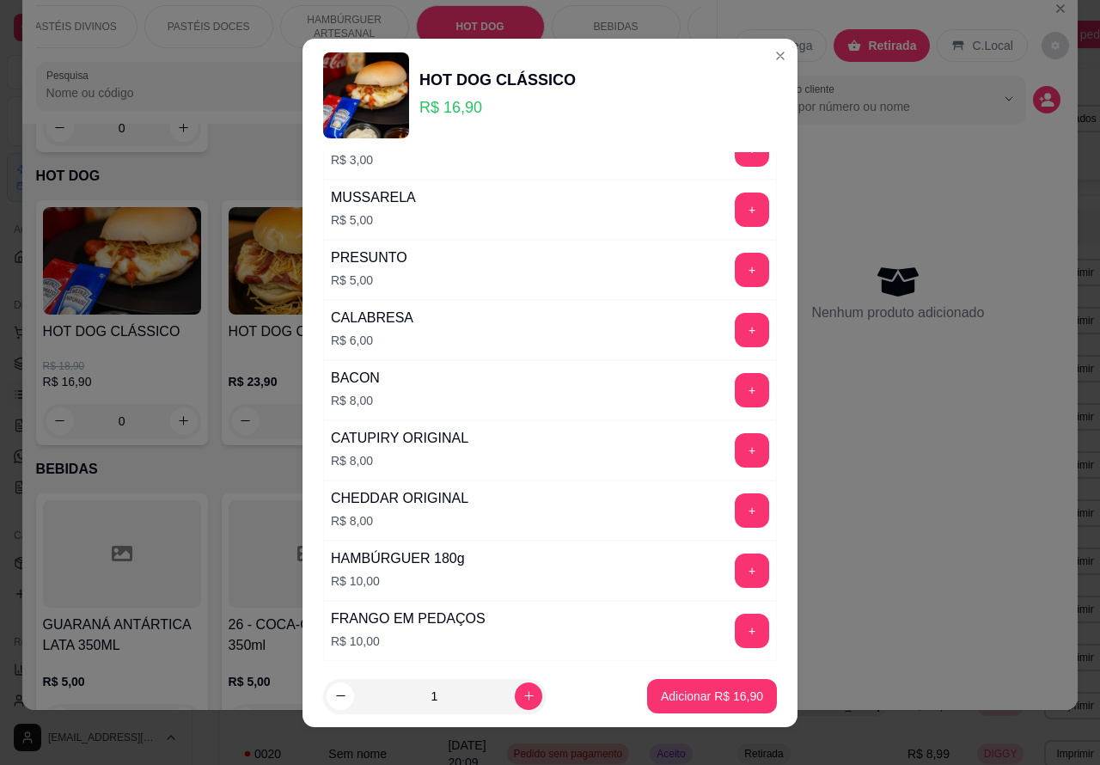
scroll to position [491, 0]
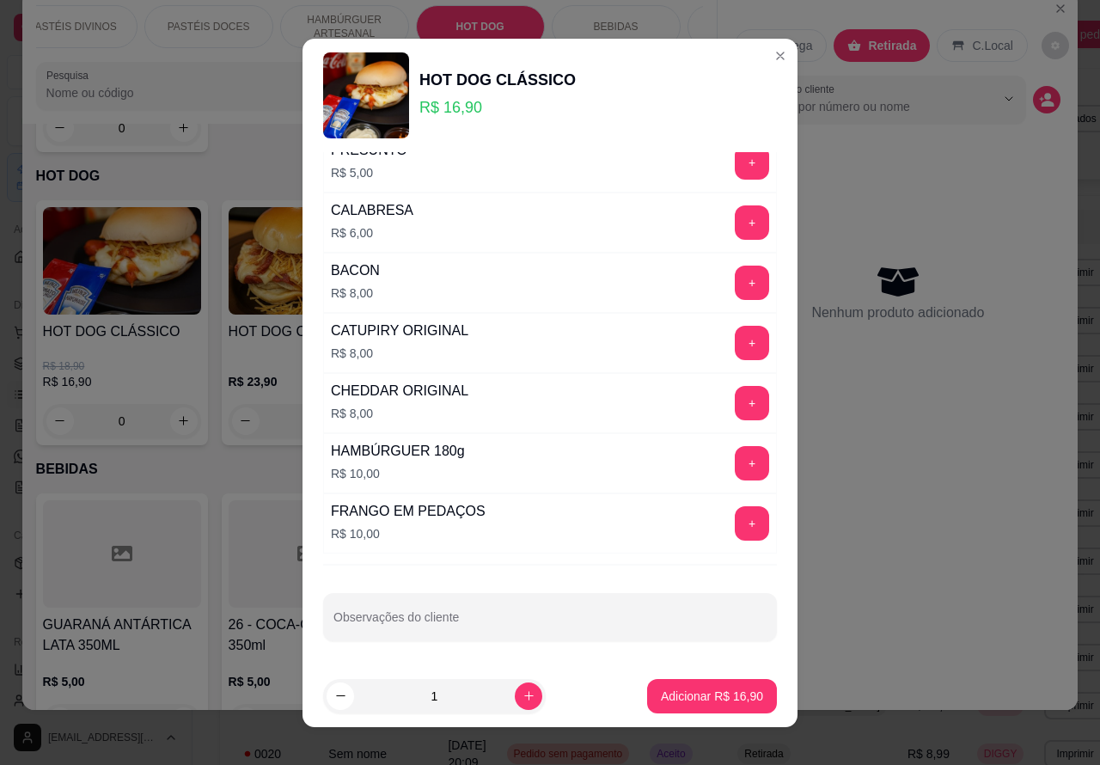
click at [488, 625] on input "Observações do cliente" at bounding box center [549, 623] width 433 height 17
click at [413, 617] on input "Observações do cliente" at bounding box center [549, 623] width 433 height 17
type input """""SEM PATATA PALHA""""""""""
click at [680, 698] on p "Adicionar R$ 16,90" at bounding box center [712, 695] width 102 height 17
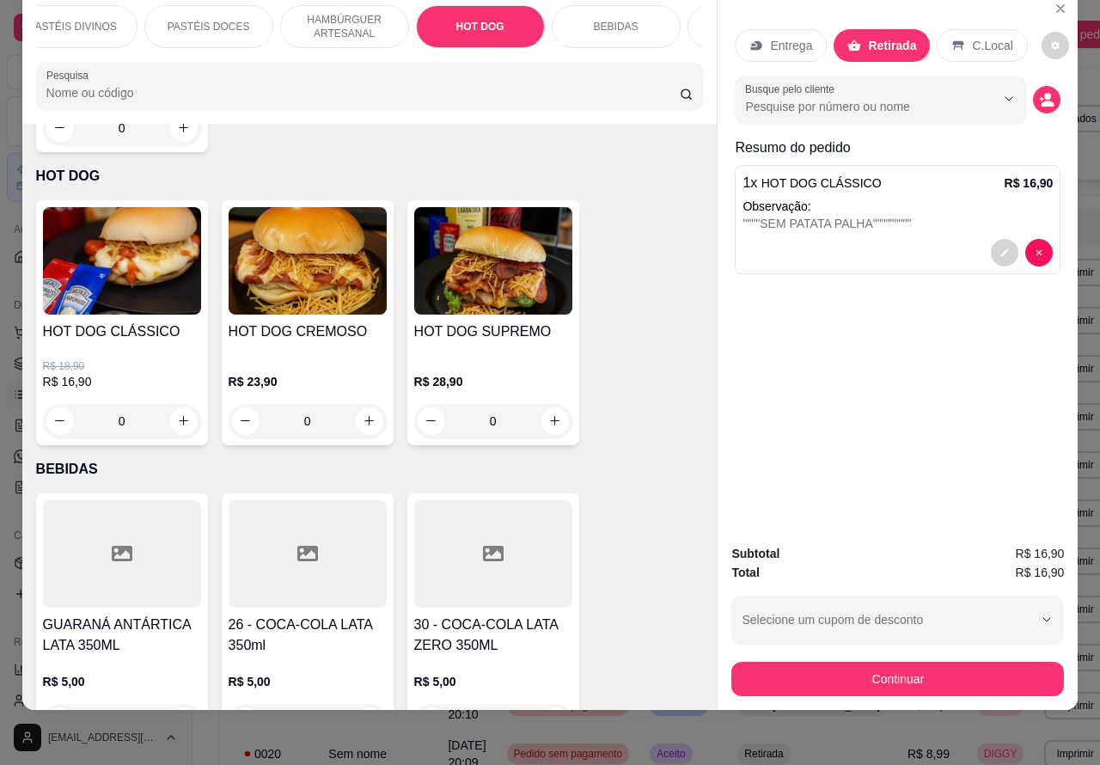
click at [178, 404] on div "0" at bounding box center [122, 421] width 158 height 34
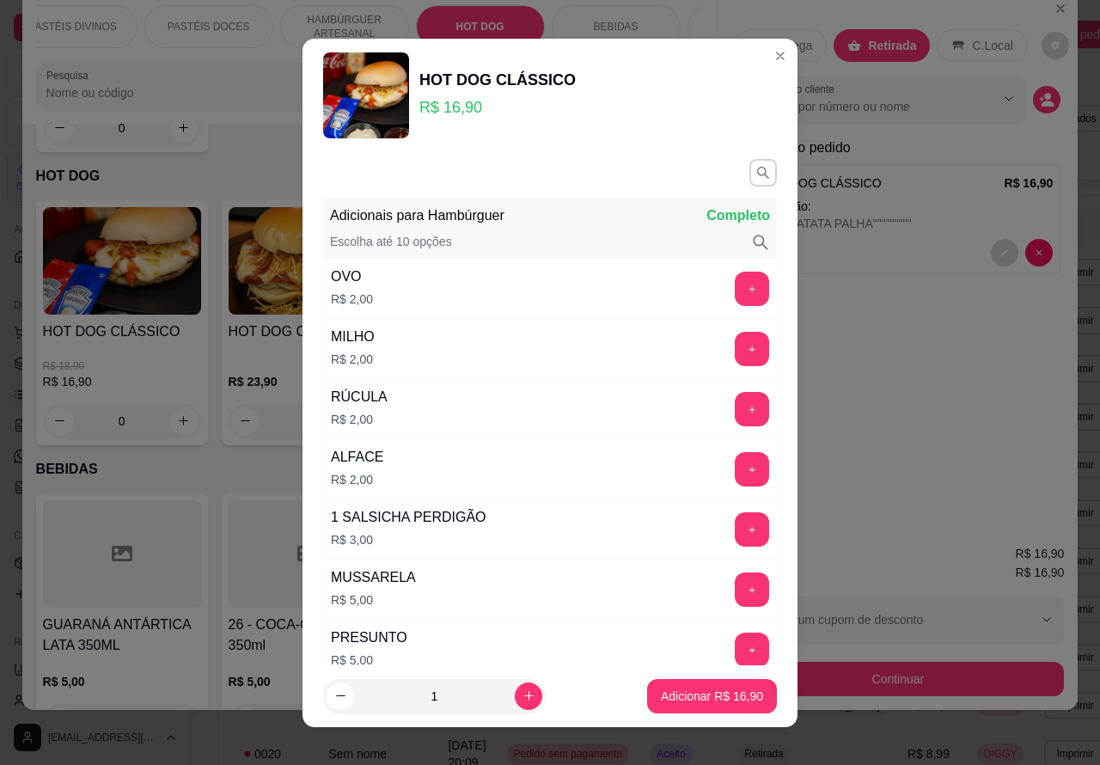
click at [674, 697] on p "Adicionar R$ 16,90" at bounding box center [712, 695] width 102 height 17
type input "1"
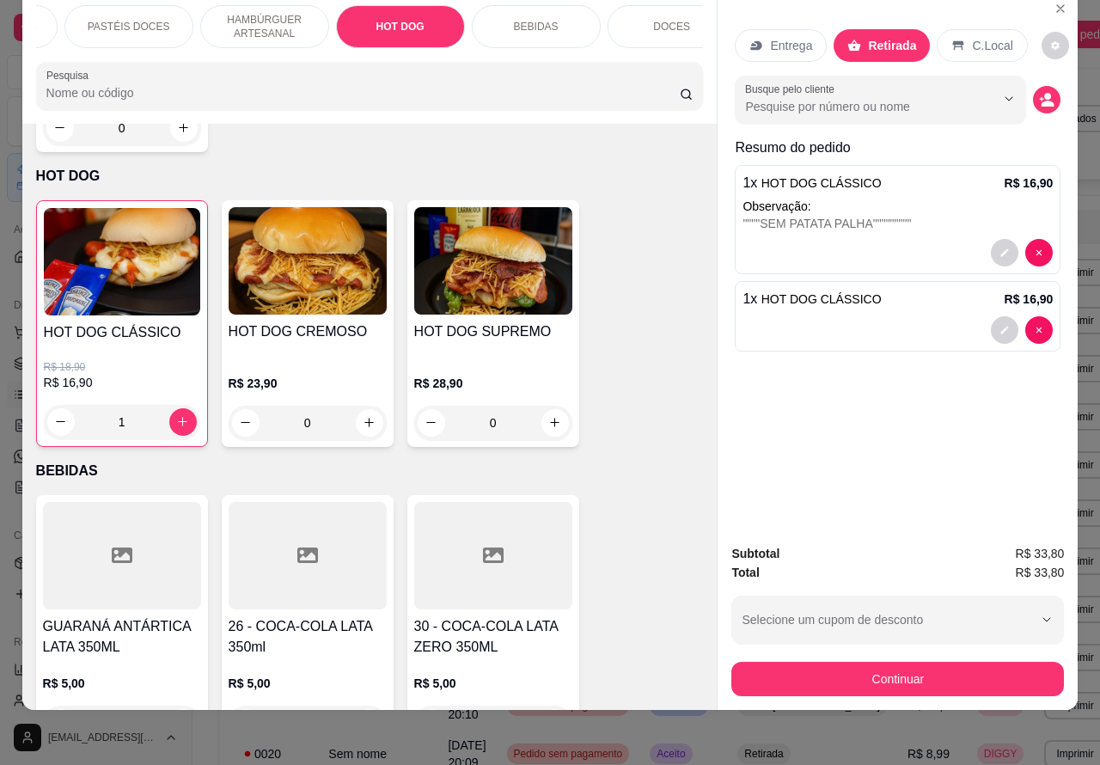
scroll to position [0, 412]
click at [234, 13] on p "HAMBÚRGUER ARTESANAL" at bounding box center [232, 26] width 100 height 27
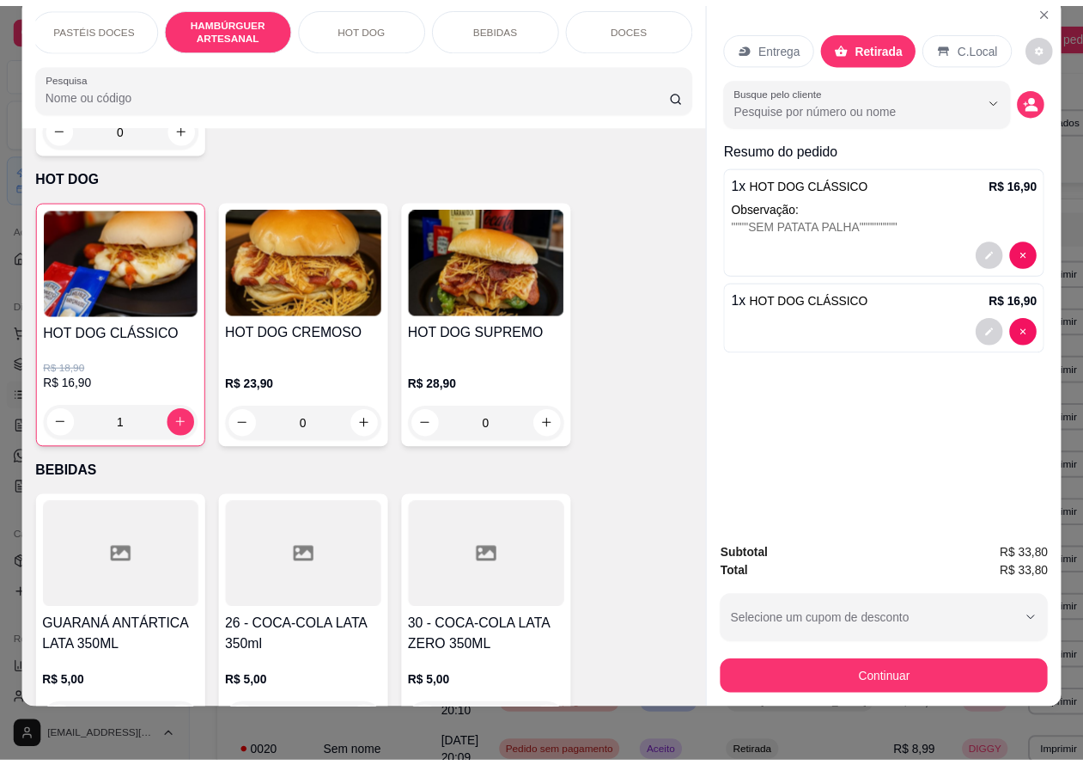
scroll to position [4134, 0]
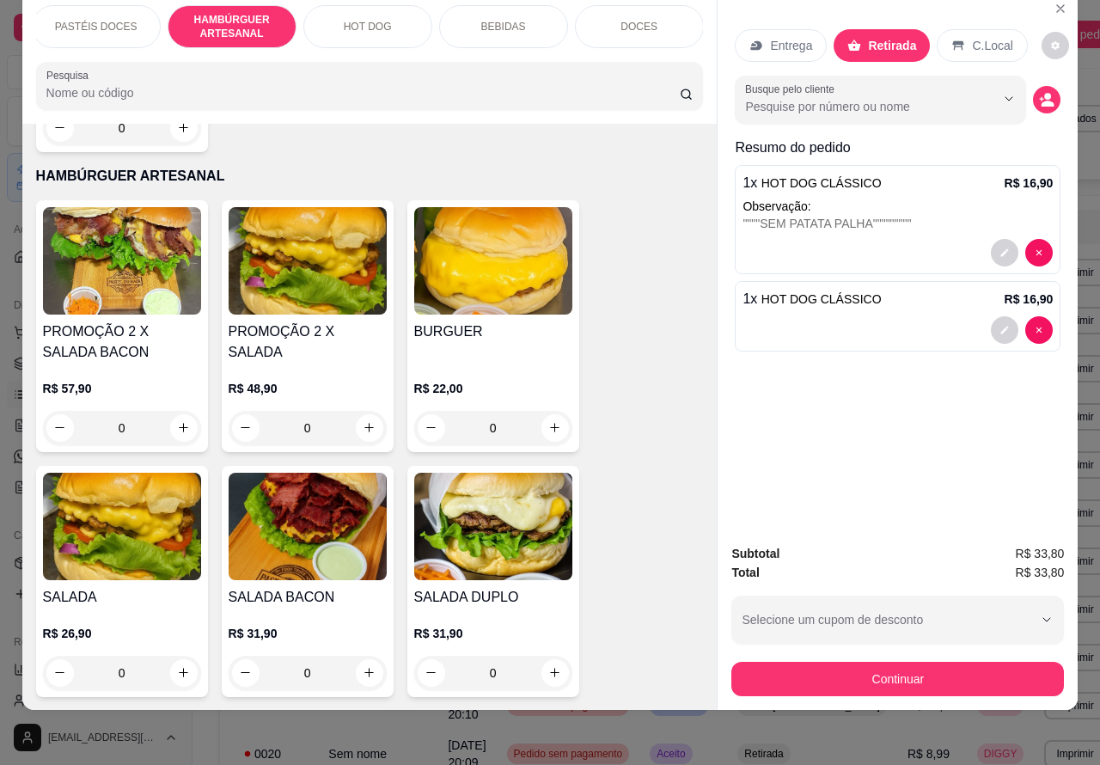
click at [189, 656] on div "0" at bounding box center [122, 673] width 158 height 34
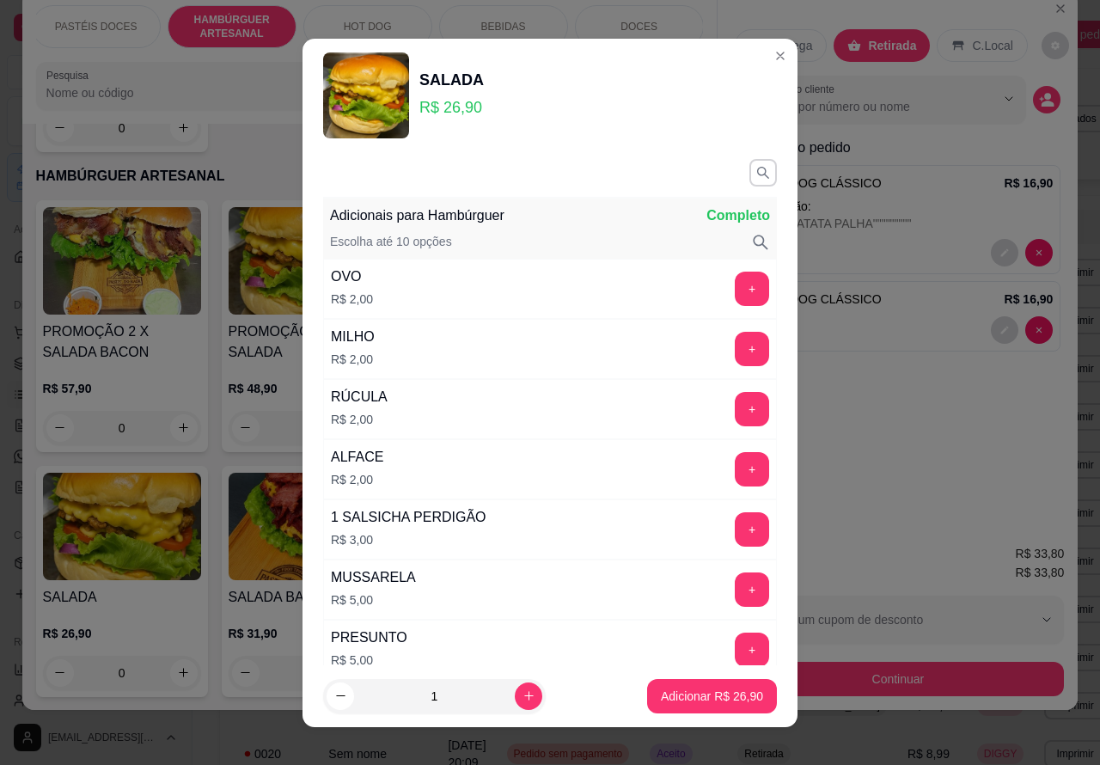
click at [684, 704] on button "Adicionar R$ 26,90" at bounding box center [712, 696] width 130 height 34
type input "1"
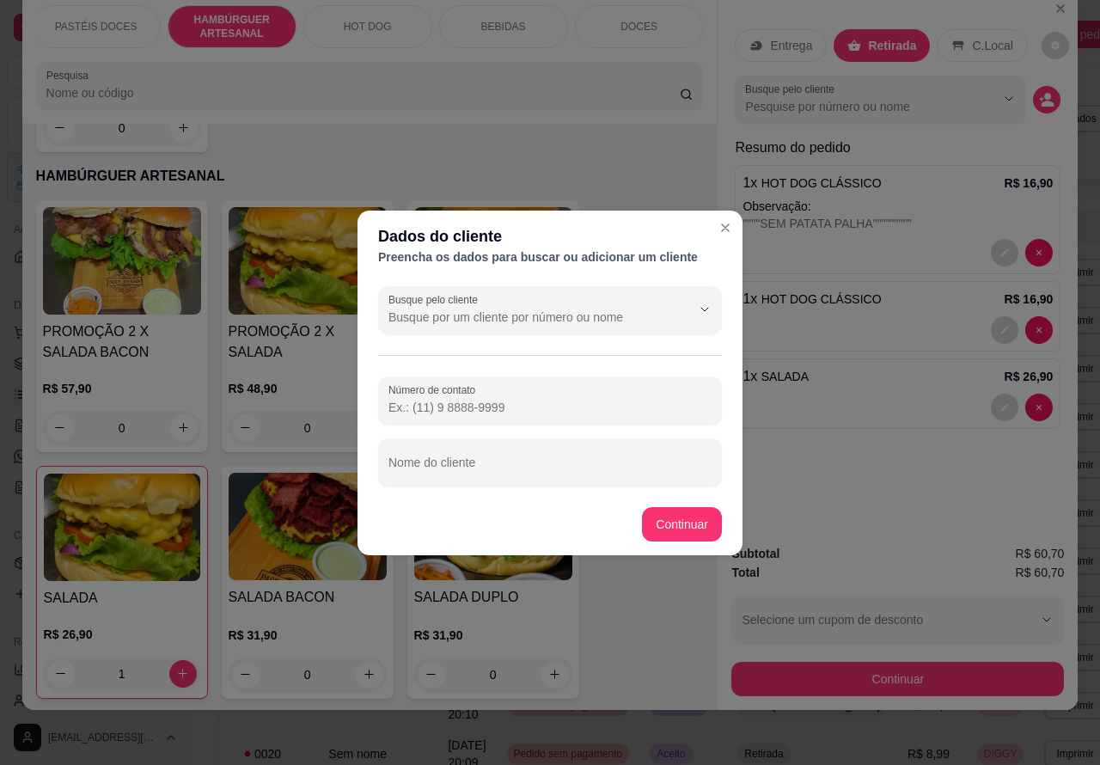
click at [522, 405] on input "Número de contato" at bounding box center [549, 407] width 323 height 17
click at [485, 470] on input "Nome do cliente" at bounding box center [549, 468] width 323 height 17
type input "CLIENTE ESTA AGUARDANDO"
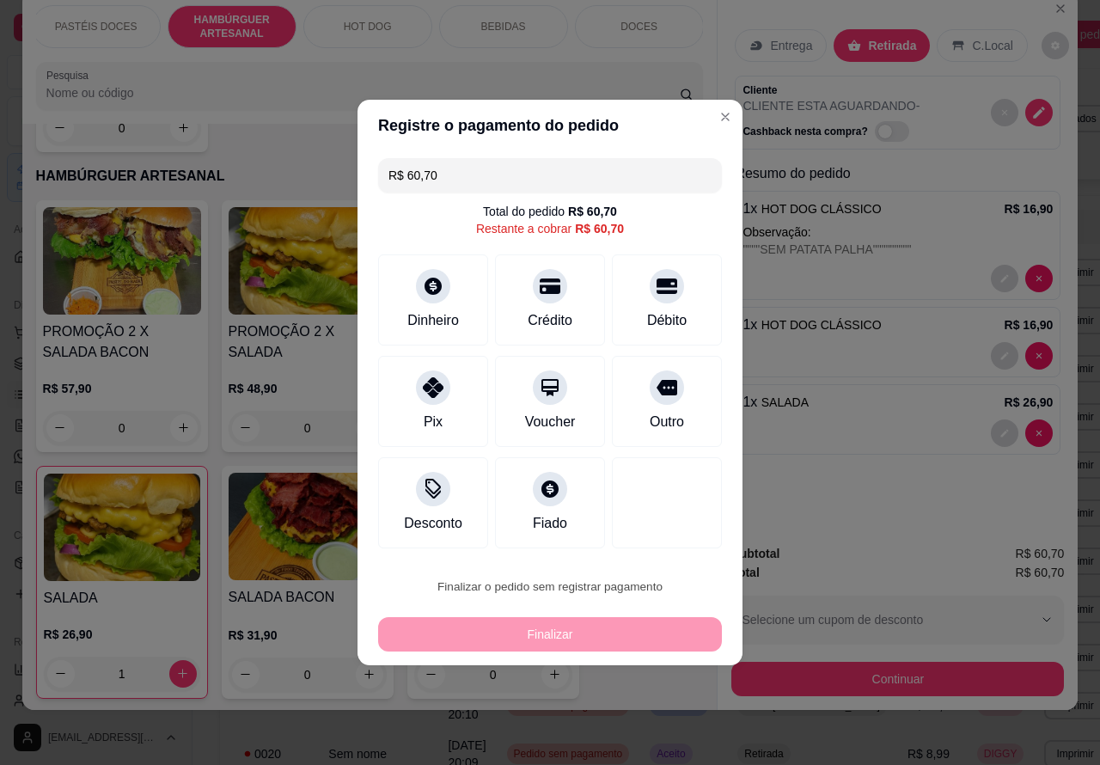
click at [673, 541] on button "Confirmar" at bounding box center [652, 538] width 64 height 27
type input "0"
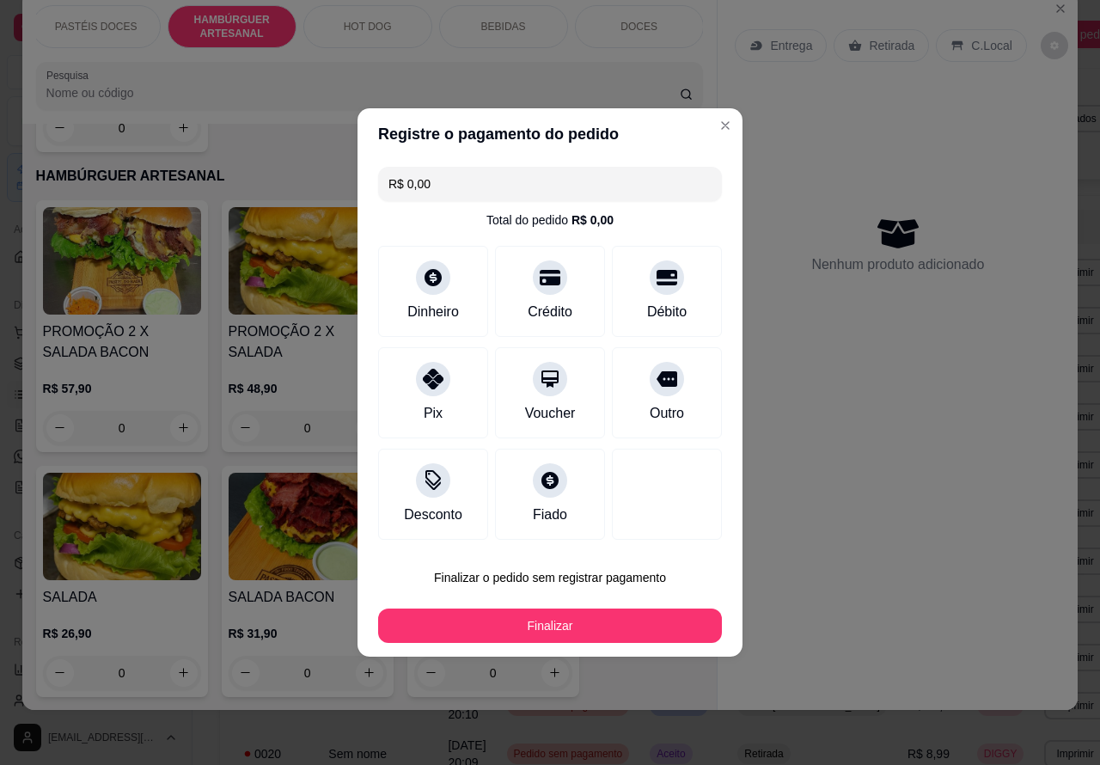
type input "R$ 0,00"
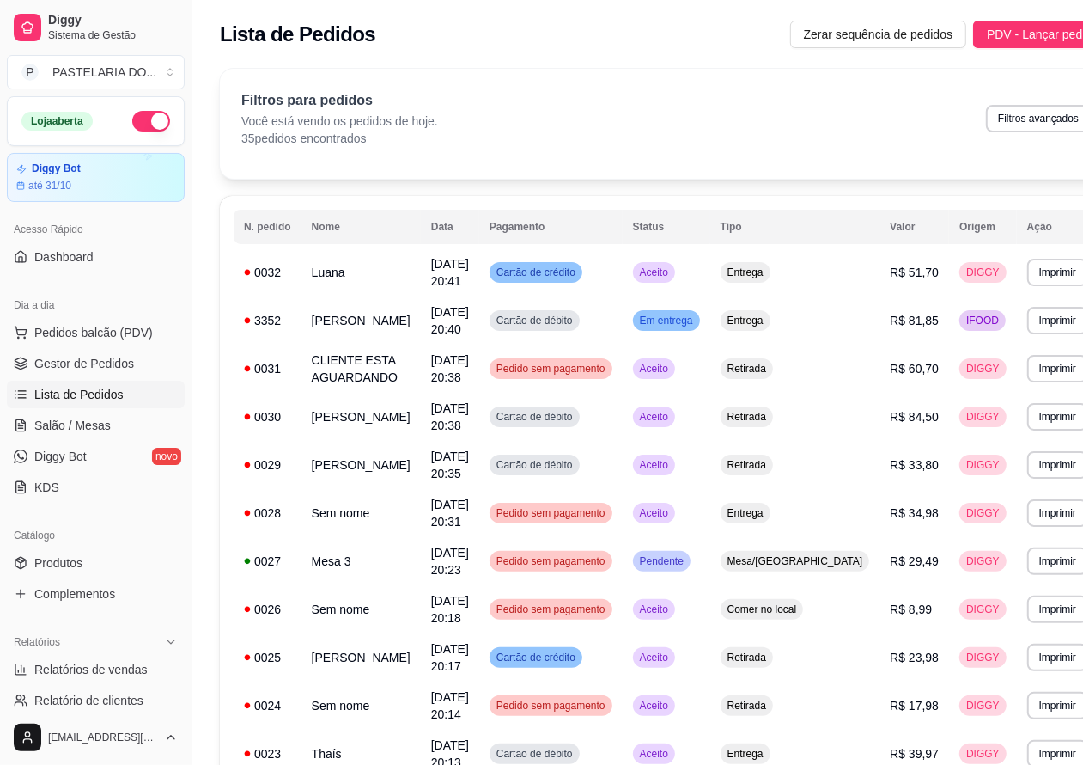
click at [105, 393] on span "Lista de Pedidos" at bounding box center [78, 394] width 89 height 17
click at [116, 395] on span "Lista de Pedidos" at bounding box center [78, 394] width 89 height 17
click at [112, 428] on link "Salão / Mesas" at bounding box center [96, 425] width 178 height 27
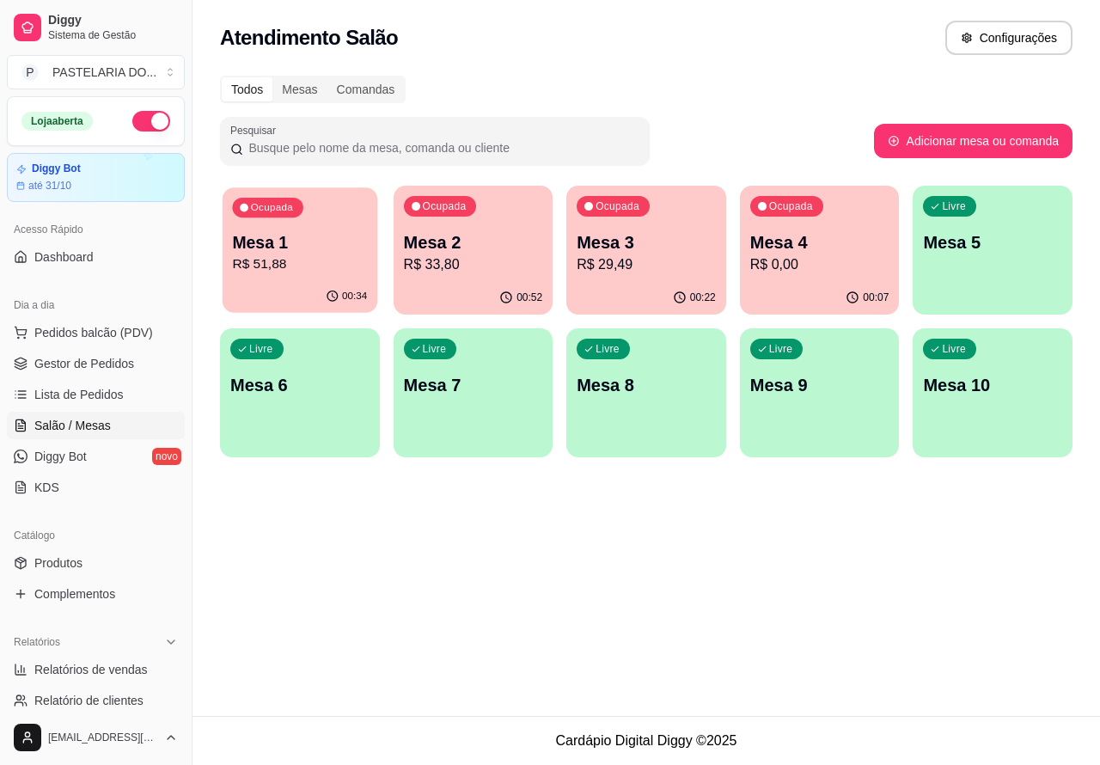
click at [349, 273] on p "R$ 51,88" at bounding box center [299, 264] width 135 height 20
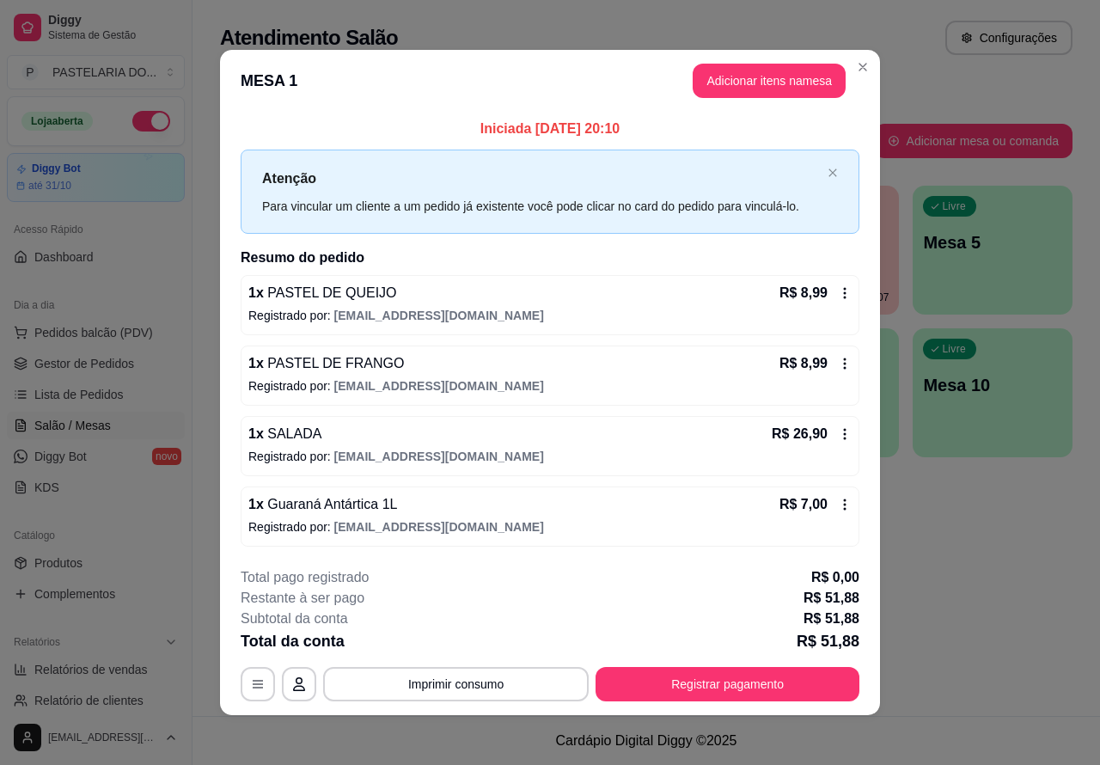
click at [487, 687] on button "Imprimir consumo" at bounding box center [455, 684] width 265 height 34
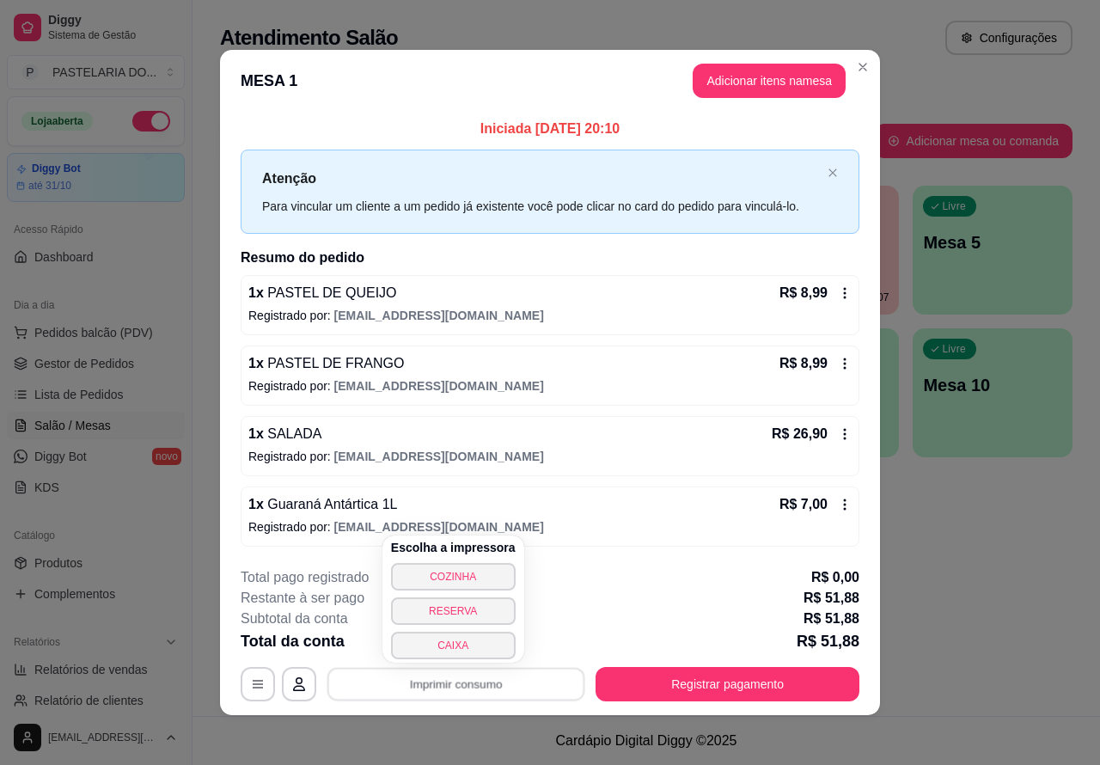
click at [474, 647] on button "CAIXA" at bounding box center [453, 644] width 125 height 27
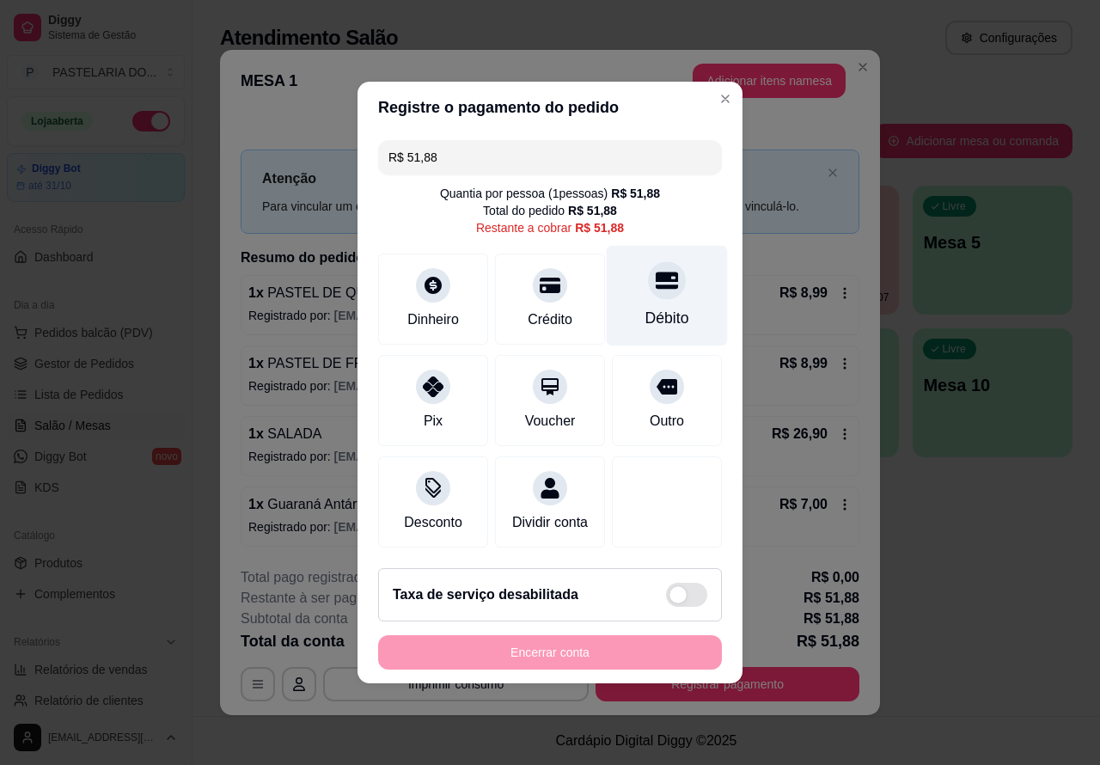
click at [648, 276] on div at bounding box center [667, 280] width 38 height 38
type input "R$ 0,00"
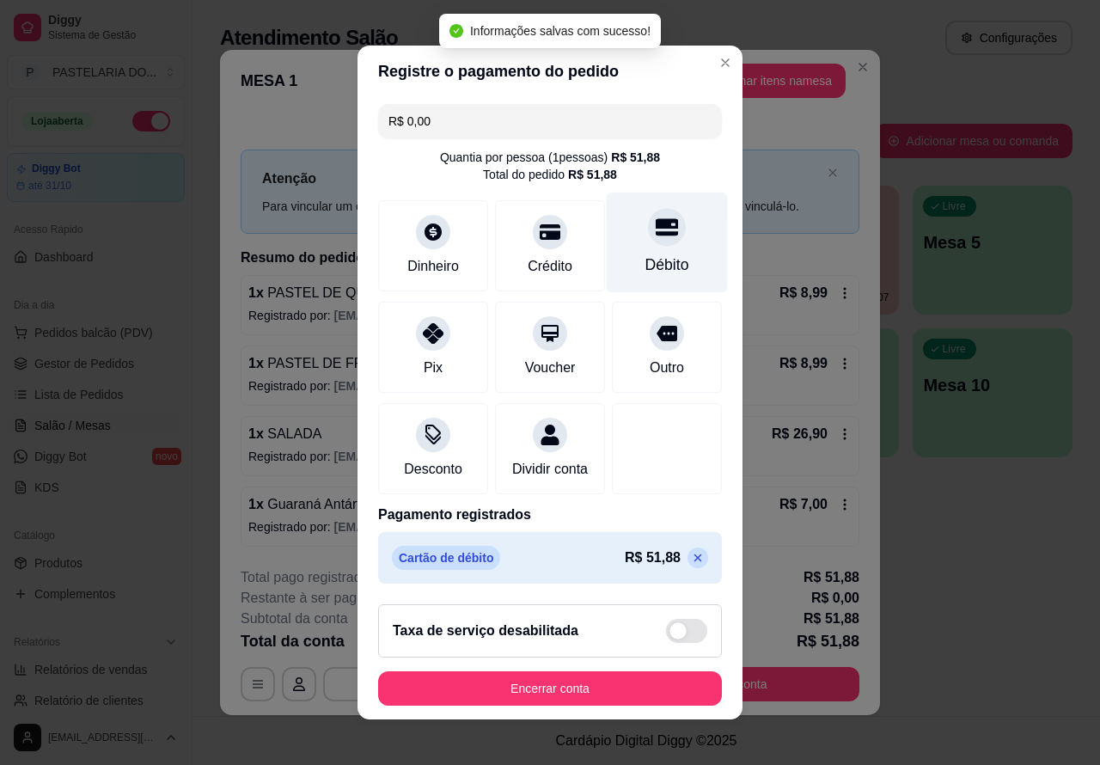
click at [491, 760] on div "**********" at bounding box center [550, 382] width 1100 height 765
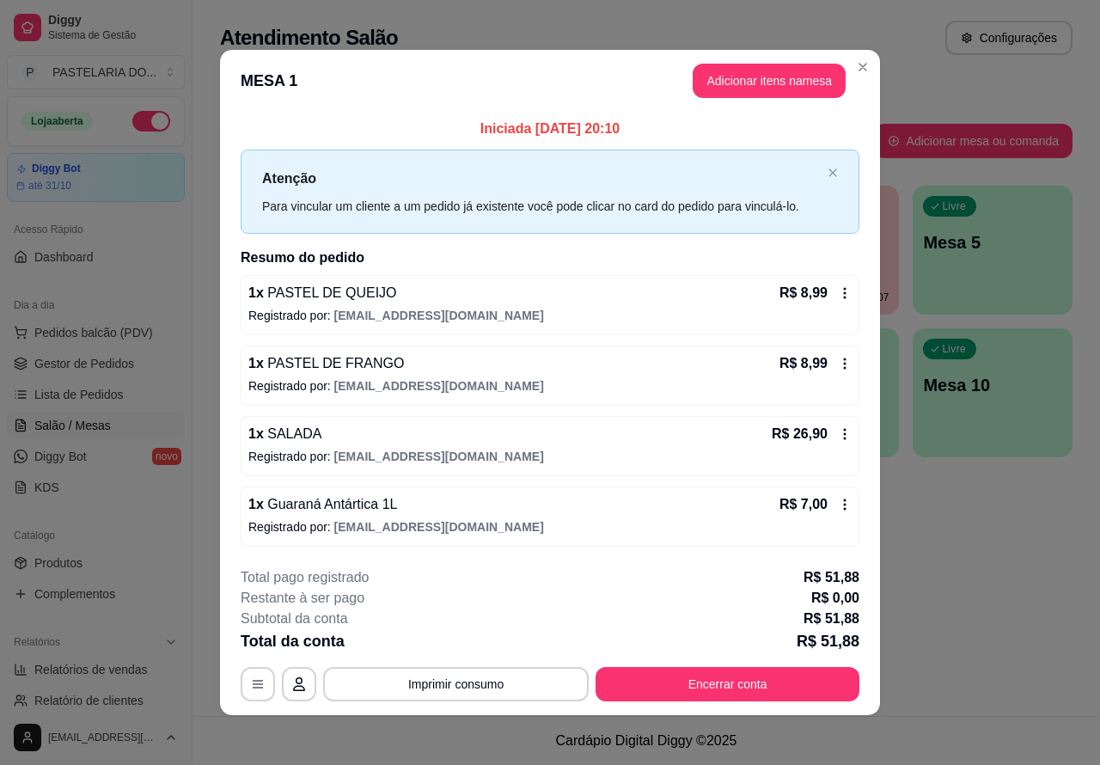
click at [929, 589] on div "Atendimento Salão Configurações Todos Mesas Comandas Pesquisar Adicionar mesa o…" at bounding box center [645, 358] width 907 height 716
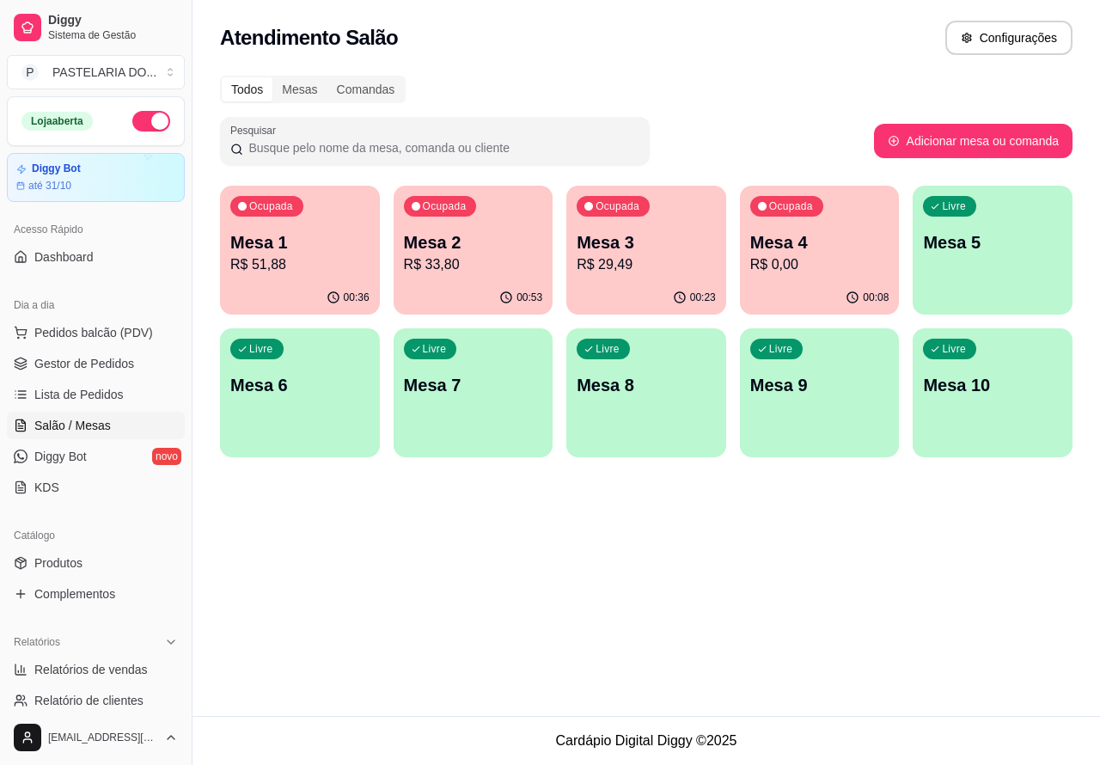
click at [326, 247] on p "Mesa 1" at bounding box center [299, 242] width 139 height 24
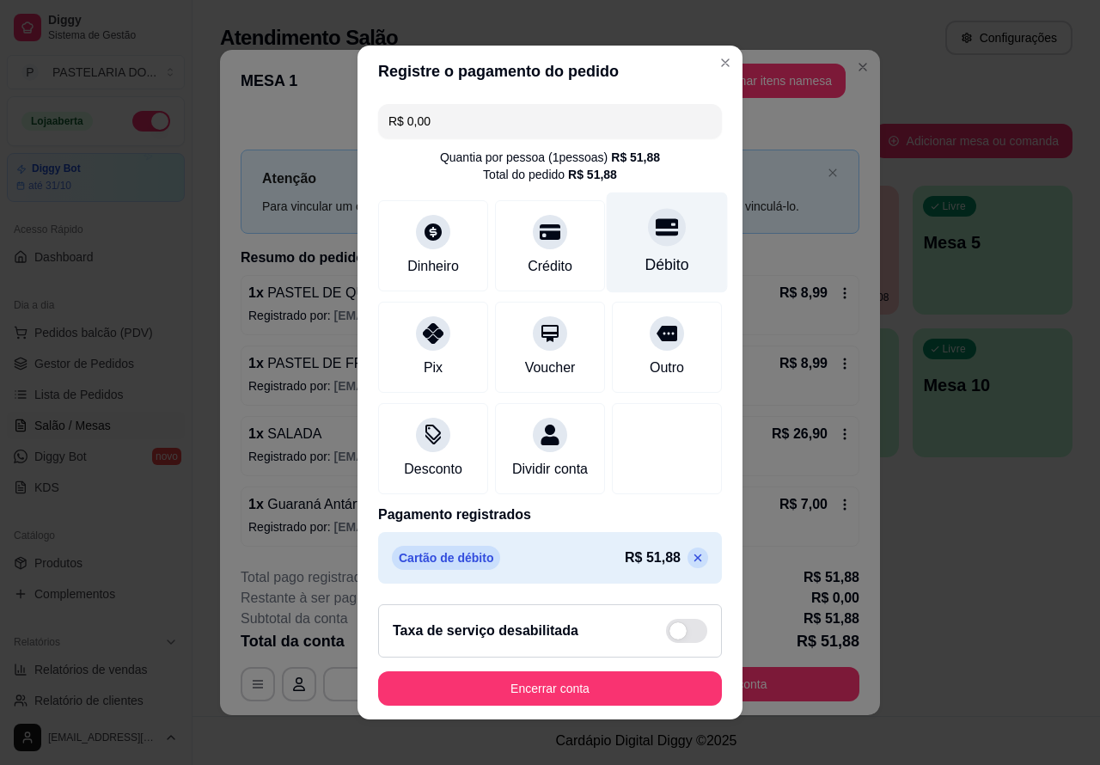
click at [648, 230] on div at bounding box center [667, 227] width 38 height 38
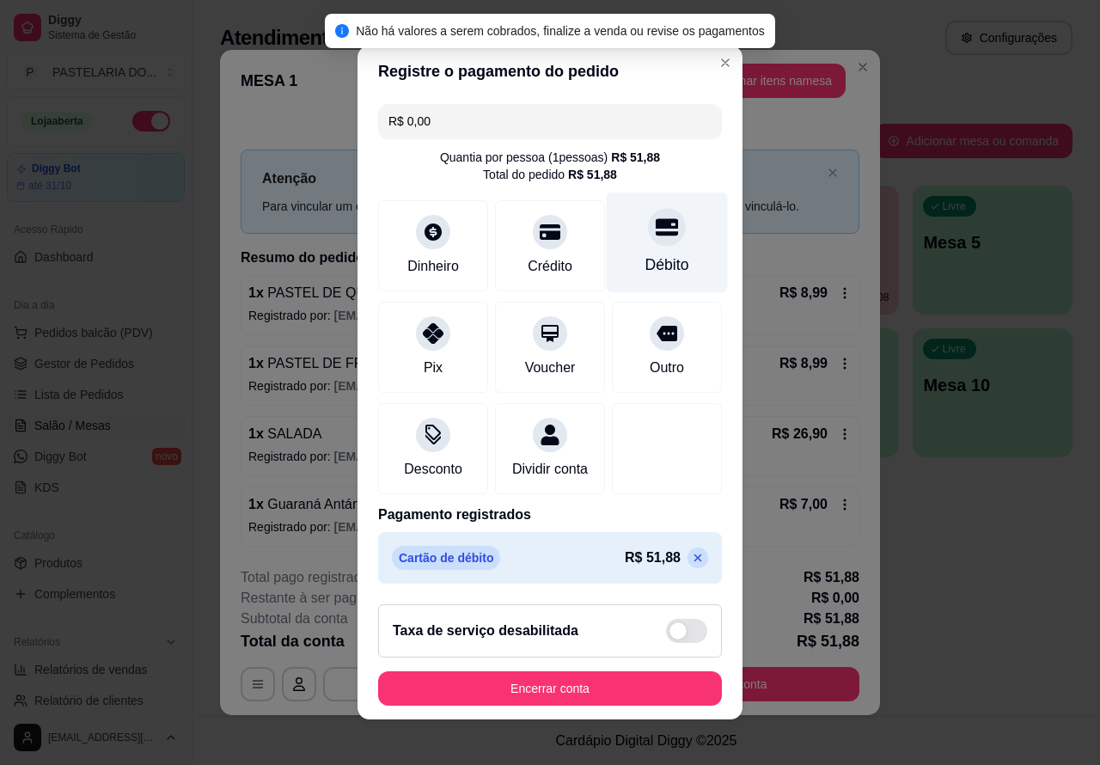
click at [572, 703] on button "Encerrar conta" at bounding box center [550, 688] width 344 height 34
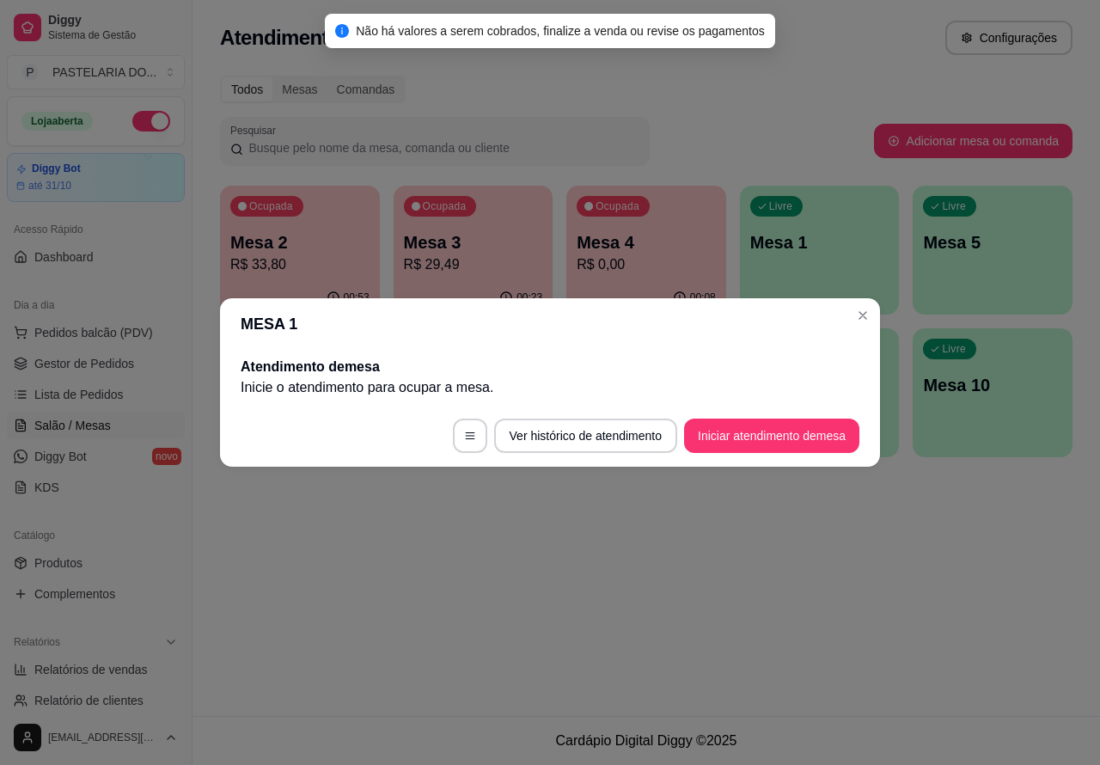
click at [567, 625] on div "Atendimento Salão Configurações Todos Mesas Comandas Pesquisar Adicionar mesa o…" at bounding box center [645, 358] width 907 height 716
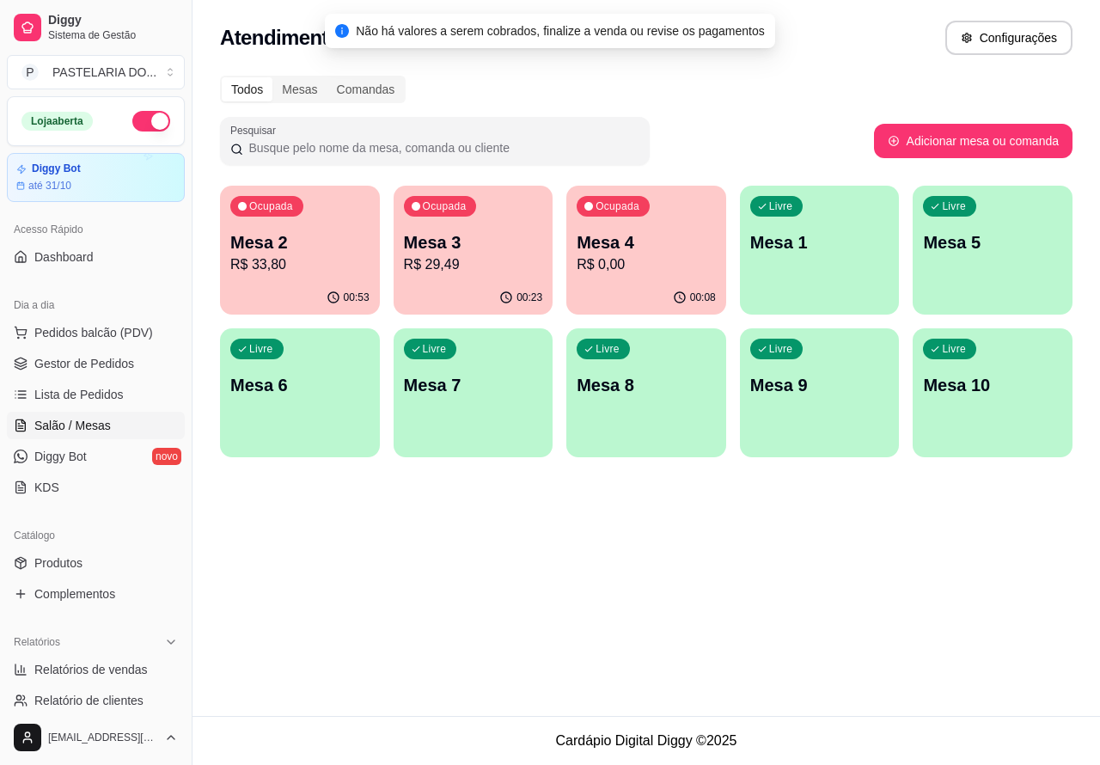
click at [320, 259] on p "R$ 33,80" at bounding box center [299, 264] width 139 height 21
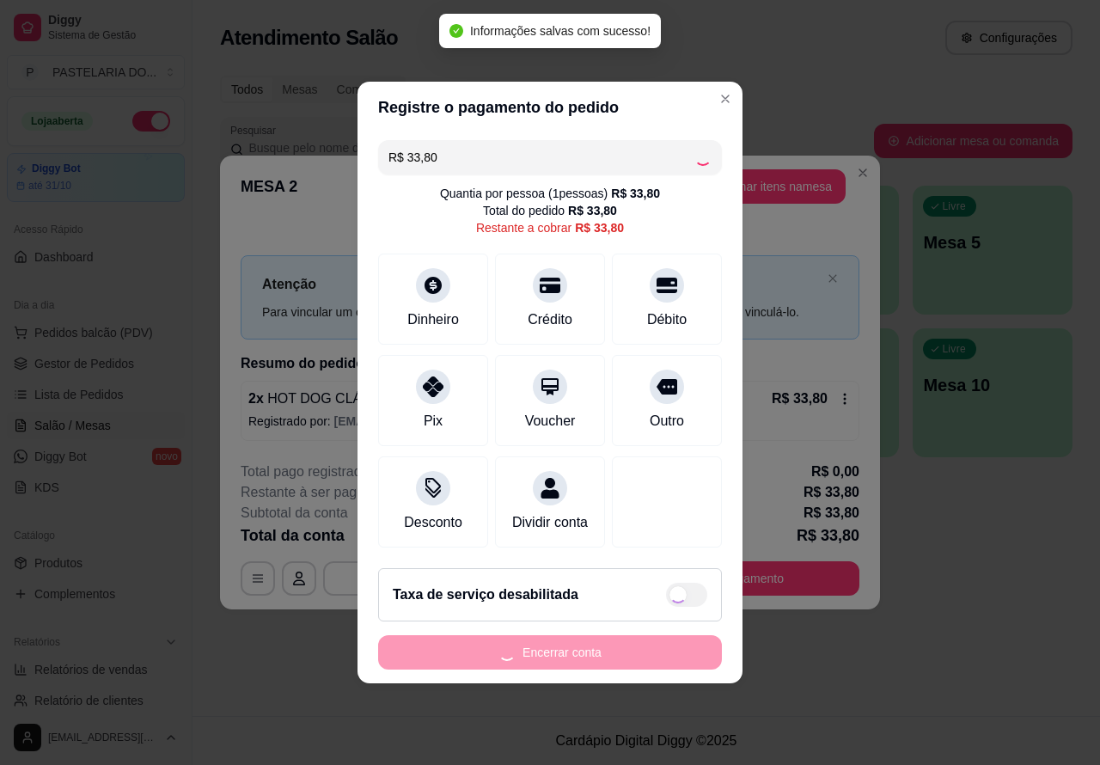
checkbox input "true"
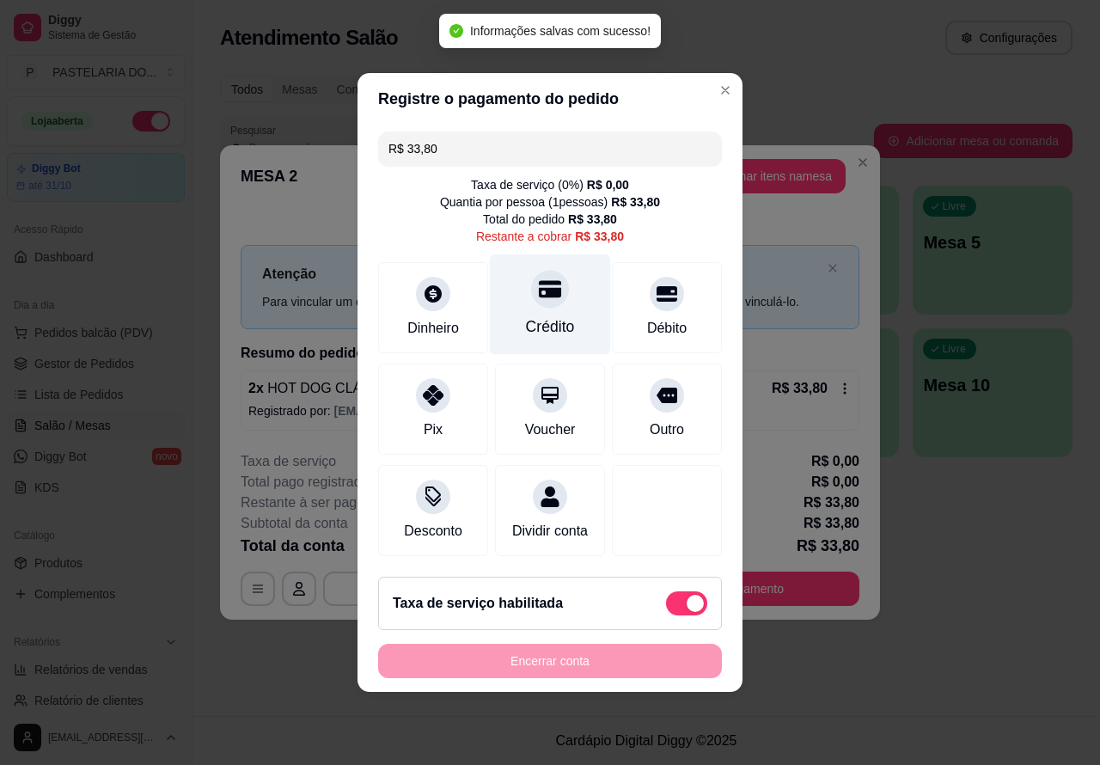
click at [539, 281] on icon at bounding box center [550, 289] width 22 height 17
type input "R$ 0,00"
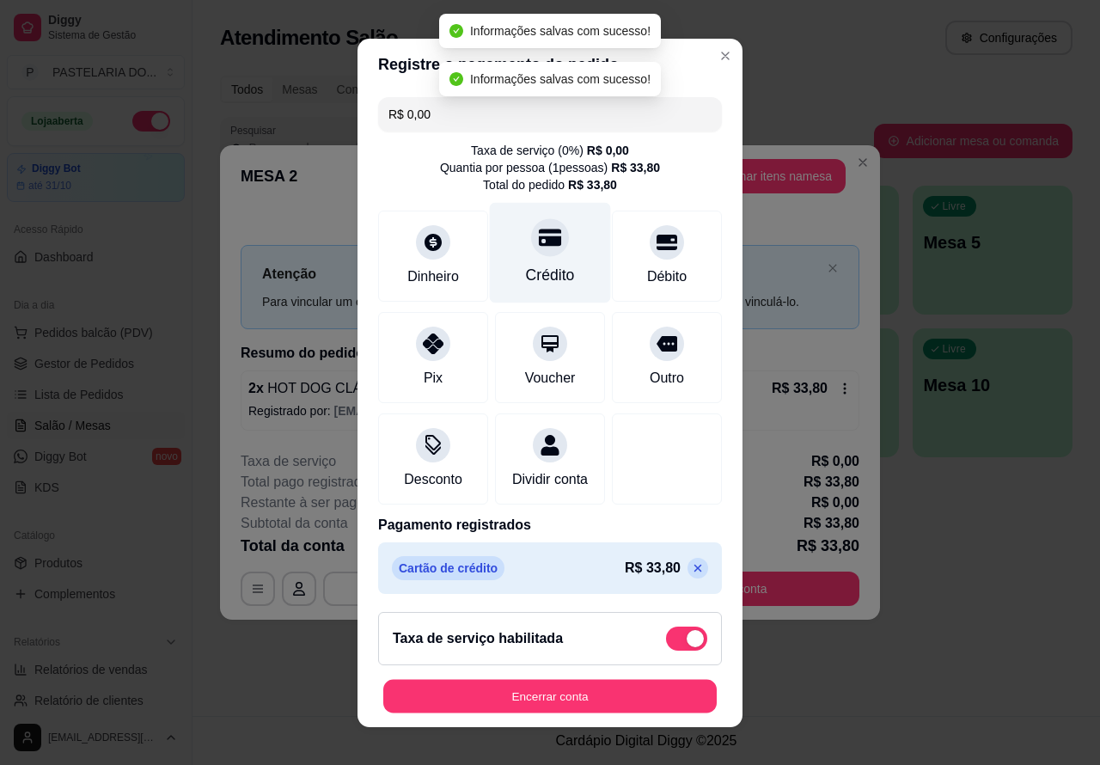
click at [560, 710] on button "Encerrar conta" at bounding box center [549, 696] width 333 height 34
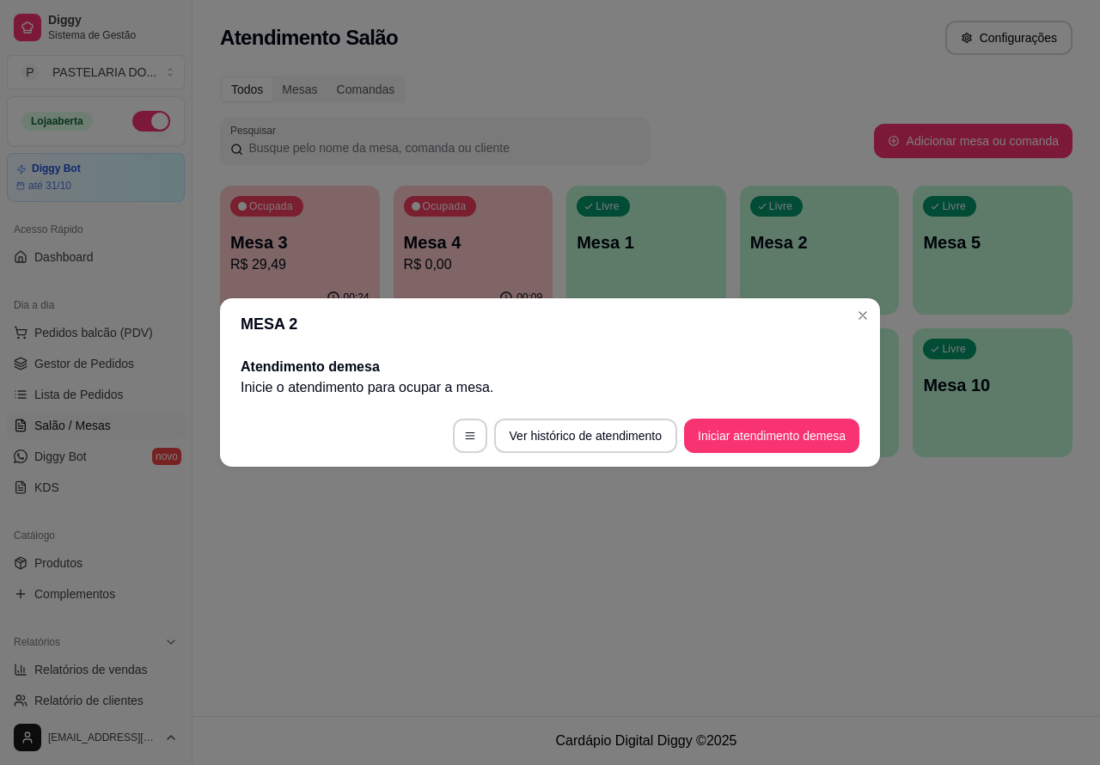
click at [747, 674] on div "Atendimento Salão Configurações Todos Mesas Comandas Pesquisar Adicionar mesa o…" at bounding box center [645, 358] width 907 height 716
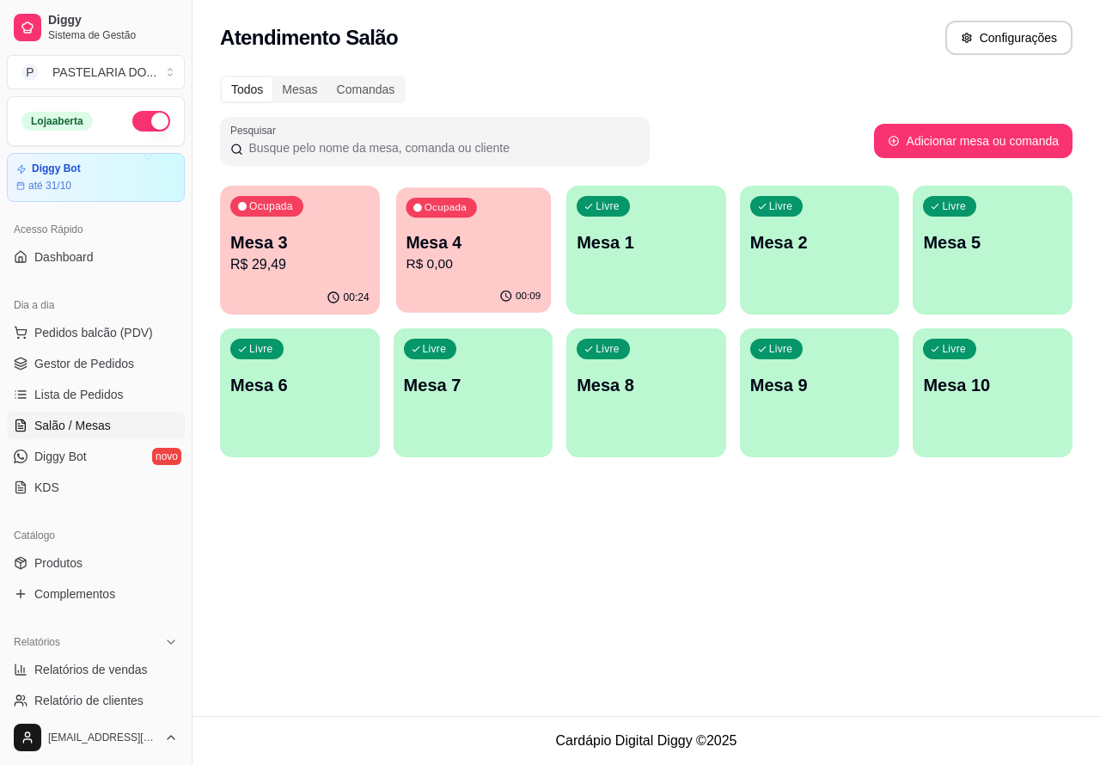
click at [527, 273] on p "R$ 0,00" at bounding box center [473, 264] width 135 height 20
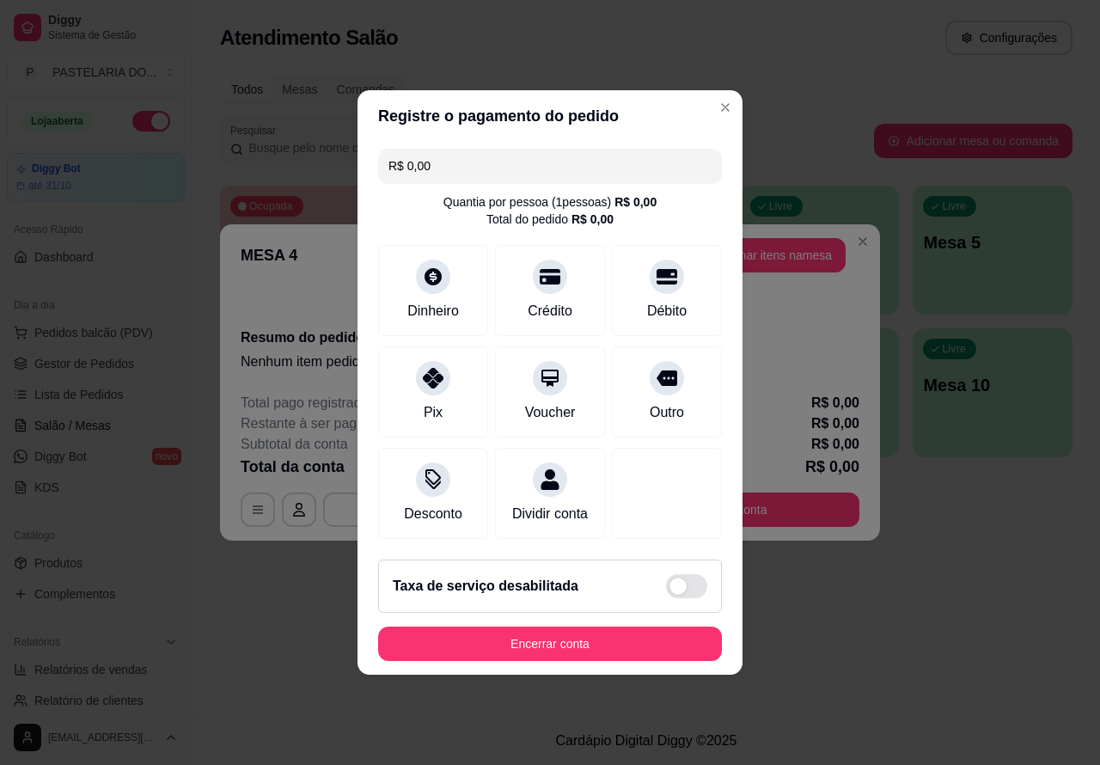
click at [563, 654] on button "Encerrar conta" at bounding box center [550, 643] width 344 height 34
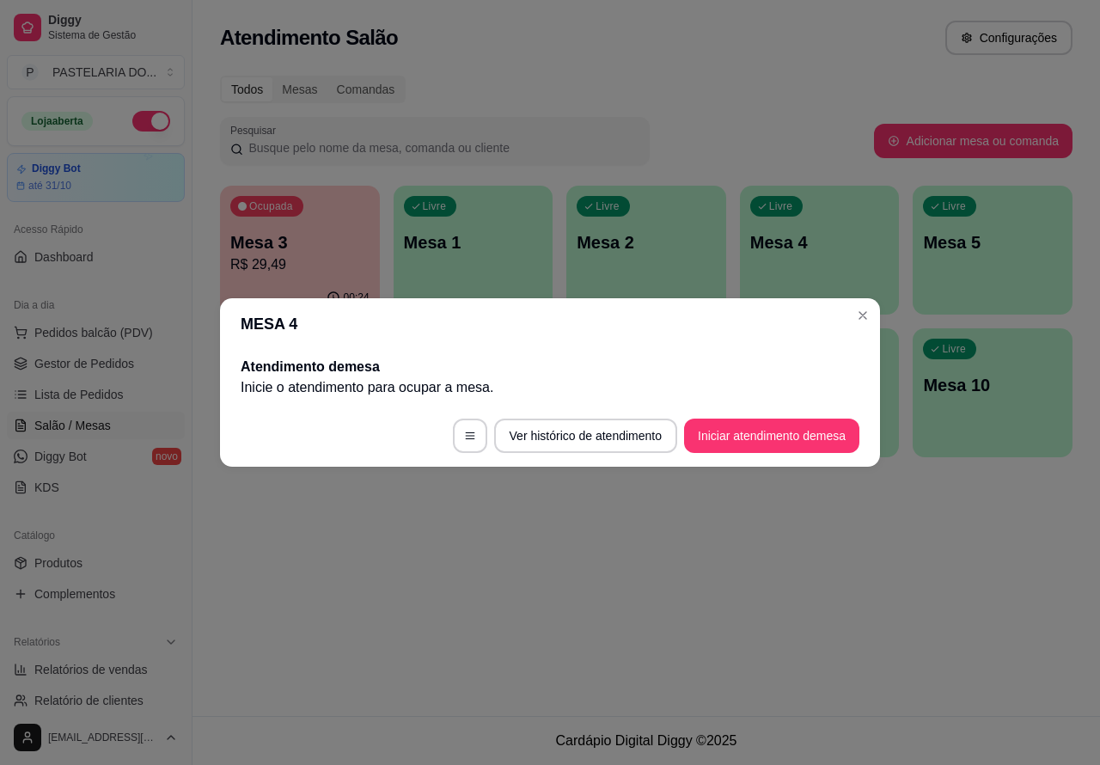
click at [458, 613] on div "Atendimento Salão Configurações Todos Mesas Comandas Pesquisar Adicionar mesa o…" at bounding box center [645, 358] width 907 height 716
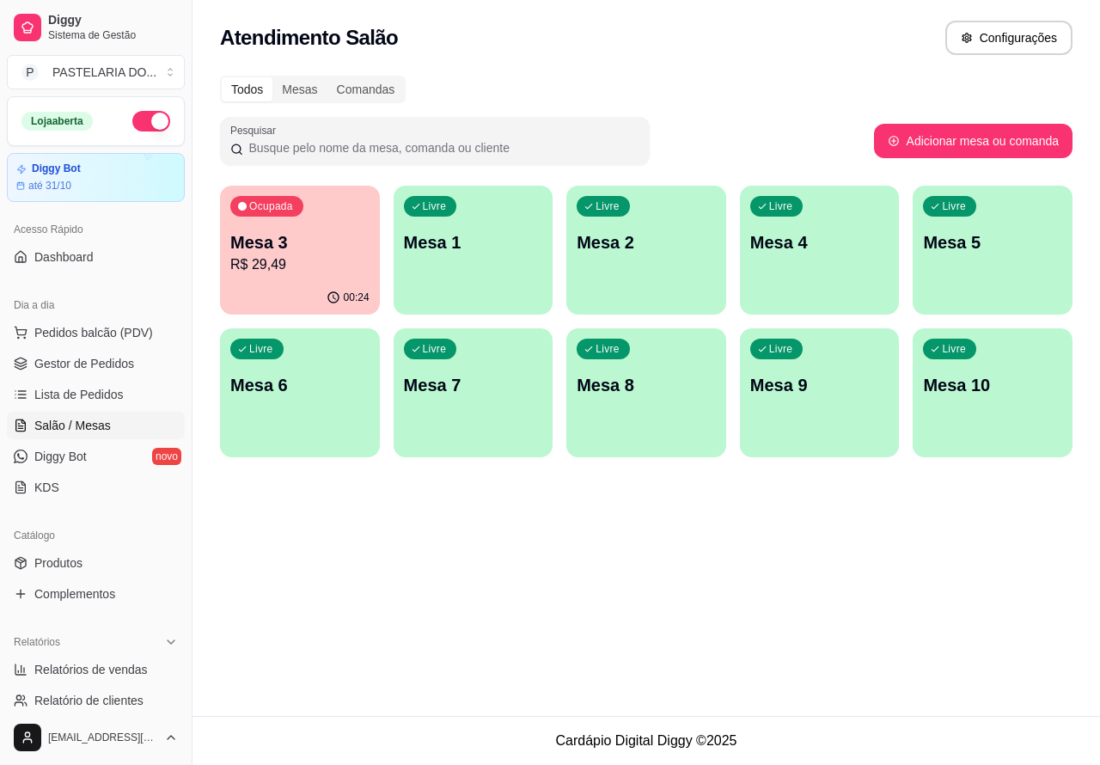
click at [345, 247] on p "Mesa 3" at bounding box center [299, 242] width 139 height 24
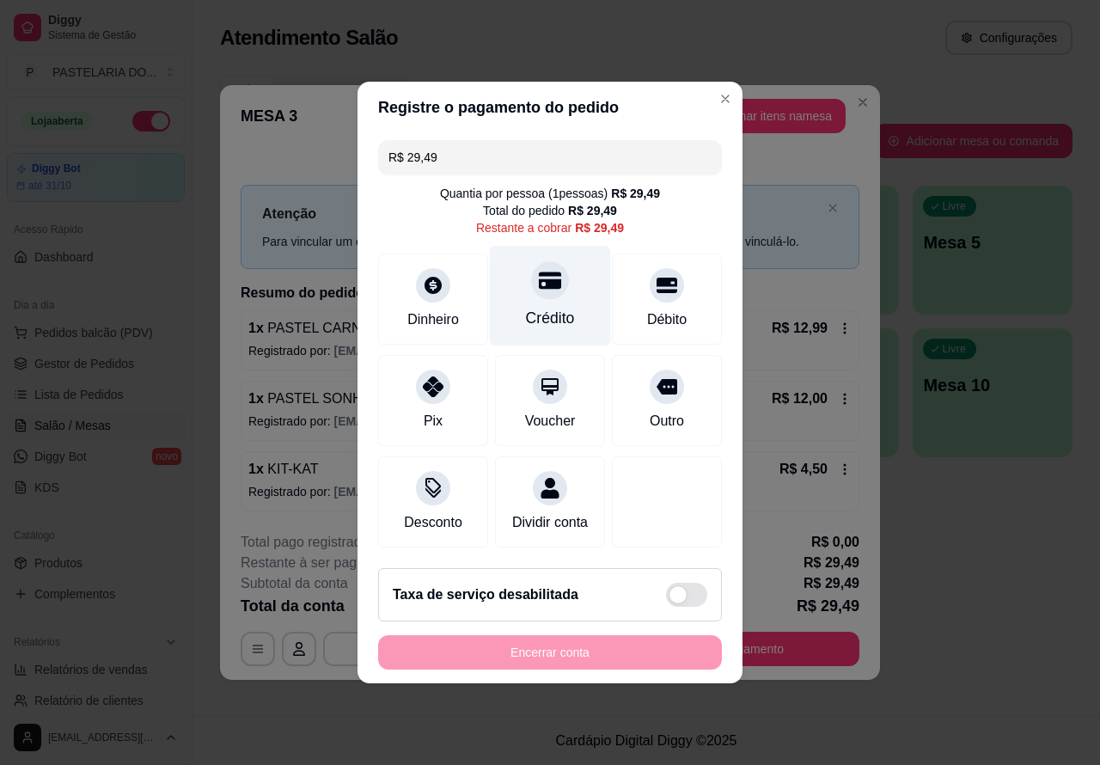
click at [539, 286] on div at bounding box center [550, 280] width 38 height 38
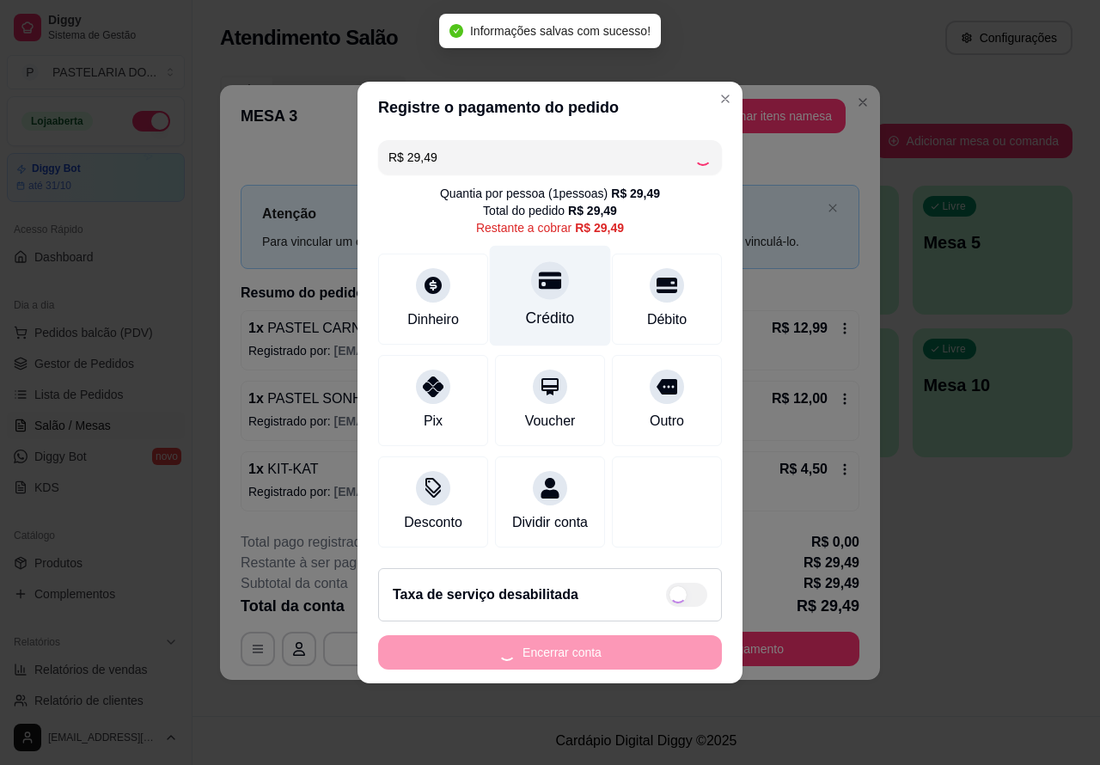
type input "R$ 0,00"
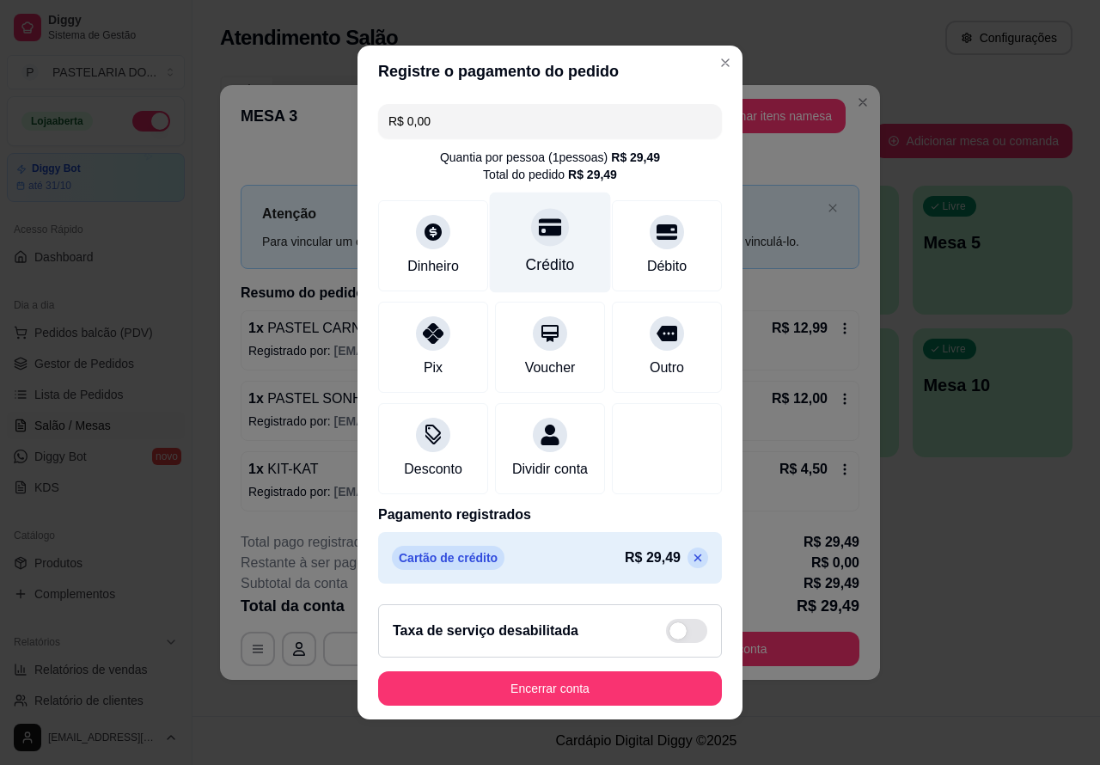
click at [707, 48] on div "**********" at bounding box center [550, 382] width 1100 height 765
click at [597, 693] on button "Encerrar conta" at bounding box center [549, 689] width 333 height 34
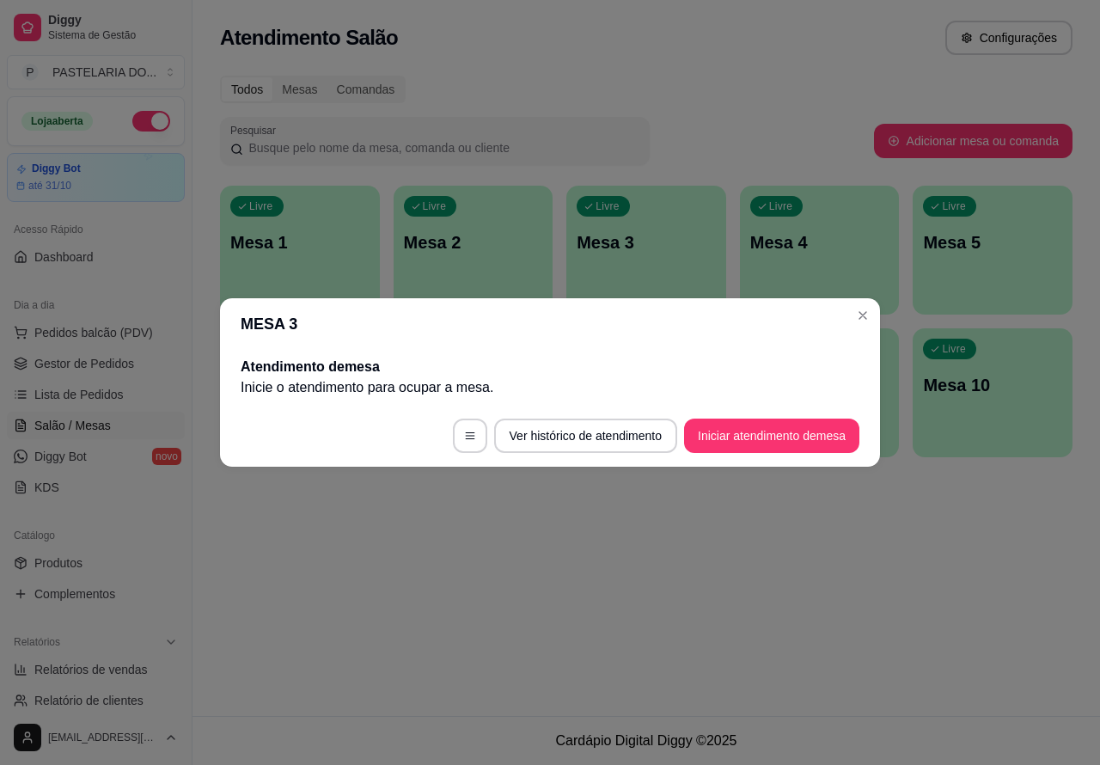
click at [606, 573] on div "Atendimento Salão Configurações Todos Mesas Comandas Pesquisar Adicionar mesa o…" at bounding box center [645, 358] width 907 height 716
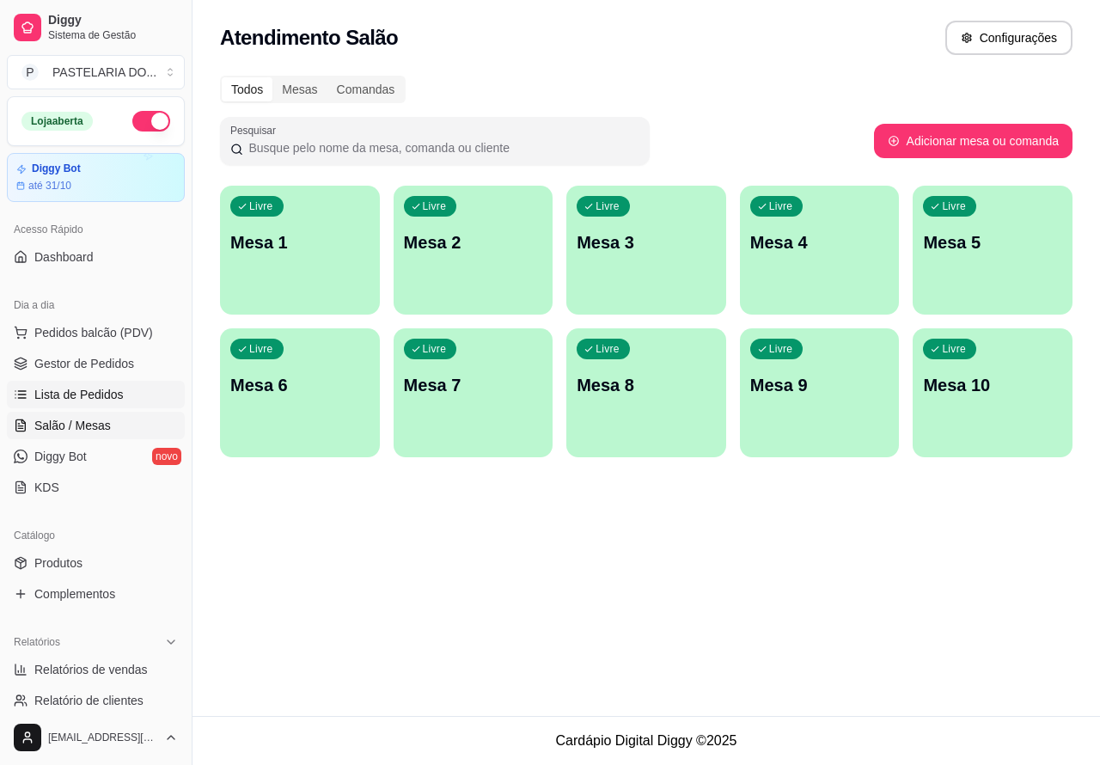
click at [121, 392] on link "Lista de Pedidos" at bounding box center [96, 394] width 178 height 27
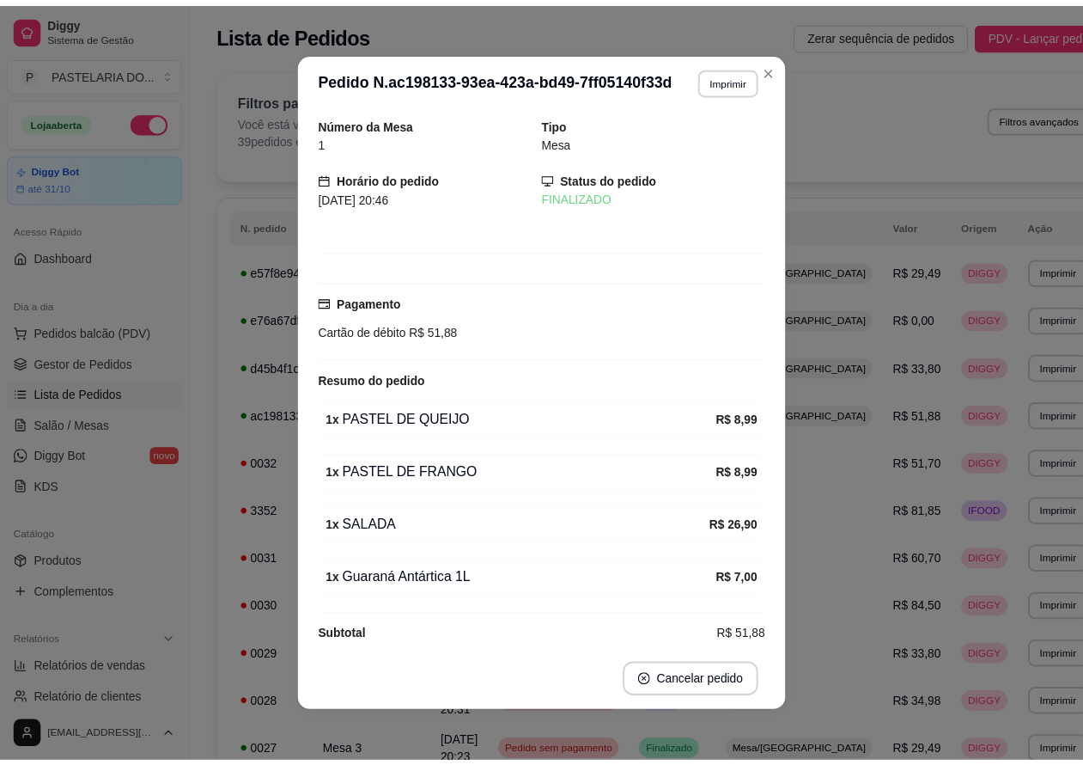
scroll to position [27, 0]
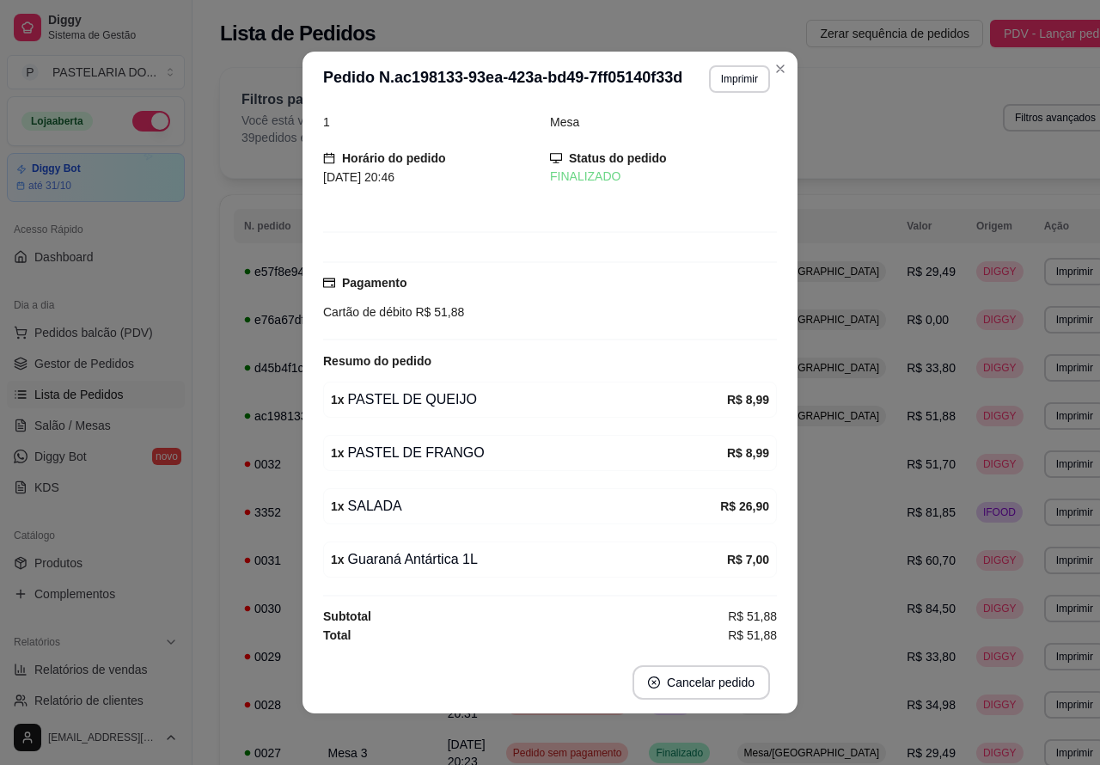
click at [778, 69] on icon "Close" at bounding box center [780, 69] width 14 height 14
click at [772, 69] on div "Filtros para pedidos Você está vendo os pedidos de hoje. 39 pedidos encontrados…" at bounding box center [674, 123] width 909 height 110
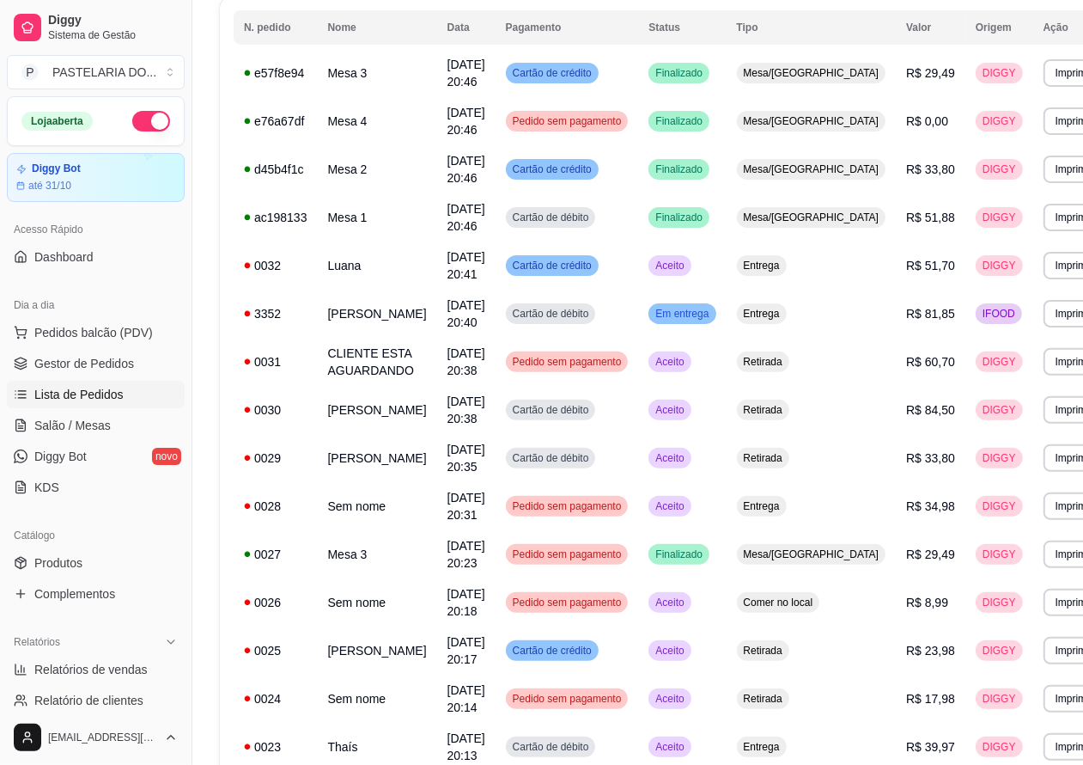
scroll to position [93, 0]
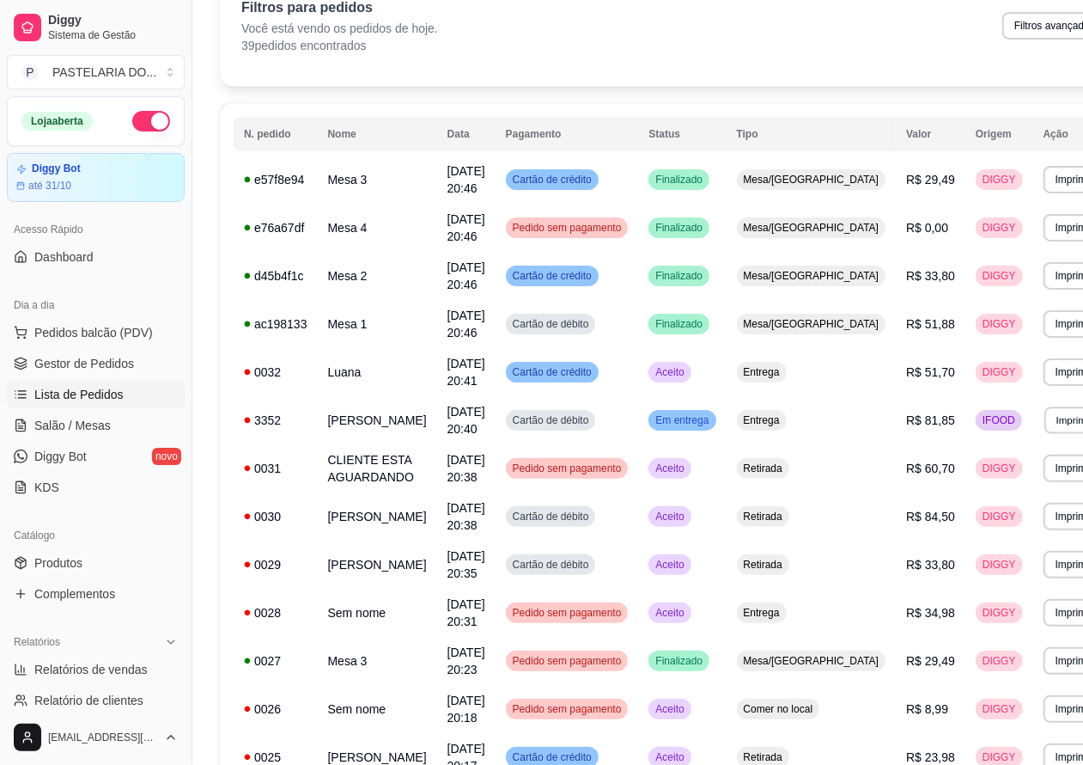
click at [1045, 423] on button "Imprimir" at bounding box center [1074, 419] width 59 height 27
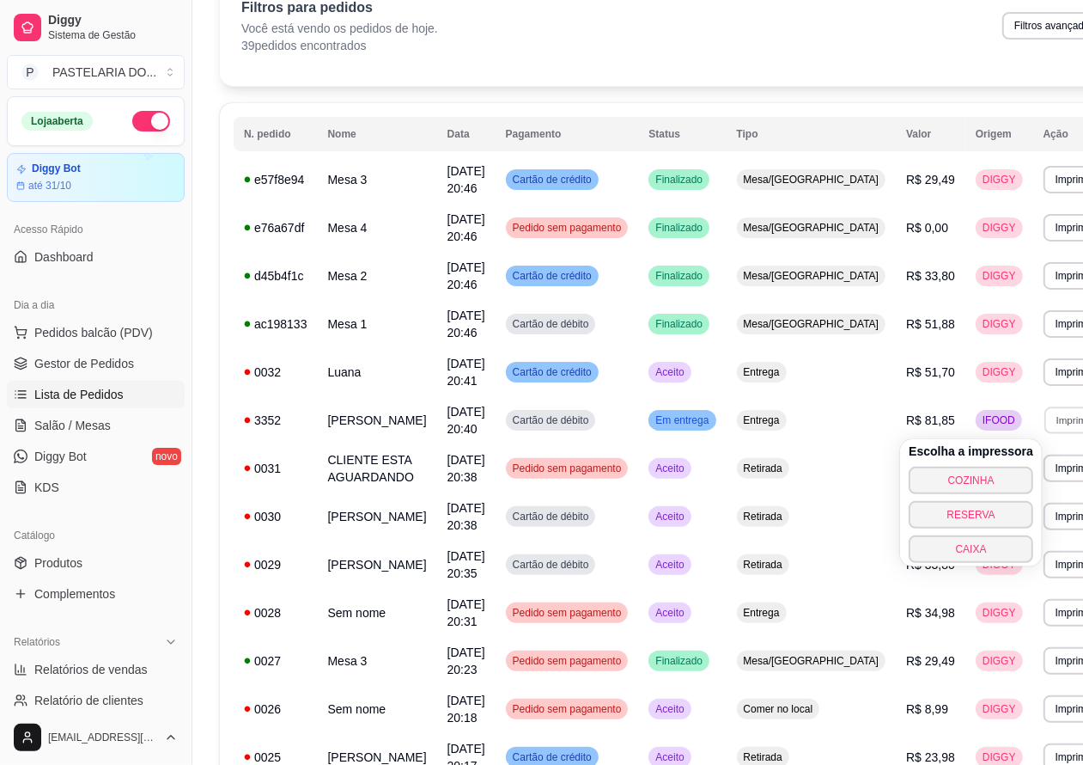
click at [992, 482] on button "COZINHA" at bounding box center [971, 480] width 125 height 27
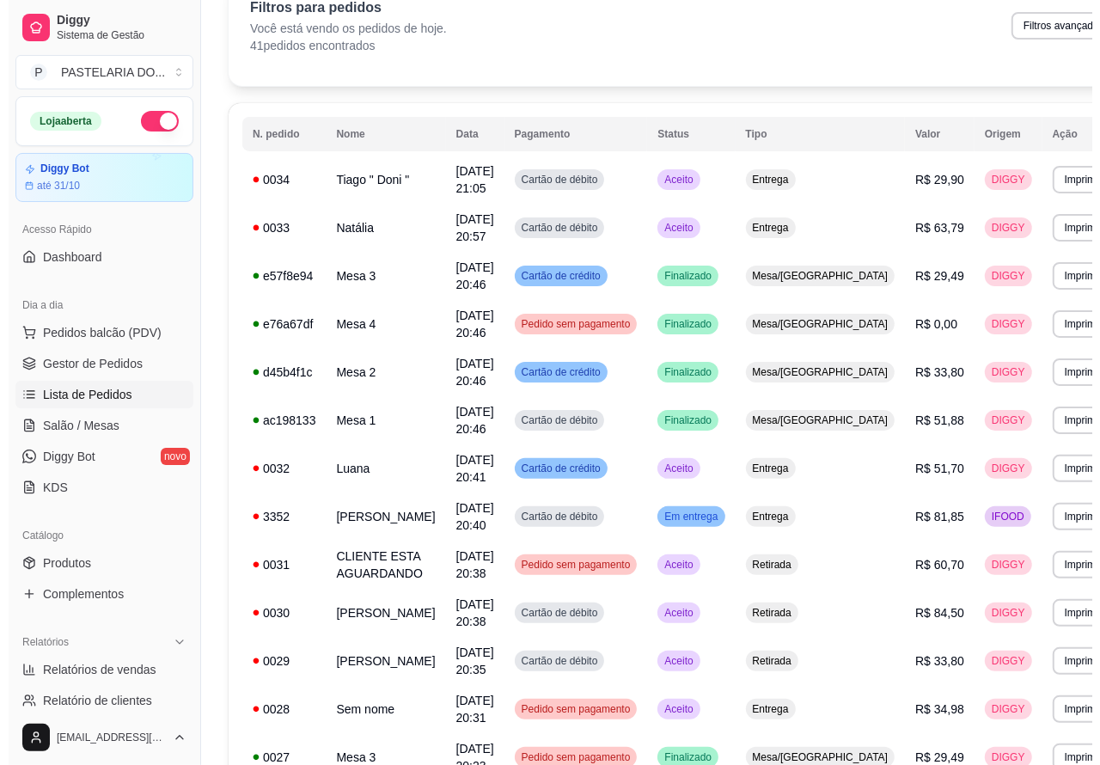
scroll to position [0, 0]
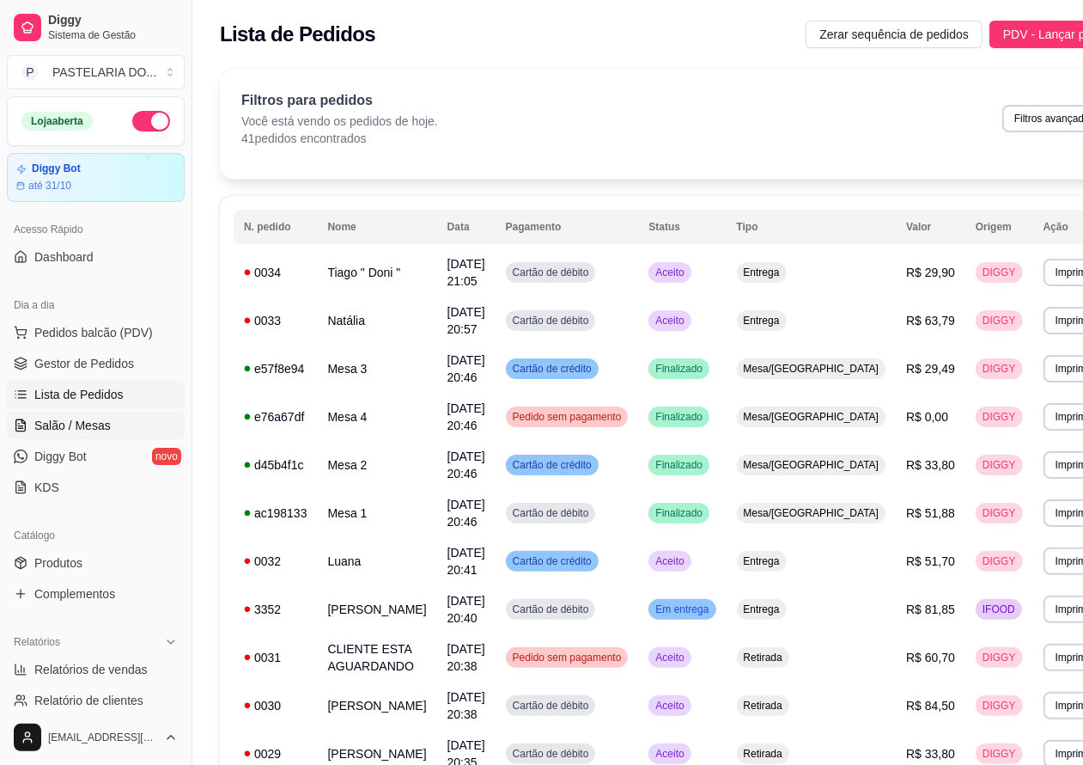
click at [101, 426] on span "Salão / Mesas" at bounding box center [72, 425] width 76 height 17
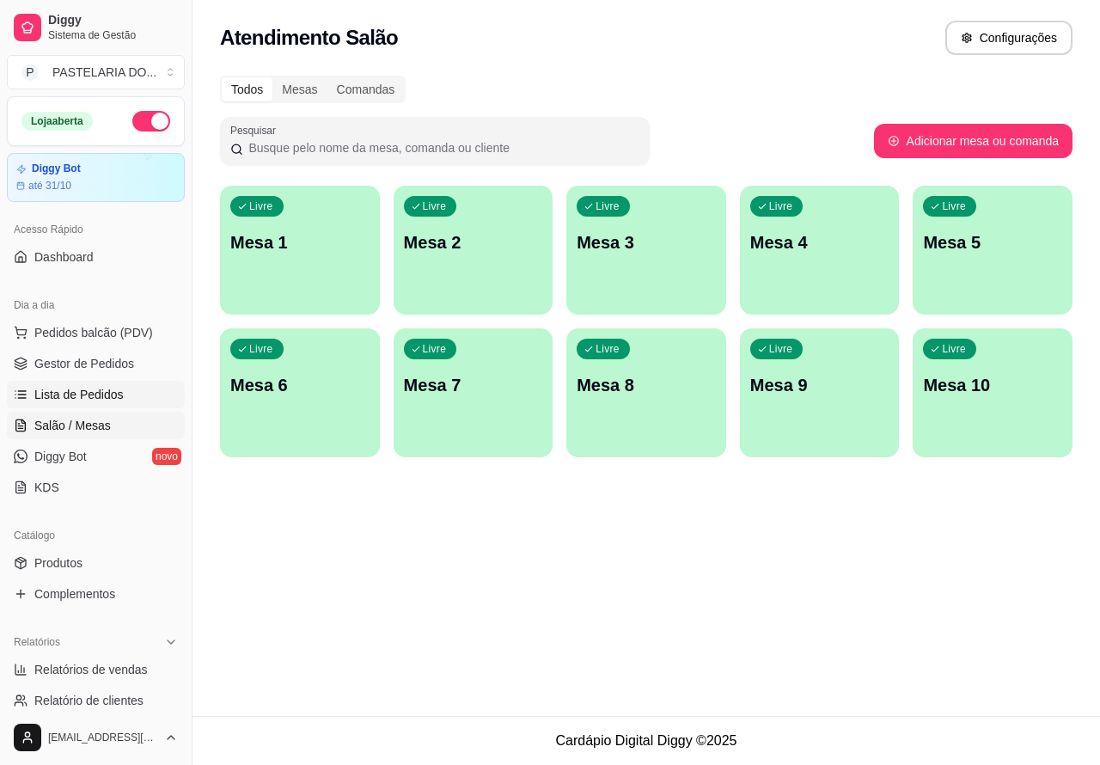
click at [103, 395] on span "Lista de Pedidos" at bounding box center [78, 394] width 89 height 17
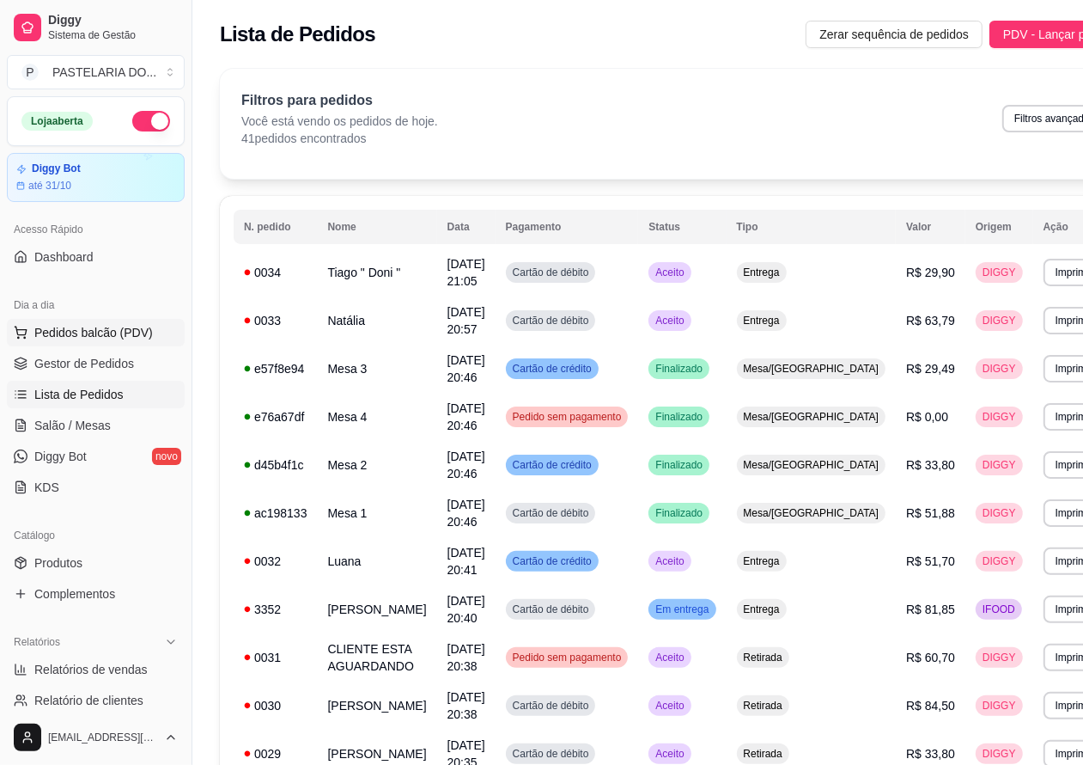
click at [134, 332] on span "Pedidos balcão (PDV)" at bounding box center [93, 332] width 119 height 17
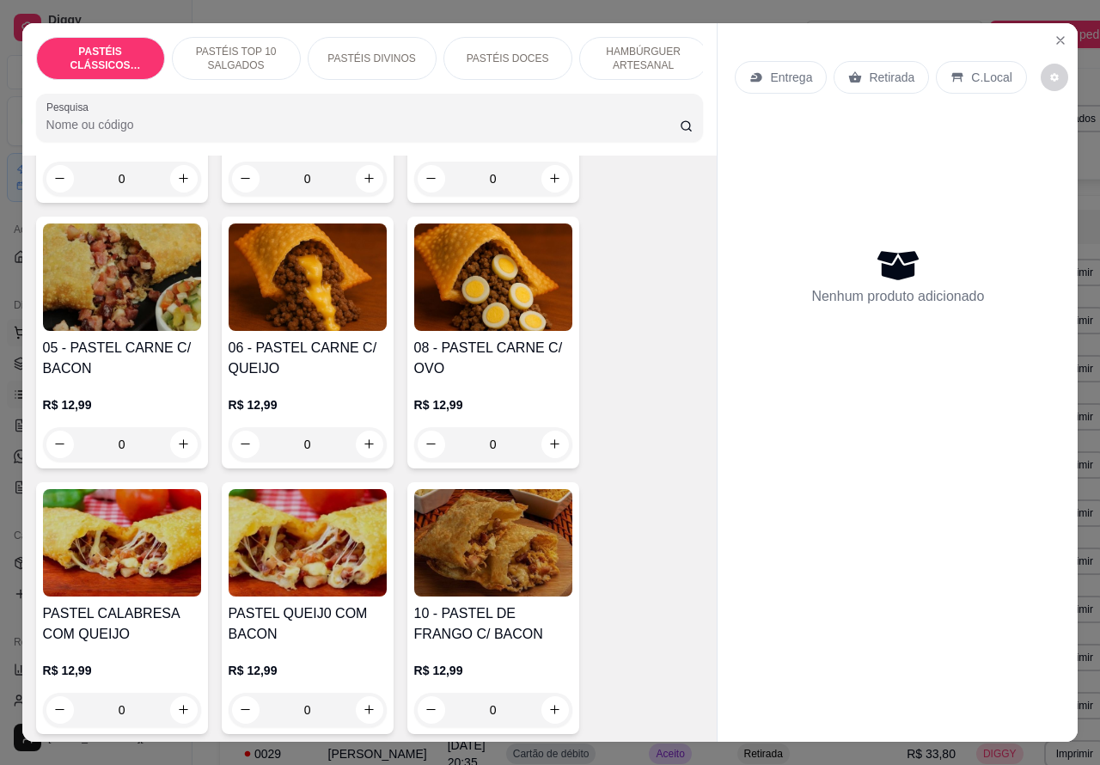
scroll to position [1143, 0]
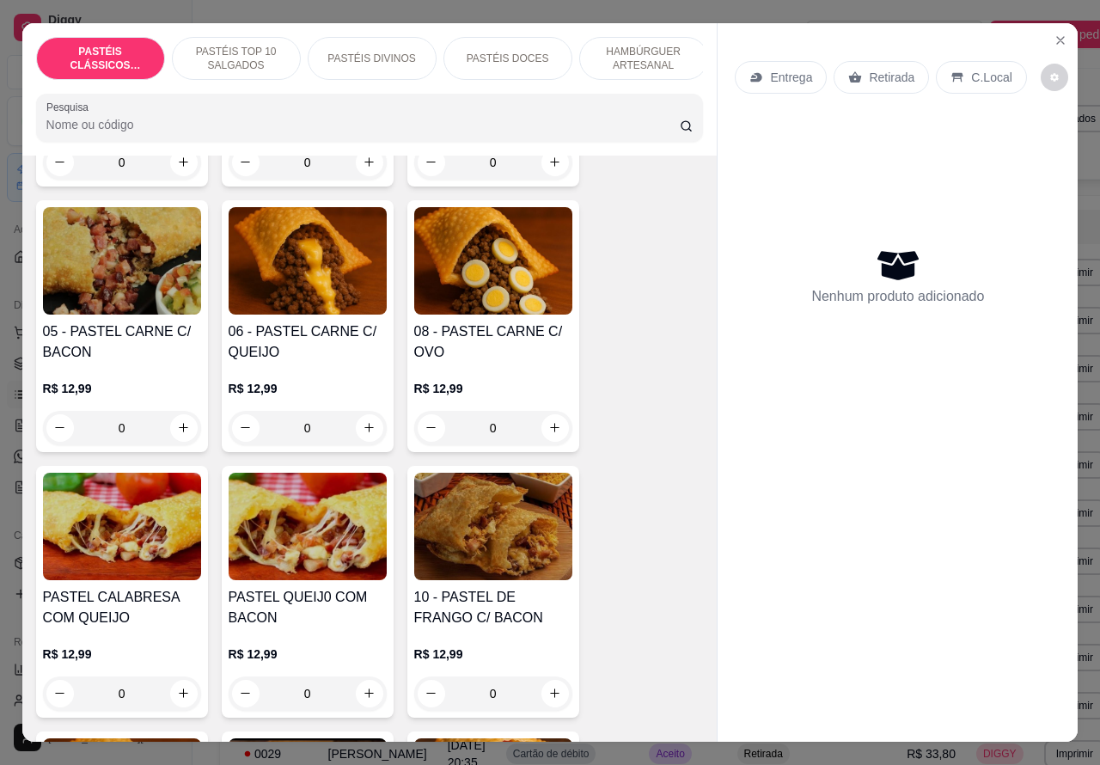
click at [179, 443] on div "0" at bounding box center [122, 428] width 158 height 34
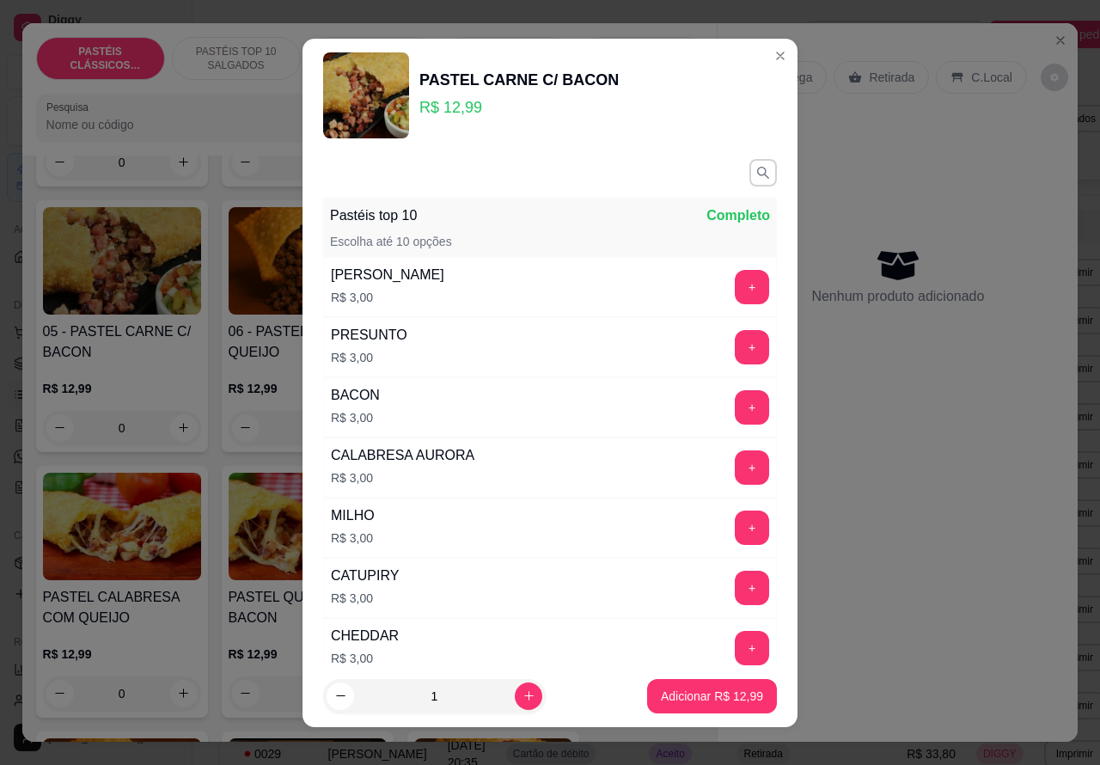
click at [522, 694] on icon "increase-product-quantity" at bounding box center [528, 695] width 13 height 13
type input "2"
click at [662, 698] on p "Adicionar R$ 25,98" at bounding box center [712, 695] width 102 height 17
type input "2"
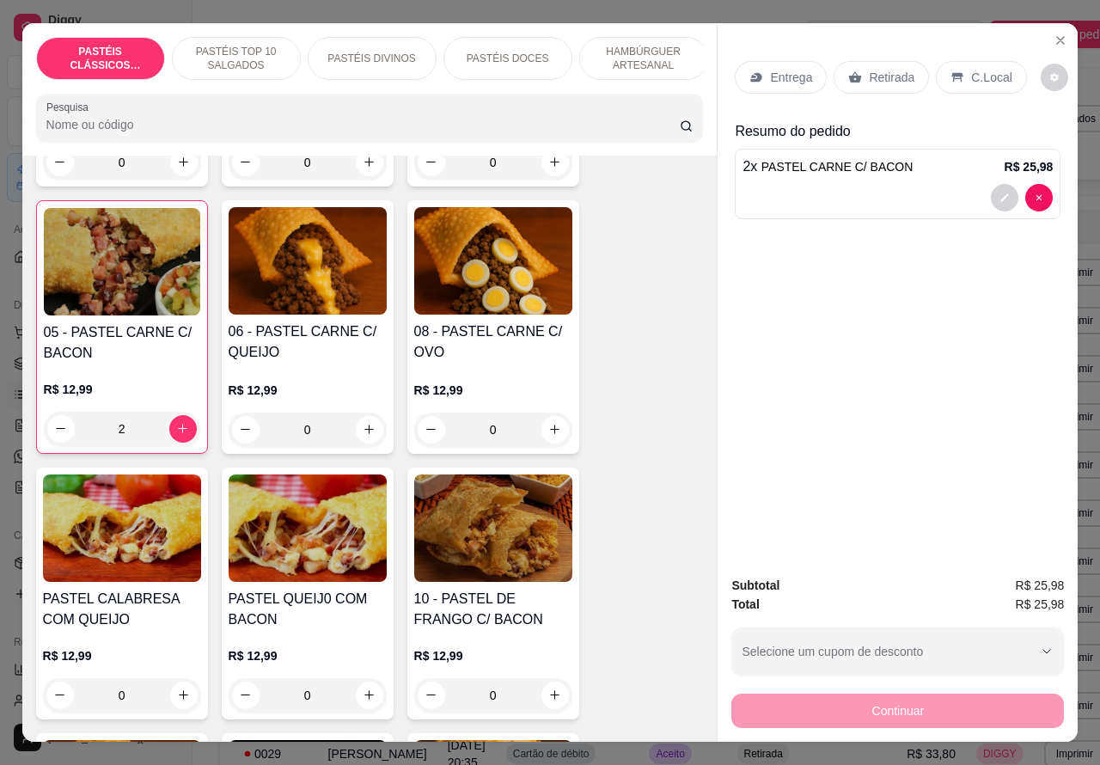
click at [861, 160] on span "PASTEL CARNE C/ BACON" at bounding box center [837, 167] width 152 height 14
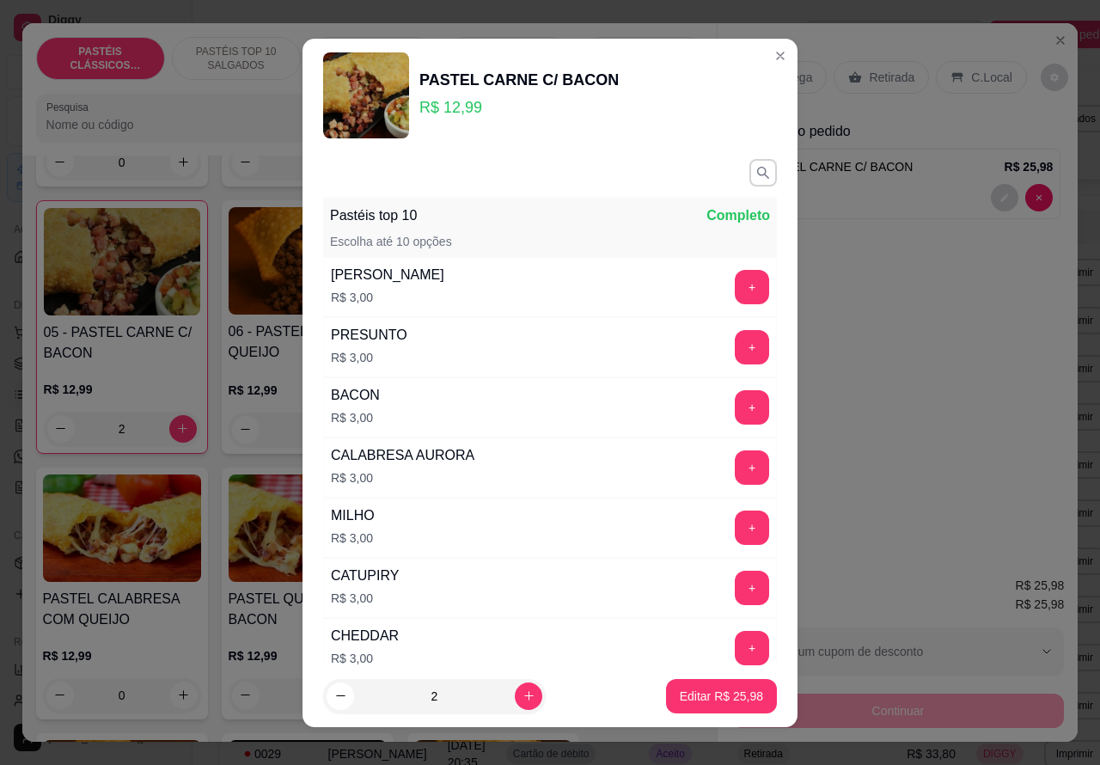
click at [522, 694] on icon "increase-product-quantity" at bounding box center [528, 695] width 13 height 13
type input "3"
click at [680, 697] on p "Editar R$ 38,97" at bounding box center [720, 695] width 81 height 16
type input "3"
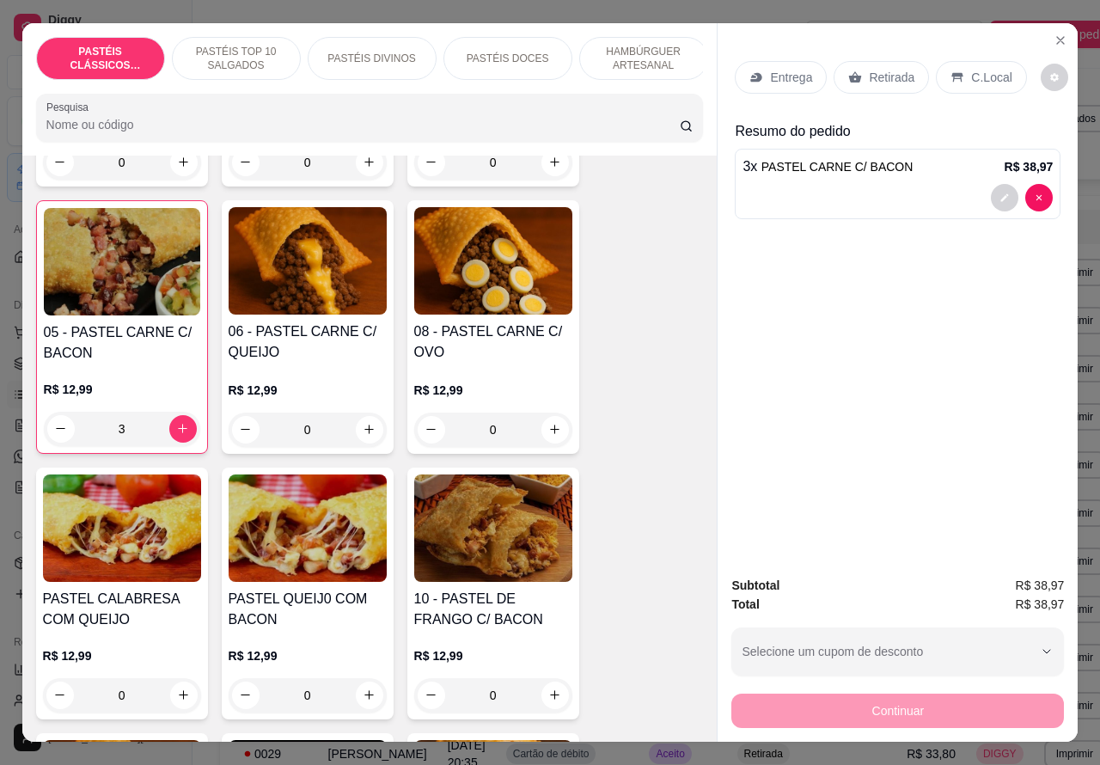
click at [908, 184] on div at bounding box center [897, 197] width 310 height 27
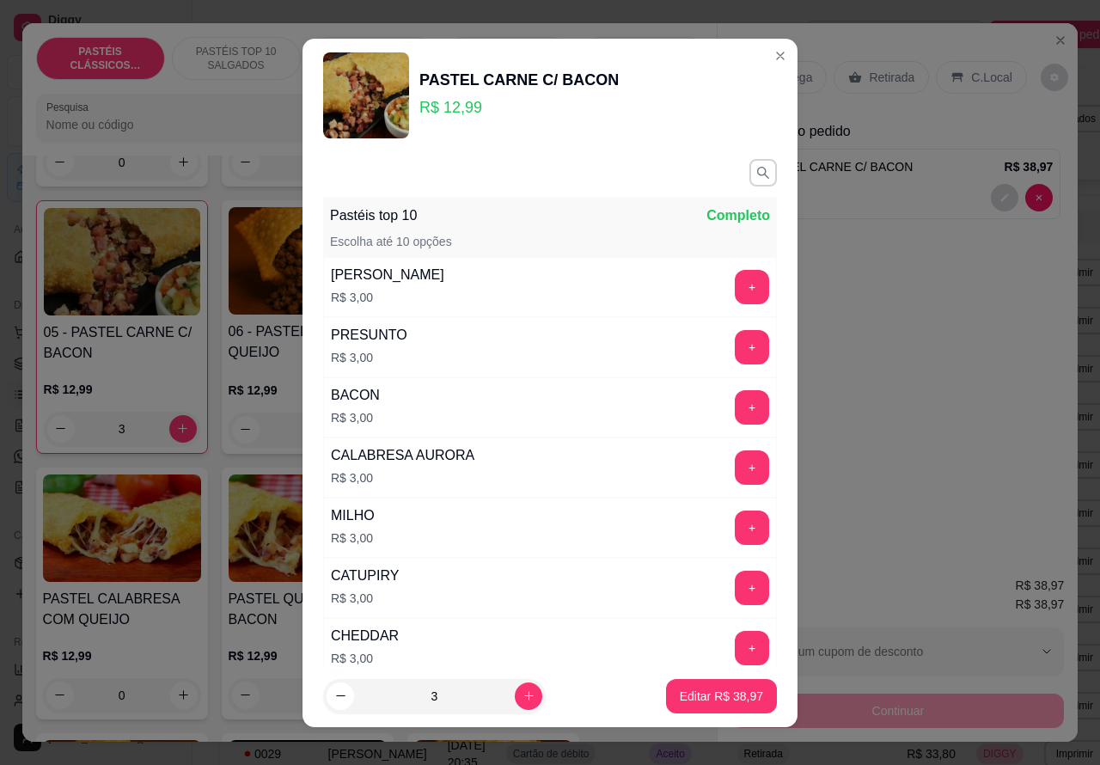
scroll to position [247, 0]
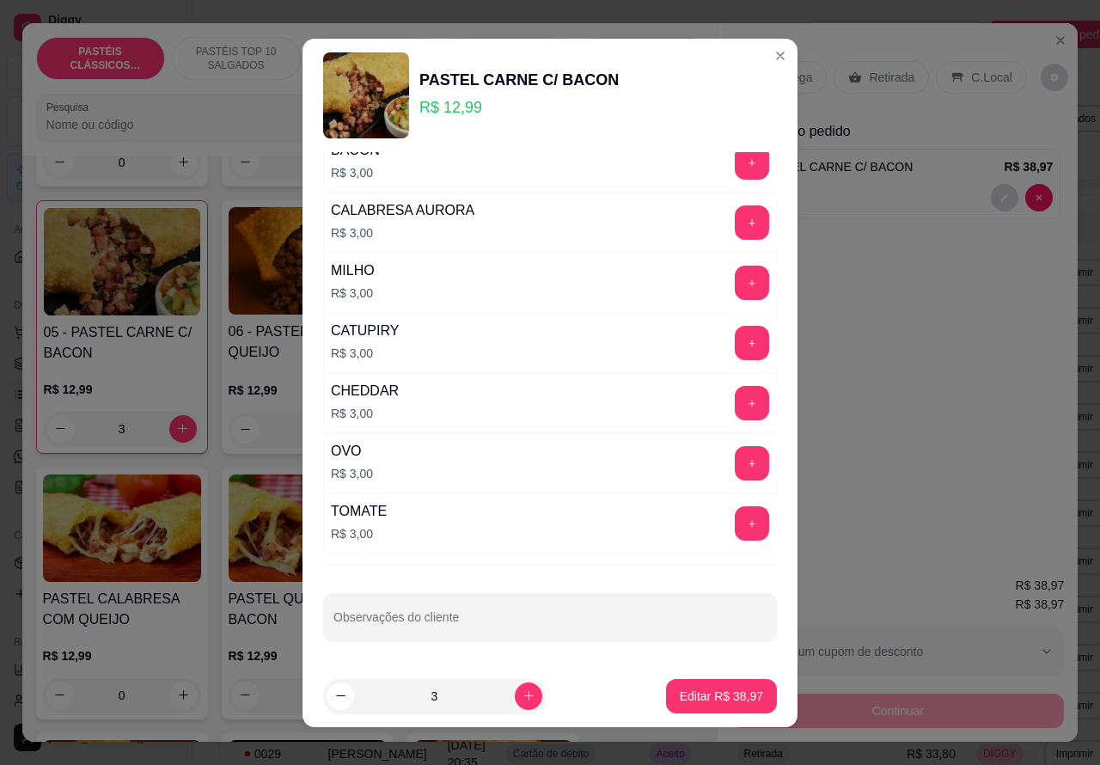
click at [528, 620] on input "Observações do cliente" at bounding box center [549, 623] width 433 height 17
type input "c"
type input "CLIENTE ESTA AGUARDANDO"
click at [692, 692] on p "Editar R$ 38,97" at bounding box center [720, 695] width 81 height 16
type input "0"
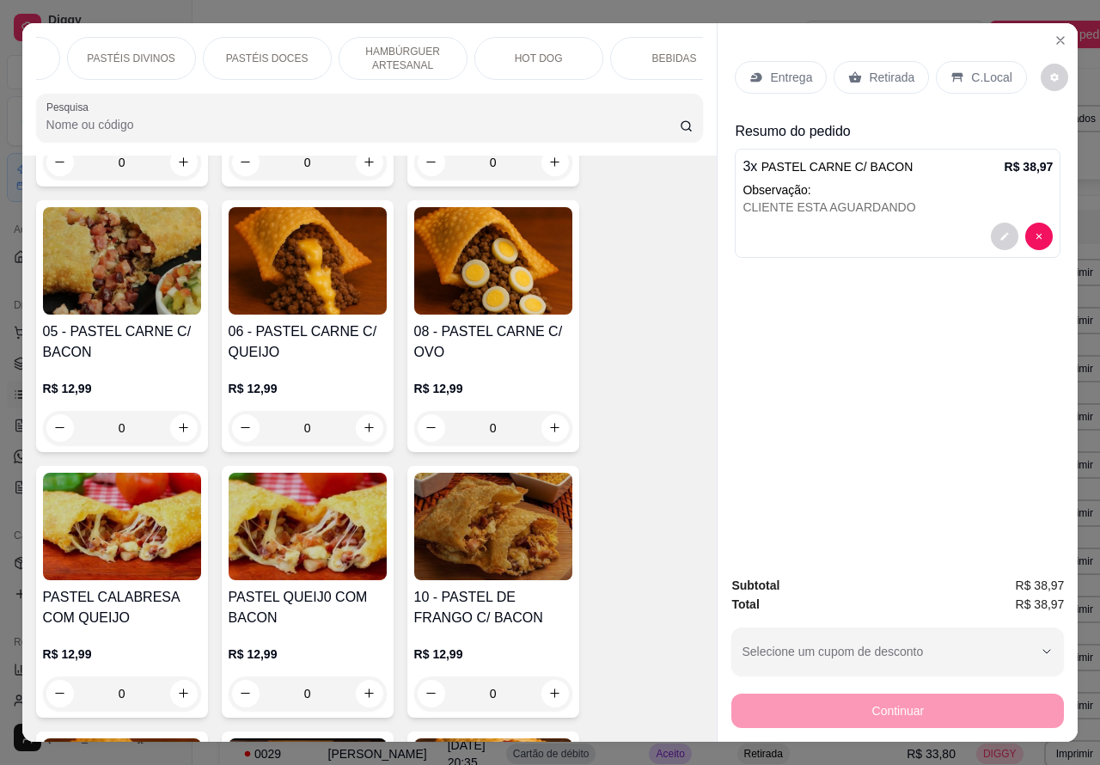
scroll to position [0, 271]
click at [649, 52] on p "BEBIDAS" at bounding box center [644, 59] width 45 height 14
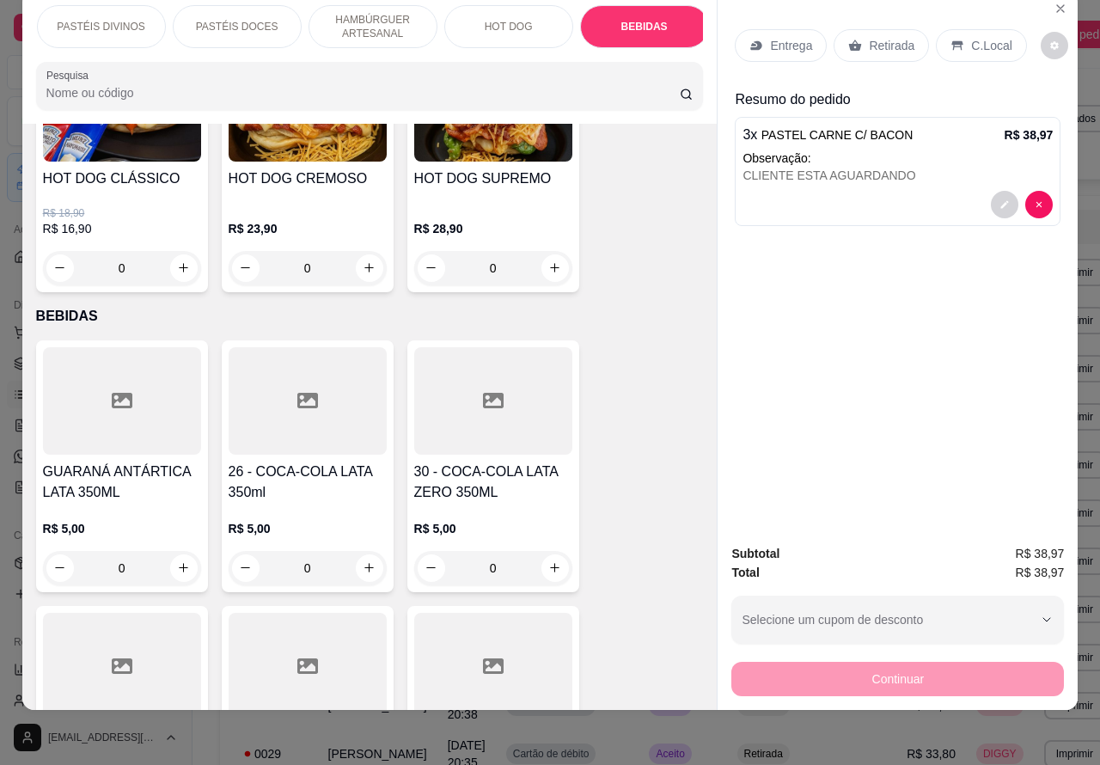
scroll to position [5831, 0]
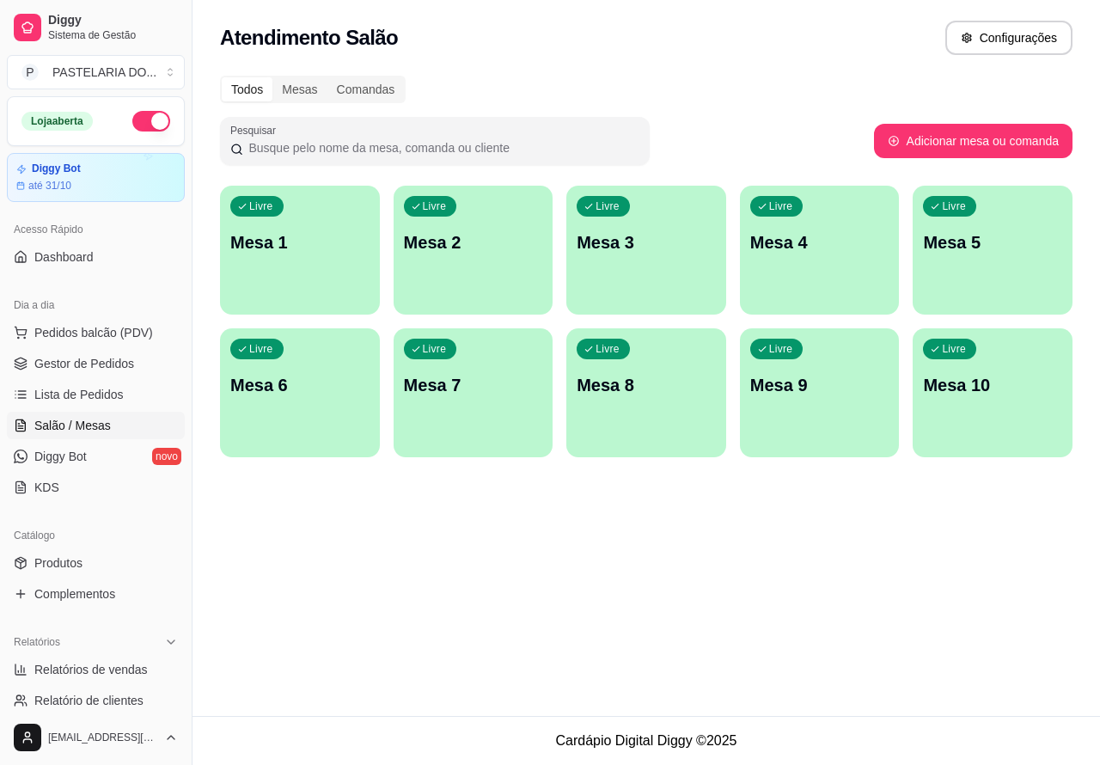
click at [105, 430] on span "Salão / Mesas" at bounding box center [72, 425] width 76 height 17
click at [119, 393] on span "Lista de Pedidos" at bounding box center [78, 394] width 89 height 17
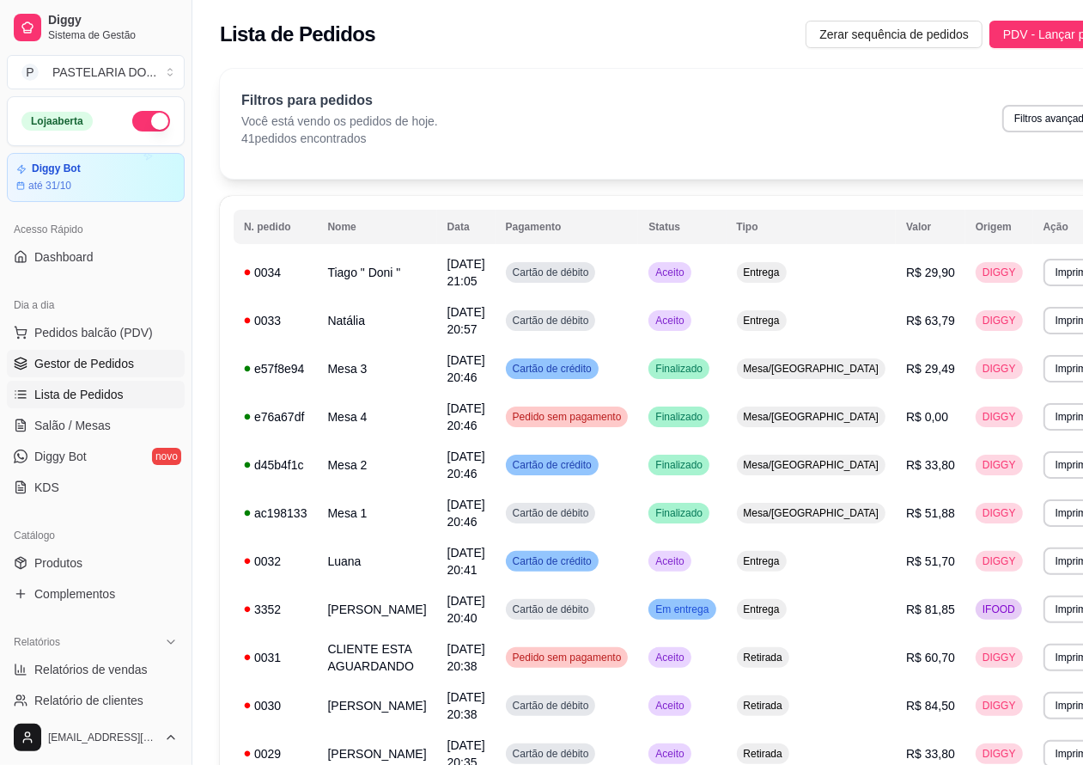
click at [119, 366] on span "Gestor de Pedidos" at bounding box center [84, 363] width 100 height 17
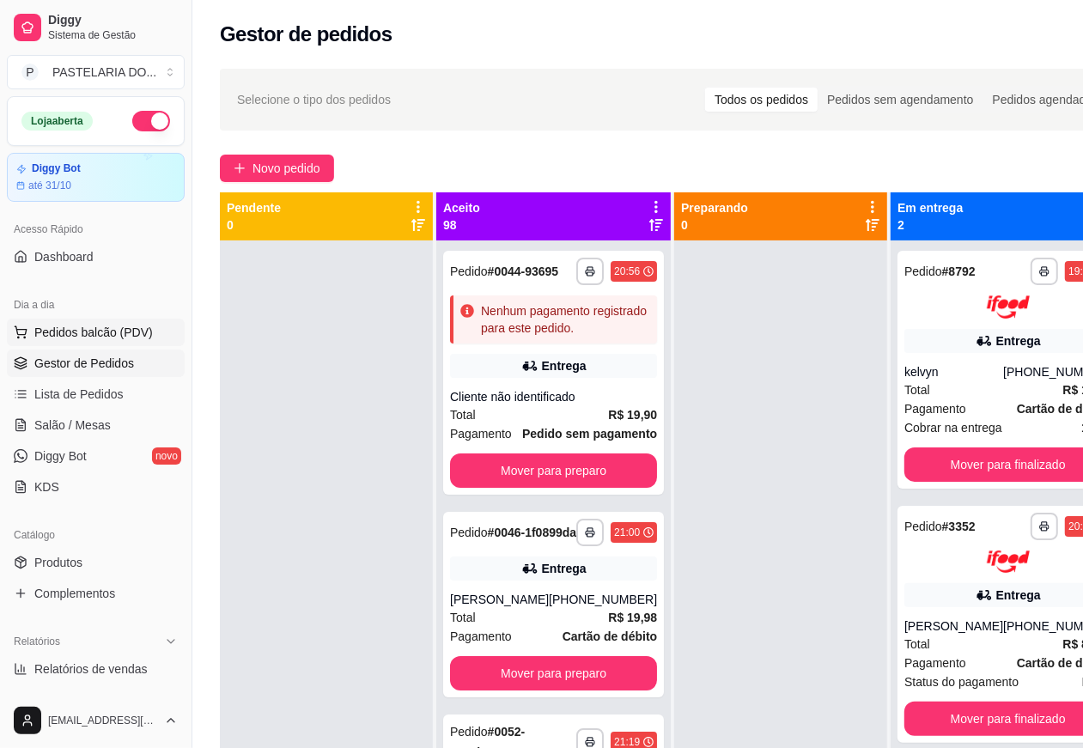
click at [125, 331] on span "Pedidos balcão (PDV)" at bounding box center [93, 332] width 119 height 17
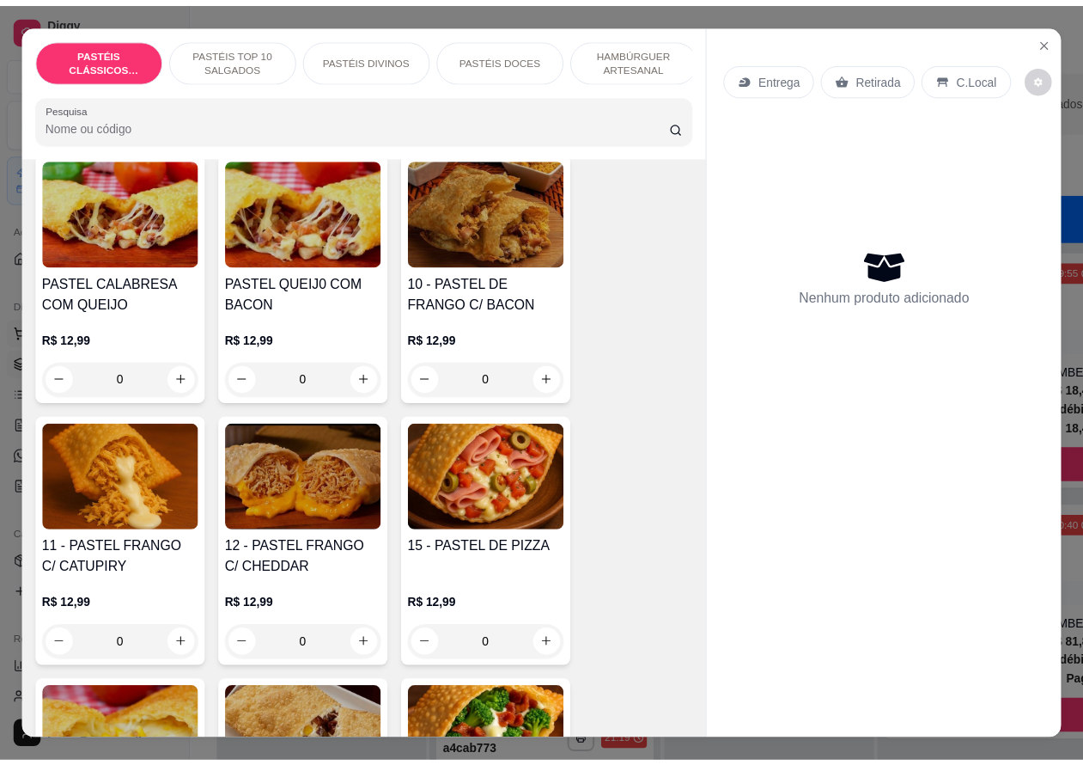
scroll to position [1458, 0]
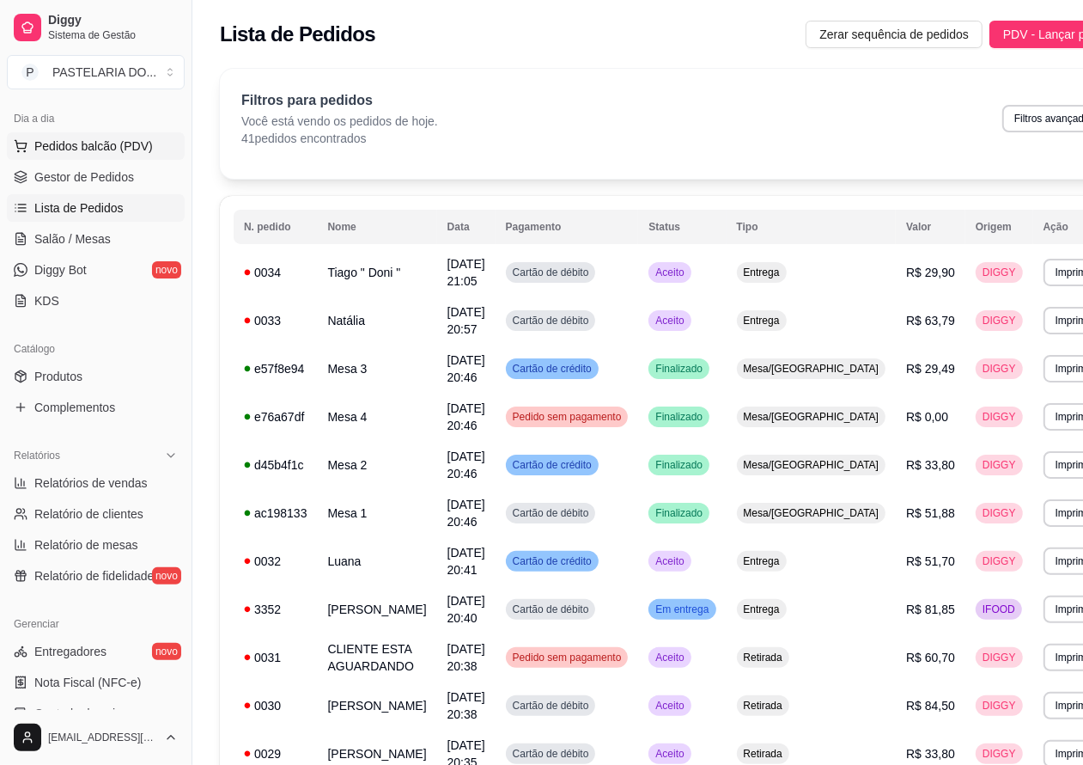
scroll to position [192, 0]
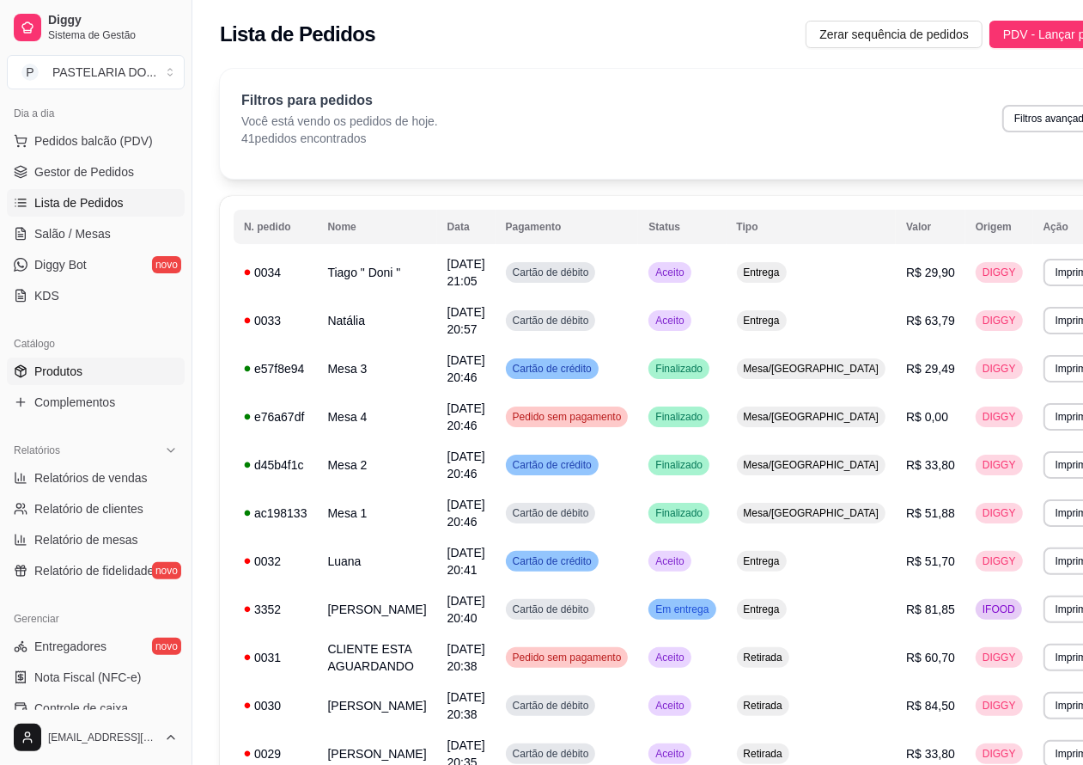
click at [88, 359] on link "Produtos" at bounding box center [96, 370] width 178 height 27
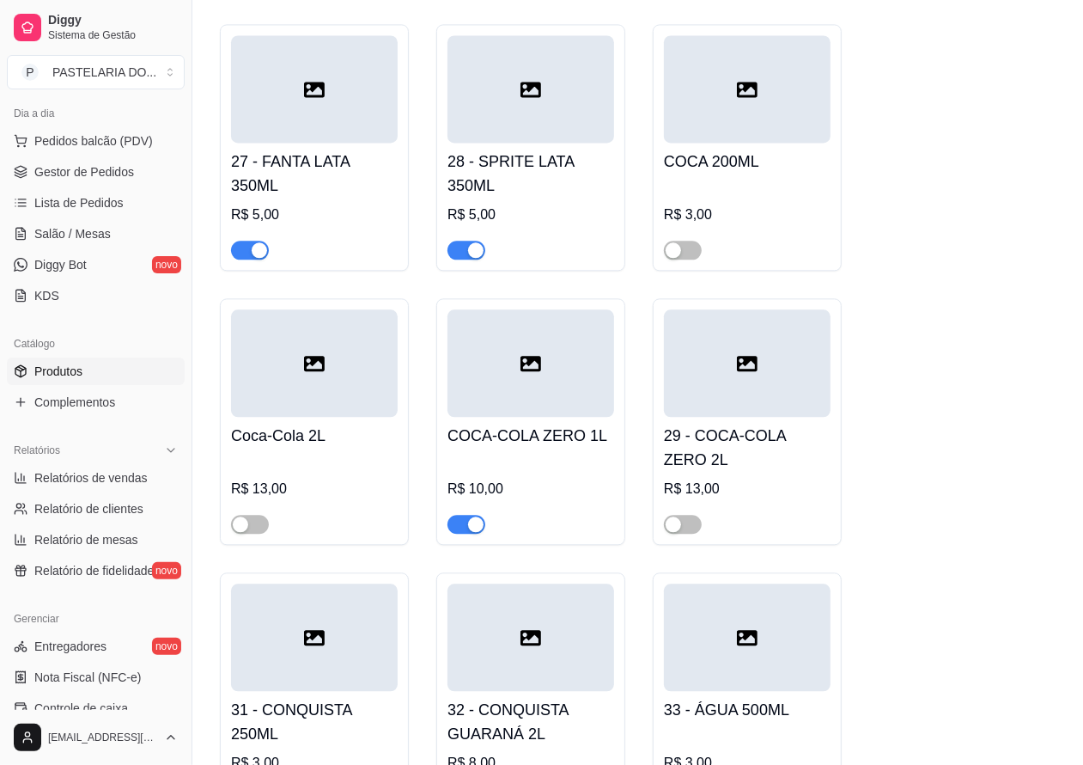
scroll to position [6730, 0]
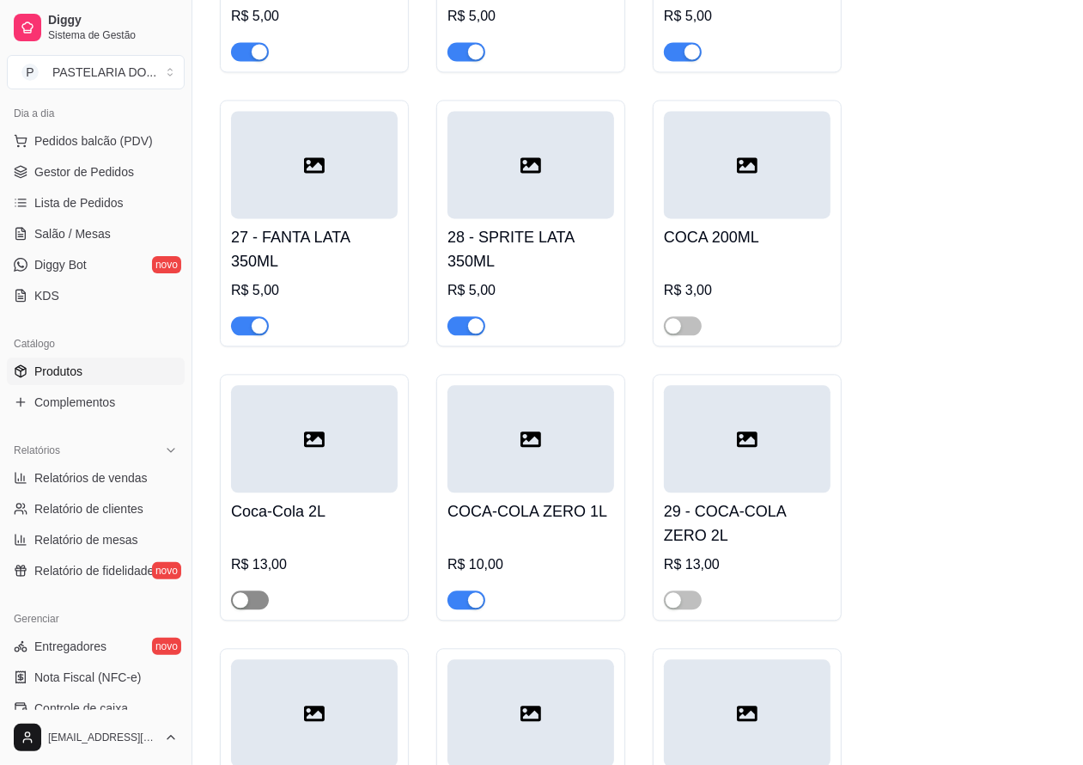
click at [241, 607] on div "button" at bounding box center [240, 599] width 15 height 15
click at [99, 233] on span "Salão / Mesas" at bounding box center [72, 233] width 76 height 17
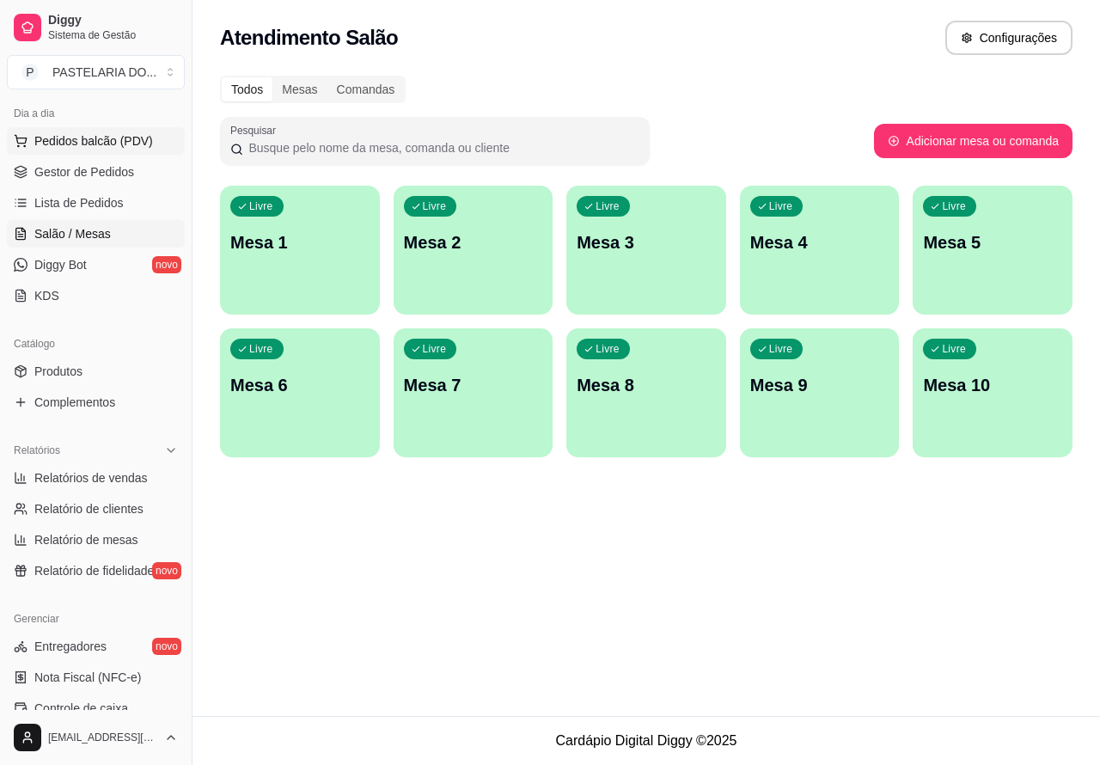
click at [131, 147] on span "Pedidos balcão (PDV)" at bounding box center [93, 140] width 119 height 17
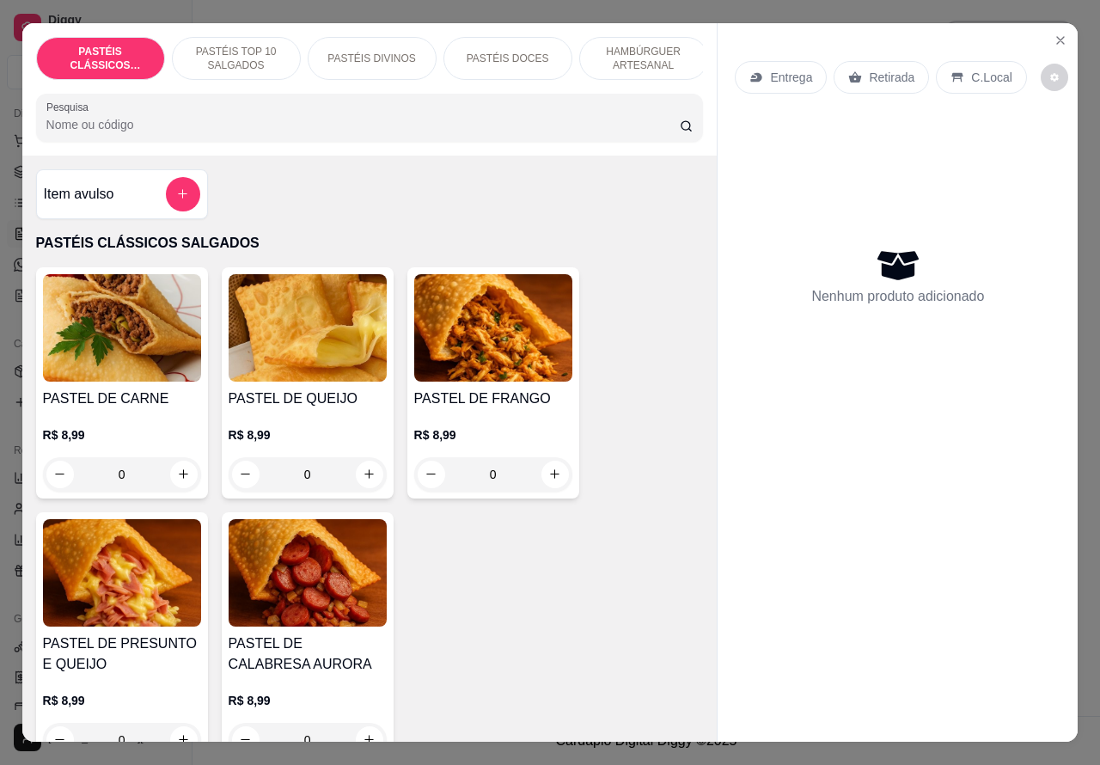
click at [789, 71] on p "Entrega" at bounding box center [791, 77] width 42 height 17
click at [894, 86] on div "Entrega Retirada C.Local" at bounding box center [898, 77] width 326 height 60
click at [883, 73] on p "Retirada" at bounding box center [892, 77] width 46 height 17
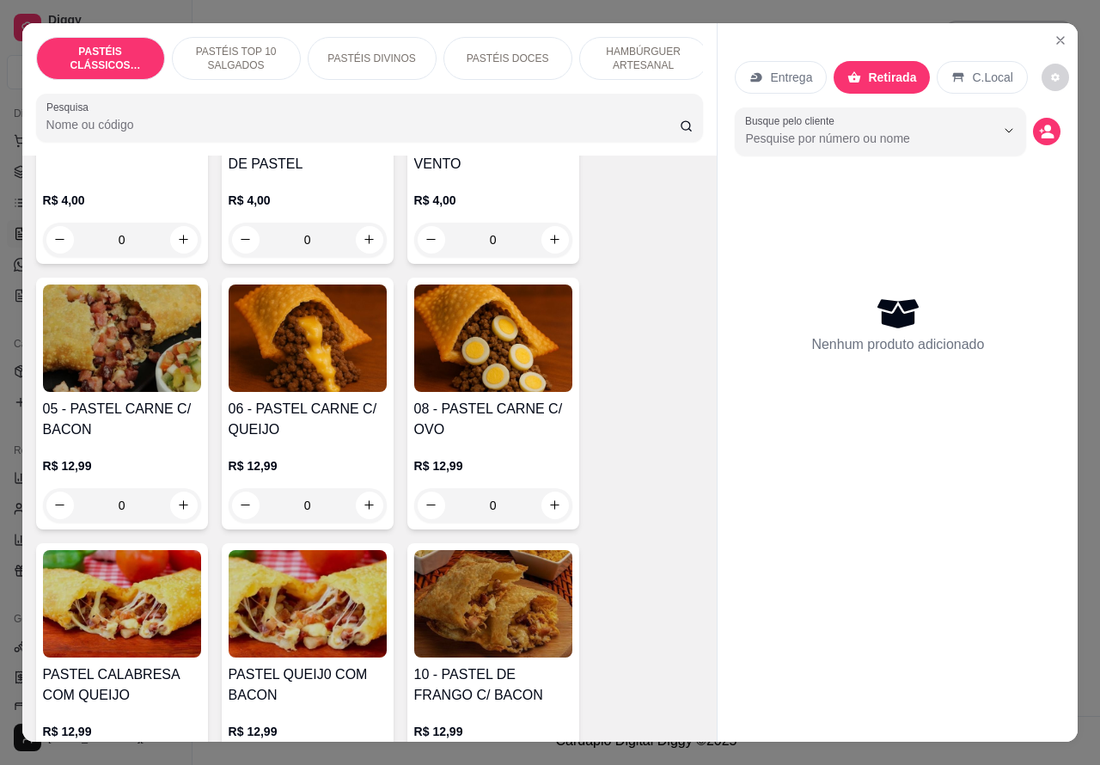
scroll to position [1108, 0]
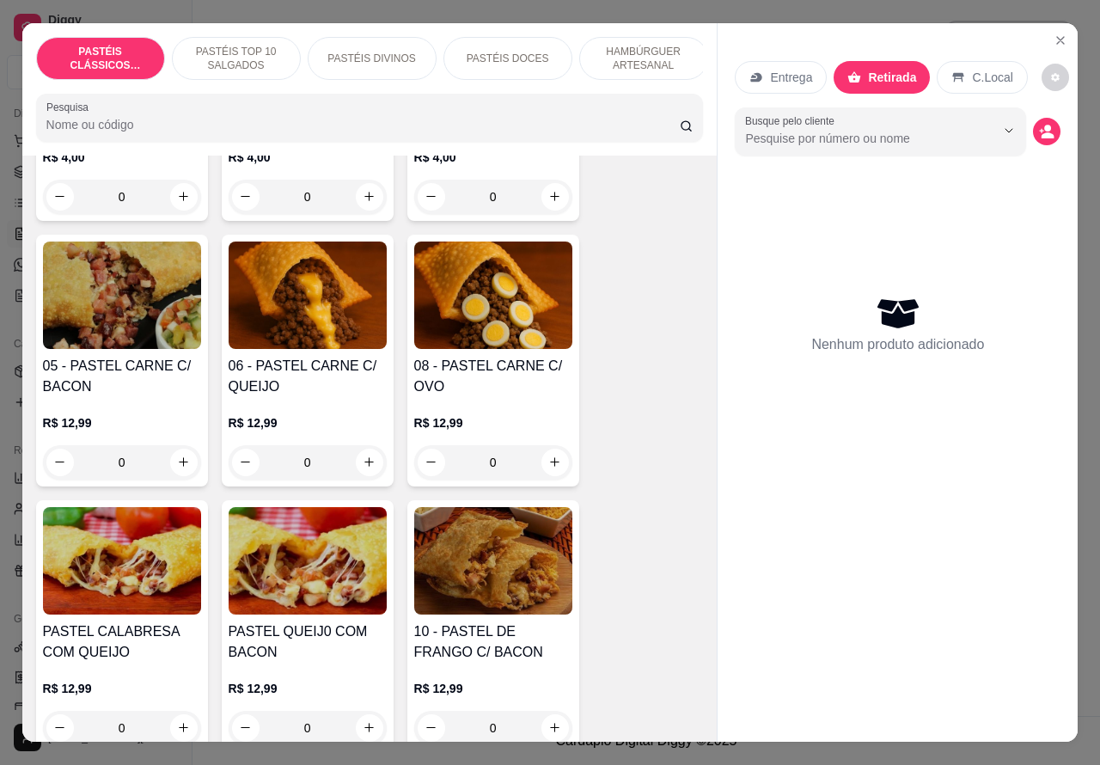
click at [168, 479] on div "0" at bounding box center [122, 462] width 158 height 34
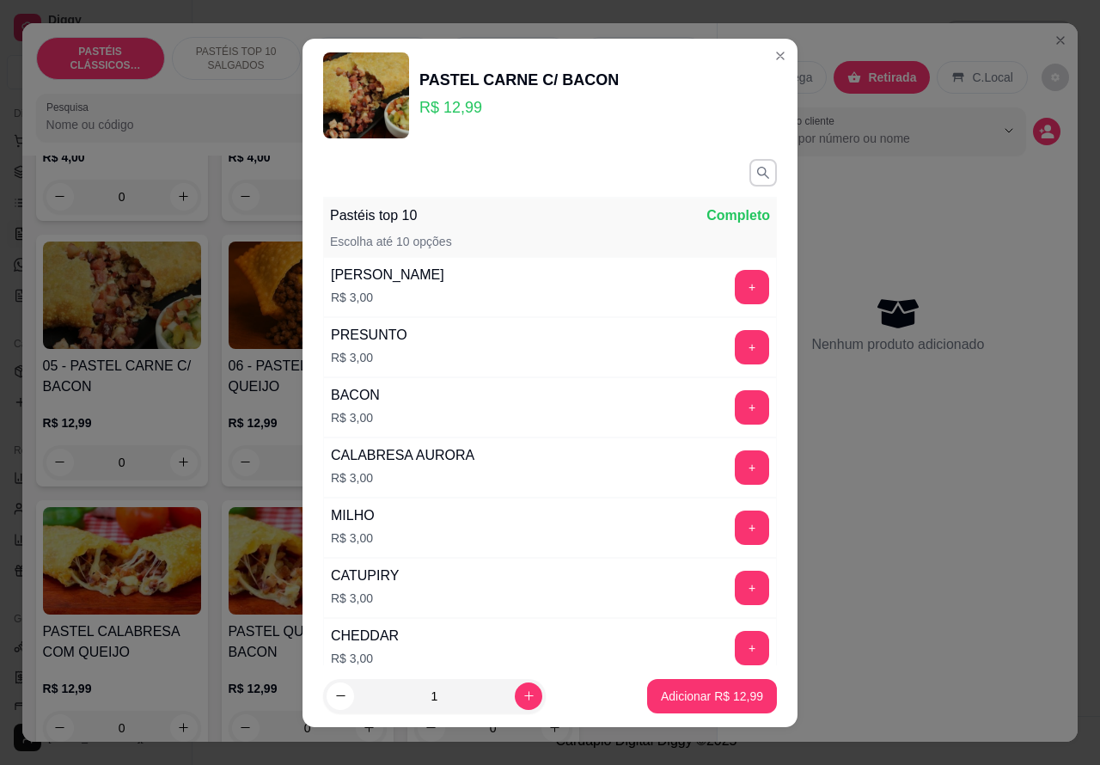
click at [522, 696] on icon "increase-product-quantity" at bounding box center [528, 695] width 13 height 13
click at [522, 689] on icon "increase-product-quantity" at bounding box center [528, 695] width 13 height 13
type input "3"
click at [709, 697] on p "Adicionar R$ 38,97" at bounding box center [712, 695] width 102 height 17
type input "3"
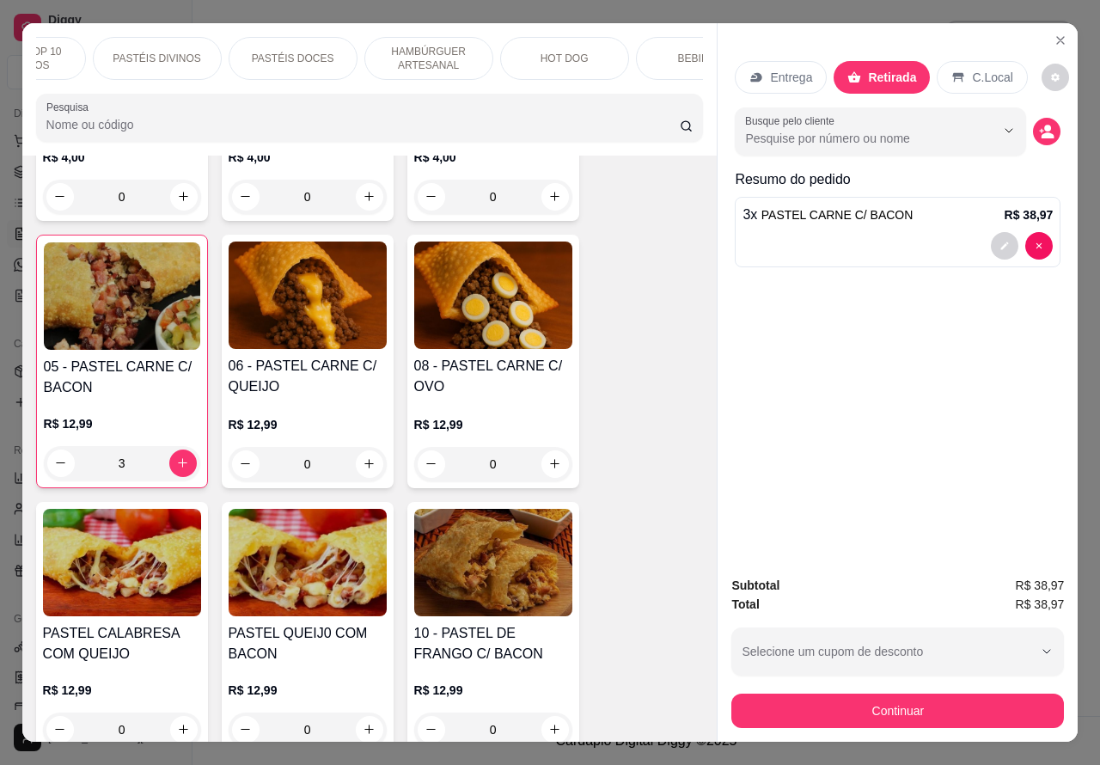
scroll to position [0, 217]
click at [686, 56] on p "BEBIDAS" at bounding box center [698, 59] width 45 height 14
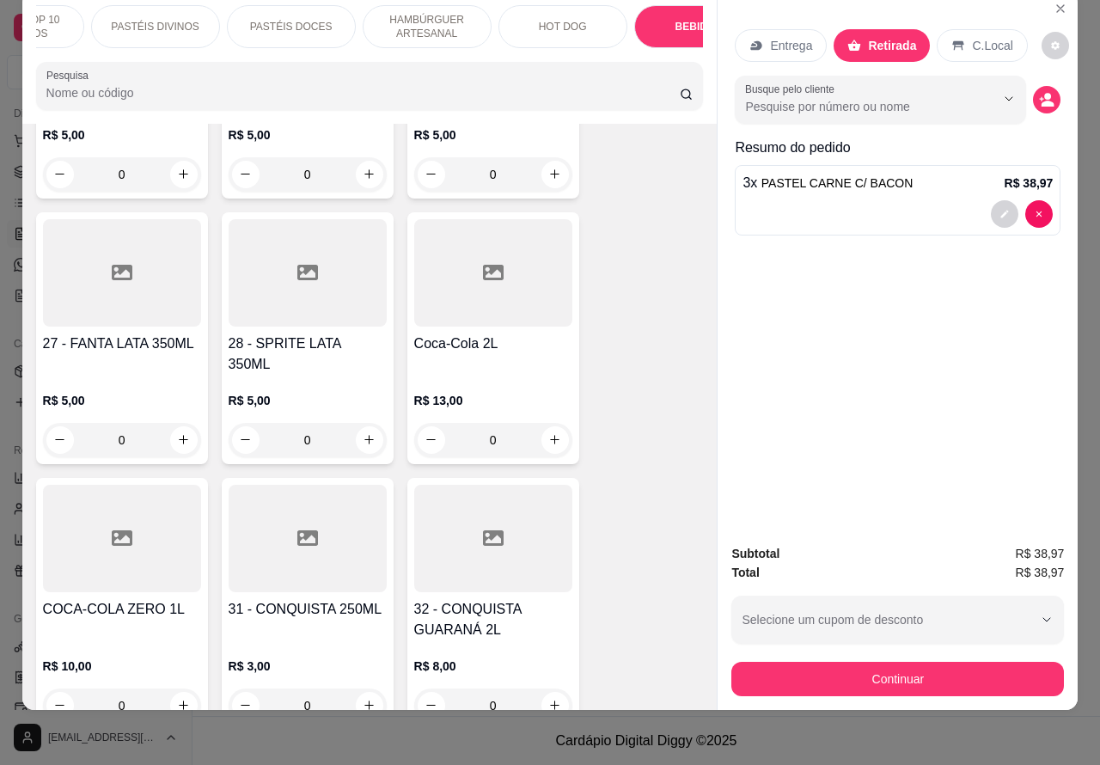
scroll to position [6229, 0]
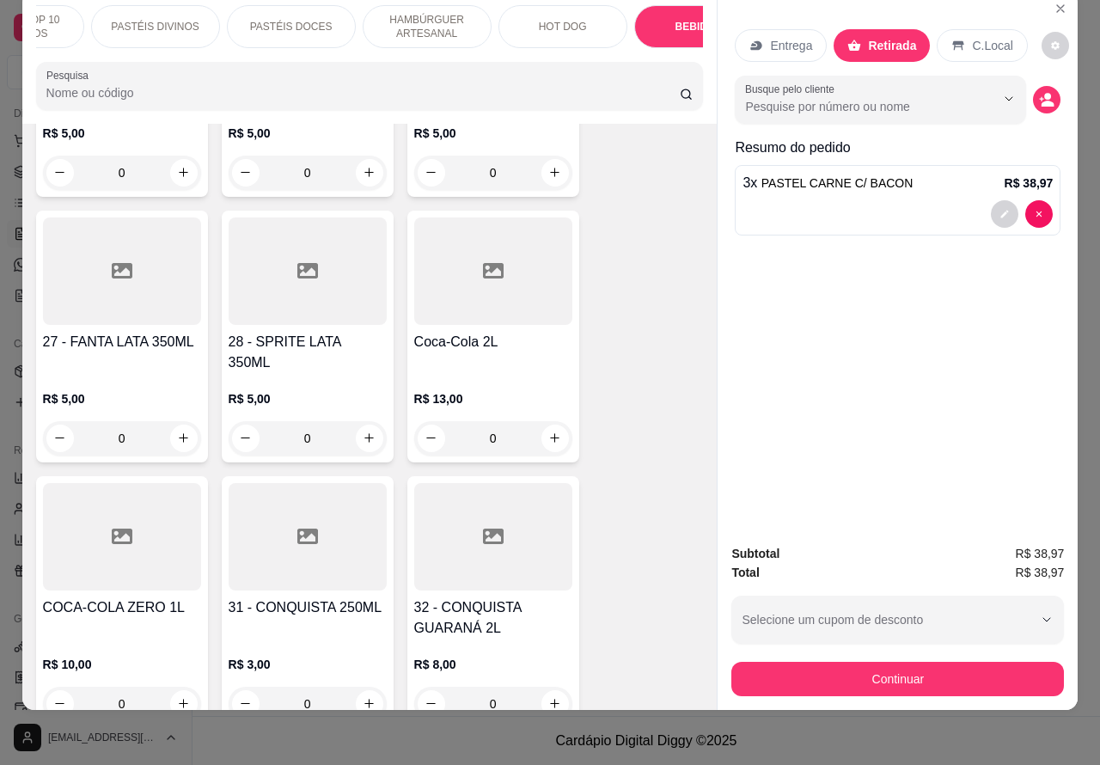
click at [548, 431] on icon "increase-product-quantity" at bounding box center [554, 437] width 13 height 13
type input "1"
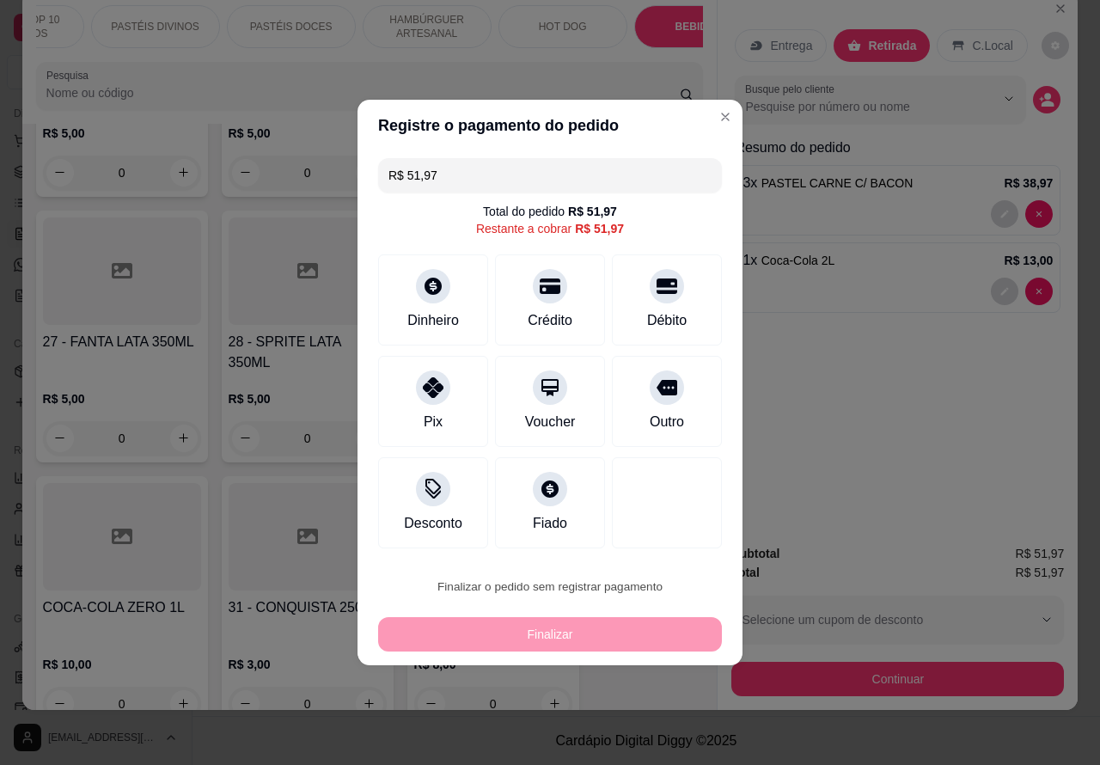
click at [657, 537] on button "Confirmar" at bounding box center [652, 538] width 64 height 27
type input "0"
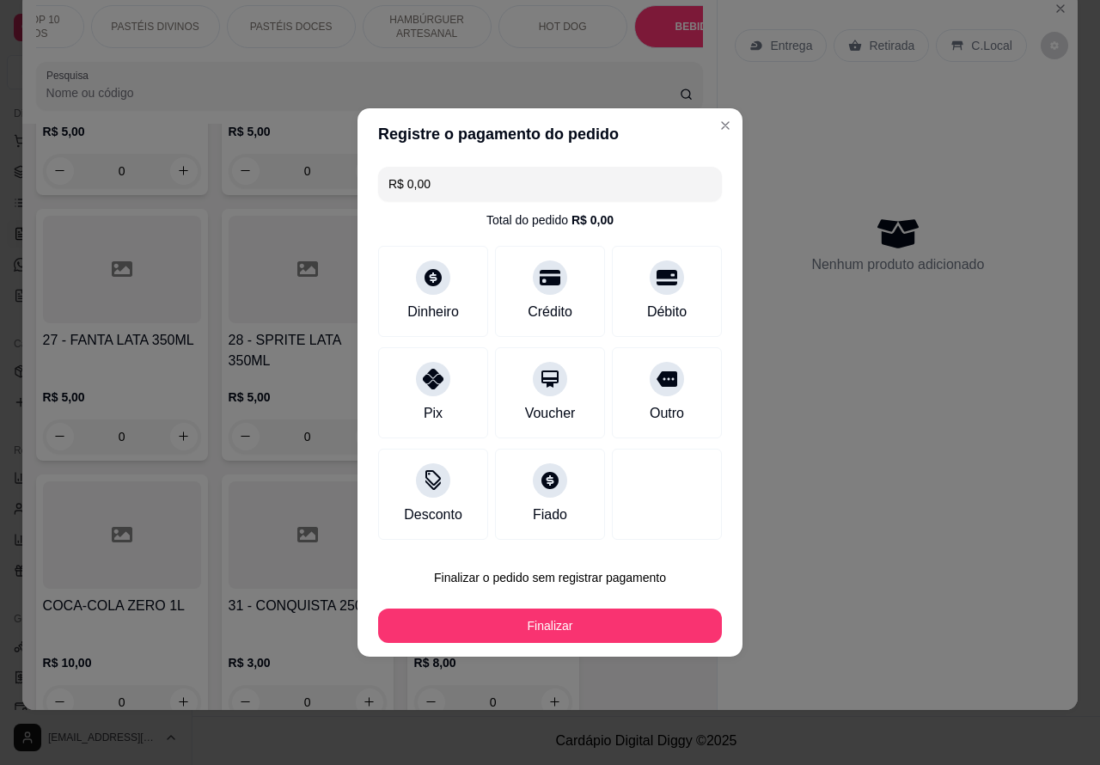
type input "R$ 0,00"
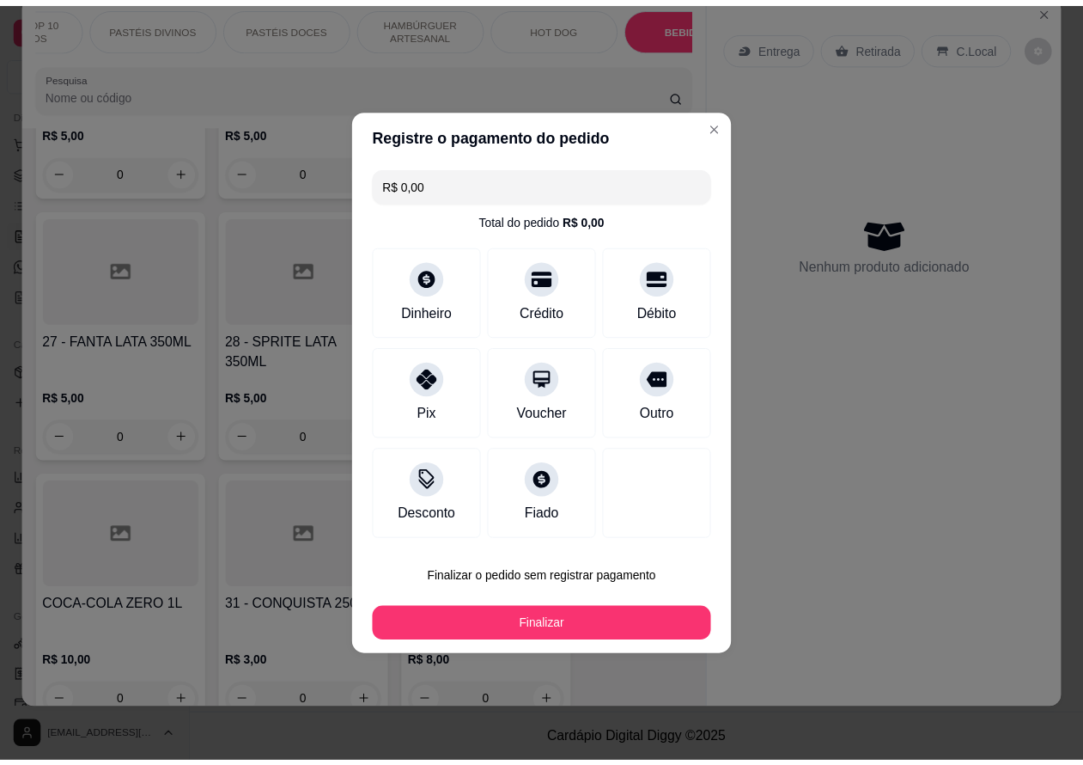
scroll to position [6226, 0]
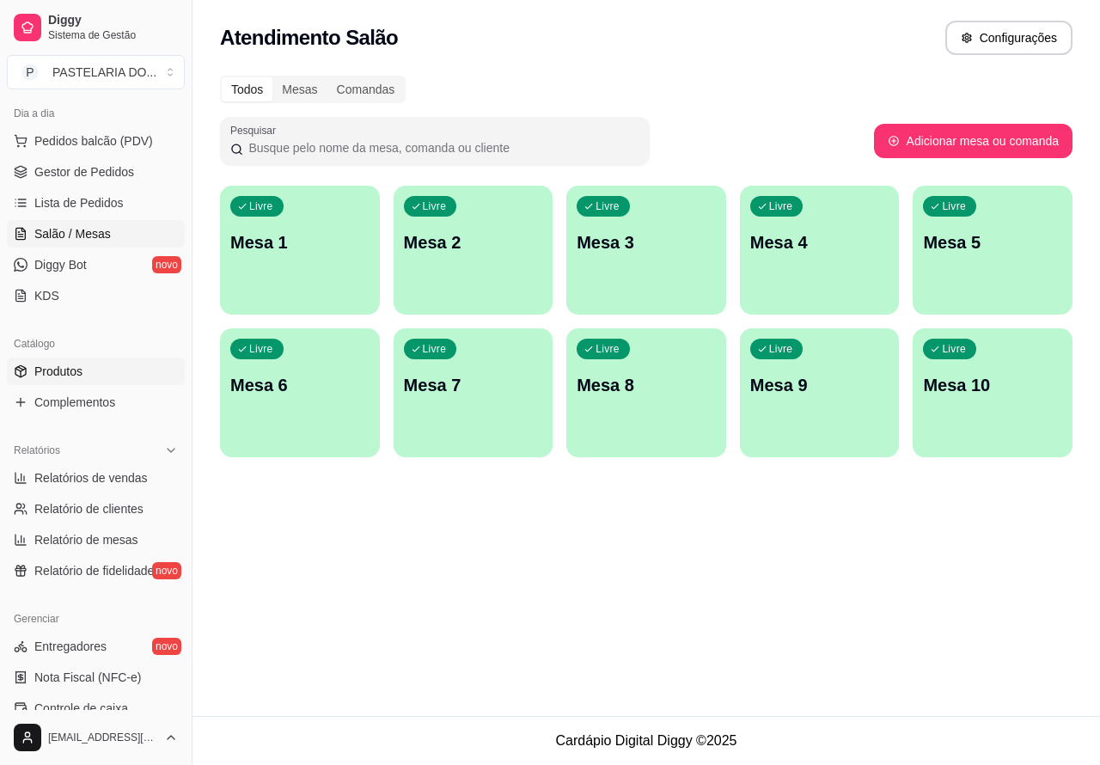
click at [100, 375] on link "Produtos" at bounding box center [96, 370] width 178 height 27
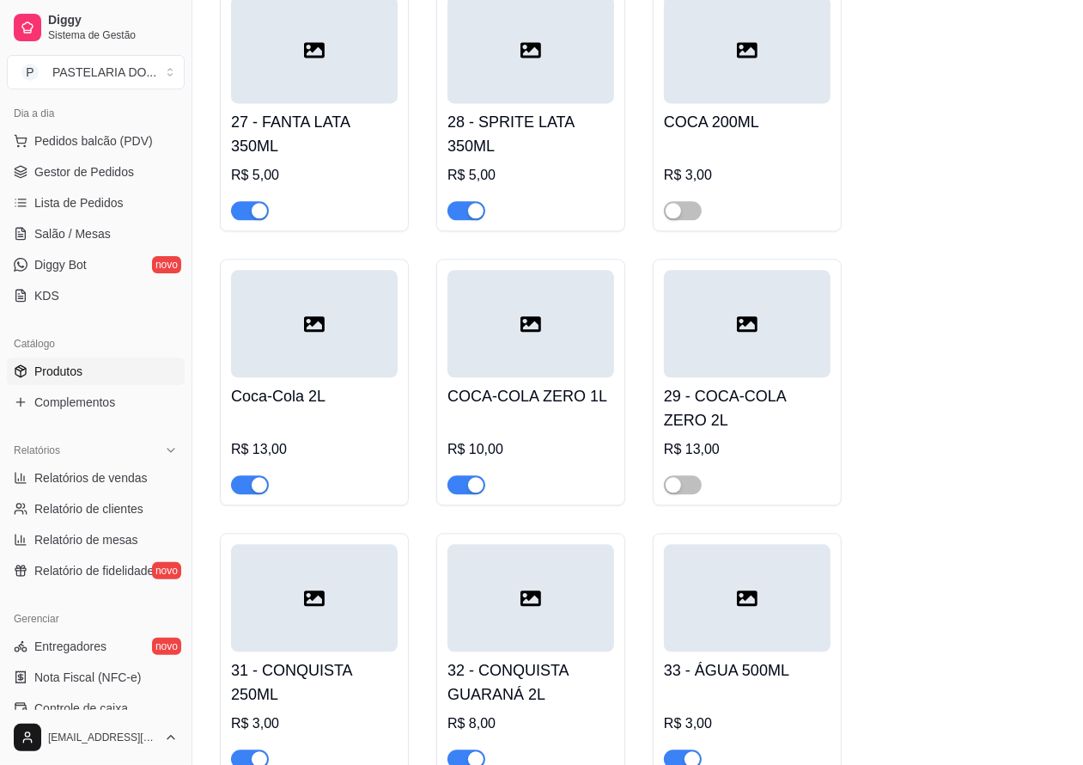
scroll to position [6858, 0]
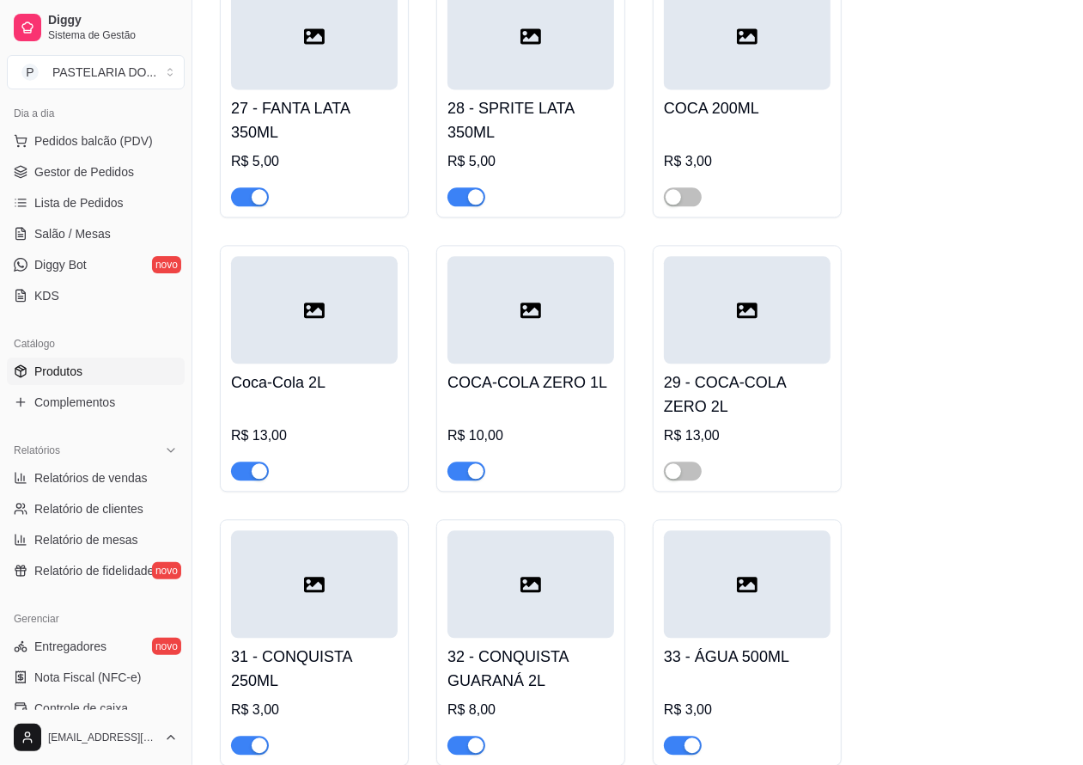
click at [460, 480] on span "button" at bounding box center [467, 470] width 38 height 19
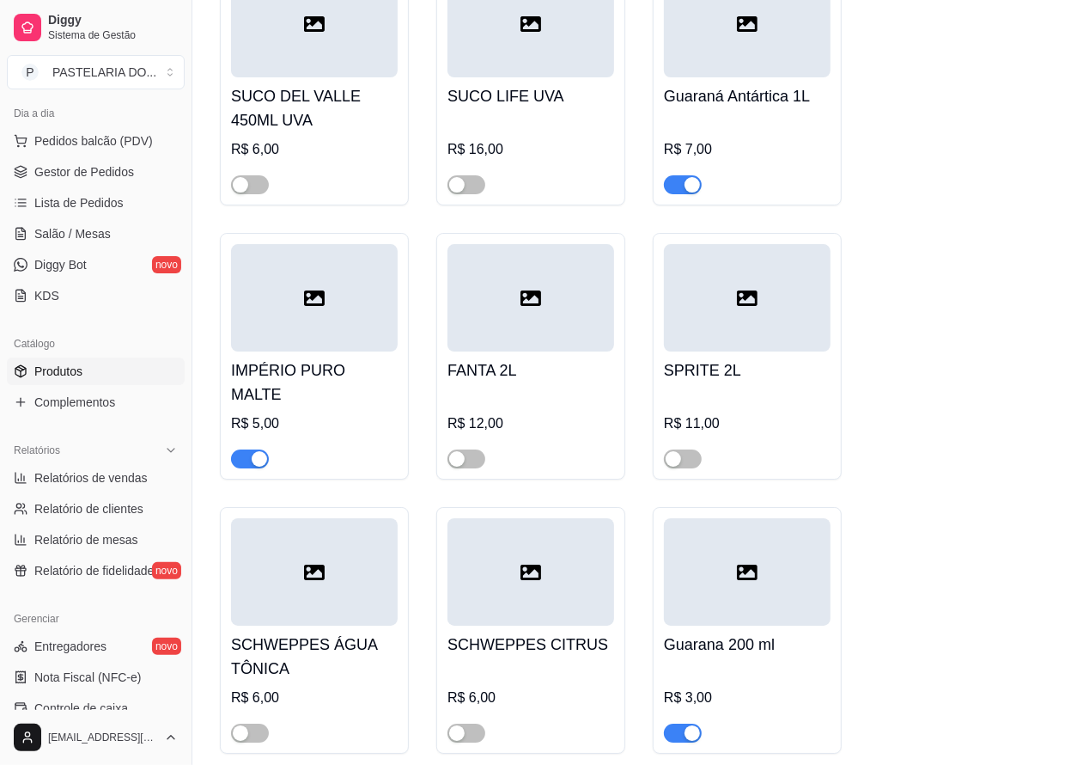
scroll to position [8189, 0]
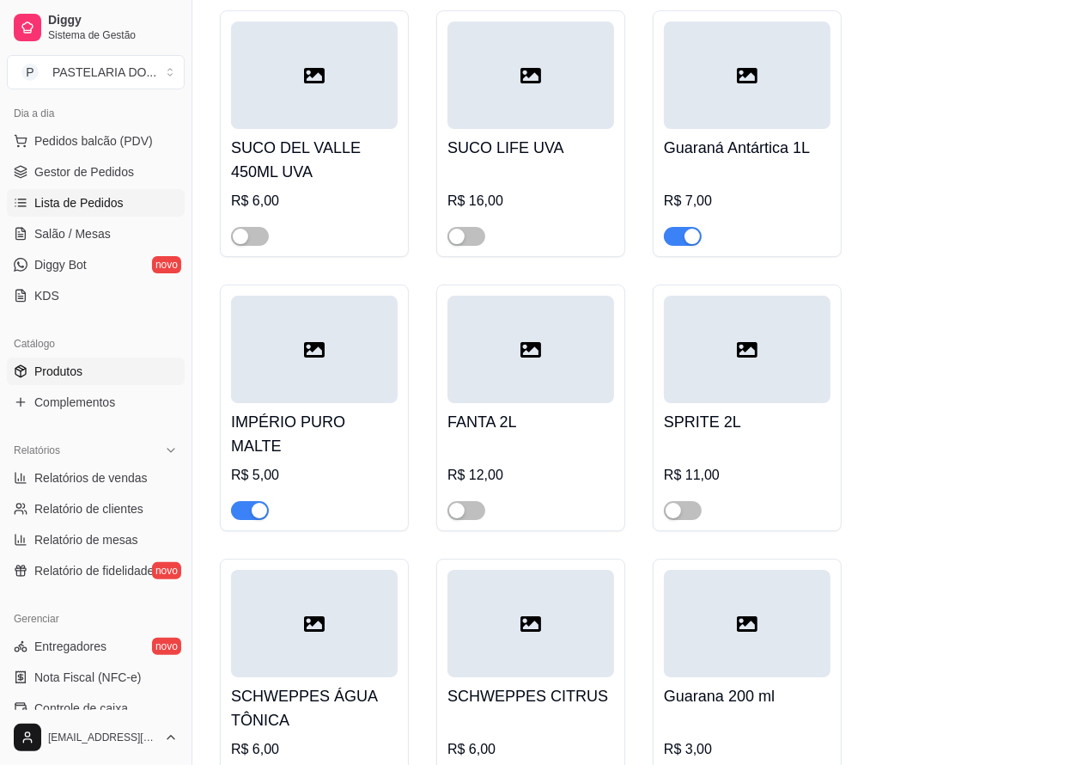
click at [100, 206] on span "Lista de Pedidos" at bounding box center [78, 202] width 89 height 17
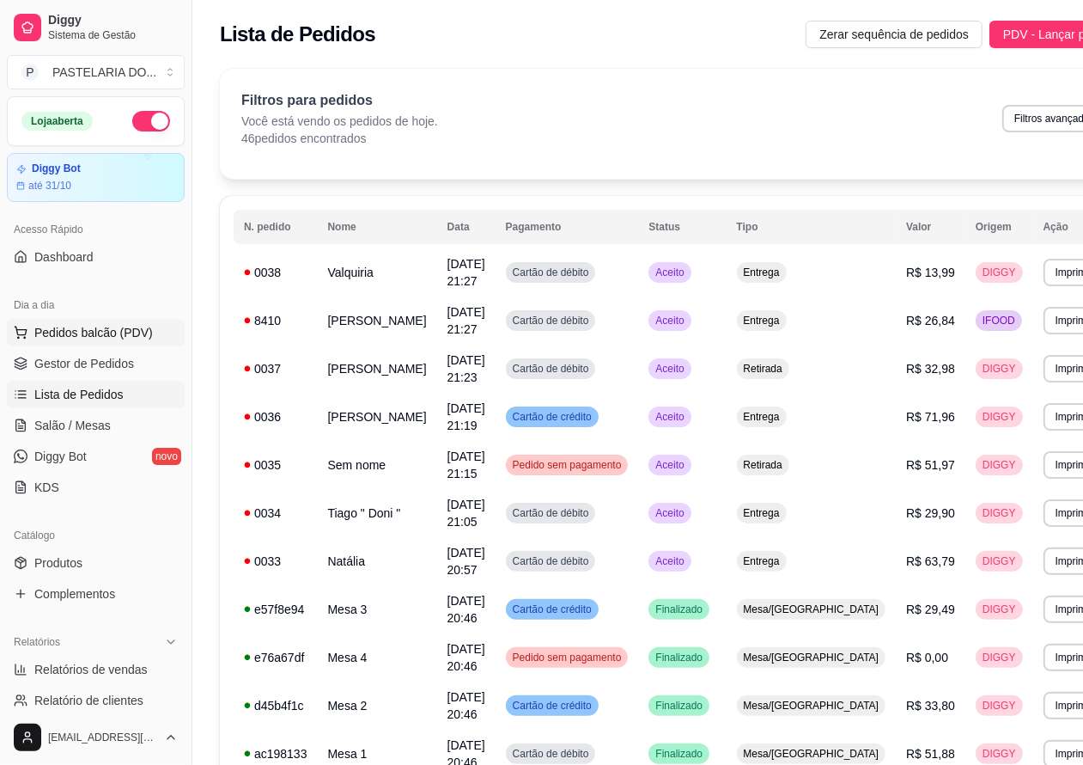
click at [119, 333] on span "Pedidos balcão (PDV)" at bounding box center [93, 332] width 119 height 17
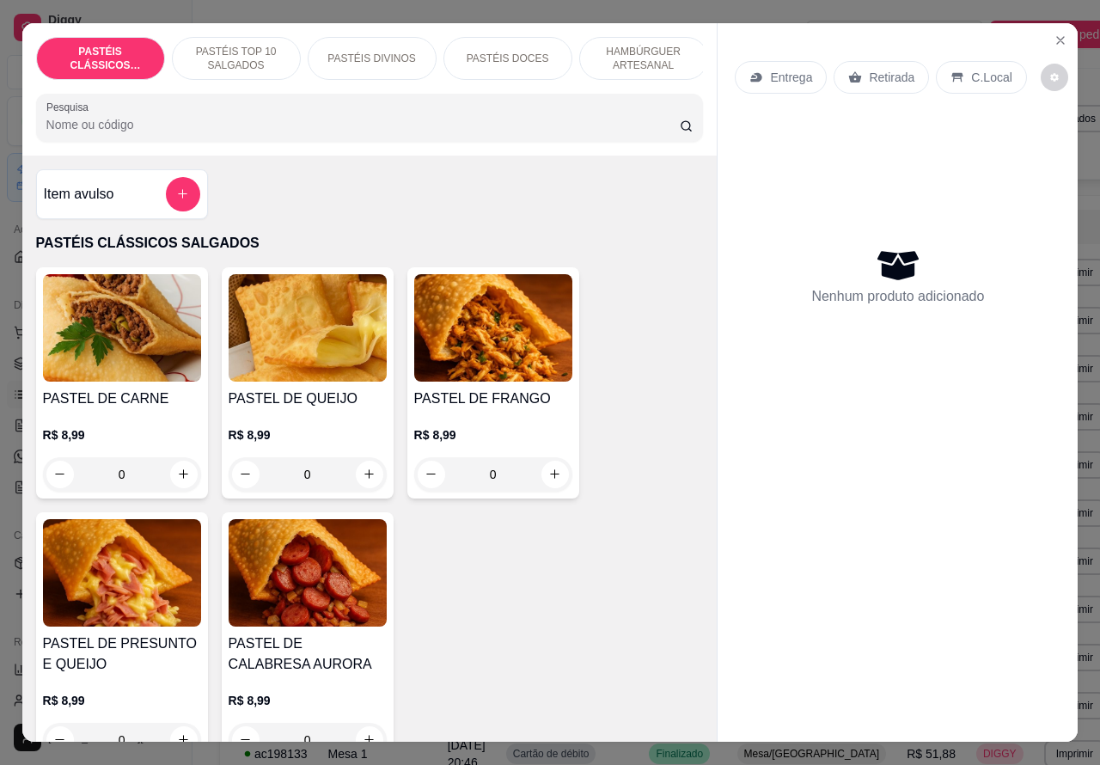
click at [643, 52] on p "HAMBÚRGUER ARTESANAL" at bounding box center [644, 58] width 100 height 27
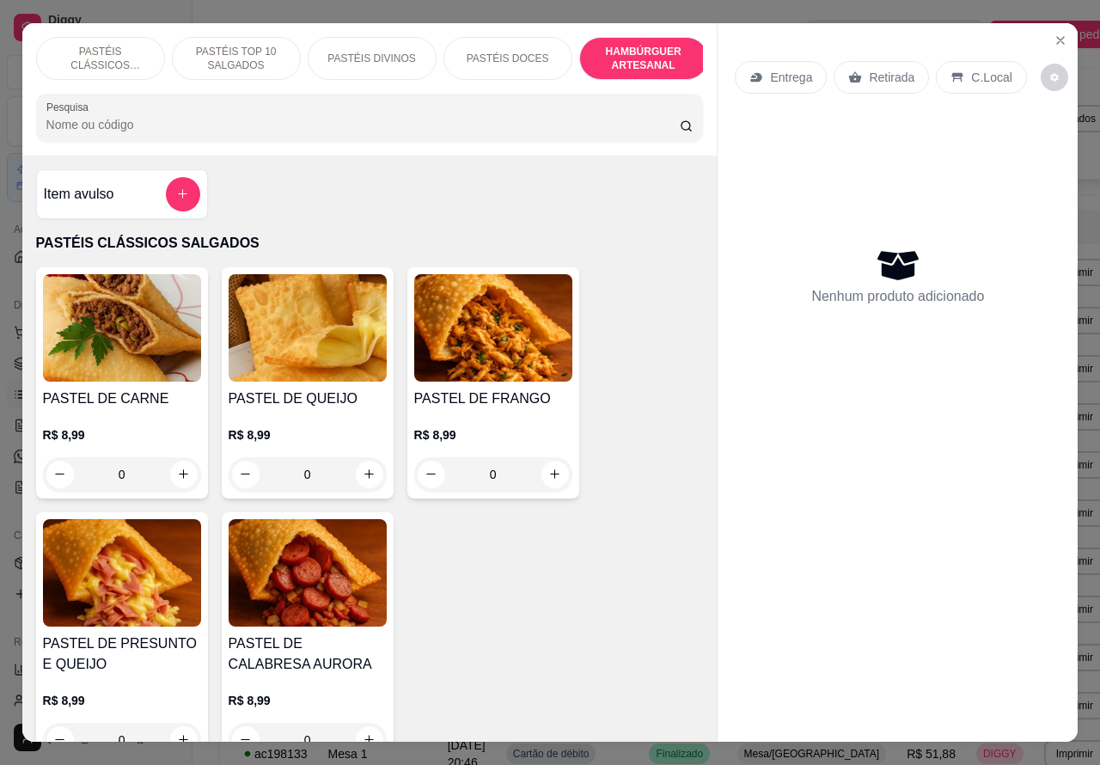
scroll to position [40, 0]
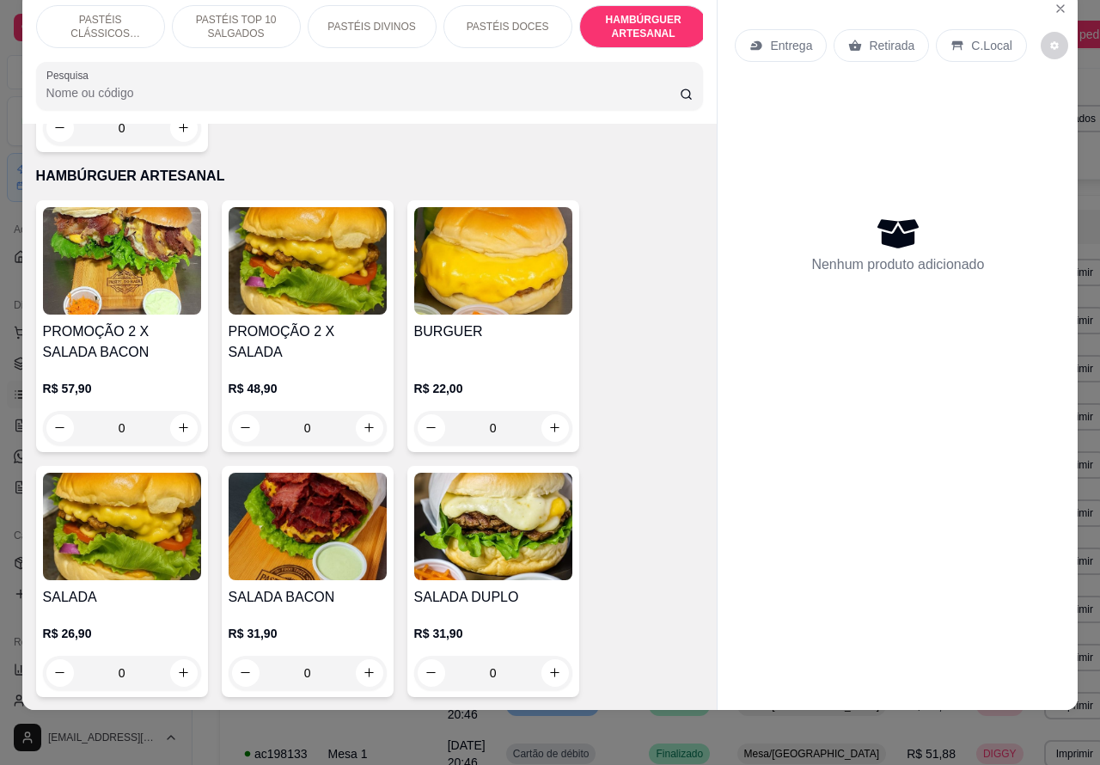
click at [539, 411] on div "0" at bounding box center [493, 428] width 158 height 34
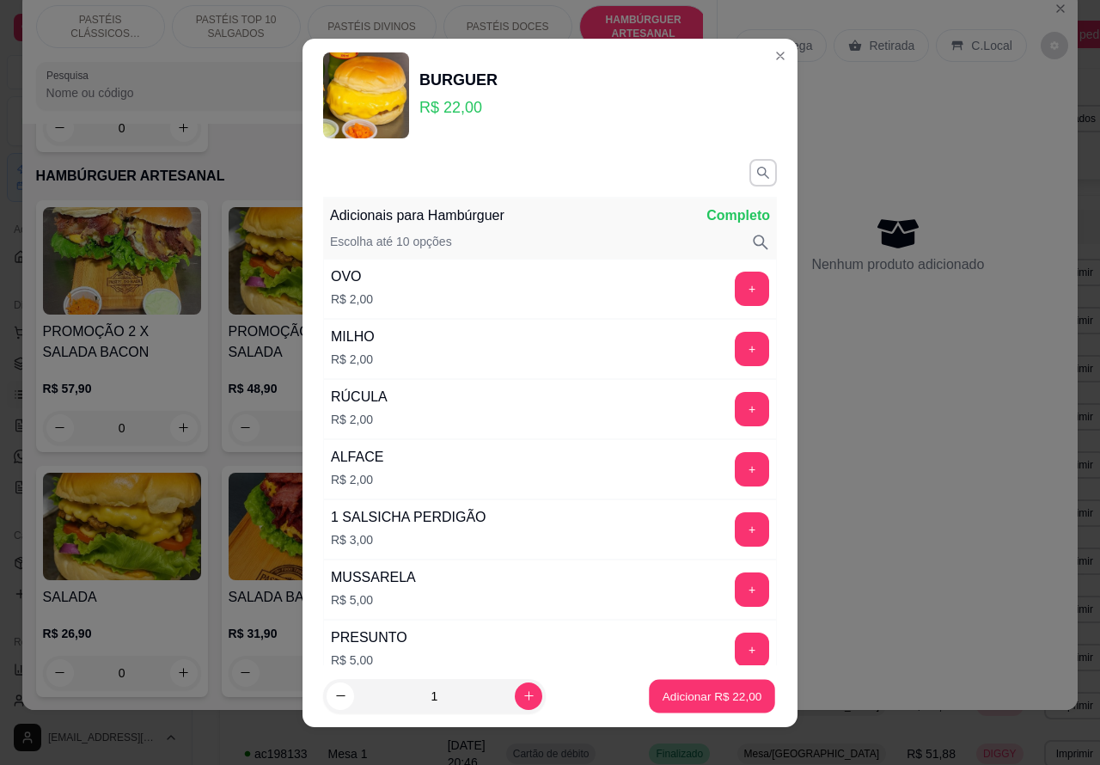
click at [683, 696] on p "Adicionar R$ 22,00" at bounding box center [712, 695] width 100 height 16
type input "1"
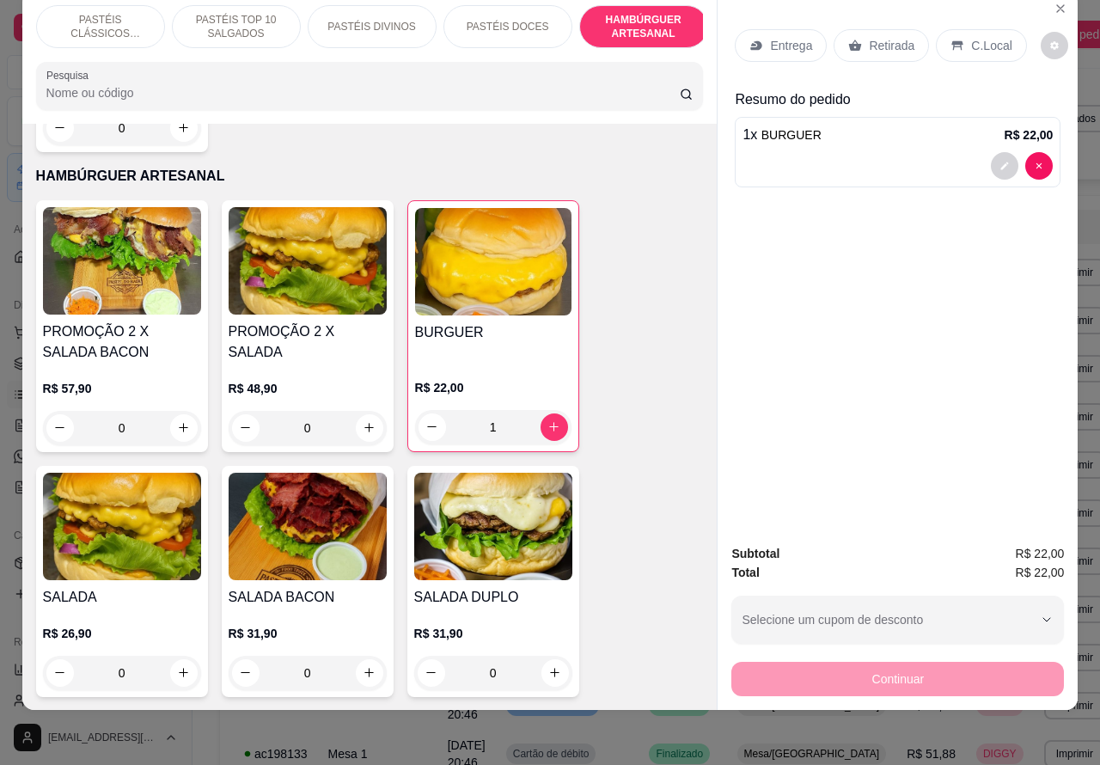
click at [530, 19] on div "PASTÉIS DOCES" at bounding box center [507, 26] width 129 height 43
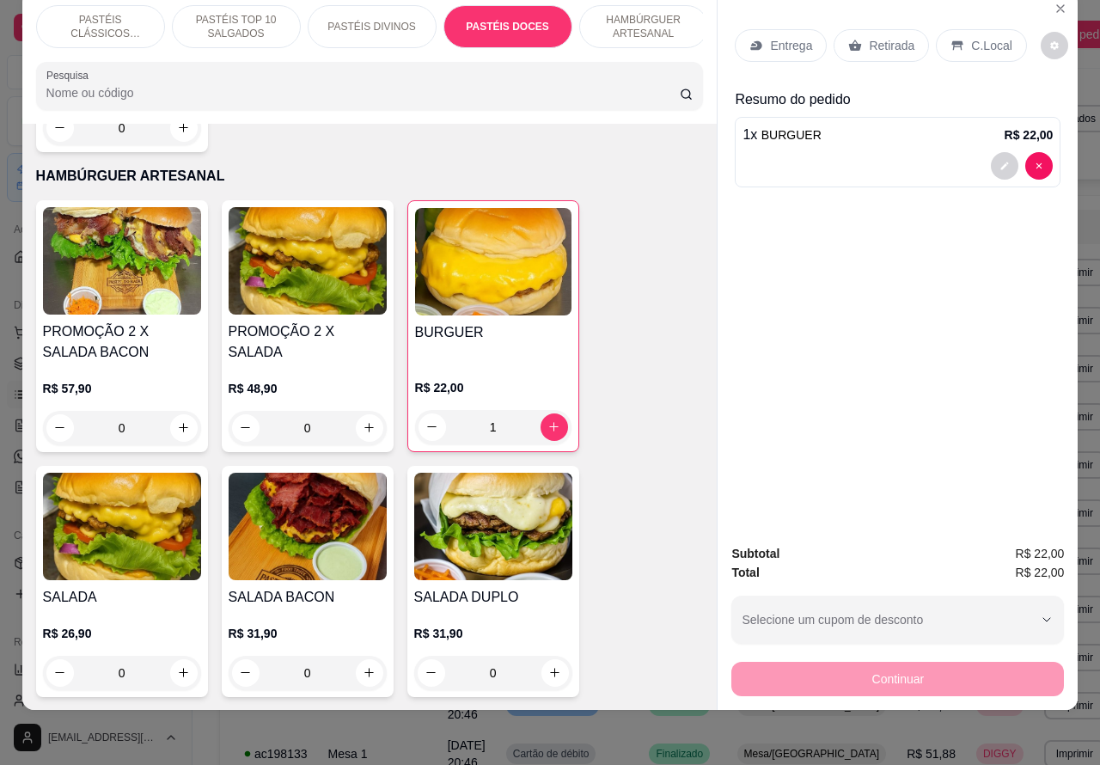
scroll to position [3325, 0]
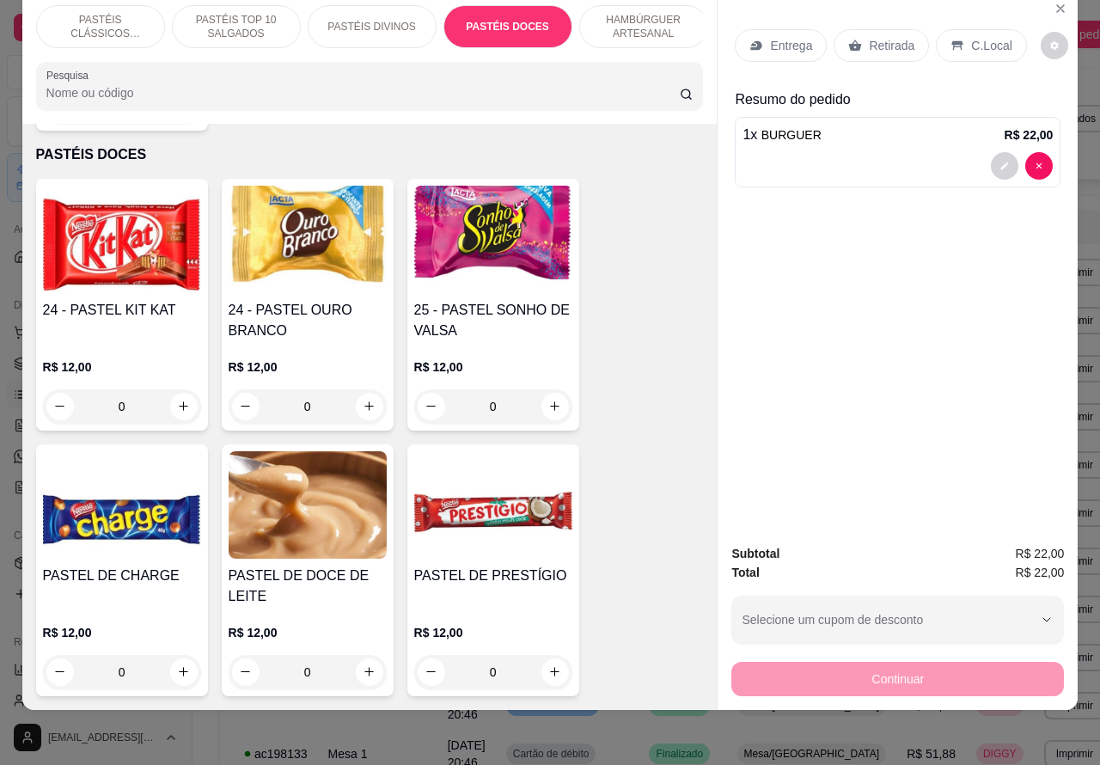
click at [548, 399] on icon "increase-product-quantity" at bounding box center [554, 405] width 13 height 13
type input "1"
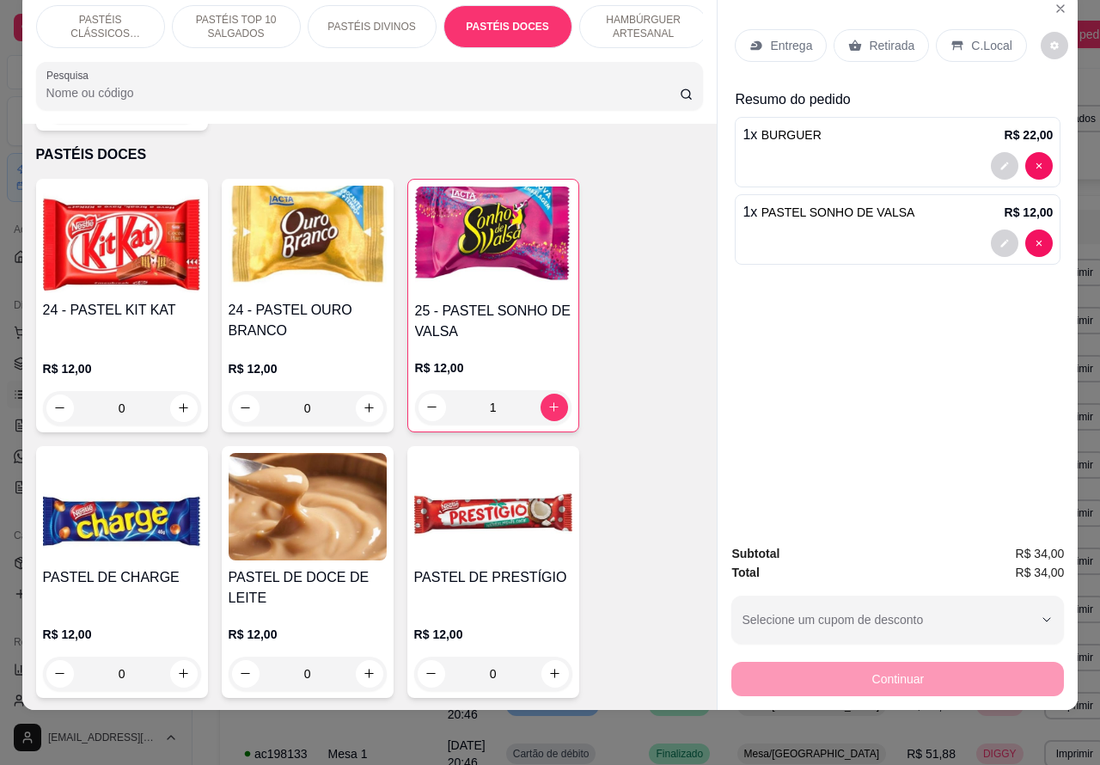
click at [881, 37] on p "Retirada" at bounding box center [892, 45] width 46 height 17
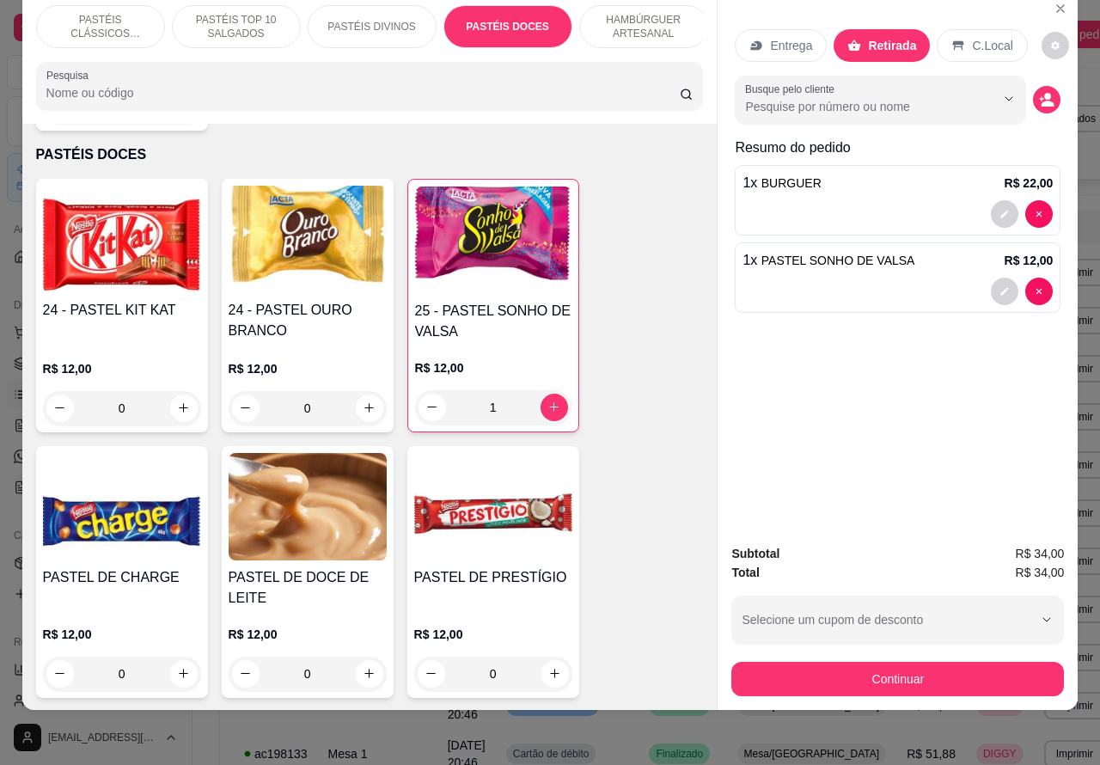
click at [942, 278] on div at bounding box center [897, 291] width 310 height 27
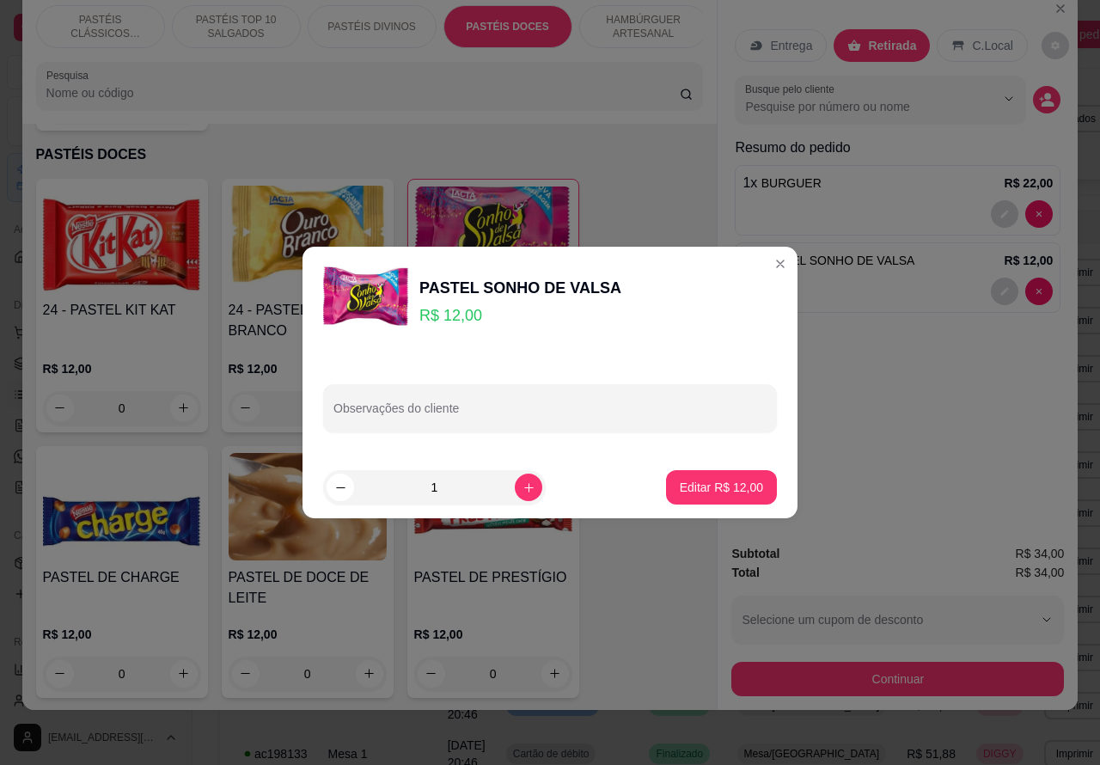
click at [568, 410] on input "Observações do cliente" at bounding box center [549, 414] width 433 height 17
click at [430, 410] on input "[PERSON_NAME]" at bounding box center [549, 414] width 433 height 17
click at [431, 406] on input "[PERSON_NAME]" at bounding box center [549, 414] width 433 height 17
click at [435, 411] on input "[PERSON_NAME]" at bounding box center [549, 414] width 433 height 17
click at [425, 411] on input "[PERSON_NAME]" at bounding box center [549, 414] width 433 height 17
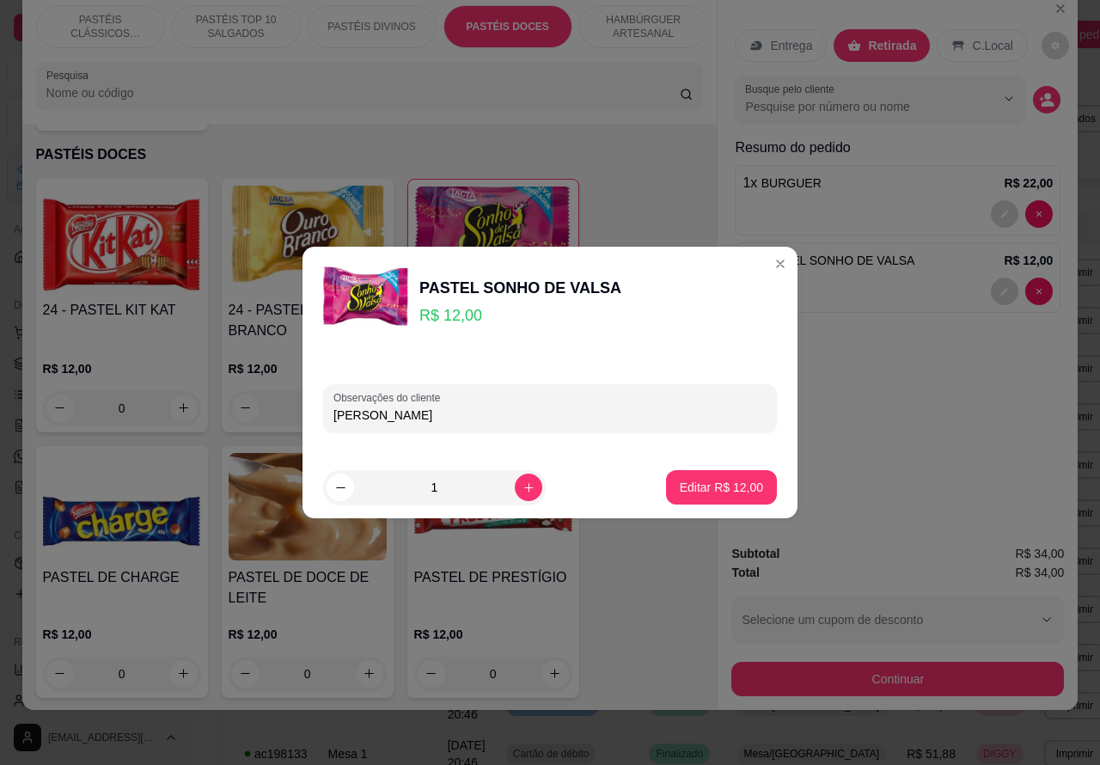
click at [432, 417] on input "[PERSON_NAME]" at bounding box center [549, 414] width 433 height 17
click at [427, 414] on input "[PERSON_NAME]" at bounding box center [549, 414] width 433 height 17
type input "B"
type input "ESPOSA DO [PERSON_NAME] RETIRAR"
click at [715, 487] on p "Editar R$ 12,00" at bounding box center [721, 487] width 83 height 17
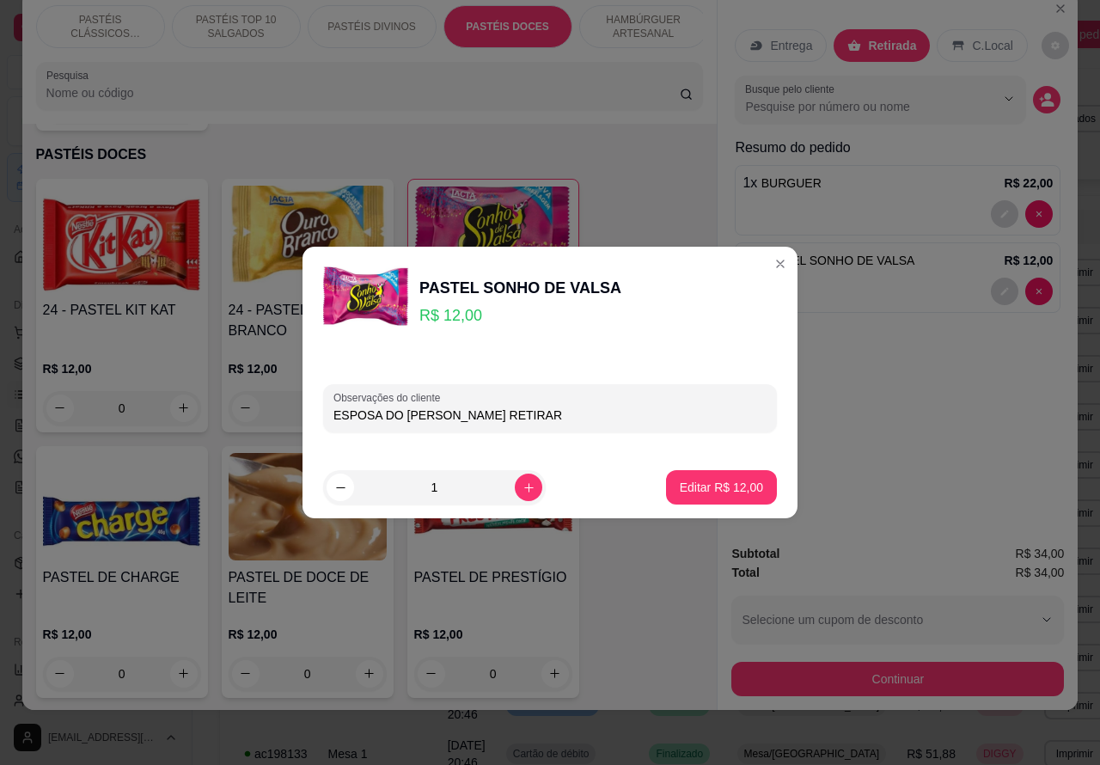
type input "0"
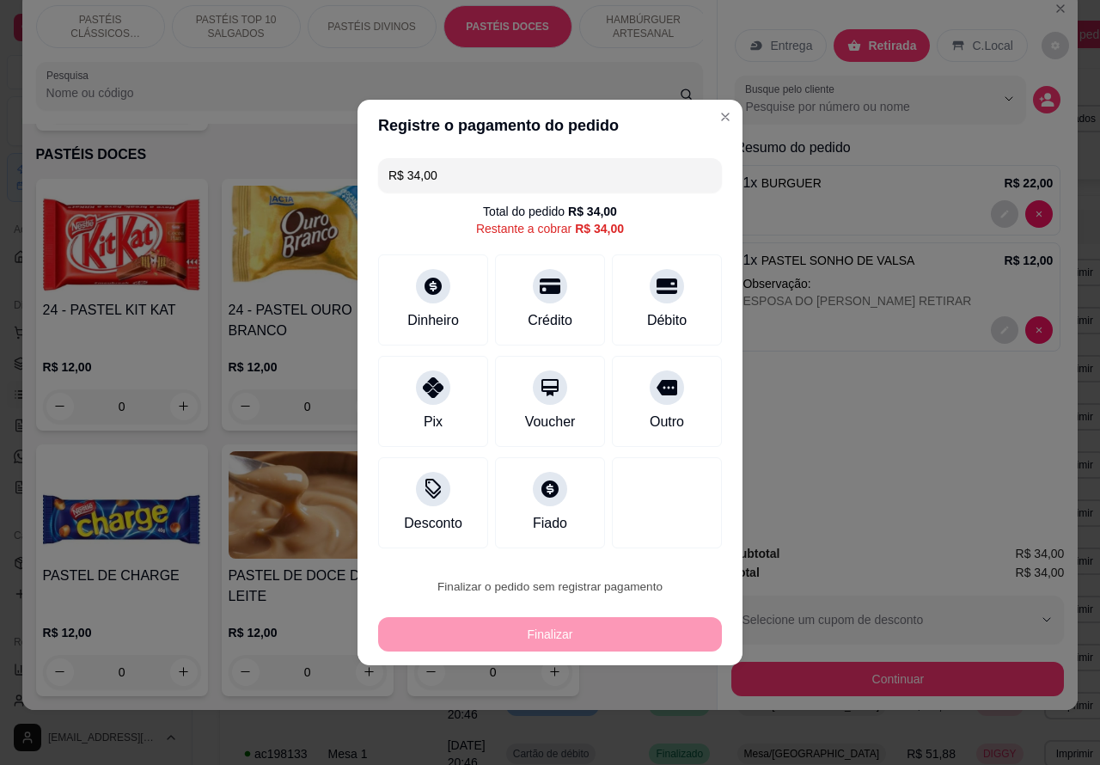
click at [670, 533] on button "Confirmar" at bounding box center [653, 537] width 64 height 27
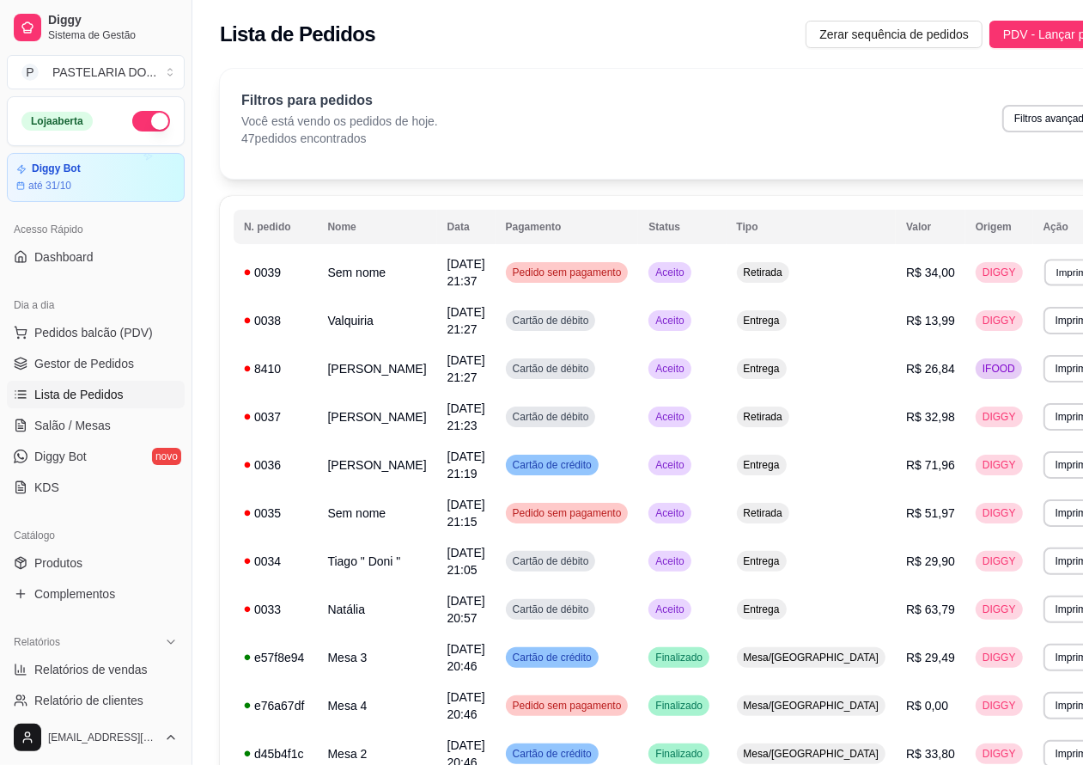
click at [1045, 271] on button "Imprimir" at bounding box center [1074, 272] width 59 height 27
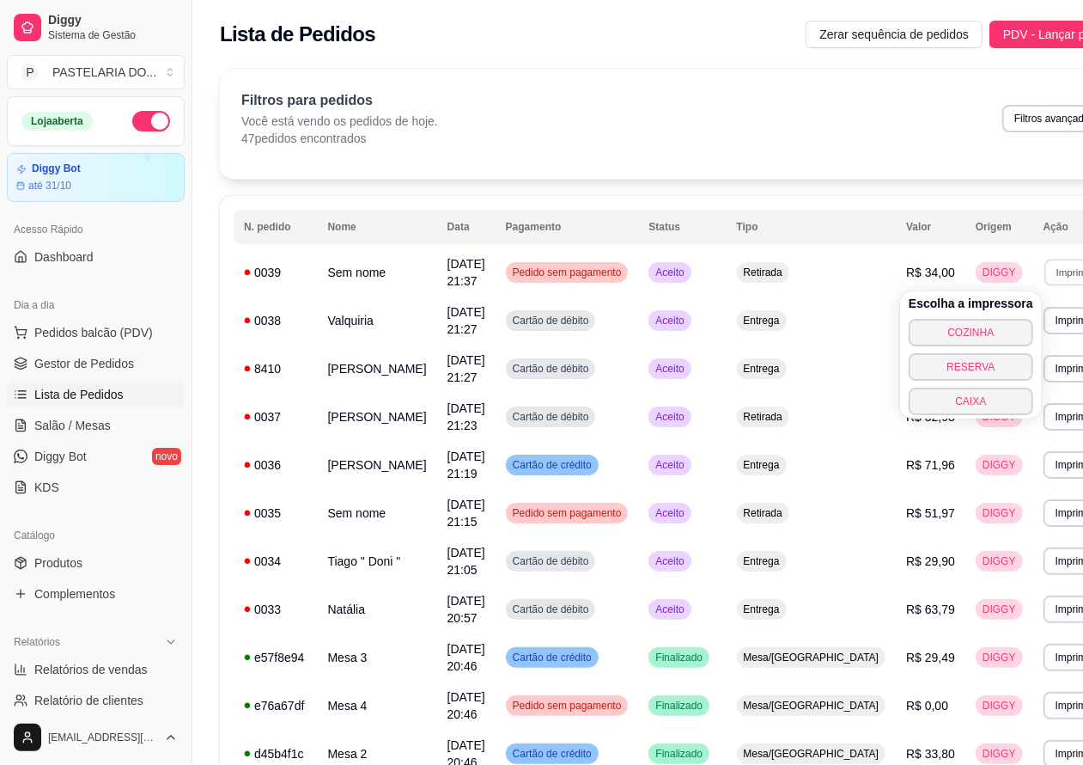
click at [992, 324] on button "COZINHA" at bounding box center [971, 332] width 125 height 27
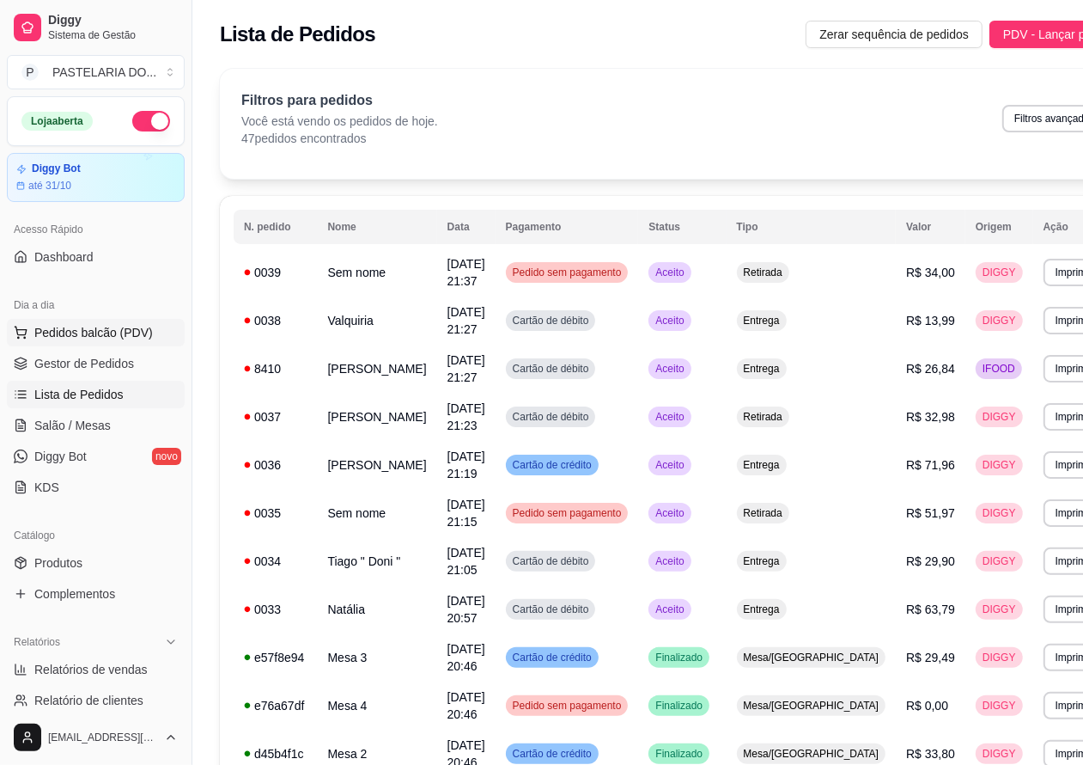
click at [122, 331] on span "Pedidos balcão (PDV)" at bounding box center [93, 332] width 119 height 17
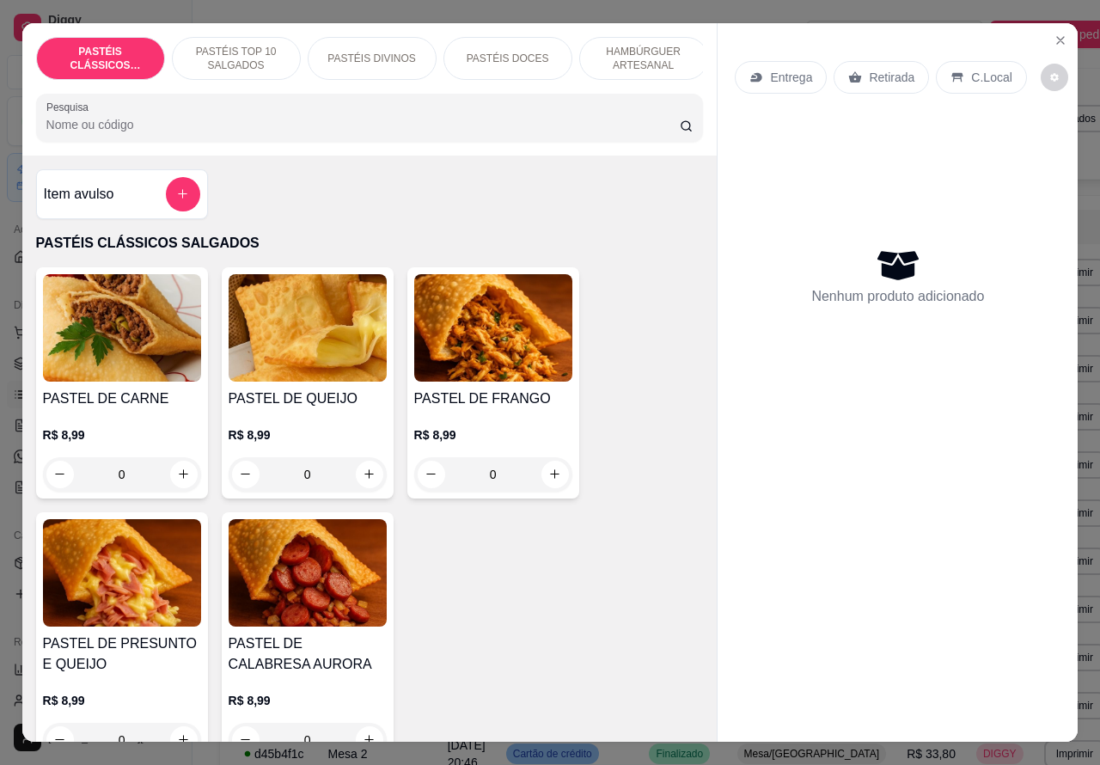
click at [891, 69] on p "Retirada" at bounding box center [892, 77] width 46 height 17
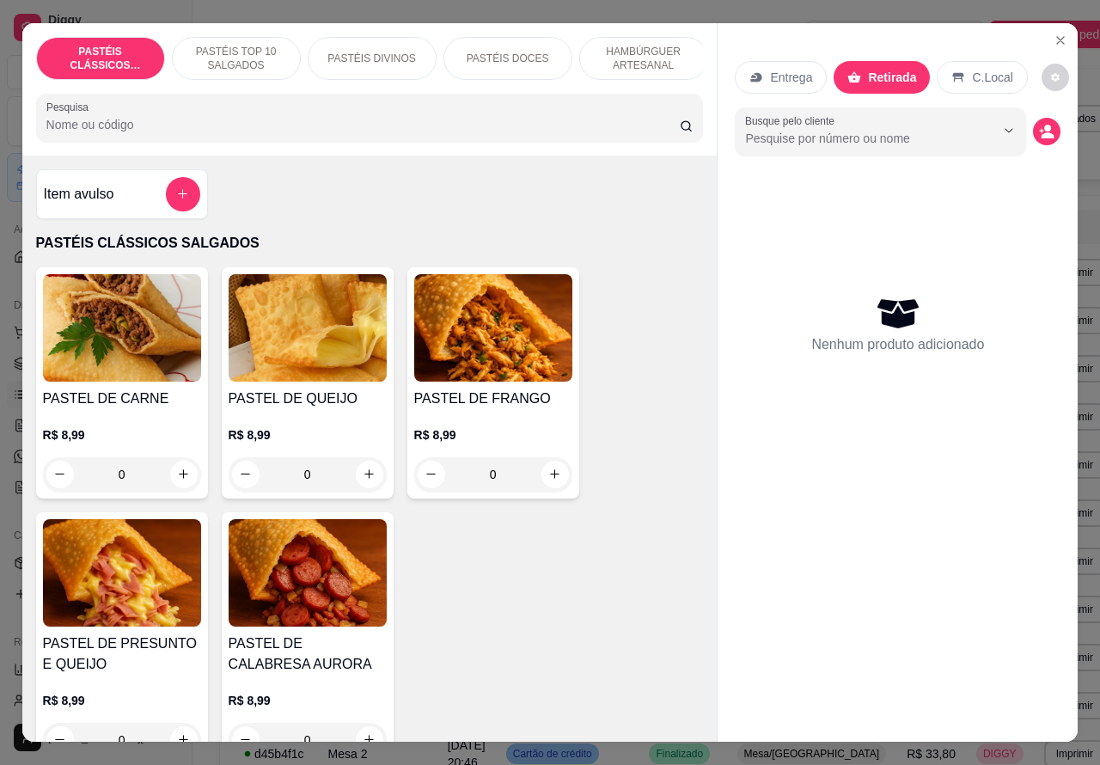
click at [179, 479] on icon "increase-product-quantity" at bounding box center [183, 473] width 9 height 9
type input "1"
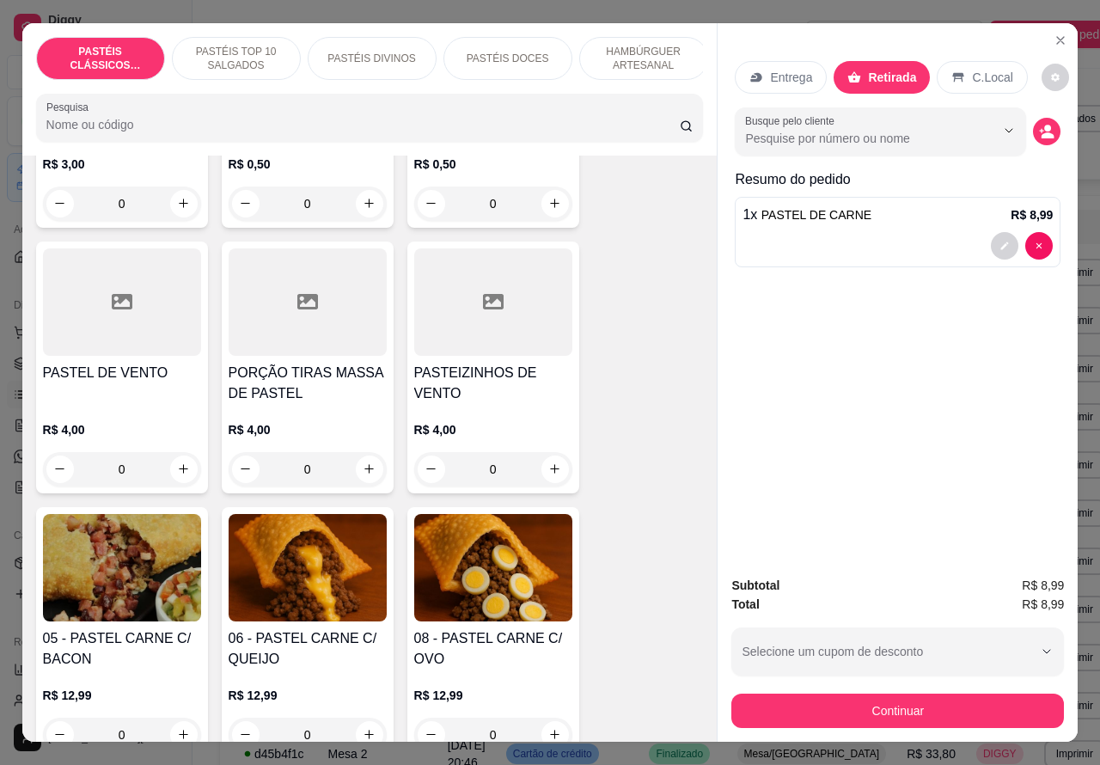
scroll to position [900, 0]
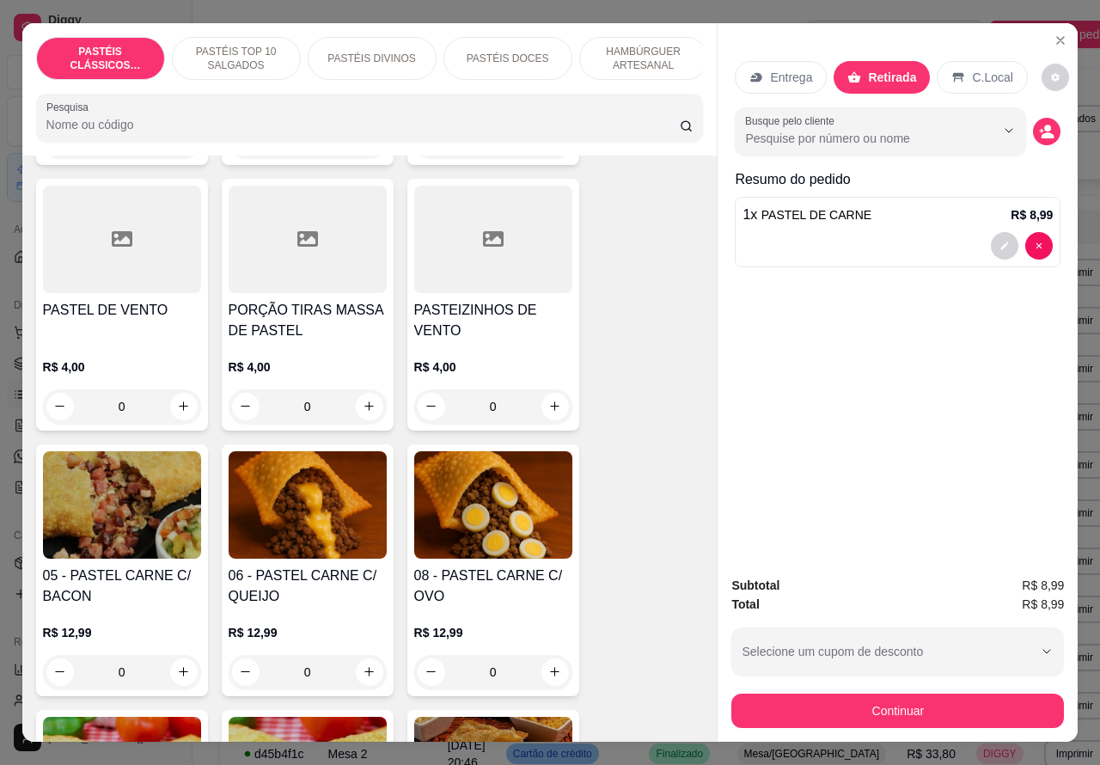
click at [546, 671] on div "0" at bounding box center [493, 672] width 158 height 34
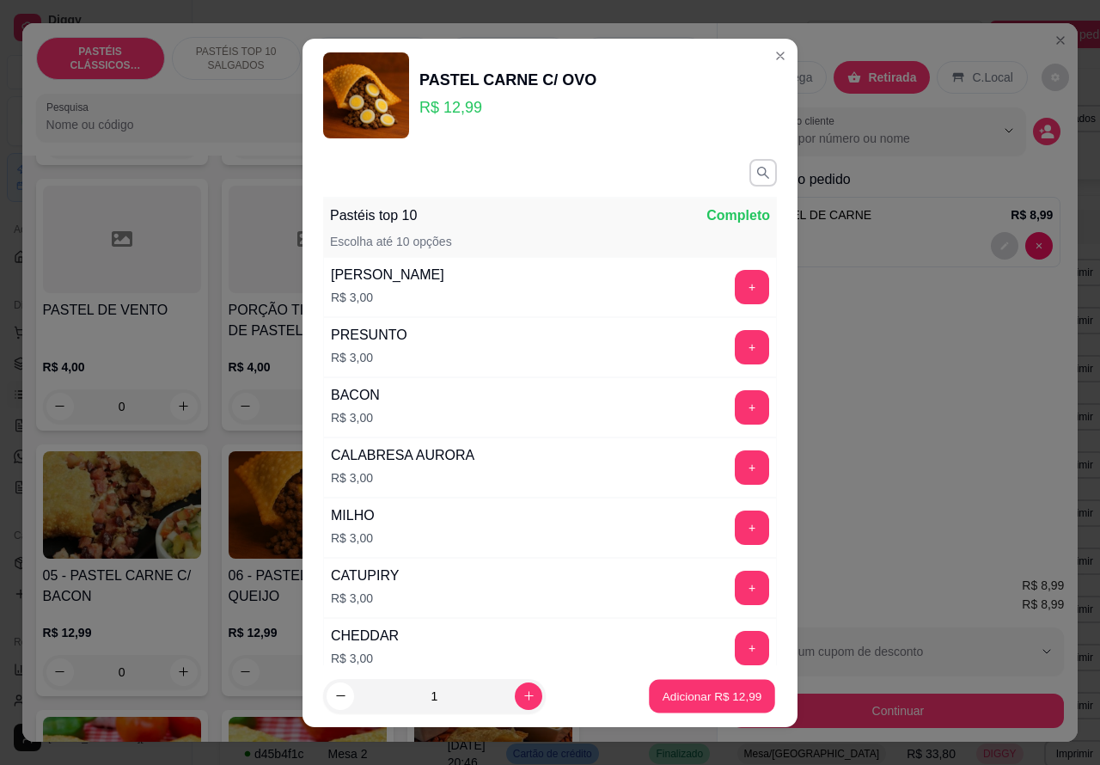
click at [707, 698] on p "Adicionar R$ 12,99" at bounding box center [712, 695] width 100 height 16
type input "1"
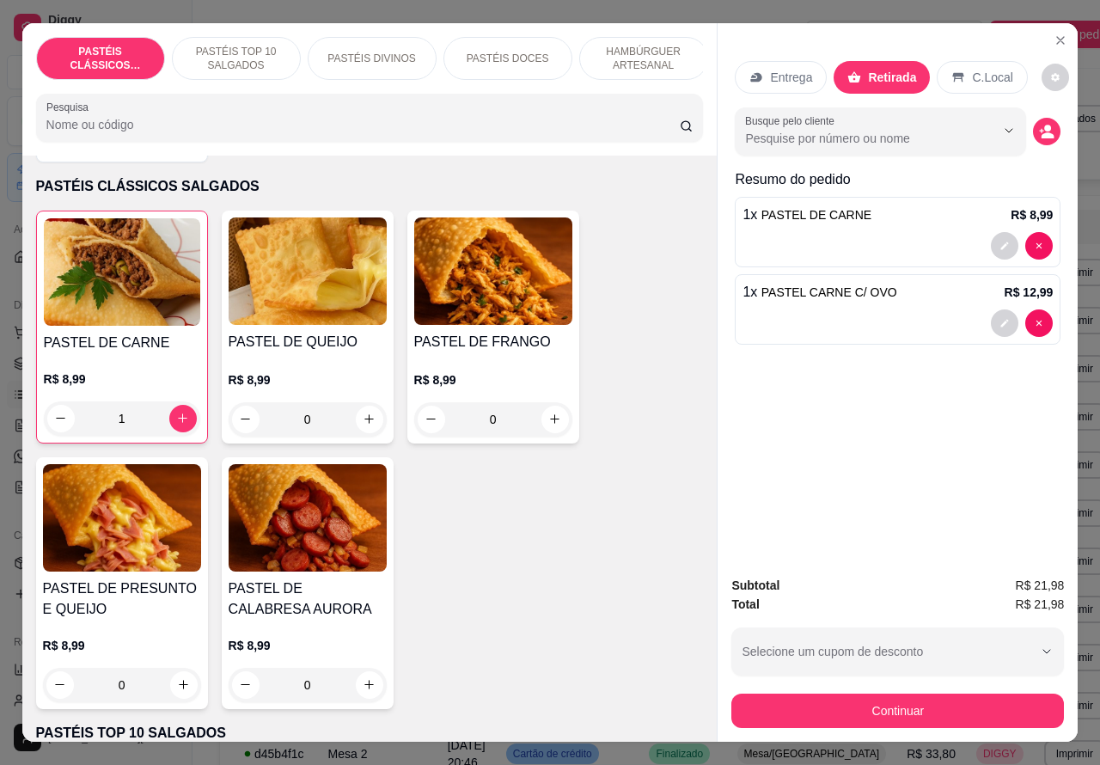
scroll to position [56, 0]
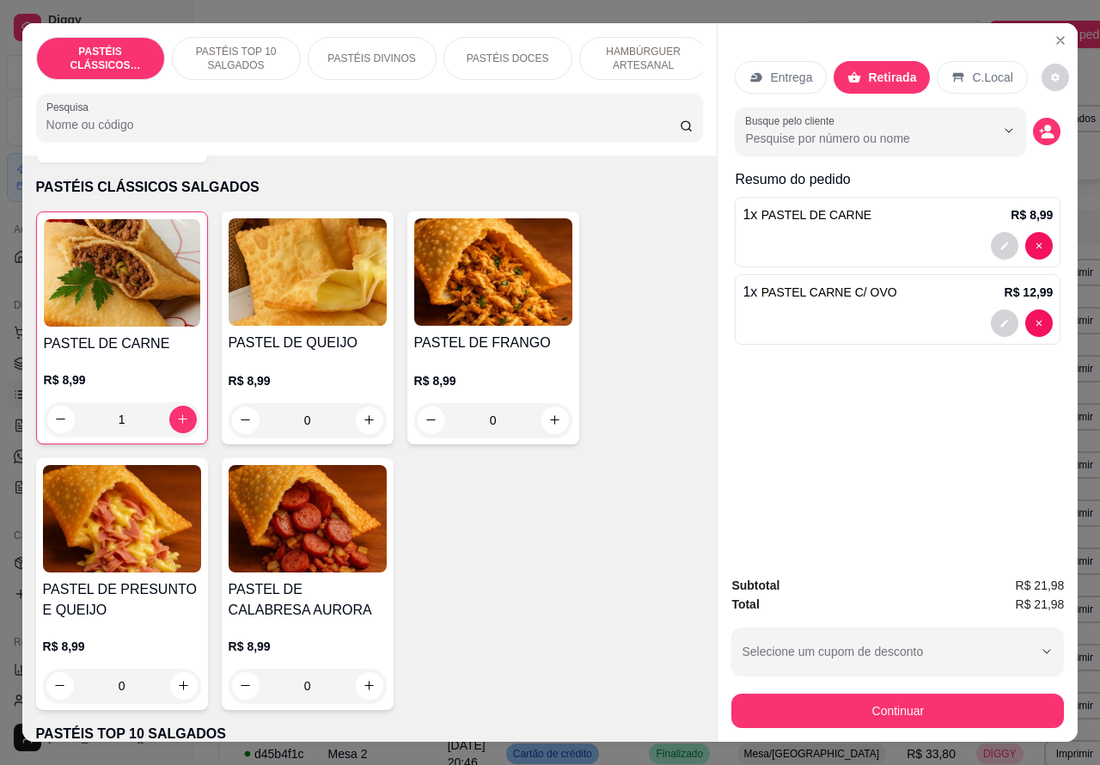
click at [364, 424] on icon "increase-product-quantity" at bounding box center [368, 419] width 9 height 9
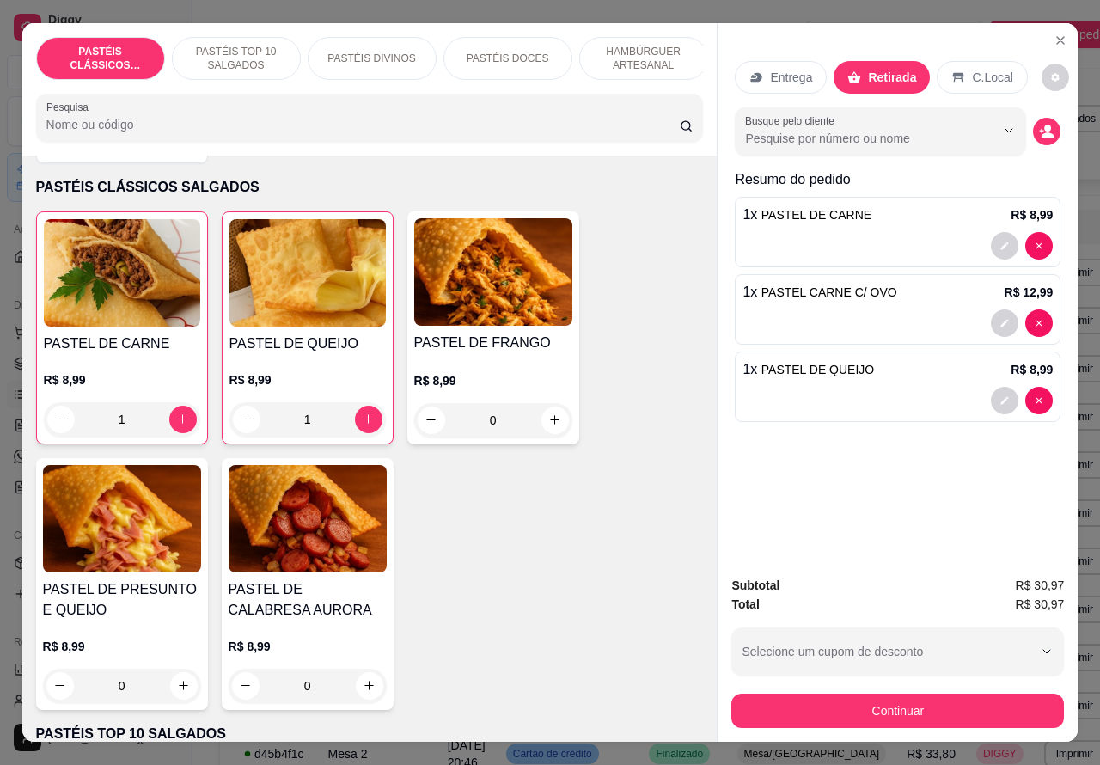
type input "1"
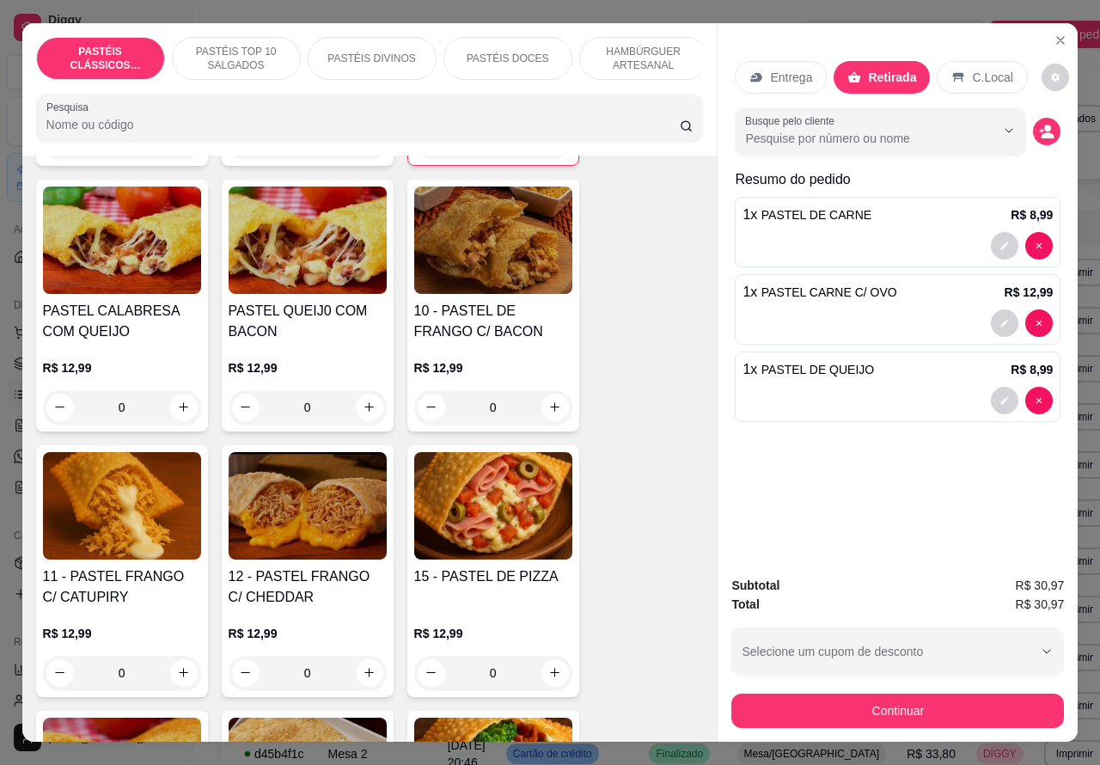
scroll to position [1553, 0]
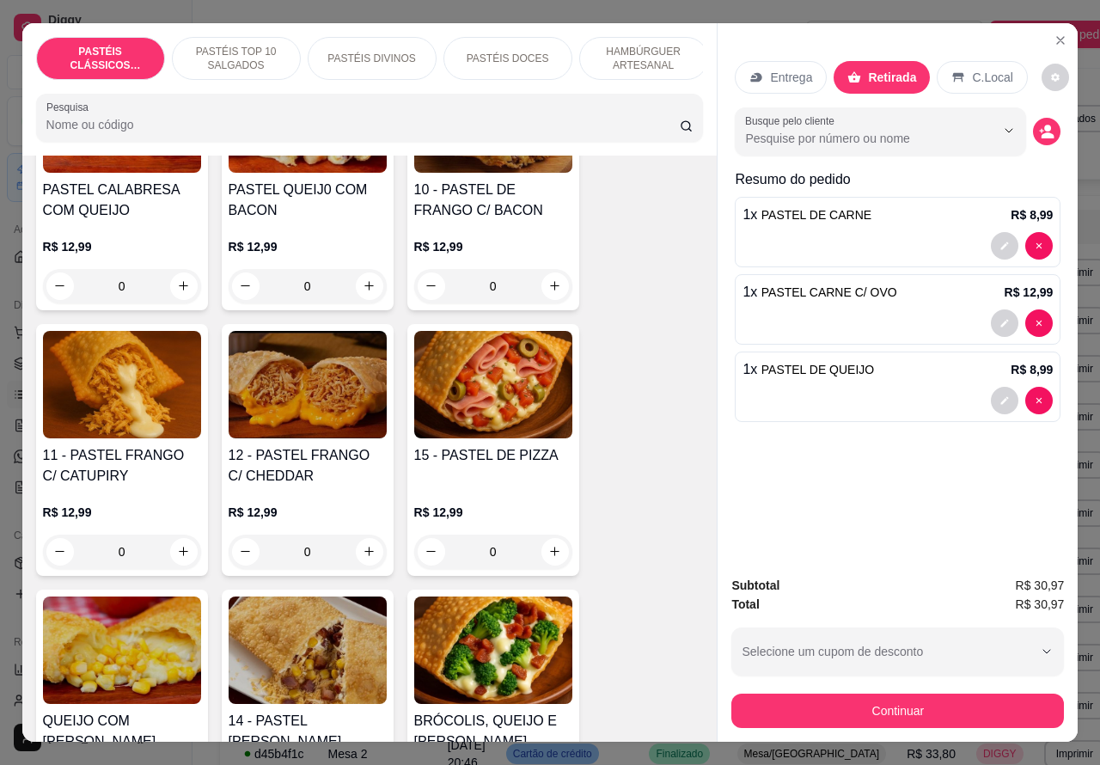
click at [543, 551] on div "0" at bounding box center [493, 551] width 158 height 34
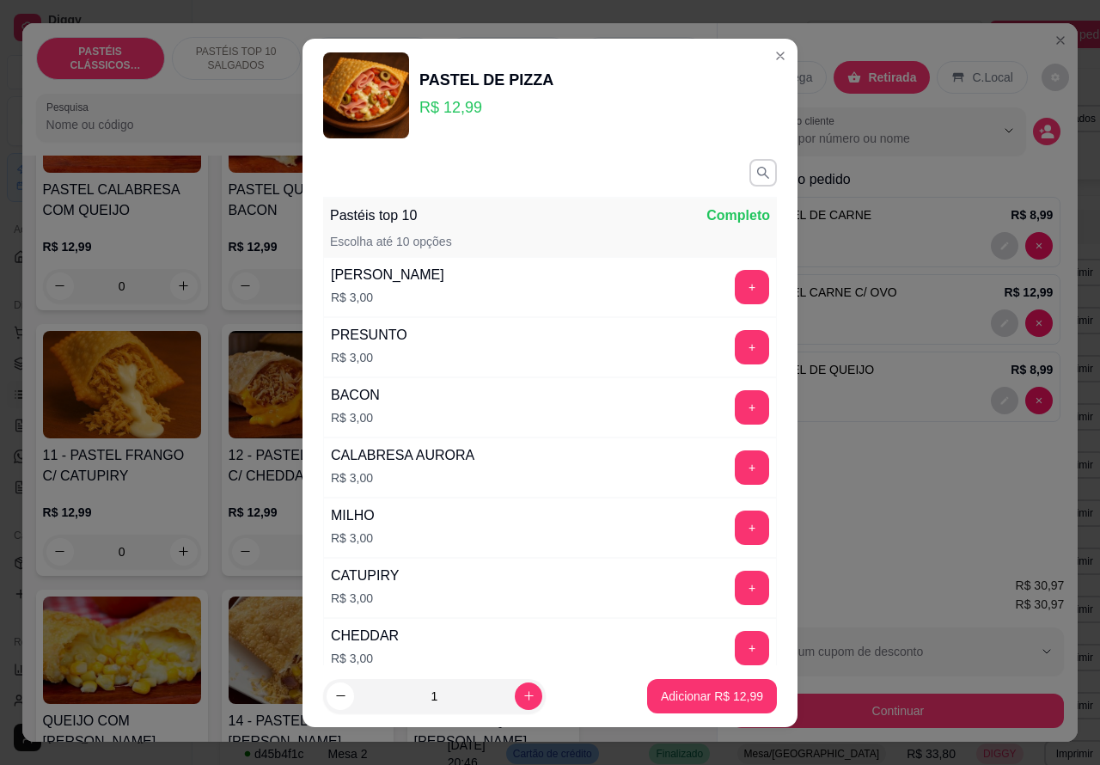
click at [719, 694] on p "Adicionar R$ 12,99" at bounding box center [712, 695] width 102 height 17
type input "1"
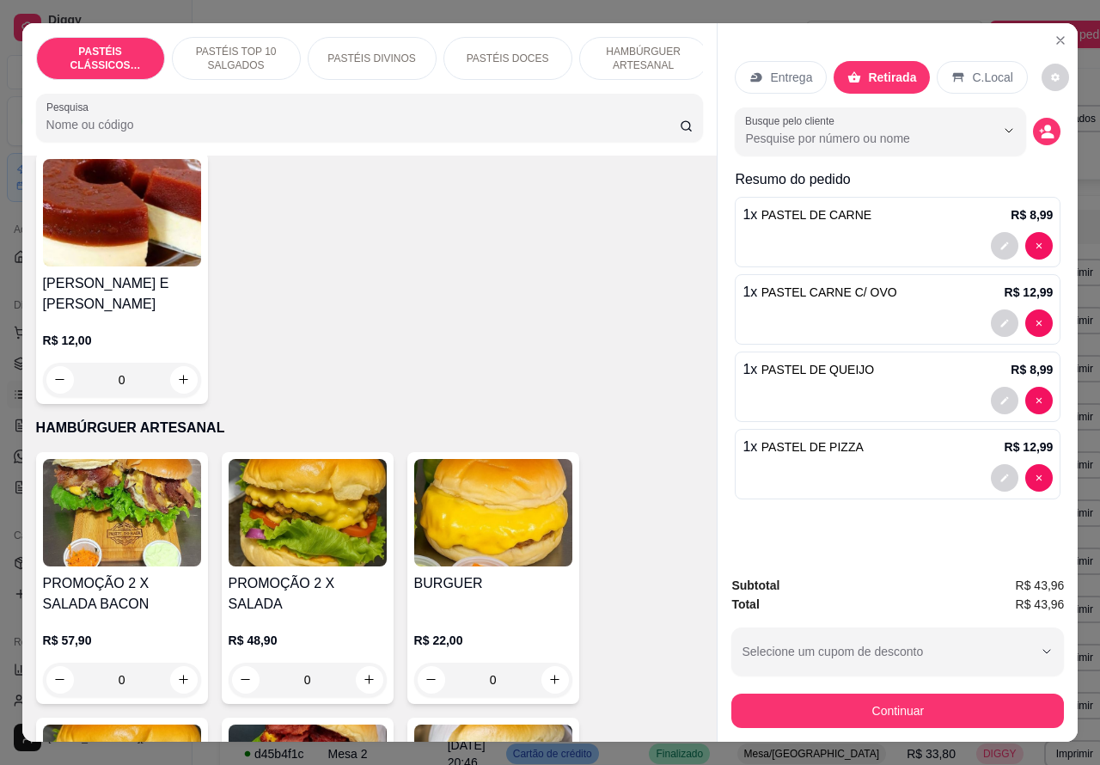
scroll to position [3982, 0]
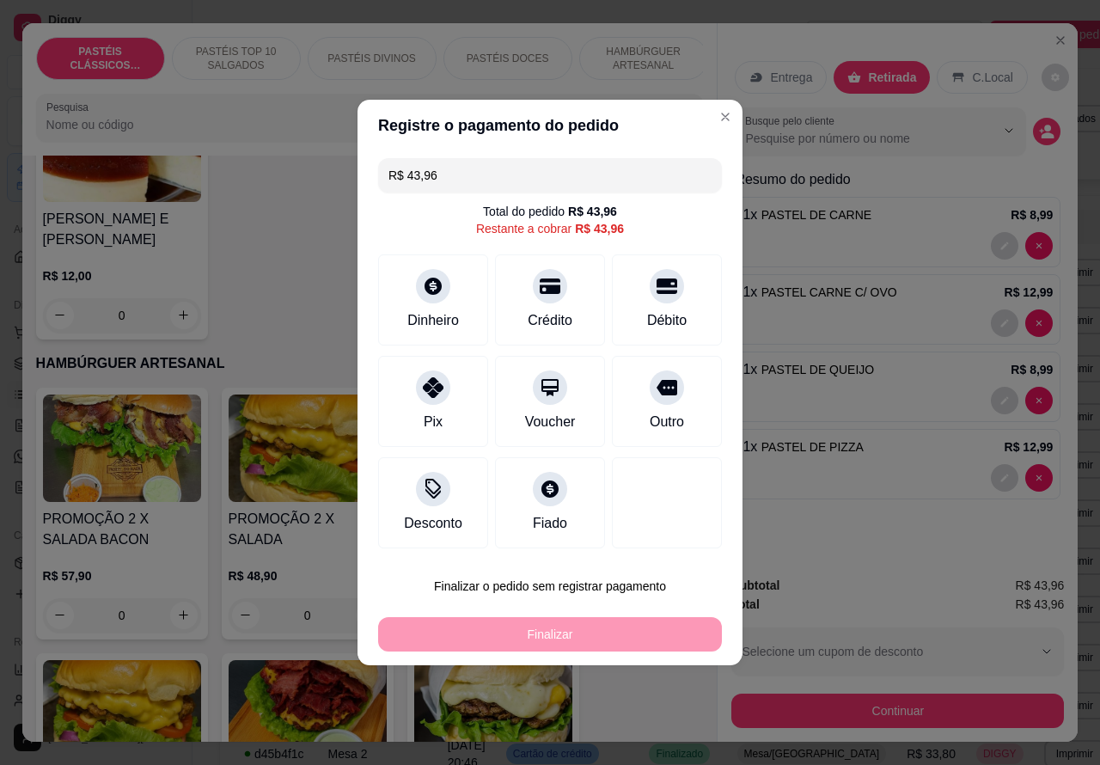
click at [717, 116] on div "Entrega Retirada C.Local Busque pelo cliente Resumo do pedido 1 x PASTEL DE CAR…" at bounding box center [897, 382] width 361 height 719
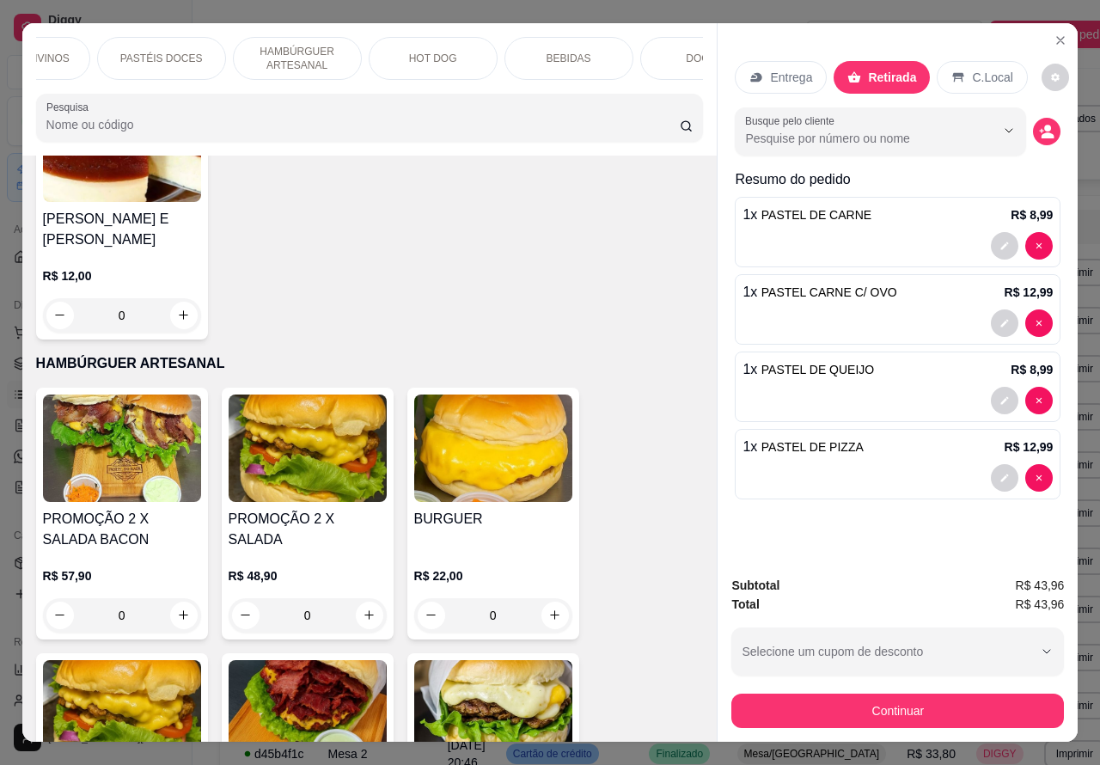
scroll to position [0, 354]
click at [559, 52] on p "BEBIDAS" at bounding box center [561, 59] width 45 height 14
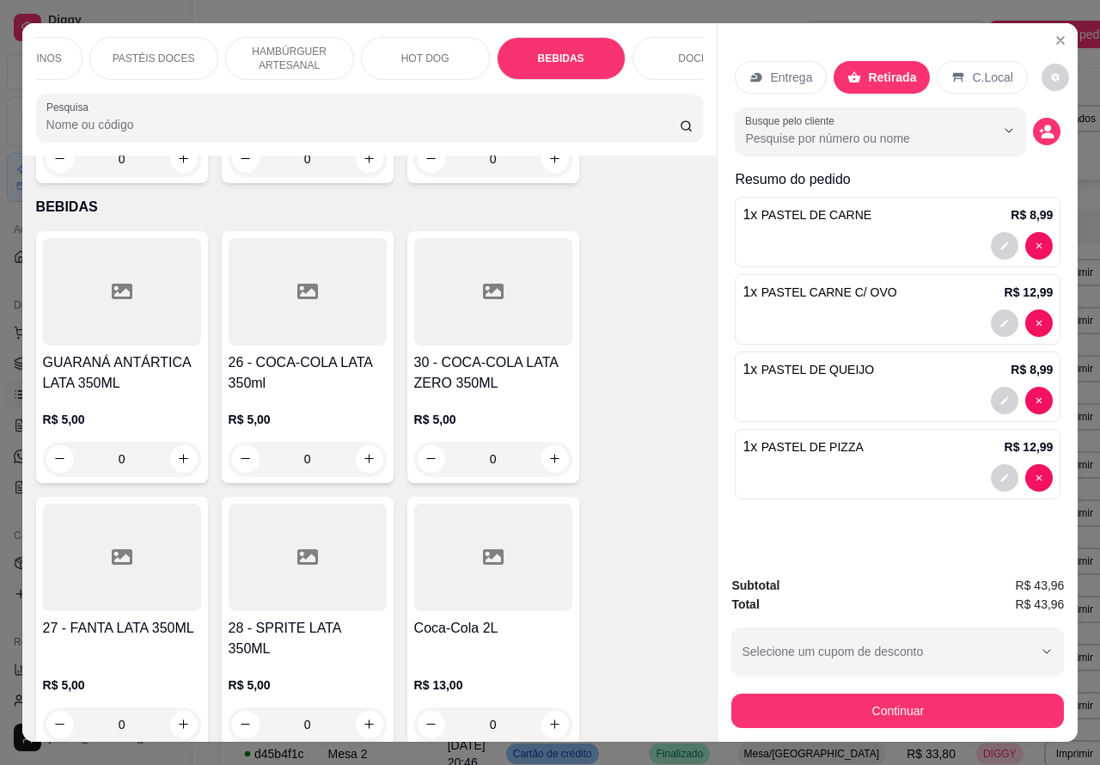
scroll to position [40, 0]
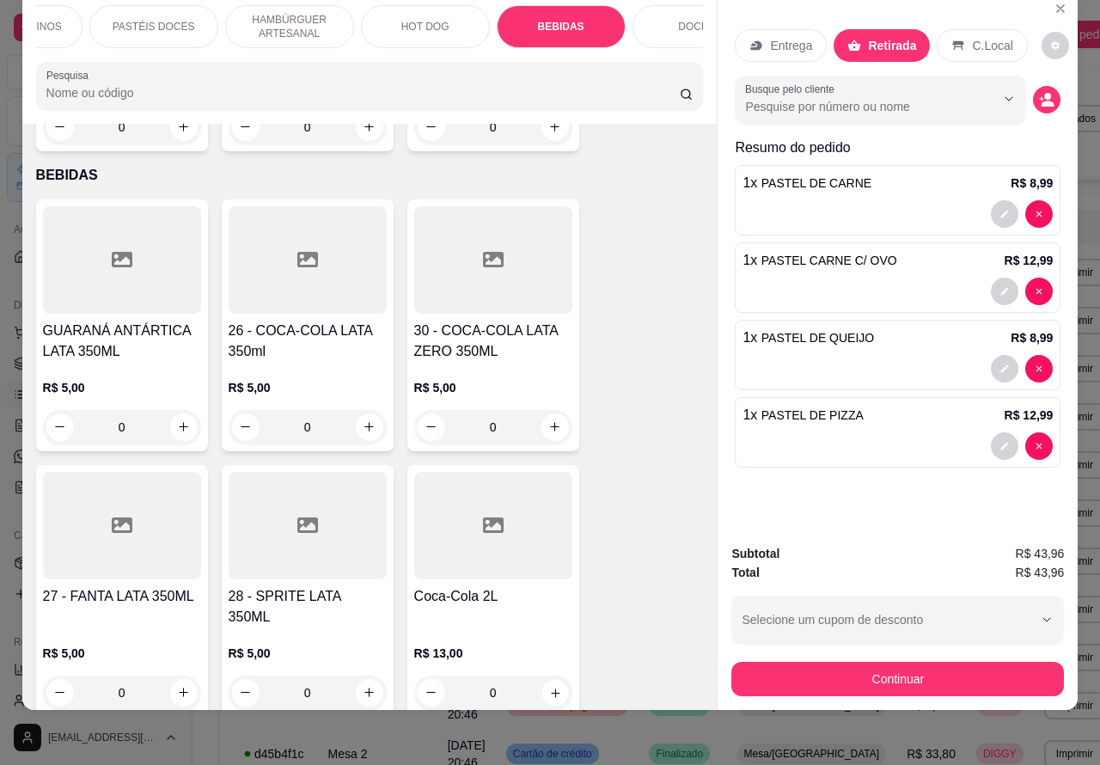
click at [548, 686] on icon "increase-product-quantity" at bounding box center [554, 692] width 13 height 13
type input "1"
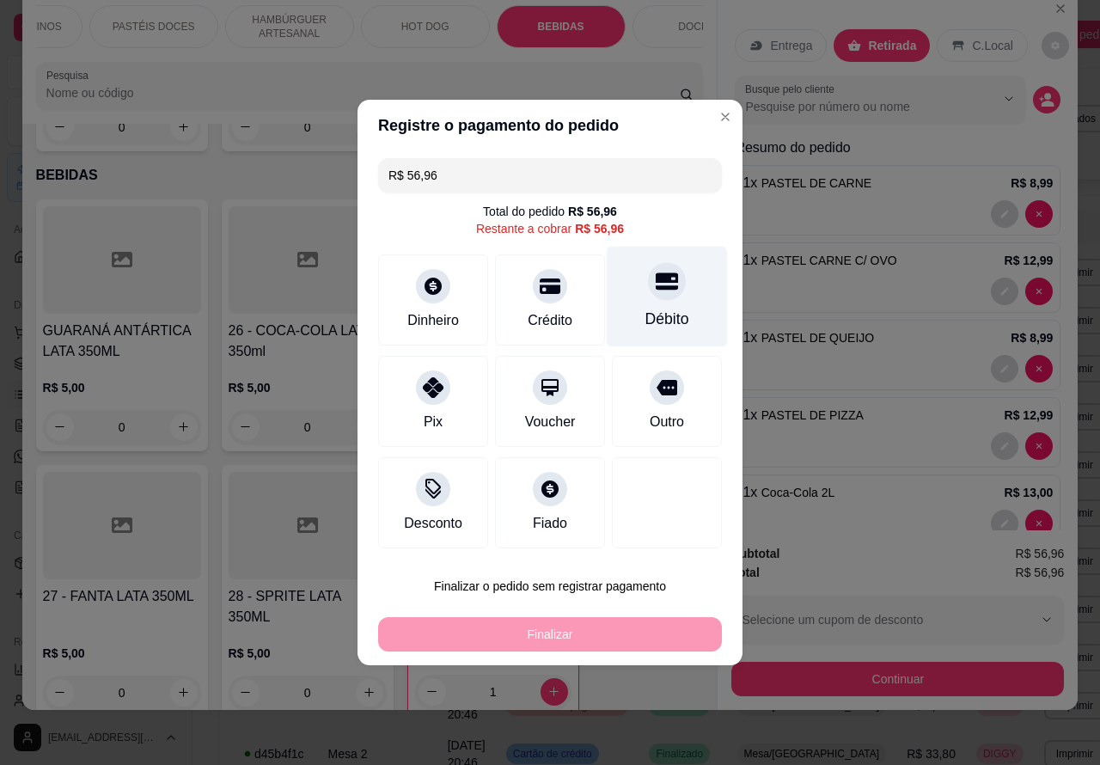
click at [658, 296] on div at bounding box center [667, 281] width 38 height 38
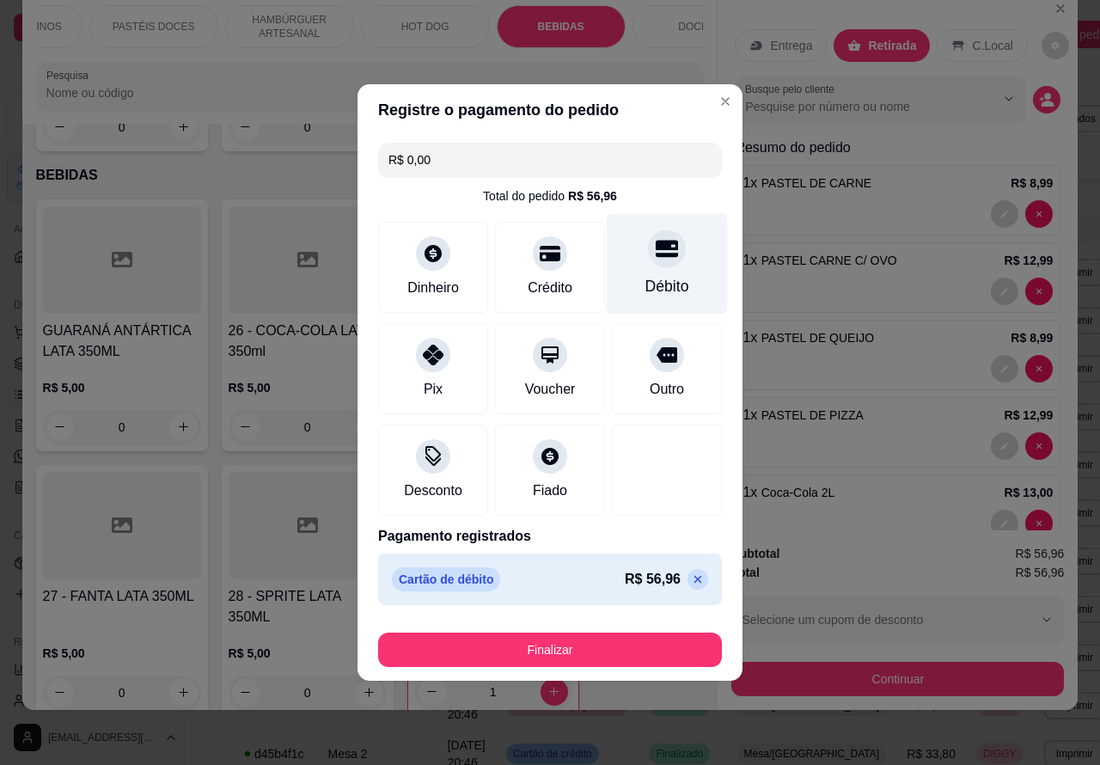
type input "R$ 0,00"
click at [668, 641] on button "Finalizar" at bounding box center [550, 649] width 344 height 34
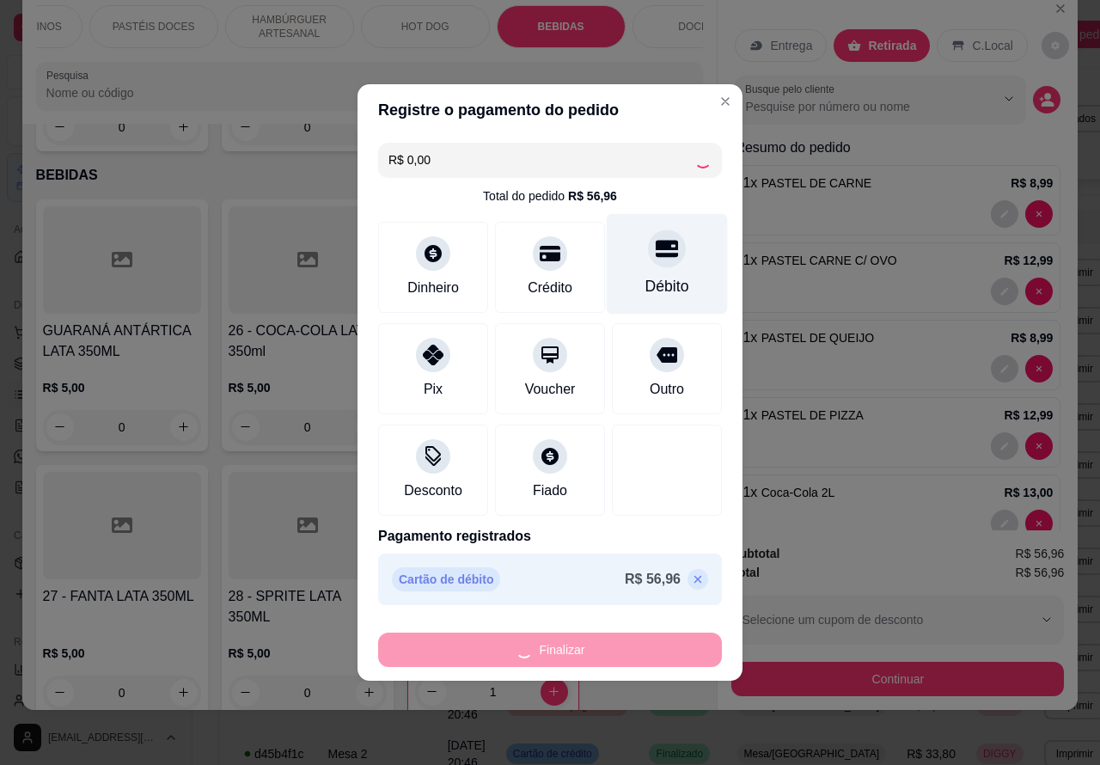
type input "0"
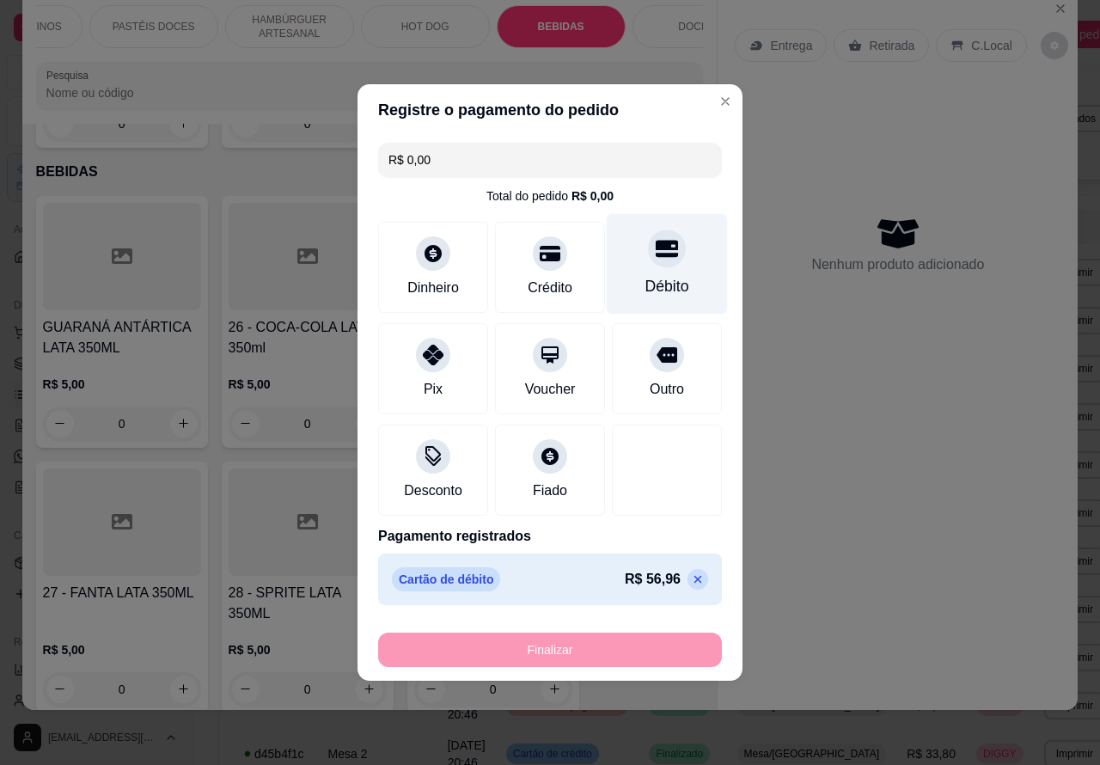
type input "-R$ 56,96"
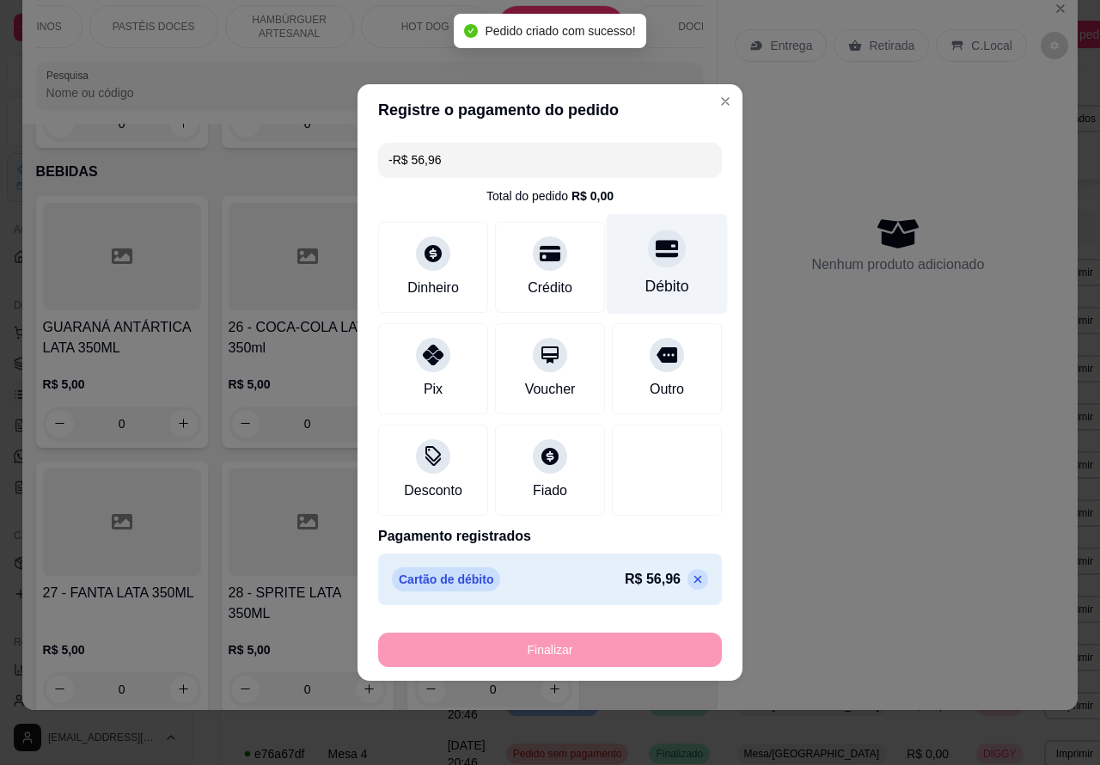
scroll to position [5972, 0]
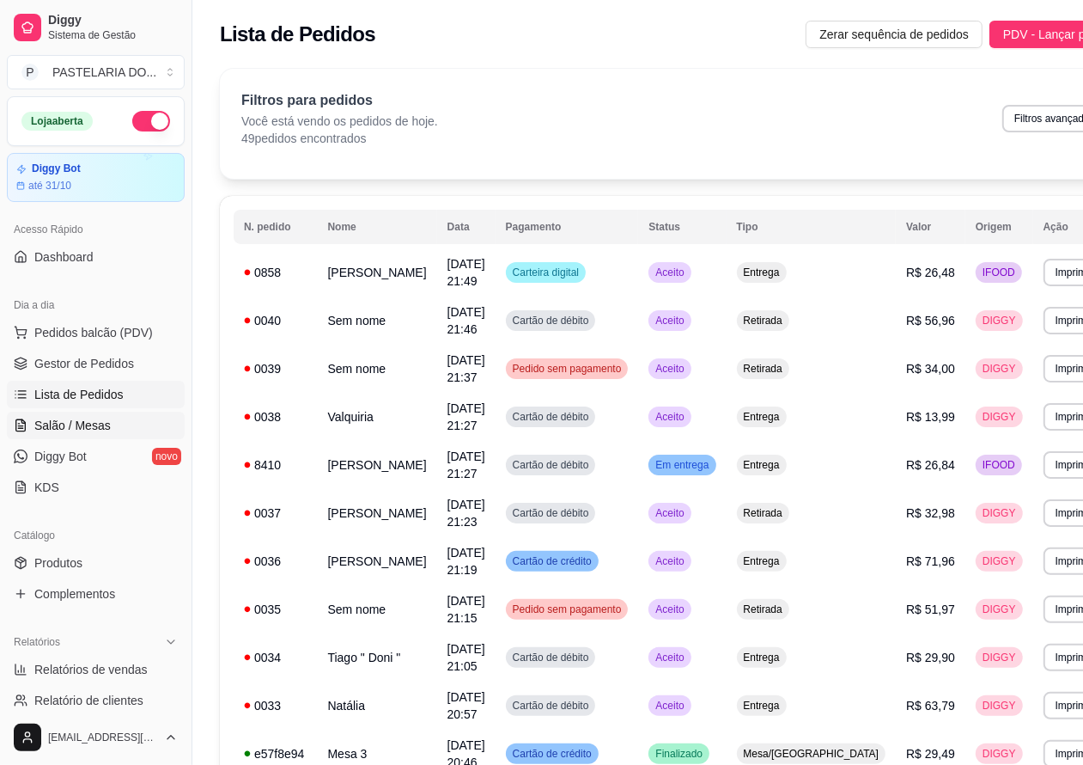
click at [112, 426] on link "Salão / Mesas" at bounding box center [96, 425] width 178 height 27
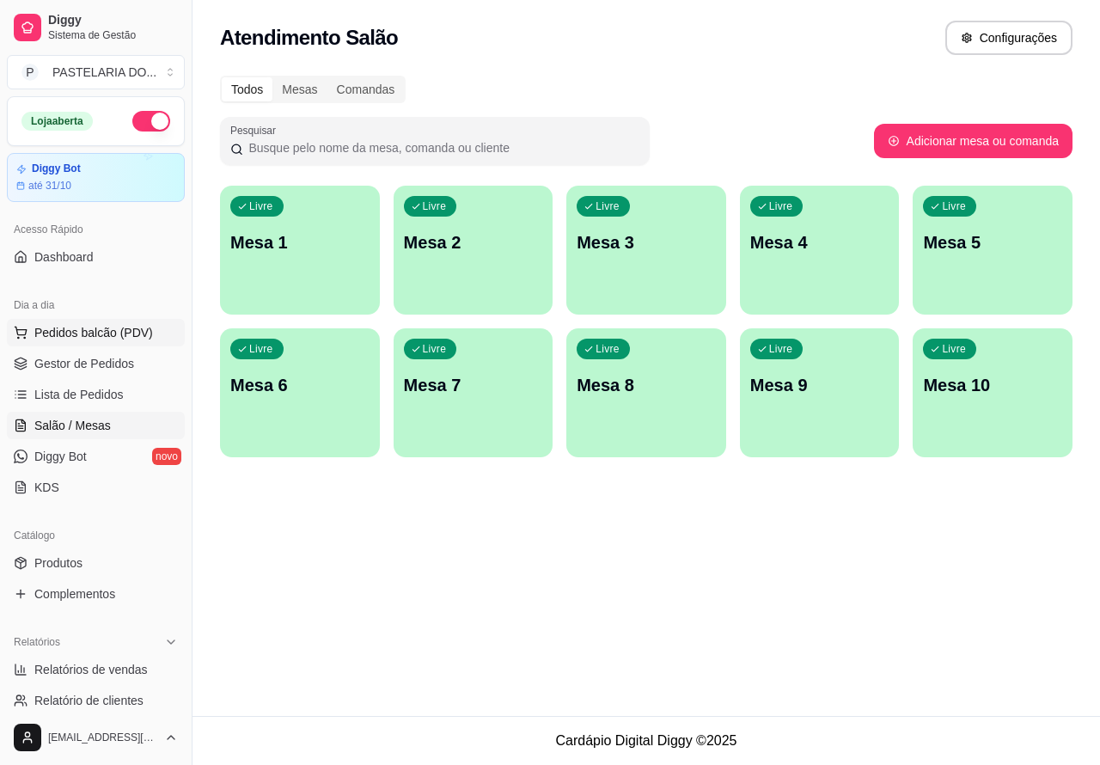
click at [135, 331] on span "Pedidos balcão (PDV)" at bounding box center [93, 332] width 119 height 17
click at [161, 324] on img at bounding box center [122, 327] width 158 height 107
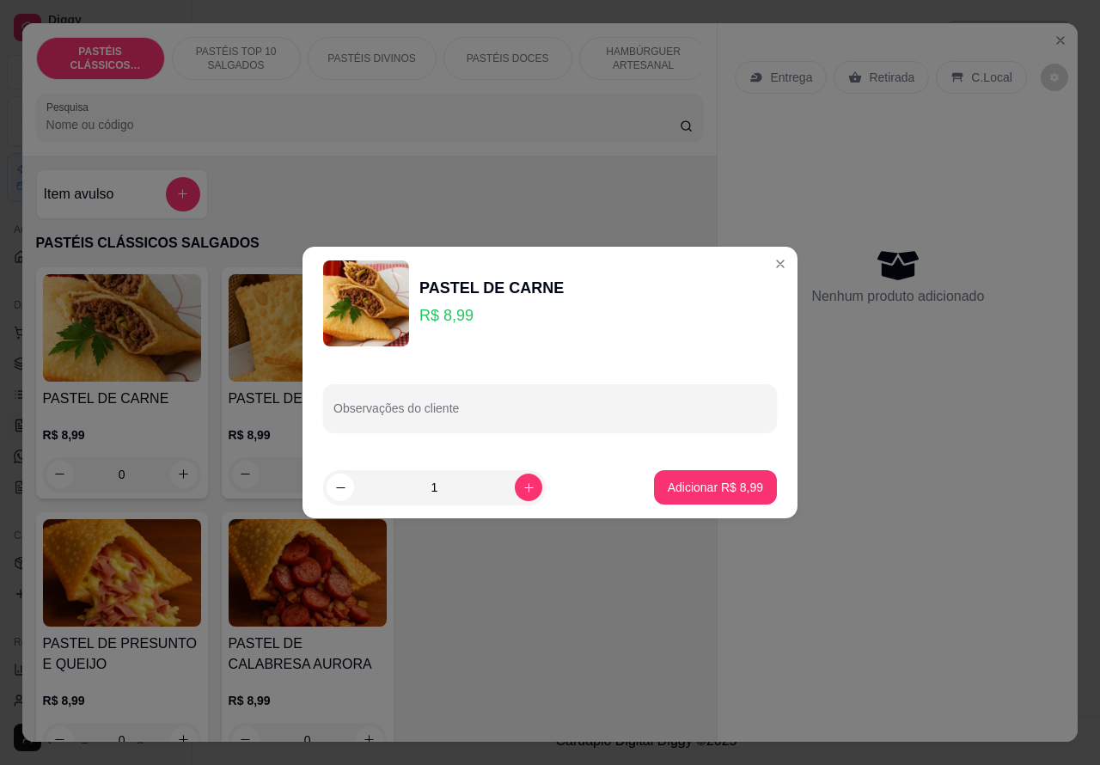
click at [763, 263] on div "Nenhum produto adicionado" at bounding box center [898, 275] width 326 height 337
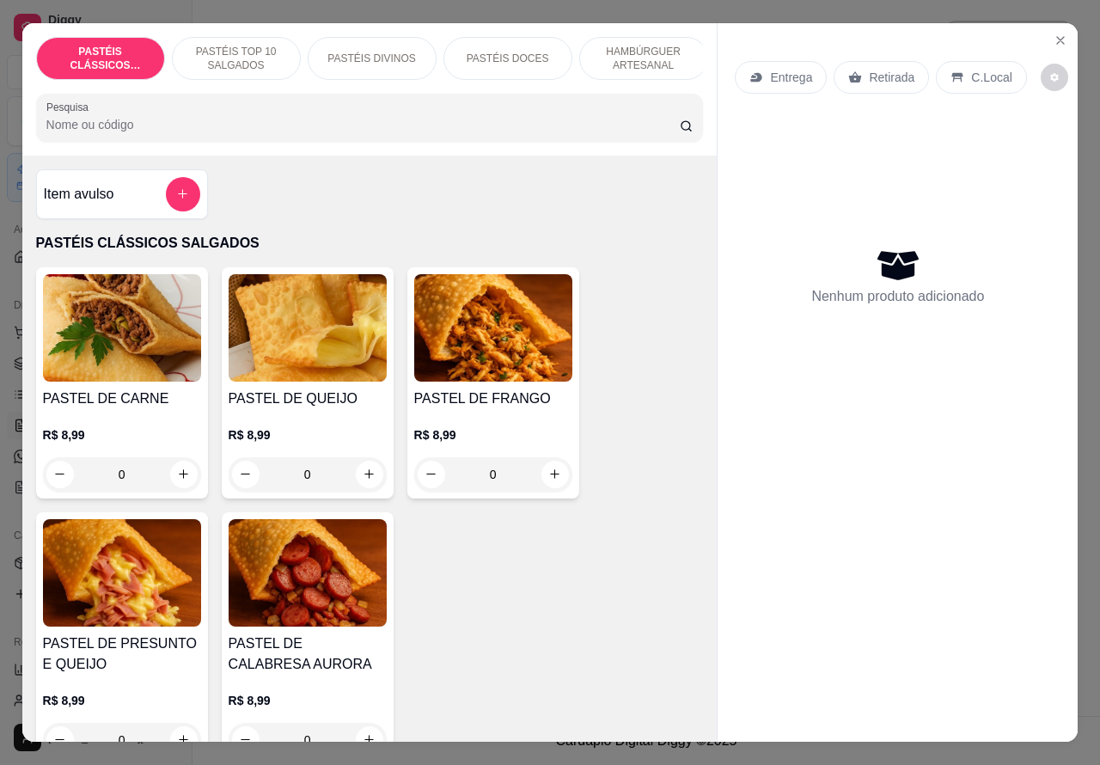
click at [780, 70] on p "Entrega" at bounding box center [791, 77] width 42 height 17
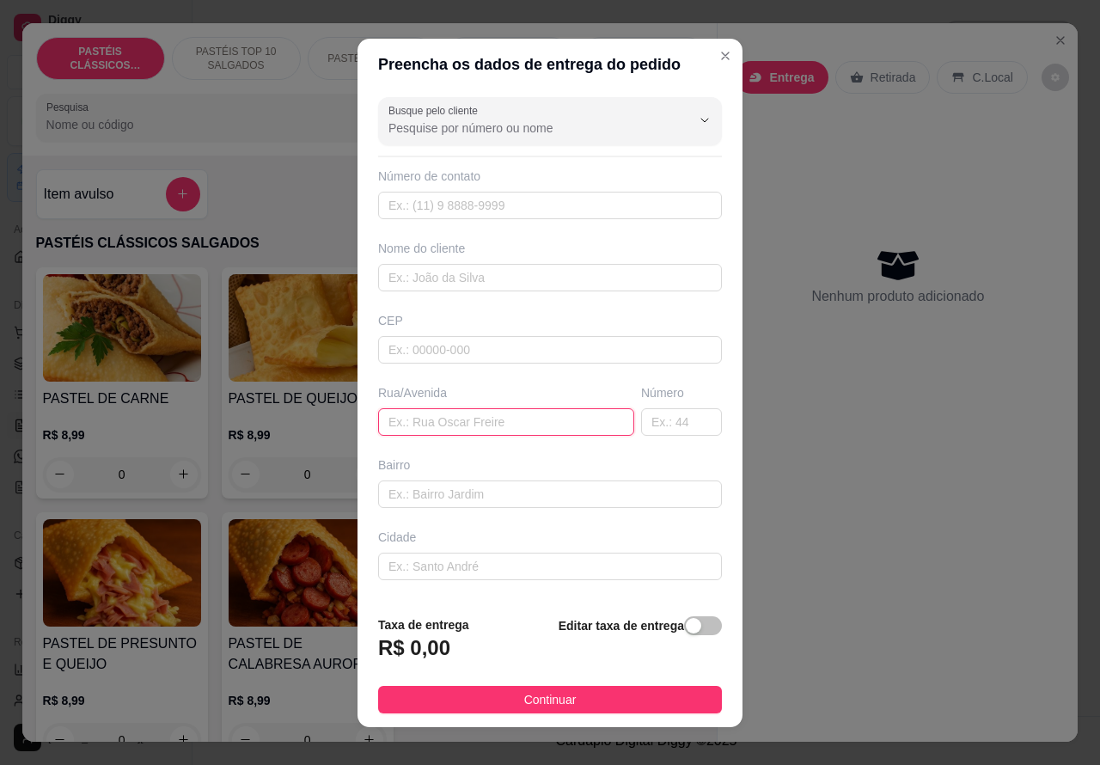
paste input "[PERSON_NAME]"
type input "[PERSON_NAME]"
click at [645, 415] on input "text" at bounding box center [681, 421] width 81 height 27
type input "128"
click at [686, 633] on div "button" at bounding box center [693, 625] width 15 height 15
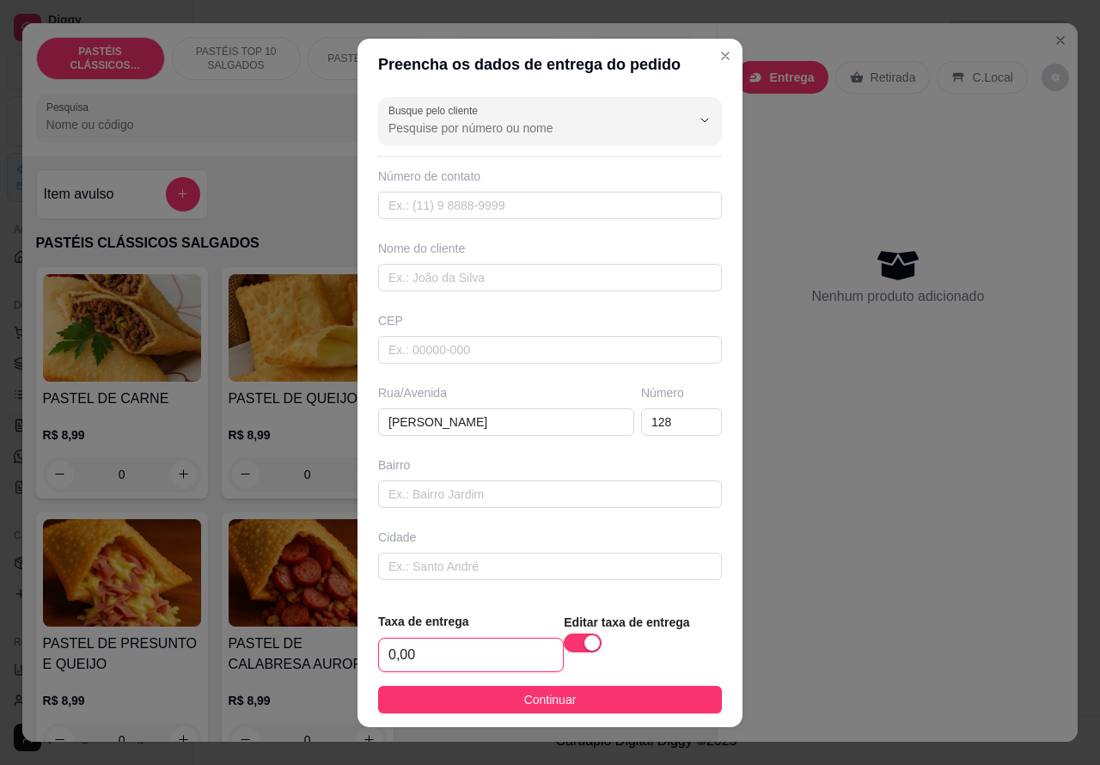
click at [383, 659] on input "0,00" at bounding box center [471, 654] width 184 height 33
click at [451, 658] on input "0,00" at bounding box center [471, 654] width 184 height 33
type input "1,00"
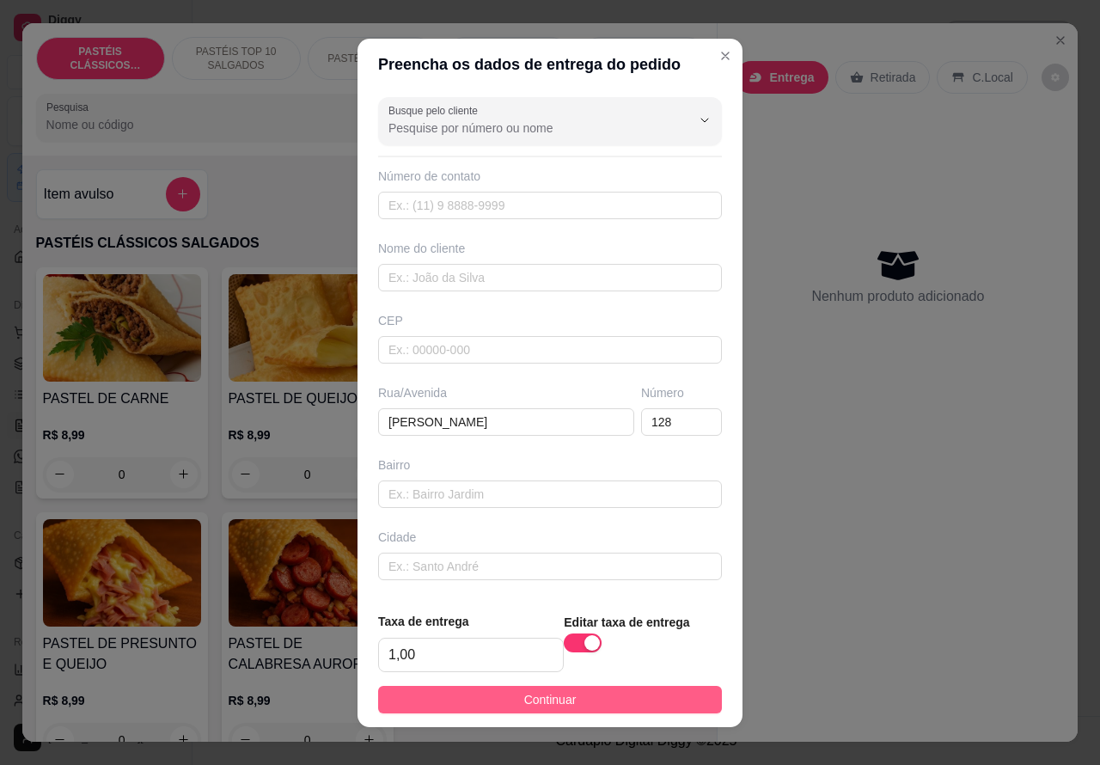
click at [637, 698] on button "Continuar" at bounding box center [550, 699] width 344 height 27
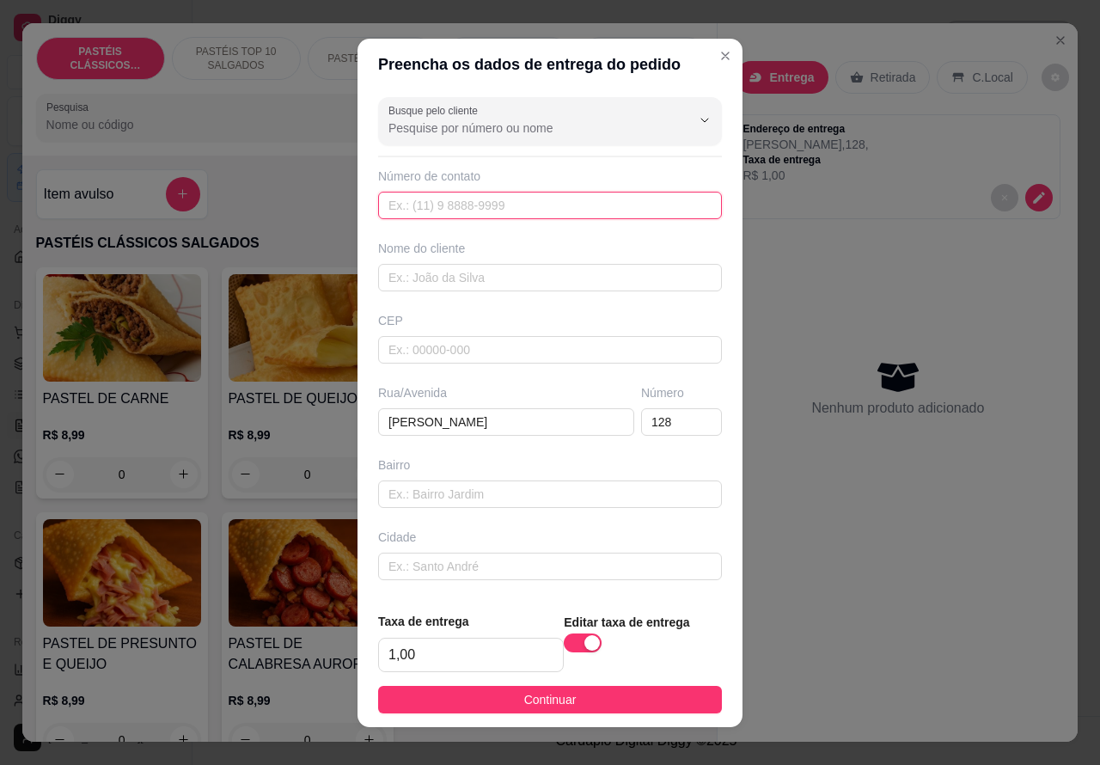
paste input "[PHONE_NUMBER]"
type input "[PHONE_NUMBER]"
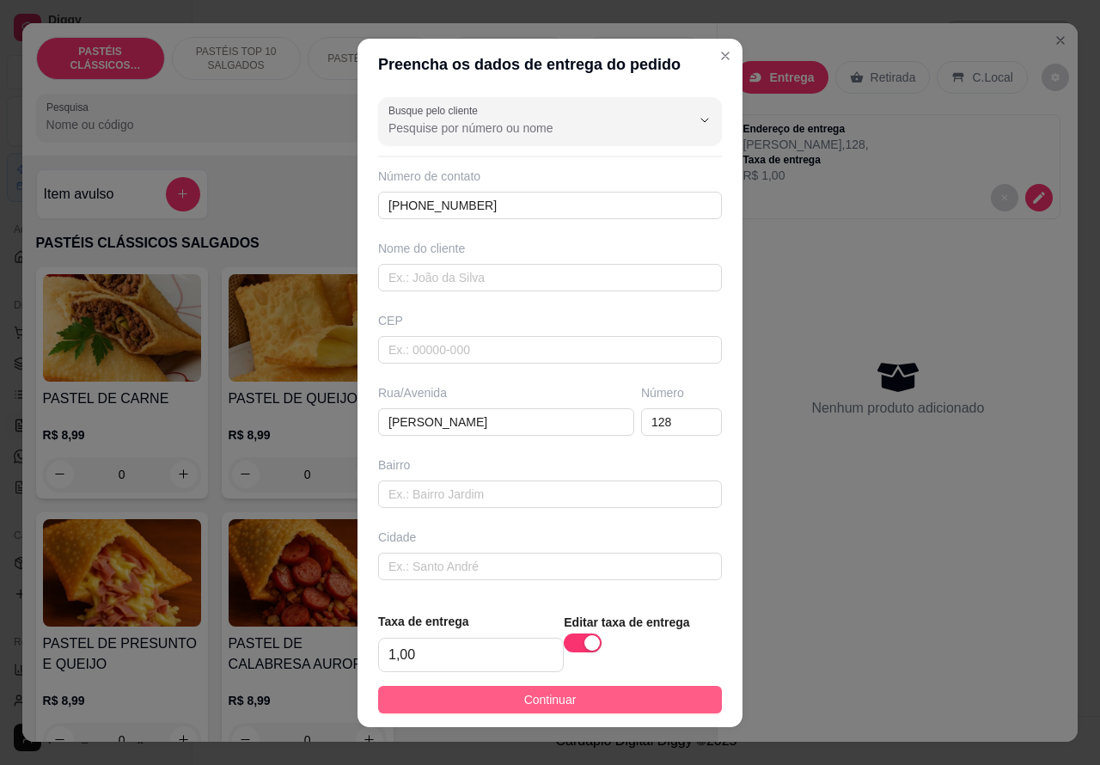
click at [638, 703] on button "Continuar" at bounding box center [550, 699] width 344 height 27
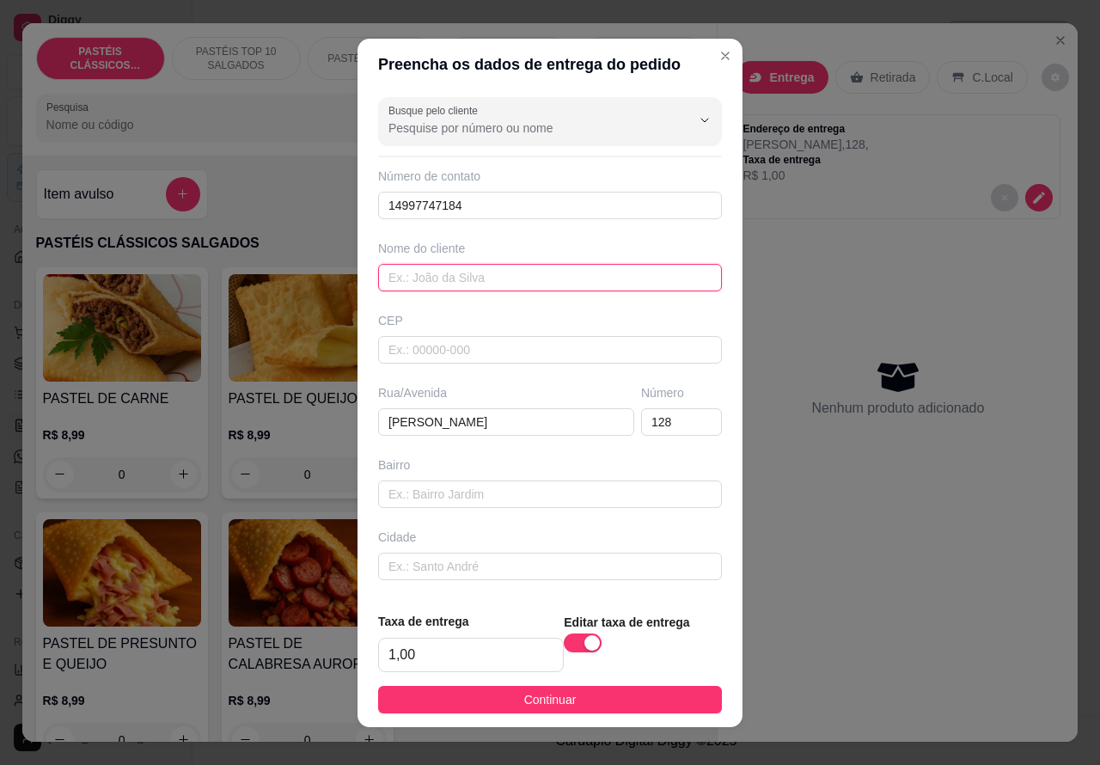
click at [460, 282] on input "text" at bounding box center [550, 277] width 344 height 27
type input "s"
type input "[PERSON_NAME]"
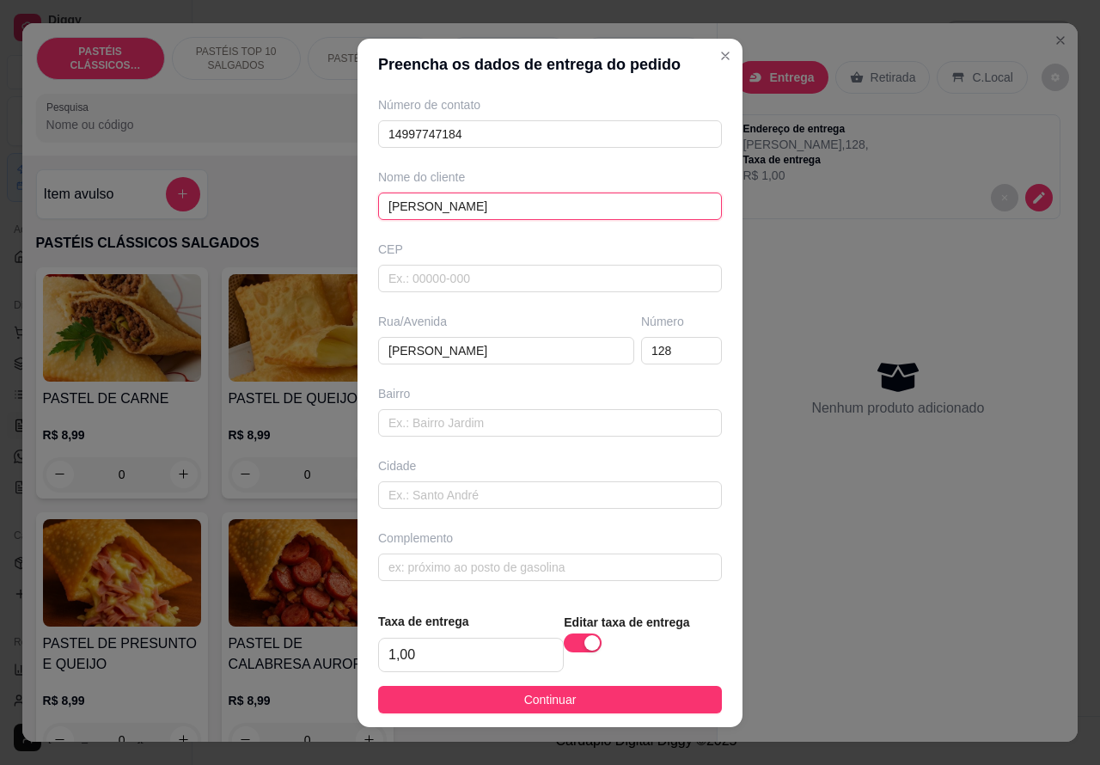
scroll to position [17, 0]
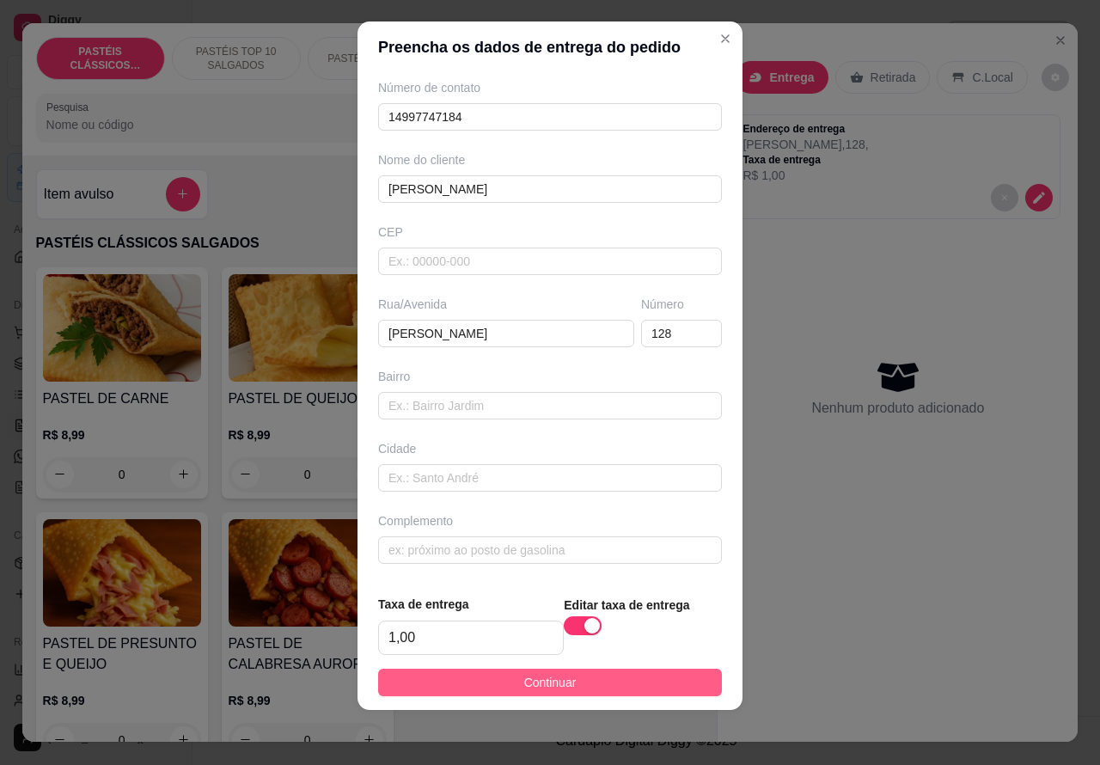
click at [649, 685] on button "Continuar" at bounding box center [550, 681] width 344 height 27
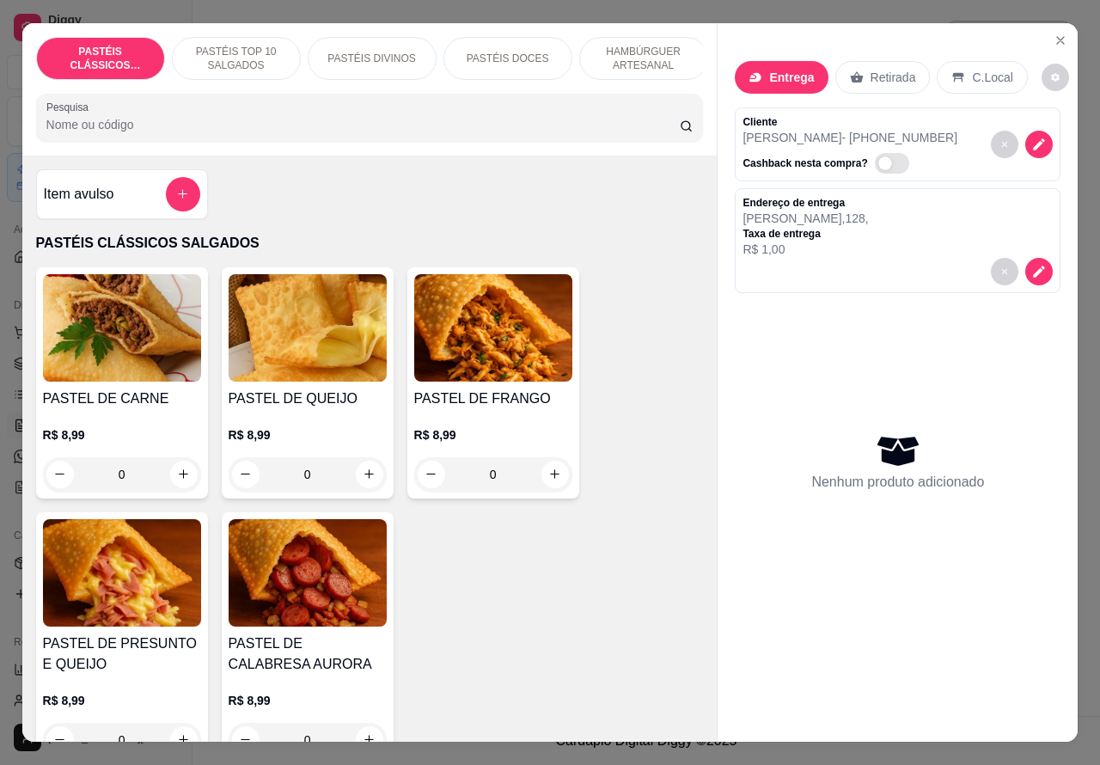
click at [899, 235] on div "Endereço de entrega [PERSON_NAME] , 128 , Taxa de entrega R$ 1,00" at bounding box center [897, 227] width 310 height 62
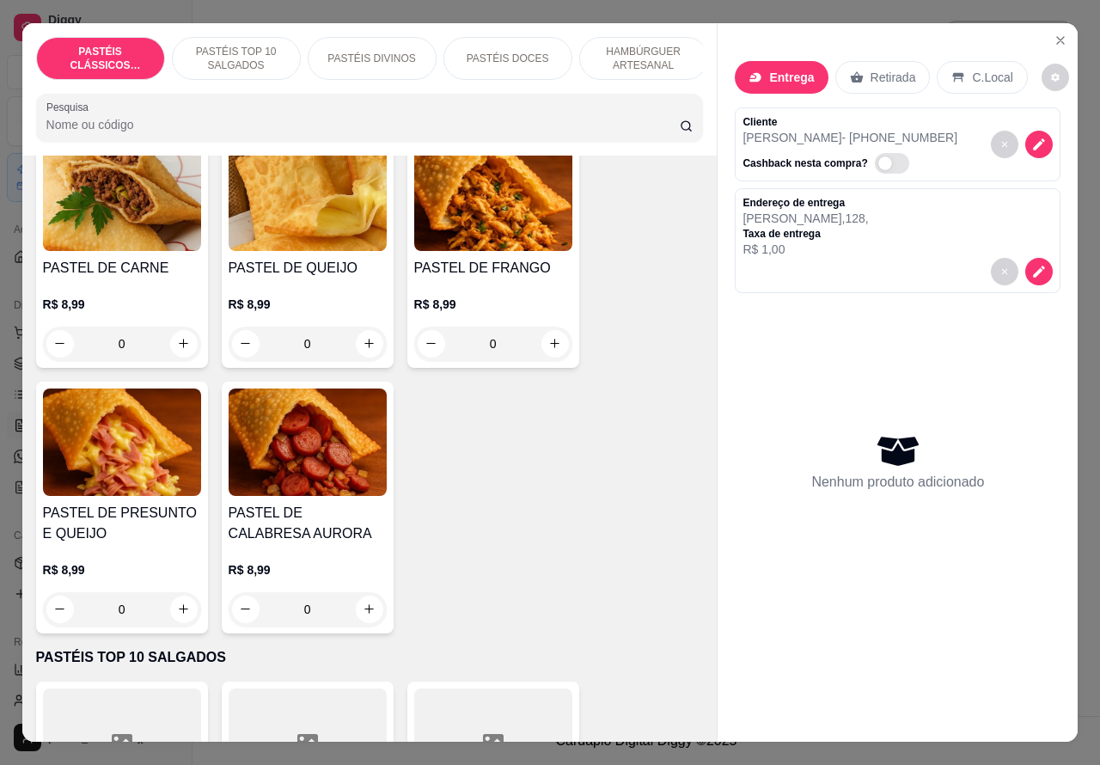
scroll to position [137, 0]
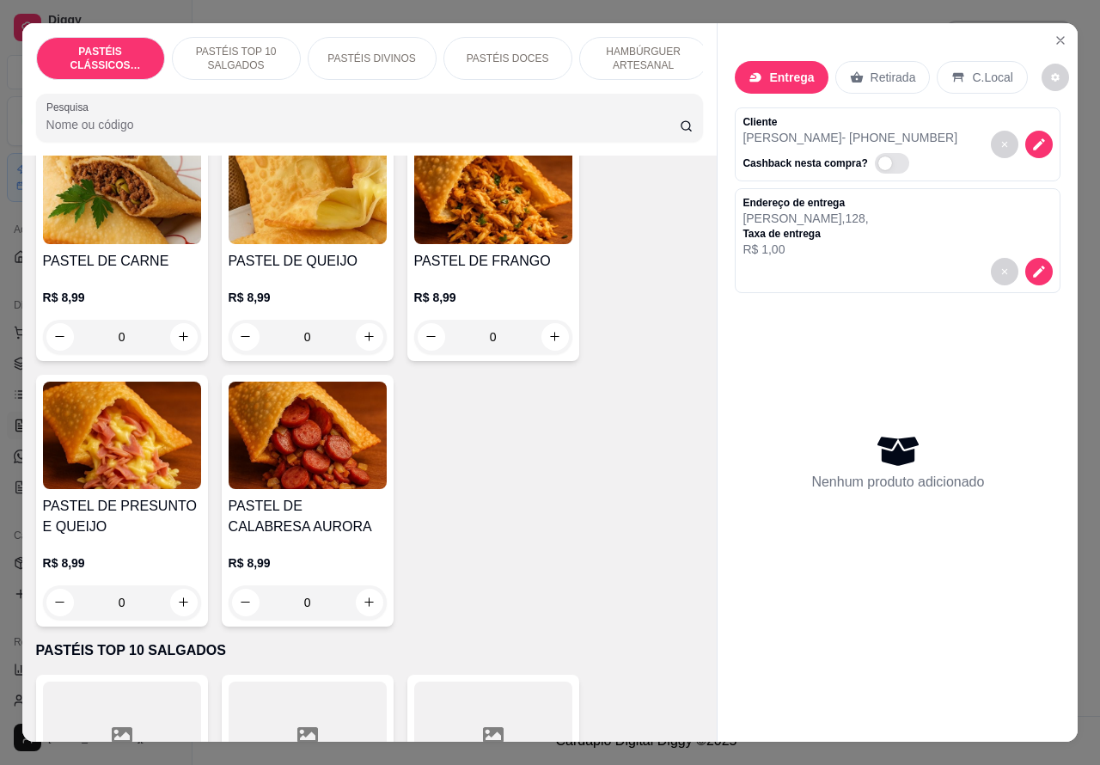
click at [512, 52] on p "PASTÉIS DOCES" at bounding box center [508, 59] width 82 height 14
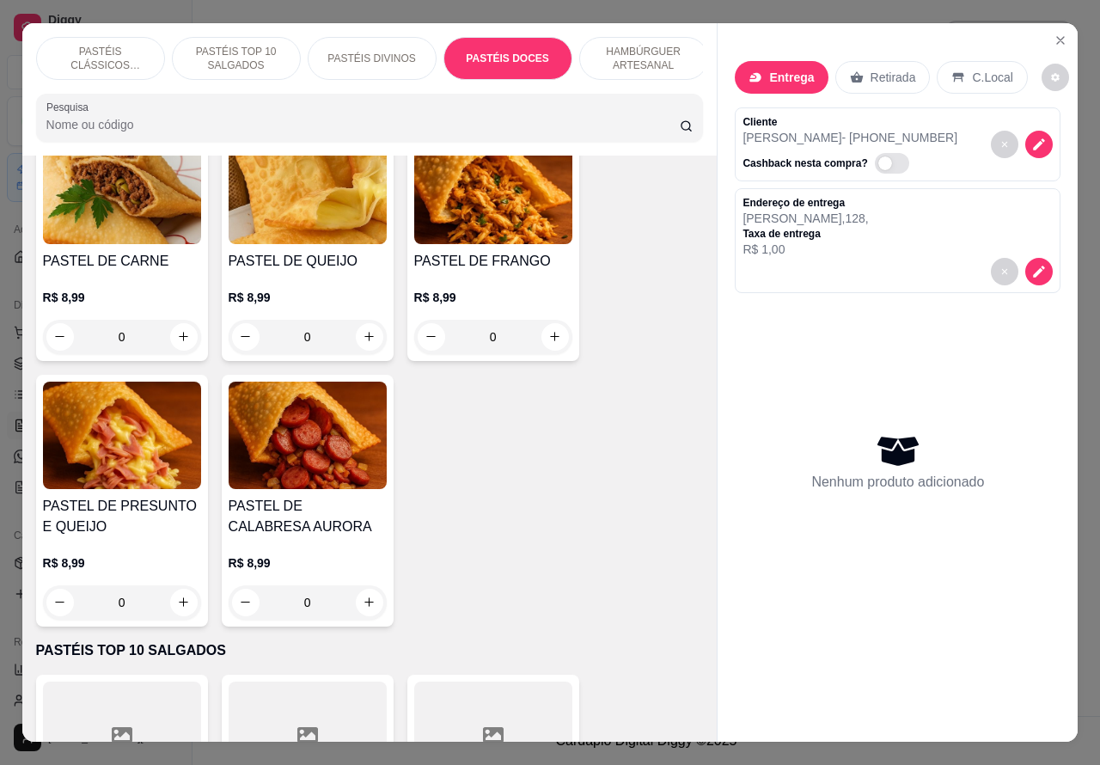
scroll to position [40, 0]
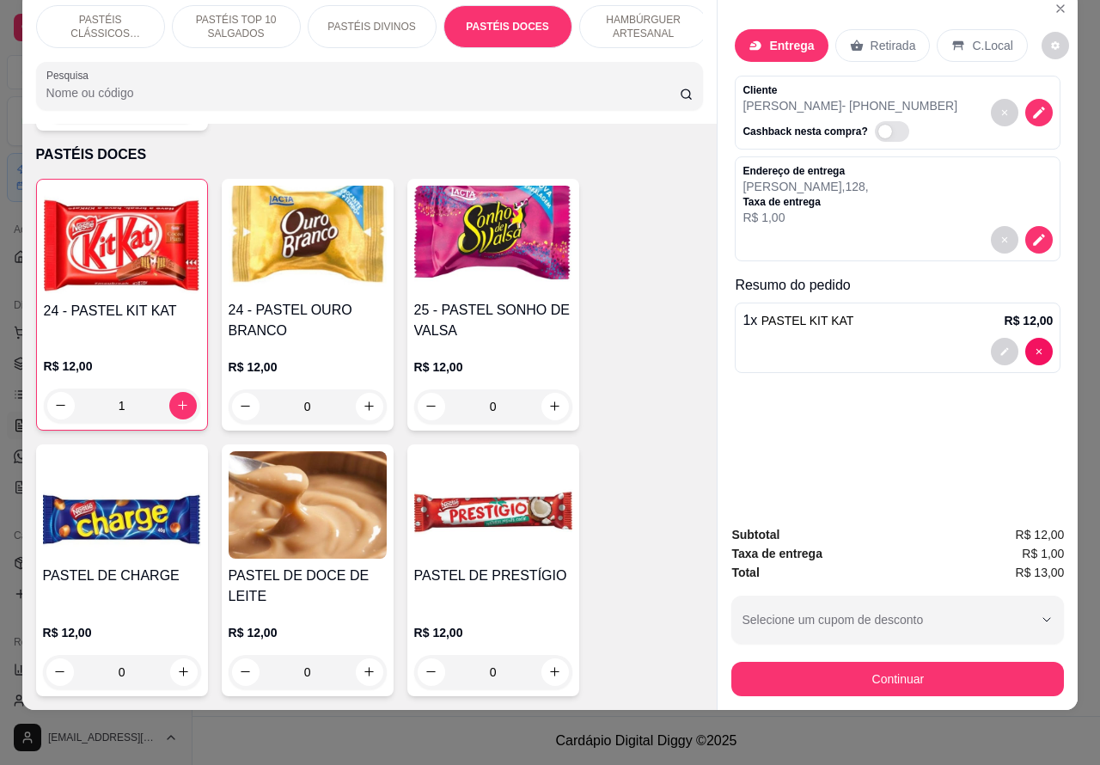
click at [178, 400] on icon "increase-product-quantity" at bounding box center [182, 404] width 9 height 9
click at [181, 392] on button "increase-product-quantity" at bounding box center [182, 405] width 27 height 27
click at [176, 399] on icon "increase-product-quantity" at bounding box center [182, 405] width 13 height 13
type input "2"
click at [367, 393] on button "increase-product-quantity" at bounding box center [369, 406] width 27 height 27
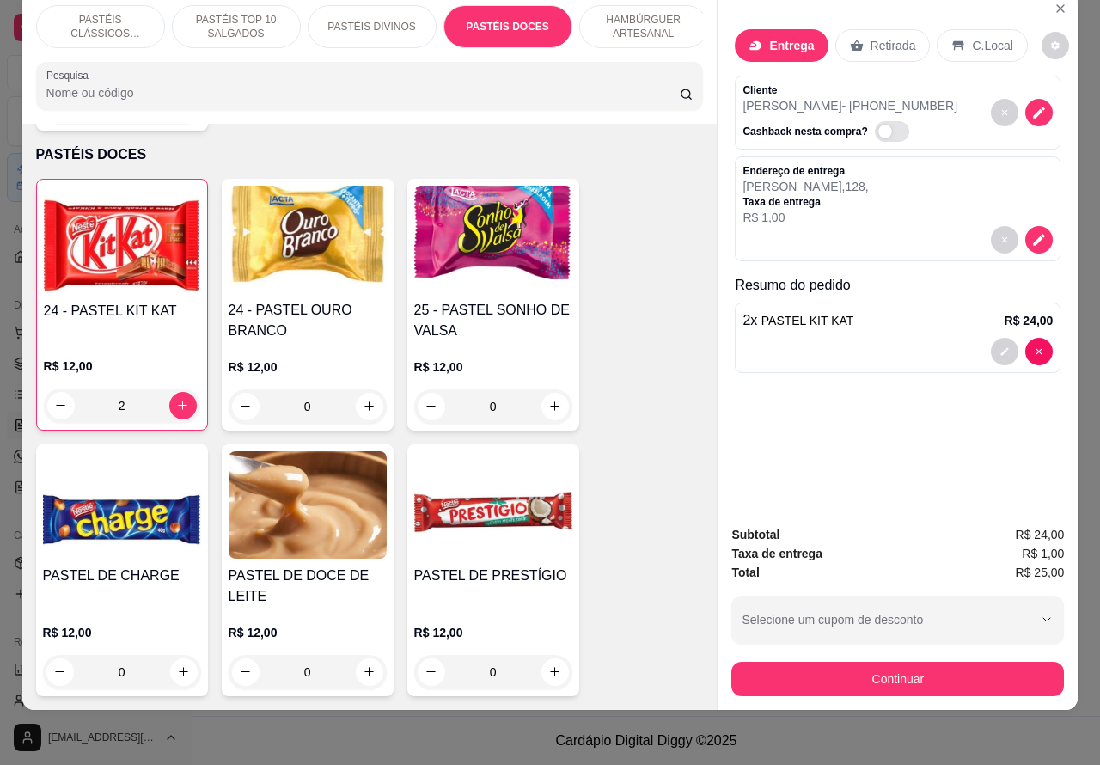
click at [363, 399] on icon "increase-product-quantity" at bounding box center [369, 405] width 13 height 13
type input "1"
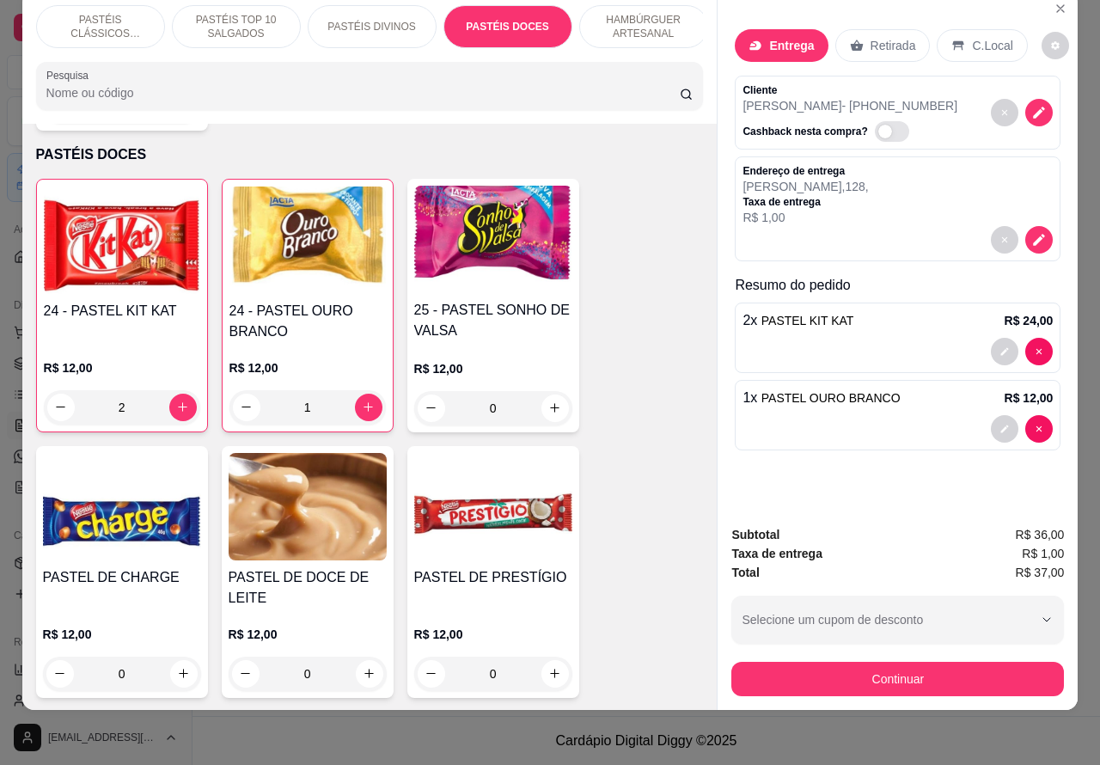
scroll to position [0, 0]
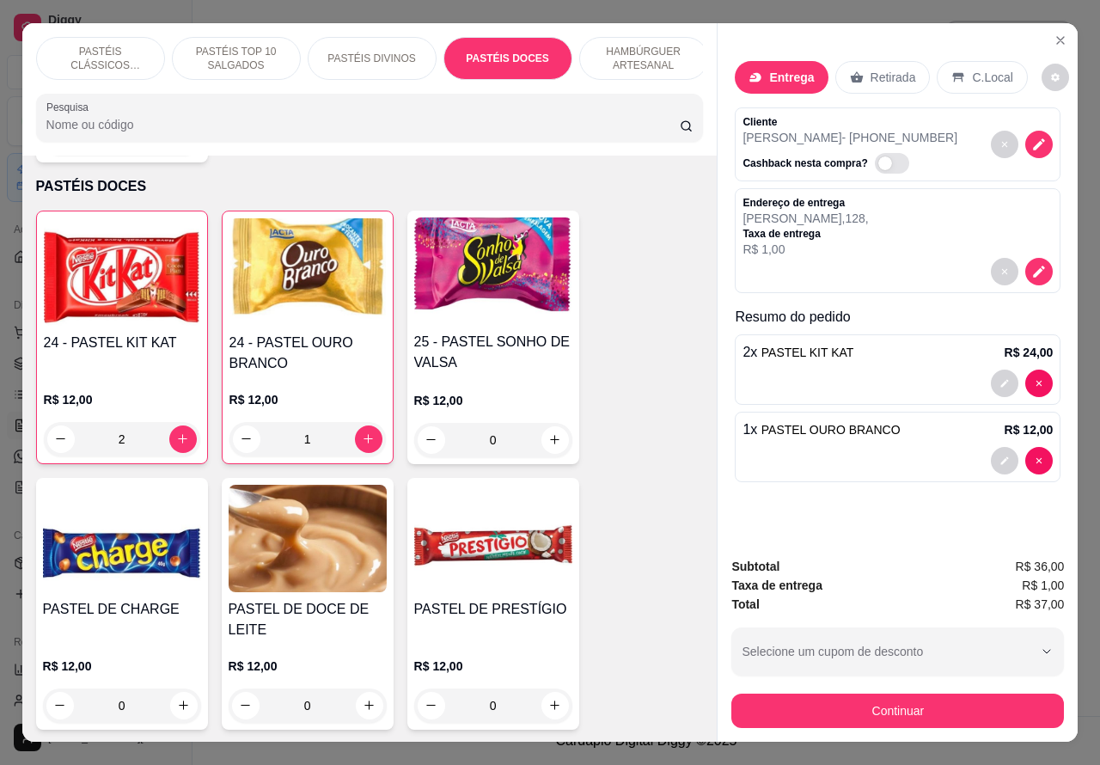
click at [952, 143] on div "Cliente [PERSON_NAME] - [PHONE_NUMBER] Cashback nesta compra?" at bounding box center [898, 144] width 326 height 74
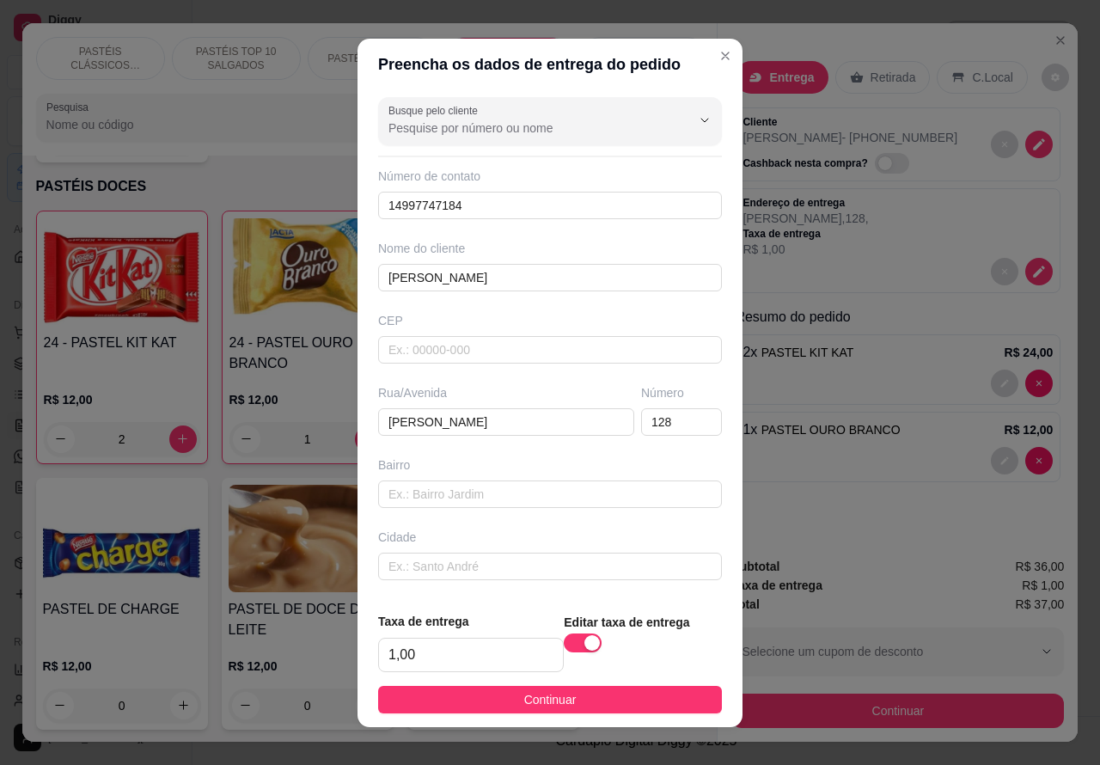
scroll to position [75, 0]
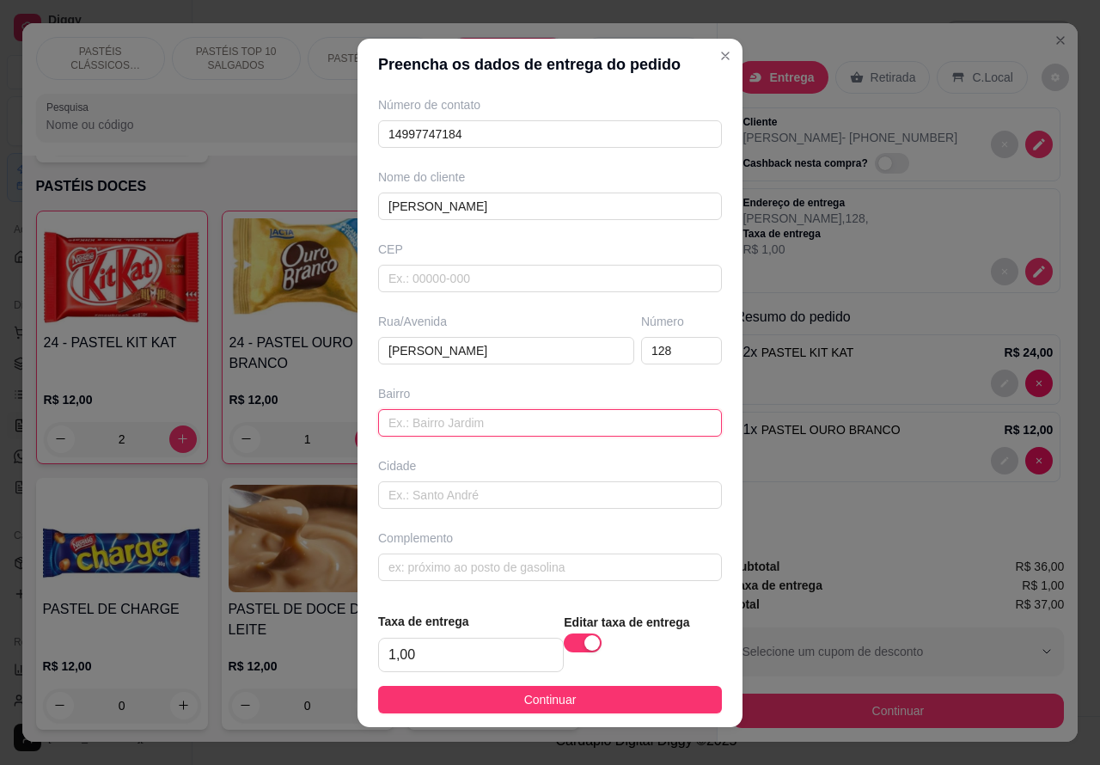
click at [456, 422] on input "text" at bounding box center [550, 422] width 344 height 27
type input "t"
click at [451, 422] on input "TROCO PARA 100,00" at bounding box center [550, 422] width 344 height 27
type input "TROCO PARA R$ 100,00"
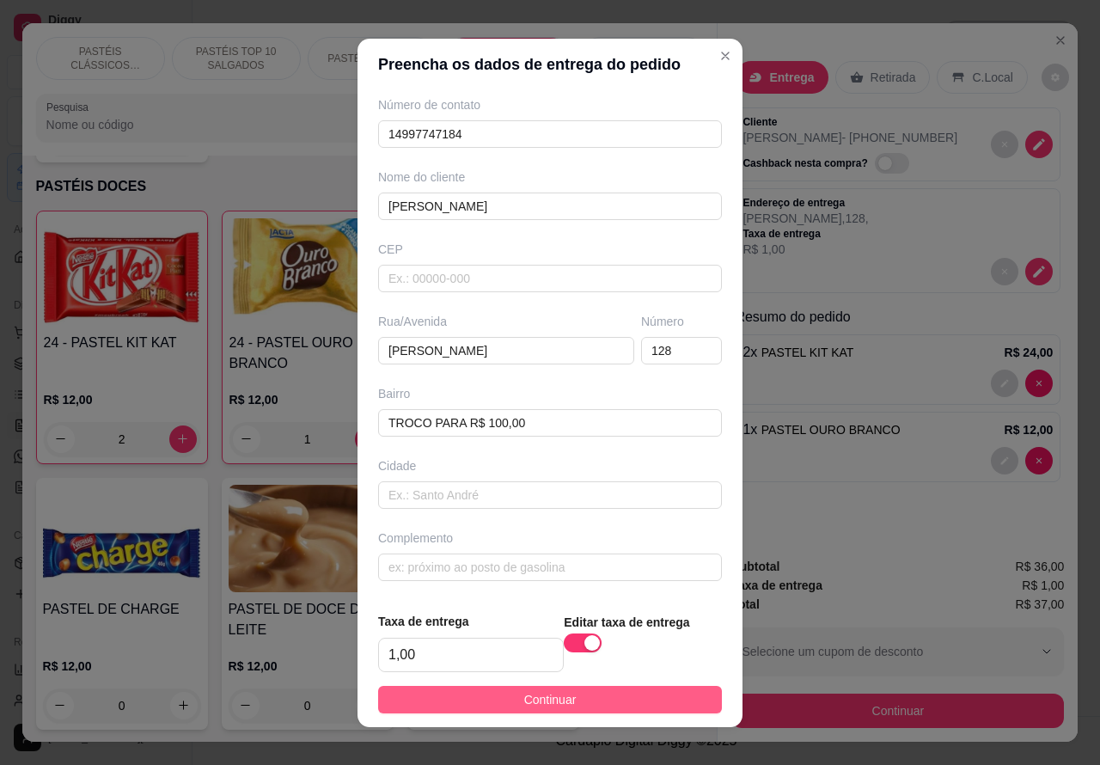
click at [641, 686] on button "Continuar" at bounding box center [550, 699] width 344 height 27
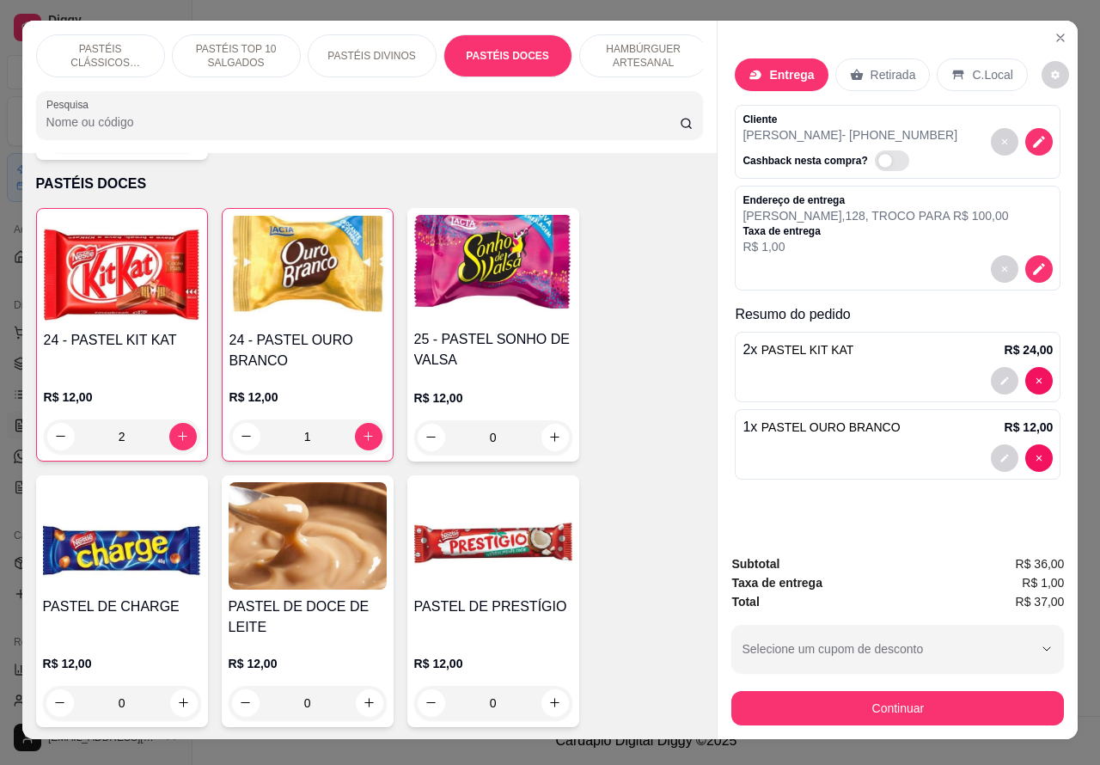
scroll to position [0, 0]
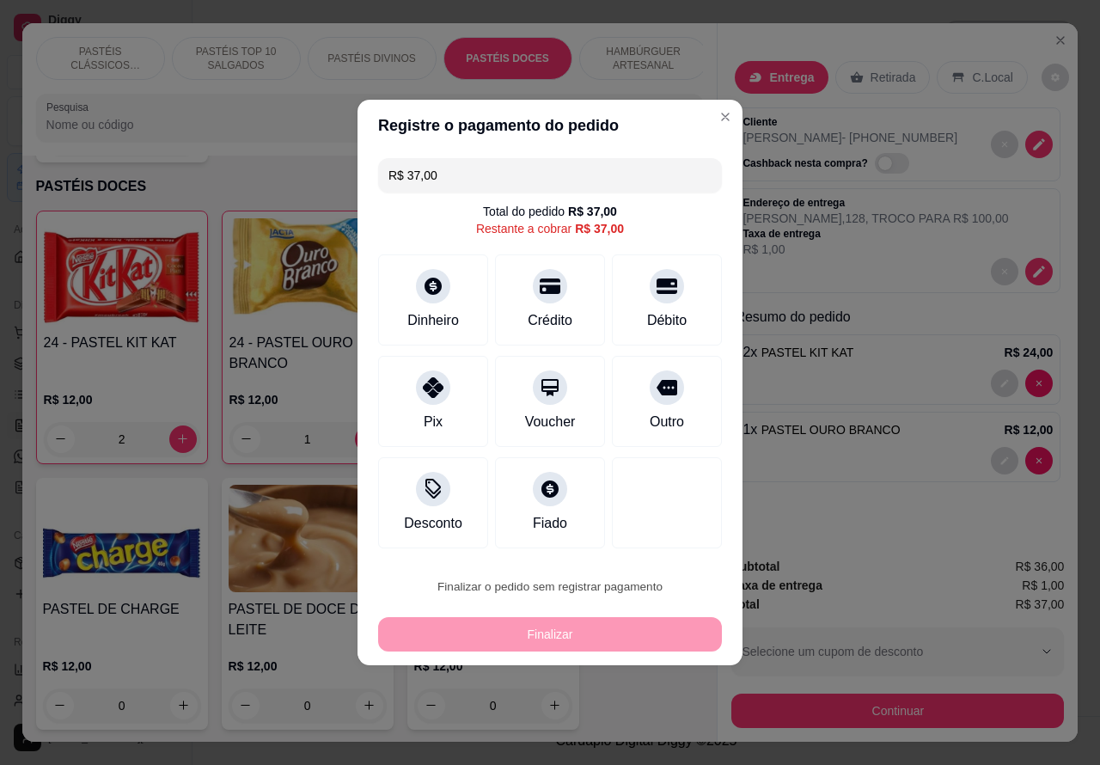
click at [680, 538] on button "Confirmar" at bounding box center [651, 538] width 64 height 27
type input "0"
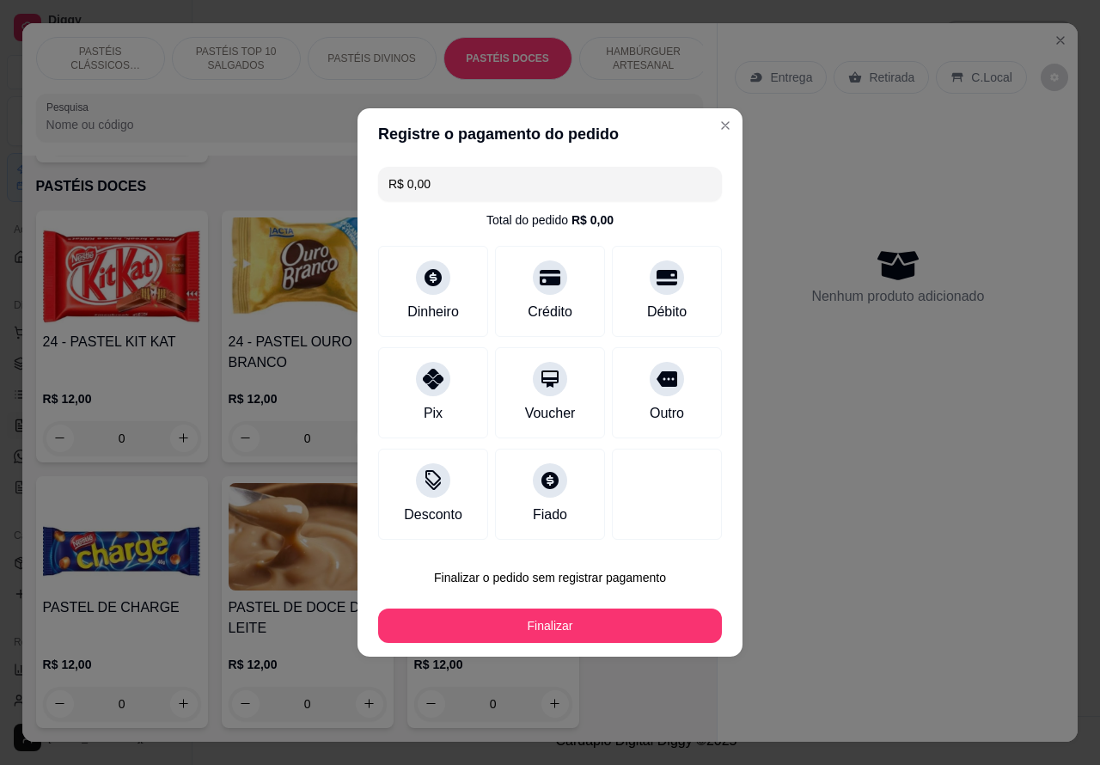
type input "R$ 0,00"
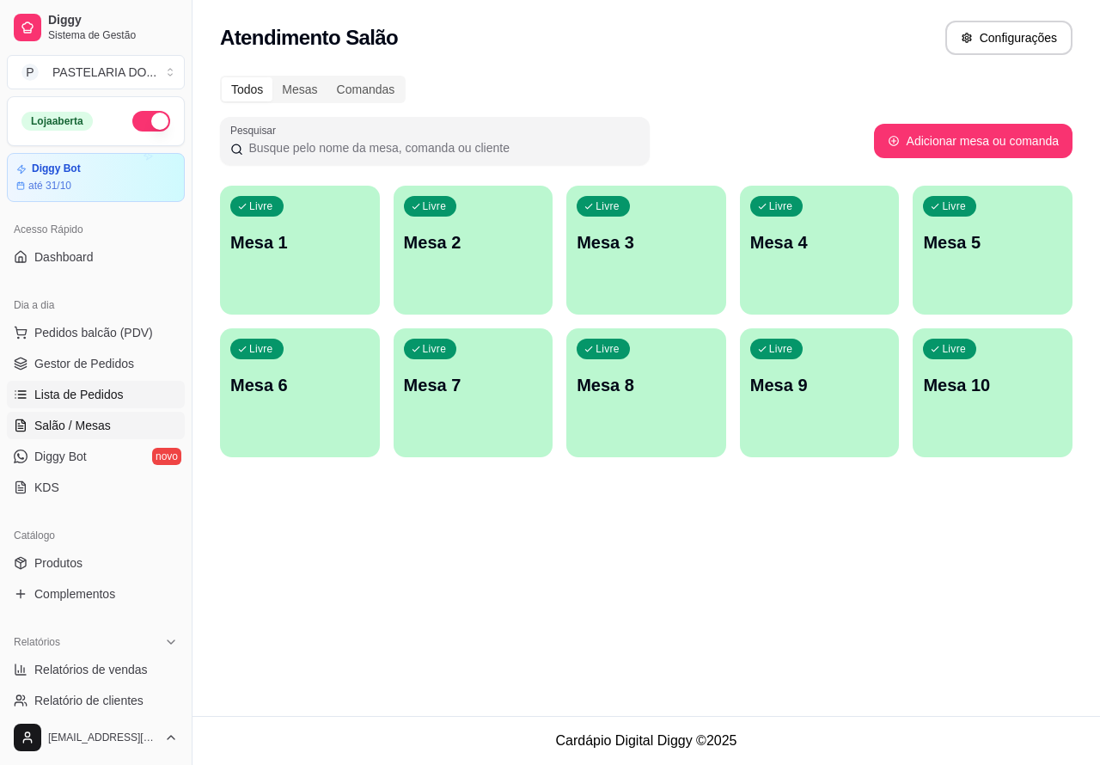
click at [93, 393] on span "Lista de Pedidos" at bounding box center [78, 394] width 89 height 17
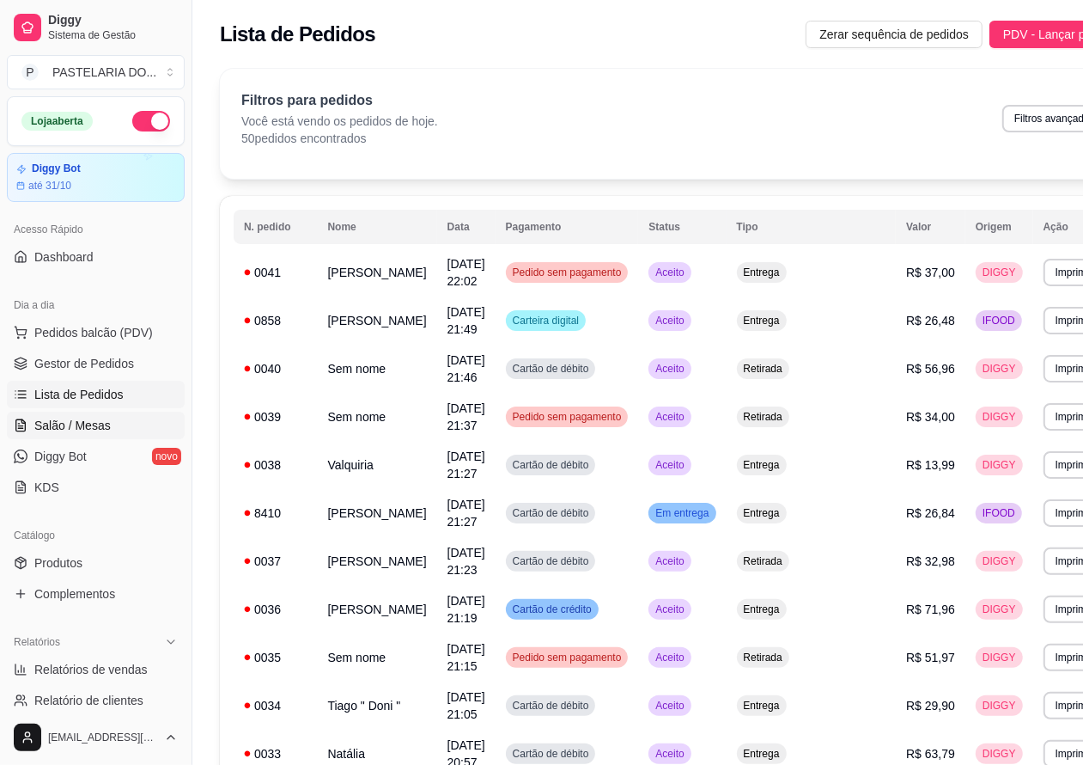
click at [117, 423] on link "Salão / Mesas" at bounding box center [96, 425] width 178 height 27
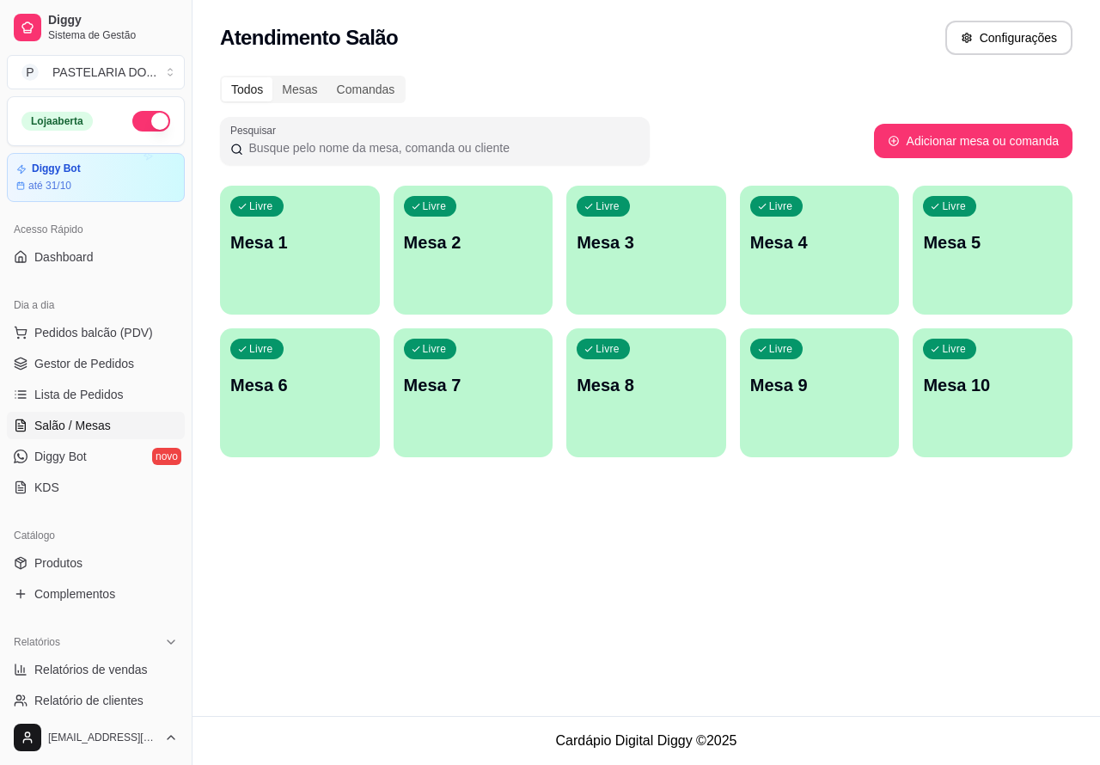
click at [650, 268] on div "Livre Mesa 3" at bounding box center [646, 240] width 160 height 108
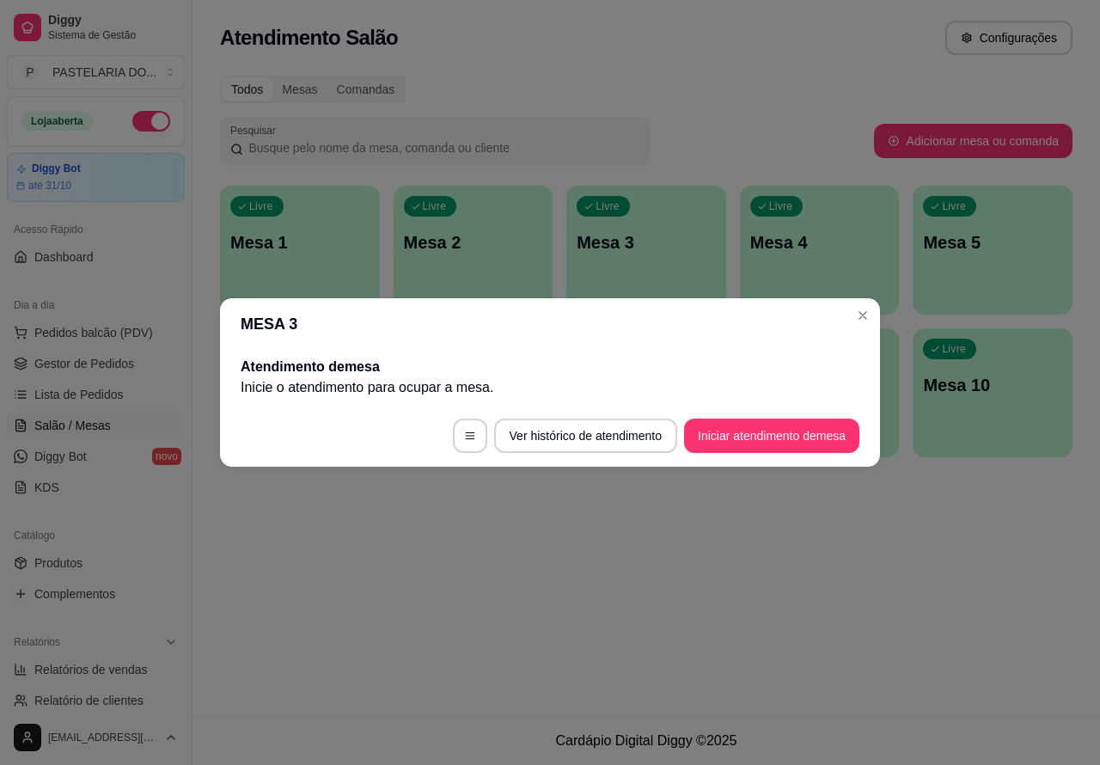
click at [750, 441] on button "Iniciar atendimento de mesa" at bounding box center [771, 435] width 175 height 34
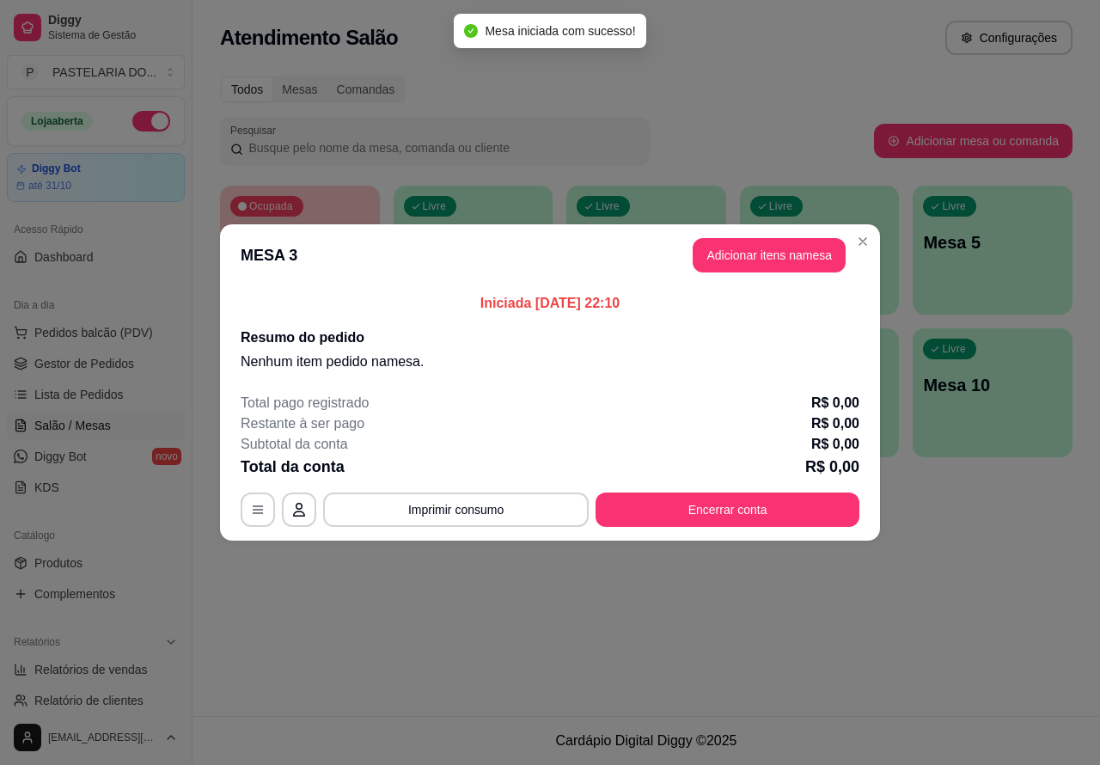
click at [761, 255] on div "Nenhum produto adicionado" at bounding box center [898, 250] width 326 height 337
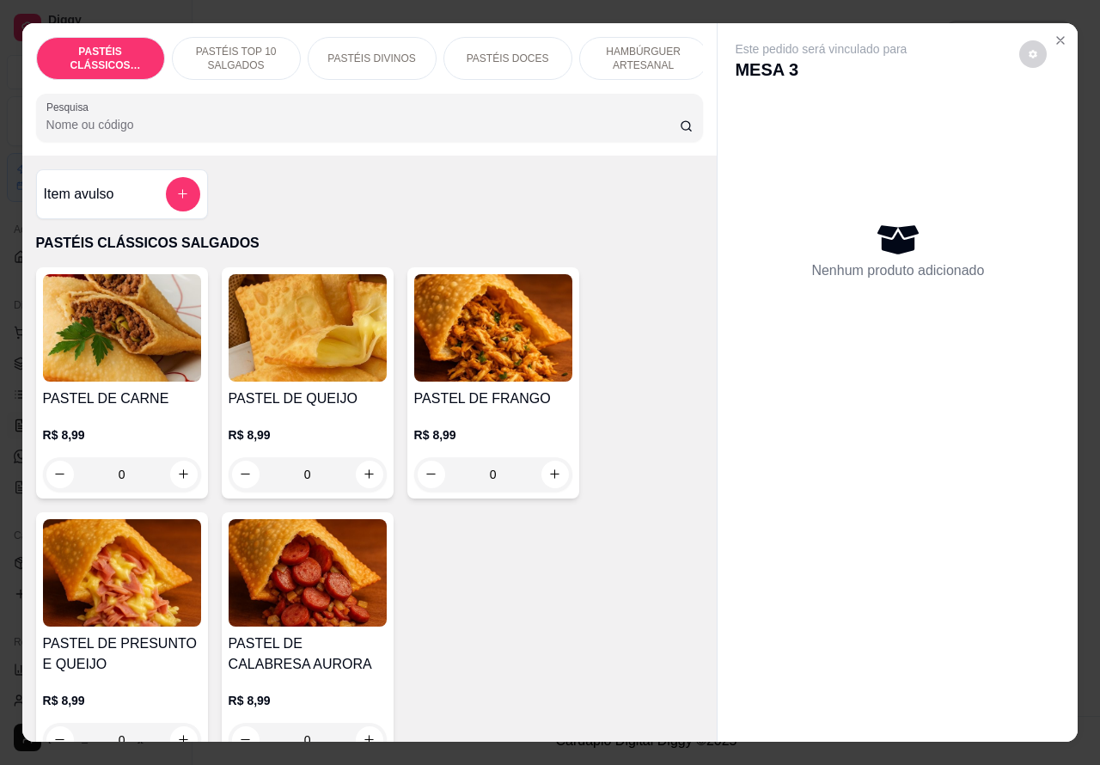
click at [644, 61] on p "HAMBÚRGUER ARTESANAL" at bounding box center [644, 58] width 100 height 27
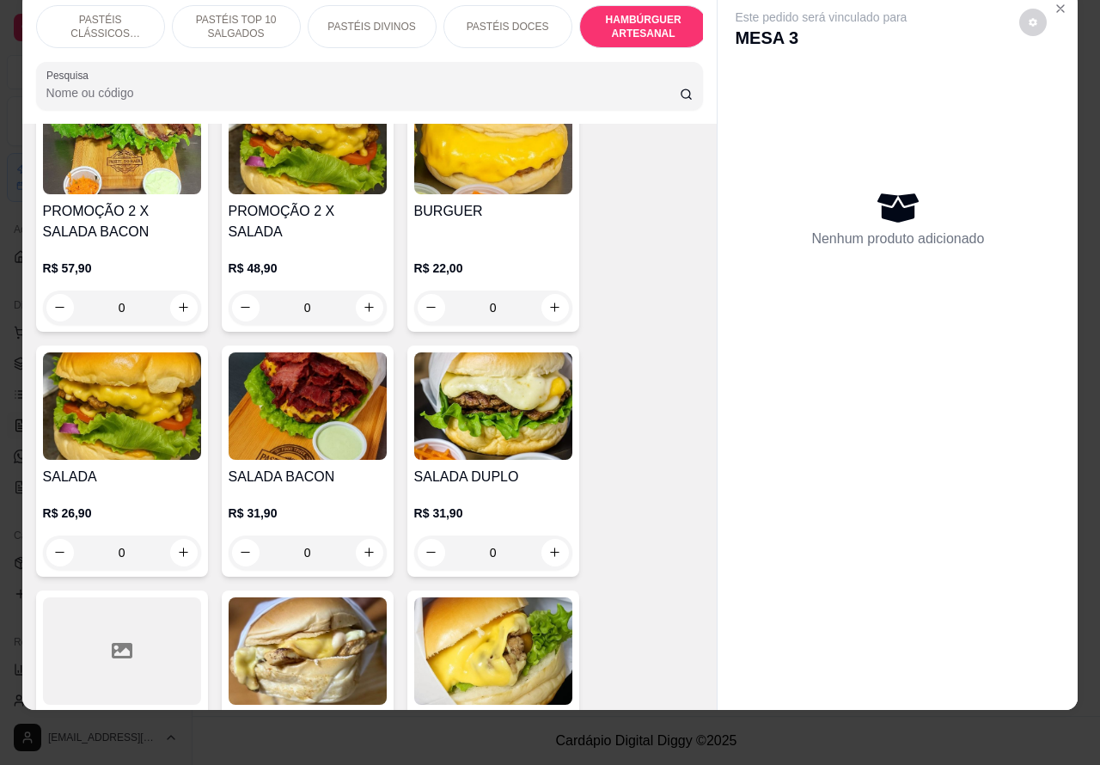
scroll to position [4261, 0]
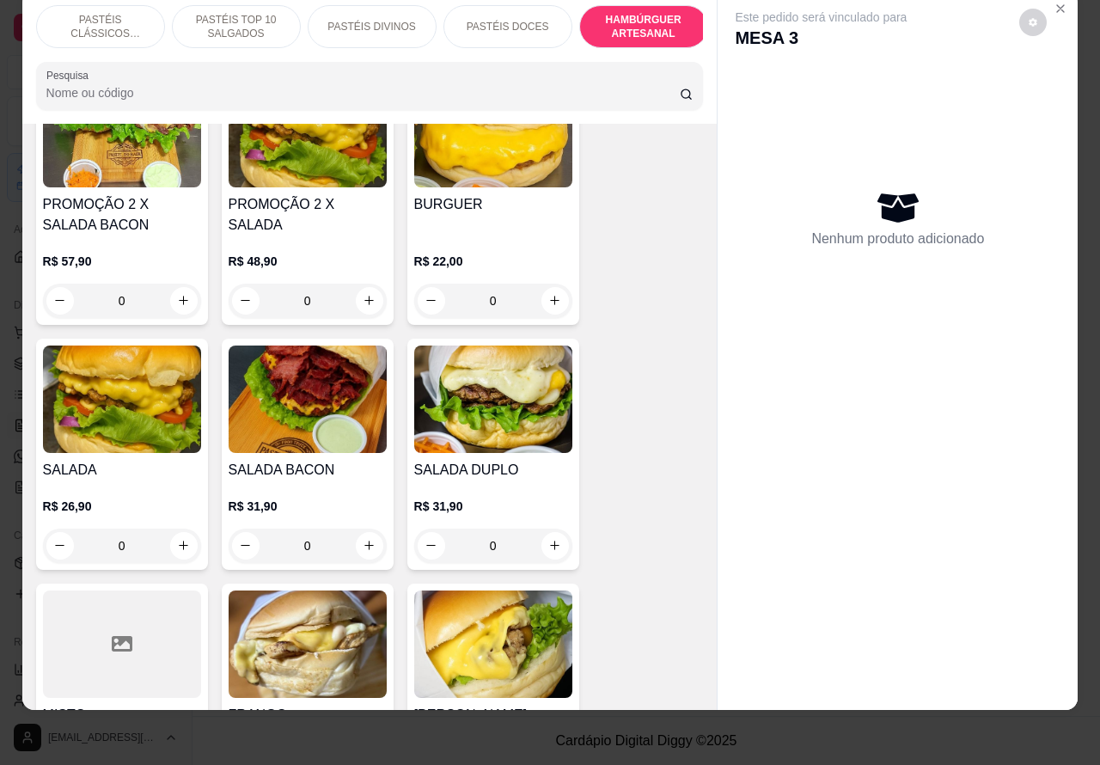
click at [176, 528] on div "0" at bounding box center [122, 545] width 158 height 34
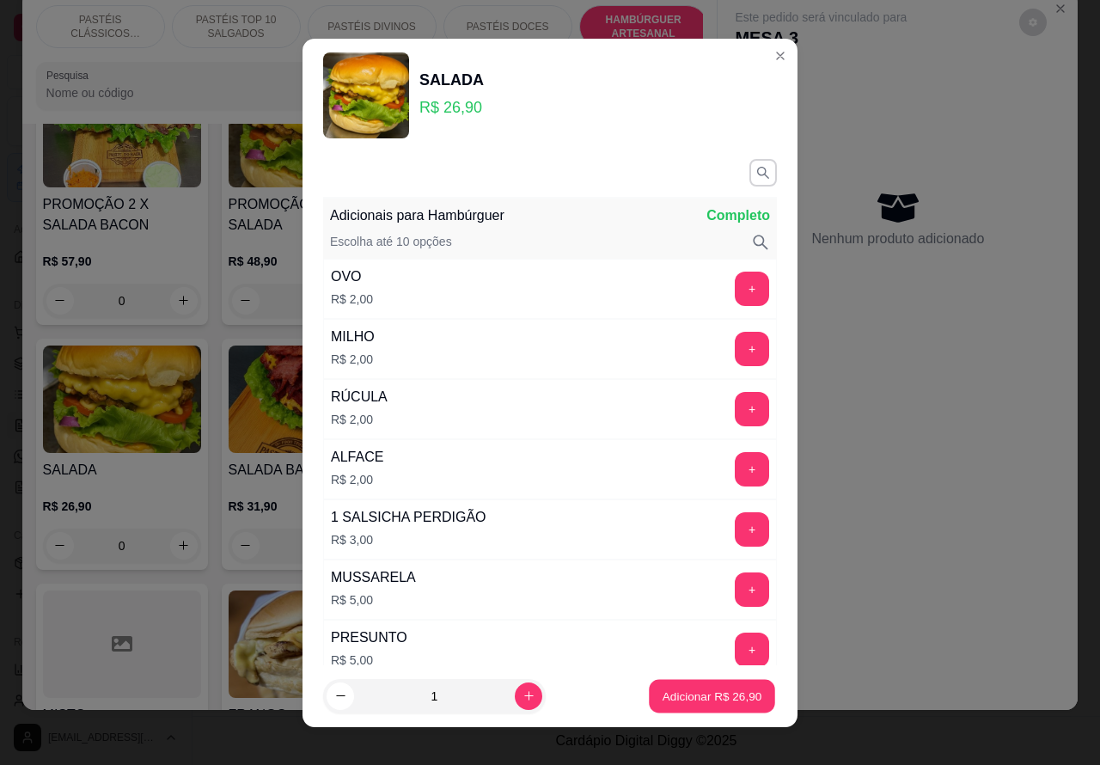
click at [675, 702] on p "Adicionar R$ 26,90" at bounding box center [712, 695] width 100 height 16
type input "1"
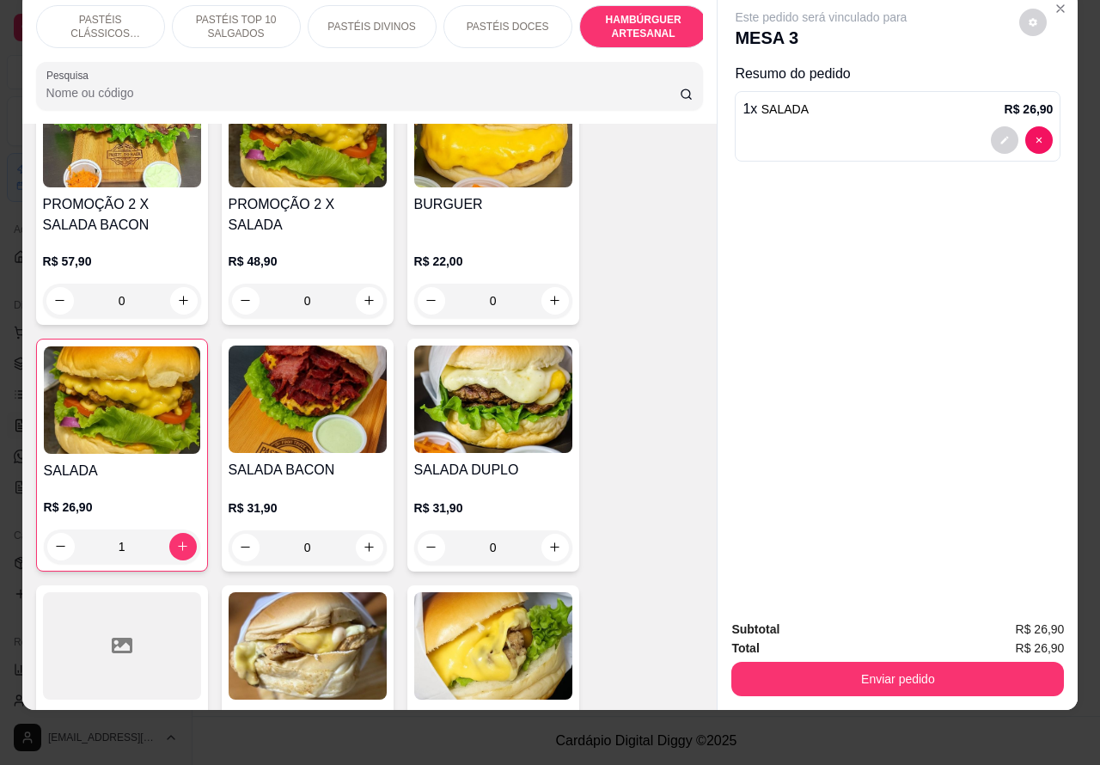
click at [550, 530] on div "0" at bounding box center [493, 547] width 158 height 34
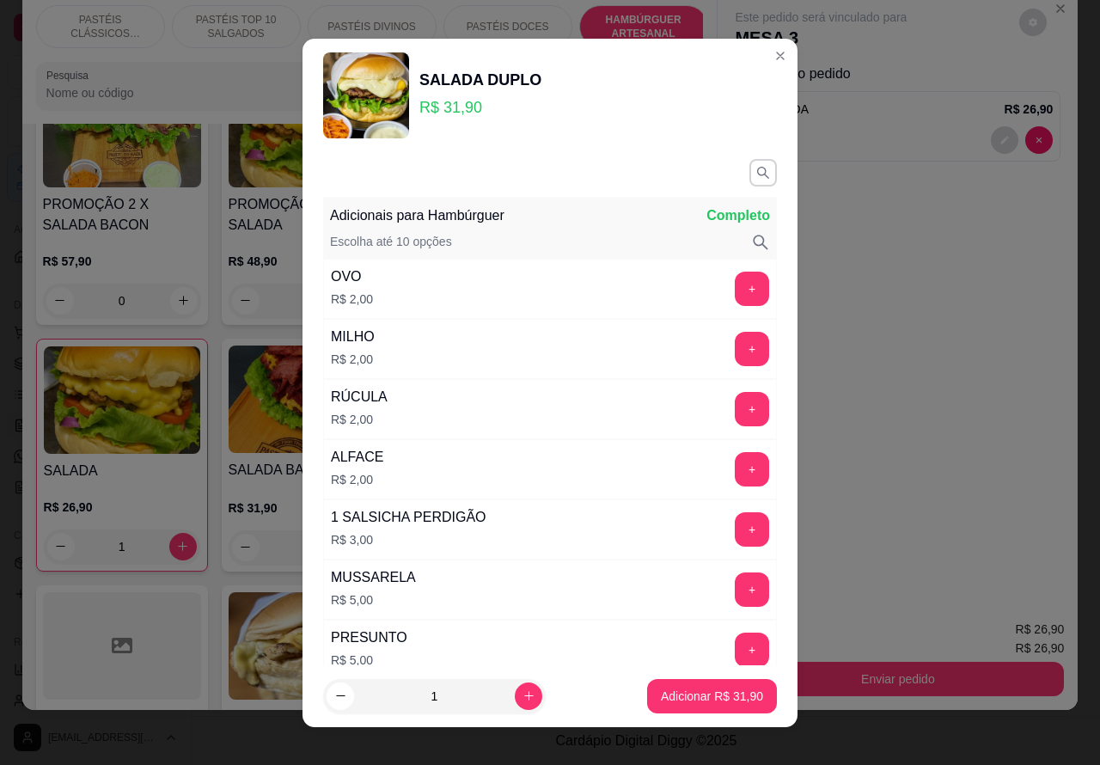
click at [668, 705] on button "Adicionar R$ 31,90" at bounding box center [712, 696] width 130 height 34
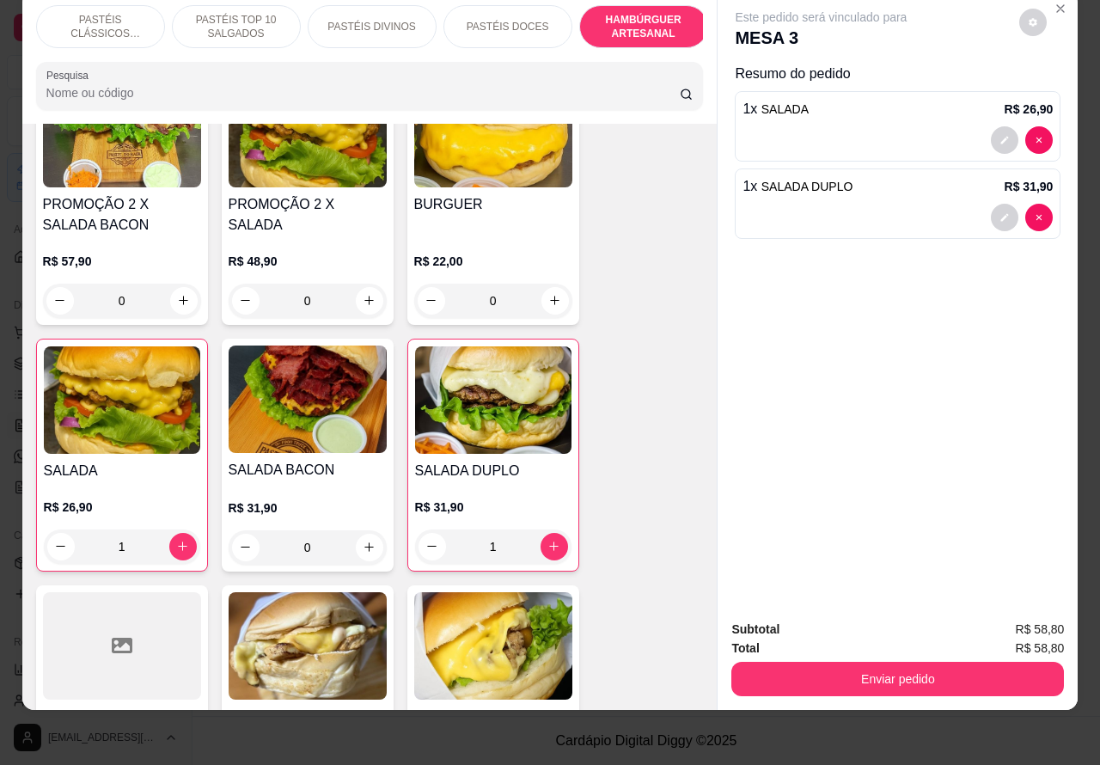
type input "1"
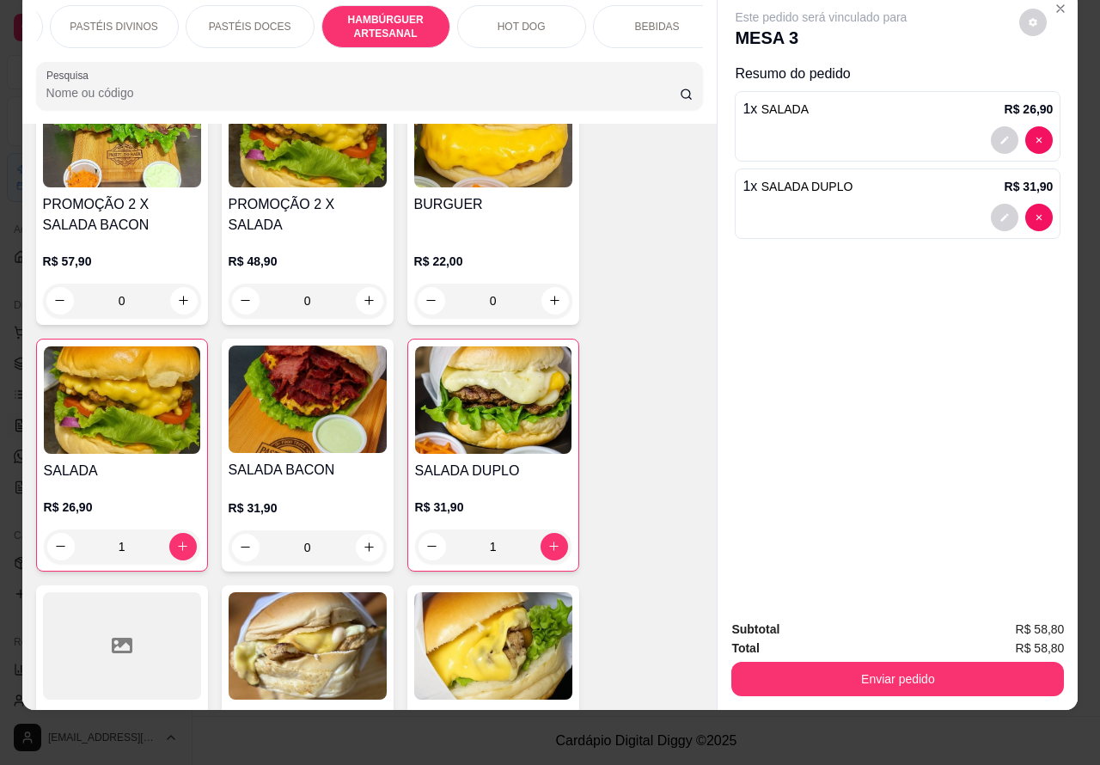
scroll to position [0, 271]
click at [625, 20] on p "BEBIDAS" at bounding box center [644, 27] width 45 height 14
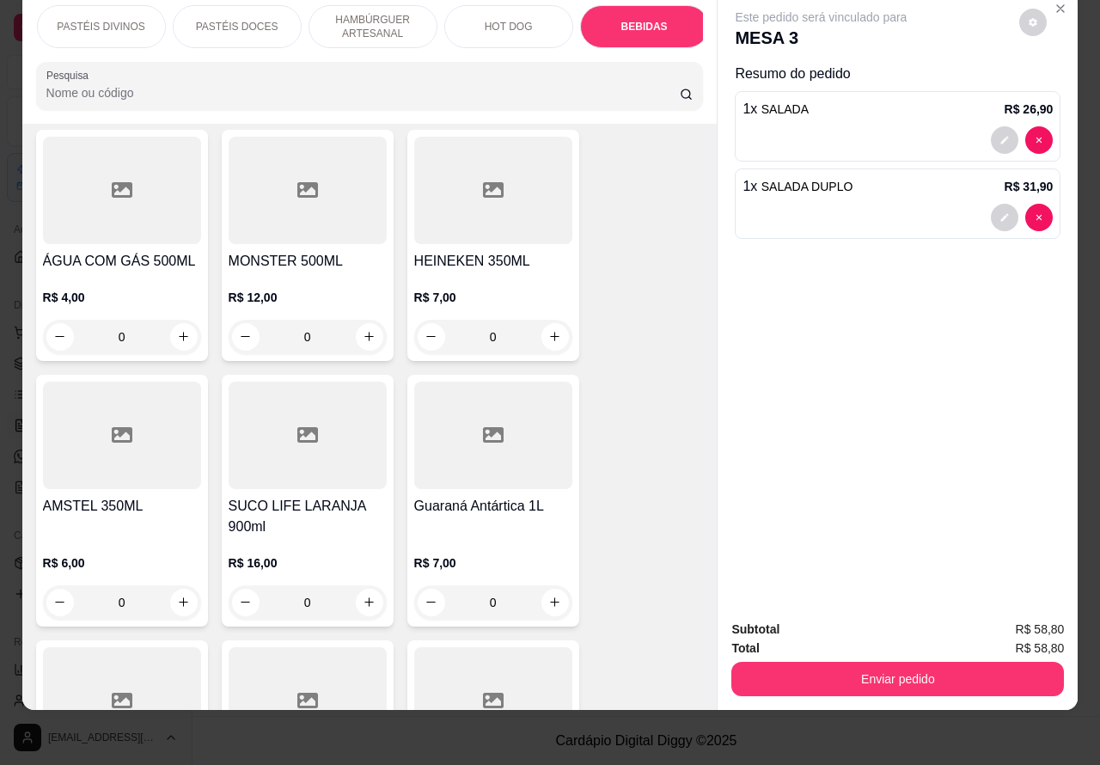
scroll to position [6871, 0]
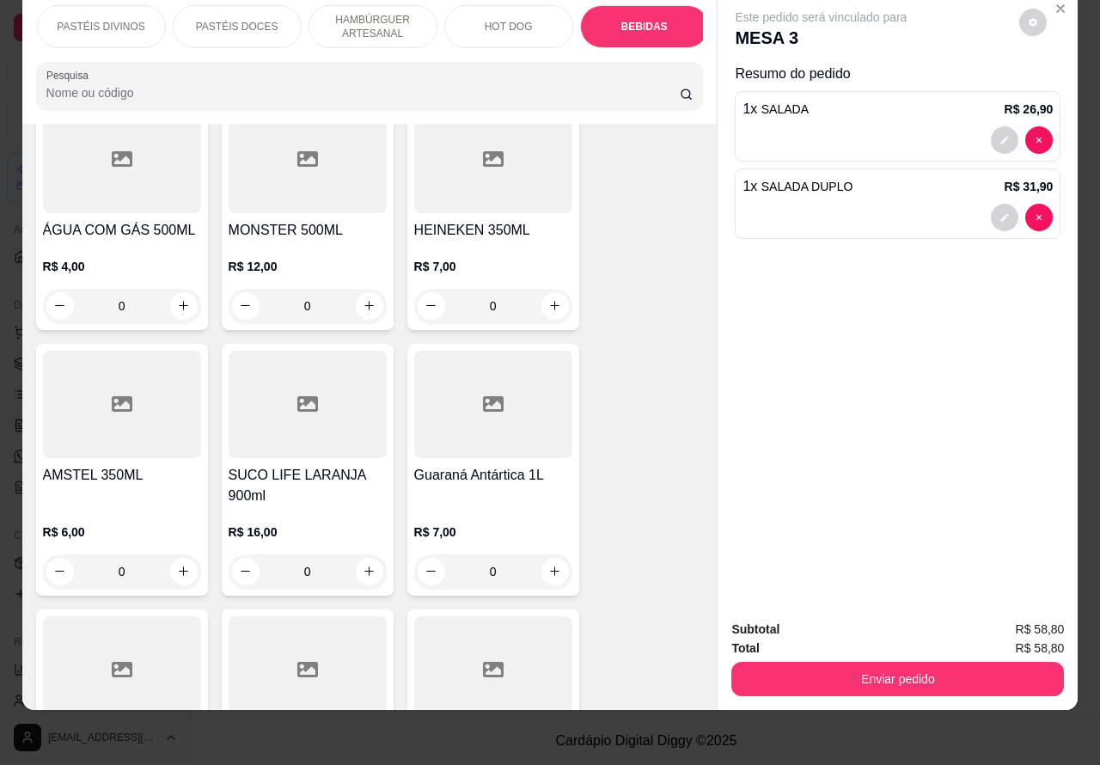
click at [550, 566] on icon "increase-product-quantity" at bounding box center [554, 570] width 9 height 9
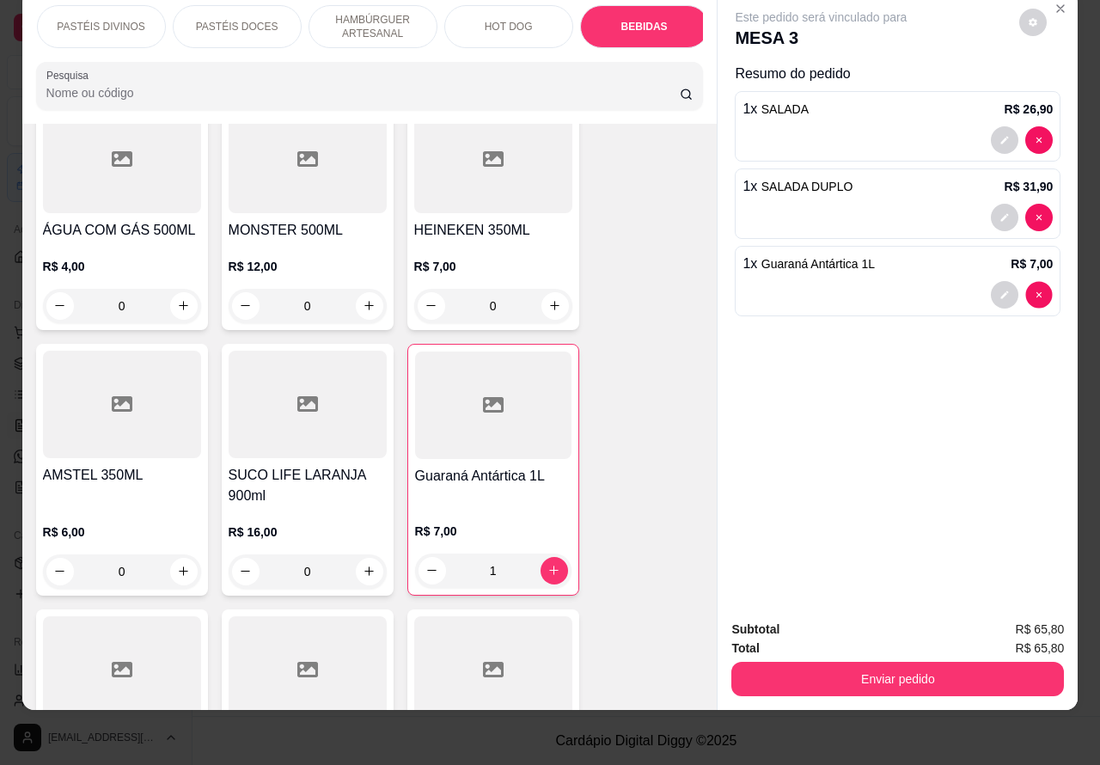
click at [1031, 279] on div "Este pedido será vinculado para MESA 3 Resumo do pedido 1 x SALADA R$ 26,90 1 x…" at bounding box center [897, 298] width 360 height 615
type input "0"
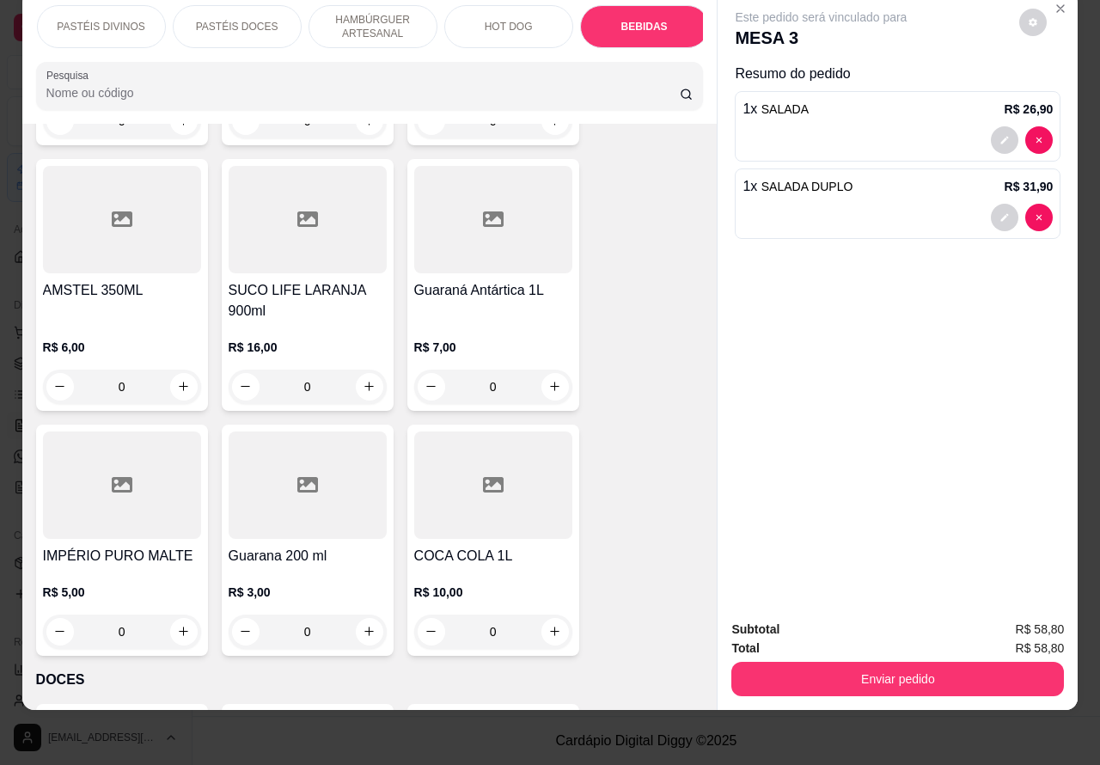
scroll to position [7137, 0]
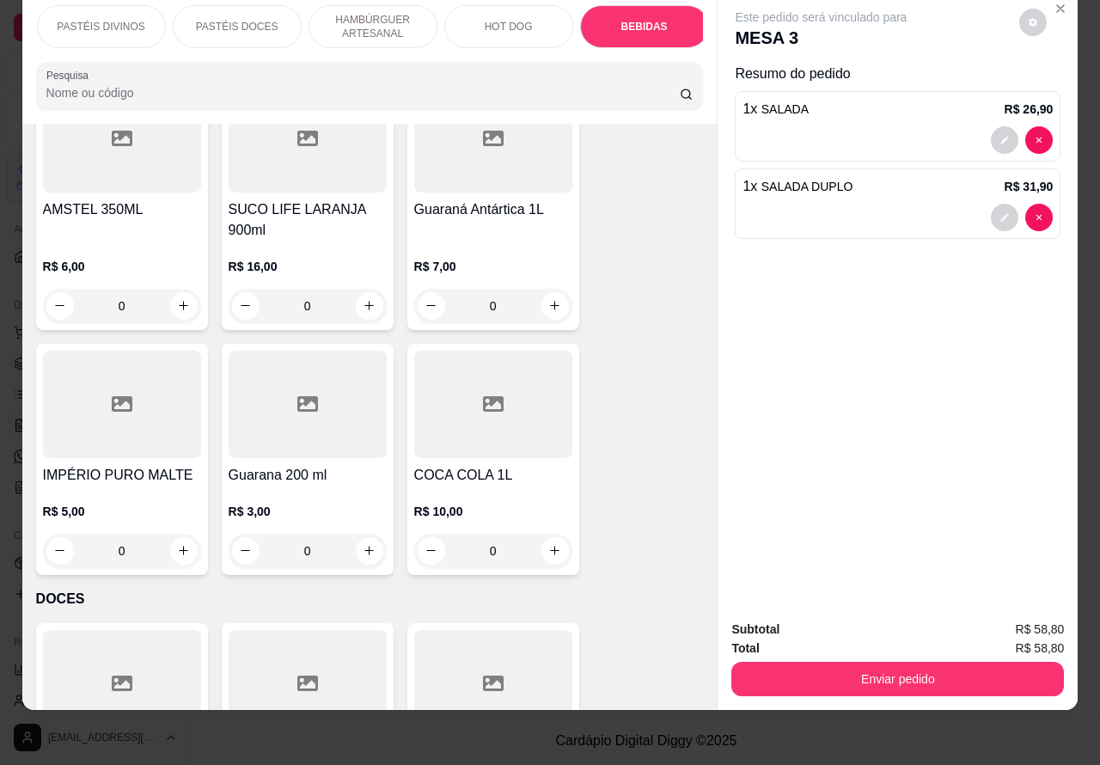
click at [548, 544] on icon "increase-product-quantity" at bounding box center [554, 550] width 13 height 13
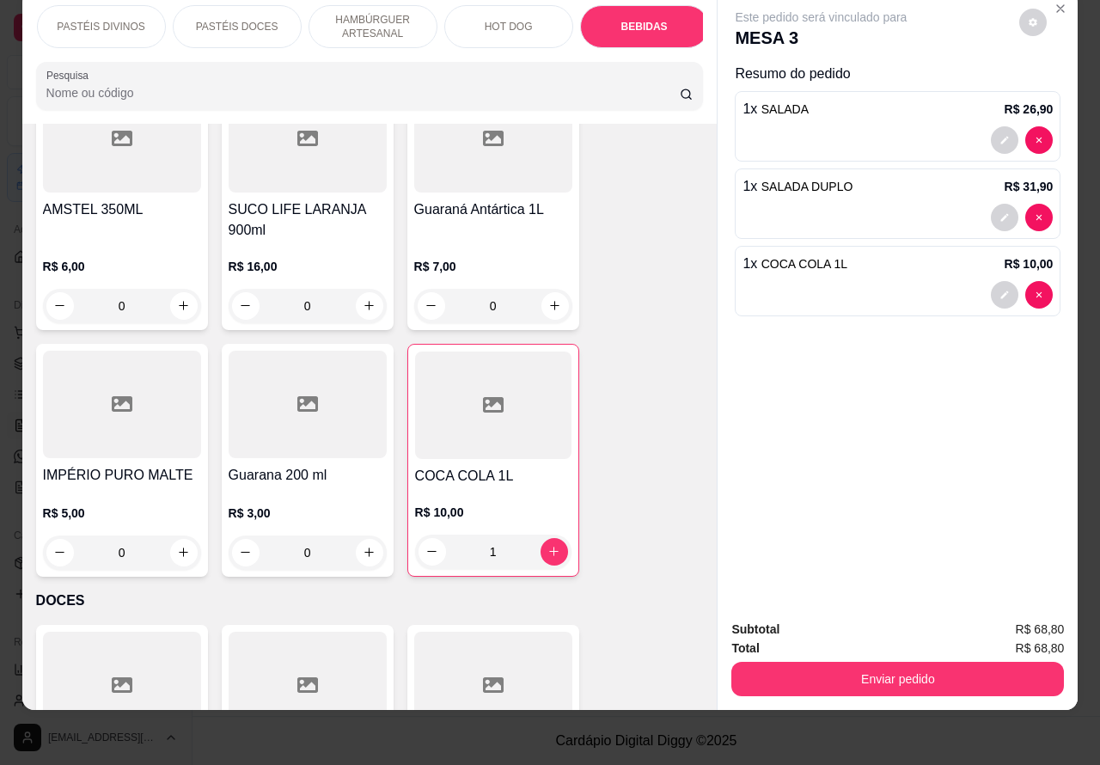
type input "1"
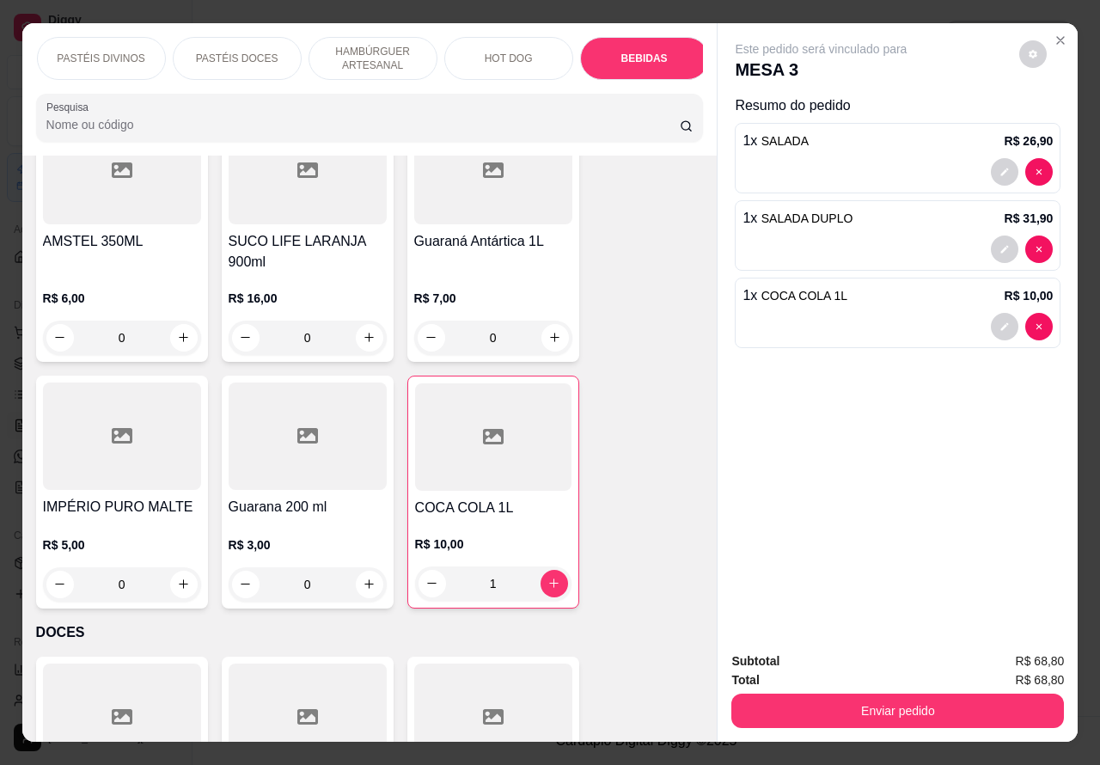
click at [895, 693] on button "Enviar pedido" at bounding box center [897, 710] width 332 height 34
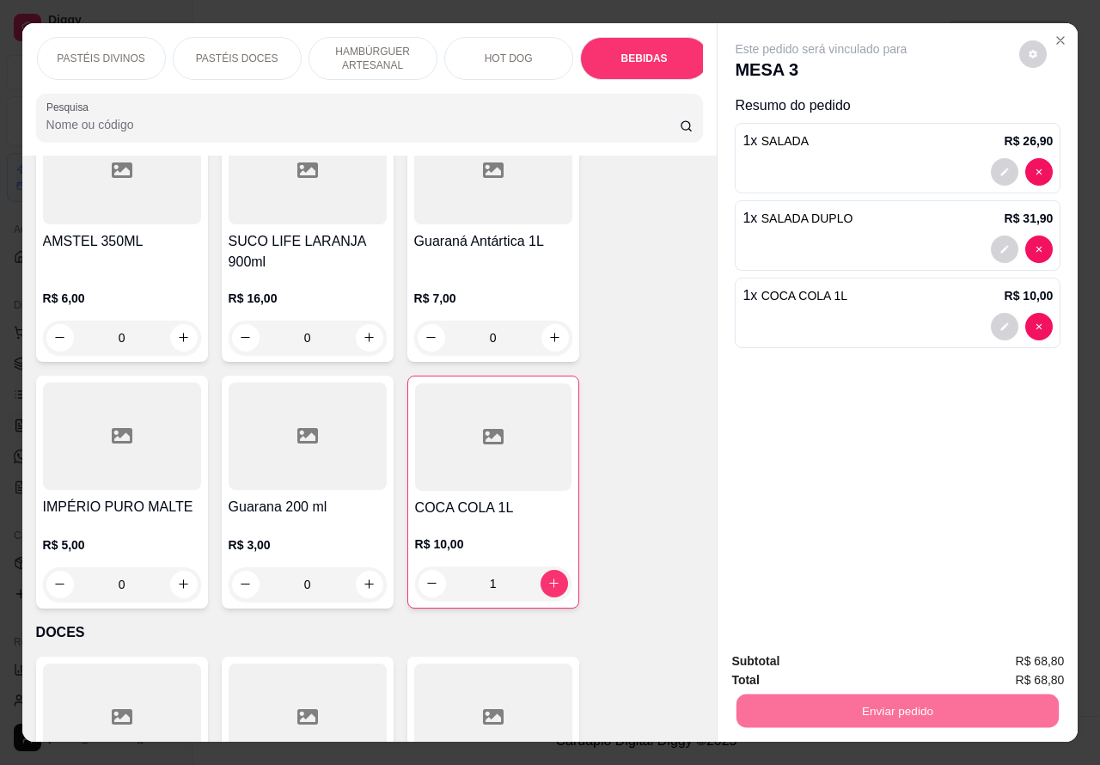
click at [1003, 660] on button "Enviar pedido" at bounding box center [1017, 660] width 97 height 33
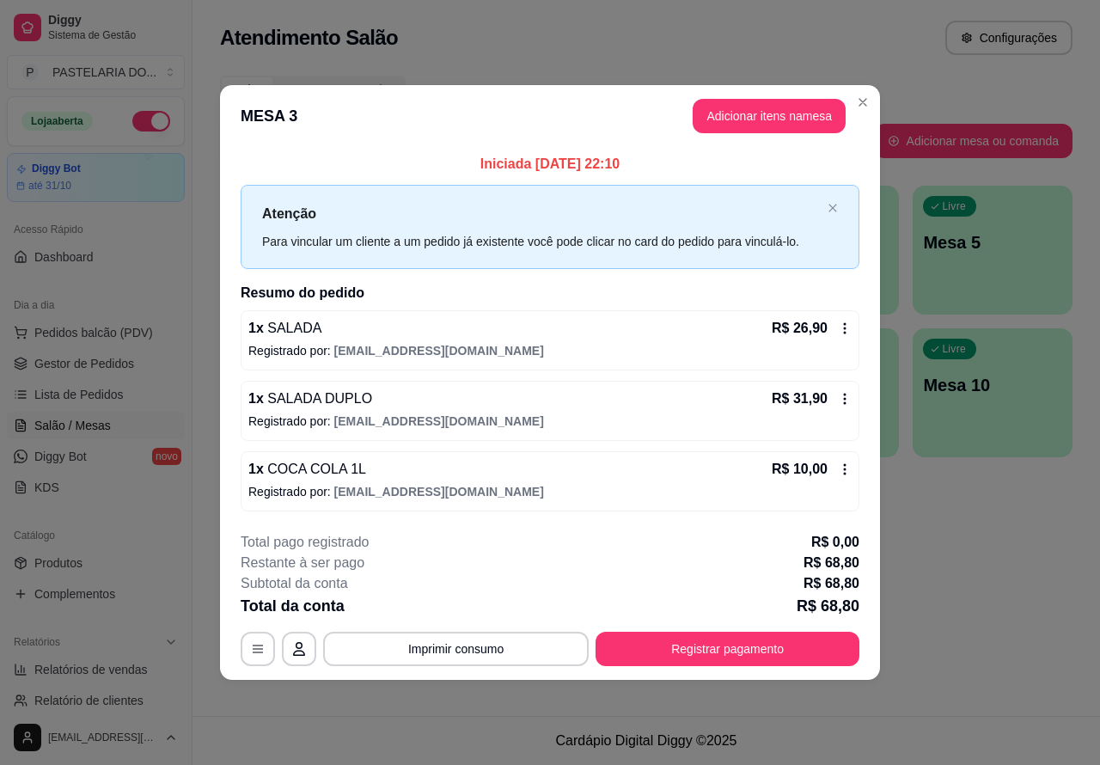
click at [968, 610] on div "Atendimento Salão Configurações Todos Mesas Comandas Pesquisar Adicionar mesa o…" at bounding box center [645, 358] width 907 height 716
